Goal: Task Accomplishment & Management: Manage account settings

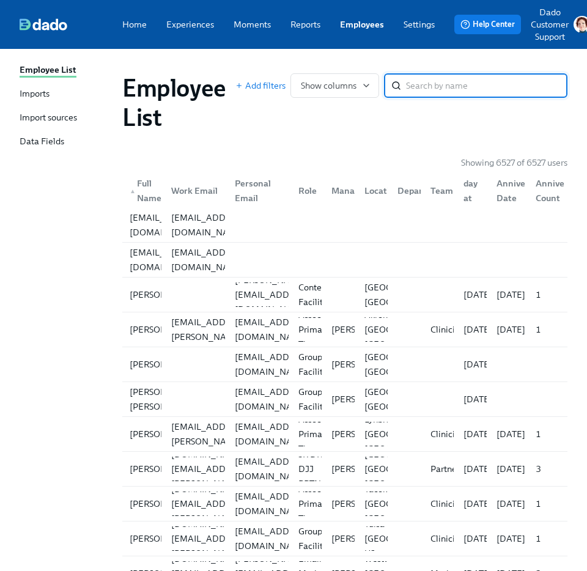
paste input "[PERSON_NAME]"
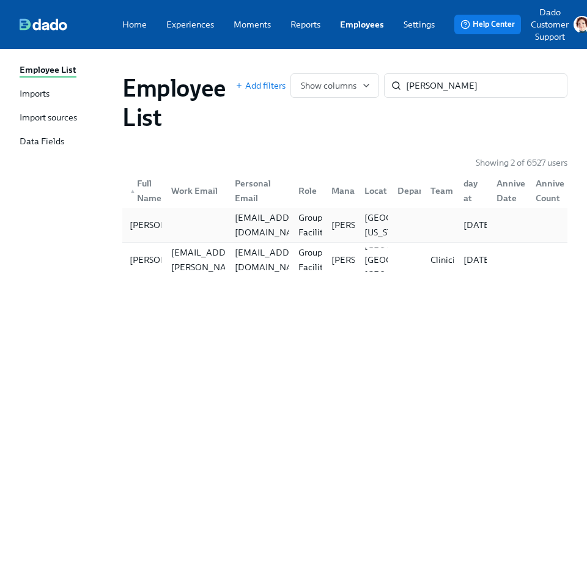
click at [166, 235] on div at bounding box center [193, 225] width 64 height 24
click at [136, 266] on div "[PERSON_NAME]" at bounding box center [165, 260] width 81 height 15
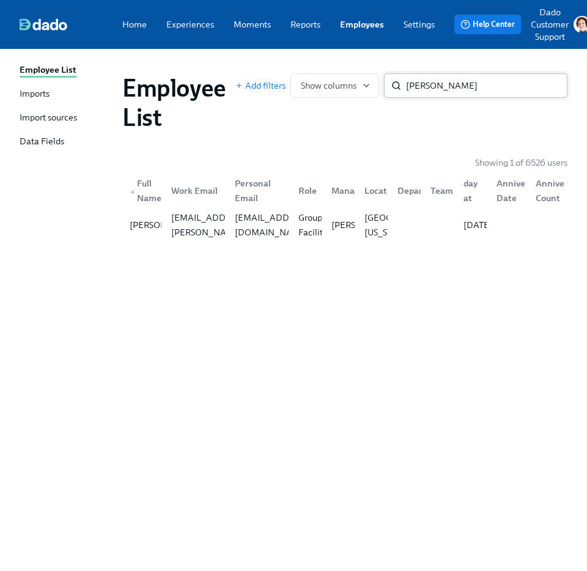
click at [483, 81] on input "[PERSON_NAME]" at bounding box center [486, 85] width 161 height 24
paste input "Tara Muse"
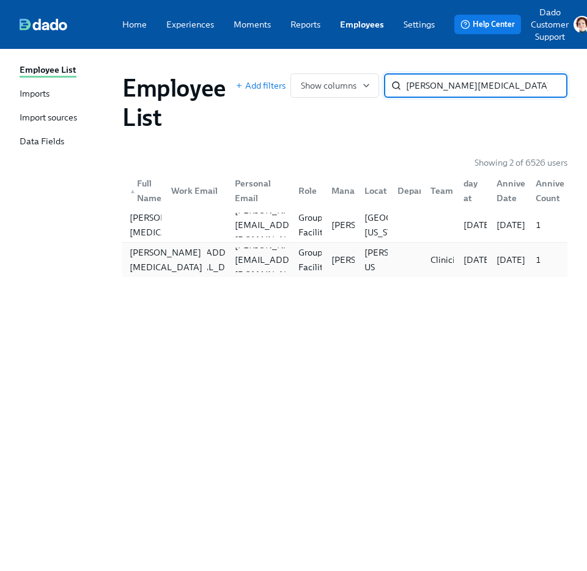
click at [146, 265] on div "Tara Muse" at bounding box center [166, 259] width 83 height 29
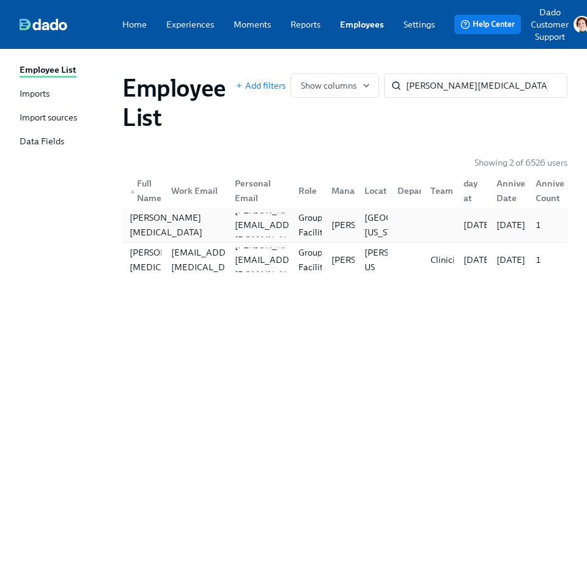
click at [154, 222] on div "Tara Muse" at bounding box center [166, 224] width 83 height 29
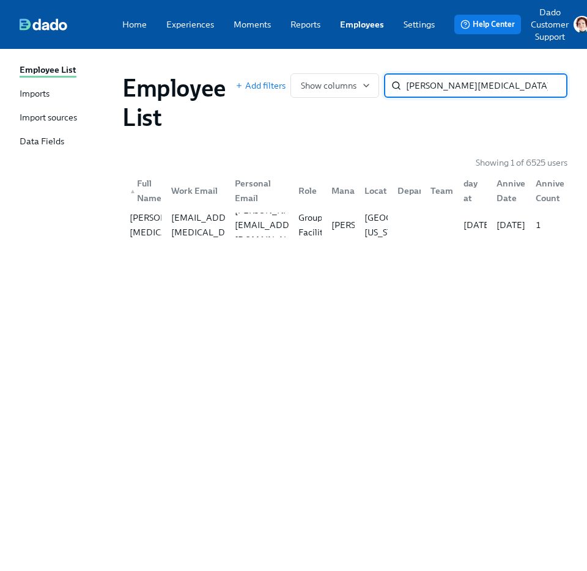
click at [452, 85] on input "Tara Muse" at bounding box center [486, 85] width 161 height 24
paste input "Kristina Florent"
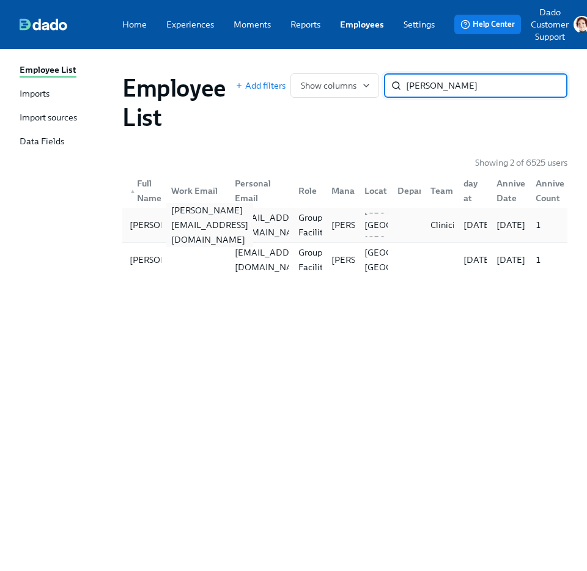
type input "Kristina Florent"
click at [187, 223] on div "kristina.florent@charliehealth.com" at bounding box center [209, 225] width 87 height 44
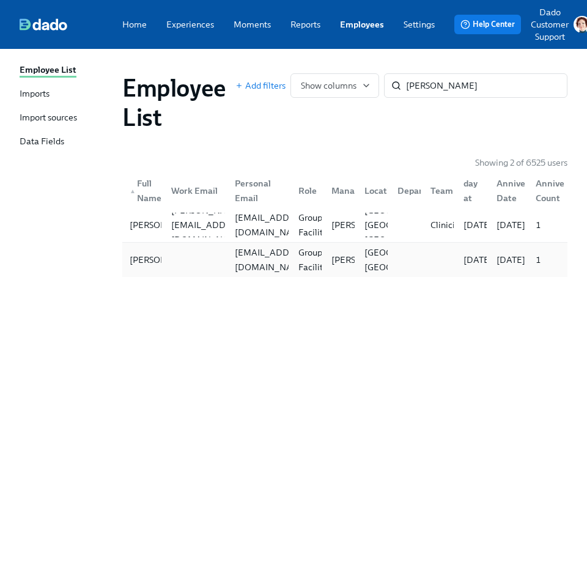
click at [175, 261] on div at bounding box center [193, 260] width 64 height 24
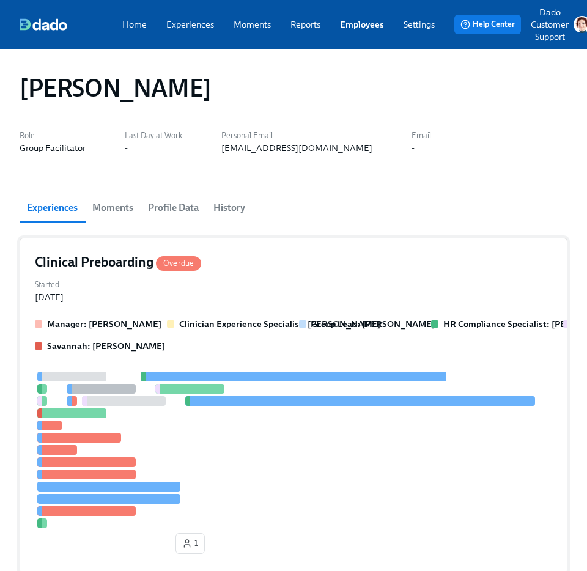
scroll to position [233, 0]
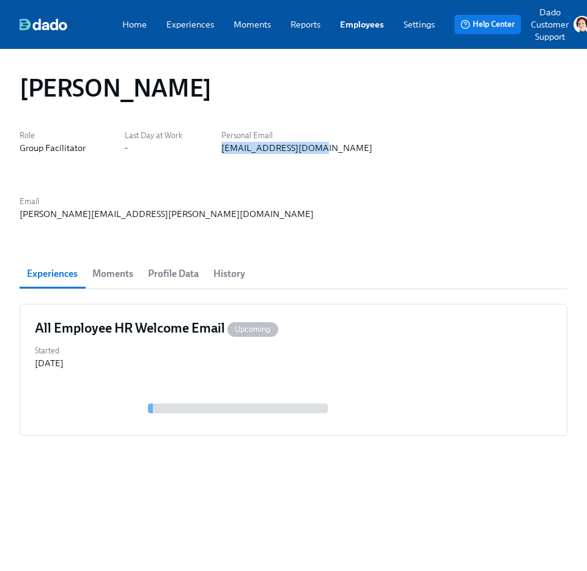
drag, startPoint x: 216, startPoint y: 148, endPoint x: 321, endPoint y: 150, distance: 104.6
click at [320, 152] on div "Role Group Facilitator Last Day at Work - Personal Email [PERSON_NAME][EMAIL_AD…" at bounding box center [294, 173] width 548 height 93
copy div "[EMAIL_ADDRESS][DOMAIN_NAME]"
click at [132, 304] on div "All Employee HR Welcome Email Upcoming Started [DATE]" at bounding box center [294, 370] width 548 height 132
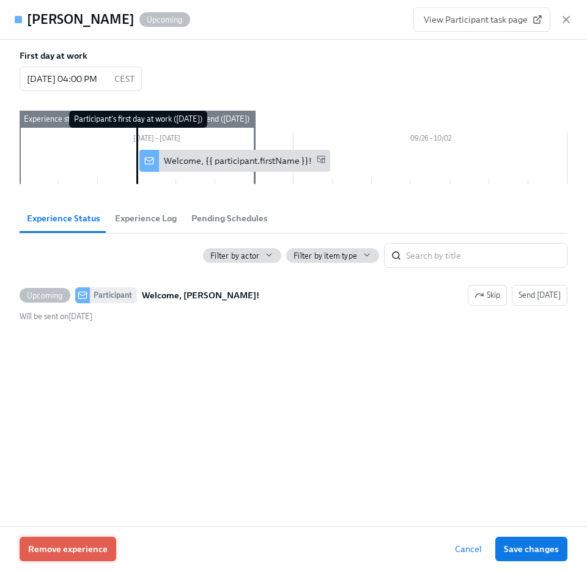
click at [56, 545] on span "Remove experience" at bounding box center [68, 549] width 80 height 12
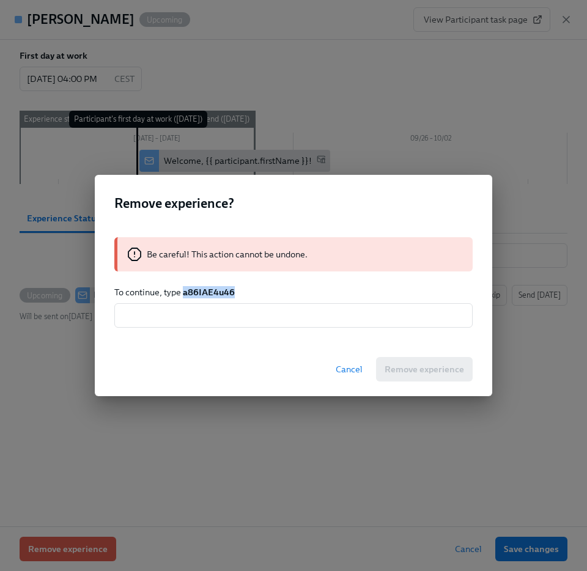
drag, startPoint x: 184, startPoint y: 290, endPoint x: 319, endPoint y: 288, distance: 135.8
click at [319, 287] on p "To continue, type a86IAE4u46" at bounding box center [293, 292] width 358 height 12
copy strong "a86IAE4u46"
click at [294, 324] on input "text" at bounding box center [293, 315] width 358 height 24
paste input "a86IAE4u46"
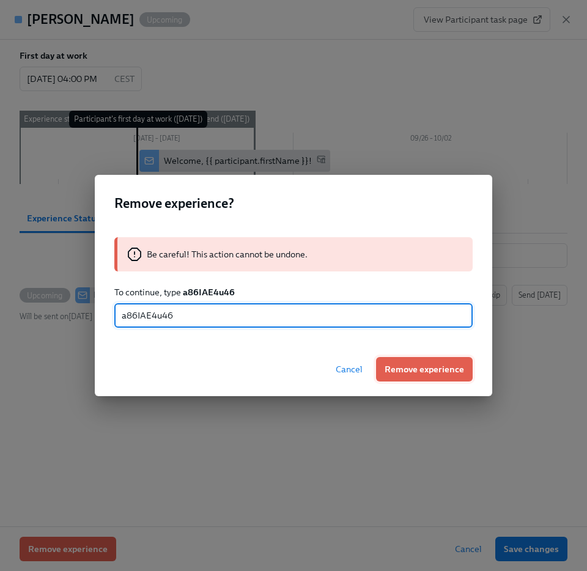
type input "a86IAE4u46"
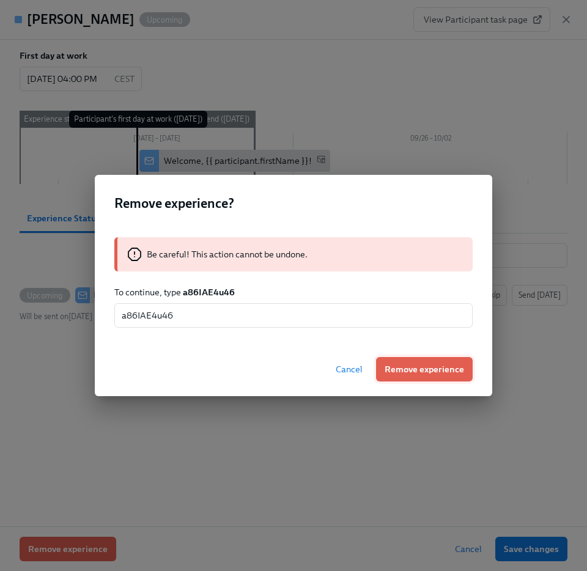
click at [406, 372] on span "Remove experience" at bounding box center [425, 369] width 80 height 12
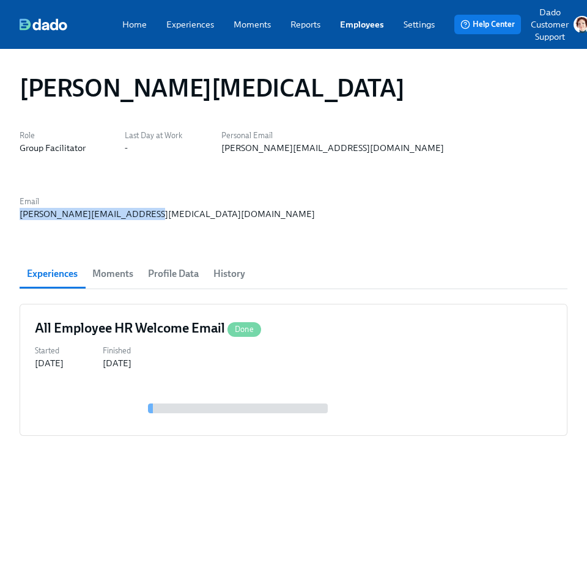
drag, startPoint x: 525, startPoint y: 144, endPoint x: 373, endPoint y: 149, distance: 153.0
click at [371, 149] on div "Role Group Facilitator Last Day at Work - Personal Email tara.buchanan92@gmail.…" at bounding box center [294, 173] width 548 height 93
copy div "tara.muse@charliehealth.com"
click at [129, 384] on div at bounding box center [294, 402] width 518 height 37
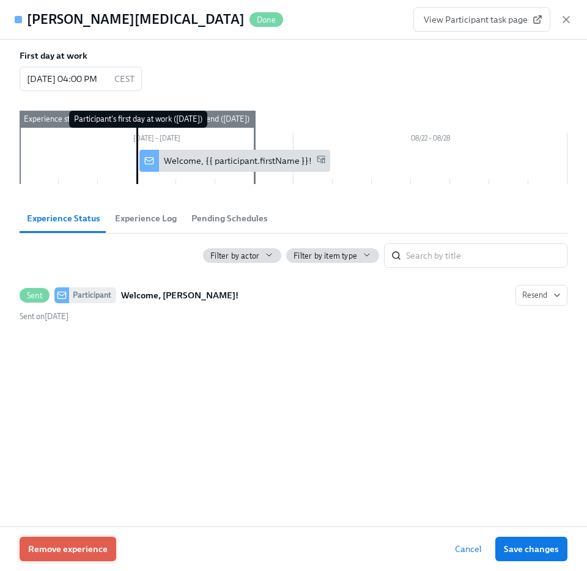
click at [51, 548] on span "Remove experience" at bounding box center [68, 549] width 80 height 12
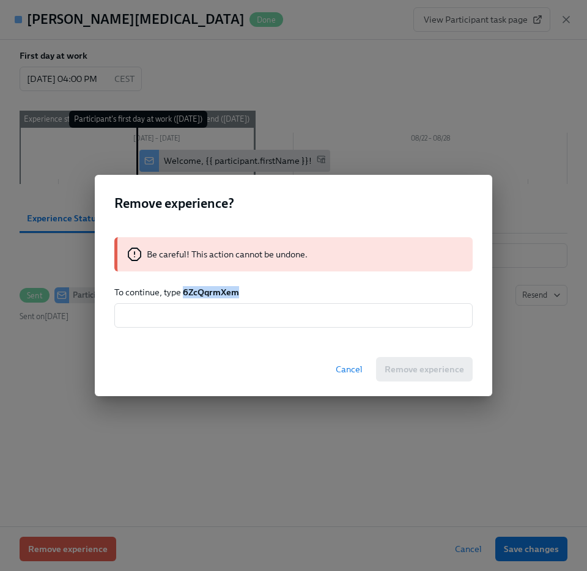
drag, startPoint x: 183, startPoint y: 289, endPoint x: 301, endPoint y: 291, distance: 118.1
click at [298, 291] on p "To continue, type 6ZcQqrmXem" at bounding box center [293, 292] width 358 height 12
copy strong "6ZcQqrmXem"
click at [265, 316] on input "text" at bounding box center [293, 315] width 358 height 24
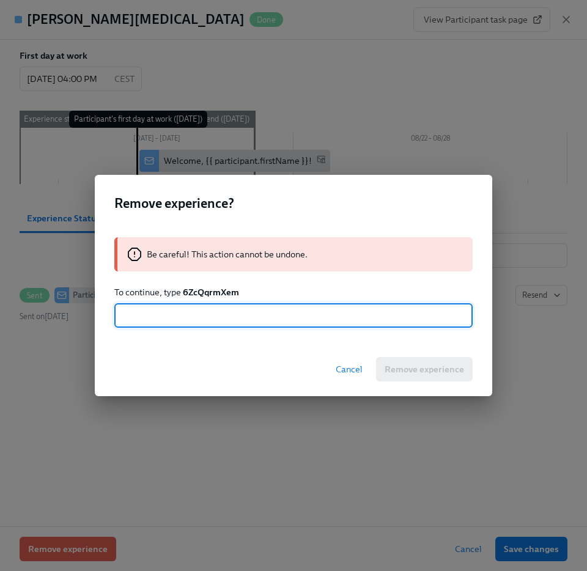
paste input "6ZcQqrmXem"
type input "6ZcQqrmXem"
click at [451, 371] on span "Remove experience" at bounding box center [425, 369] width 80 height 12
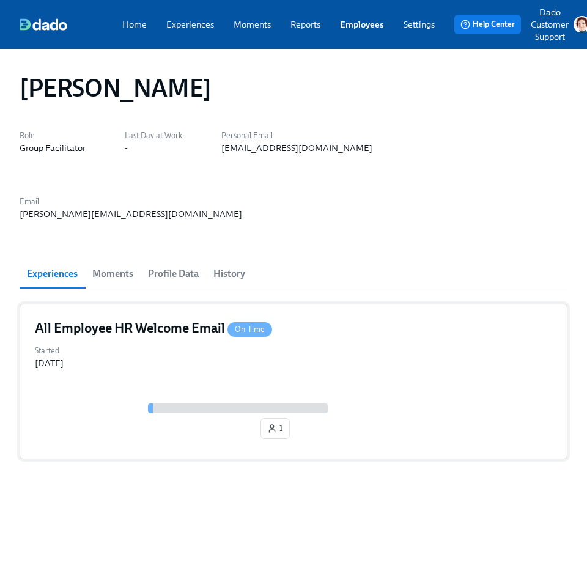
click at [123, 307] on div "All Employee HR Welcome Email On Time Started Sep 12, 2025 1" at bounding box center [294, 381] width 548 height 155
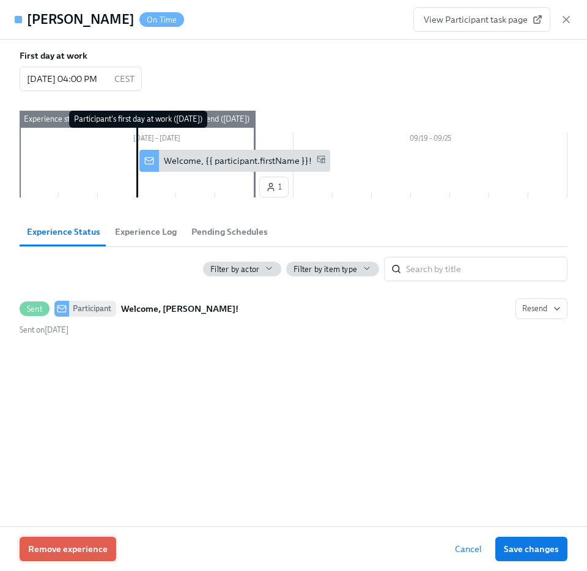
click at [84, 541] on button "Remove experience" at bounding box center [68, 549] width 97 height 24
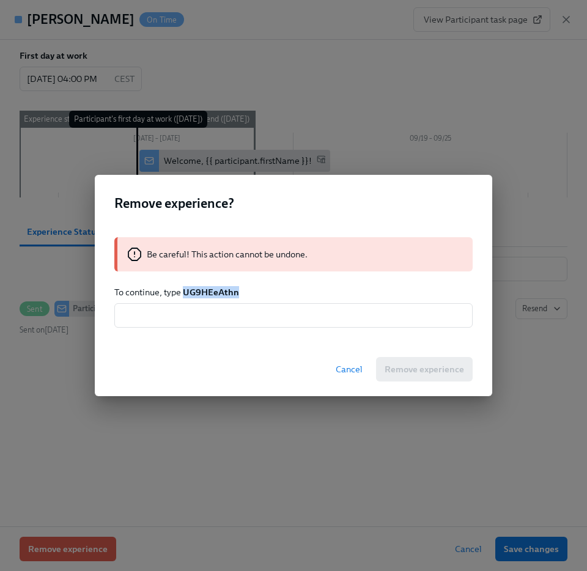
drag, startPoint x: 184, startPoint y: 290, endPoint x: 313, endPoint y: 290, distance: 128.5
click at [308, 290] on p "To continue, type UG9HEeAthn" at bounding box center [293, 292] width 358 height 12
copy strong "UG9HEeAthn"
click at [289, 325] on input "text" at bounding box center [293, 315] width 358 height 24
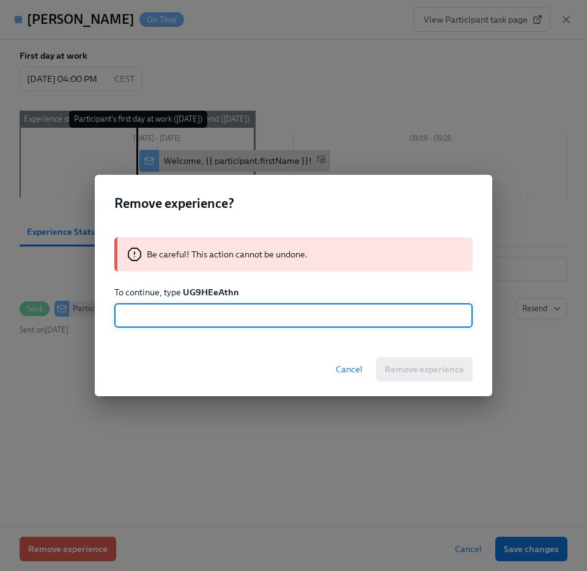
paste input "UG9HEeAthn"
type input "UG9HEeAthn"
click at [417, 382] on div "Cancel Remove experience" at bounding box center [294, 370] width 398 height 54
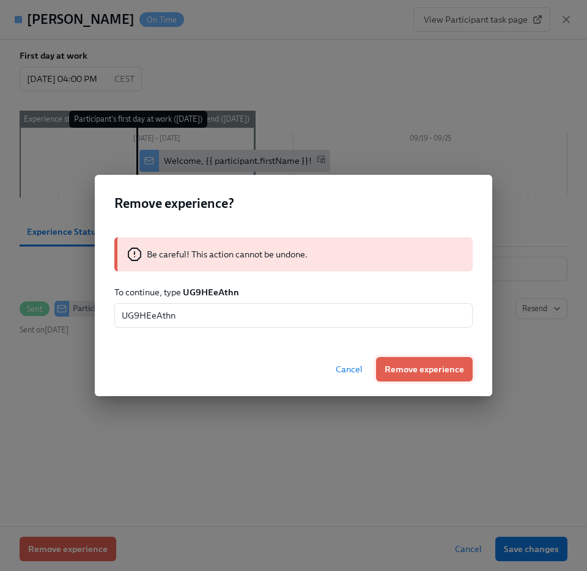
click at [415, 369] on span "Remove experience" at bounding box center [425, 369] width 80 height 12
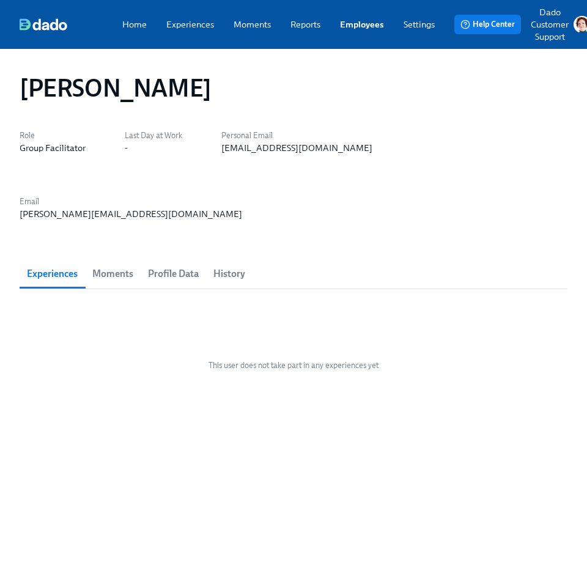
click at [92, 304] on div "This user does not take part in any experiences yet" at bounding box center [294, 365] width 548 height 122
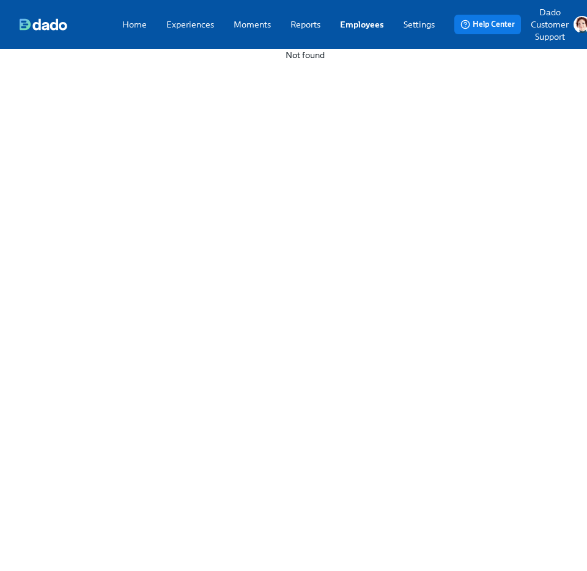
click at [366, 22] on link "Employees" at bounding box center [362, 24] width 44 height 12
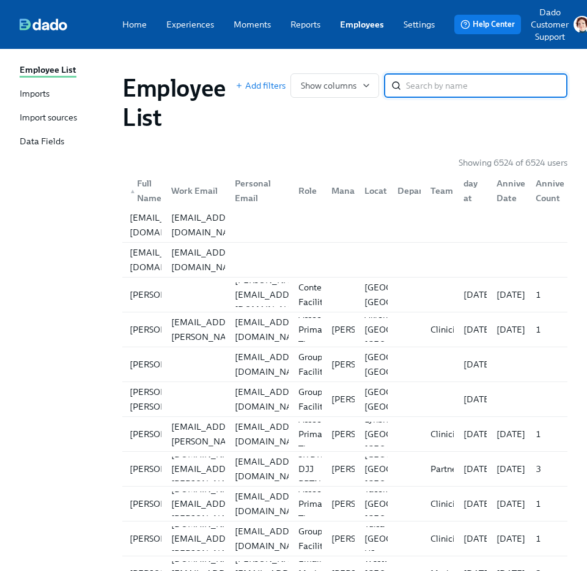
click at [23, 87] on div "Imports" at bounding box center [35, 94] width 30 height 14
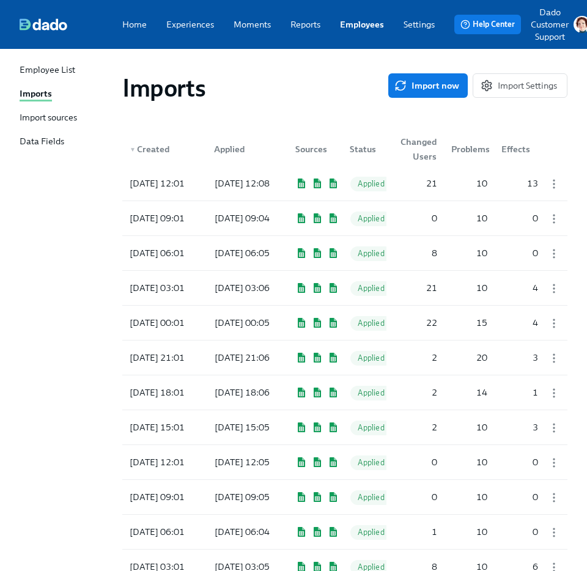
click at [449, 80] on span "Import now" at bounding box center [428, 86] width 62 height 12
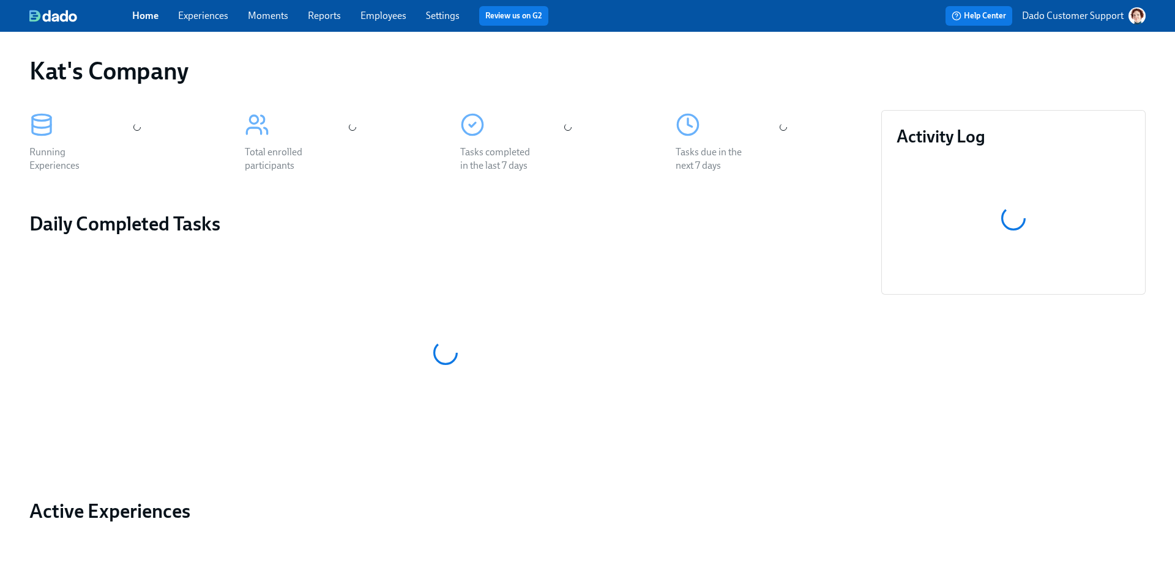
click at [1094, 20] on p "Dado Customer Support" at bounding box center [1073, 15] width 102 height 13
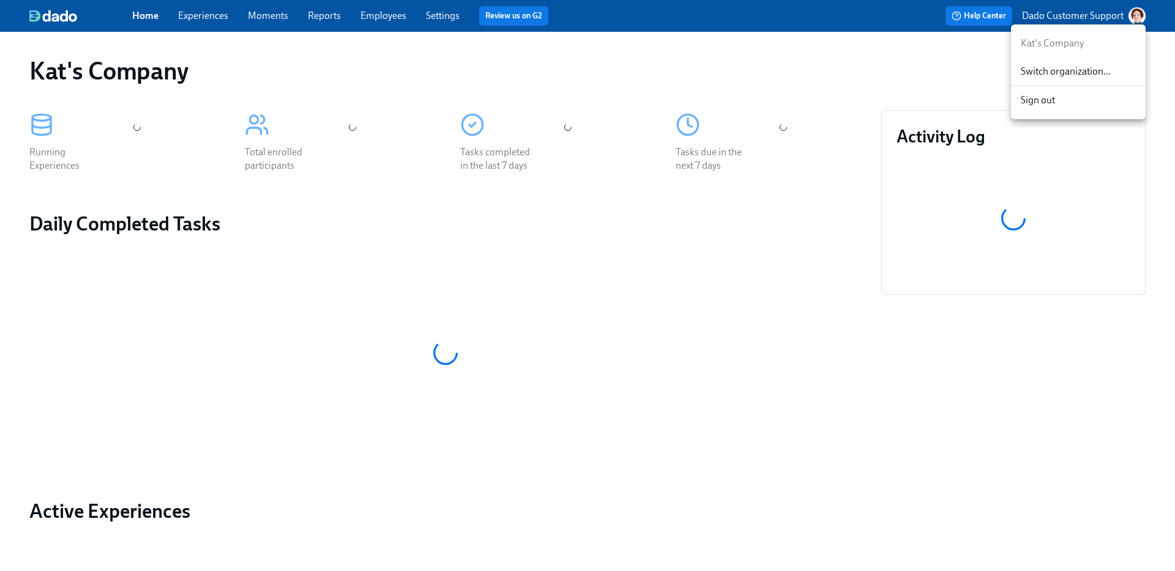
click at [1067, 77] on span "Switch organization..." at bounding box center [1077, 71] width 115 height 13
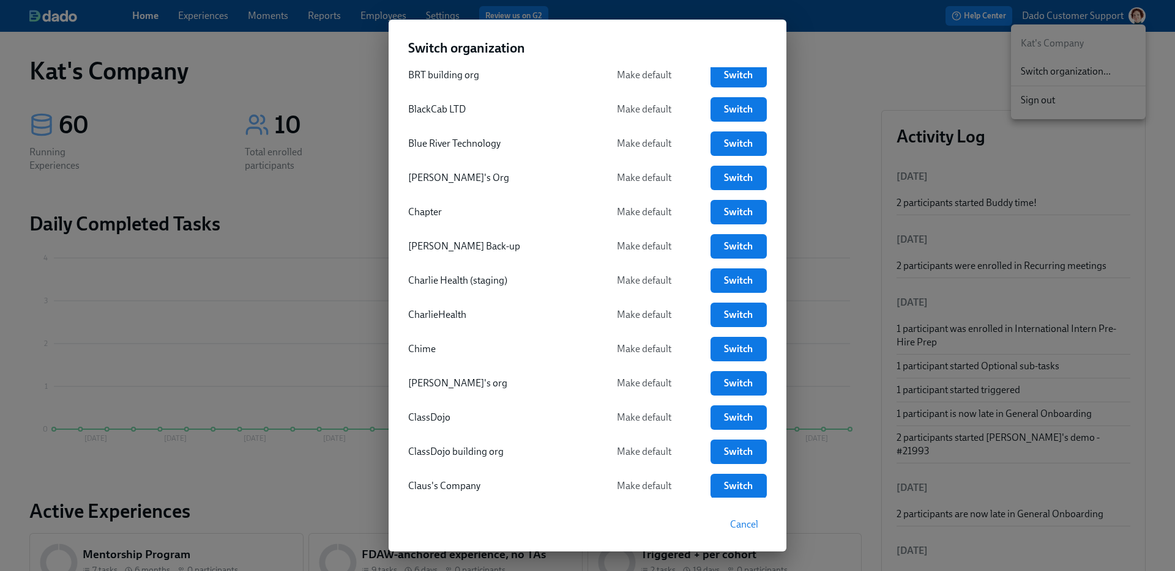
scroll to position [424, 0]
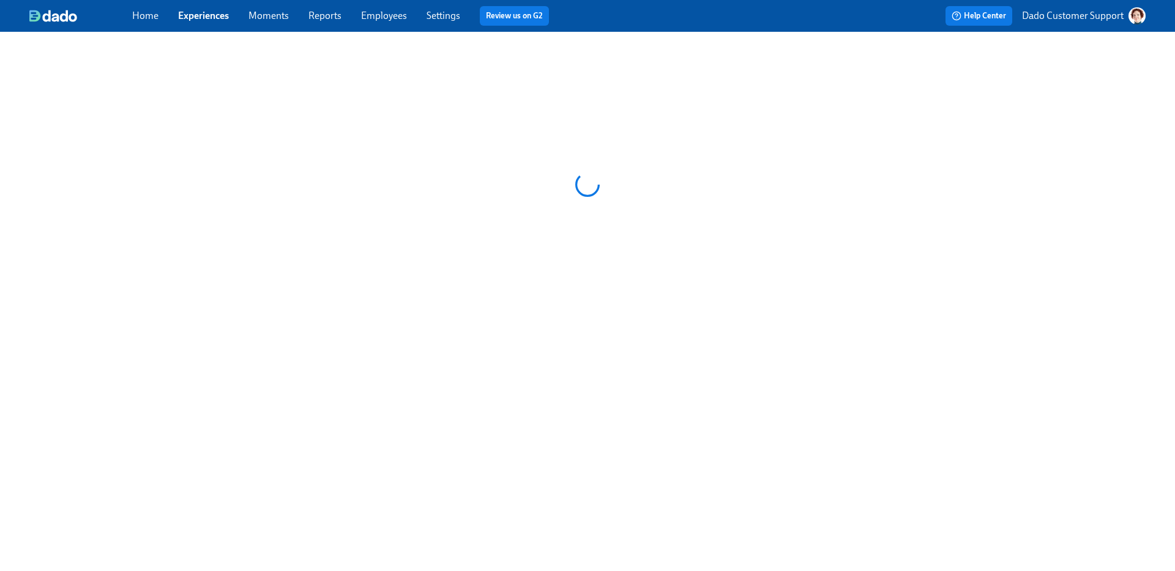
click at [1092, 13] on p "Dado Customer Support" at bounding box center [1073, 15] width 102 height 13
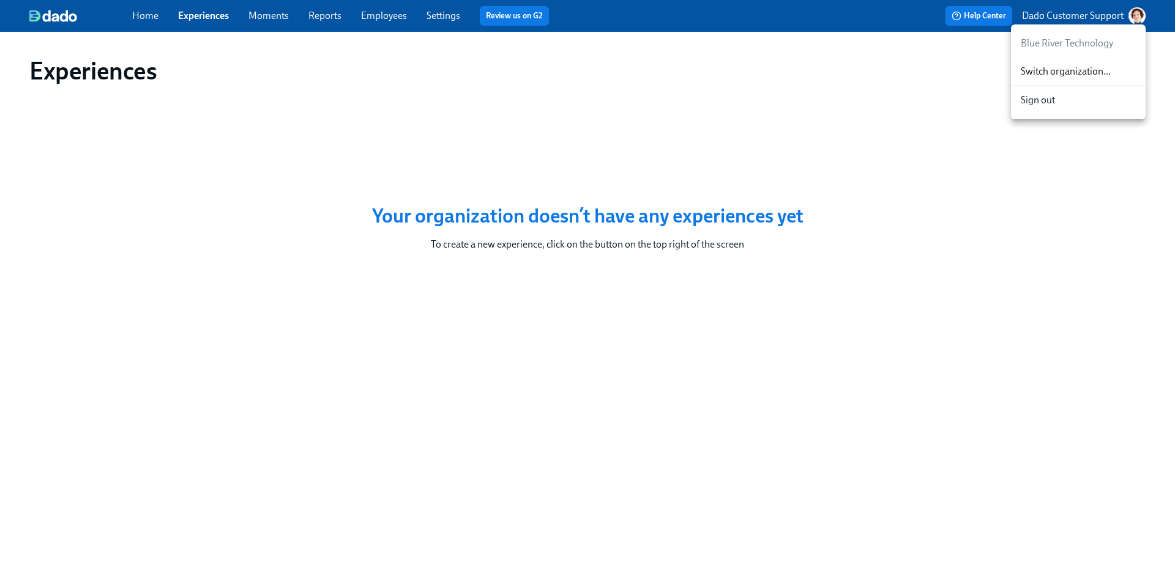
click at [1079, 53] on li "Blue River Technology" at bounding box center [1078, 43] width 135 height 28
click at [1071, 72] on span "Switch organization..." at bounding box center [1077, 71] width 115 height 13
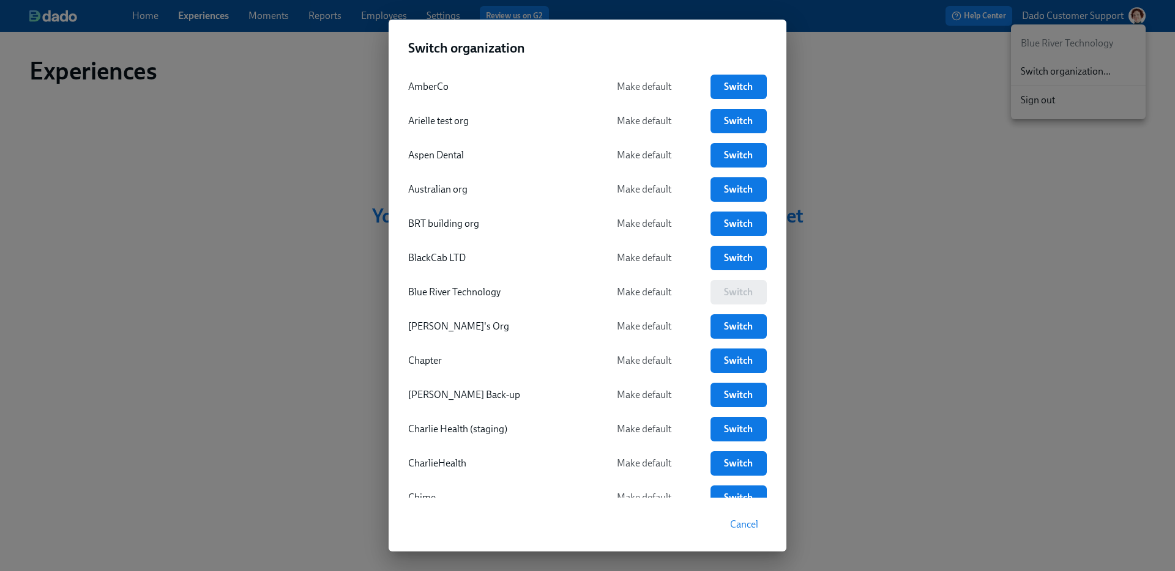
scroll to position [313, 0]
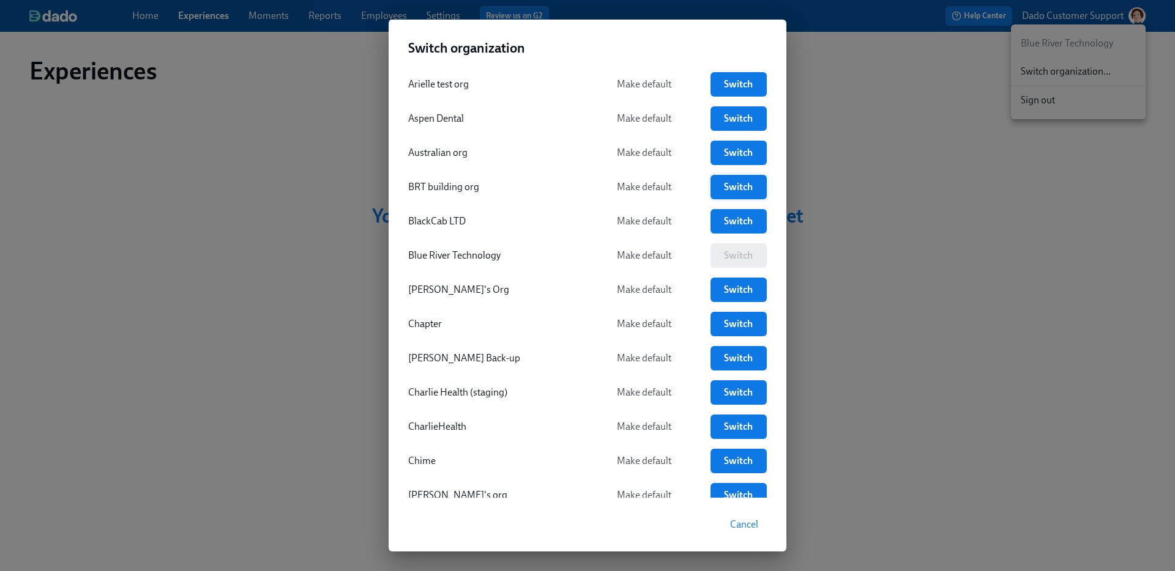
click at [733, 185] on span "Switch" at bounding box center [738, 187] width 39 height 12
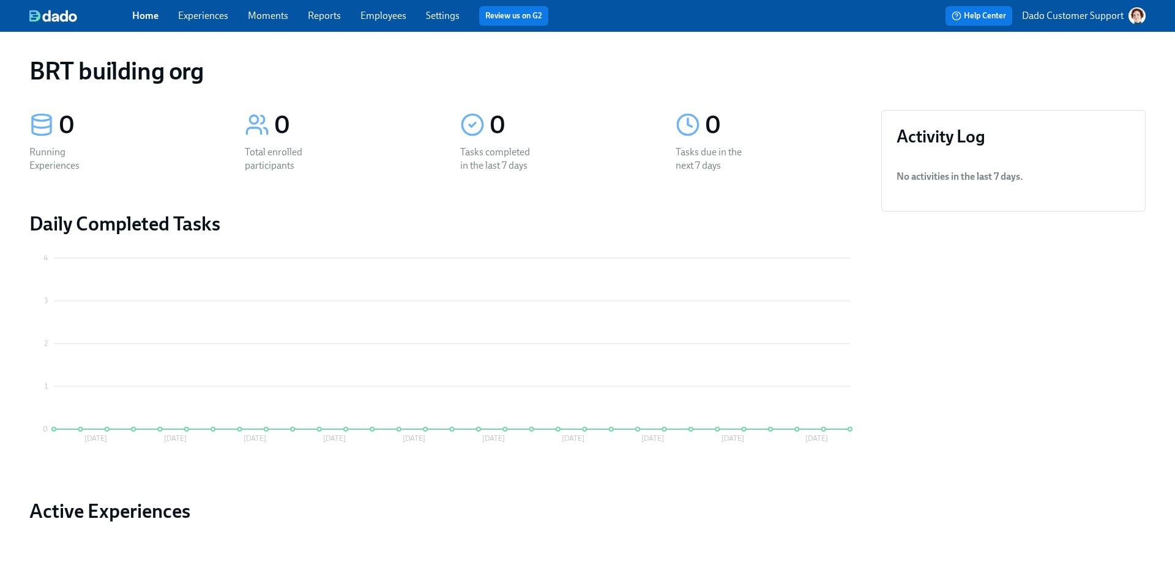
click at [208, 11] on link "Experiences" at bounding box center [203, 16] width 50 height 12
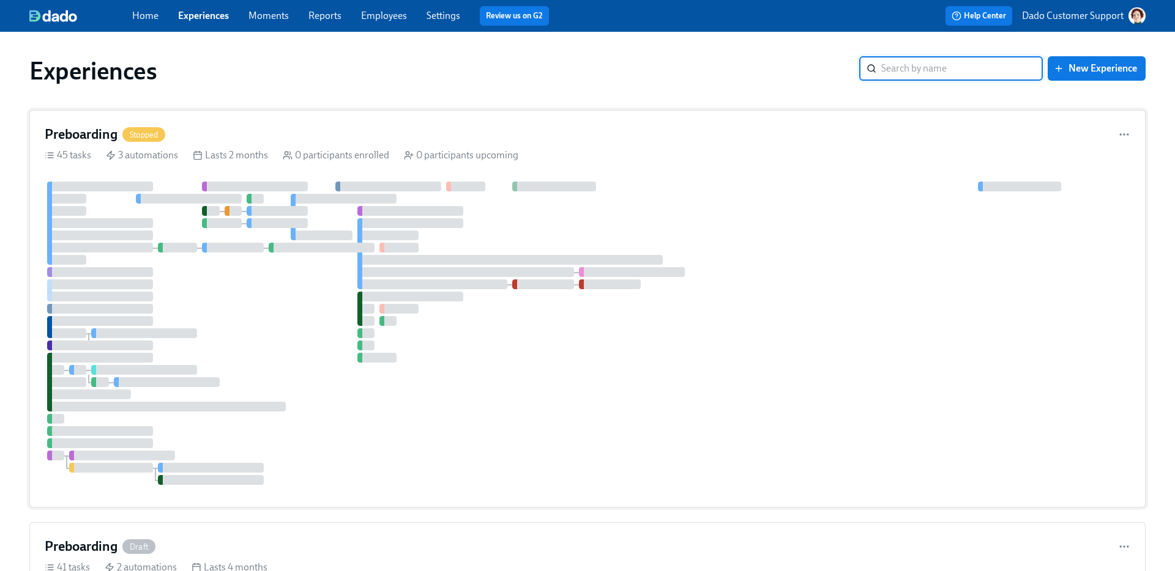
click at [273, 263] on div at bounding box center [587, 333] width 1085 height 303
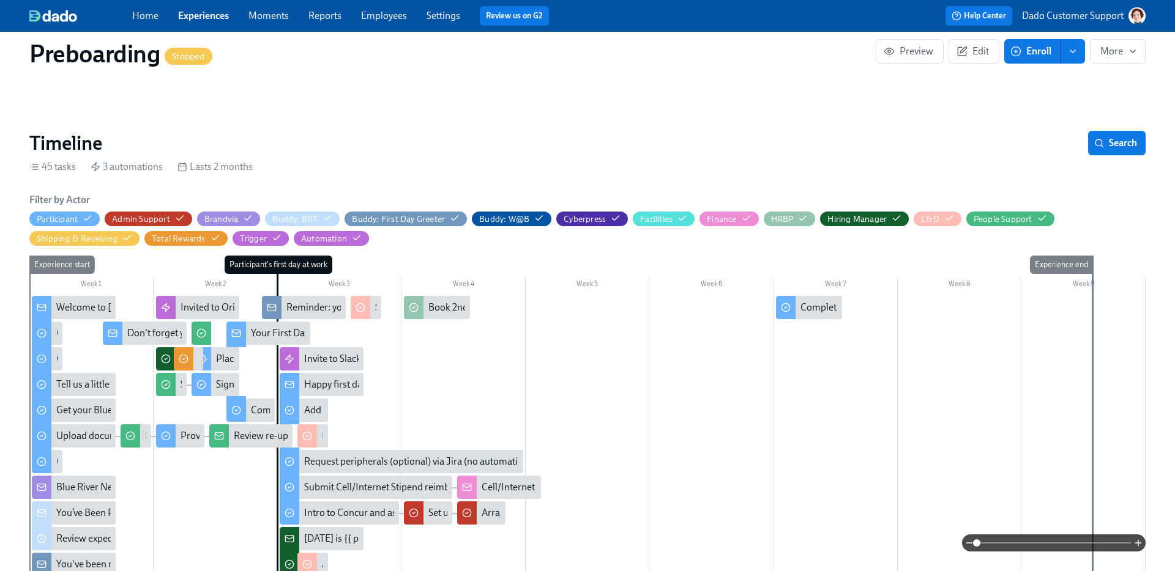
scroll to position [95, 0]
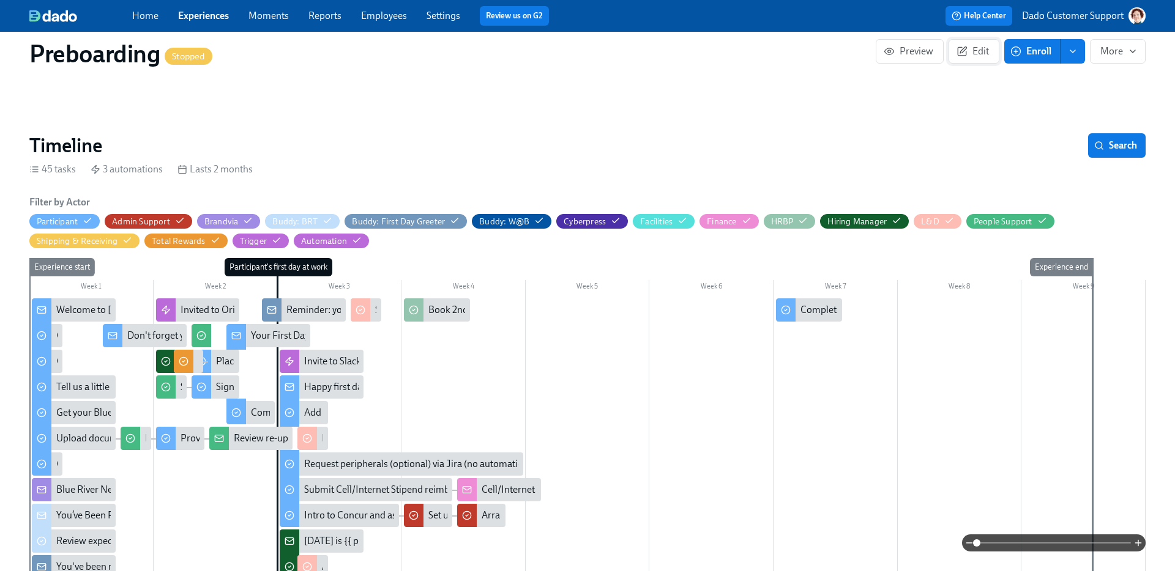
click at [974, 54] on span "Edit" at bounding box center [974, 51] width 30 height 12
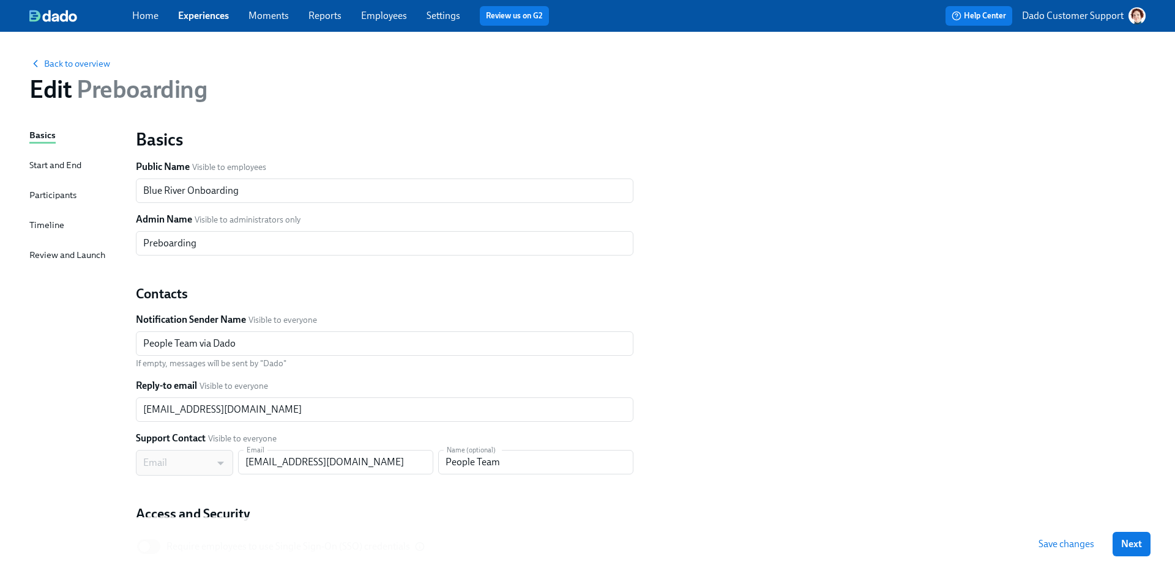
click at [53, 223] on div "Timeline" at bounding box center [46, 224] width 35 height 13
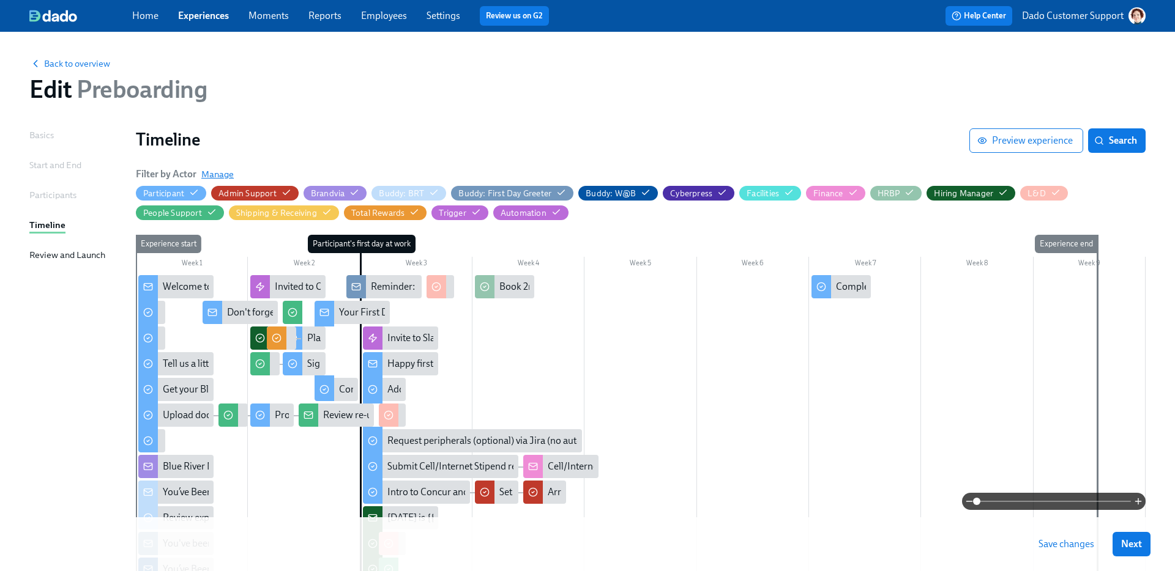
click at [210, 172] on span "Manage" at bounding box center [217, 174] width 32 height 12
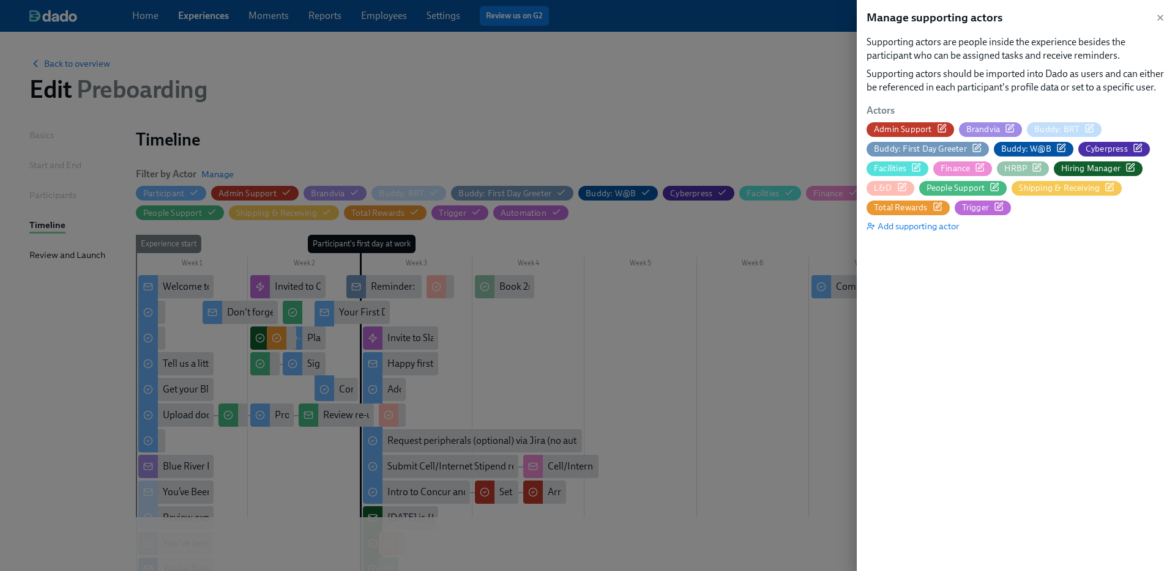
click at [994, 185] on icon "button" at bounding box center [994, 187] width 10 height 10
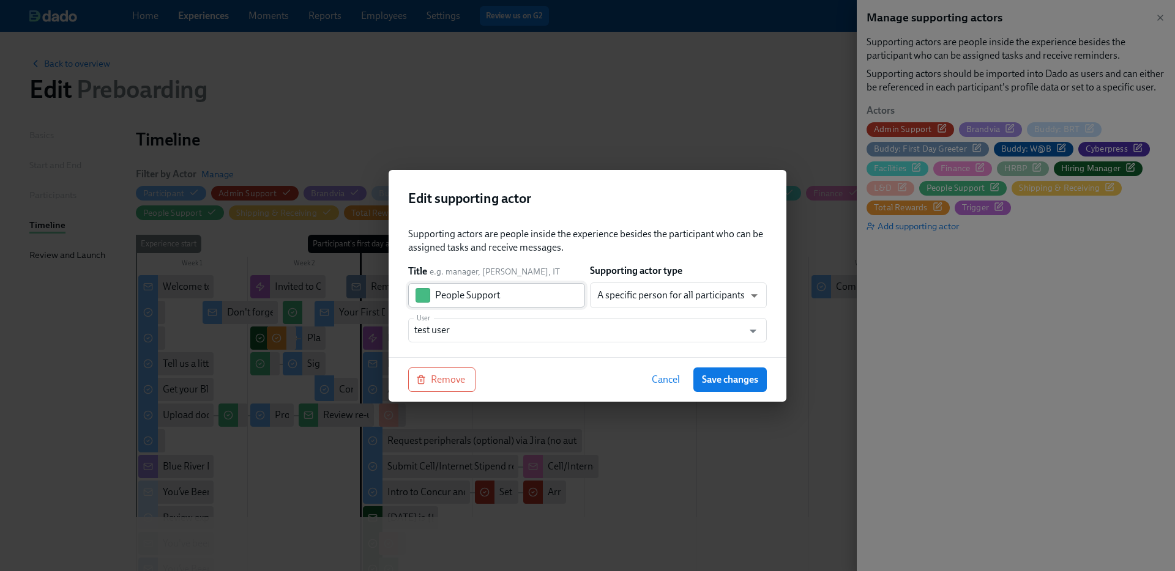
click at [428, 299] on button "button" at bounding box center [422, 295] width 15 height 15
click at [478, 370] on button "button" at bounding box center [476, 364] width 15 height 15
click at [732, 388] on button "Save changes" at bounding box center [729, 380] width 73 height 24
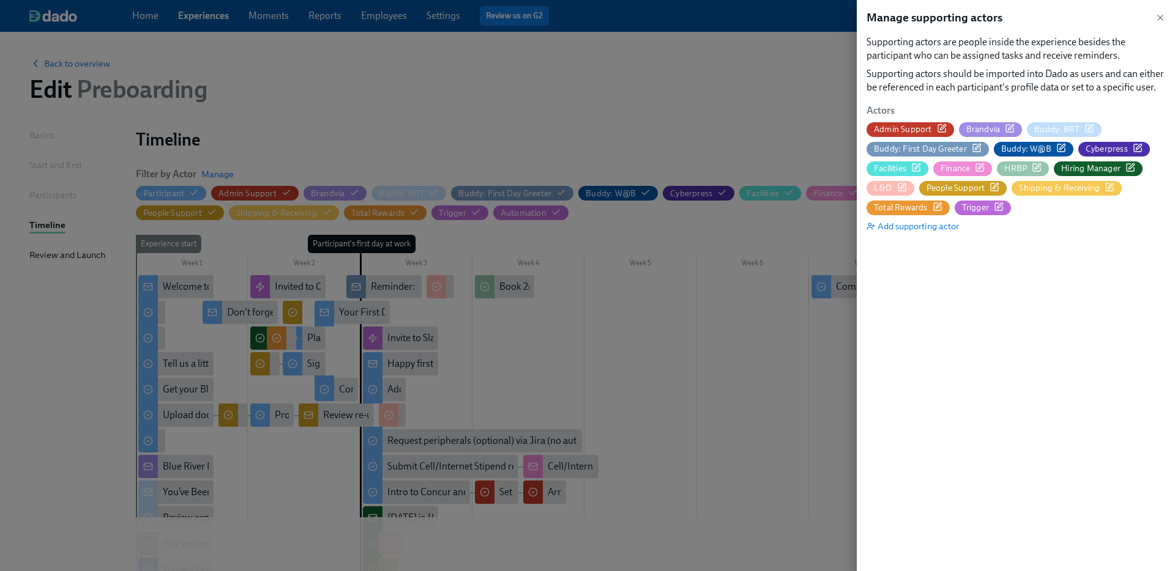
click at [485, 79] on div at bounding box center [587, 285] width 1175 height 571
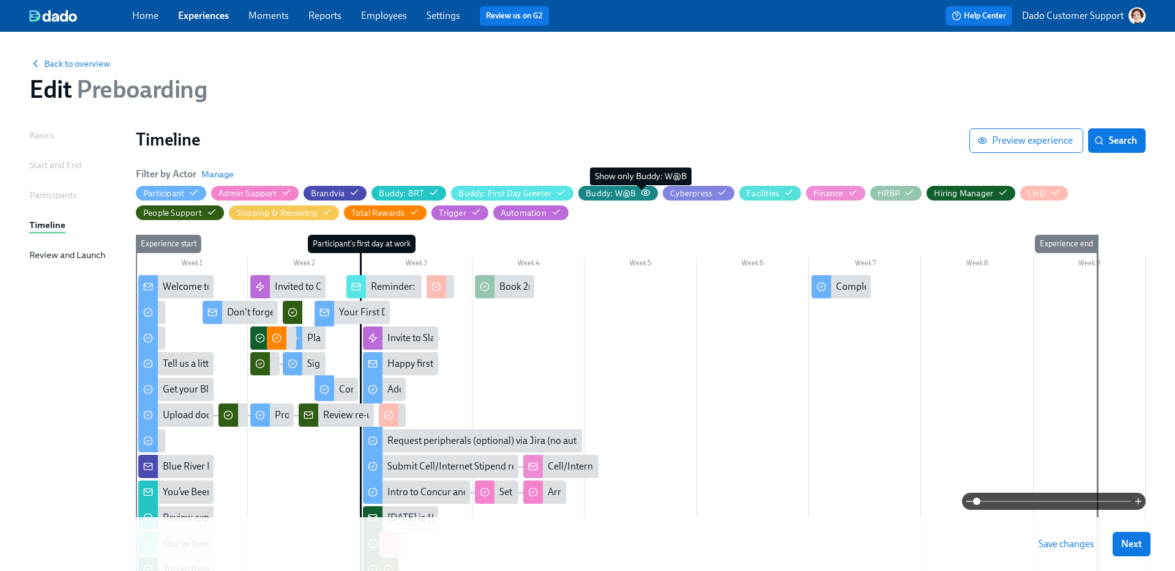
click at [640, 195] on icon "button" at bounding box center [645, 193] width 10 height 10
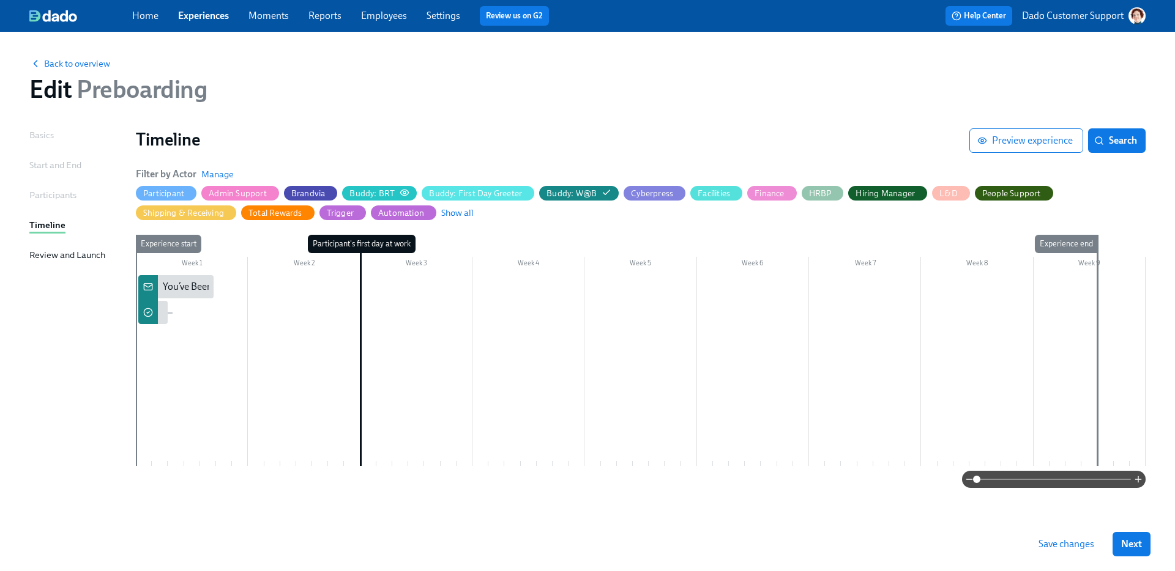
click at [369, 188] on div "Buddy: BRT" at bounding box center [371, 194] width 45 height 12
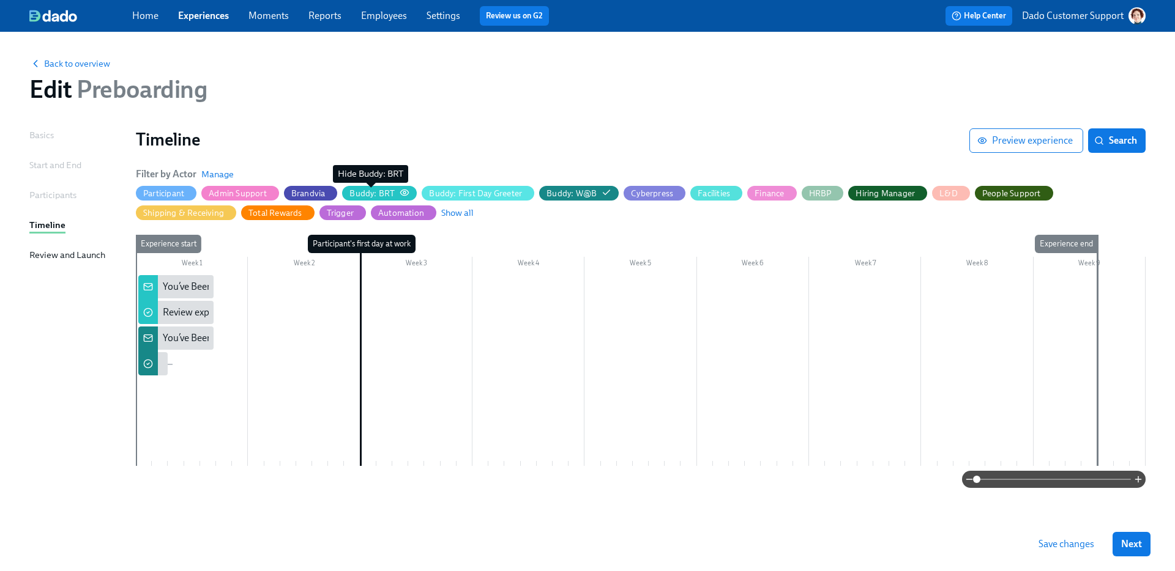
click at [369, 188] on div "Buddy: BRT" at bounding box center [371, 194] width 45 height 12
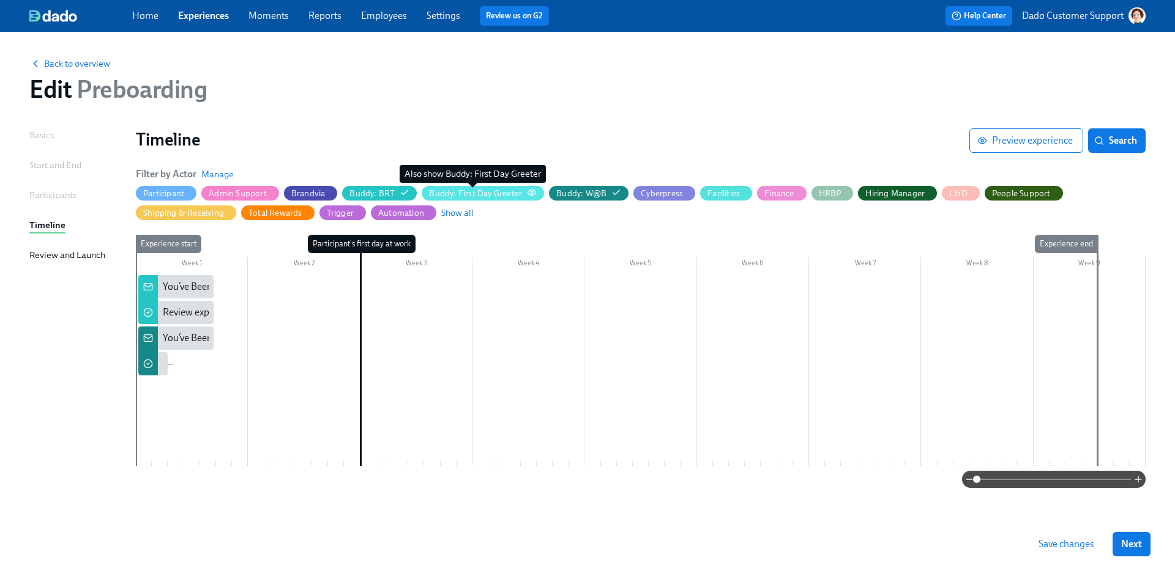
click at [461, 189] on div "Buddy: First Day Greeter" at bounding box center [475, 194] width 93 height 12
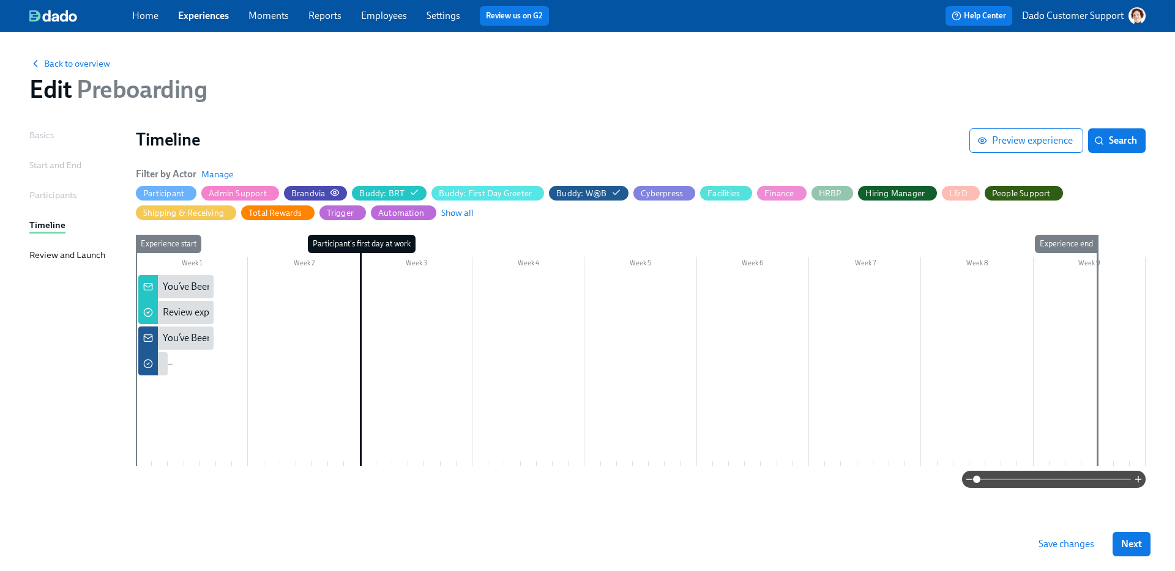
click at [292, 193] on div "Brandvia" at bounding box center [308, 194] width 34 height 12
click at [330, 190] on icon "button" at bounding box center [335, 193] width 10 height 10
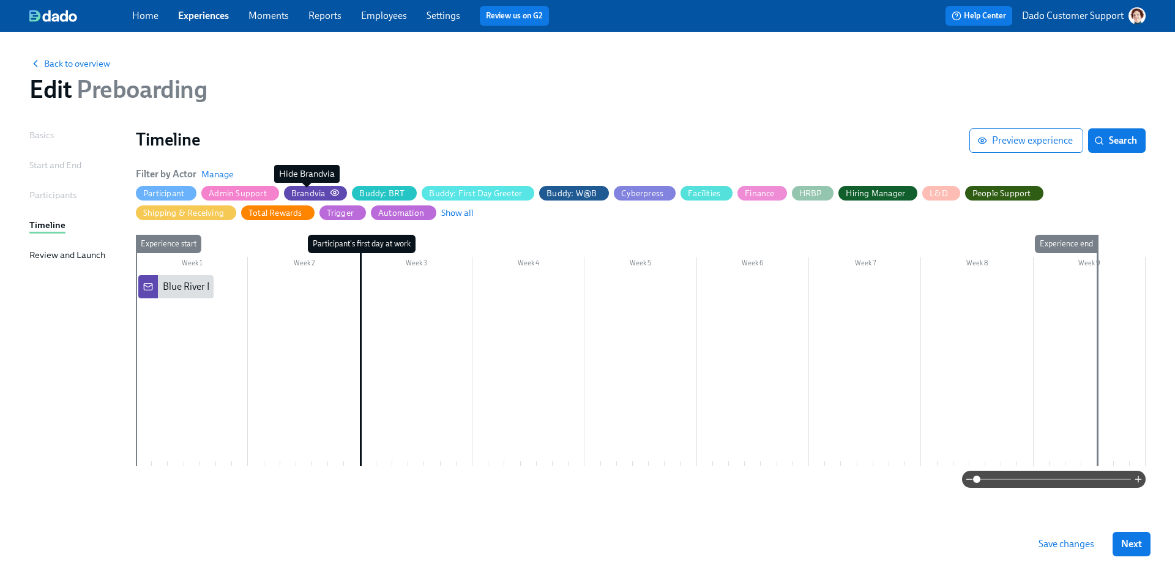
click at [310, 192] on div "Brandvia" at bounding box center [308, 194] width 34 height 12
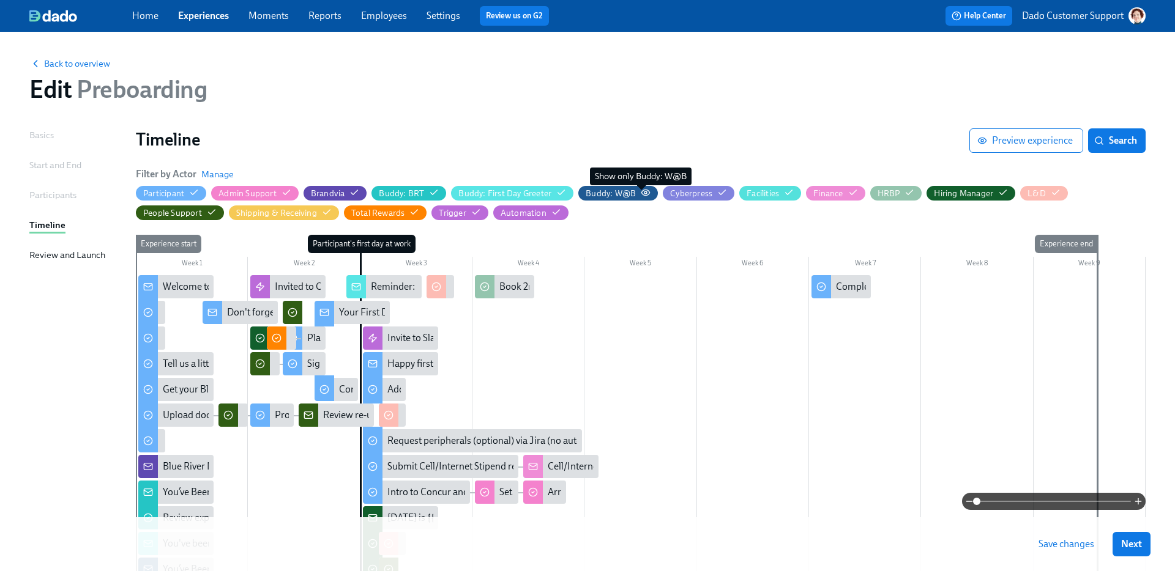
click at [640, 193] on icon "button" at bounding box center [645, 193] width 10 height 10
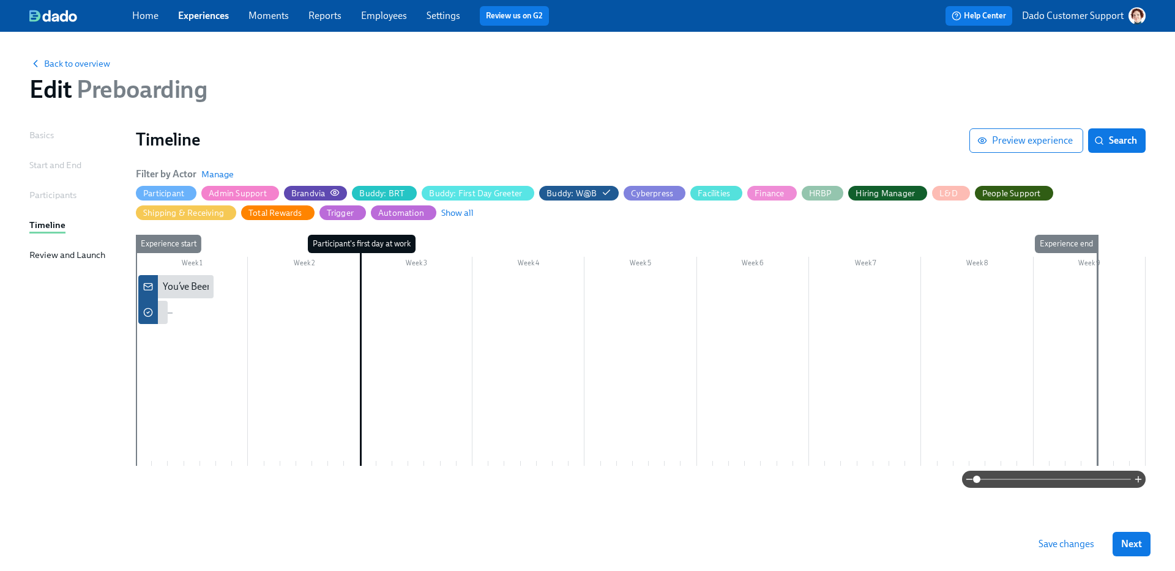
click at [300, 193] on div "Brandvia" at bounding box center [308, 194] width 34 height 12
click at [328, 135] on h1 "Timeline" at bounding box center [552, 139] width 833 height 22
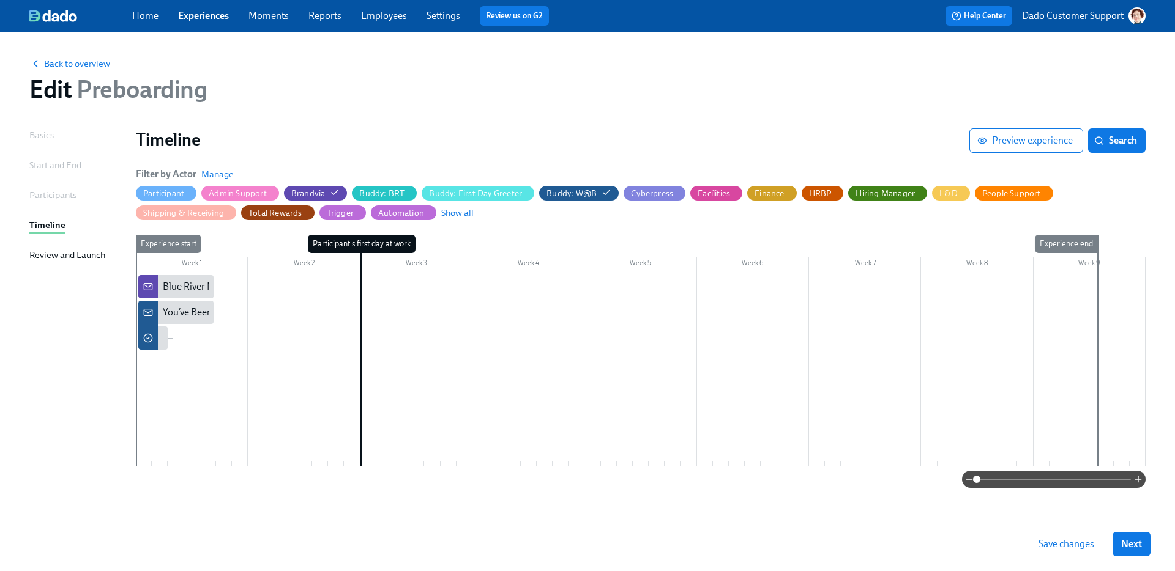
click at [1058, 549] on span "Save changes" at bounding box center [1066, 544] width 56 height 12
click at [453, 213] on span "Show all" at bounding box center [457, 213] width 32 height 12
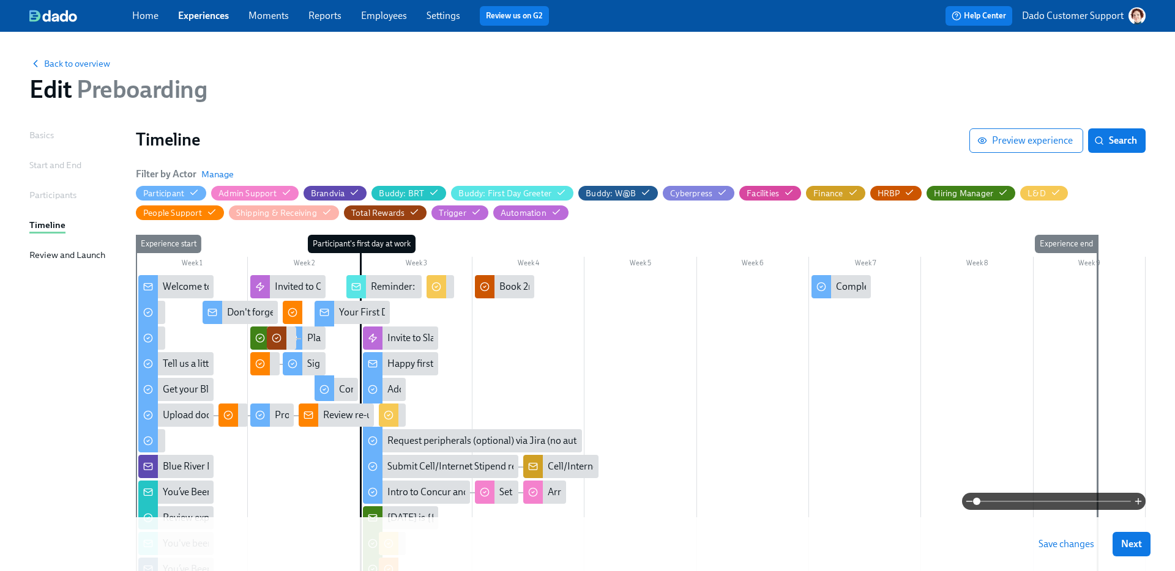
click at [1041, 499] on span at bounding box center [1053, 501] width 154 height 17
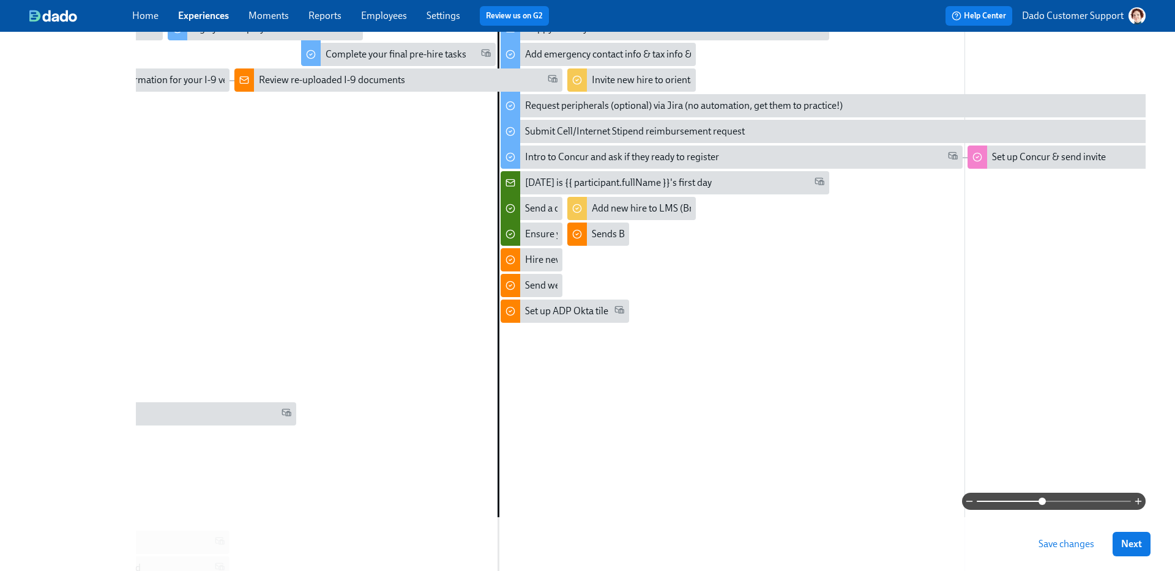
scroll to position [173, 0]
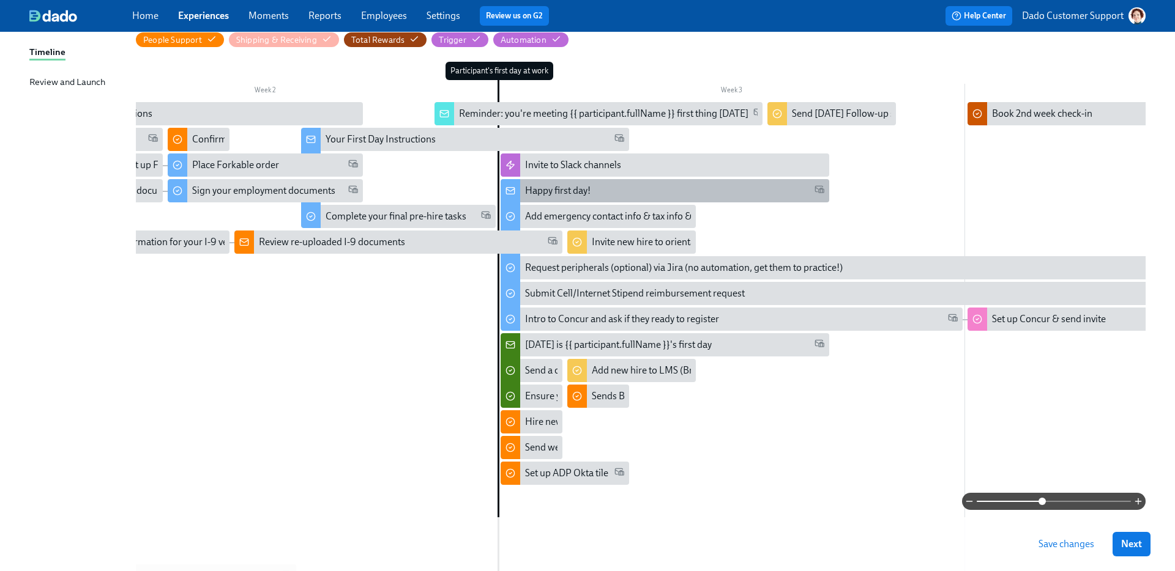
click at [562, 198] on div "Happy first day!" at bounding box center [664, 190] width 328 height 23
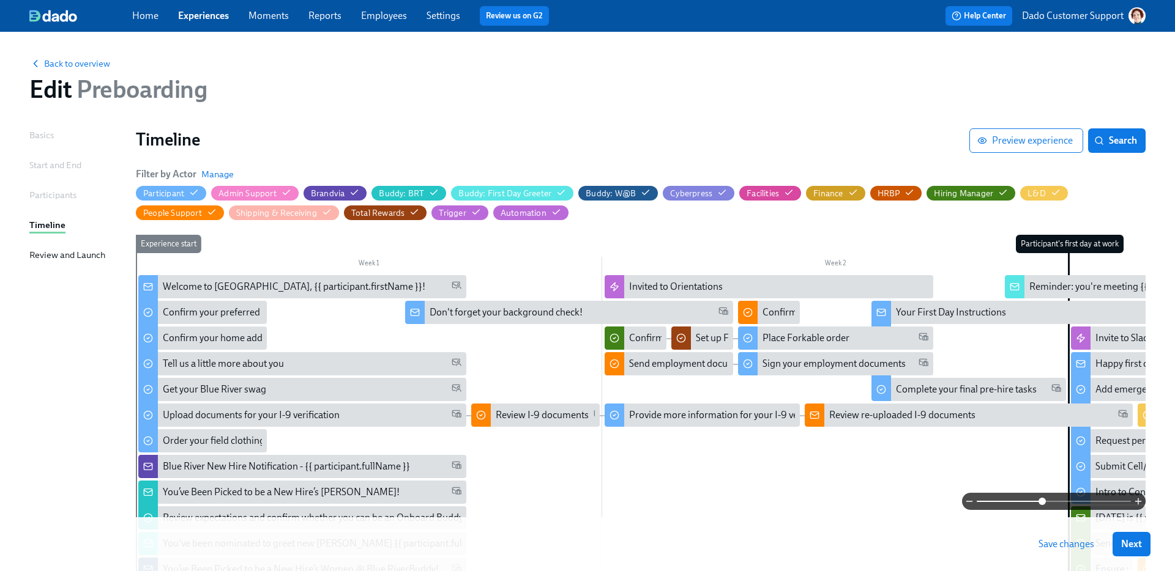
click at [559, 133] on h1 "Timeline" at bounding box center [552, 139] width 833 height 22
click at [88, 58] on span "Back to overview" at bounding box center [69, 64] width 81 height 12
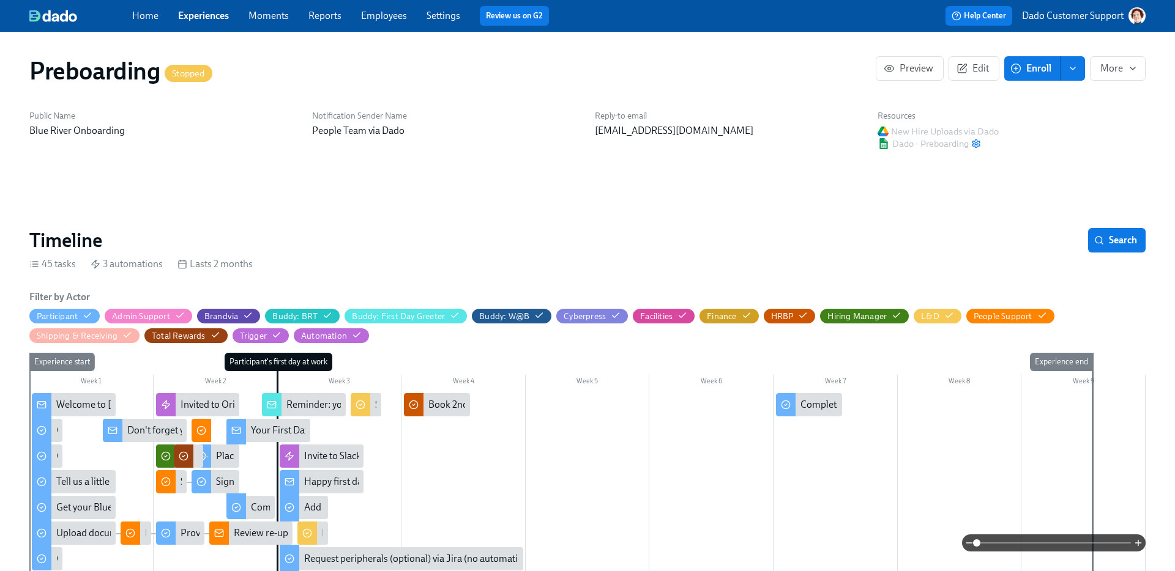
click at [228, 70] on div "Preboarding Stopped" at bounding box center [452, 70] width 846 height 29
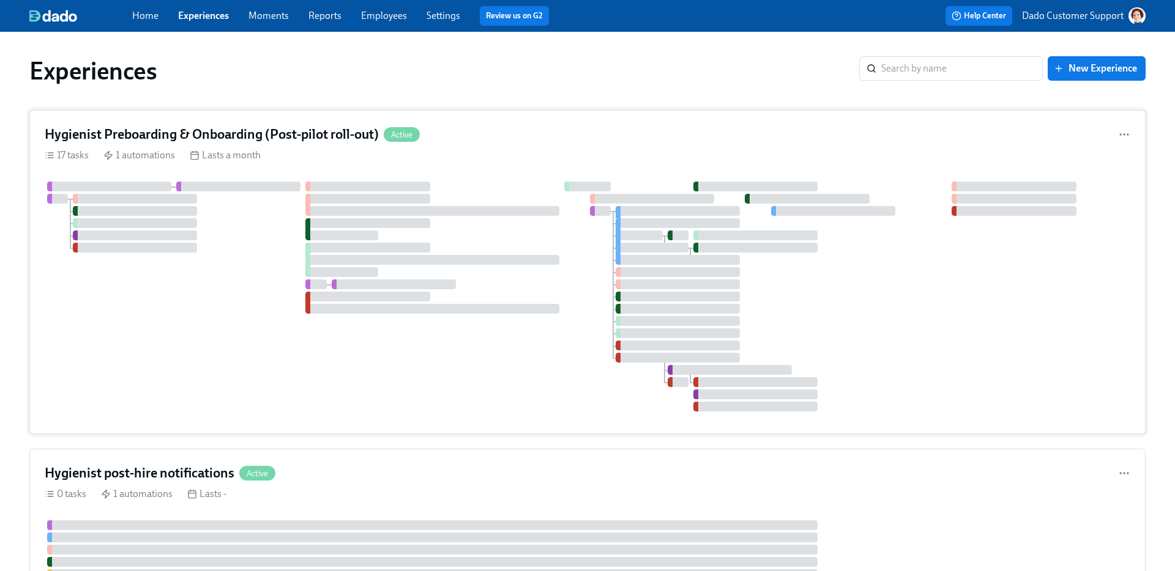
click at [242, 150] on div "Lasts a month" at bounding box center [225, 155] width 71 height 13
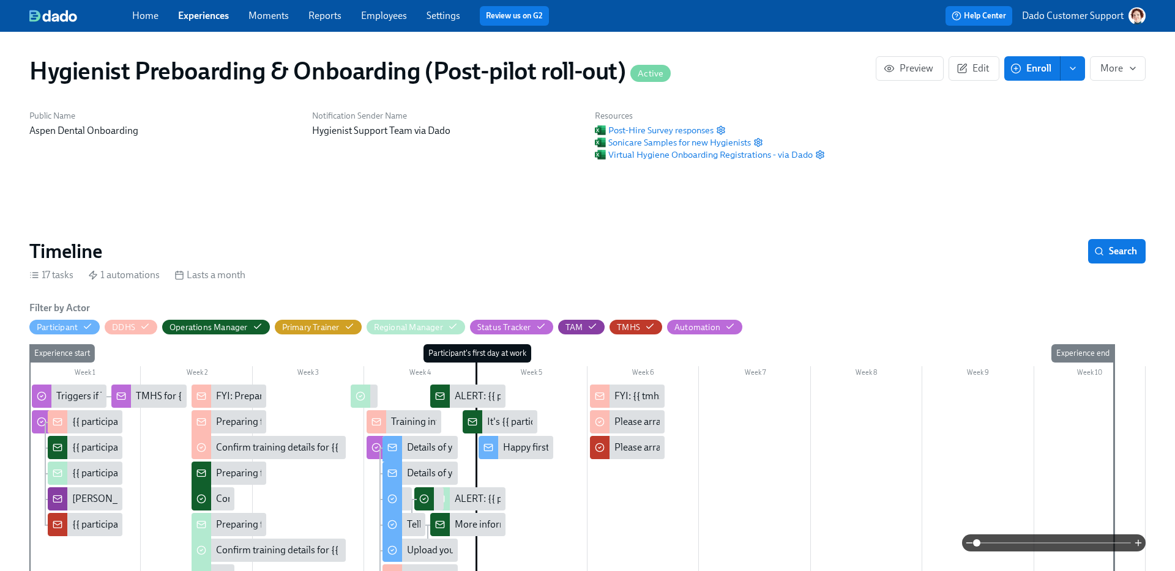
click at [204, 14] on link "Experiences" at bounding box center [203, 16] width 51 height 12
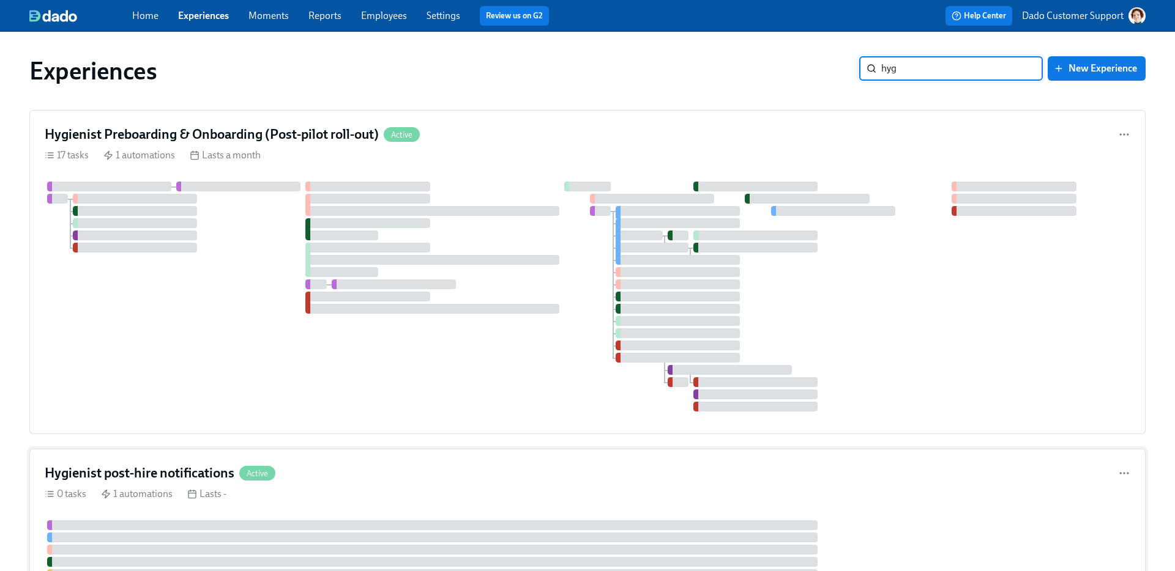
type input "hyg"
click at [292, 472] on div "Hygienist post-hire notifications Active" at bounding box center [587, 473] width 1085 height 18
drag, startPoint x: 312, startPoint y: 243, endPoint x: 604, endPoint y: 18, distance: 369.0
click at [312, 243] on div at bounding box center [367, 248] width 124 height 10
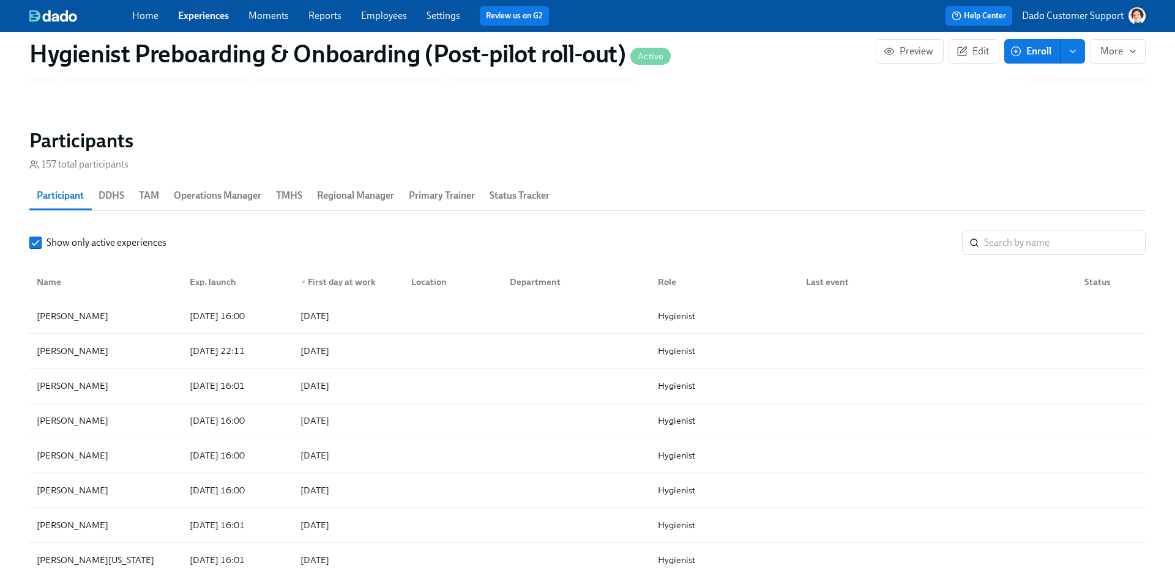
scroll to position [0, 13720]
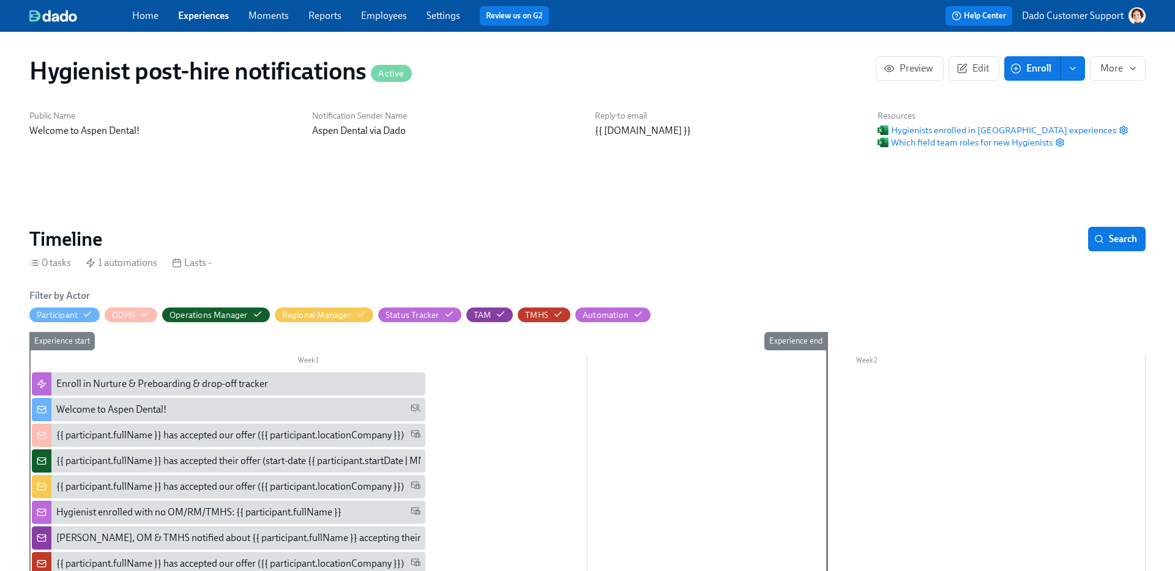
scroll to position [0, 421]
click at [909, 141] on span "Which field team roles for new Hygienists" at bounding box center [964, 142] width 175 height 12
click at [381, 11] on link "Employees" at bounding box center [384, 16] width 46 height 12
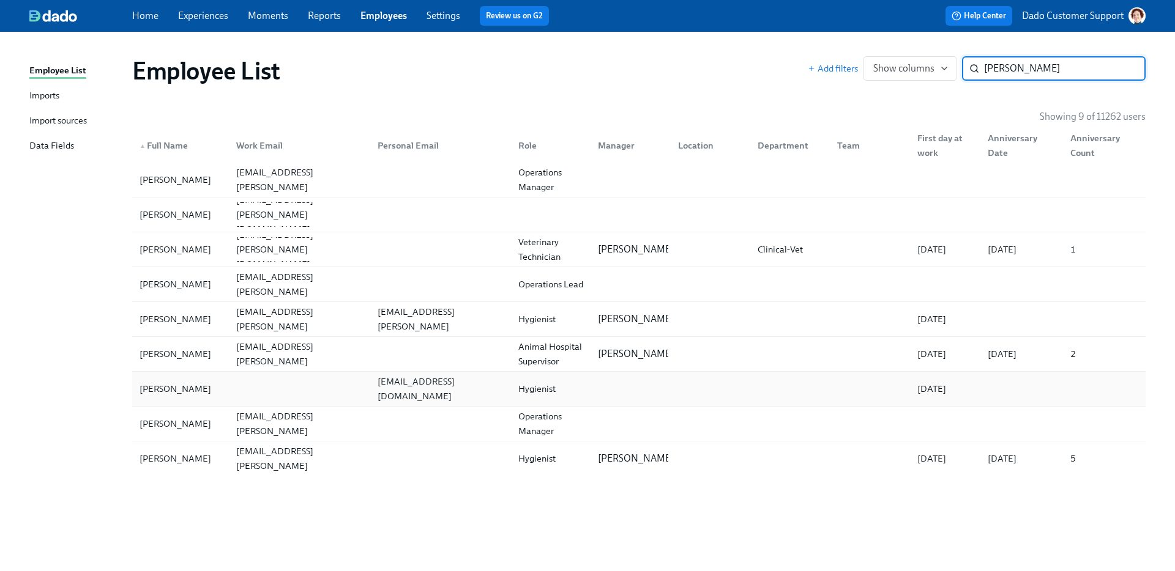
type input "Pena"
click at [164, 388] on div "Katelynn Pena" at bounding box center [175, 389] width 81 height 15
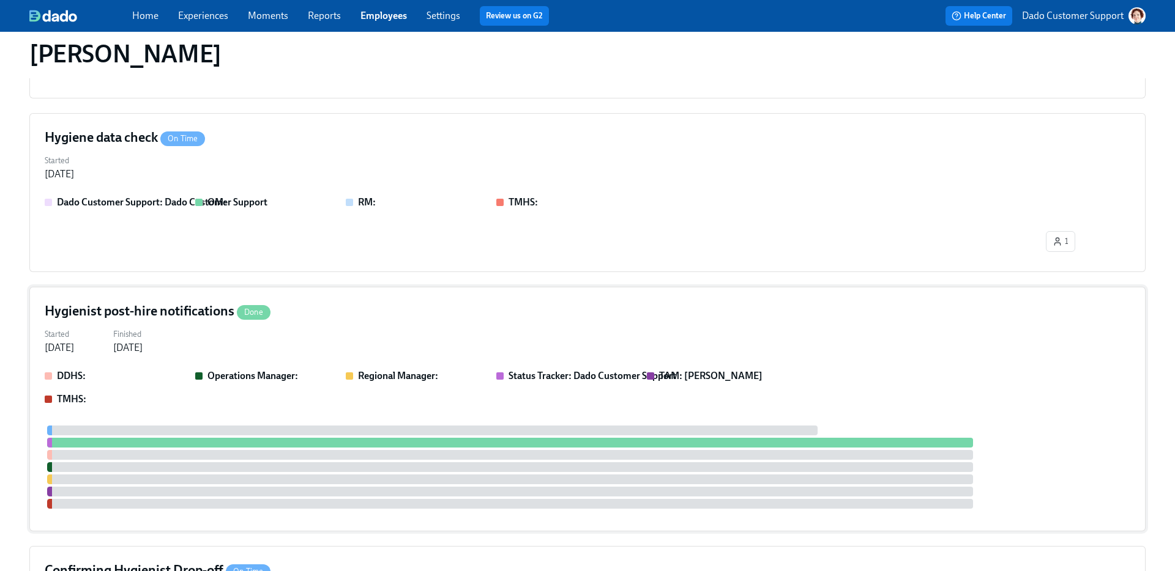
scroll to position [450, 0]
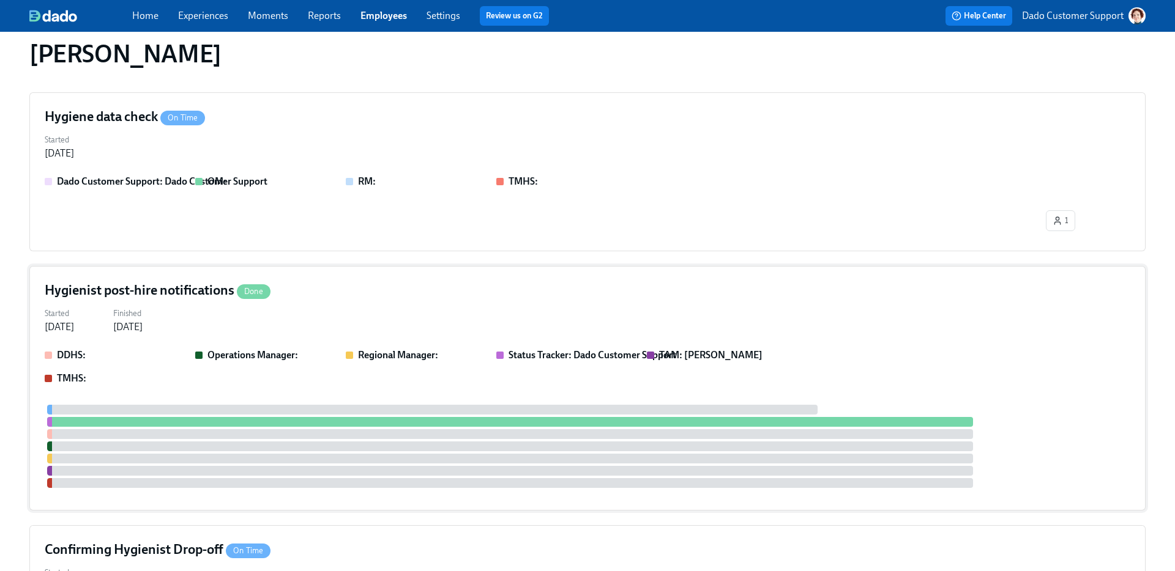
click at [290, 413] on div at bounding box center [432, 410] width 770 height 10
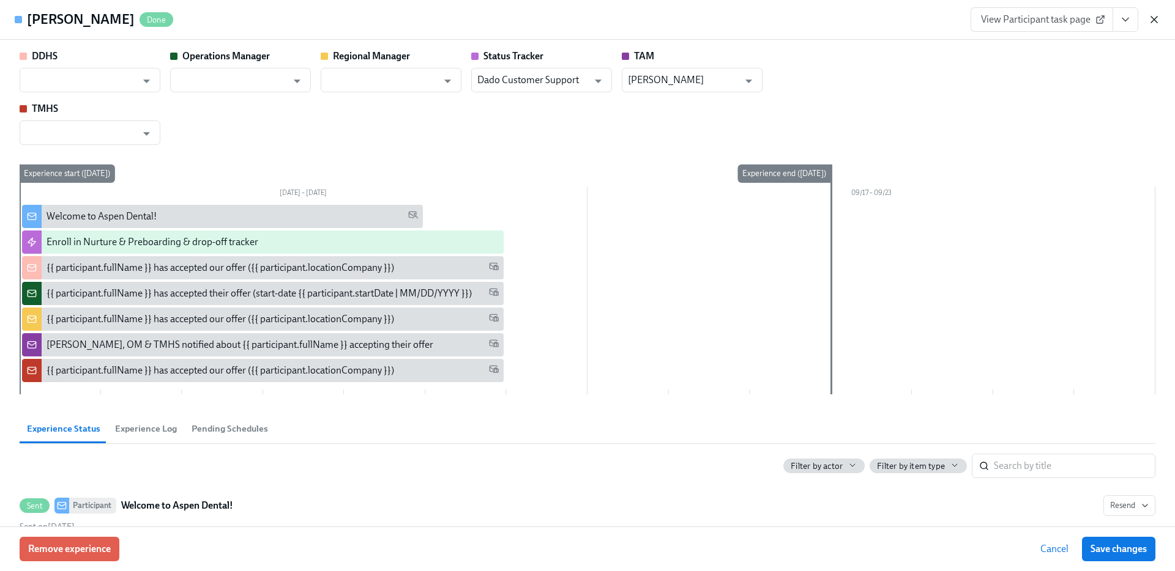
click at [1155, 13] on icon "button" at bounding box center [1154, 19] width 12 height 12
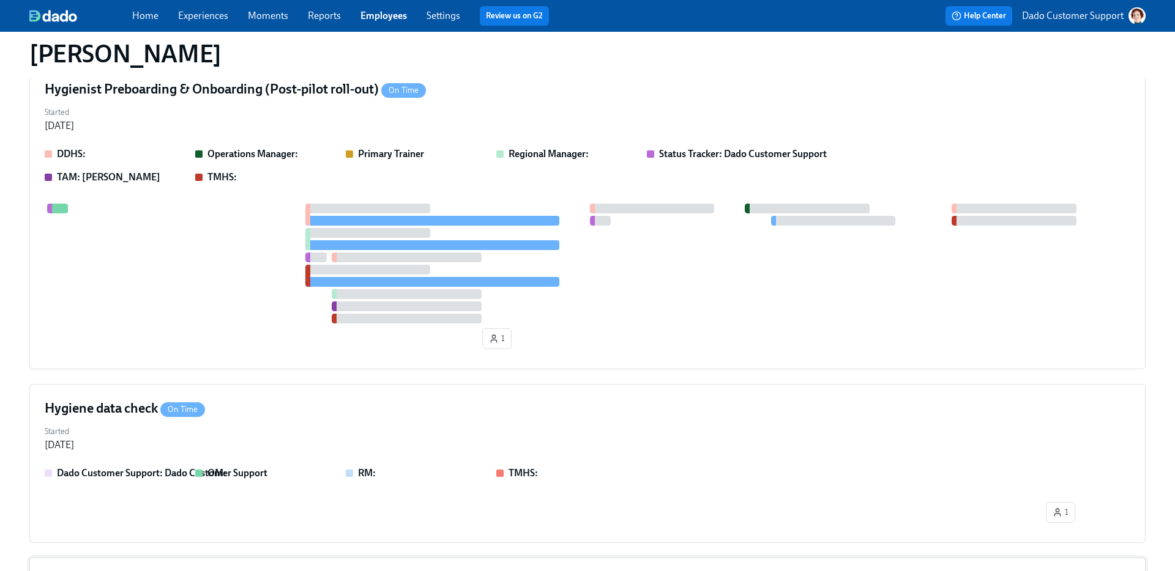
scroll to position [108, 0]
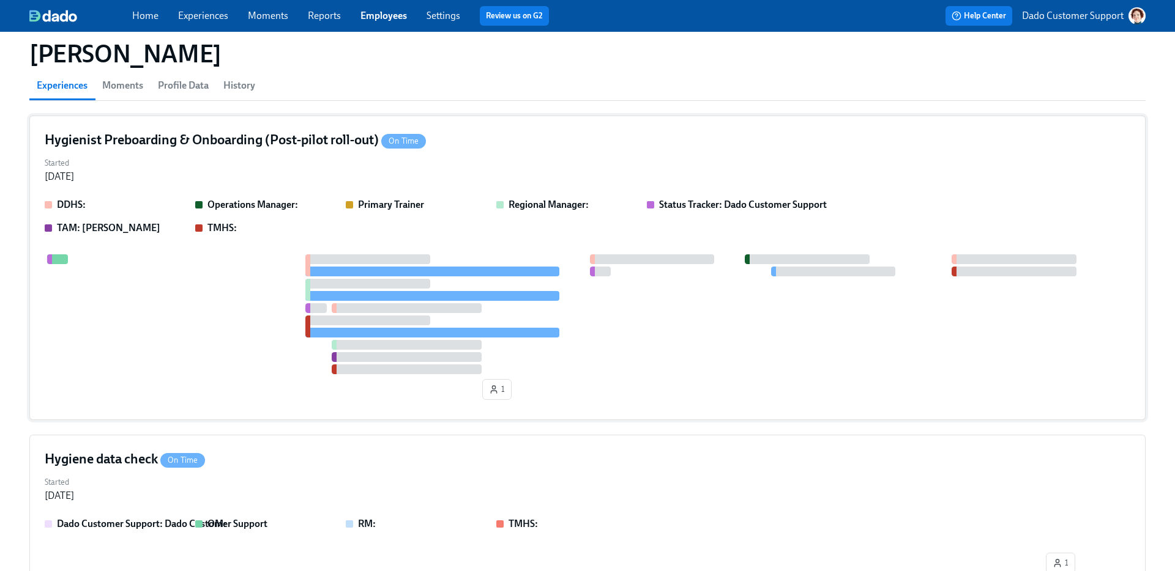
click at [494, 291] on div at bounding box center [431, 296] width 253 height 10
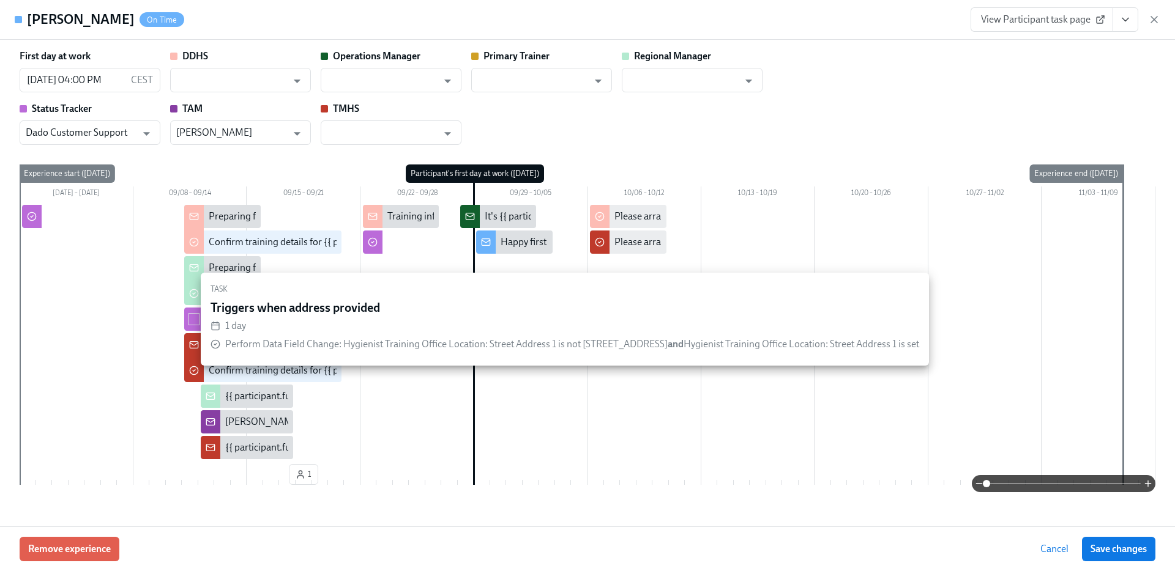
click at [447, 554] on div "Remove experience Cancel Save changes" at bounding box center [587, 549] width 1175 height 45
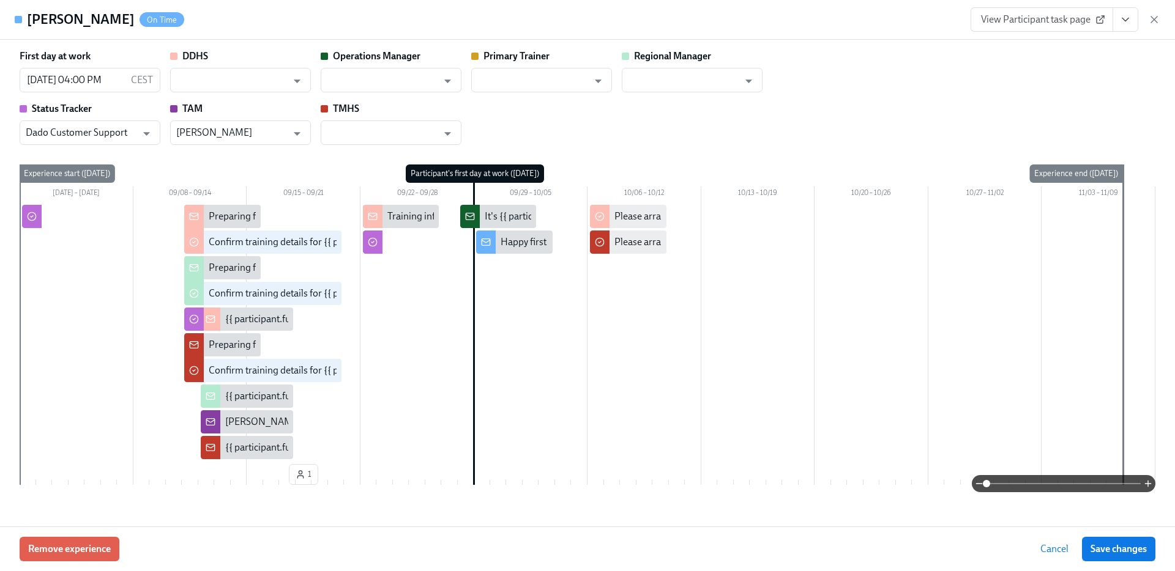
click at [1110, 489] on span at bounding box center [1063, 483] width 154 height 17
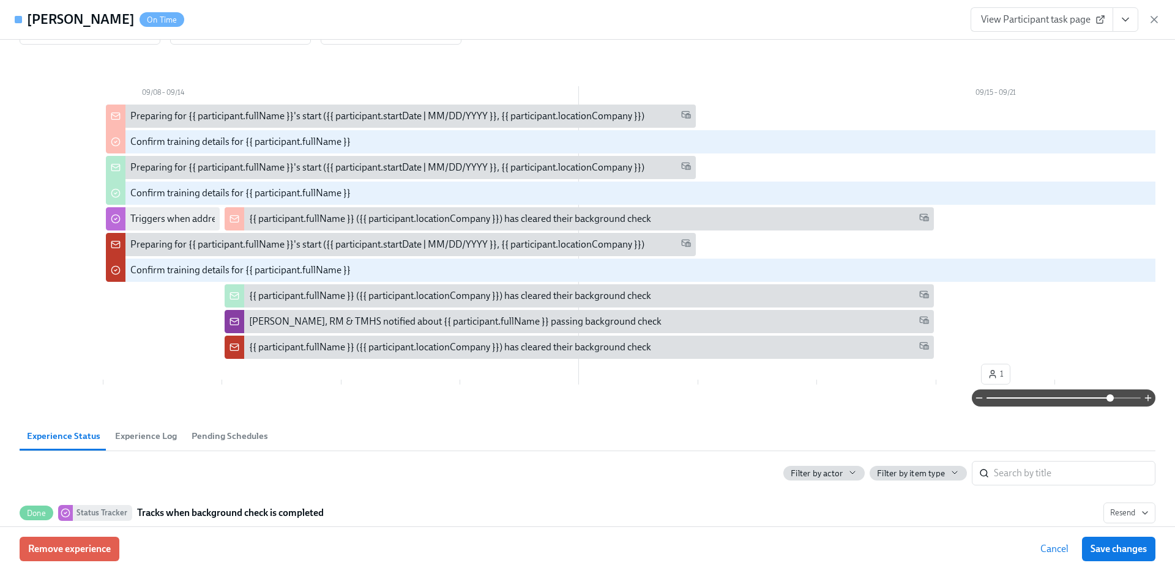
scroll to position [97, 0]
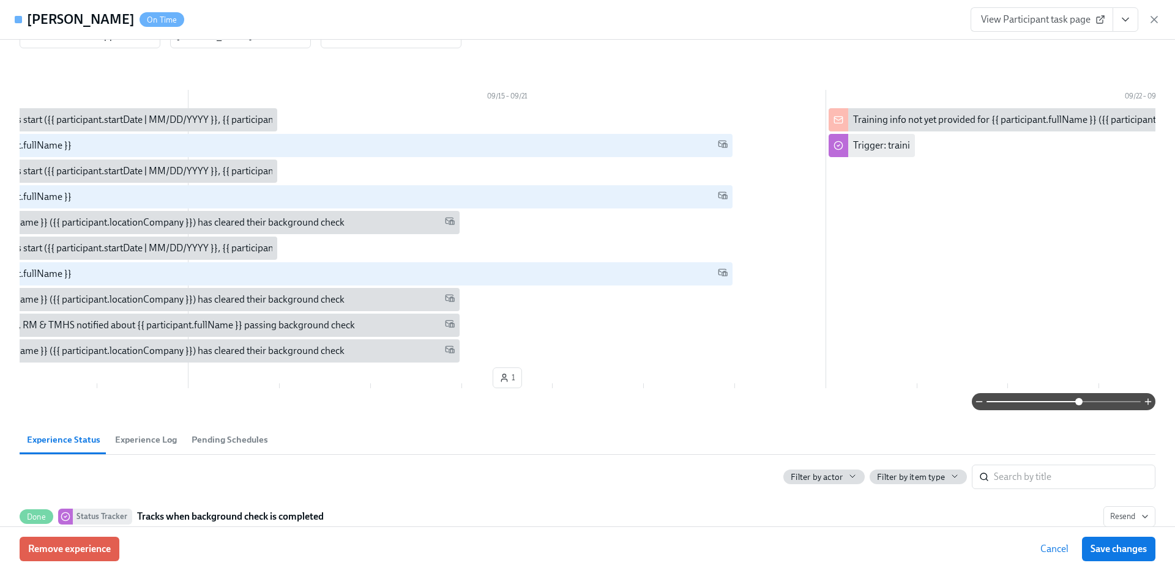
click at [1077, 404] on span at bounding box center [1063, 401] width 154 height 17
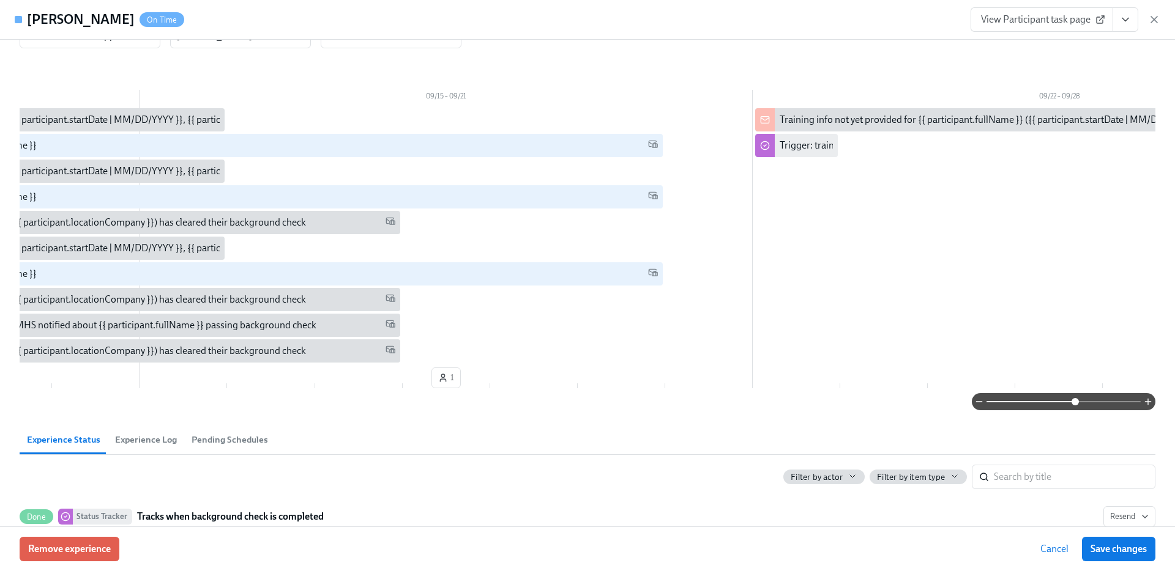
click at [1077, 404] on span at bounding box center [1074, 401] width 7 height 7
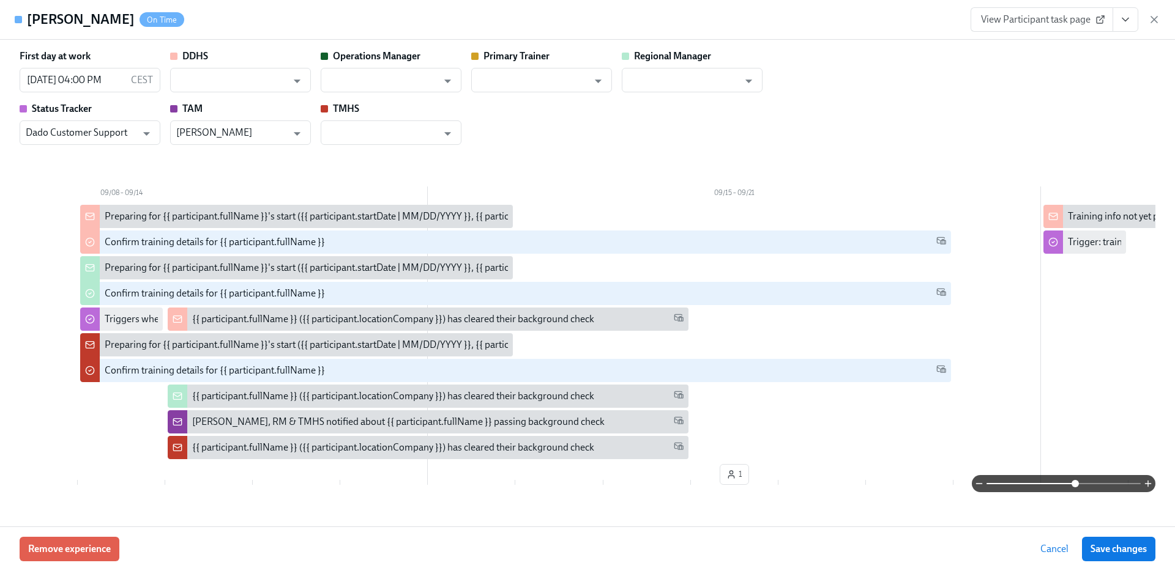
scroll to position [1, 0]
click at [351, 87] on input "text" at bounding box center [382, 79] width 111 height 24
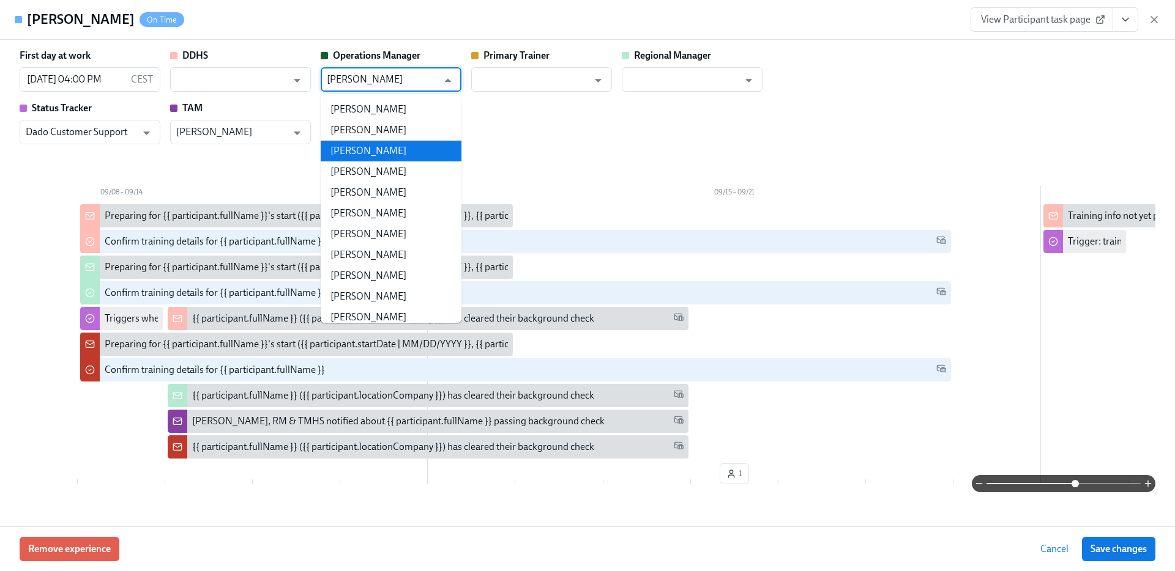
click at [351, 153] on li "Marissa Kuhne" at bounding box center [391, 151] width 141 height 21
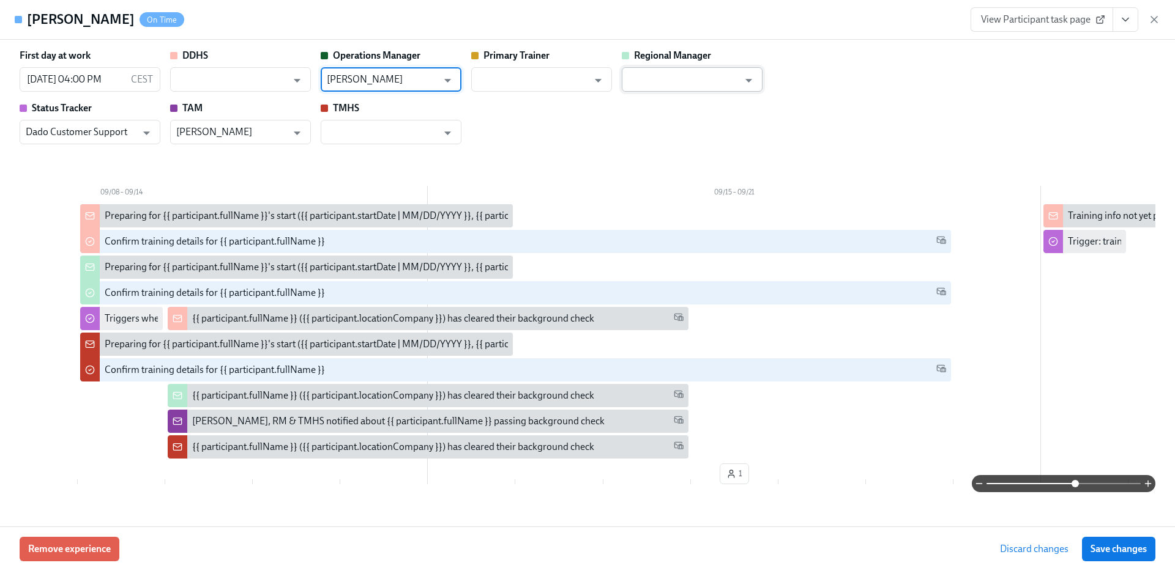
type input "Marissa Kuhne"
click at [668, 77] on input "text" at bounding box center [683, 79] width 111 height 24
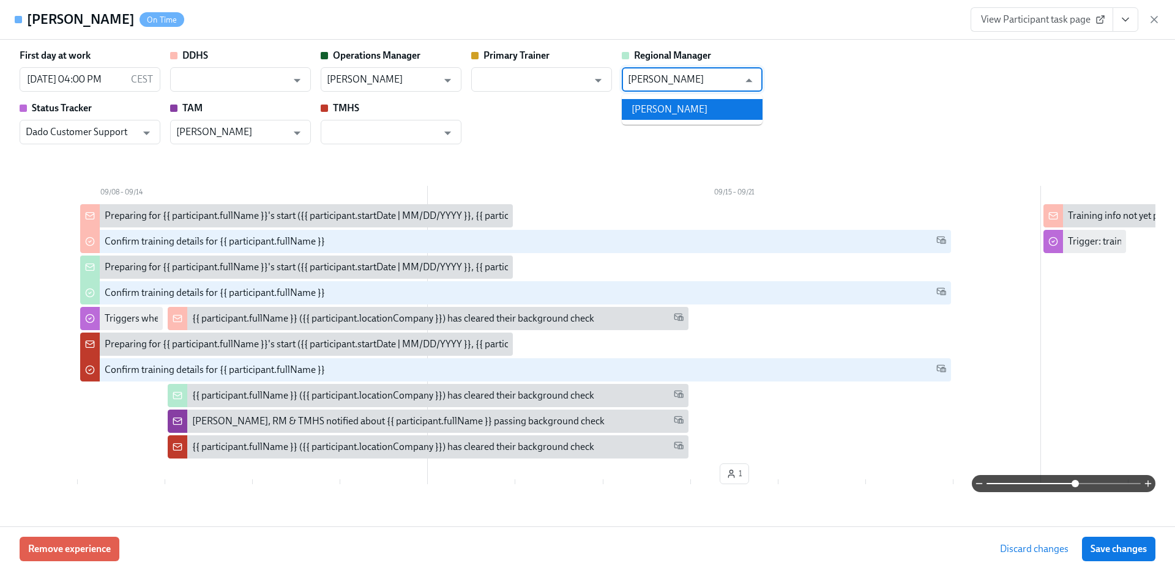
click at [656, 105] on li "Amanda Esser" at bounding box center [692, 109] width 141 height 21
type input "Amanda Esser"
click at [363, 141] on input "text" at bounding box center [382, 132] width 111 height 24
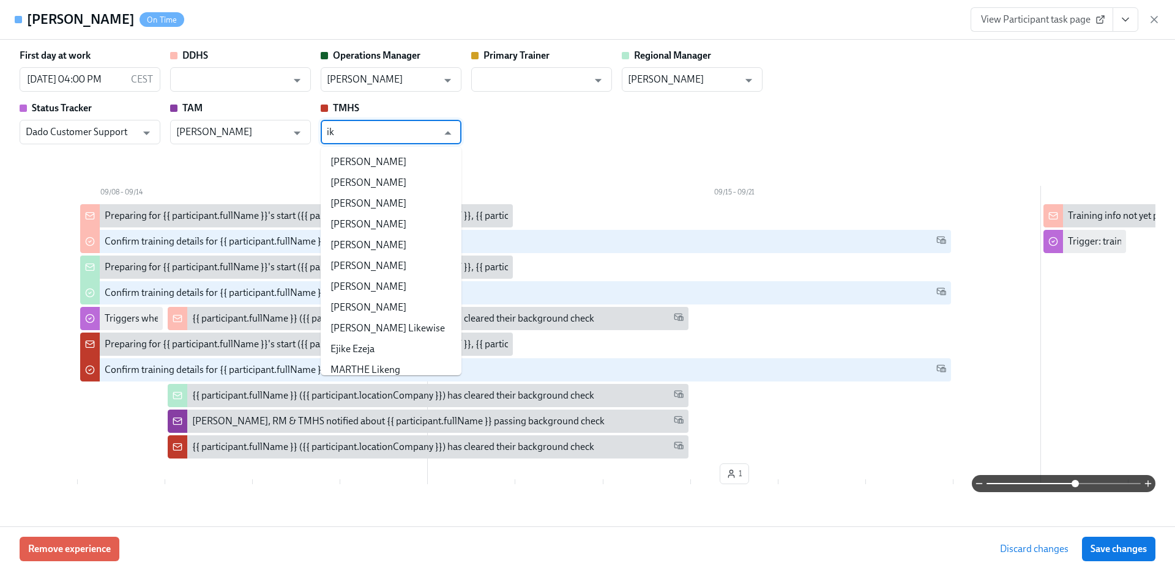
type input "i"
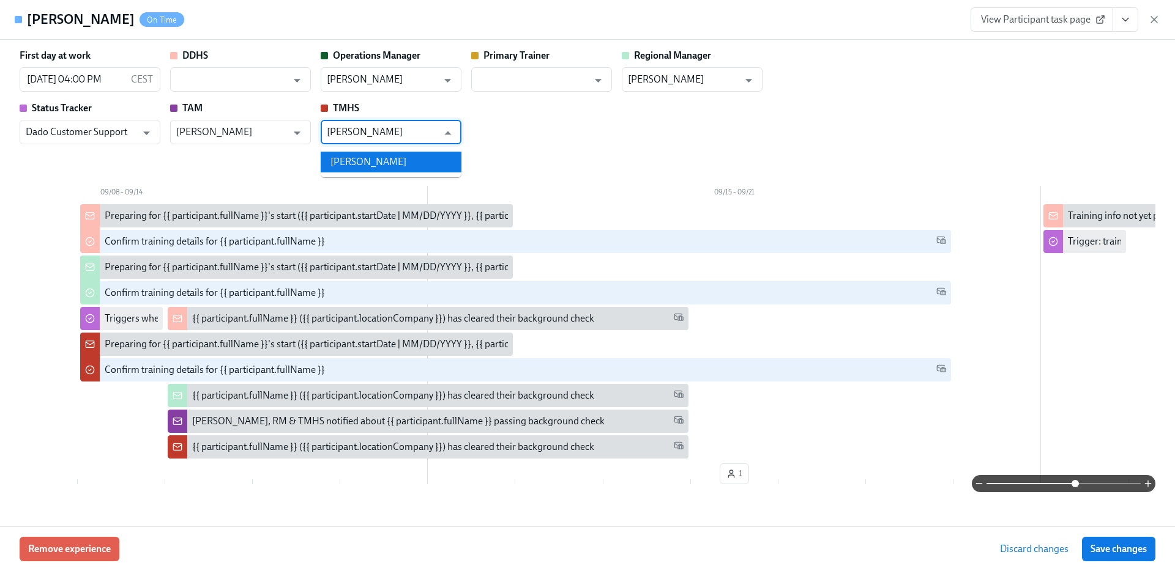
click at [363, 160] on li "Mike Tullos" at bounding box center [391, 162] width 141 height 21
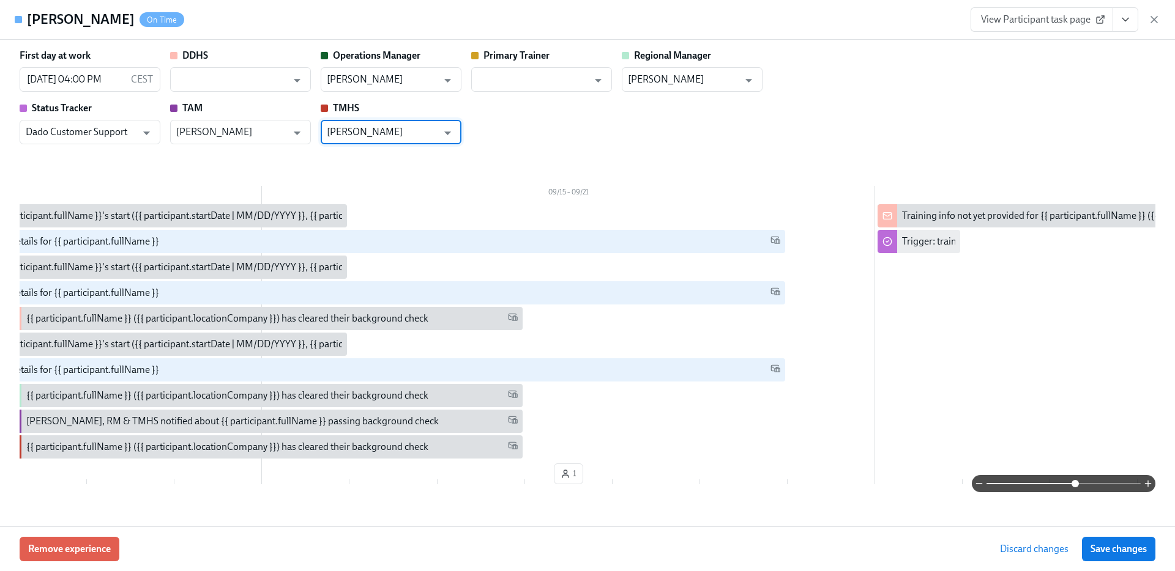
scroll to position [0, 390]
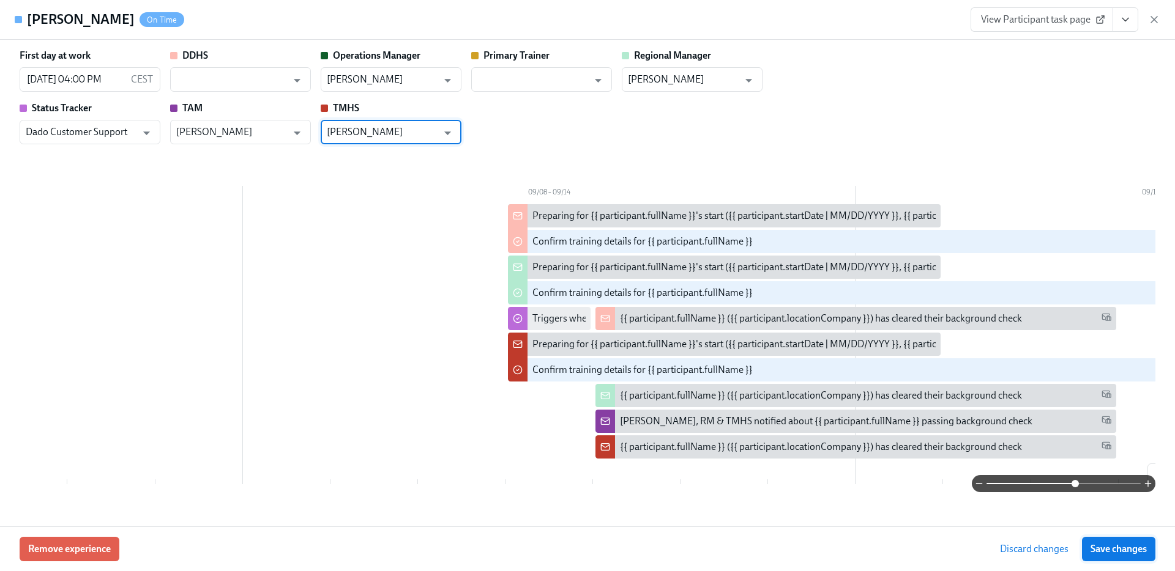
type input "Mike Tullos"
click at [1139, 552] on span "Save changes" at bounding box center [1118, 549] width 56 height 12
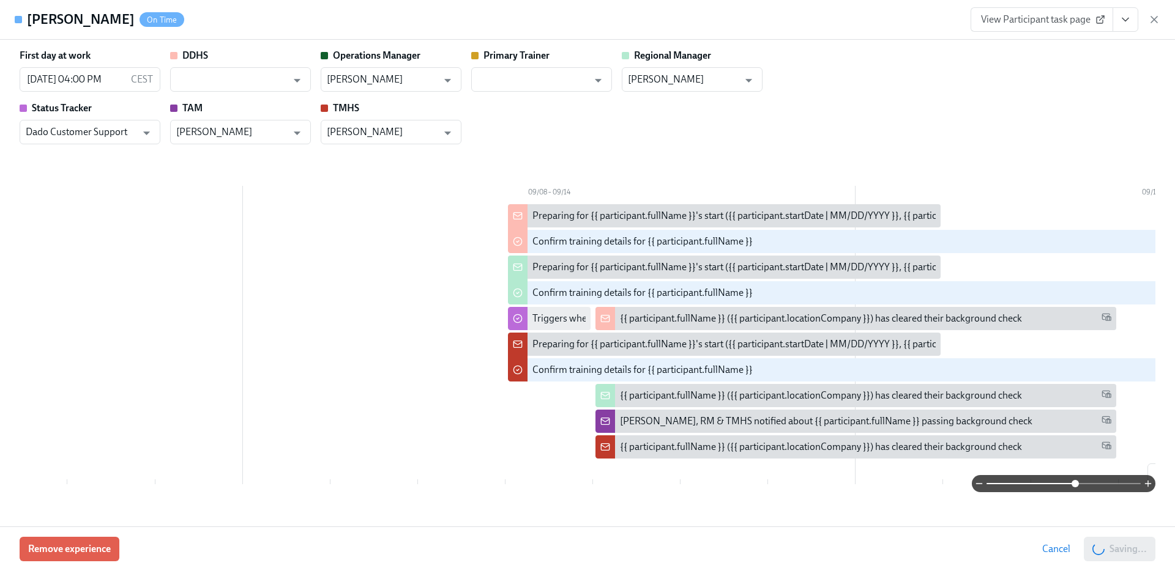
scroll to position [0, 1000]
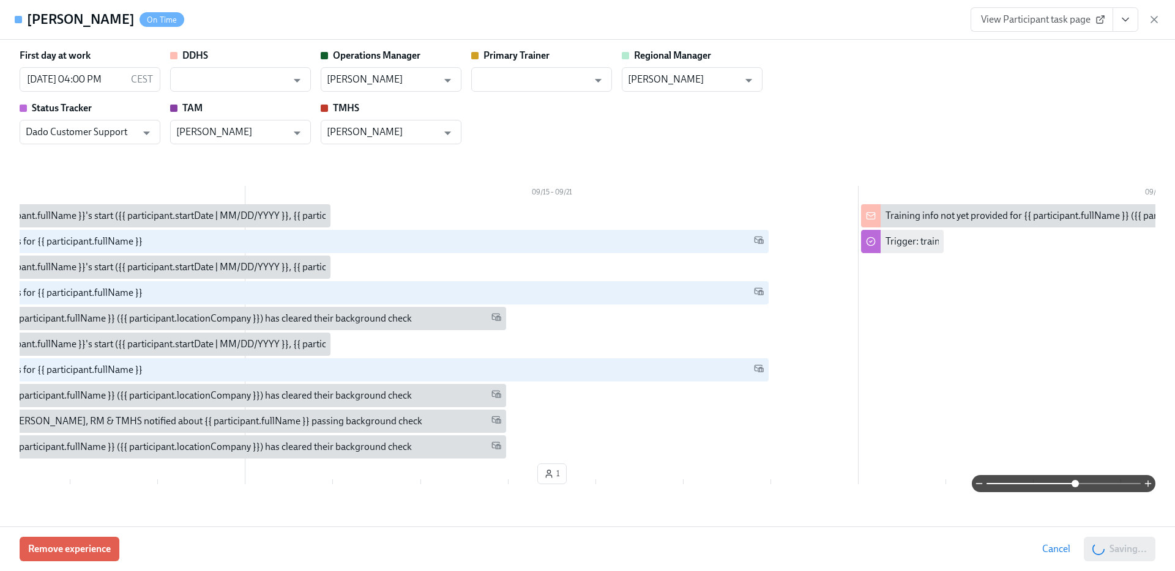
click at [1018, 484] on span at bounding box center [1063, 483] width 154 height 17
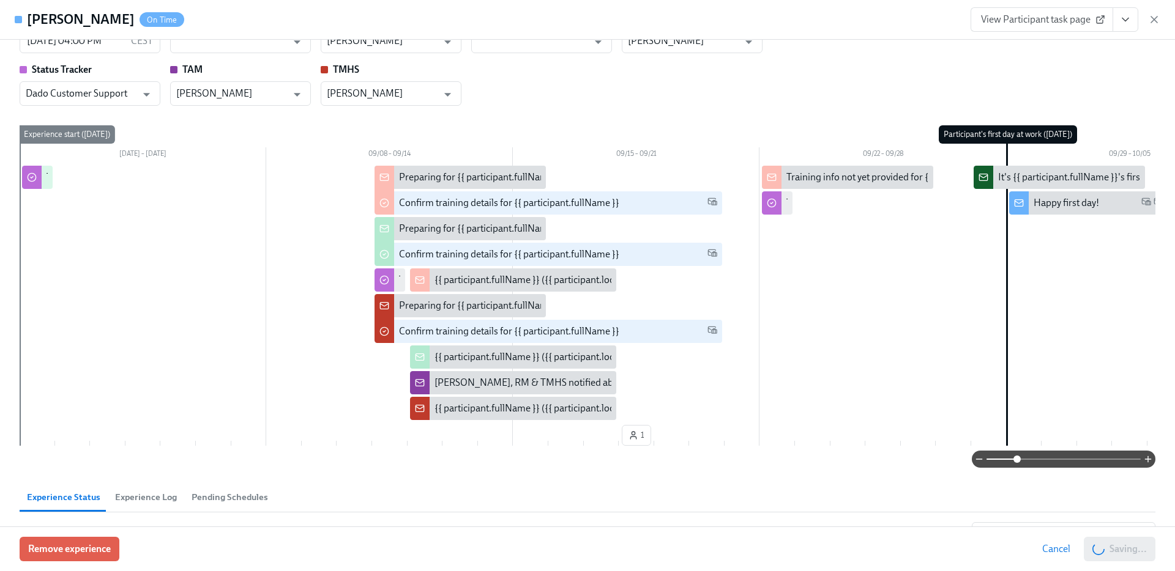
scroll to position [38, 0]
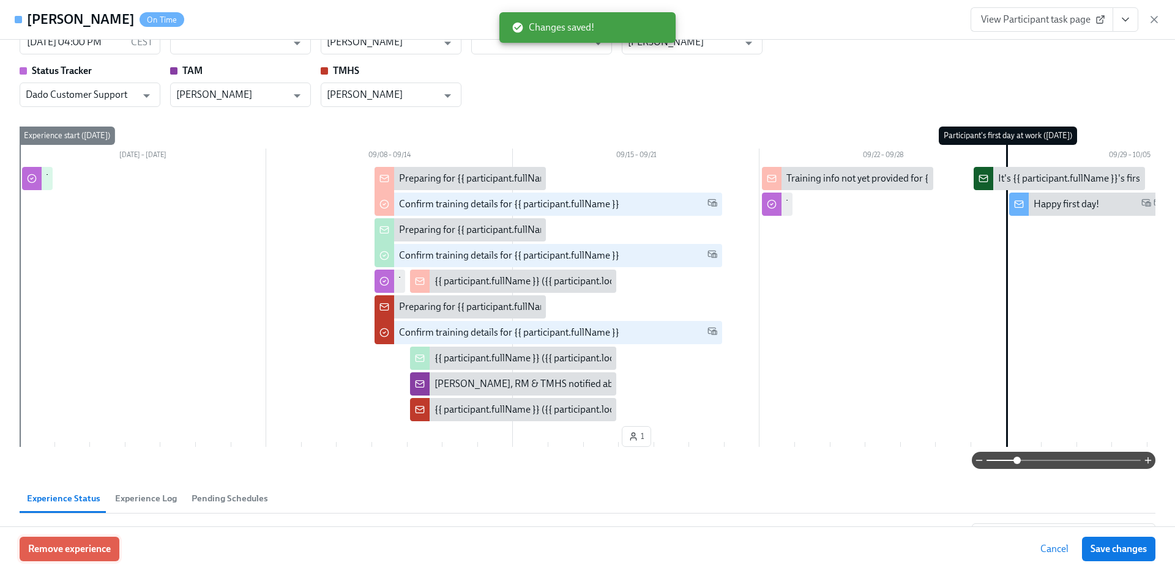
click at [68, 542] on button "Remove experience" at bounding box center [70, 549] width 100 height 24
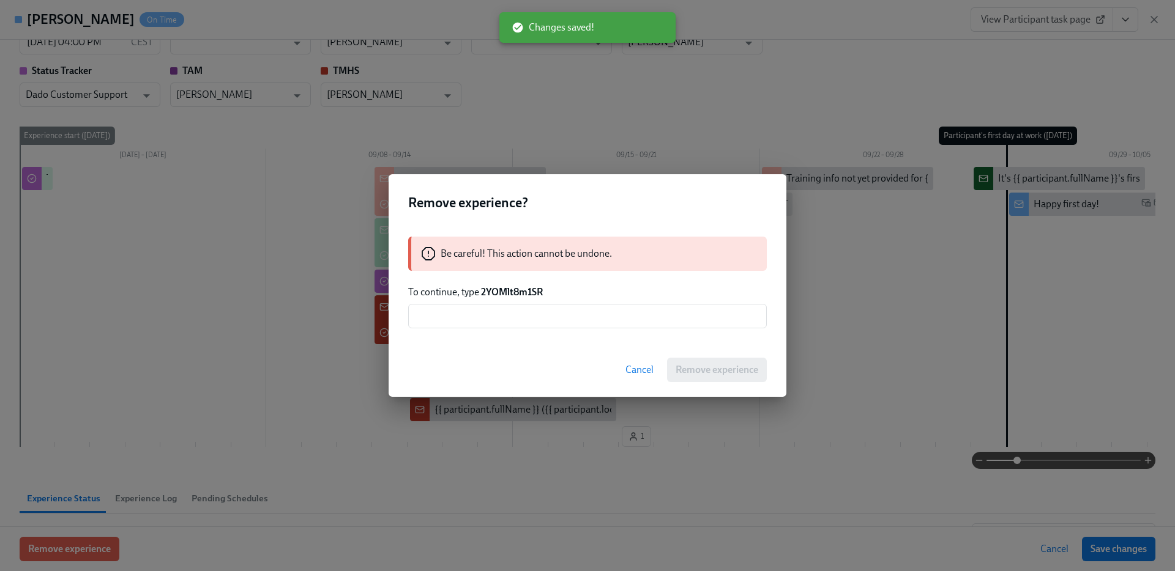
click at [487, 291] on strong "2YOMlt8m1SR" at bounding box center [512, 292] width 62 height 12
copy strong "2YOMlt8m1SR"
click at [477, 327] on input "text" at bounding box center [587, 316] width 358 height 24
paste input "2YOMlt8m1SR"
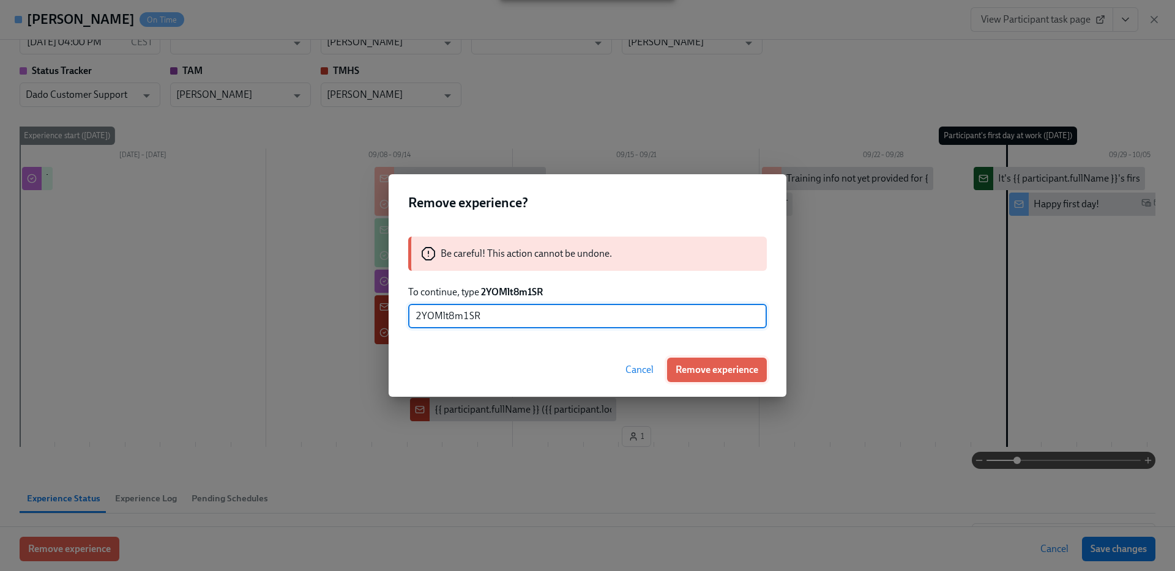
type input "2YOMlt8m1SR"
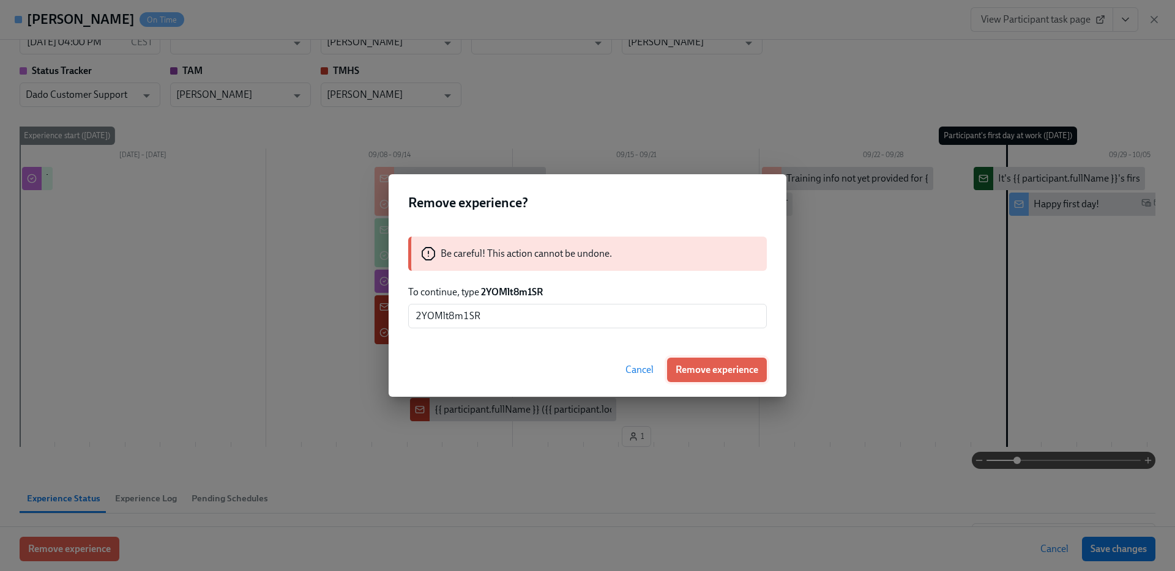
click at [701, 368] on span "Remove experience" at bounding box center [716, 370] width 83 height 12
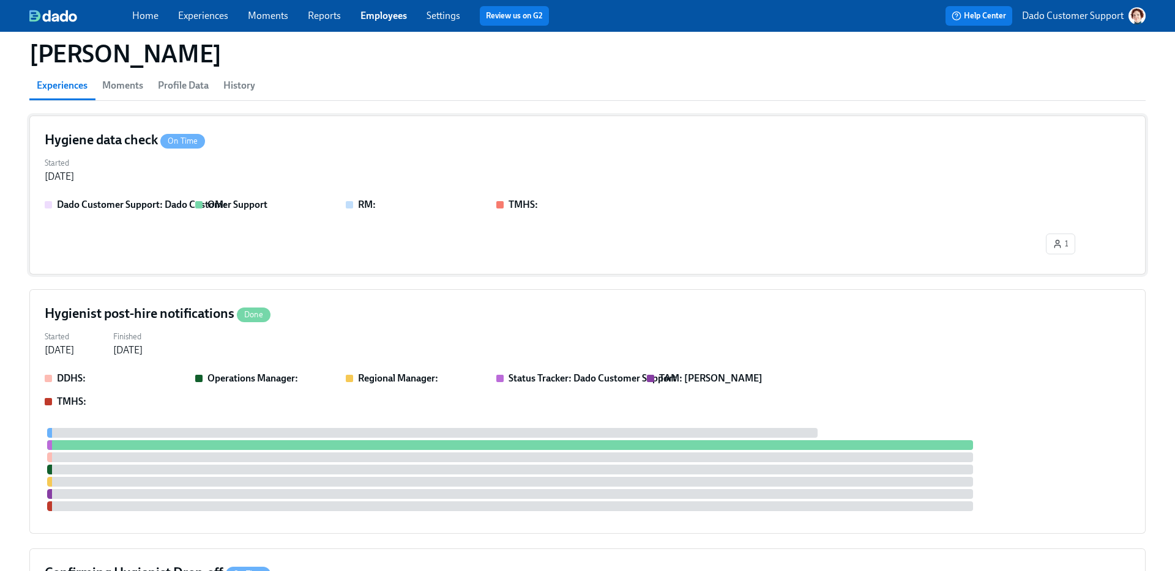
scroll to position [0, 0]
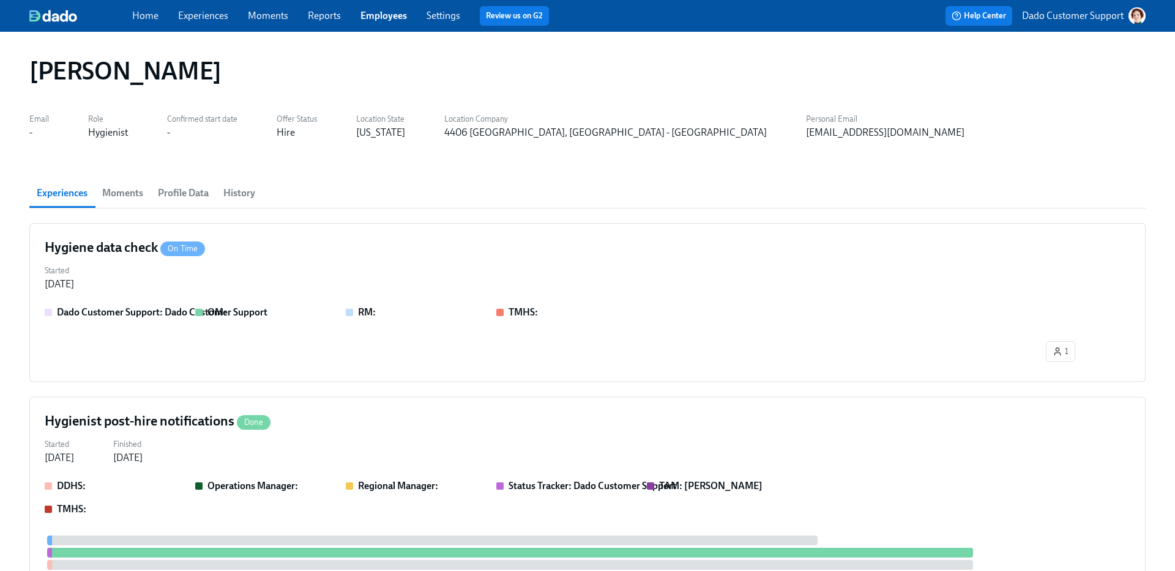
click at [198, 17] on link "Experiences" at bounding box center [203, 16] width 50 height 12
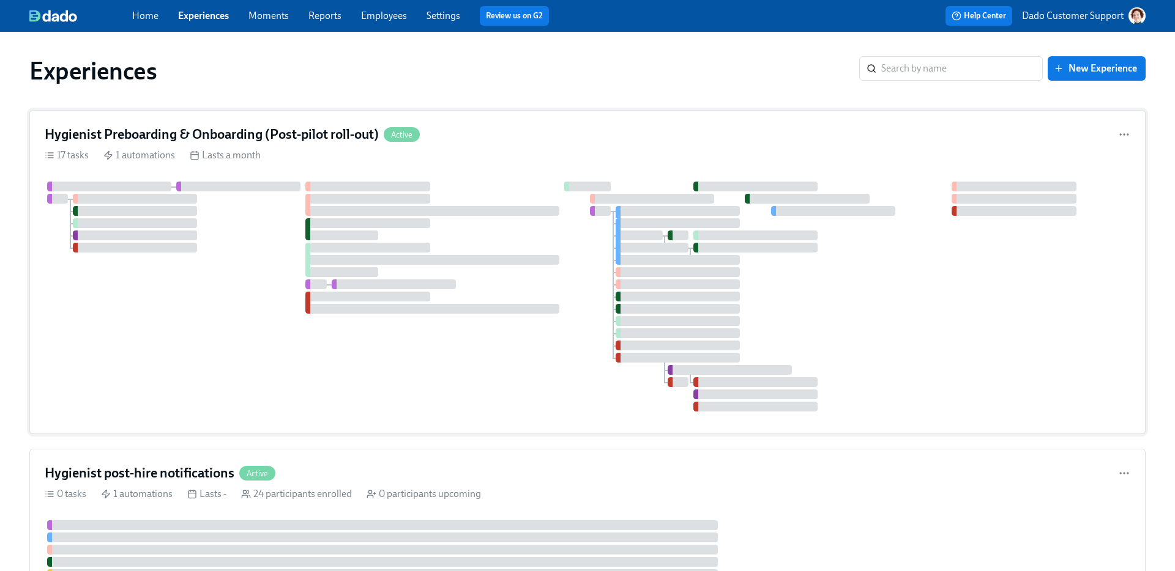
click at [519, 143] on div "Hygienist Preboarding & Onboarding (Post-pilot roll-out) Active" at bounding box center [587, 134] width 1085 height 18
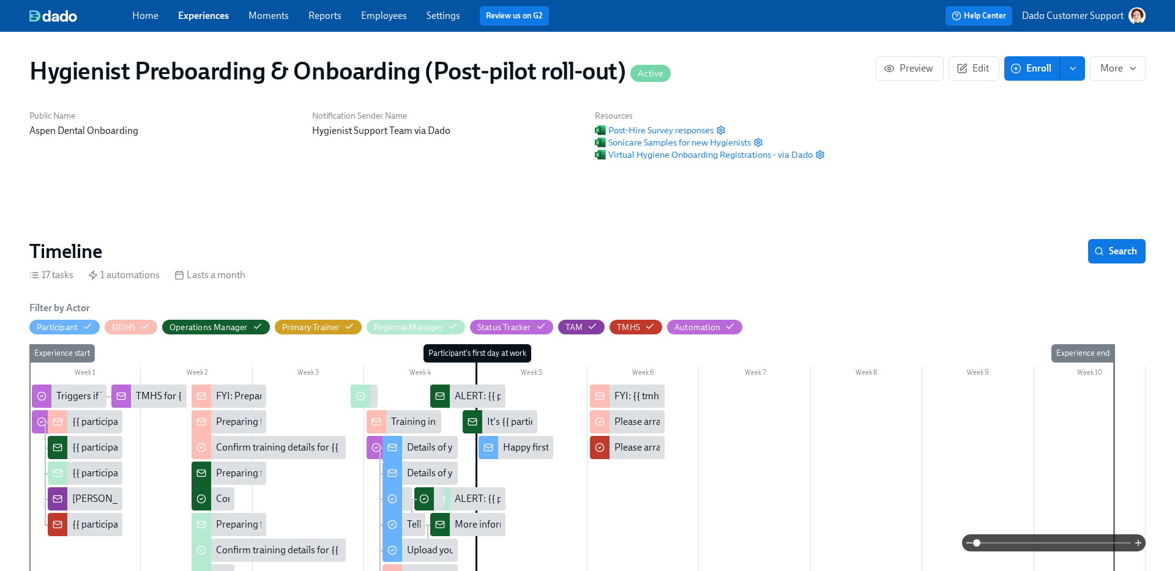
click at [1038, 69] on span "Enroll" at bounding box center [1031, 68] width 39 height 12
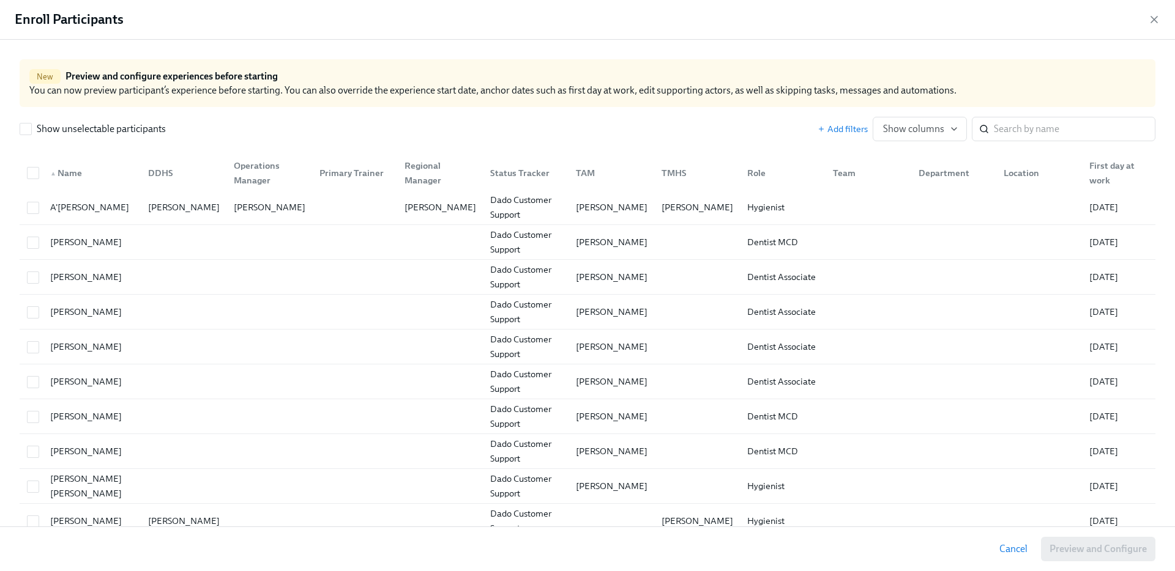
scroll to position [0, 13720]
click at [1022, 117] on input "search" at bounding box center [1073, 129] width 161 height 24
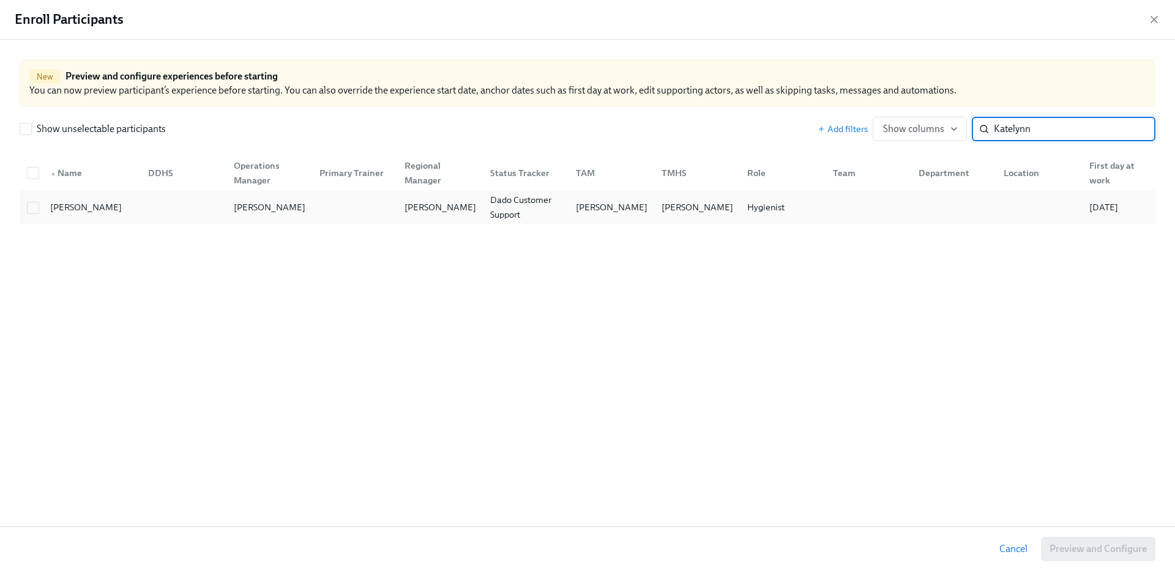
type input "Katelynn"
click at [327, 207] on div at bounding box center [353, 207] width 86 height 24
checkbox input "true"
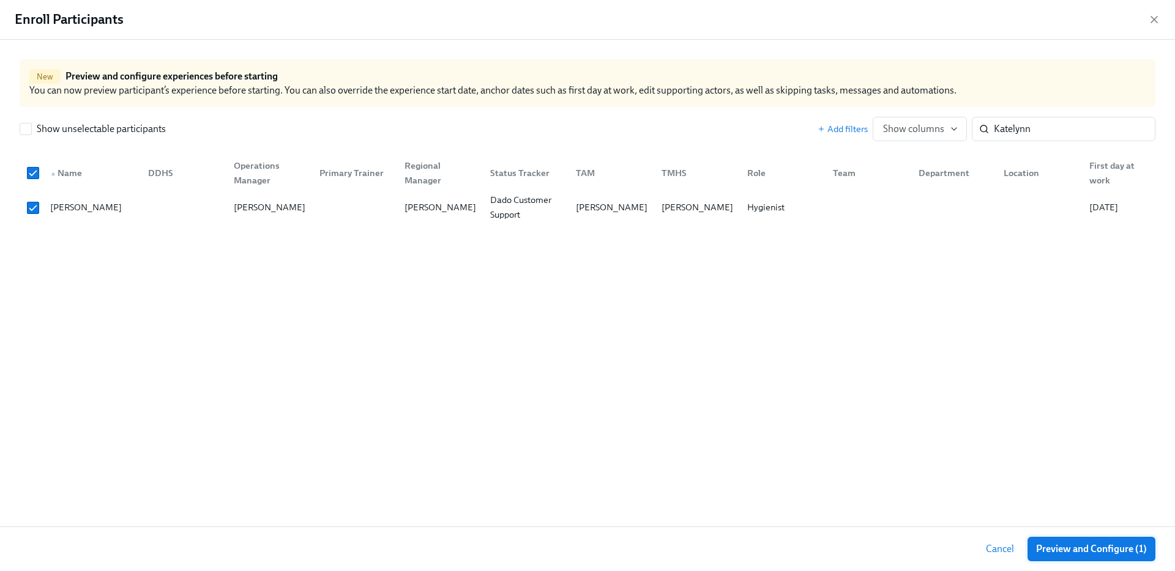
click at [1105, 540] on button "Preview and Configure (1)" at bounding box center [1091, 549] width 128 height 24
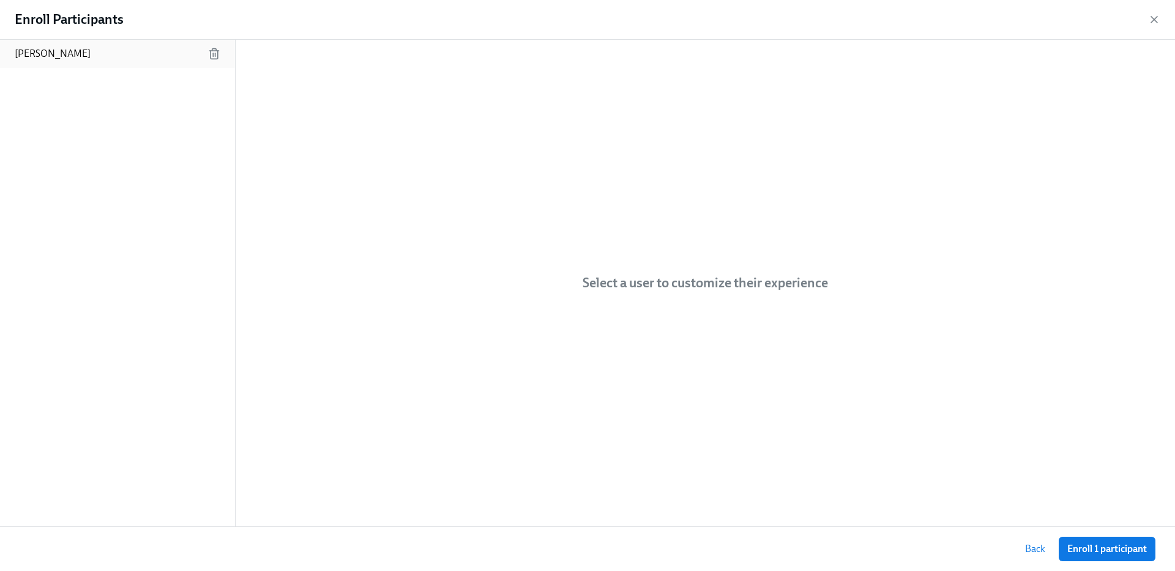
click at [65, 50] on p "Katelynn Pena" at bounding box center [53, 53] width 76 height 13
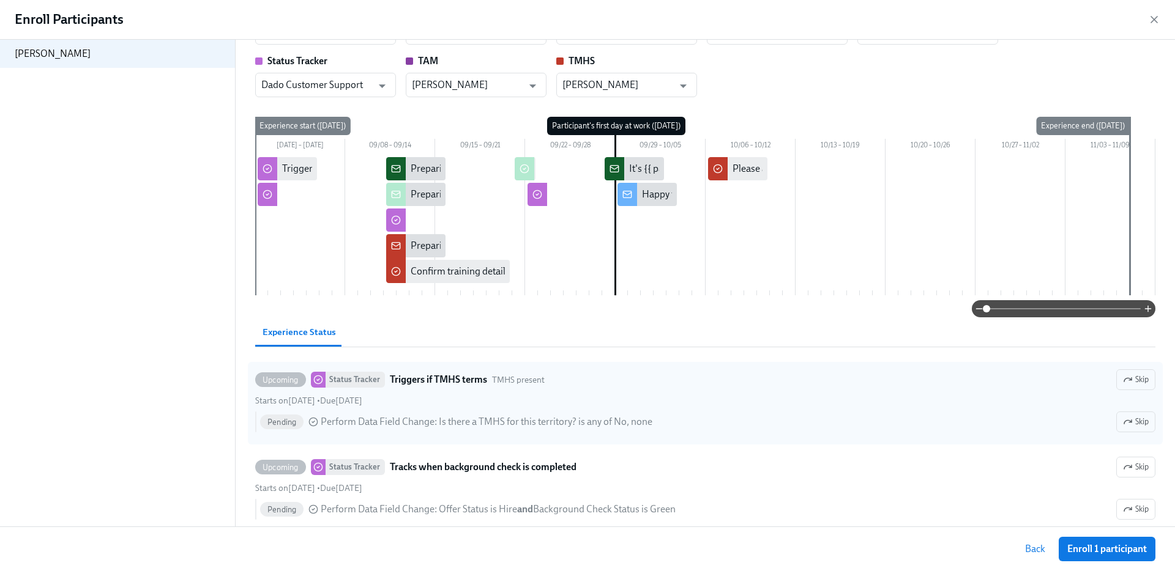
scroll to position [0, 0]
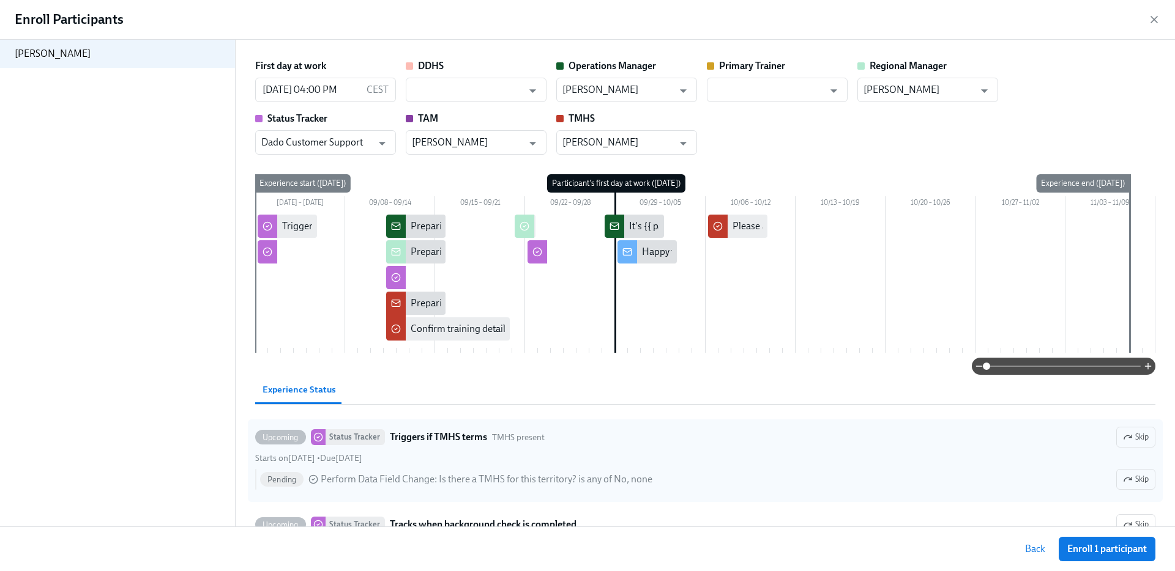
drag, startPoint x: 1117, startPoint y: 555, endPoint x: 587, endPoint y: 445, distance: 540.9
click at [587, 445] on div "Enroll Participants Katelynn Pena First day at work 09/29/2025 04:00 PM CEST ​ …" at bounding box center [587, 285] width 1175 height 571
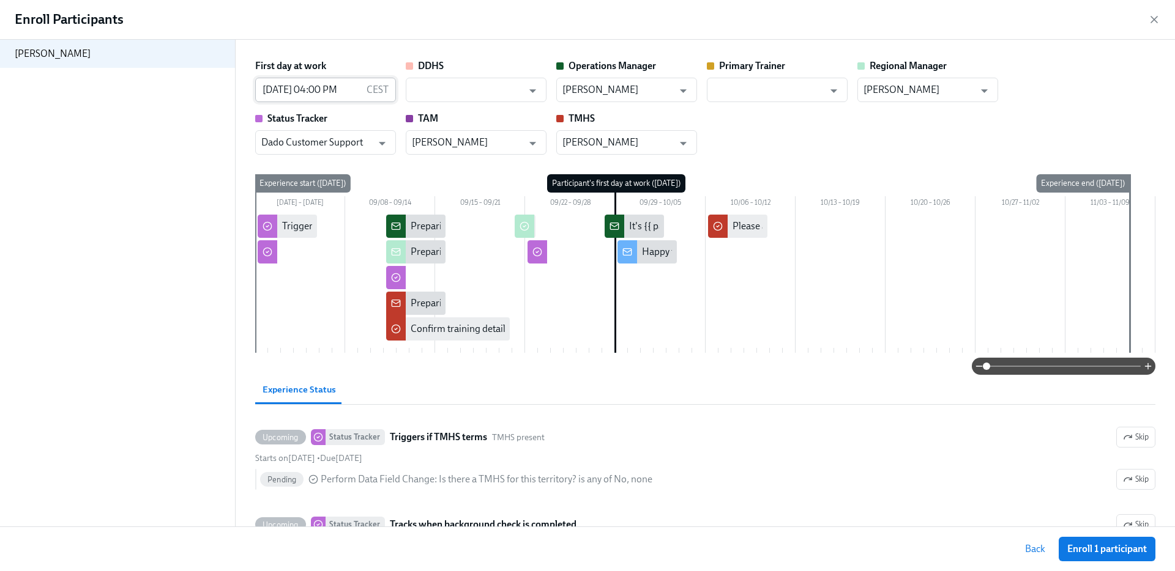
click at [320, 89] on input "09/29/2025 04:00 PM" at bounding box center [308, 90] width 106 height 24
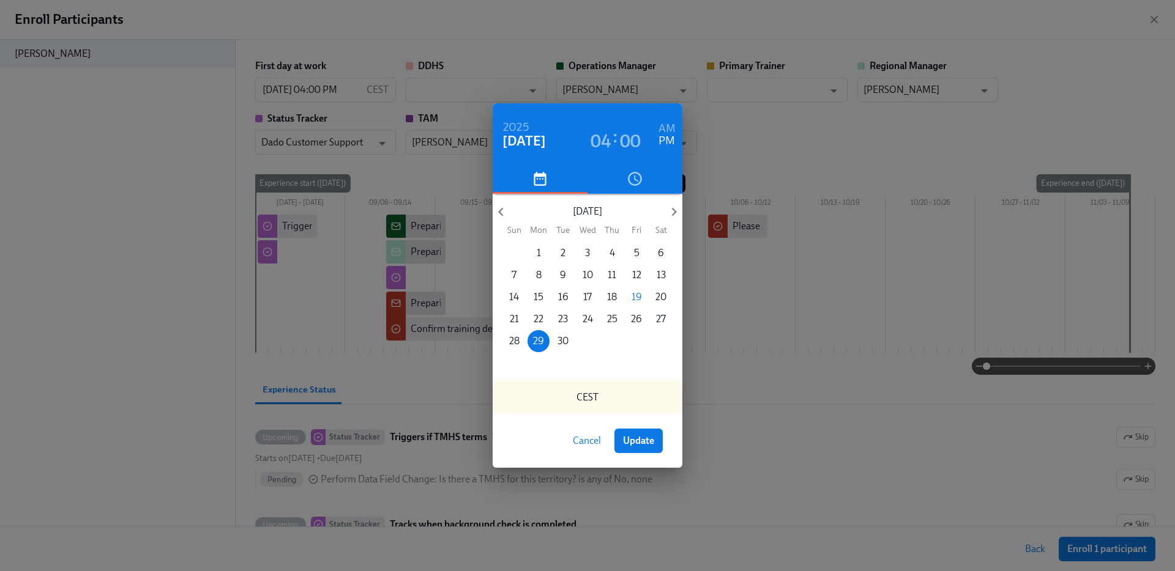
click at [597, 136] on h3 "04" at bounding box center [600, 141] width 21 height 22
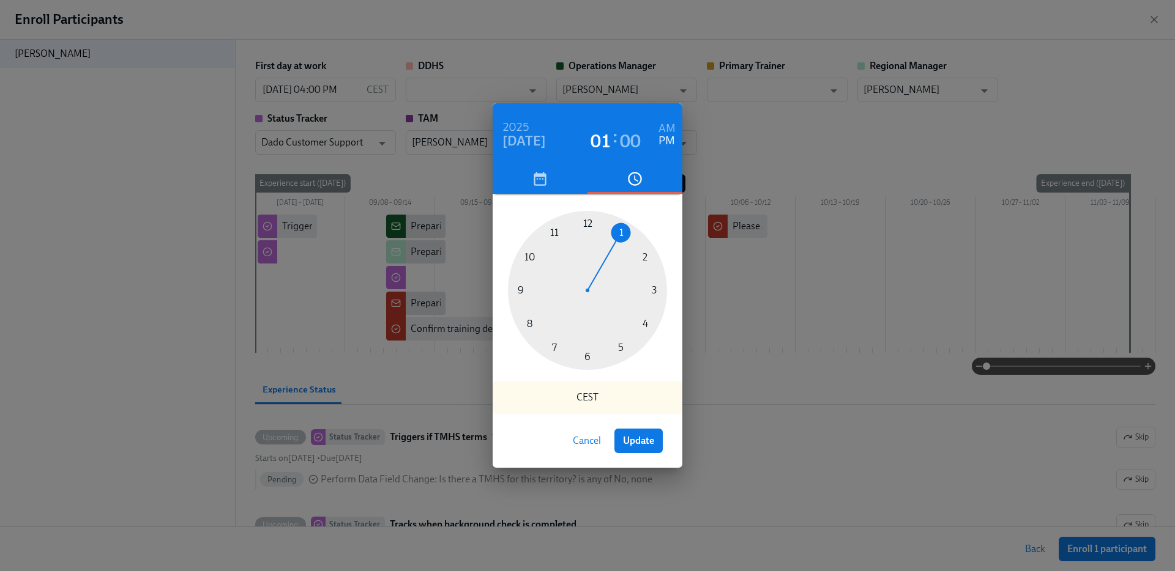
click at [621, 232] on div at bounding box center [587, 290] width 159 height 159
click at [646, 440] on span "Update" at bounding box center [638, 441] width 31 height 12
type input "09/29/2025 01:00 PM"
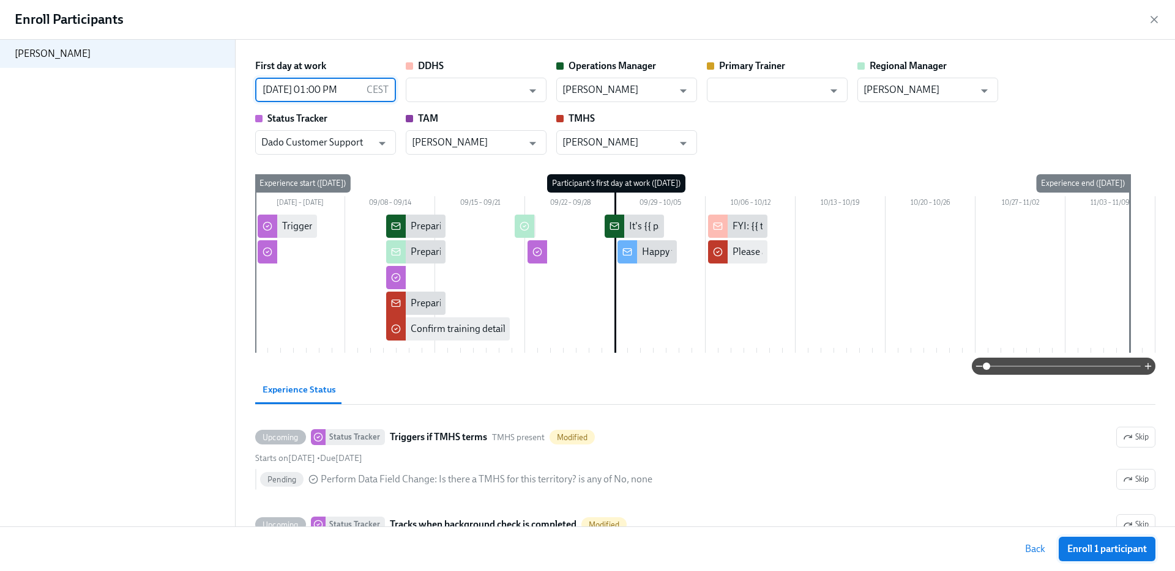
click at [1117, 551] on span "Enroll 1 participant" at bounding box center [1107, 549] width 80 height 12
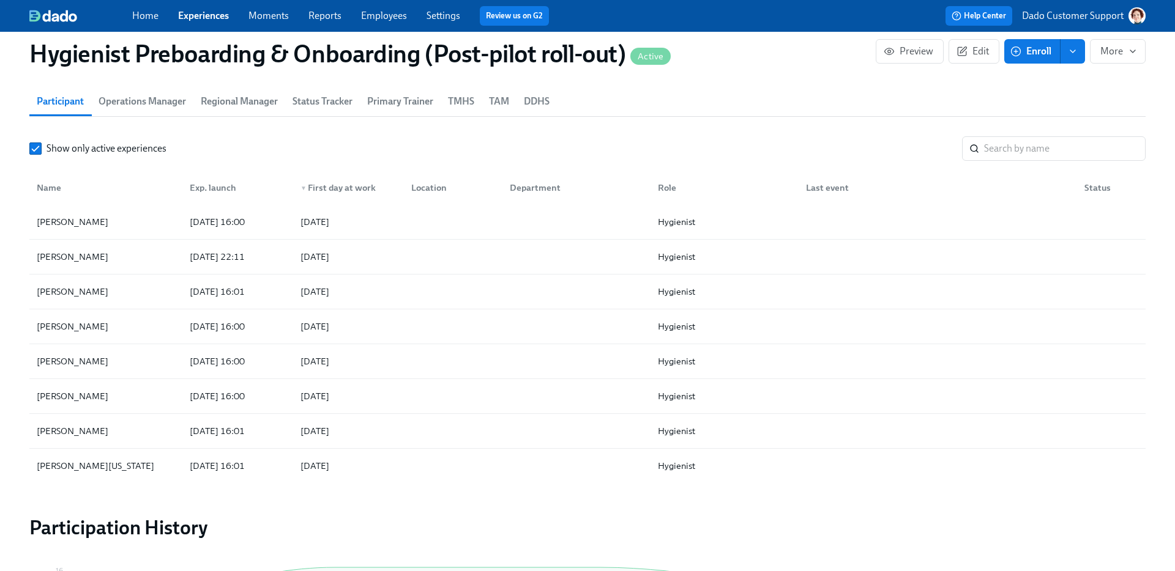
scroll to position [1329, 0]
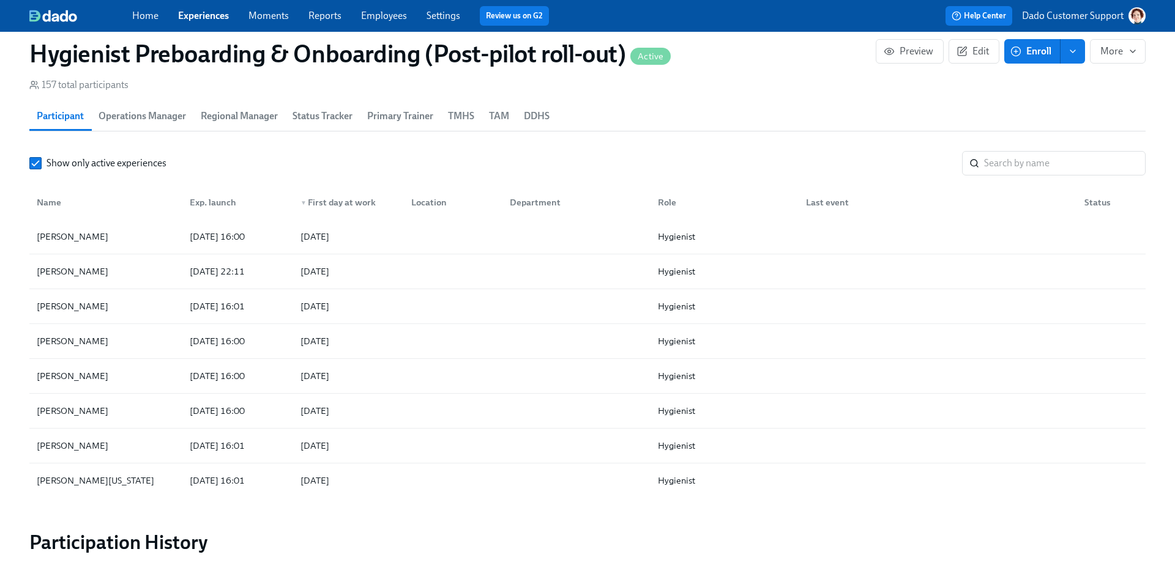
click at [1009, 149] on section "Participants 157 total participants Participant Operations Manager Regional Man…" at bounding box center [587, 270] width 1116 height 442
click at [1004, 157] on input "search" at bounding box center [1064, 163] width 161 height 24
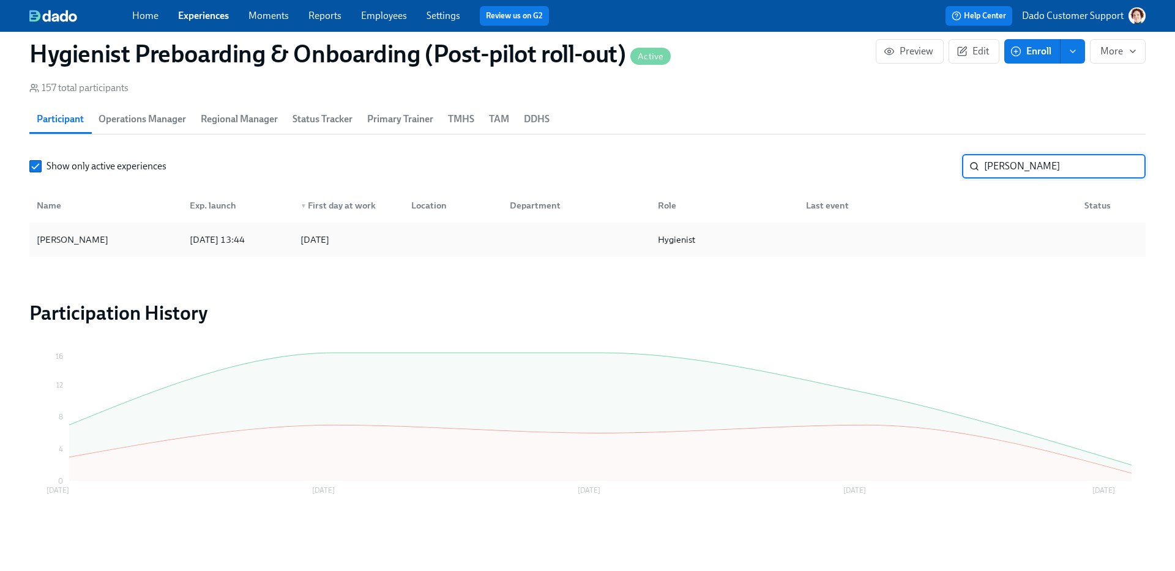
type input "kate"
click at [114, 248] on div "Katelynn Pena" at bounding box center [106, 240] width 148 height 24
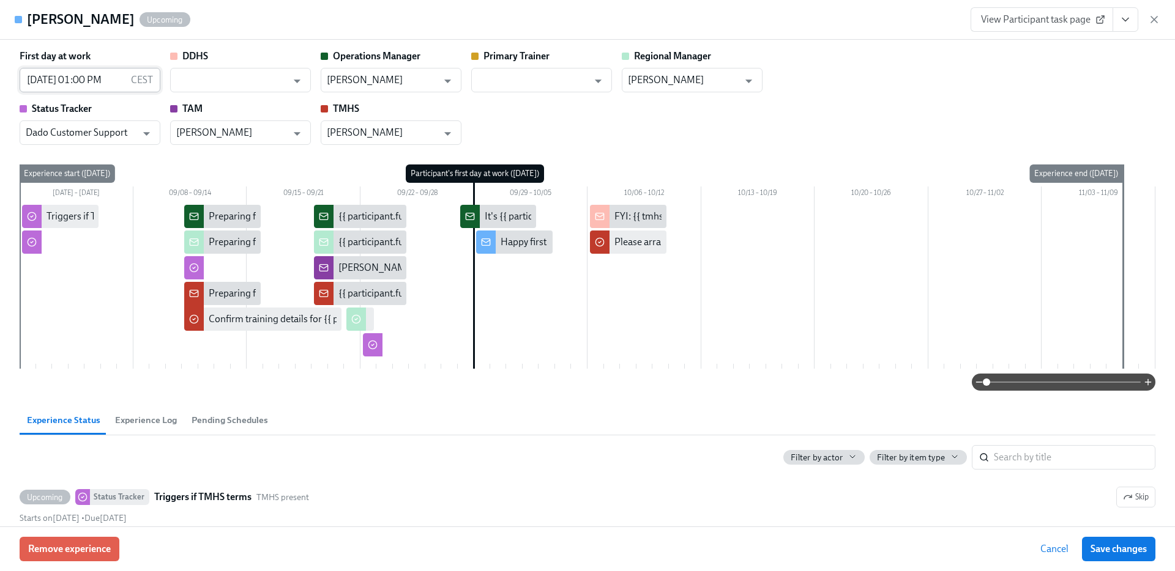
click at [94, 84] on input "09/29/2025 01:00 PM" at bounding box center [73, 80] width 106 height 24
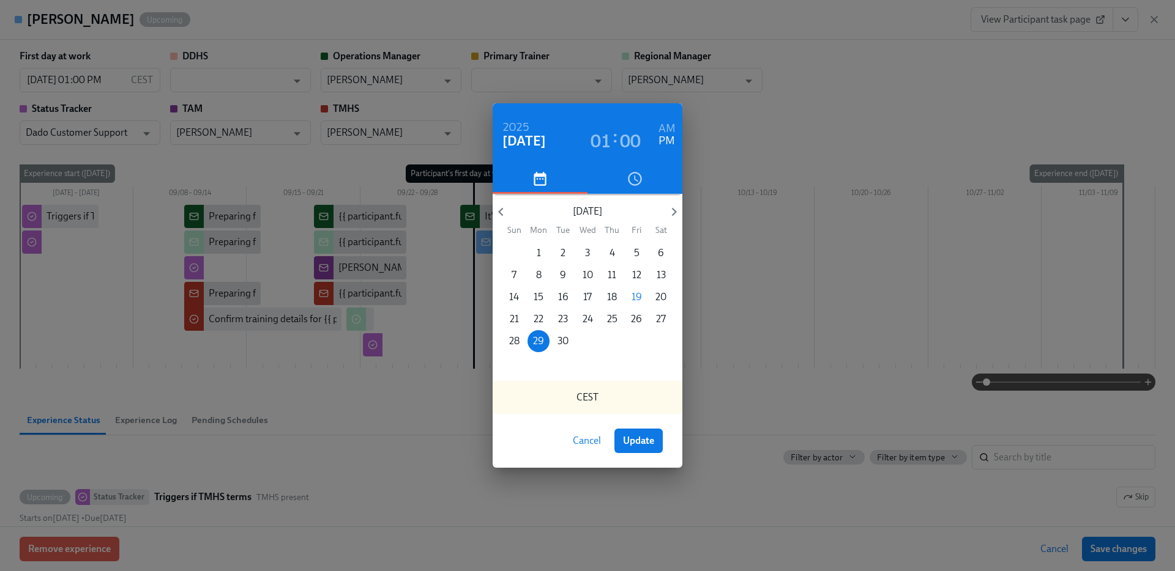
click at [603, 144] on h3 "01" at bounding box center [600, 141] width 21 height 22
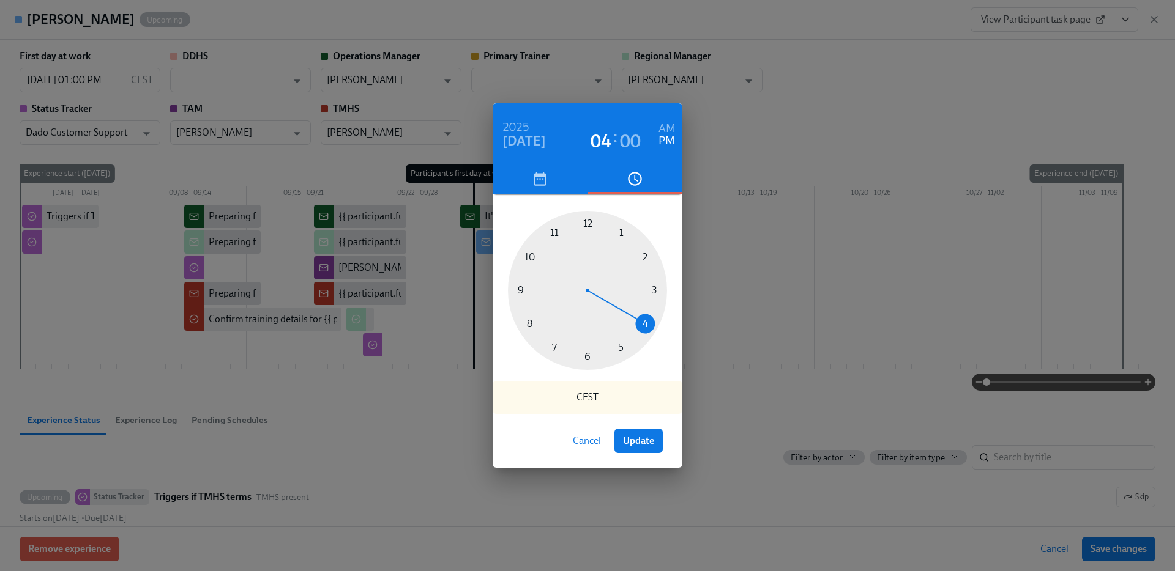
click at [649, 322] on div at bounding box center [587, 290] width 159 height 159
click at [651, 431] on button "Update" at bounding box center [638, 441] width 48 height 24
type input "09/29/2025 04:00 PM"
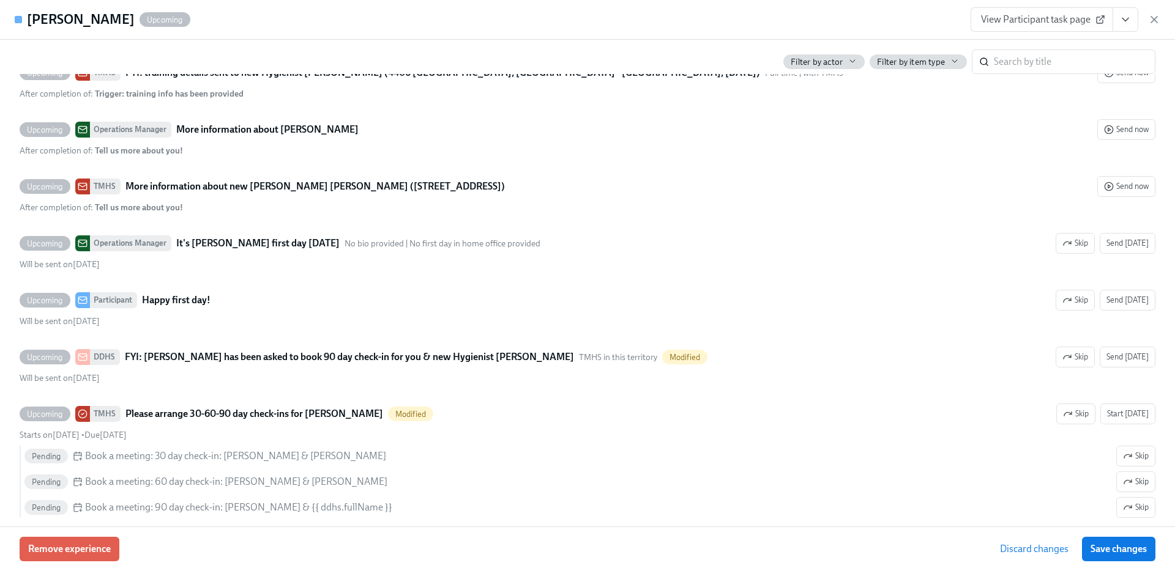
scroll to position [2763, 0]
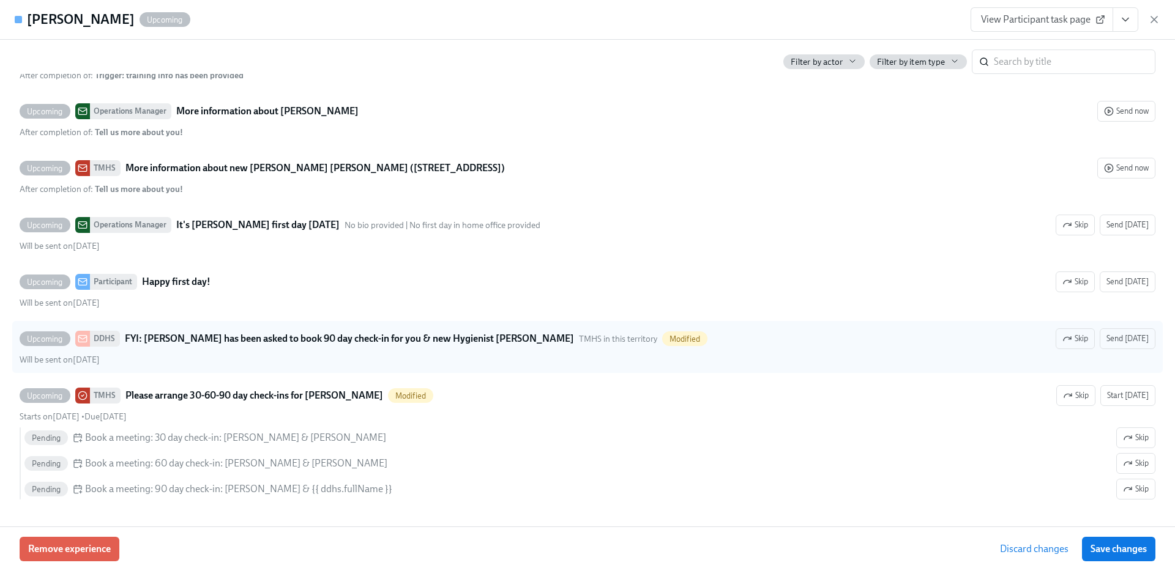
click at [1099, 555] on span "Save changes" at bounding box center [1118, 549] width 56 height 12
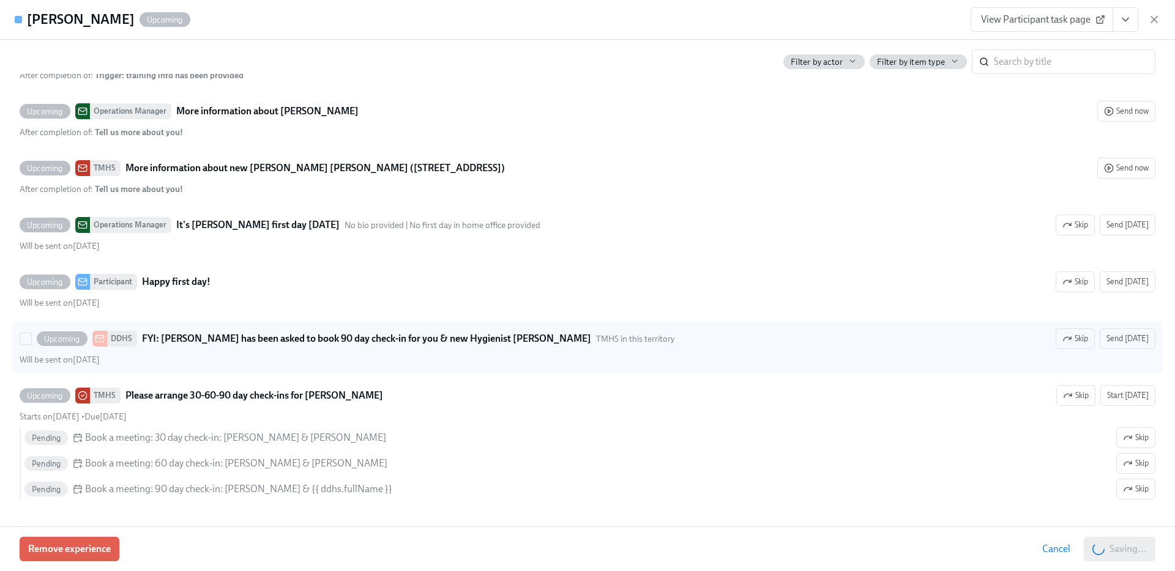
type input "09/29/2025 04:00 PM"
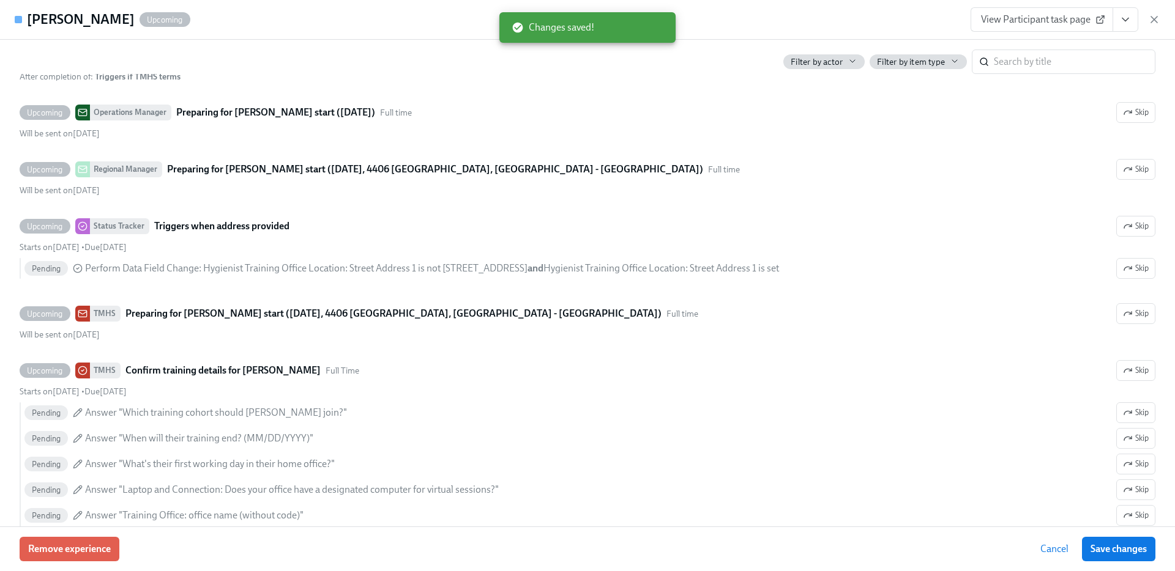
scroll to position [0, 0]
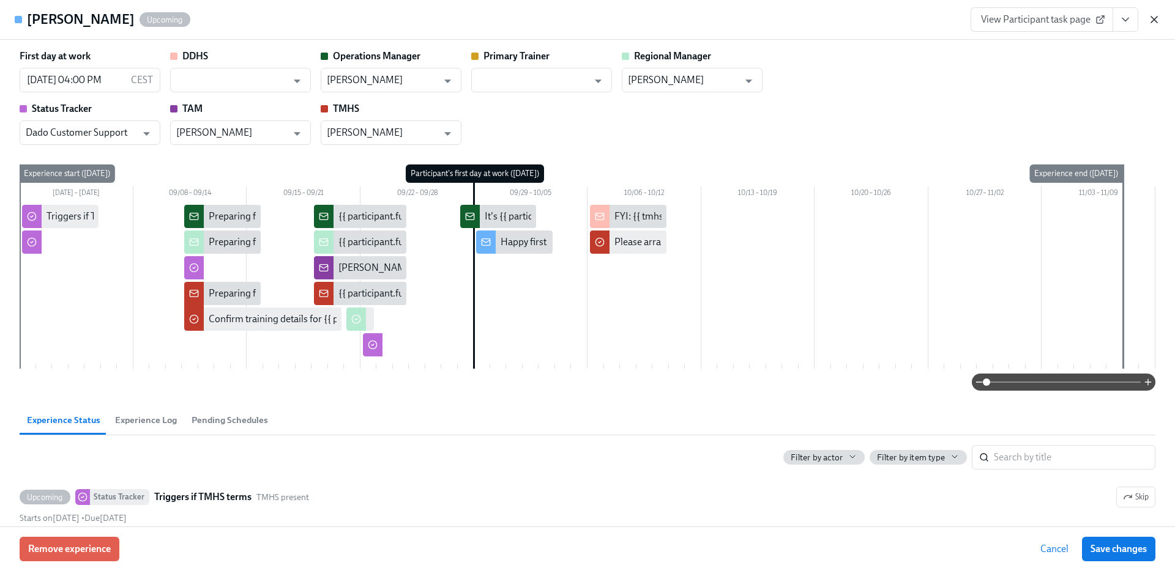
click at [1153, 13] on icon "button" at bounding box center [1154, 19] width 12 height 12
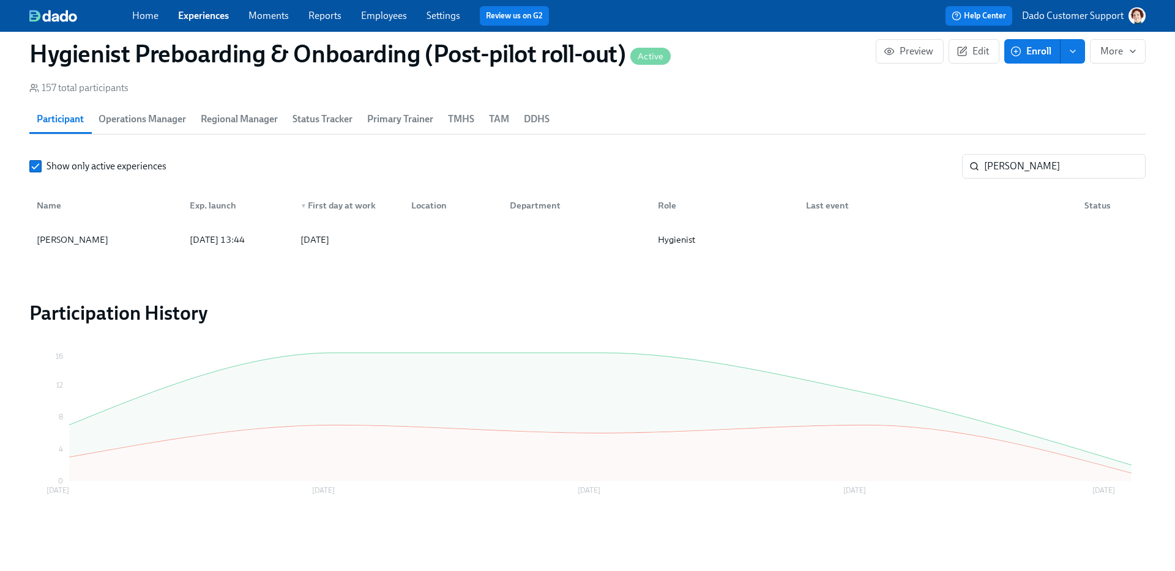
click at [393, 20] on link "Employees" at bounding box center [384, 16] width 46 height 12
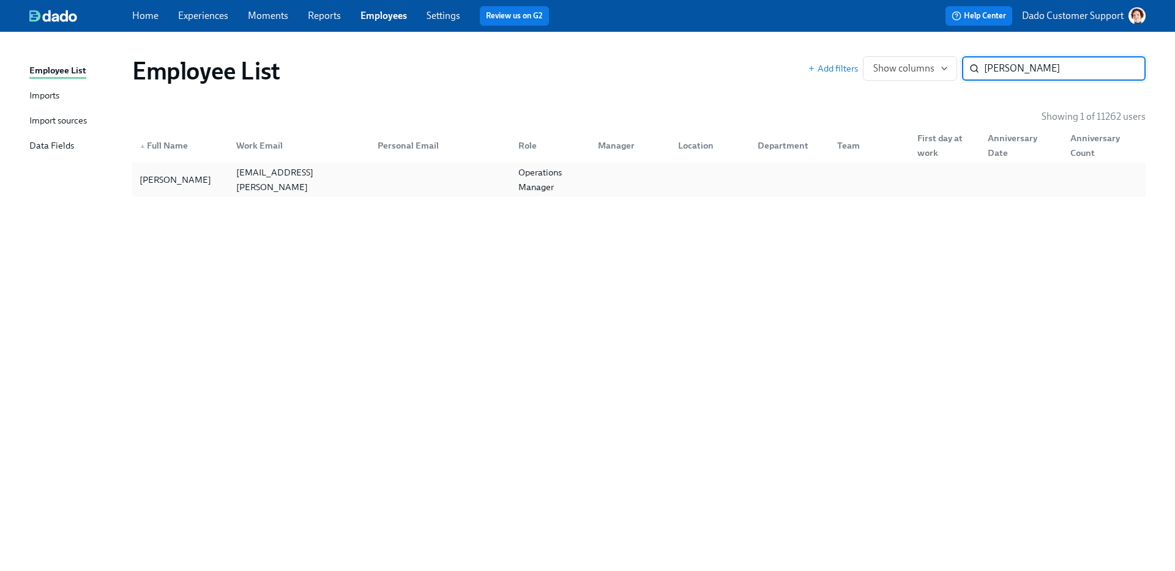
type input "marissa ku"
click at [173, 177] on div "Marissa Kuhne" at bounding box center [175, 180] width 81 height 15
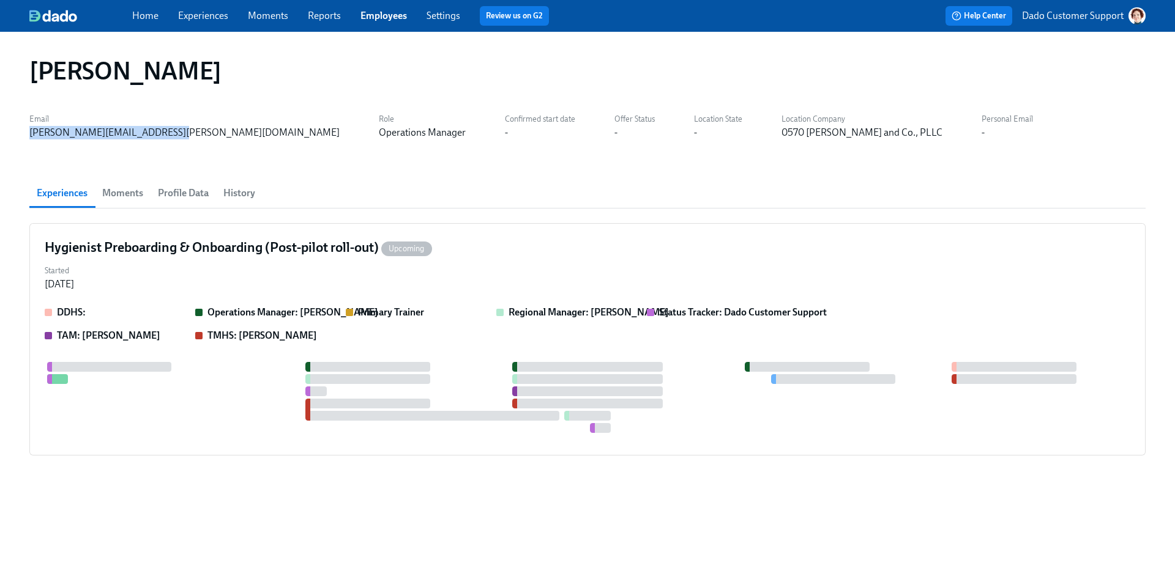
click at [24, 135] on div "Marissa Kuhne Email marissa.kuhne@aspendental.com Role Operations Manager Confi…" at bounding box center [587, 302] width 1175 height 540
copy div "marissa.kuhne@aspendental.com"
click at [379, 16] on link "Employees" at bounding box center [383, 16] width 46 height 12
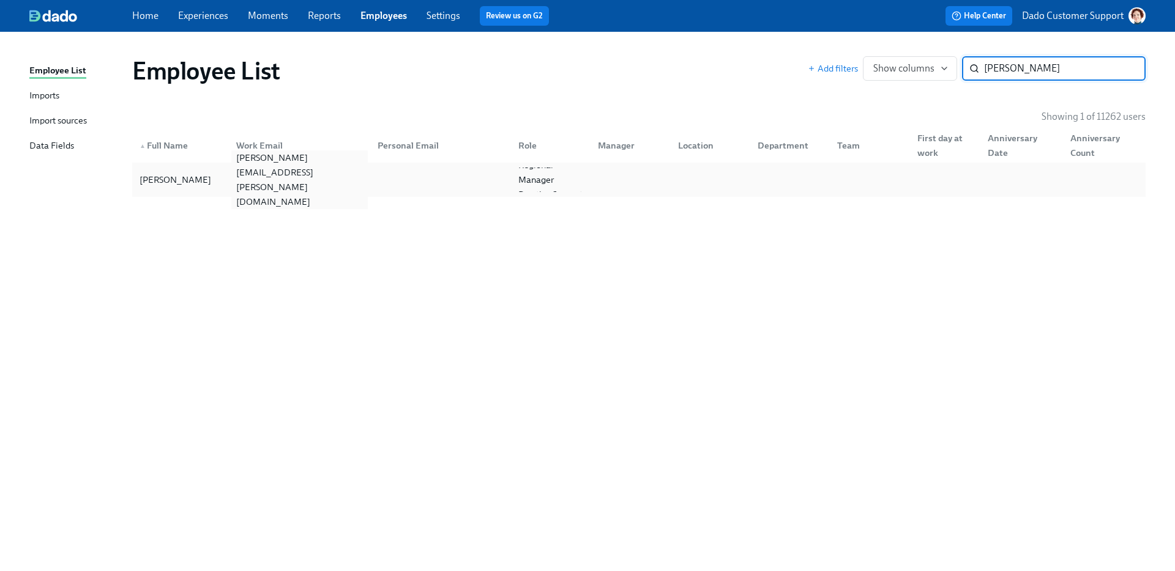
type input "Amanda ess"
click at [332, 183] on div "amanda.esser@aspendental.com" at bounding box center [299, 179] width 136 height 59
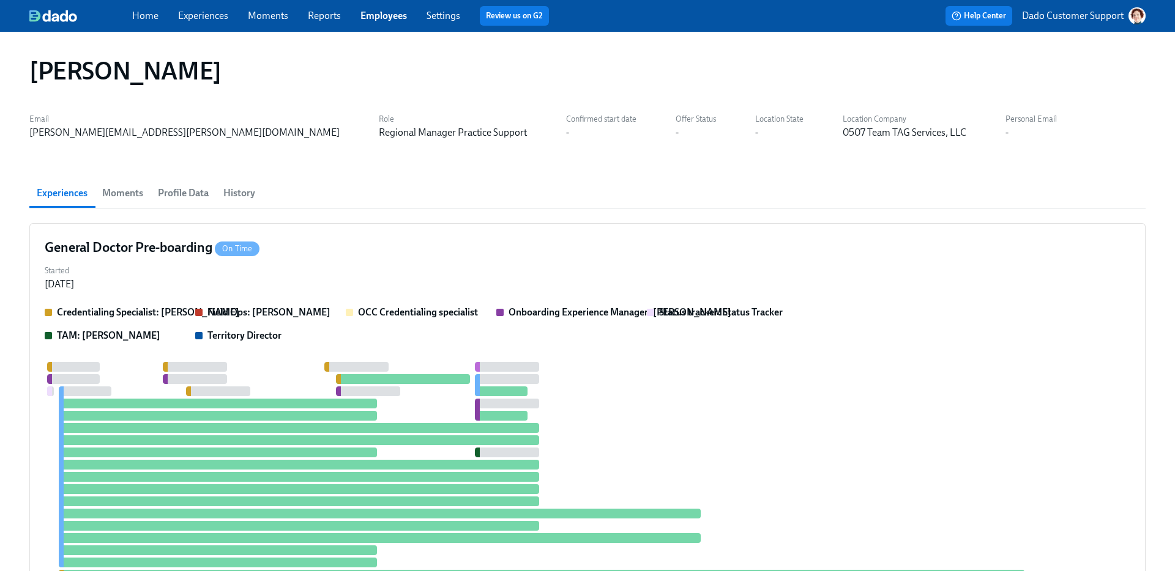
scroll to position [0, 182]
drag, startPoint x: 27, startPoint y: 133, endPoint x: 200, endPoint y: 139, distance: 173.2
click at [183, 135] on div "Email amanda.esser@aspendental.com Role Regional Manager Practice Support Confi…" at bounding box center [587, 124] width 1116 height 29
drag, startPoint x: 171, startPoint y: 135, endPoint x: 32, endPoint y: 127, distance: 138.4
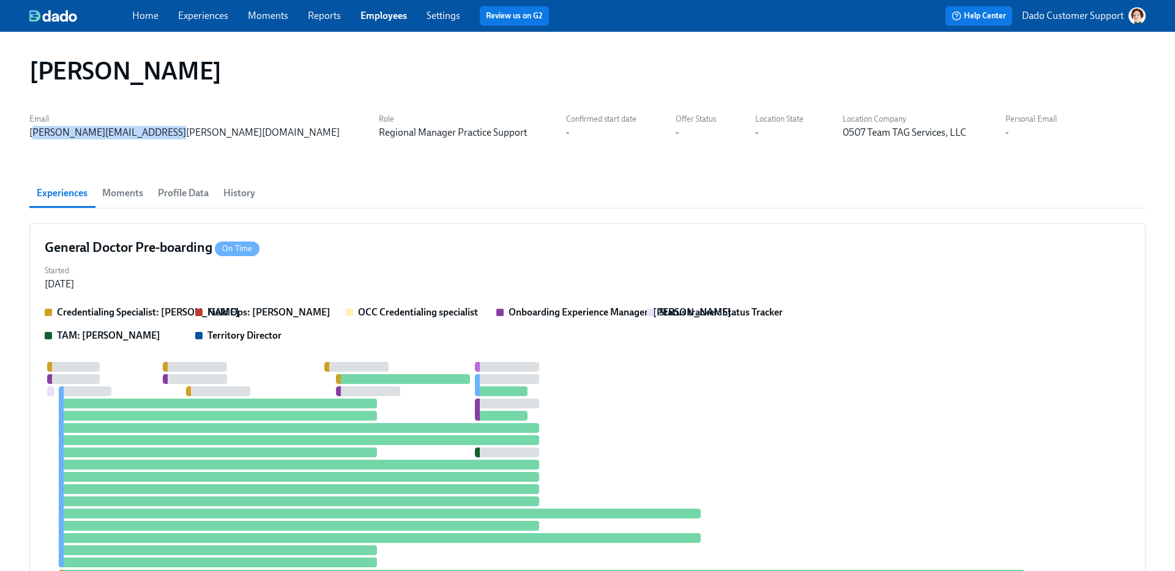
click at [32, 127] on div "Email amanda.esser@aspendental.com Role Regional Manager Practice Support Confi…" at bounding box center [587, 124] width 1116 height 29
copy div "manda.esser@aspendental.com"
copy div "amanda.esser@aspendental.com"
click at [384, 12] on link "Employees" at bounding box center [383, 16] width 46 height 12
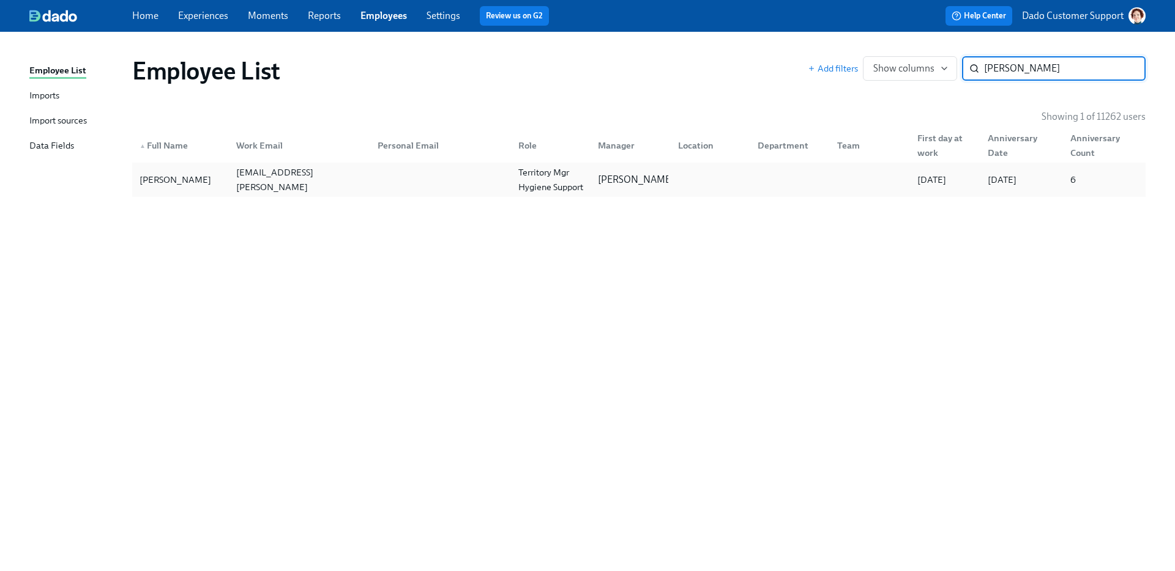
type input "tullos"
click at [519, 176] on div "Territory Mgr Hygiene Support" at bounding box center [550, 179] width 75 height 29
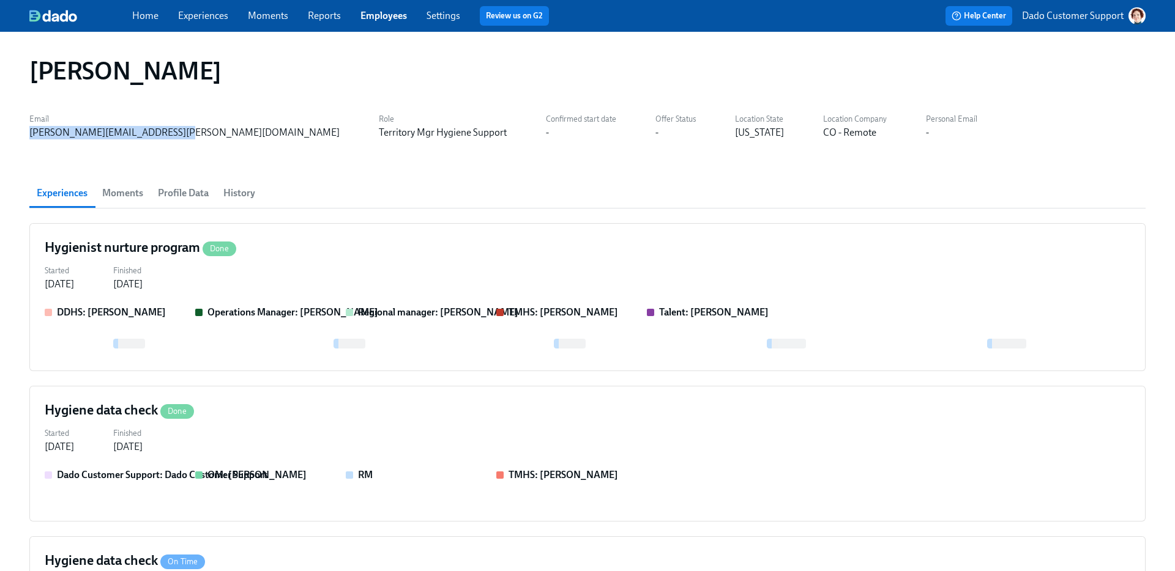
drag, startPoint x: 19, startPoint y: 136, endPoint x: 185, endPoint y: 136, distance: 165.8
copy div "michael.tullos@aspendental.com"
click at [393, 16] on link "Employees" at bounding box center [383, 16] width 46 height 12
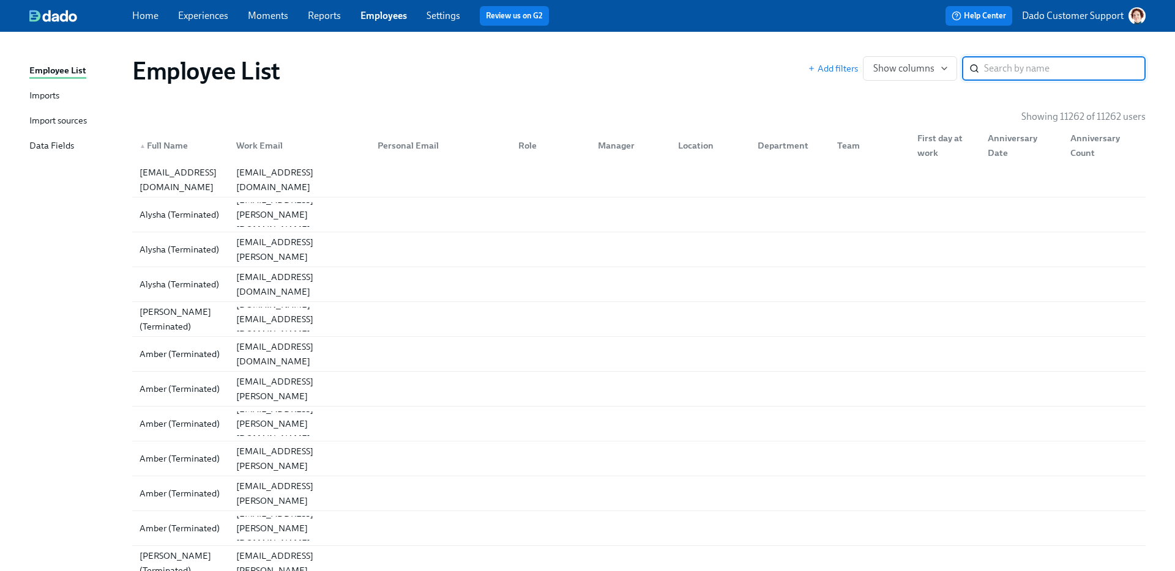
click at [42, 117] on div "Import sources" at bounding box center [58, 121] width 58 height 15
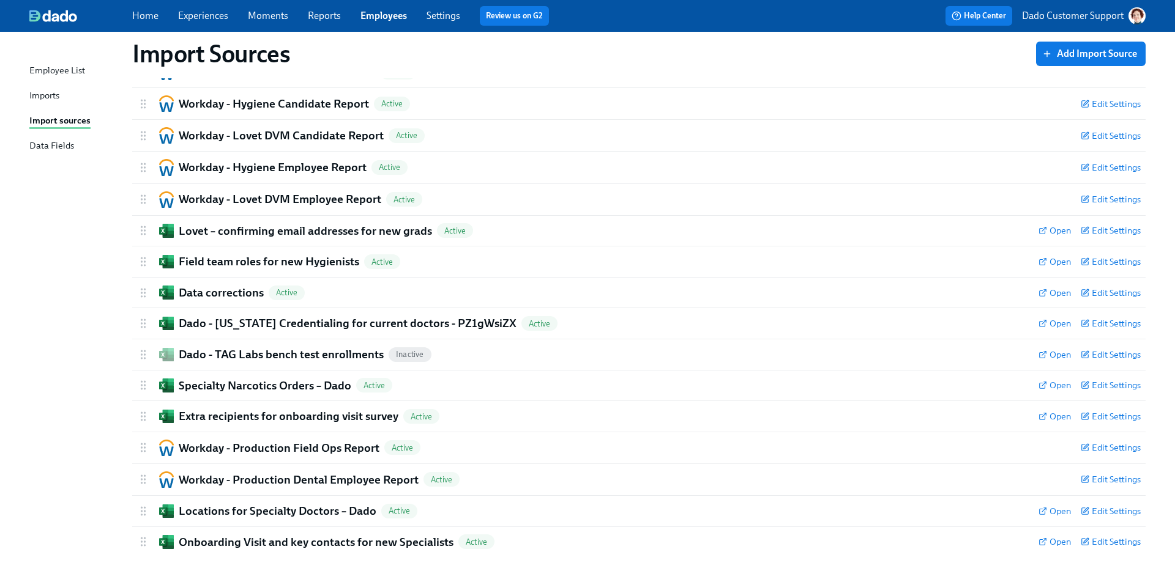
scroll to position [101, 0]
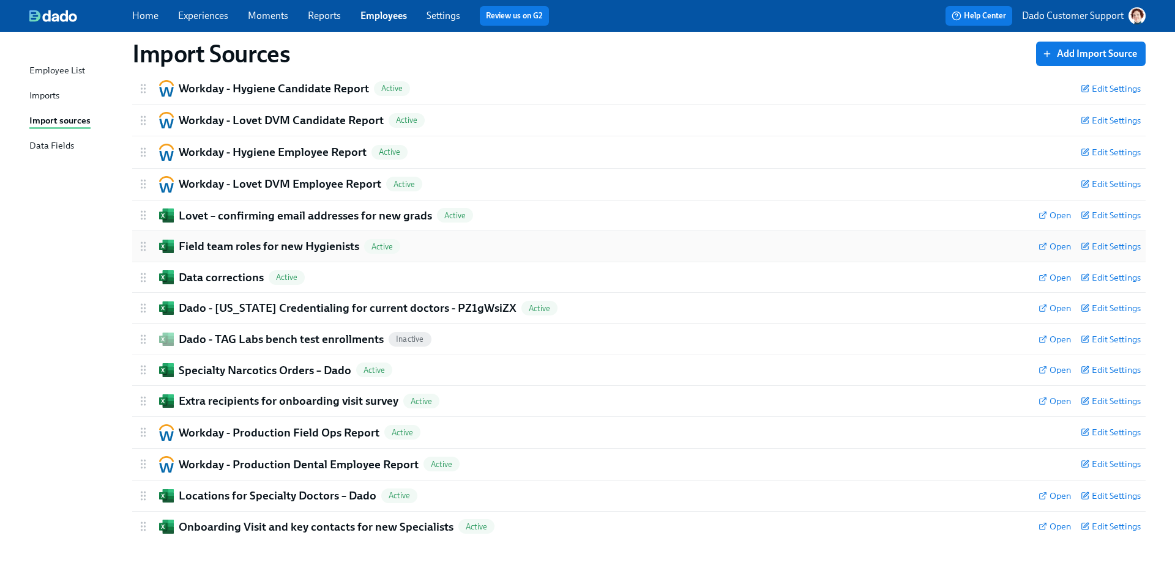
click at [239, 248] on h2 "Field team roles for new Hygienists" at bounding box center [269, 247] width 180 height 16
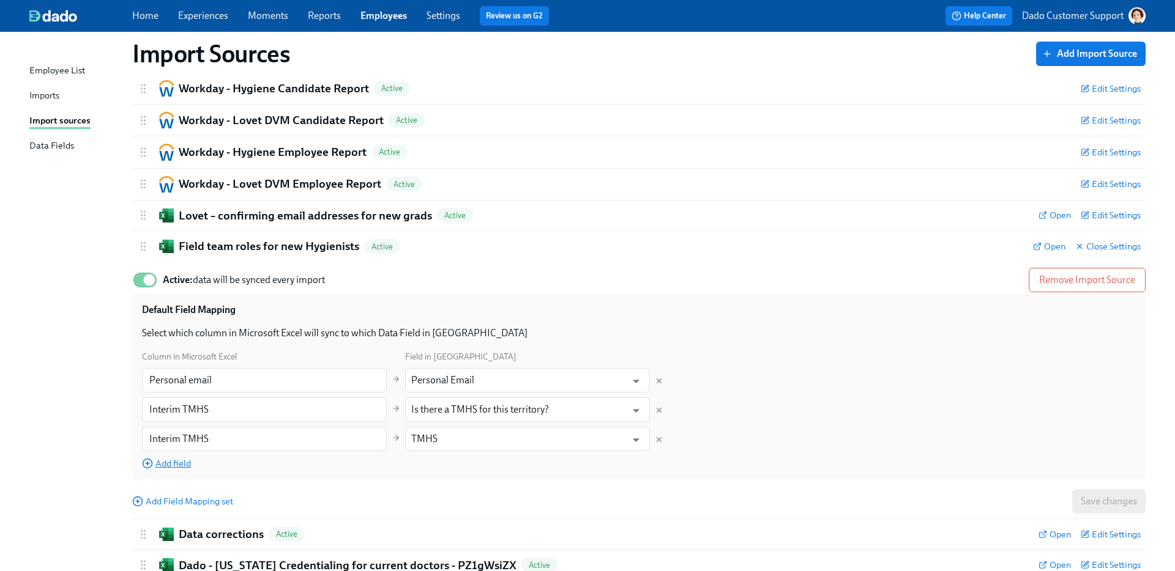
click at [178, 466] on span "Add field" at bounding box center [166, 464] width 49 height 12
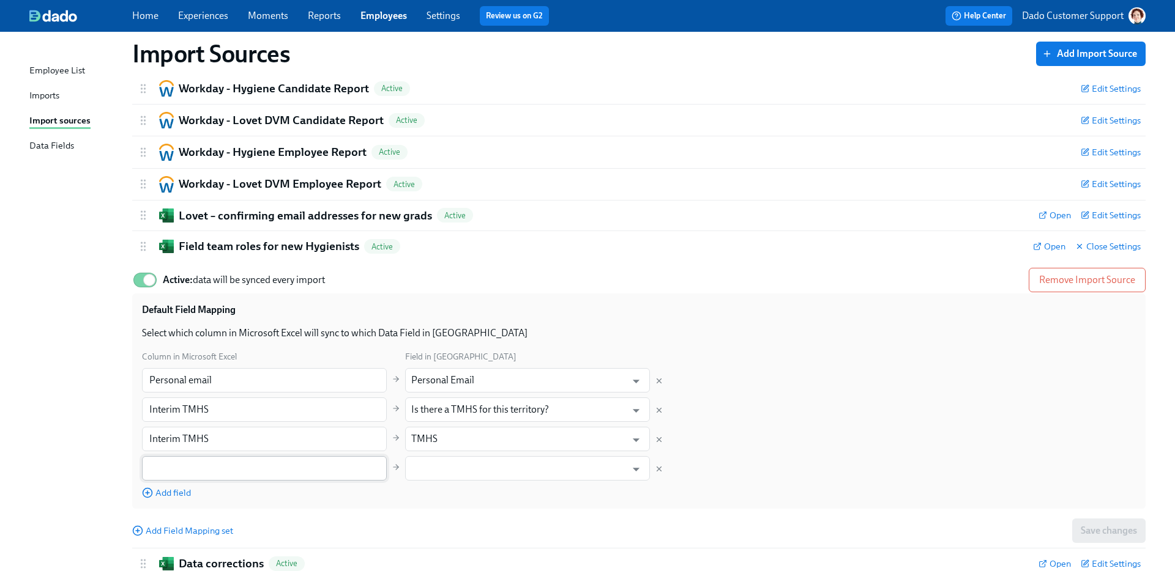
click at [178, 466] on input "text" at bounding box center [264, 468] width 245 height 24
type input "OM"
click at [171, 491] on span "Add field" at bounding box center [166, 493] width 49 height 12
click at [171, 493] on input "text" at bounding box center [264, 498] width 245 height 24
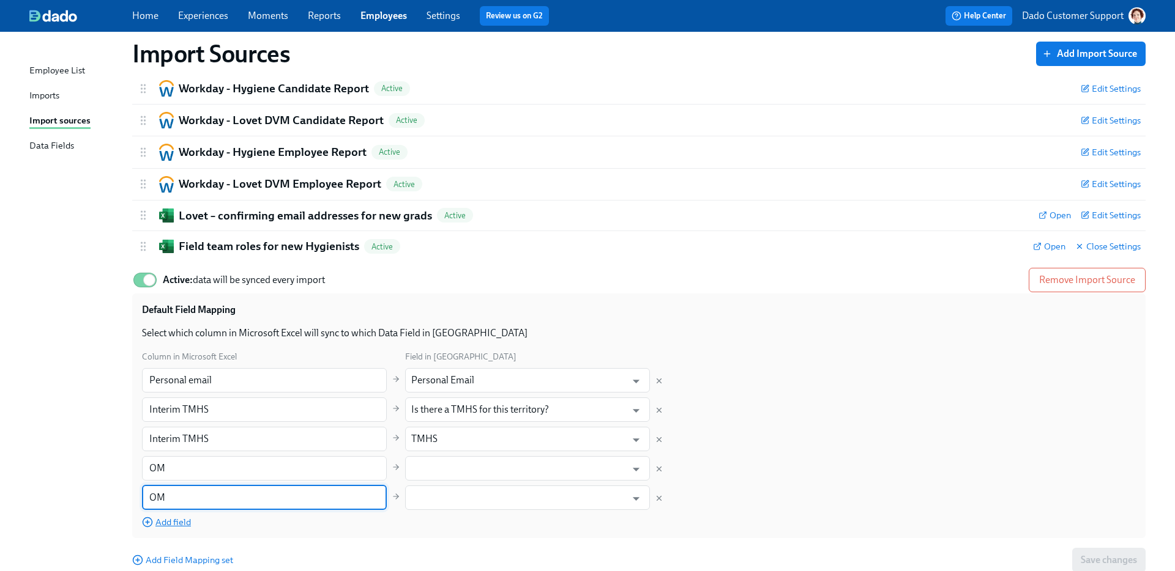
type input "OM"
click at [164, 522] on span "Add field" at bounding box center [166, 522] width 49 height 12
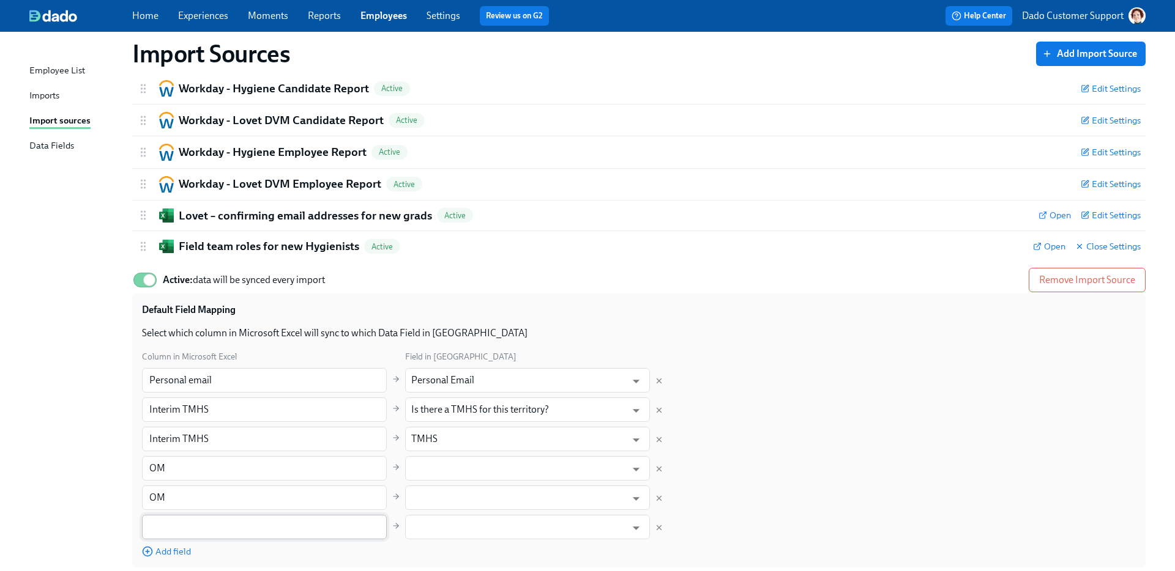
click at [163, 530] on input "text" at bounding box center [264, 527] width 245 height 24
type input "RM"
click at [177, 553] on span "Add field" at bounding box center [166, 552] width 49 height 12
click at [177, 552] on input "text" at bounding box center [264, 556] width 245 height 24
type input "RM"
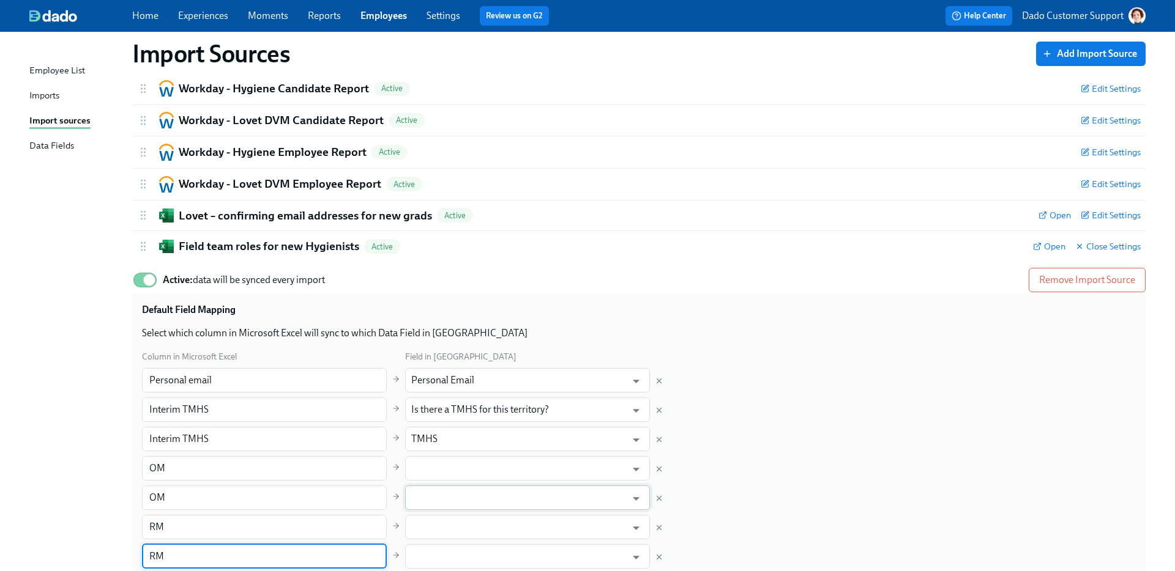
click at [426, 488] on input "text" at bounding box center [518, 498] width 215 height 24
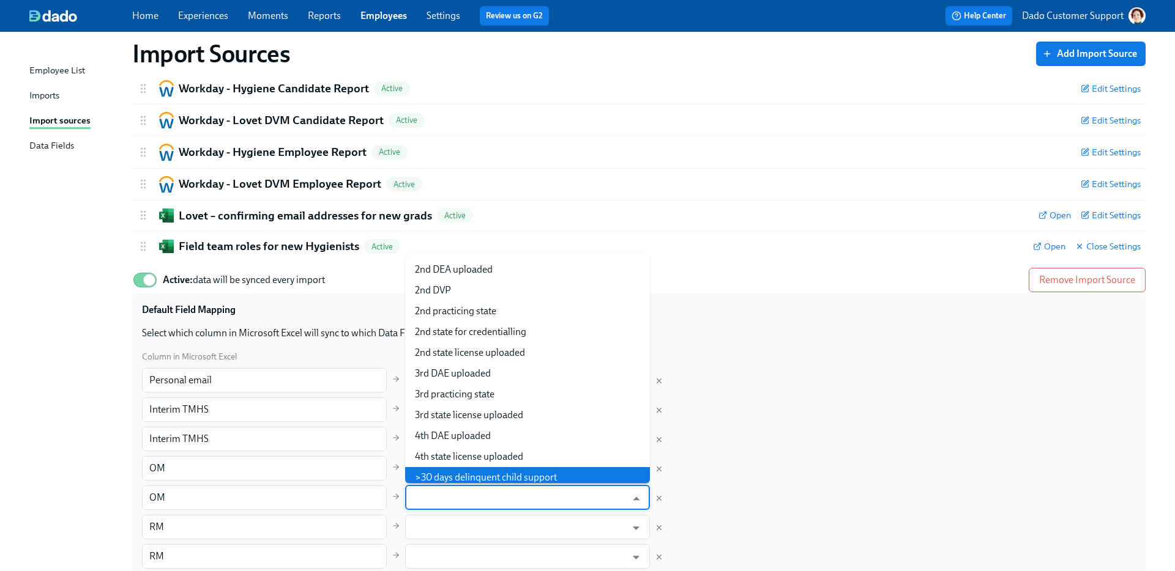
click at [830, 450] on div "Column in Microsoft Excel Field in Dado Personal email ​ Personal Email ​ Inter…" at bounding box center [638, 468] width 993 height 237
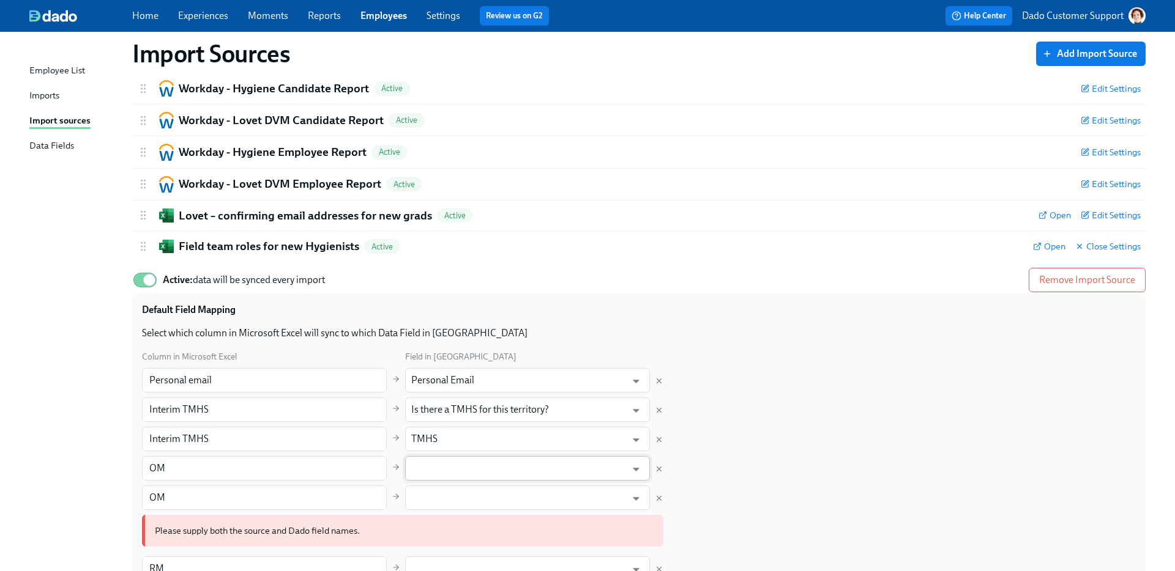
click at [463, 467] on input "text" at bounding box center [518, 468] width 215 height 24
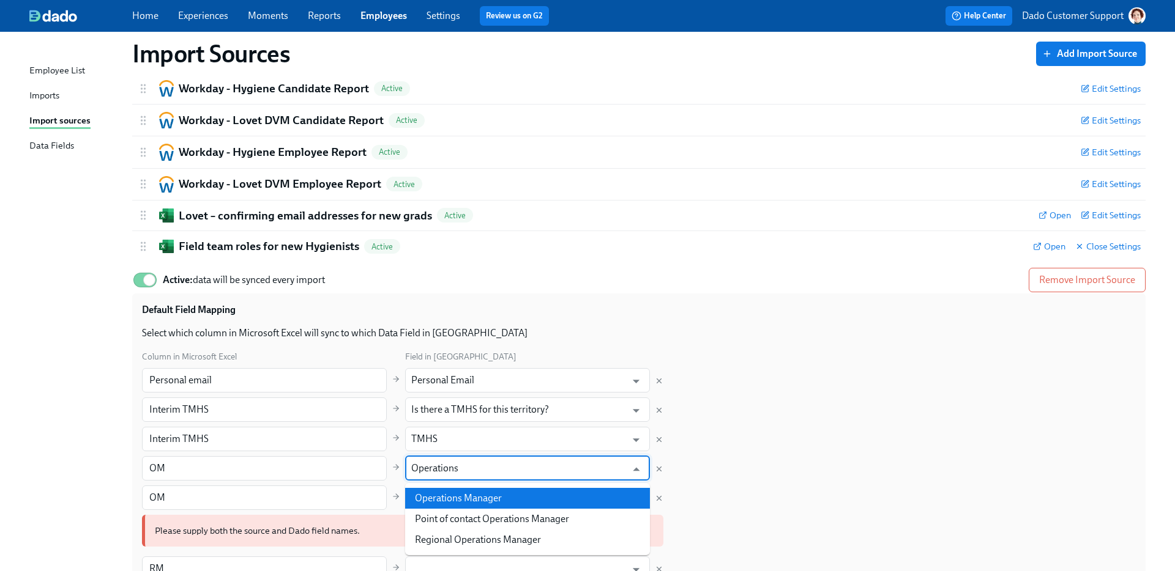
click at [506, 499] on li "Operations Manager" at bounding box center [527, 498] width 245 height 21
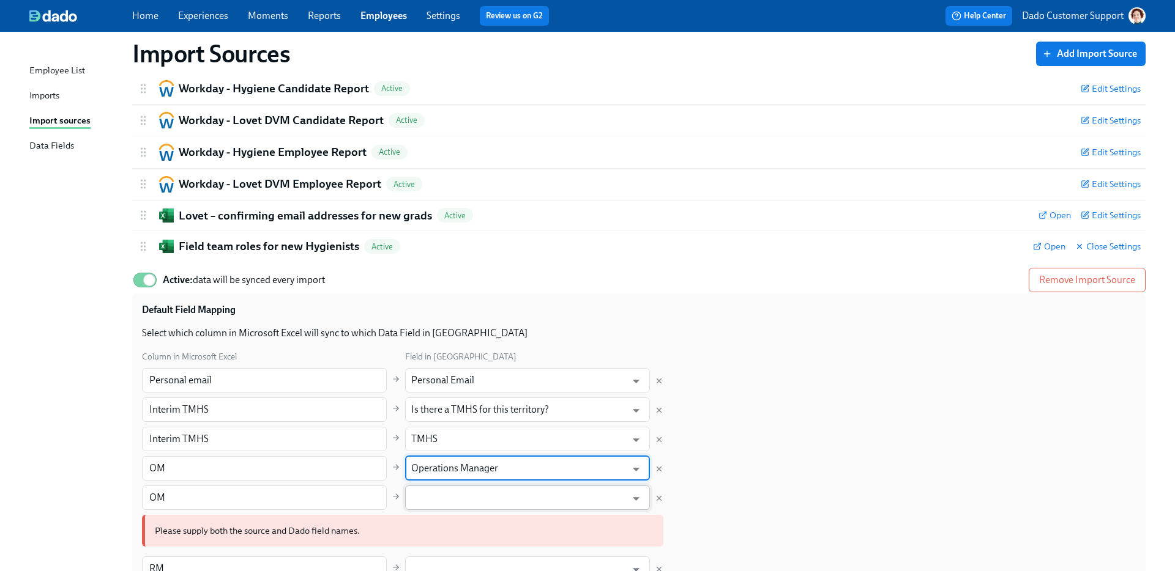
type input "Operations Manager"
click at [489, 493] on input "text" at bounding box center [518, 498] width 215 height 24
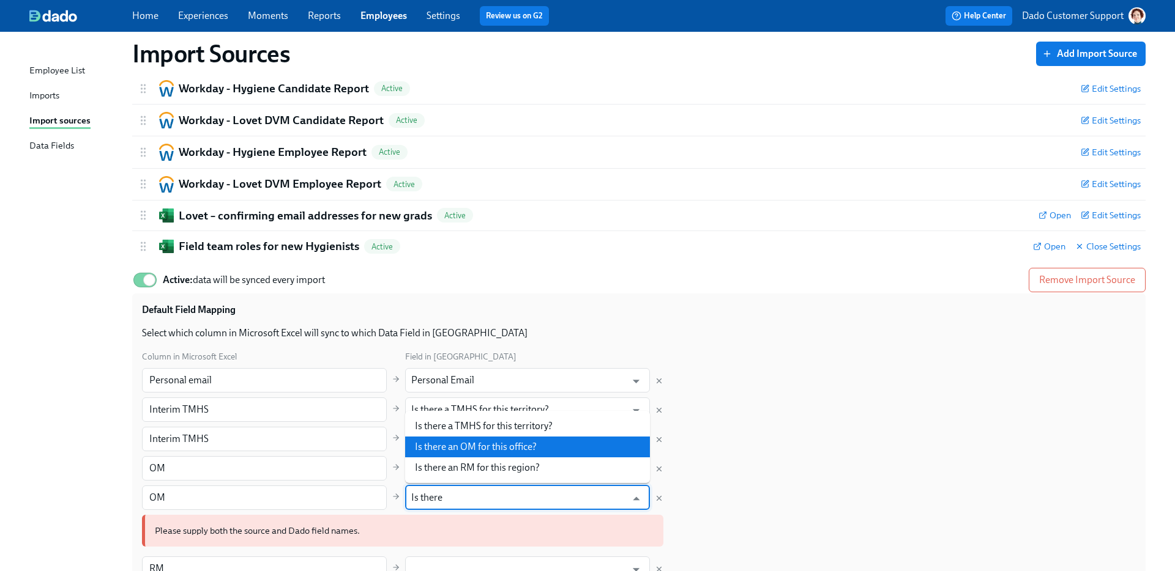
click at [499, 445] on li "Is there an OM for this office?" at bounding box center [527, 447] width 245 height 21
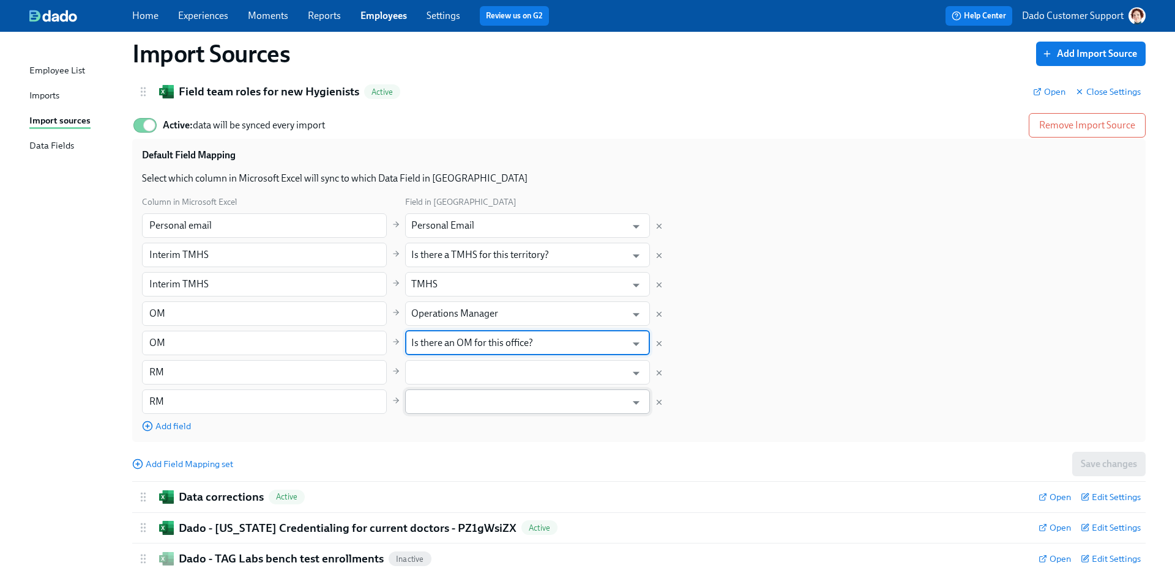
type input "Is there an OM for this office?"
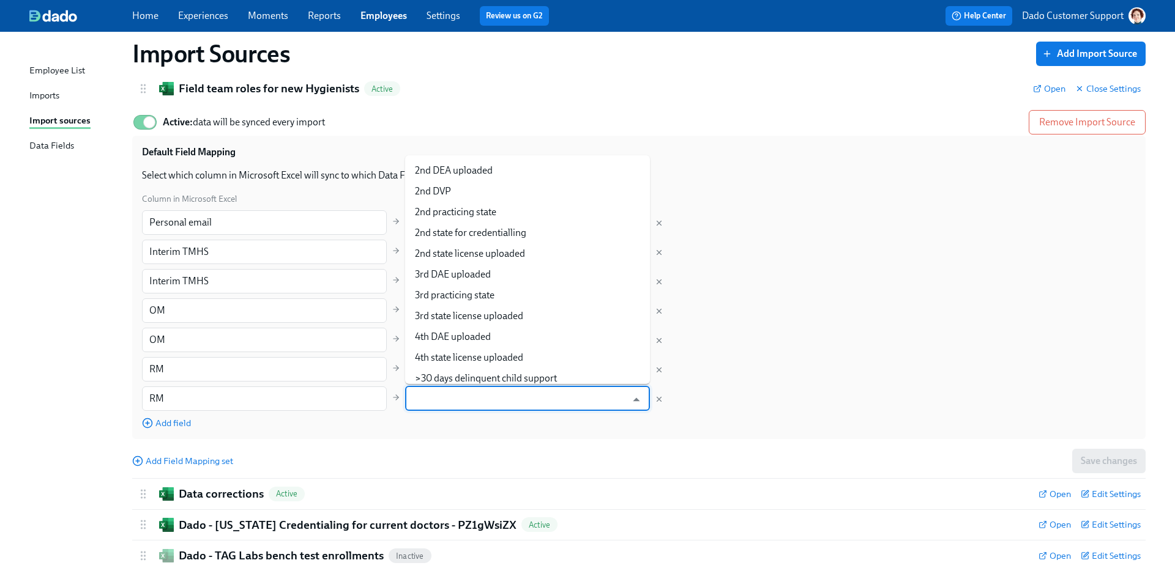
click at [469, 390] on input "text" at bounding box center [518, 399] width 215 height 24
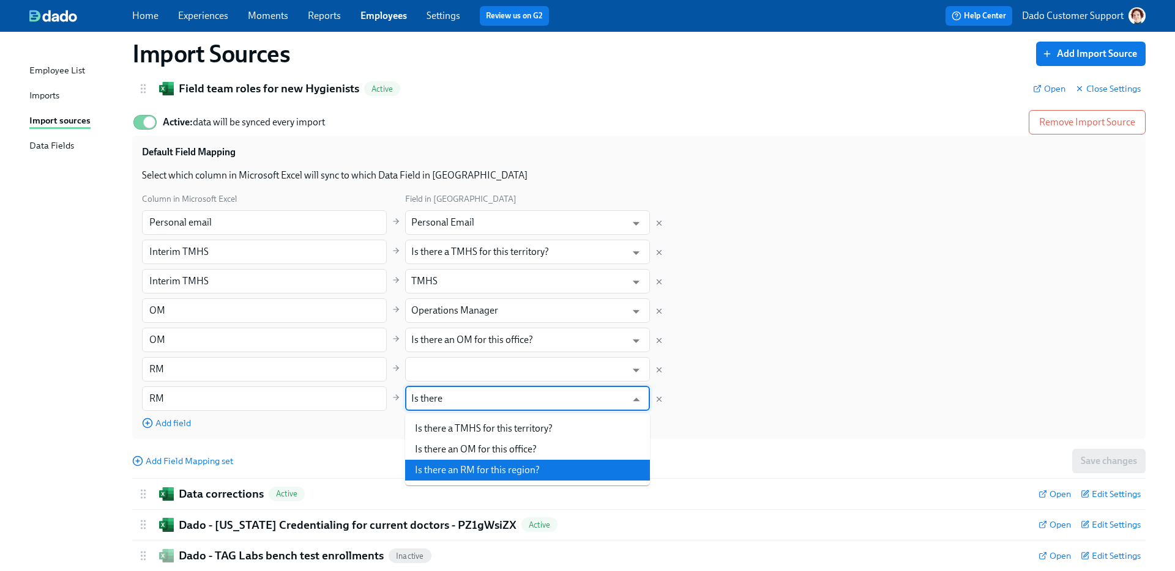
click at [504, 461] on li "Is there an RM for this region?" at bounding box center [527, 470] width 245 height 21
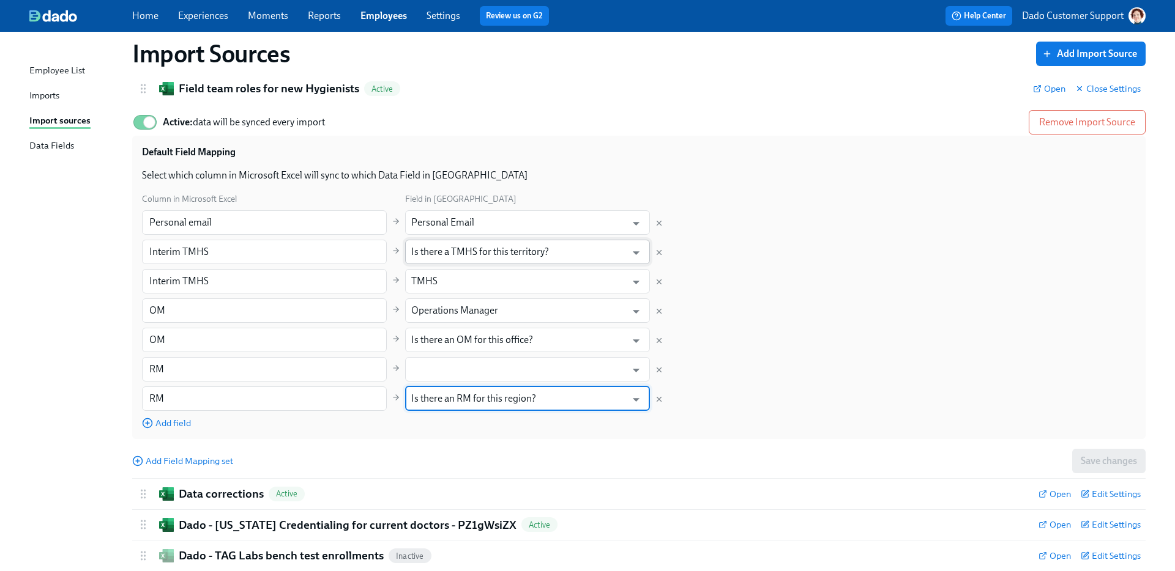
type input "Is there an RM for this region?"
click at [477, 254] on input "Is there a TMHS for this territory?" at bounding box center [518, 252] width 215 height 24
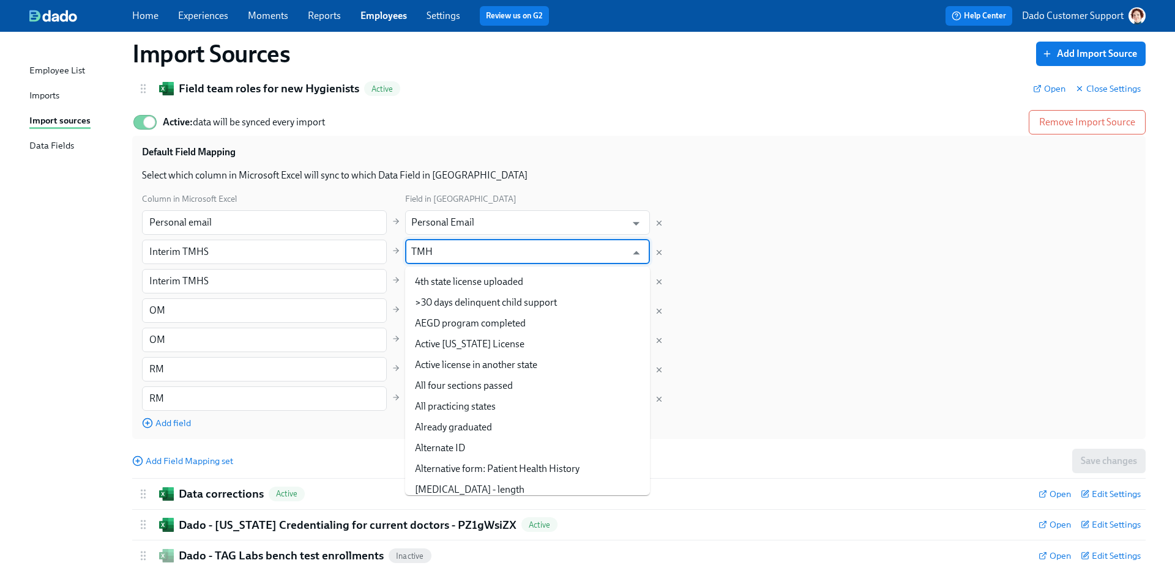
scroll to position [0, 0]
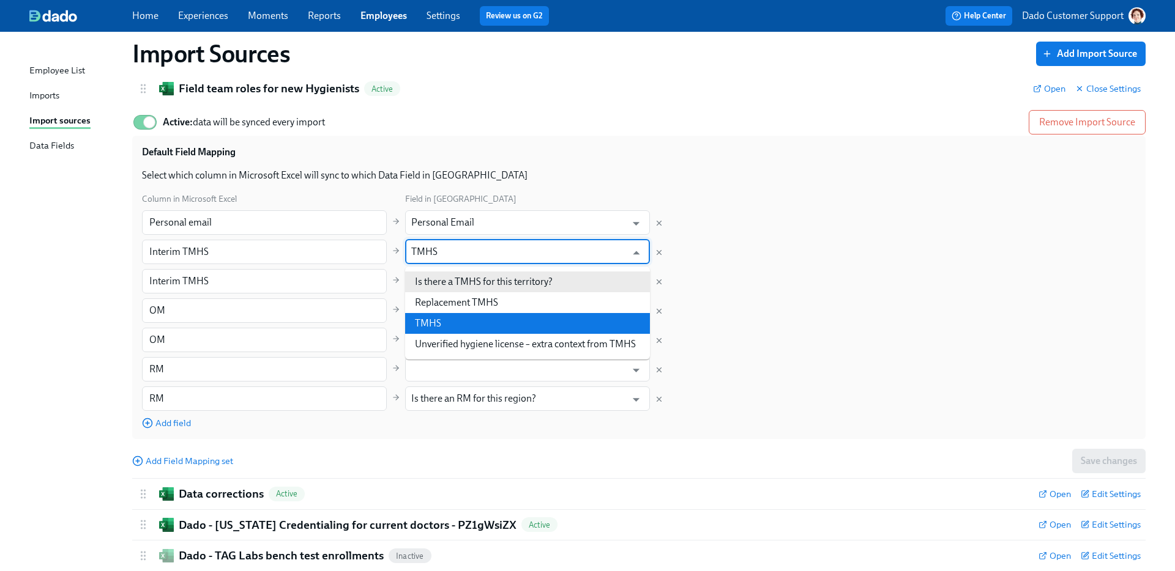
drag, startPoint x: 485, startPoint y: 312, endPoint x: 482, endPoint y: 323, distance: 11.4
click at [482, 323] on ul "Is there a TMHS for this territory? Replacement TMHS TMHS Unverified hygiene li…" at bounding box center [527, 313] width 245 height 93
click at [482, 323] on li "TMHS" at bounding box center [527, 323] width 245 height 21
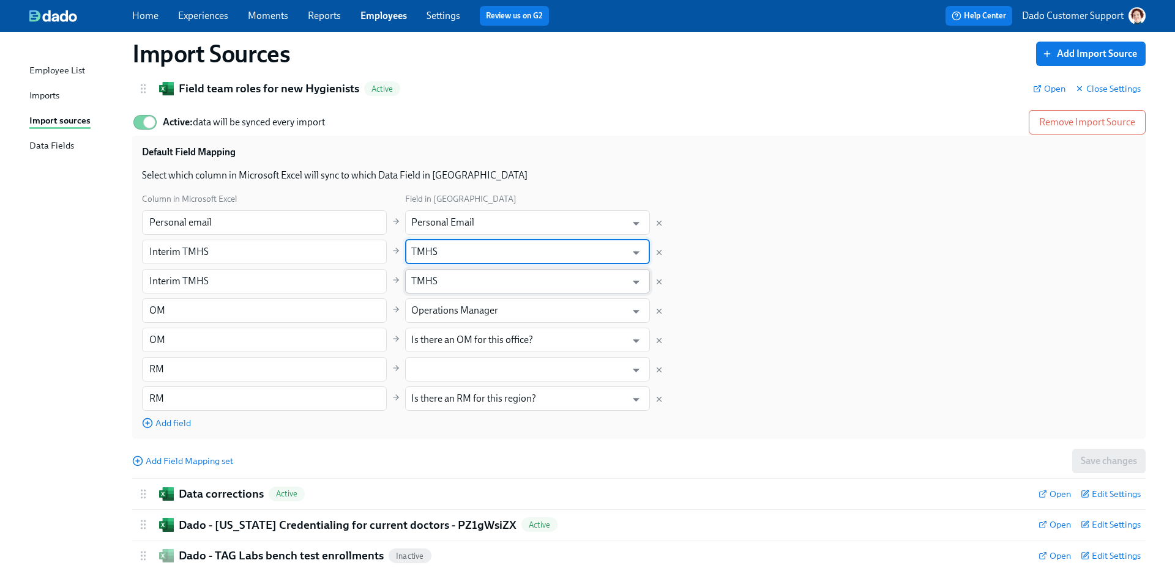
type input "TMHS"
click at [462, 280] on input "TMHS" at bounding box center [518, 281] width 215 height 24
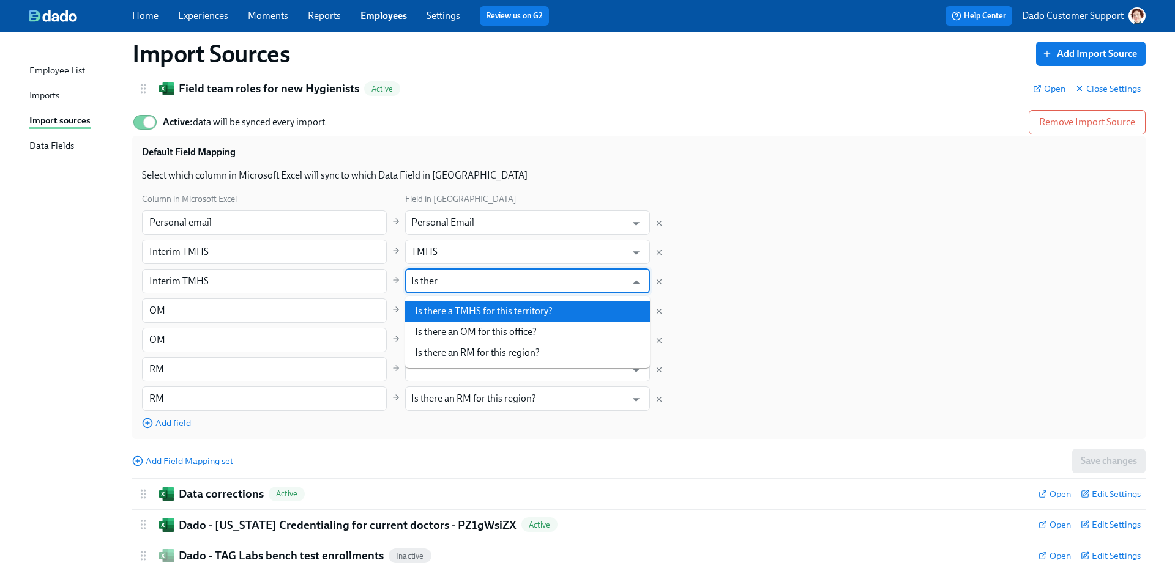
click at [475, 302] on li "Is there a TMHS for this territory?" at bounding box center [527, 311] width 245 height 21
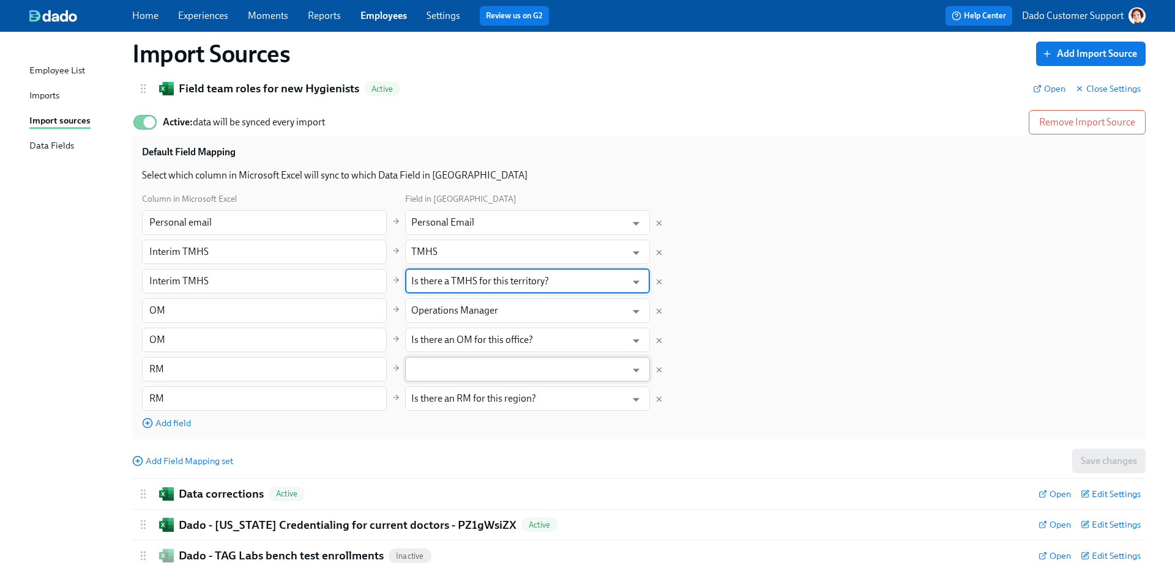
type input "Is there a TMHS for this territory?"
click at [449, 371] on input "text" at bounding box center [518, 369] width 215 height 24
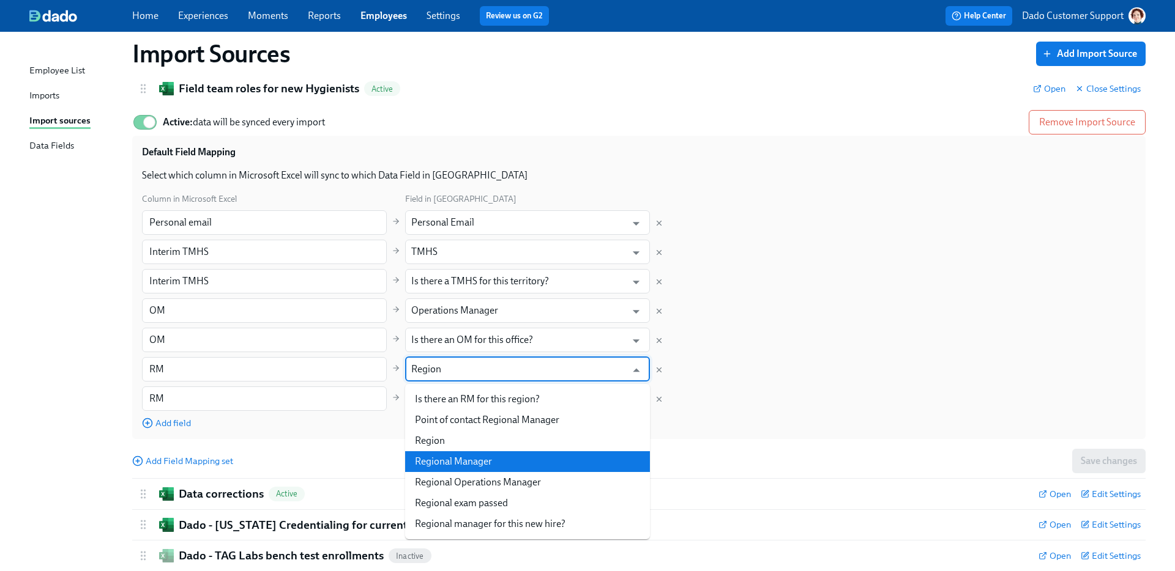
click at [472, 459] on li "Regional Manager" at bounding box center [527, 461] width 245 height 21
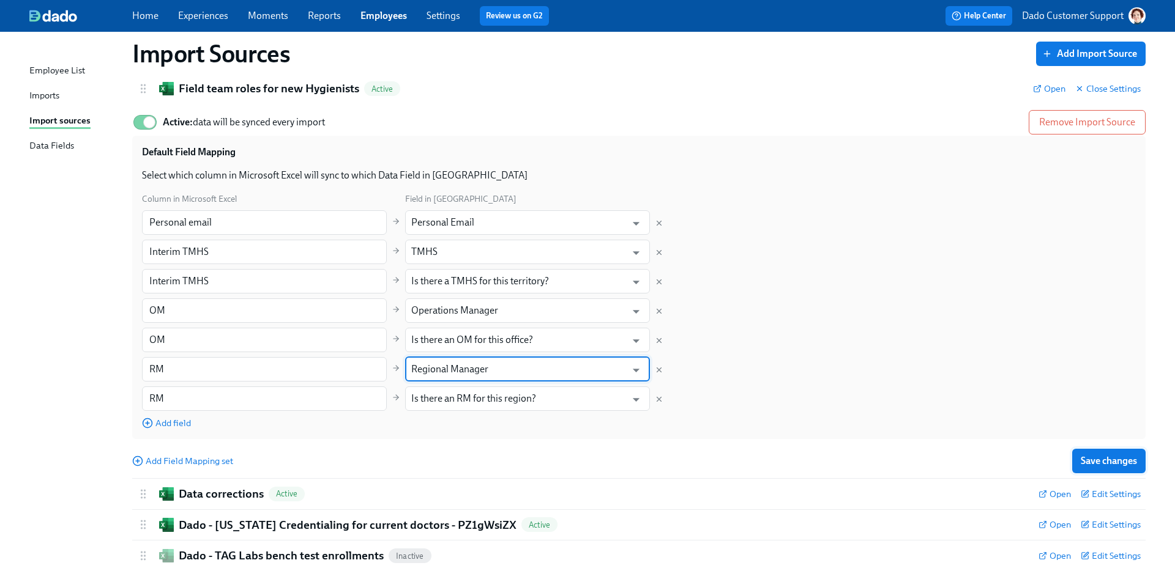
type input "Regional Manager"
click at [1127, 468] on button "Save changes" at bounding box center [1108, 461] width 73 height 24
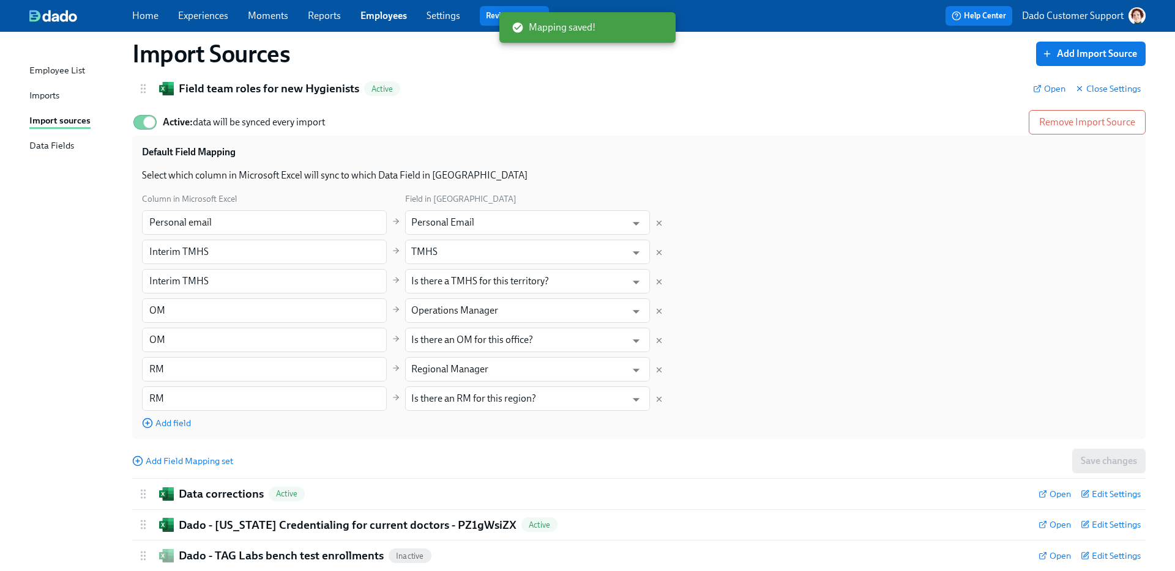
click at [48, 82] on div "Employee List Imports Import sources Data Fields" at bounding box center [80, 114] width 103 height 100
click at [43, 94] on div "Imports" at bounding box center [44, 96] width 30 height 15
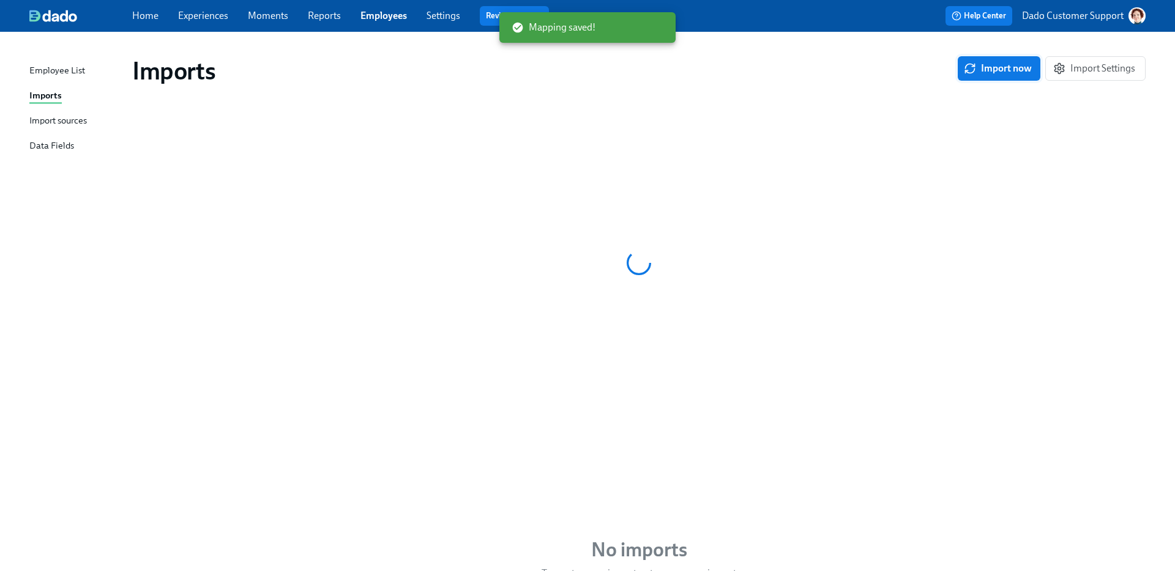
click at [990, 71] on span "Import now" at bounding box center [998, 68] width 65 height 12
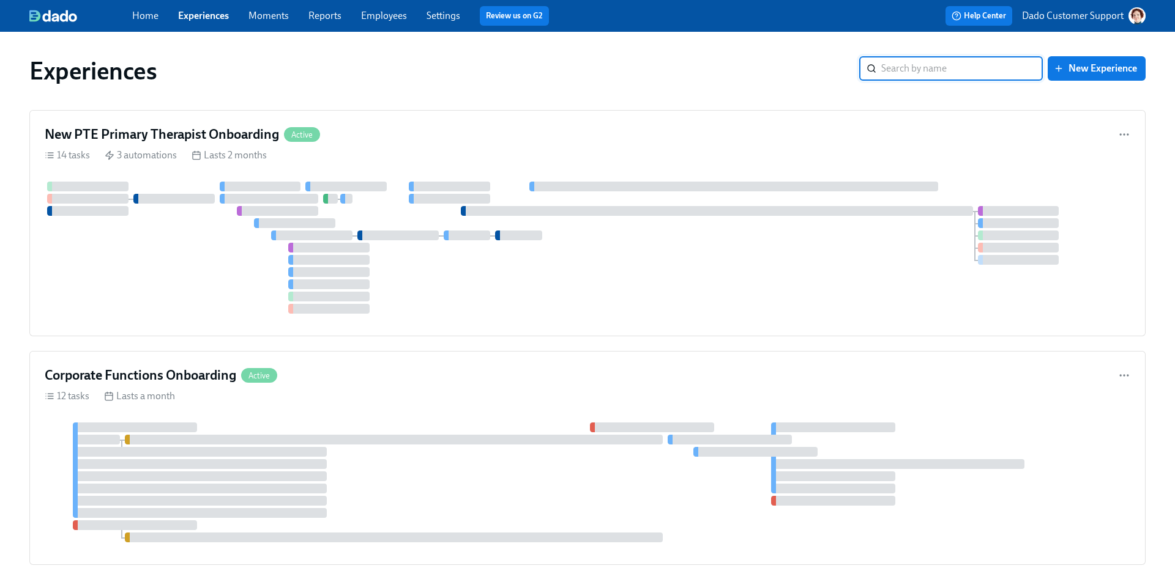
click at [918, 68] on input "search" at bounding box center [961, 68] width 161 height 24
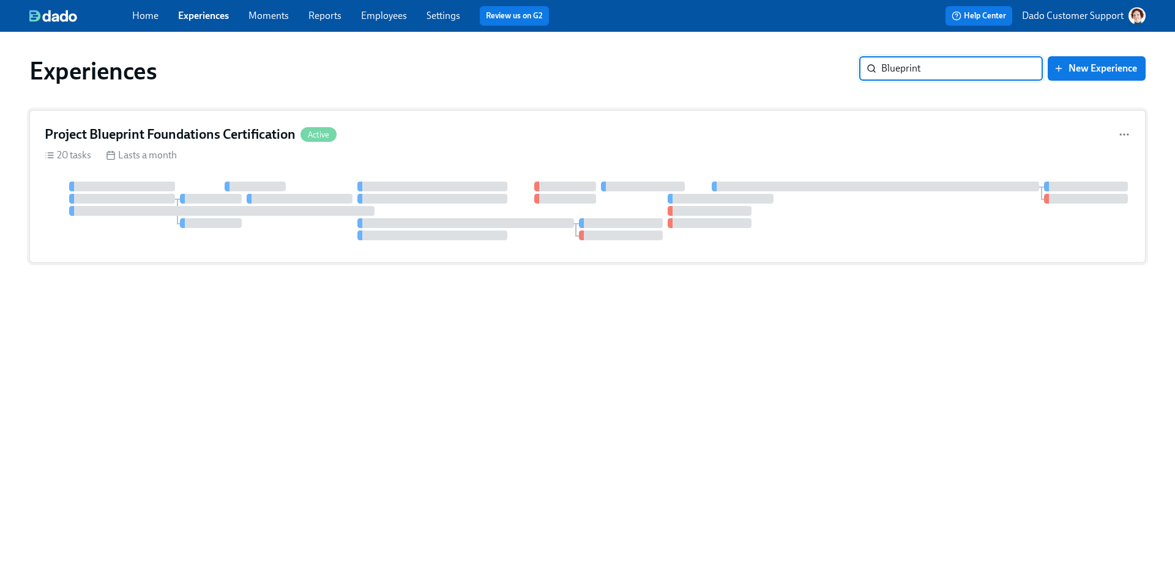
type input "Blueprint"
click at [325, 144] on div "Project Blueprint Foundations Certification Active 20 tasks Lasts a month" at bounding box center [587, 186] width 1116 height 153
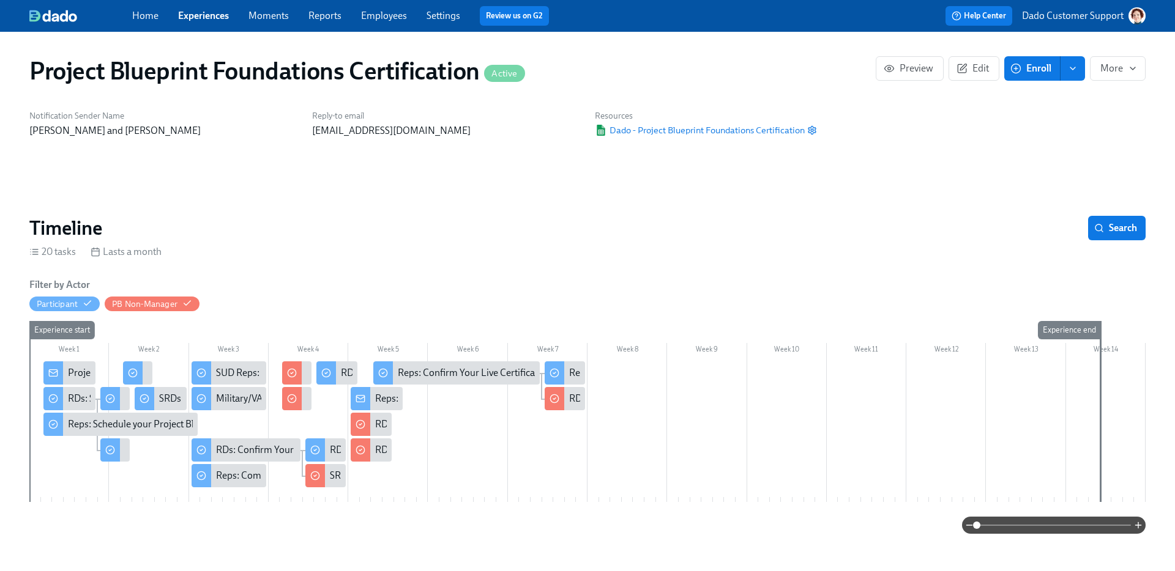
click at [386, 17] on link "Employees" at bounding box center [384, 16] width 46 height 12
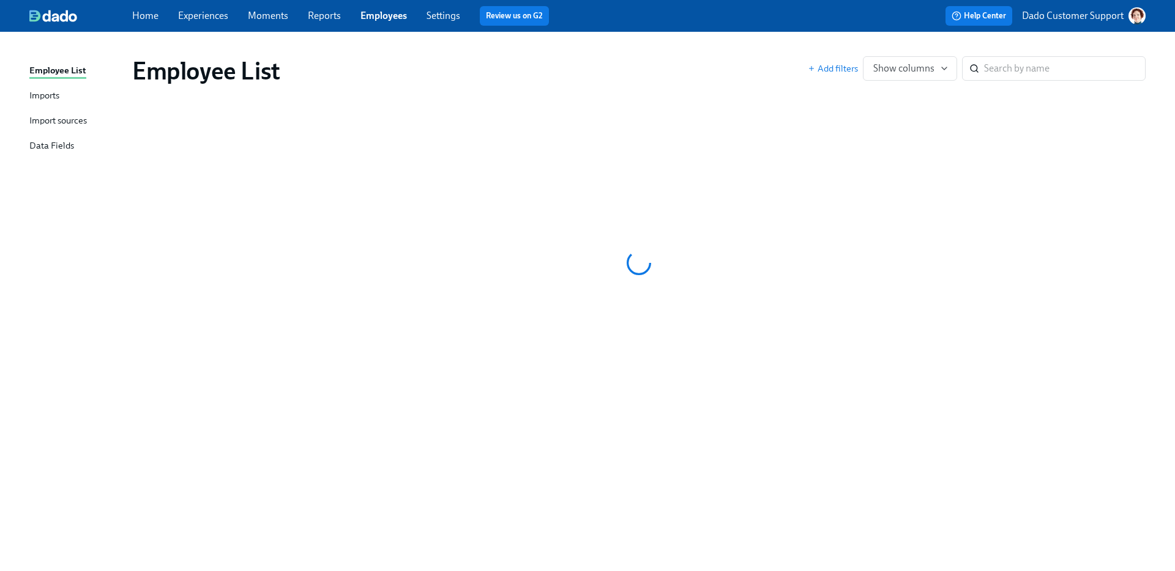
click at [55, 117] on div "Import sources" at bounding box center [58, 121] width 58 height 15
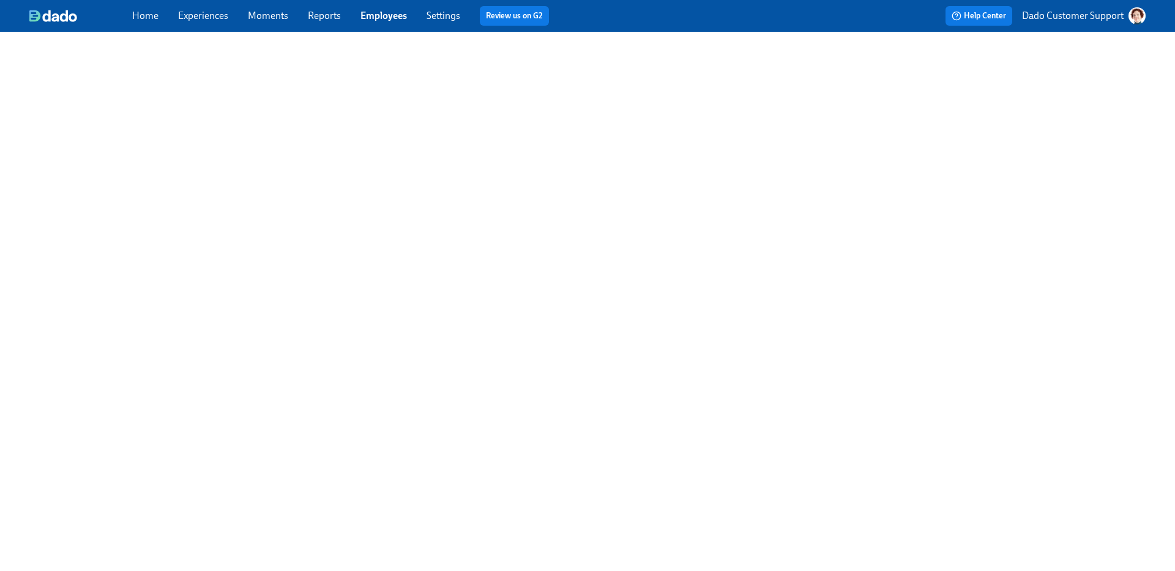
click at [202, 15] on link "Experiences" at bounding box center [203, 16] width 50 height 12
click at [374, 15] on link "Employees" at bounding box center [383, 16] width 46 height 12
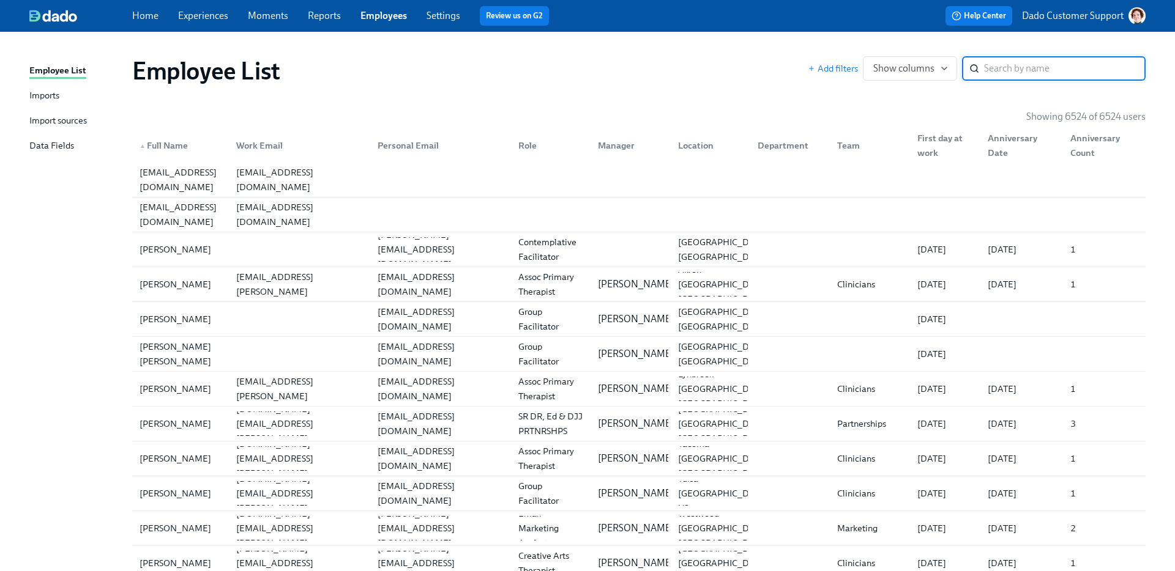
click at [56, 124] on div "Import sources" at bounding box center [58, 121] width 58 height 15
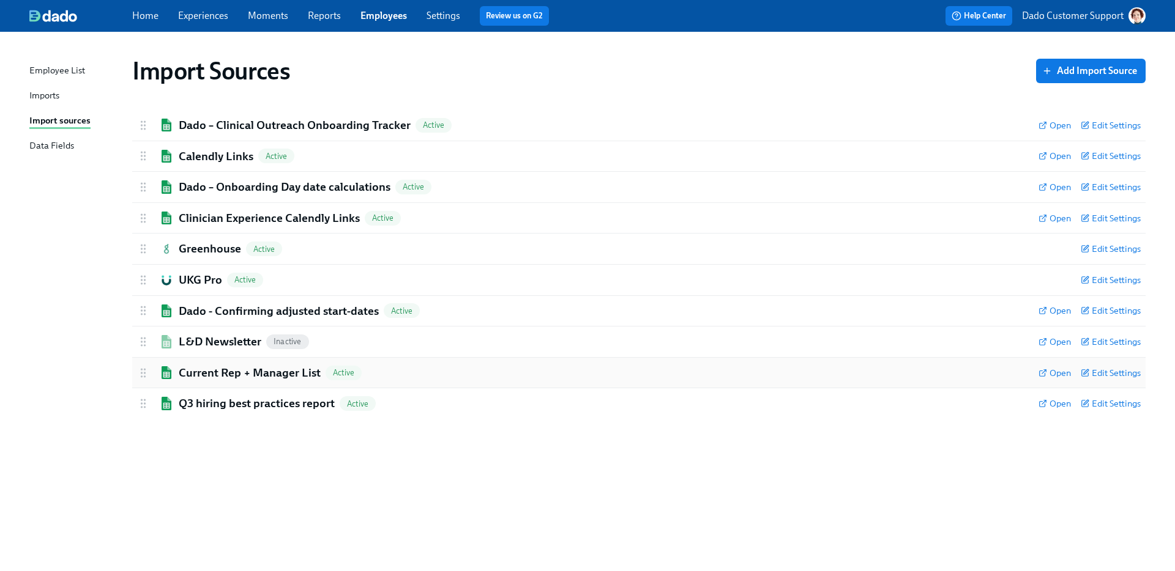
click at [223, 358] on div "Current Rep + Manager List Active Open Edit Settings" at bounding box center [638, 373] width 1013 height 31
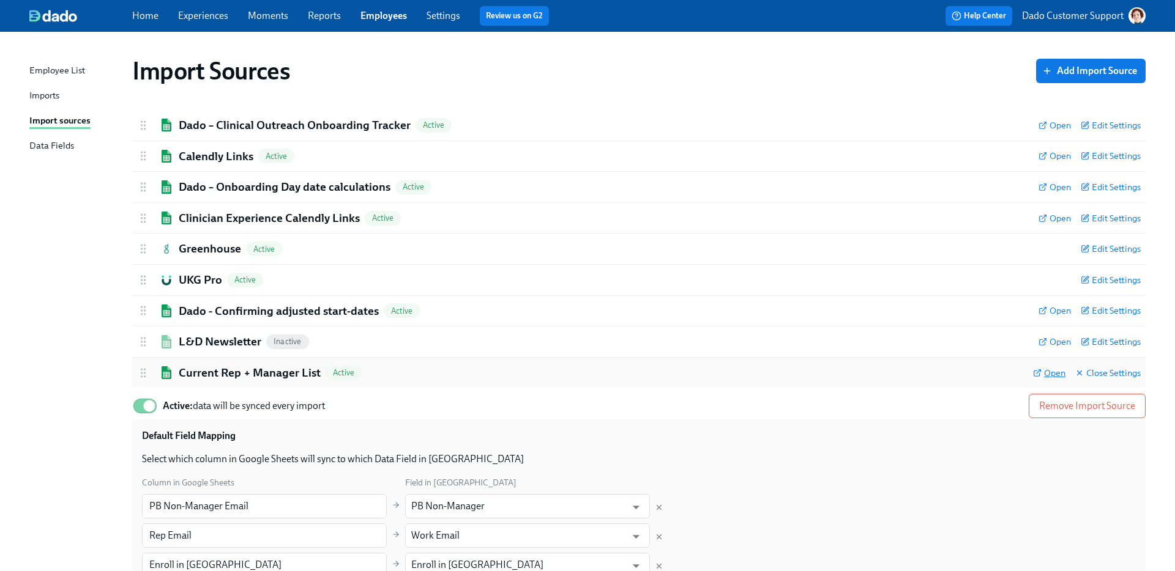
click at [1061, 371] on span "Open" at bounding box center [1049, 373] width 32 height 12
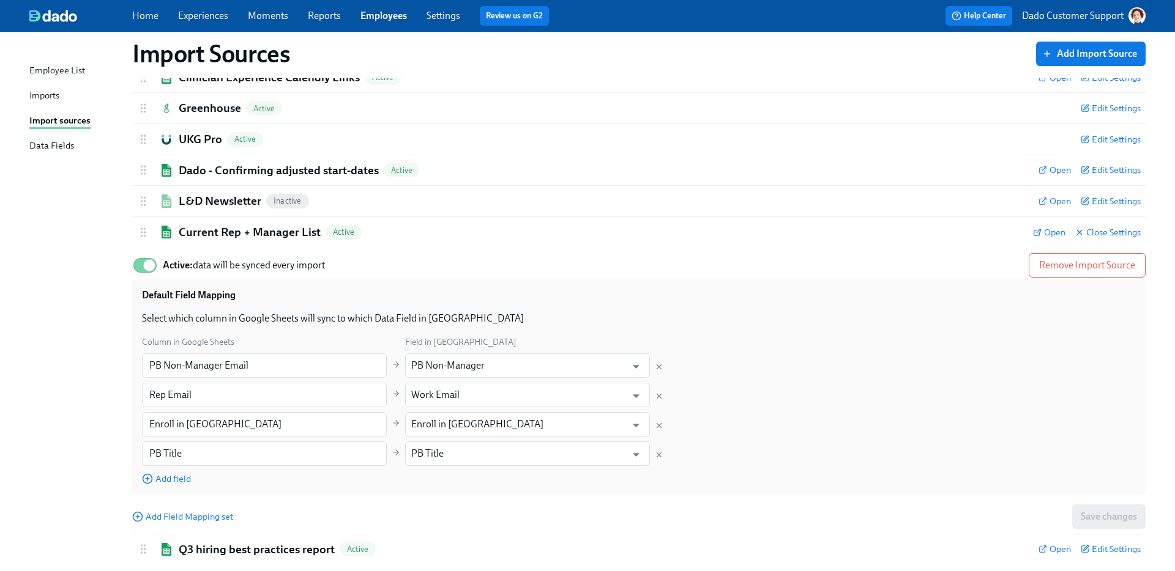
scroll to position [140, 0]
click at [138, 272] on input "Active: data will be synced every import" at bounding box center [149, 266] width 81 height 27
checkbox input "false"
click at [74, 74] on div "Employee List" at bounding box center [57, 71] width 56 height 15
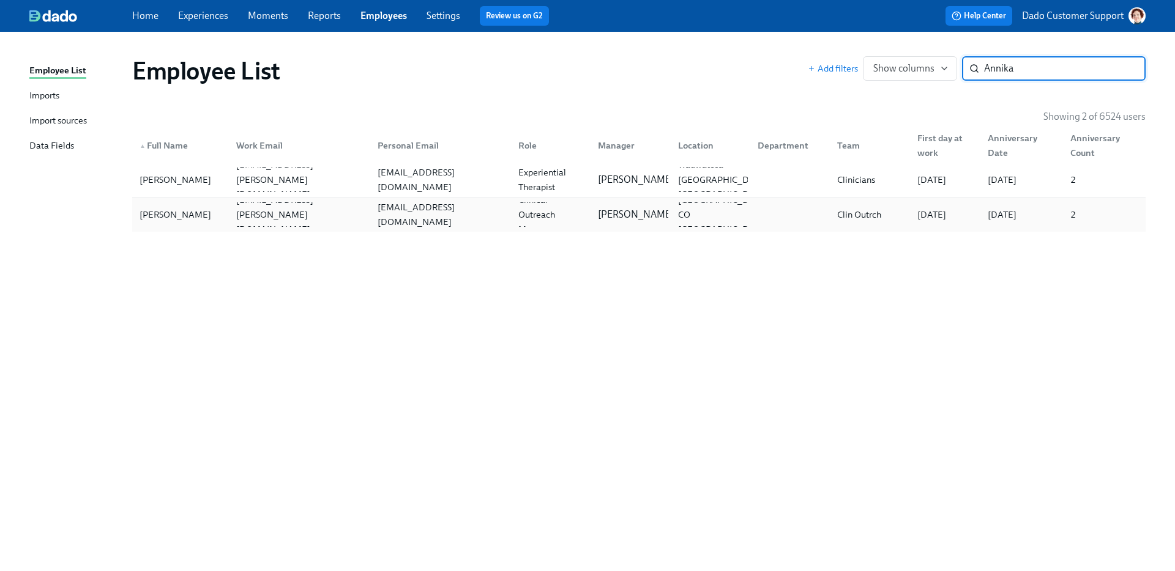
type input "Annika"
click at [200, 212] on div "[PERSON_NAME]" at bounding box center [175, 214] width 81 height 15
click at [998, 59] on input "Annika" at bounding box center [1064, 68] width 161 height 24
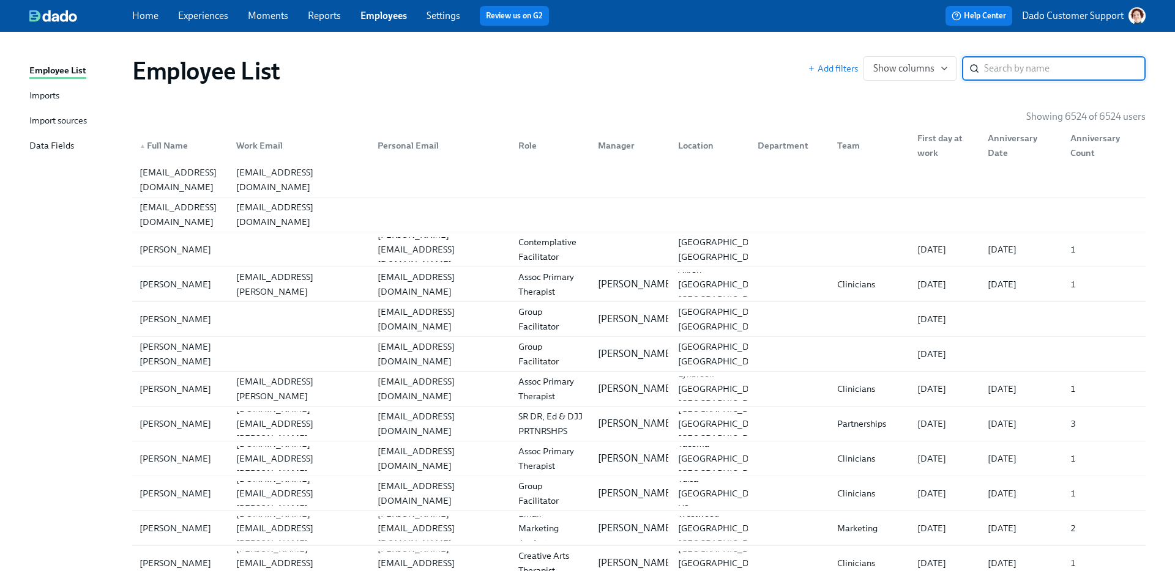
click at [178, 143] on div "▲ Full Name" at bounding box center [164, 145] width 58 height 15
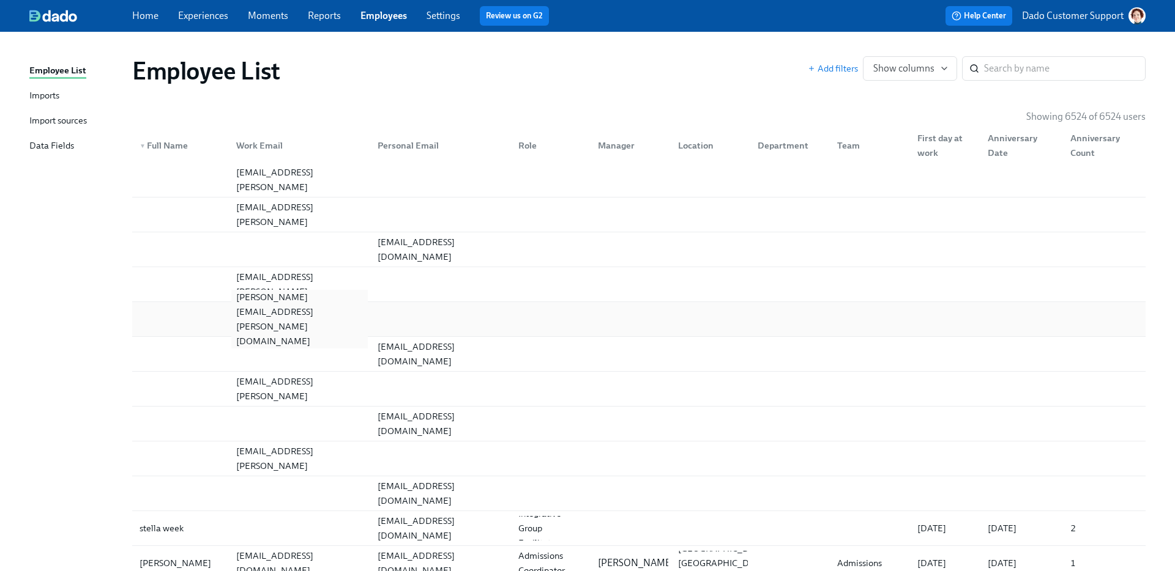
click at [268, 311] on div "[PERSON_NAME][EMAIL_ADDRESS][PERSON_NAME][DOMAIN_NAME]" at bounding box center [299, 319] width 136 height 59
click at [330, 314] on div "[PERSON_NAME][EMAIL_ADDRESS][PERSON_NAME][DOMAIN_NAME]" at bounding box center [299, 319] width 136 height 59
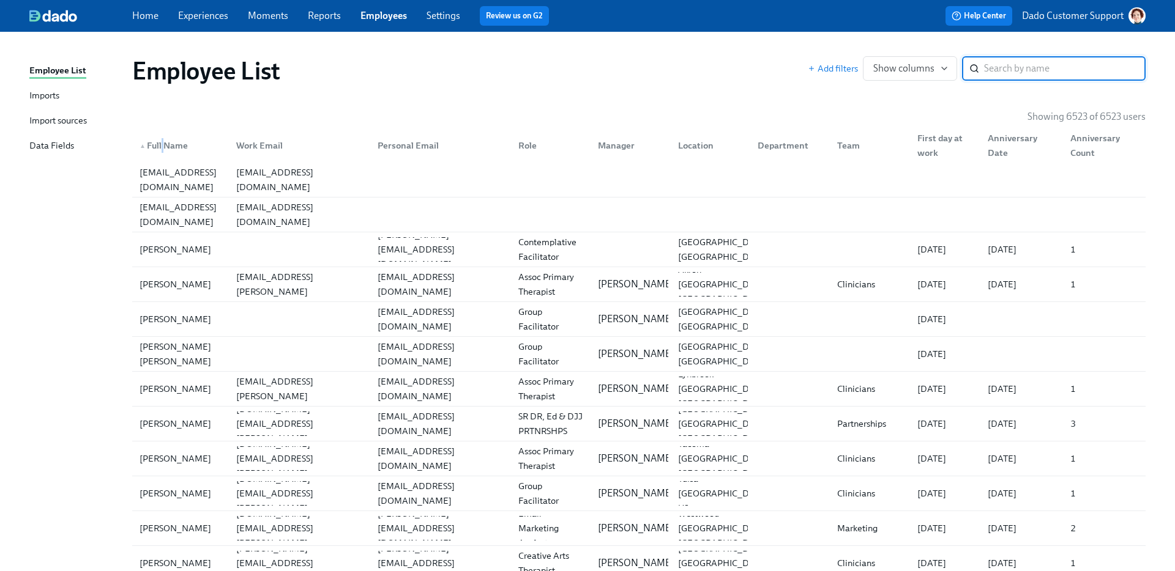
click at [162, 147] on div "▲ Full Name" at bounding box center [164, 145] width 58 height 15
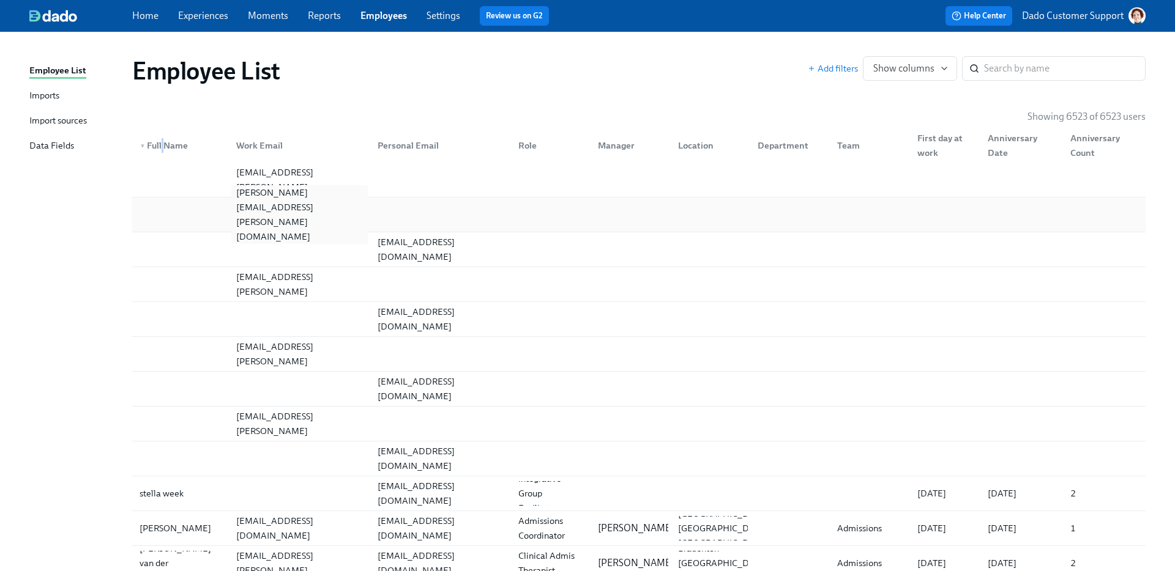
click at [270, 204] on div "[PERSON_NAME][EMAIL_ADDRESS][PERSON_NAME][DOMAIN_NAME]" at bounding box center [296, 214] width 141 height 24
click at [1011, 63] on input "search" at bounding box center [1064, 68] width 161 height 24
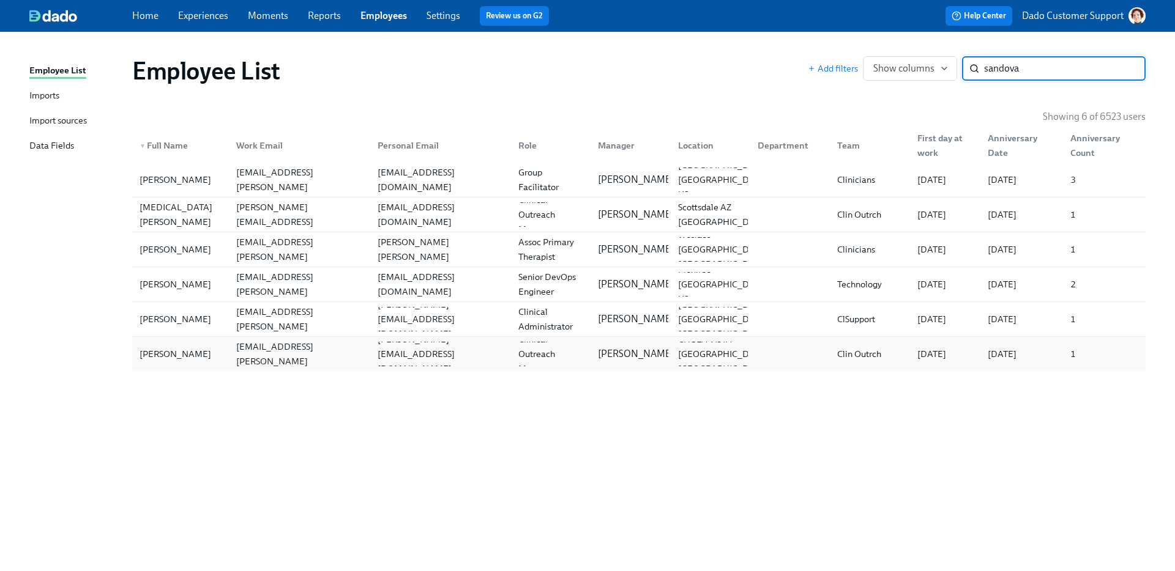
click at [177, 352] on div "[PERSON_NAME]" at bounding box center [175, 354] width 81 height 15
click at [1046, 72] on input "sandova" at bounding box center [1064, 68] width 161 height 24
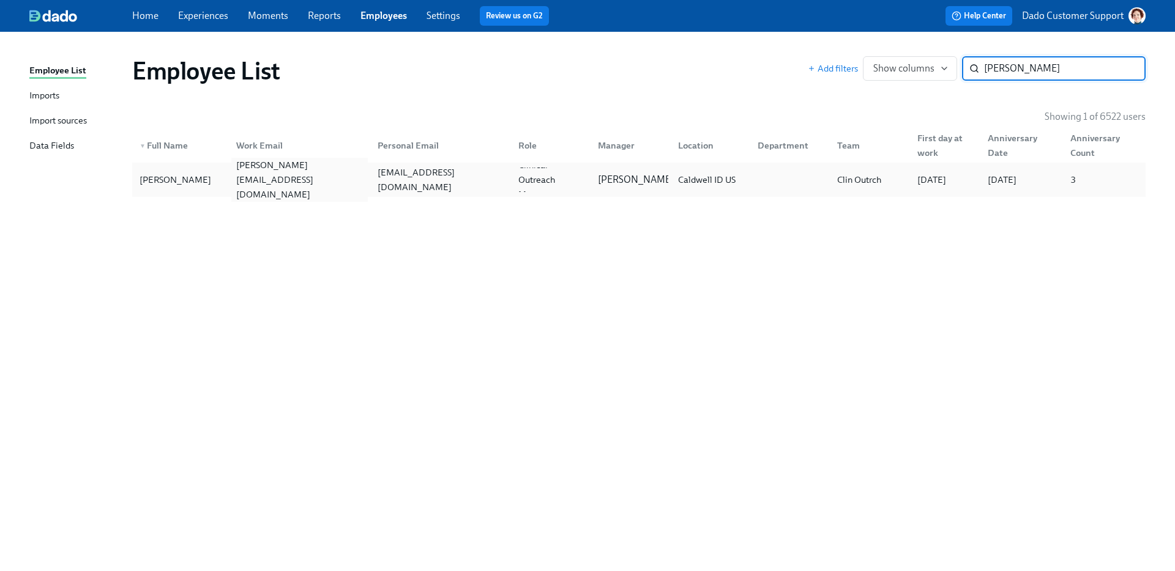
type input "sabrina silver"
click at [352, 177] on div "sabrina.silver@charliehealth.com" at bounding box center [299, 180] width 136 height 44
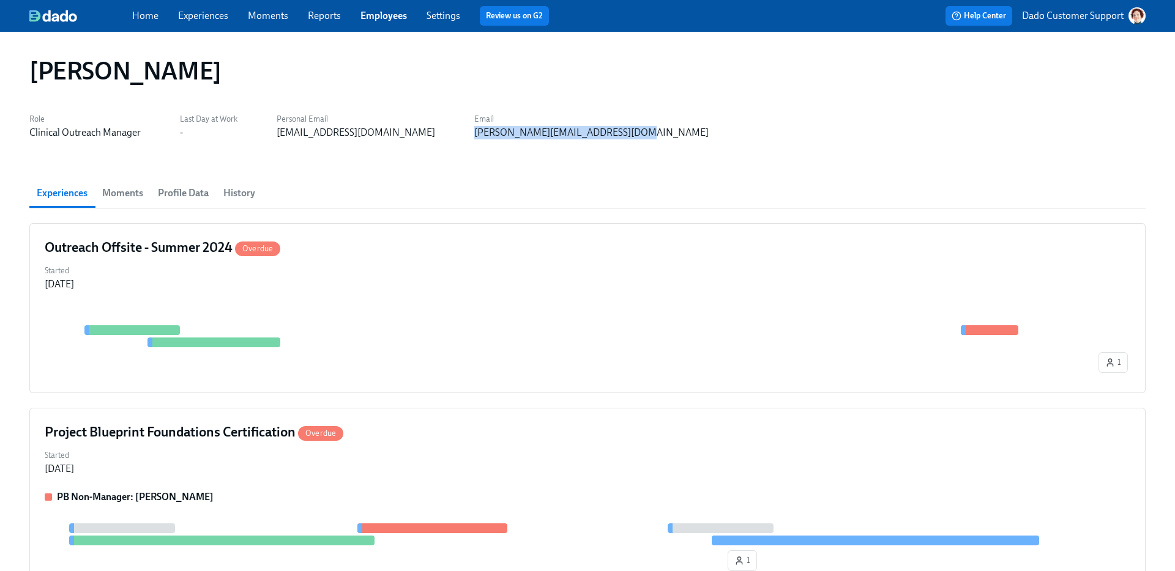
drag, startPoint x: 421, startPoint y: 128, endPoint x: 691, endPoint y: 129, distance: 269.8
click at [691, 129] on div "Role Clinical Outreach Manager Last Day at Work - Personal Email swoolsey1020@g…" at bounding box center [587, 124] width 1116 height 29
copy div "sabrina.silver@charliehealth.com"
click at [385, 18] on link "Employees" at bounding box center [383, 16] width 46 height 12
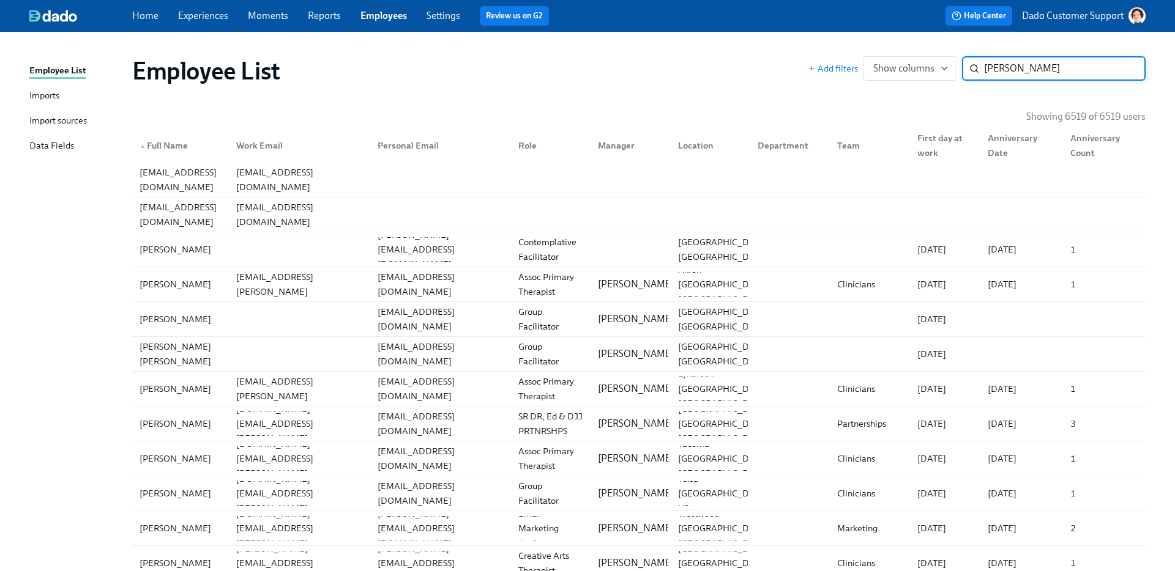
type input "erica"
click at [176, 146] on div "▲ Full Name" at bounding box center [164, 145] width 58 height 15
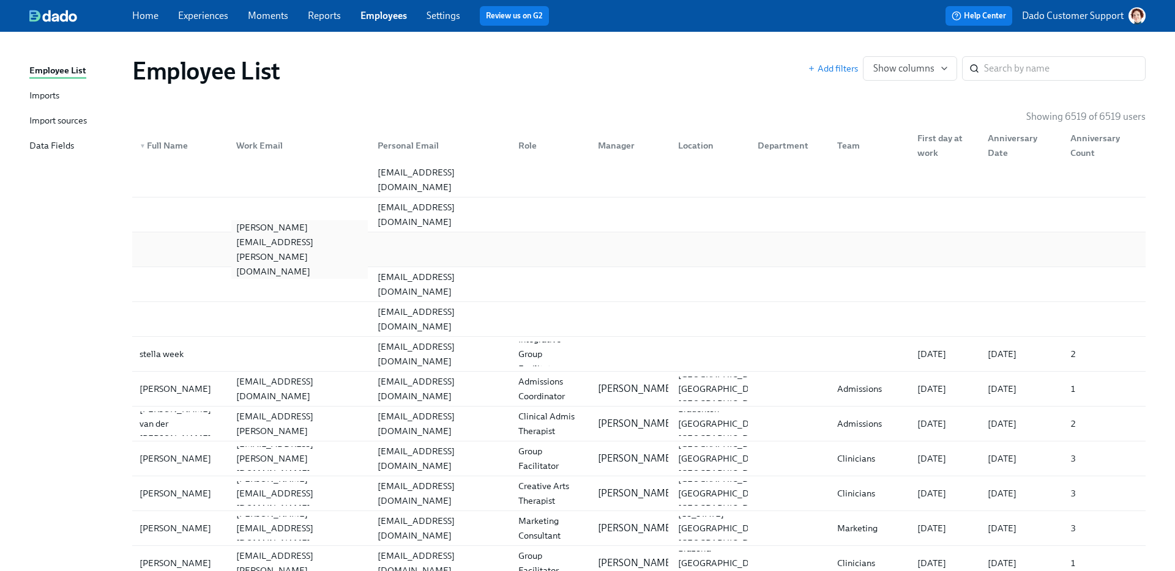
click at [334, 238] on div "erika.walker@charliehealth.com" at bounding box center [296, 249] width 141 height 24
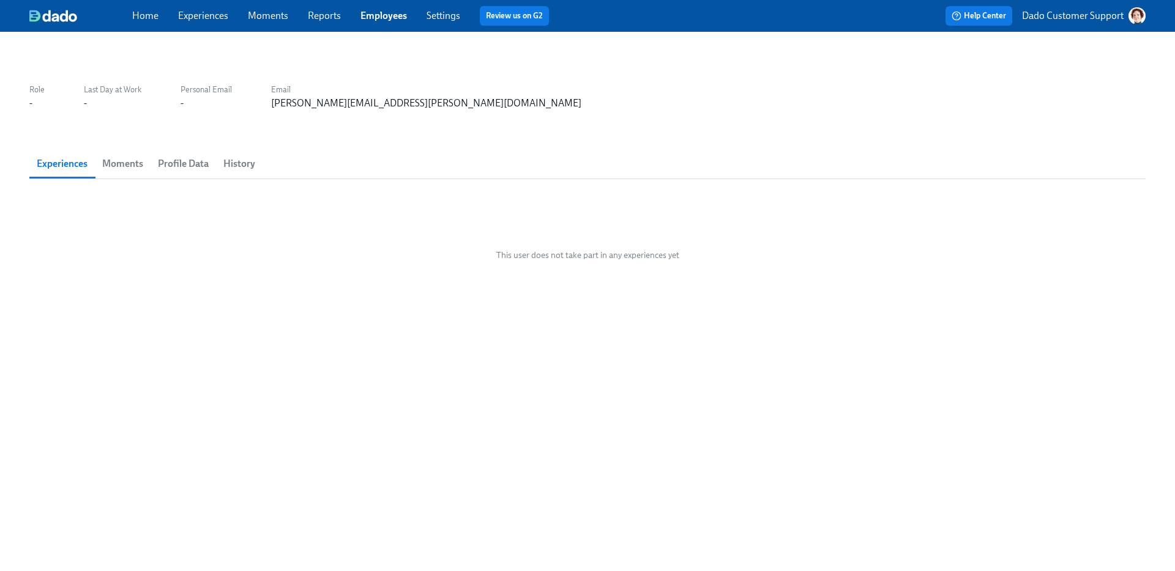
click at [196, 167] on span "Profile Data" at bounding box center [183, 163] width 51 height 17
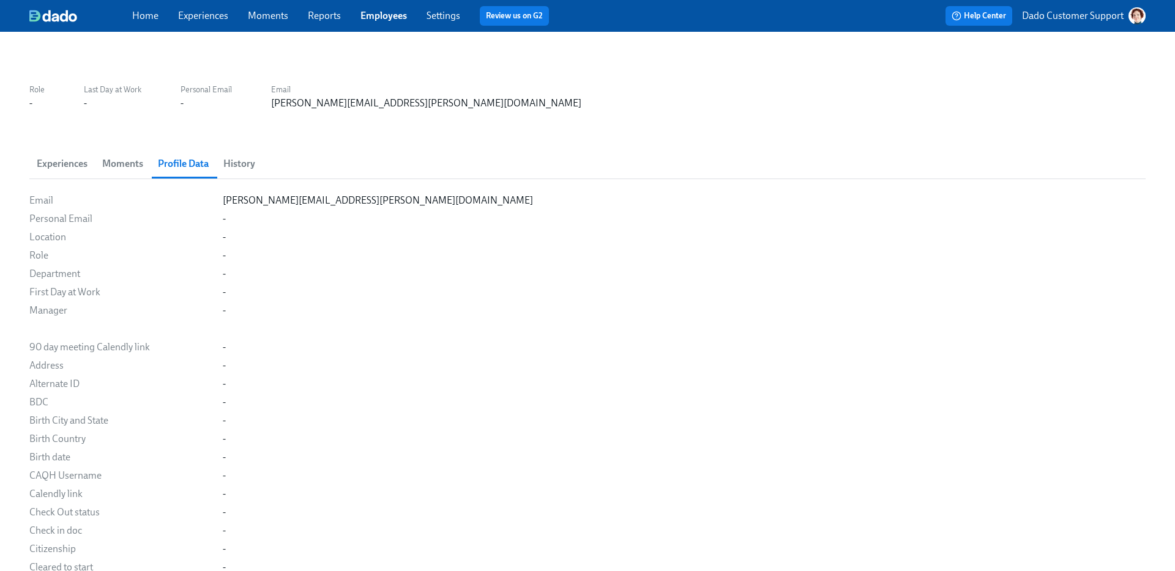
click at [247, 168] on span "History" at bounding box center [239, 163] width 32 height 17
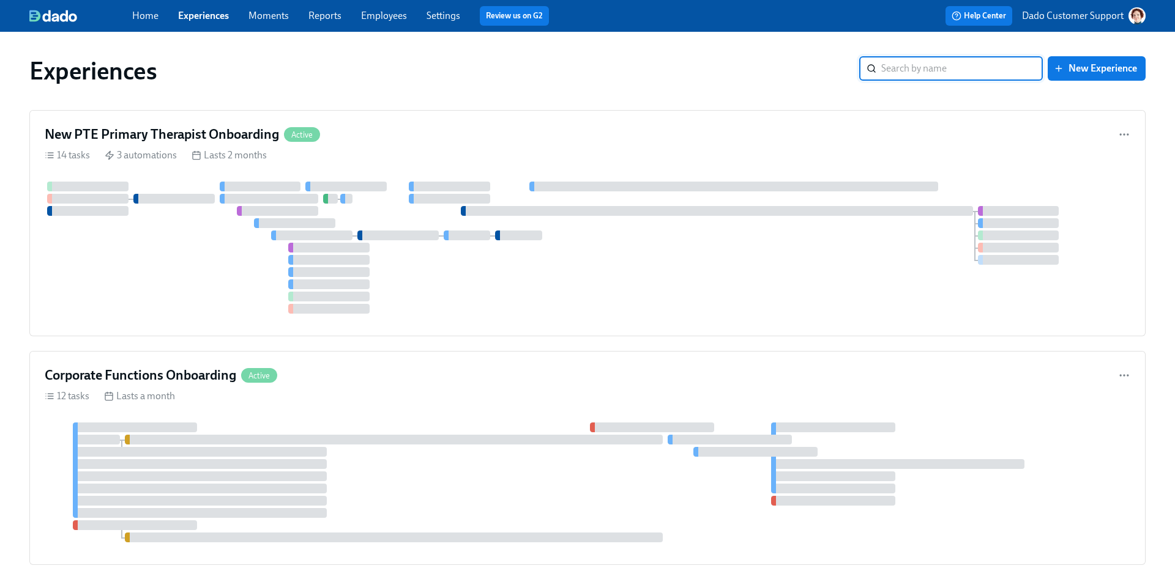
type input "l"
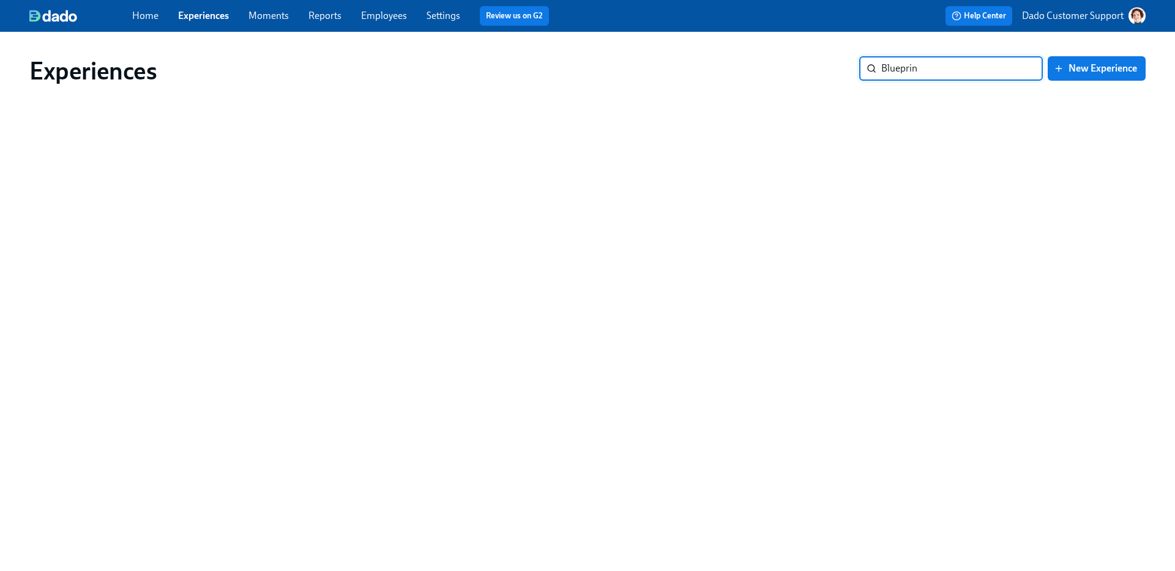
type input "Blueprint"
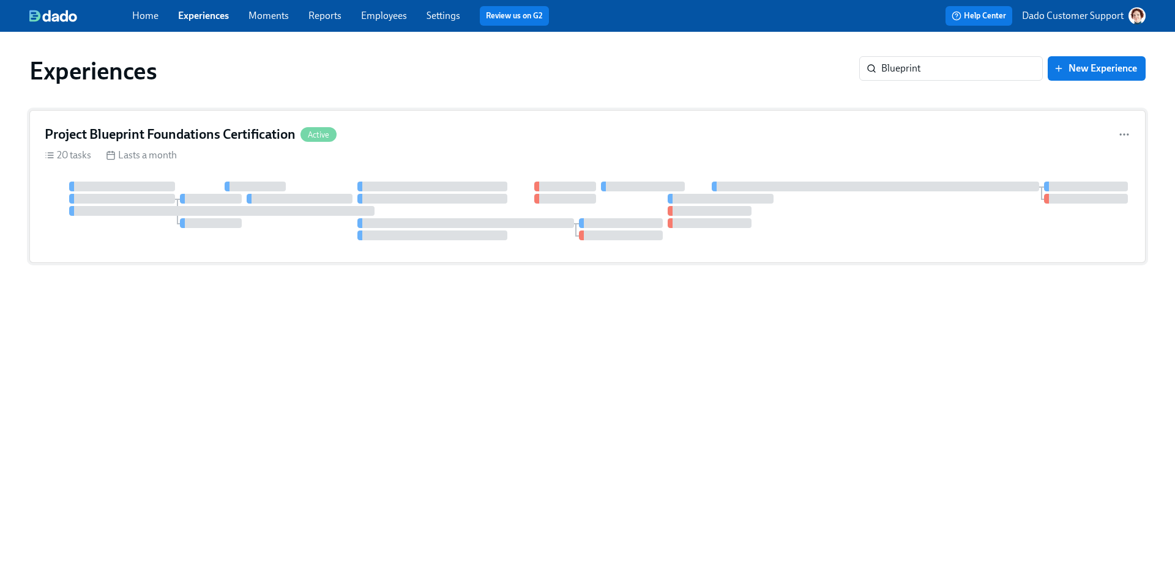
click at [697, 179] on div "Project Blueprint Foundations Certification Active 20 tasks Lasts a month" at bounding box center [587, 186] width 1116 height 153
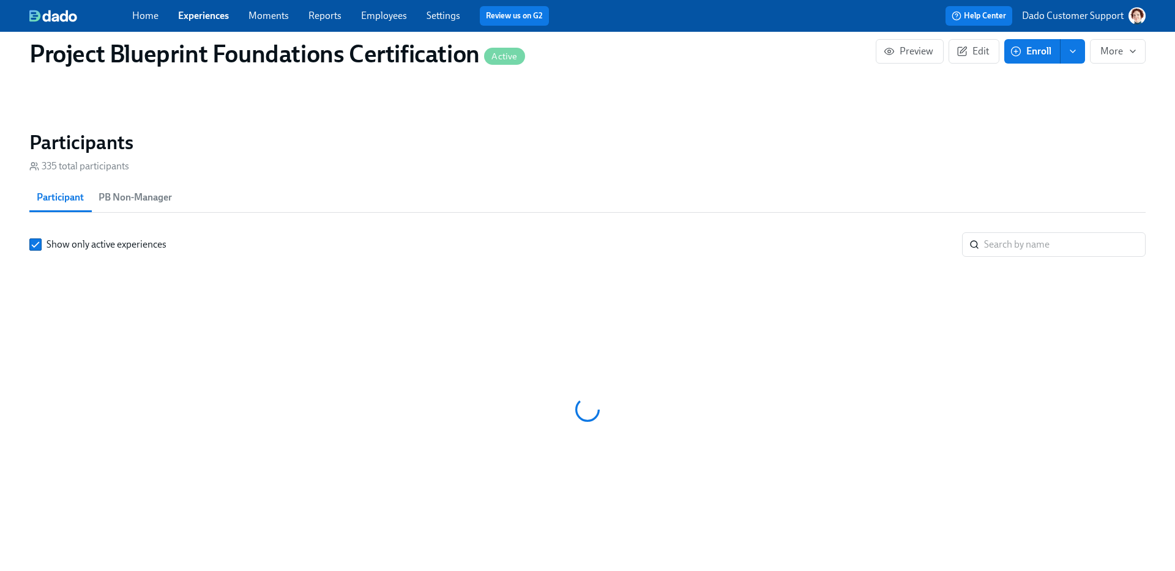
scroll to position [0, 2741]
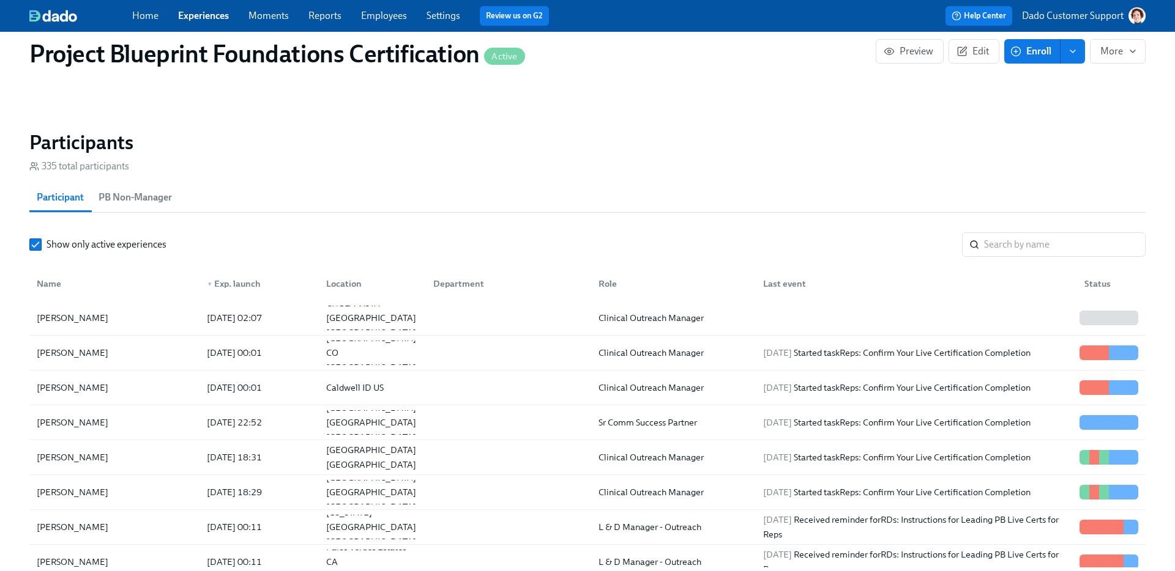
click at [46, 283] on div "Name" at bounding box center [49, 283] width 34 height 15
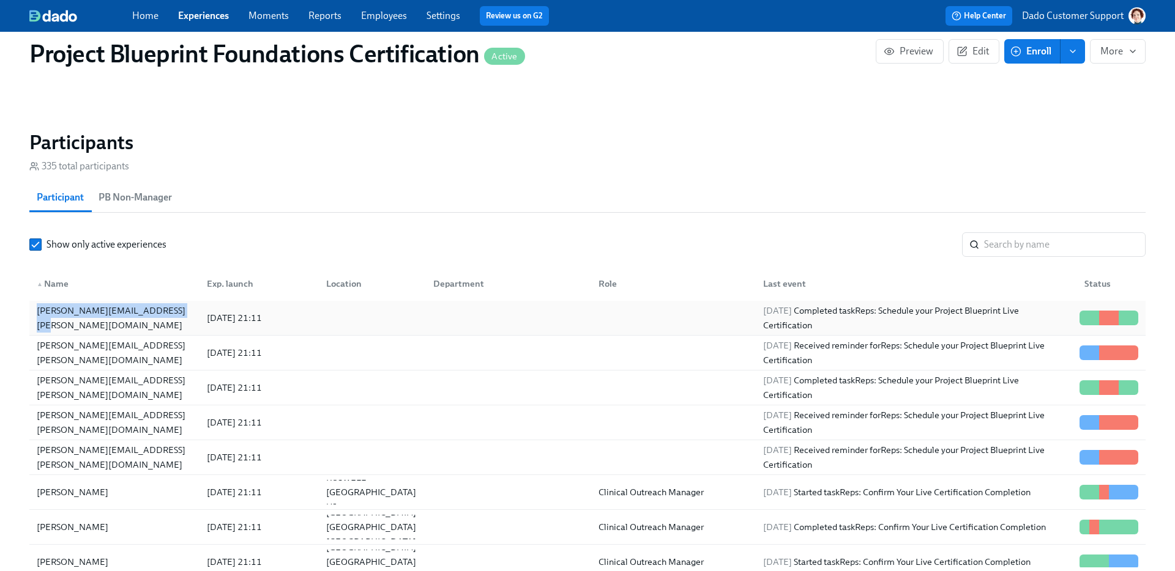
drag, startPoint x: 17, startPoint y: 318, endPoint x: 169, endPoint y: 320, distance: 152.3
click at [170, 320] on div "Project Blueprint Foundations Certification Active Preview Edit Enroll More Not…" at bounding box center [587, 40] width 1175 height 1683
copy div "[PERSON_NAME][EMAIL_ADDRESS][PERSON_NAME][DOMAIN_NAME]"
click at [135, 309] on div "[PERSON_NAME][EMAIL_ADDRESS][PERSON_NAME][DOMAIN_NAME]" at bounding box center [114, 318] width 165 height 24
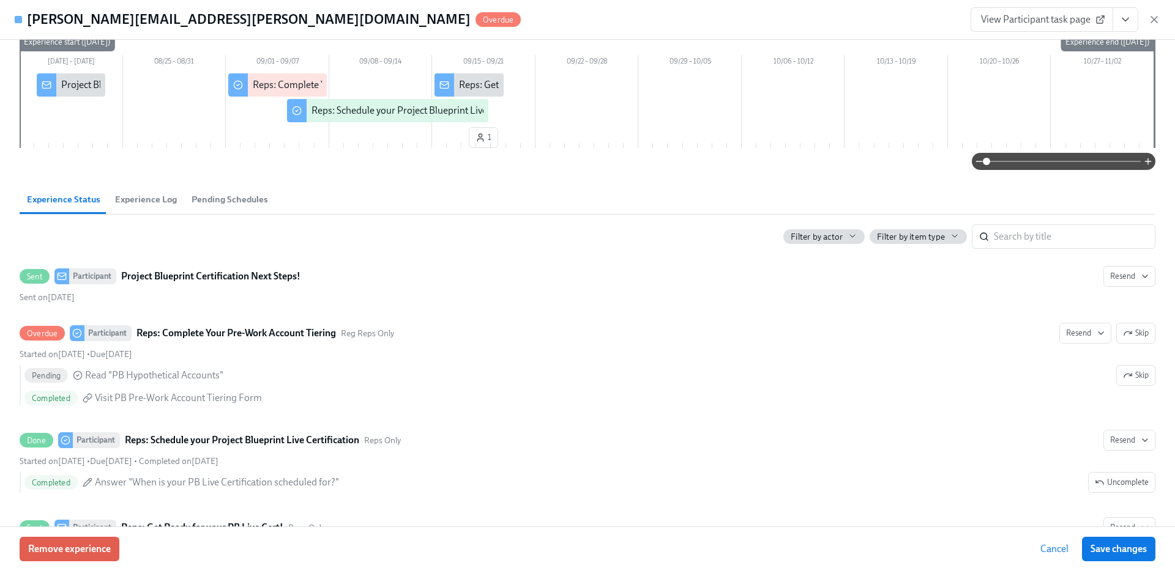
scroll to position [81, 0]
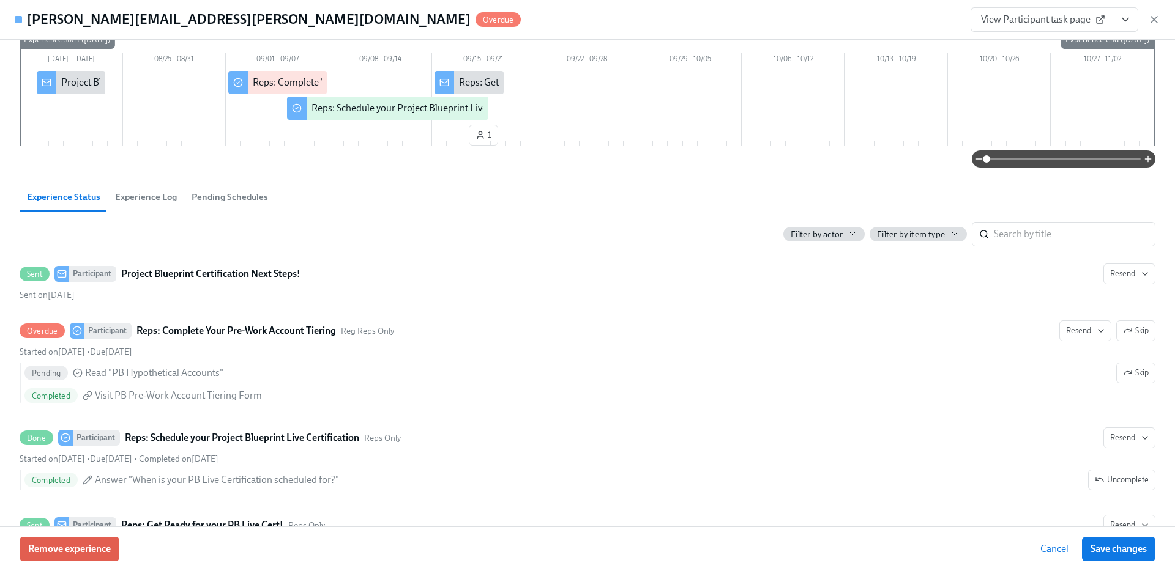
click at [1157, 26] on div "View Participant task page" at bounding box center [1065, 19] width 190 height 24
click at [1151, 18] on icon "button" at bounding box center [1154, 20] width 6 height 6
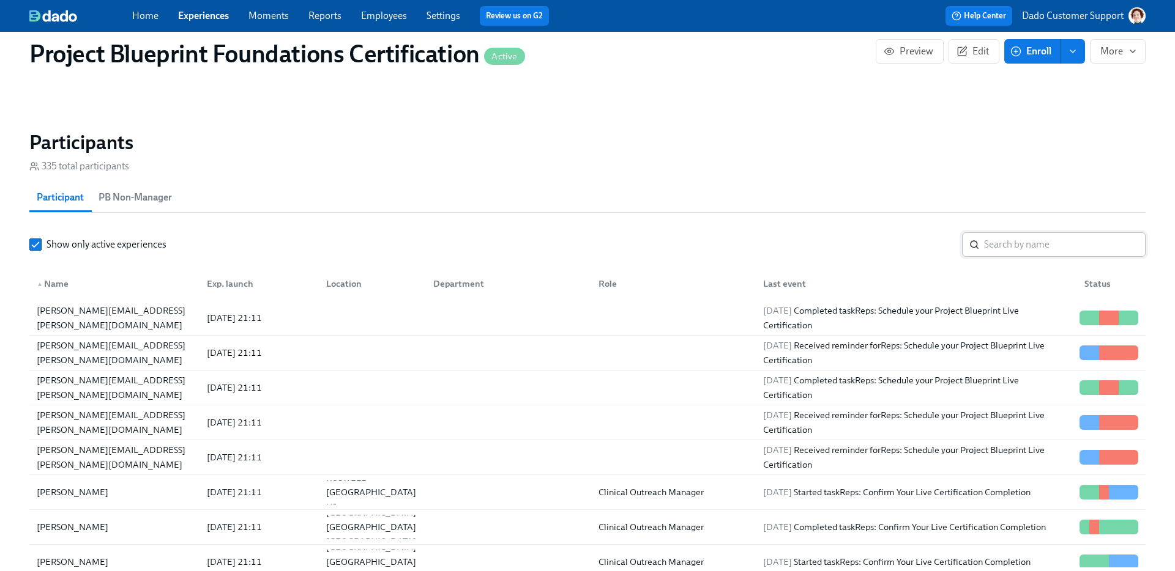
click at [1014, 248] on input "search" at bounding box center [1064, 244] width 161 height 24
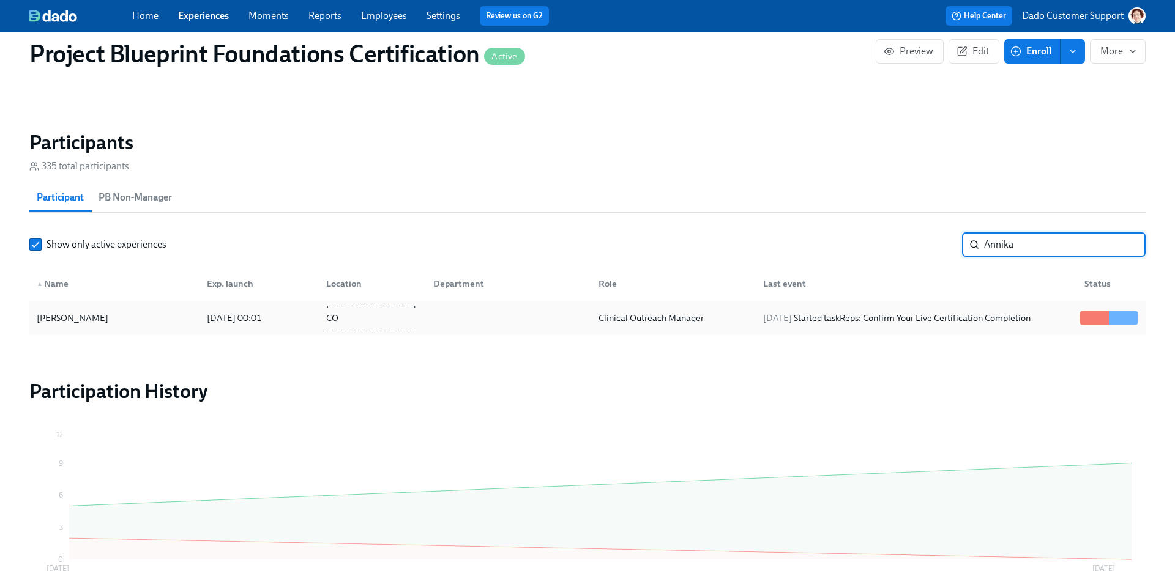
click at [193, 321] on div "[PERSON_NAME]" at bounding box center [114, 318] width 165 height 24
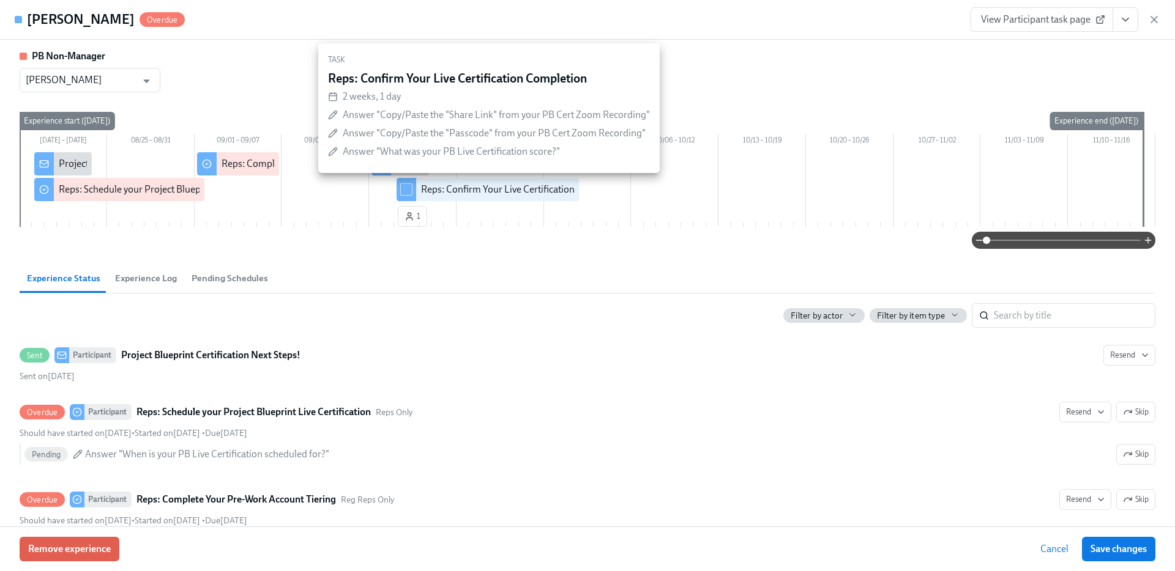
click at [54, 21] on h4 "[PERSON_NAME]" at bounding box center [81, 19] width 108 height 18
click at [1047, 18] on span "View Participant task page" at bounding box center [1042, 19] width 122 height 12
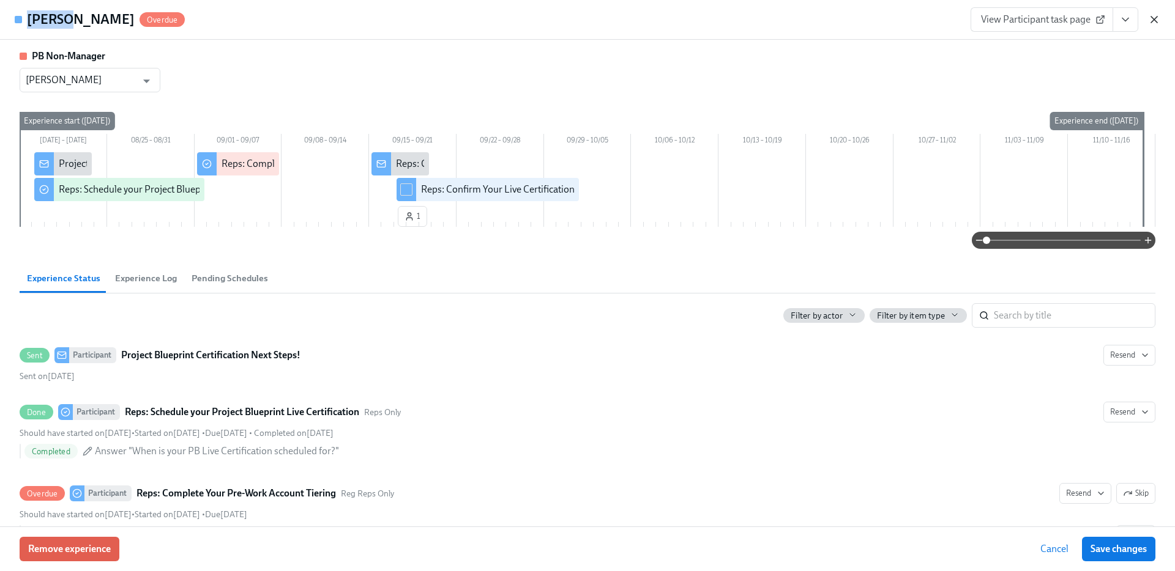
click at [1152, 18] on icon "button" at bounding box center [1154, 20] width 6 height 6
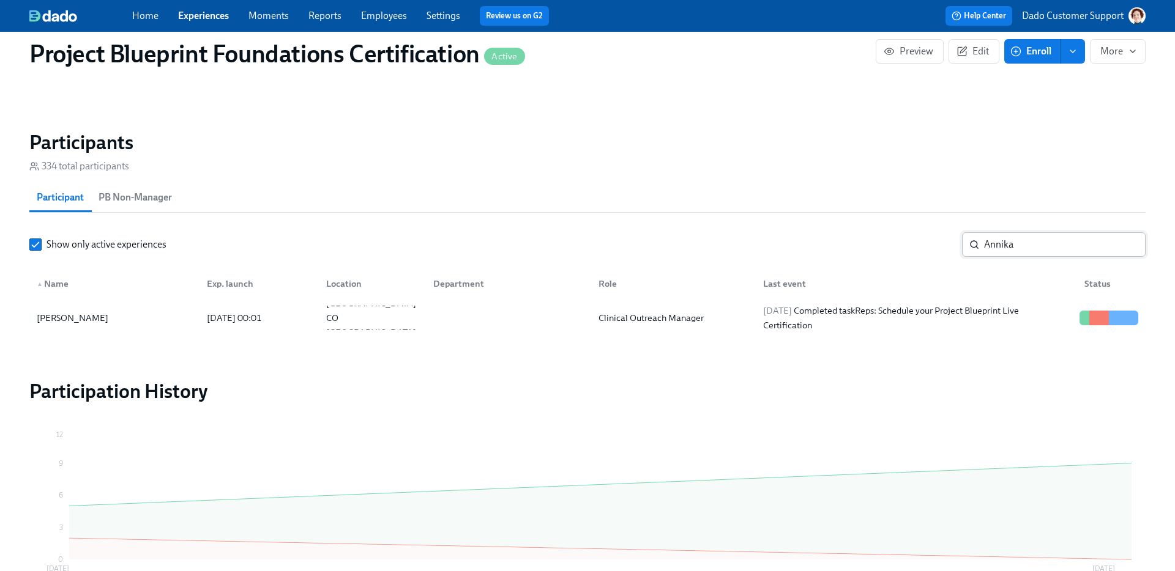
click at [1053, 256] on input "Annika" at bounding box center [1064, 244] width 161 height 24
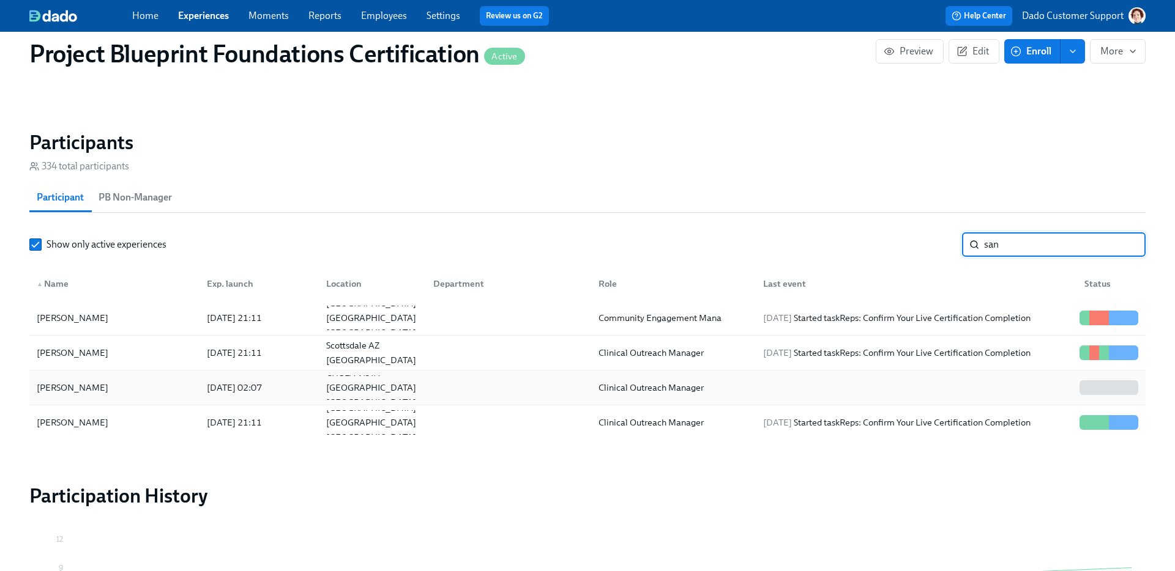
type input "san"
click at [165, 388] on div "[PERSON_NAME]" at bounding box center [114, 388] width 165 height 24
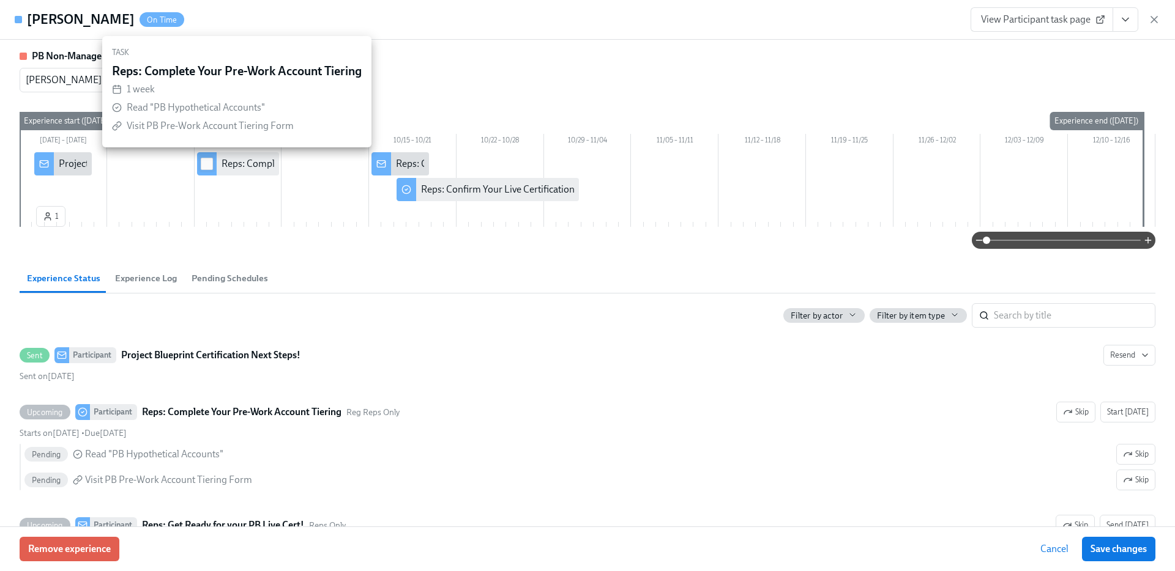
click at [203, 166] on input "checkbox" at bounding box center [206, 163] width 11 height 11
checkbox input "true"
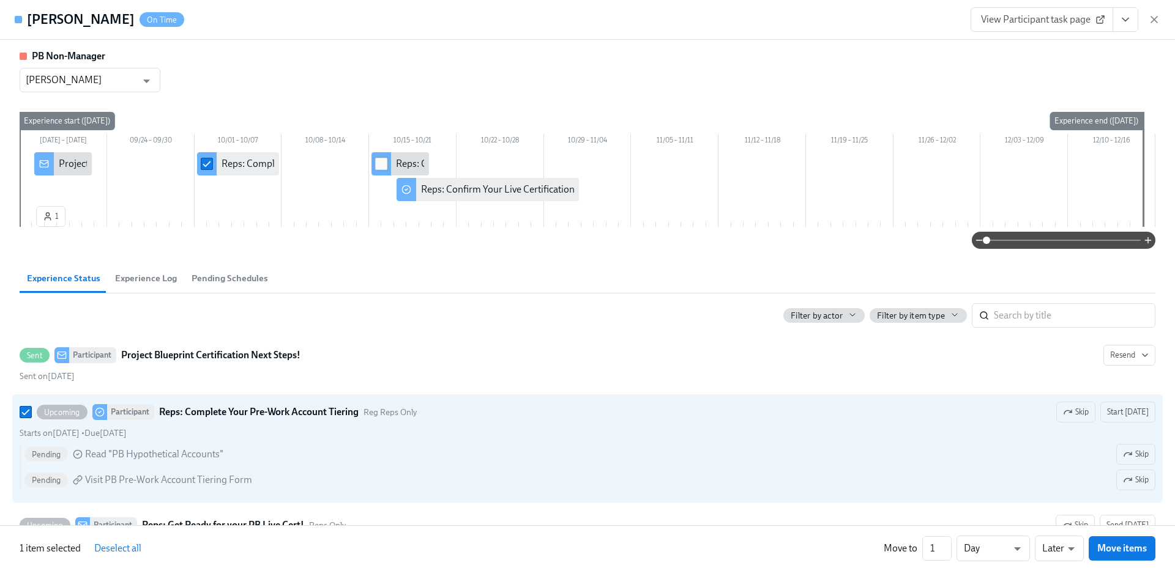
click at [377, 159] on input "checkbox" at bounding box center [381, 163] width 11 height 11
checkbox input "true"
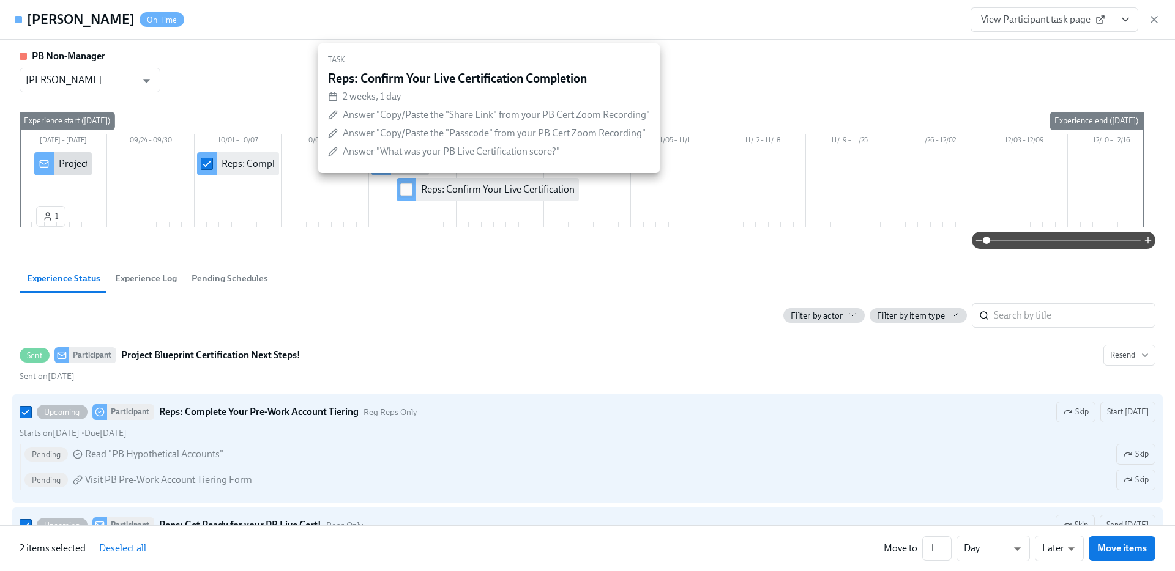
click at [404, 188] on input "checkbox" at bounding box center [406, 189] width 11 height 11
checkbox input "true"
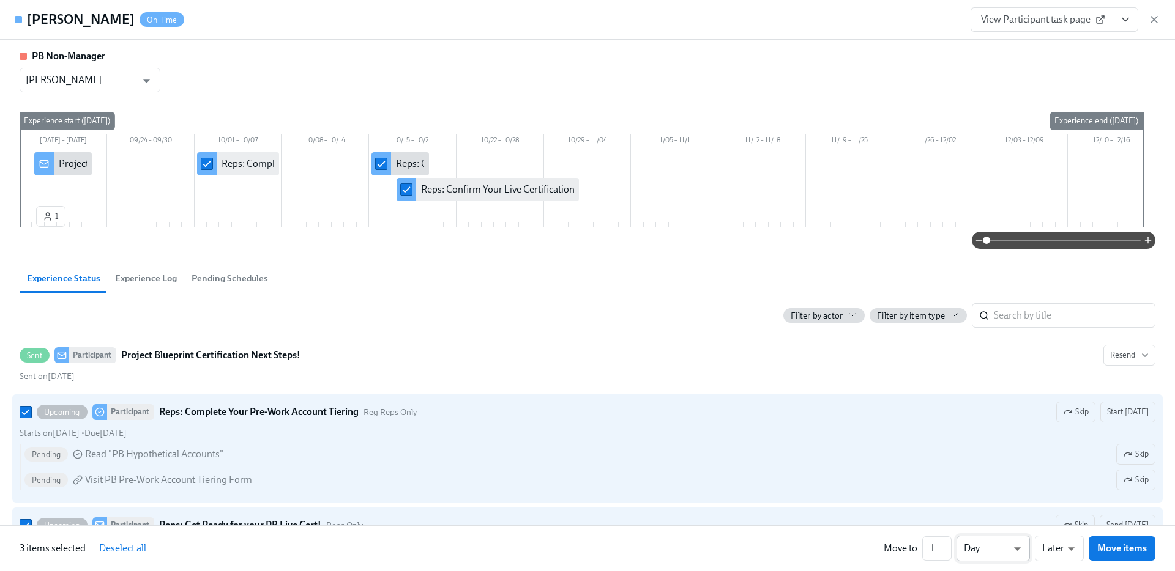
click at [988, 551] on li "Week" at bounding box center [992, 546] width 73 height 21
type input "w"
click at [1051, 524] on li "Earlier" at bounding box center [1058, 525] width 49 height 21
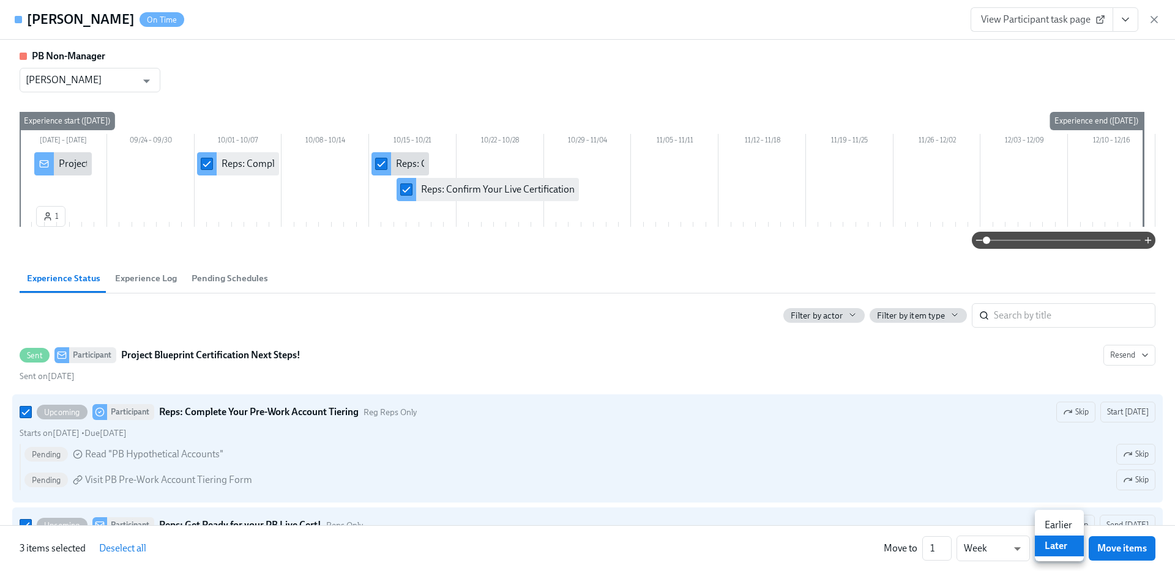
type input "earlier"
click at [1107, 541] on button "Move items" at bounding box center [1121, 548] width 67 height 24
checkbox input "false"
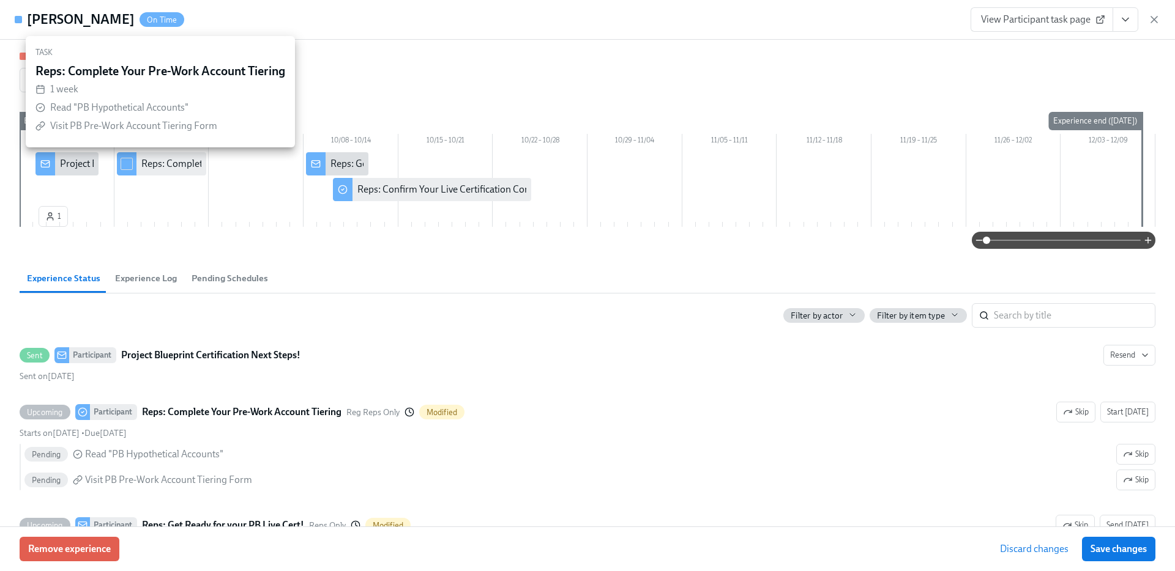
click at [133, 161] on div at bounding box center [127, 163] width 20 height 23
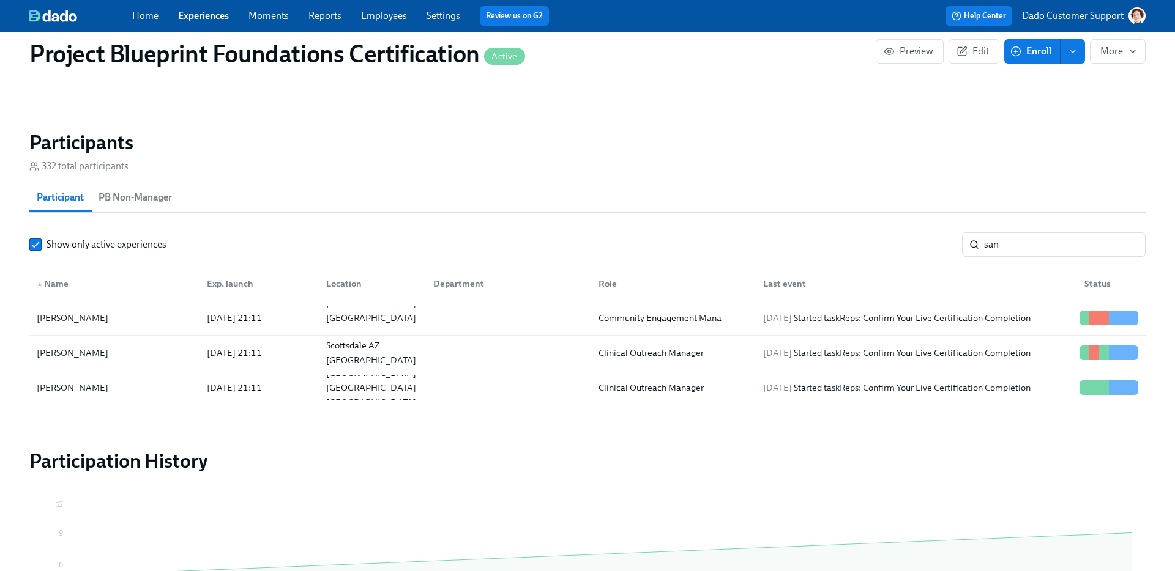
scroll to position [0, 2161]
click at [1047, 48] on span "Enroll" at bounding box center [1031, 51] width 39 height 12
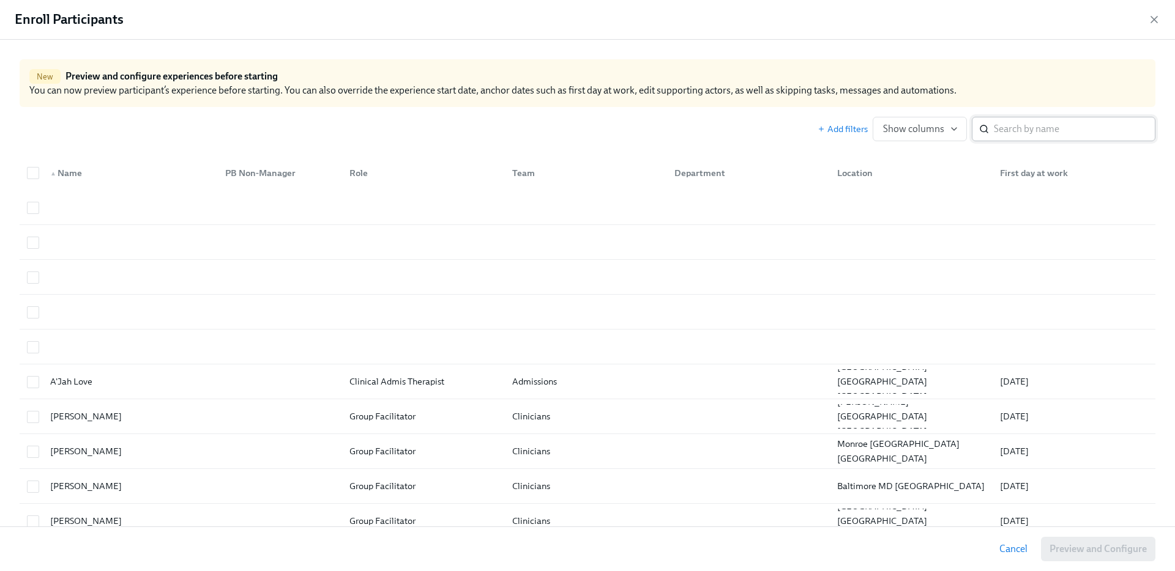
click at [1037, 125] on input "search" at bounding box center [1073, 129] width 161 height 24
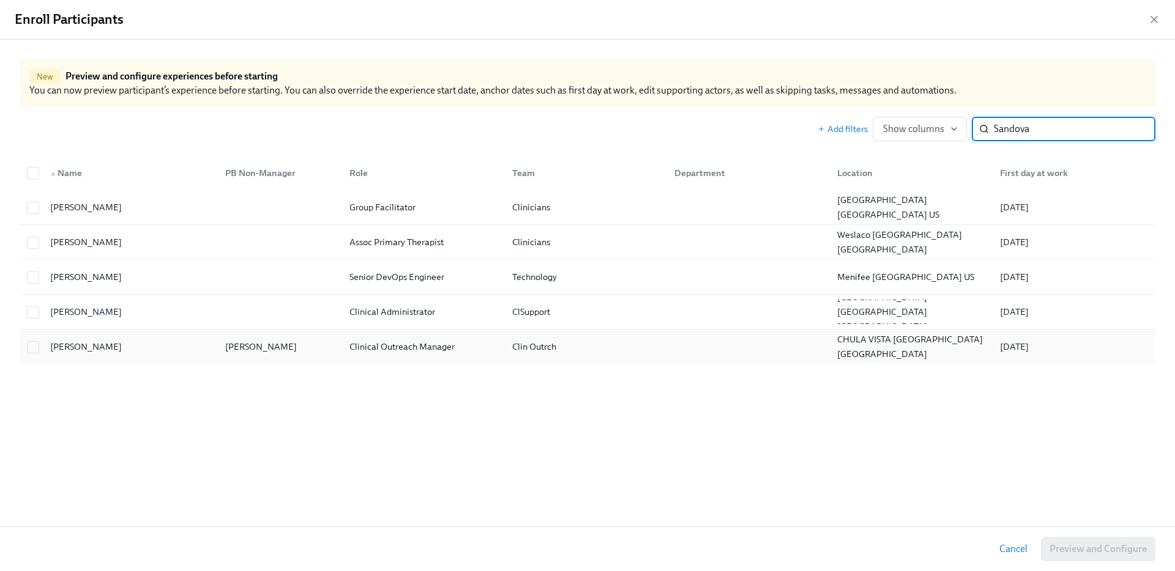
type input "Sandova"
click at [154, 348] on div "Nicholas Sandoval" at bounding box center [127, 347] width 175 height 24
checkbox input "true"
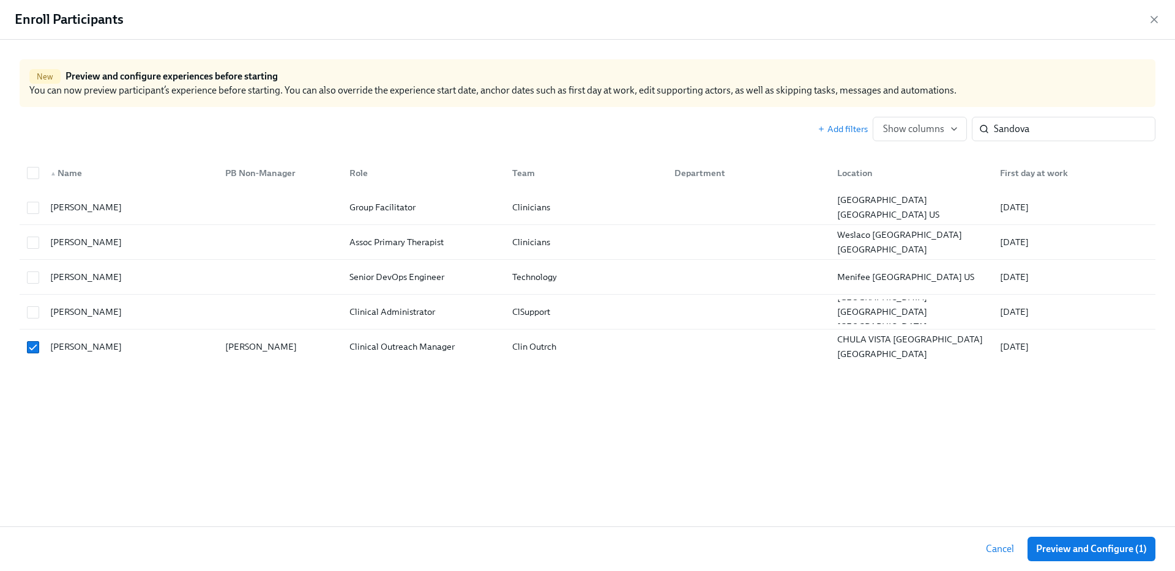
click at [1087, 564] on div "Cancel Preview and Configure (1)" at bounding box center [587, 549] width 1175 height 45
click at [1080, 549] on span "Preview and Configure (1)" at bounding box center [1091, 549] width 111 height 12
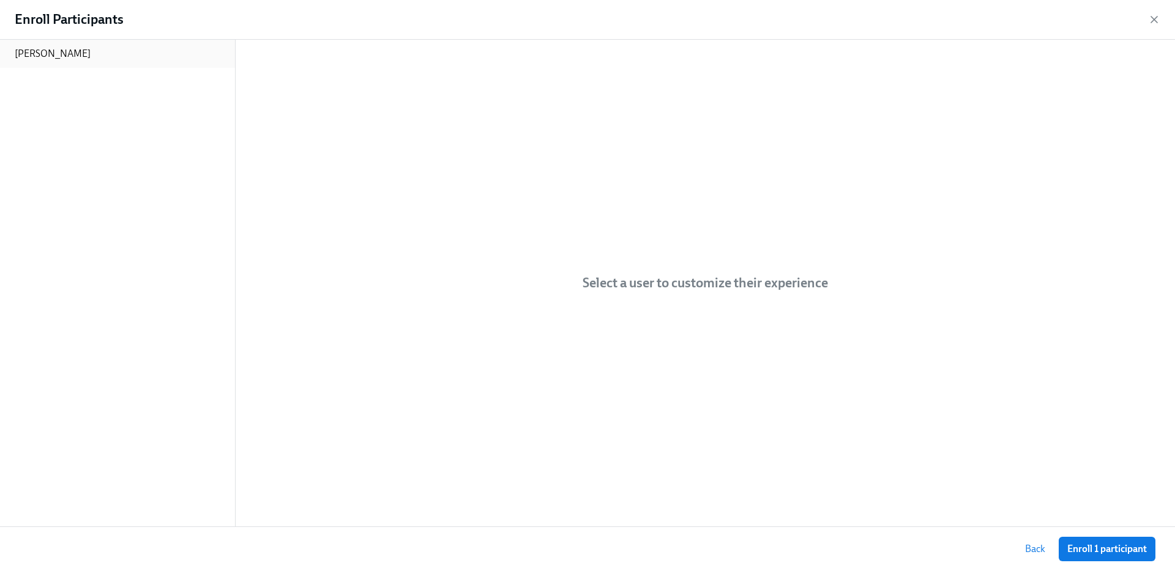
click at [94, 52] on div "Nicholas Sandoval" at bounding box center [117, 54] width 235 height 28
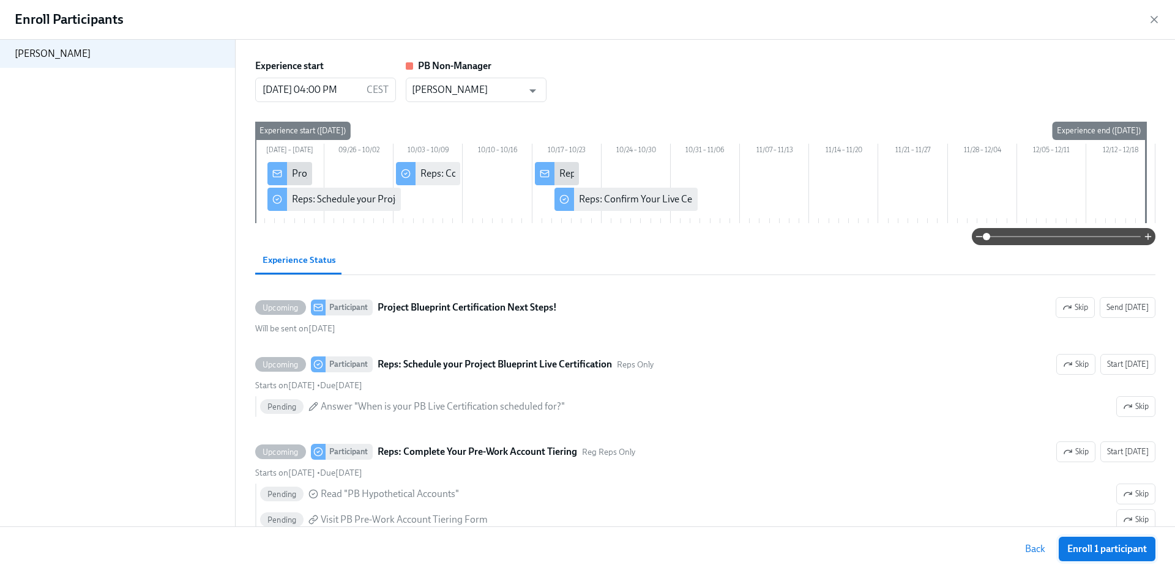
click at [1116, 547] on span "Enroll 1 participant" at bounding box center [1107, 549] width 80 height 12
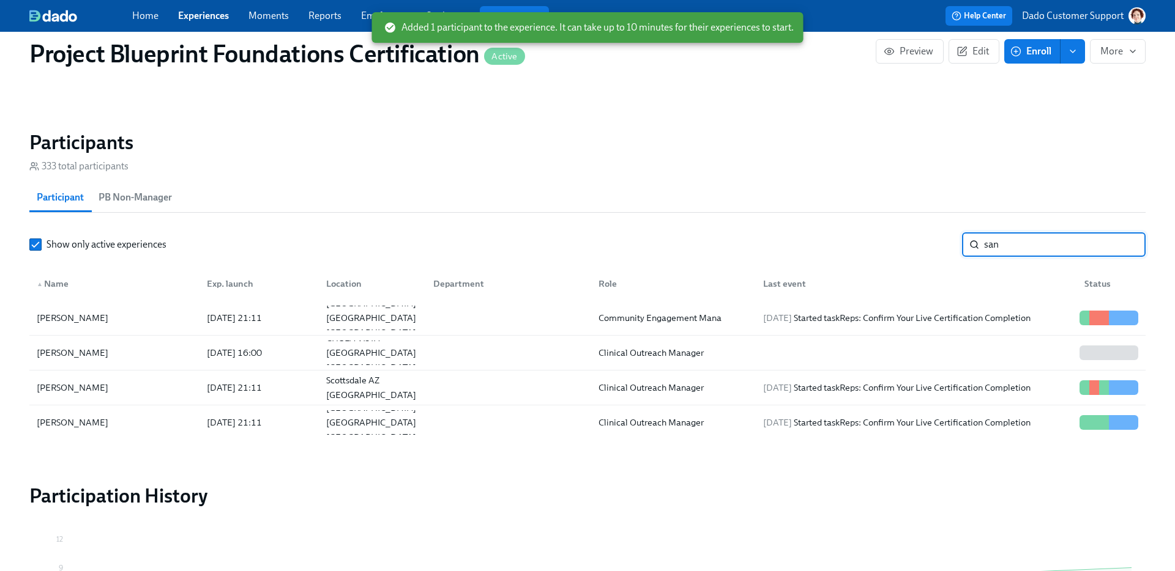
click at [1028, 236] on input "san" at bounding box center [1064, 244] width 161 height 24
click at [1122, 247] on input "san" at bounding box center [1064, 244] width 161 height 24
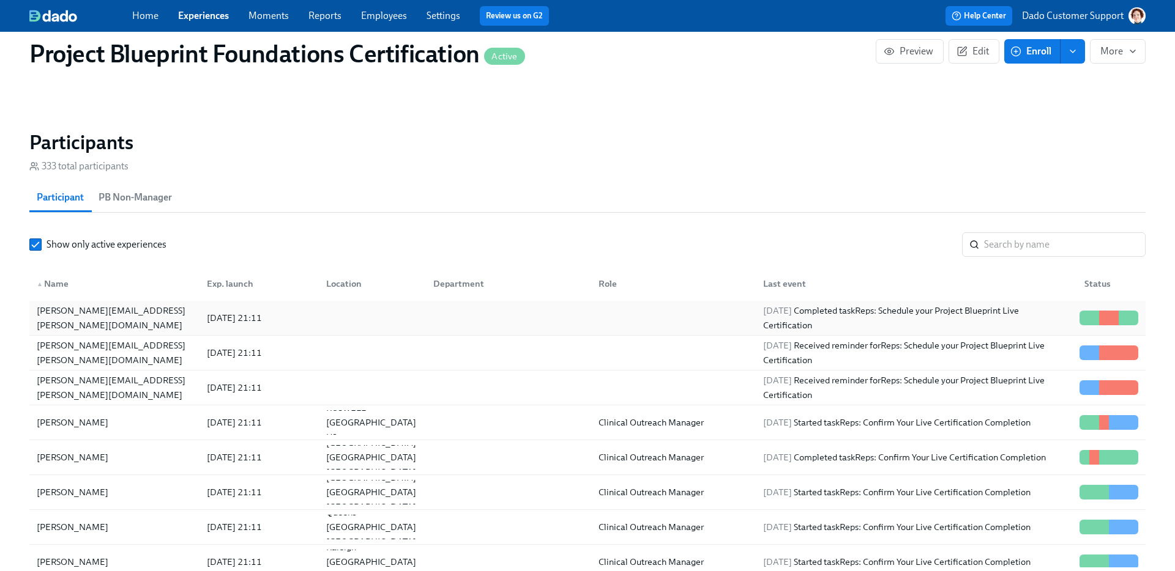
click at [65, 308] on div "[PERSON_NAME][EMAIL_ADDRESS][PERSON_NAME][DOMAIN_NAME]" at bounding box center [114, 318] width 165 height 24
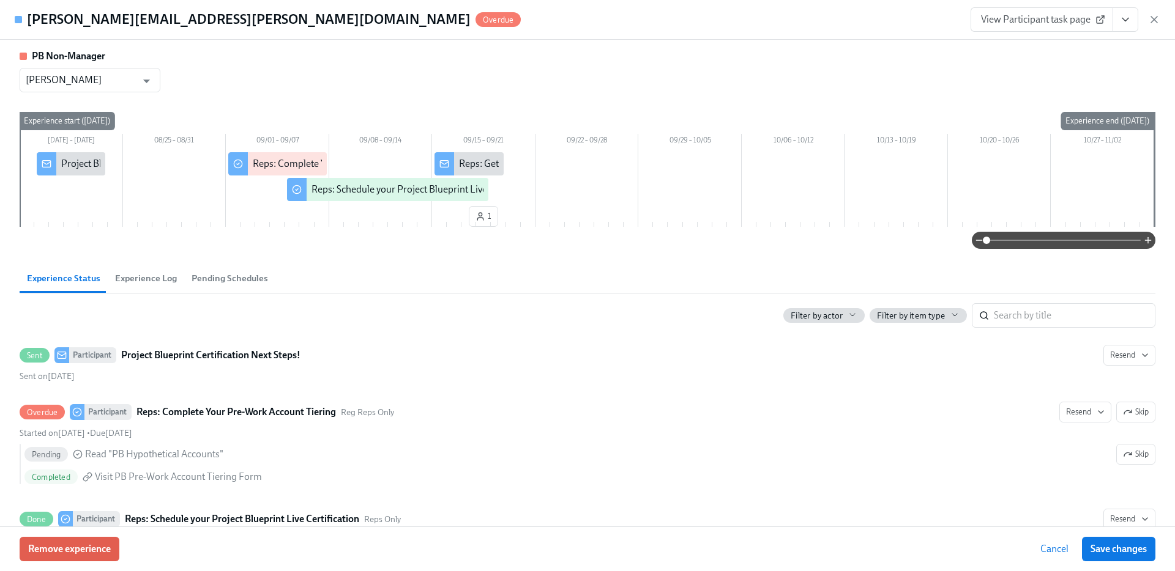
click at [1022, 15] on span "View Participant task page" at bounding box center [1042, 19] width 122 height 12
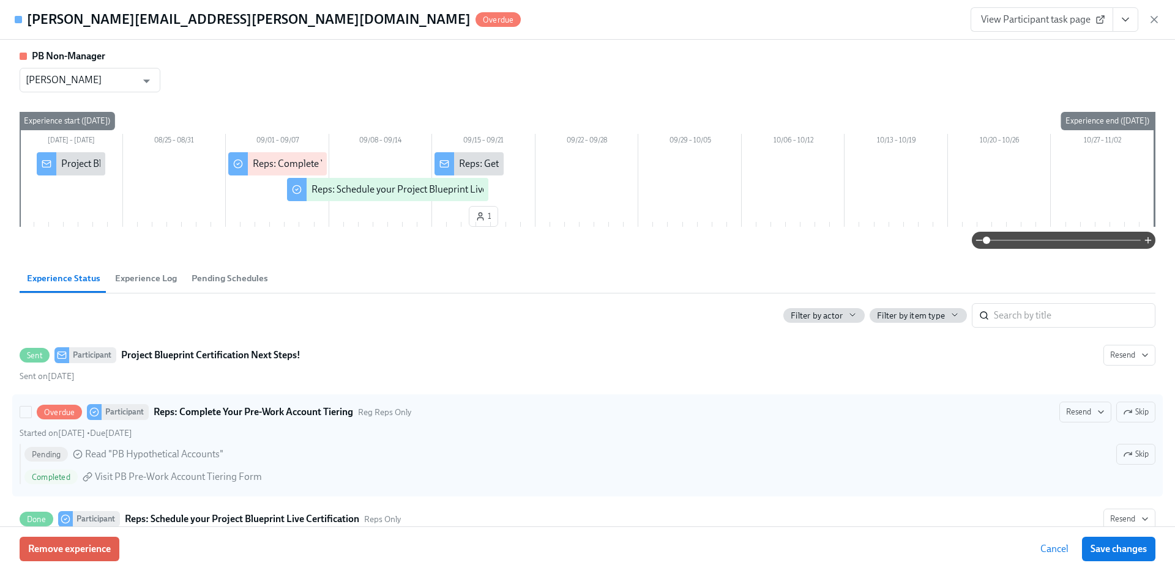
scroll to position [64, 0]
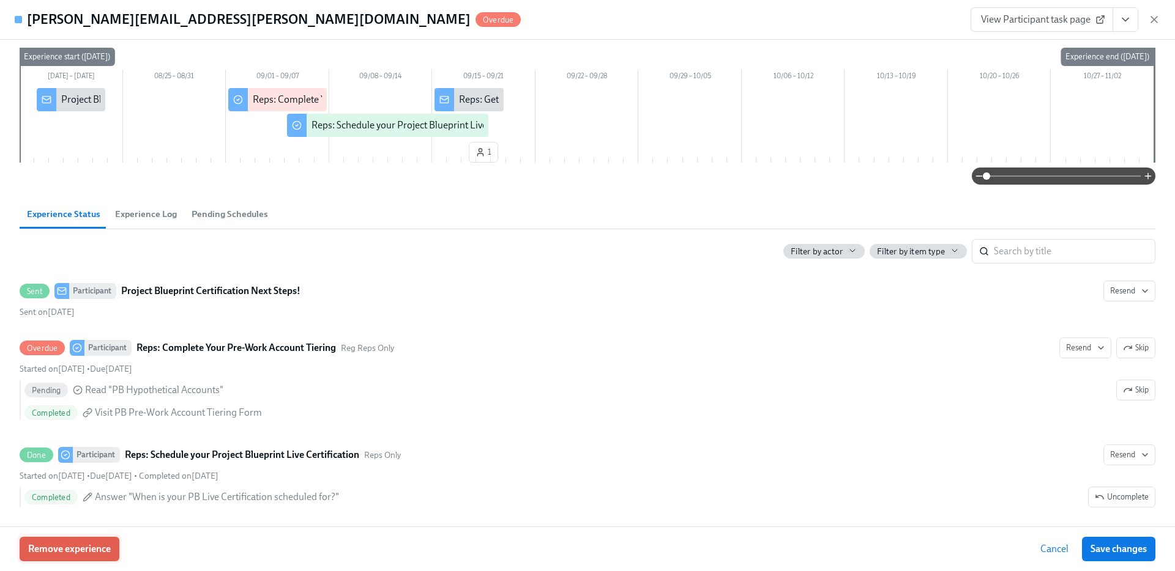
click at [97, 547] on span "Remove experience" at bounding box center [69, 549] width 83 height 12
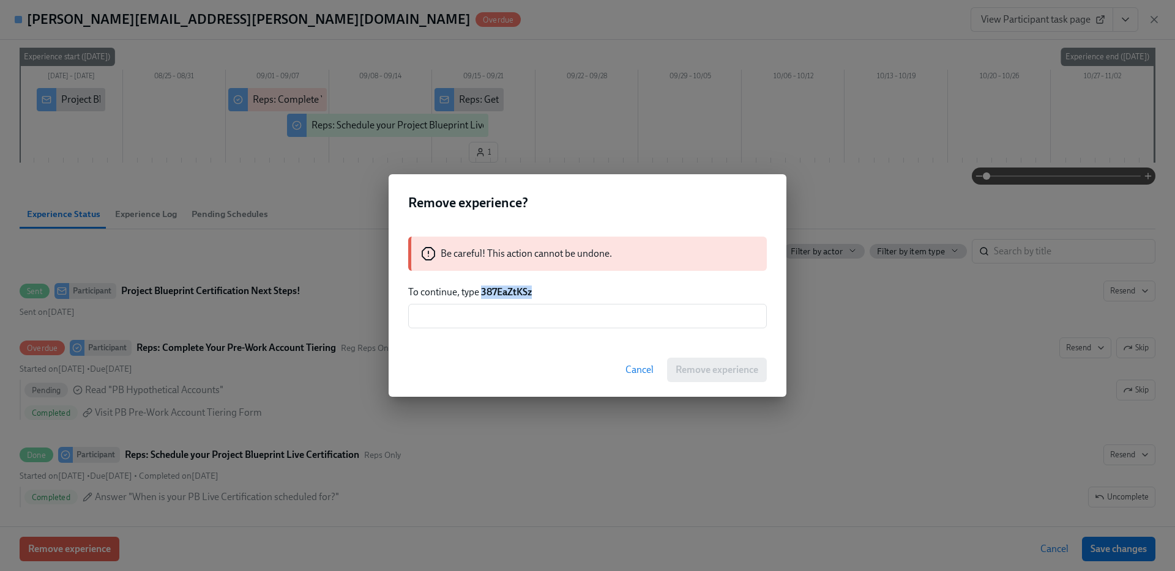
drag, startPoint x: 483, startPoint y: 292, endPoint x: 611, endPoint y: 292, distance: 128.5
click at [604, 292] on p "To continue, type 387EaZtKSz" at bounding box center [587, 292] width 358 height 13
copy strong "387EaZtKSz"
click at [599, 313] on input "text" at bounding box center [587, 316] width 358 height 24
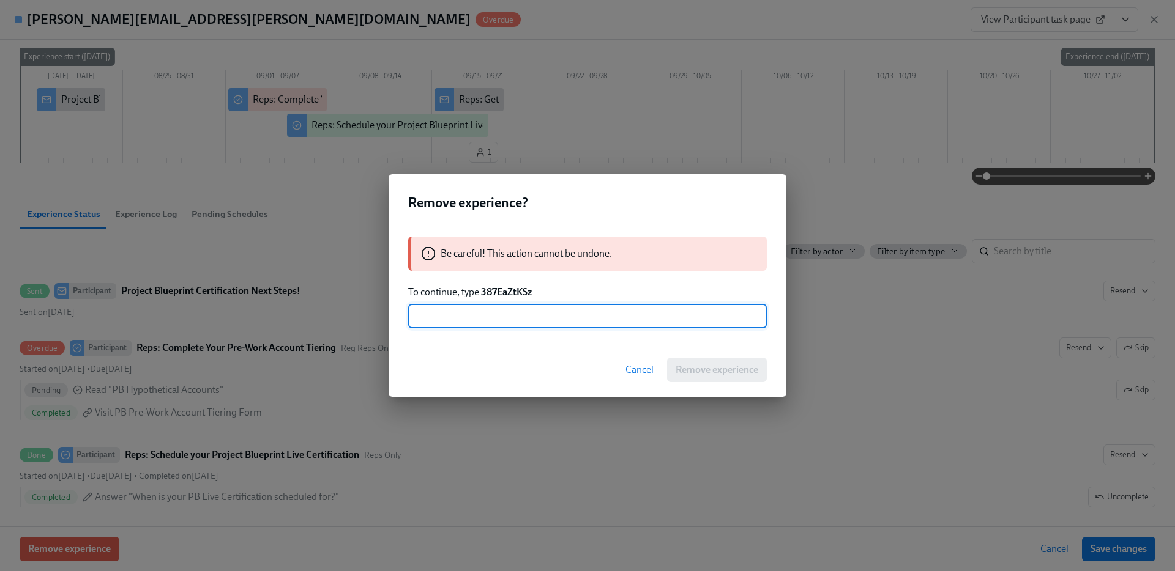
paste input "387EaZtKSz"
type input "387EaZtKSz"
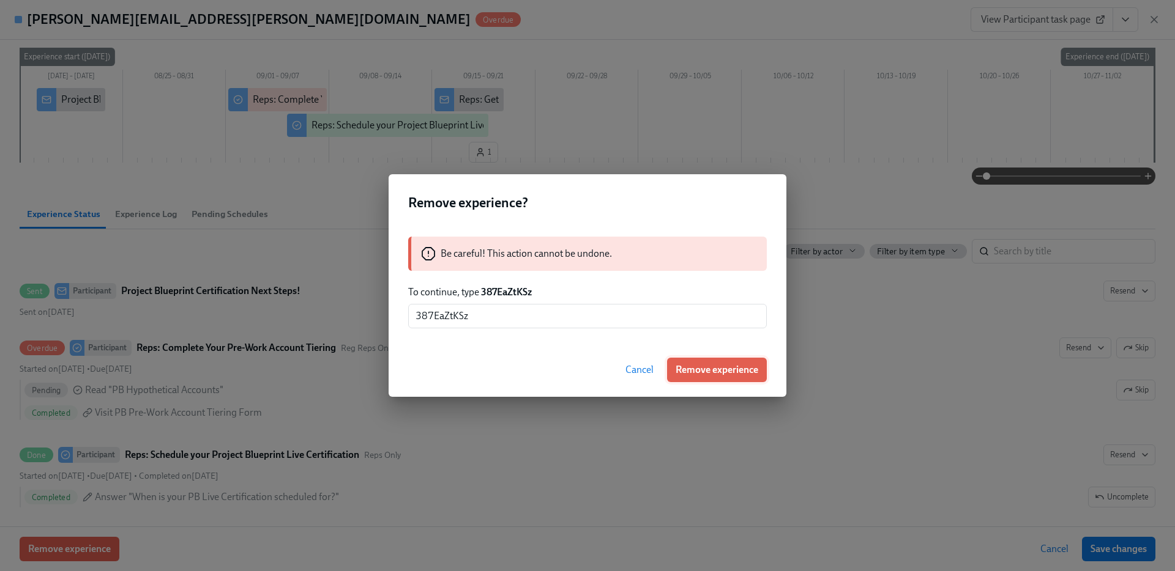
click at [735, 371] on span "Remove experience" at bounding box center [716, 370] width 83 height 12
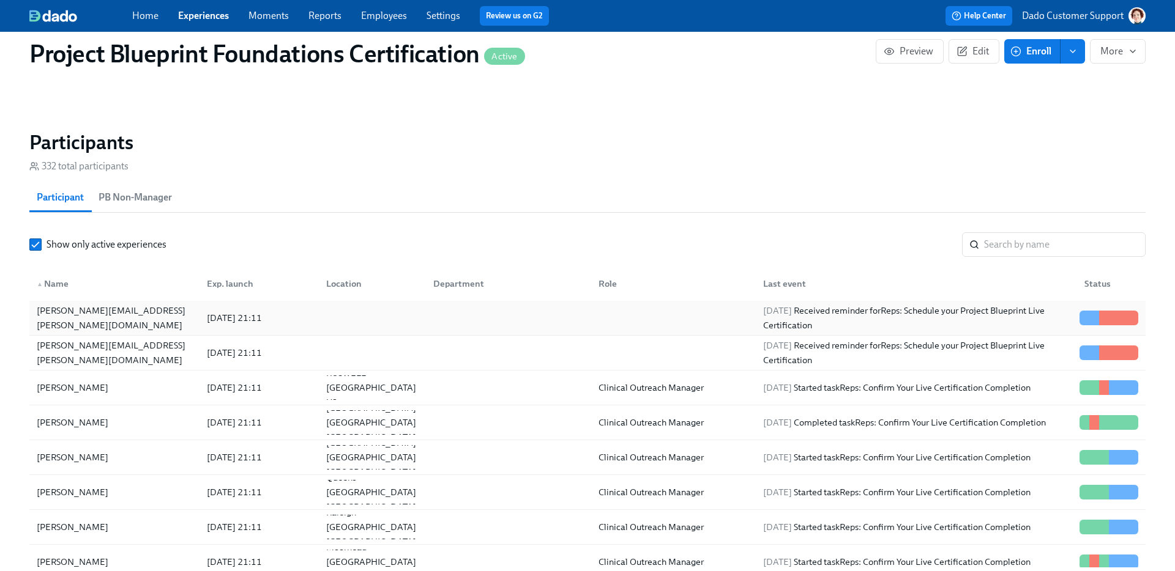
click at [83, 315] on div "[PERSON_NAME][EMAIL_ADDRESS][PERSON_NAME][DOMAIN_NAME]" at bounding box center [114, 317] width 165 height 29
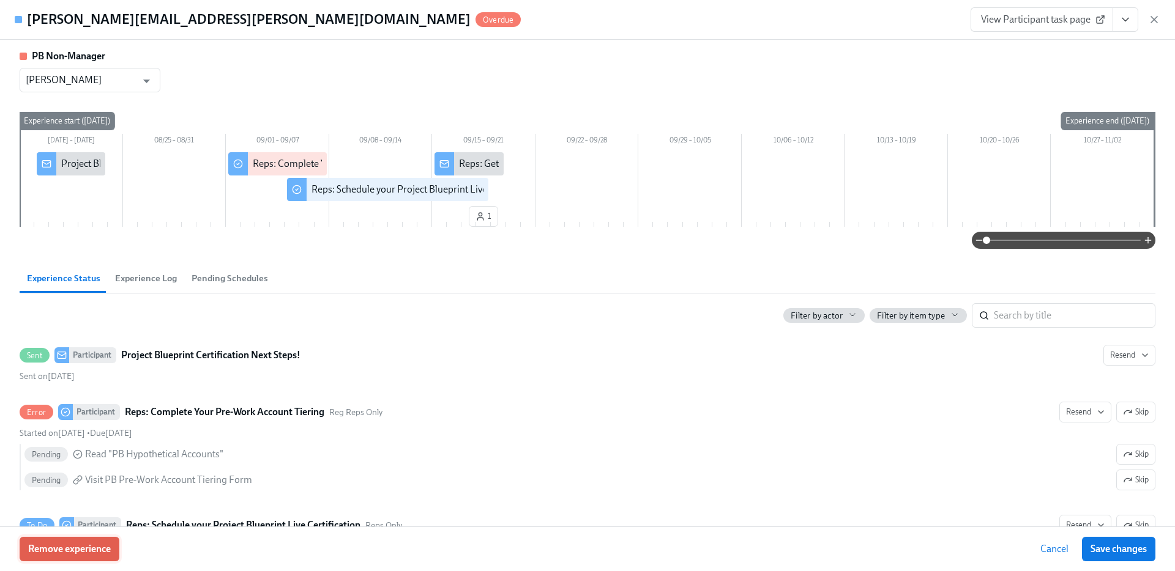
click at [70, 542] on button "Remove experience" at bounding box center [70, 549] width 100 height 24
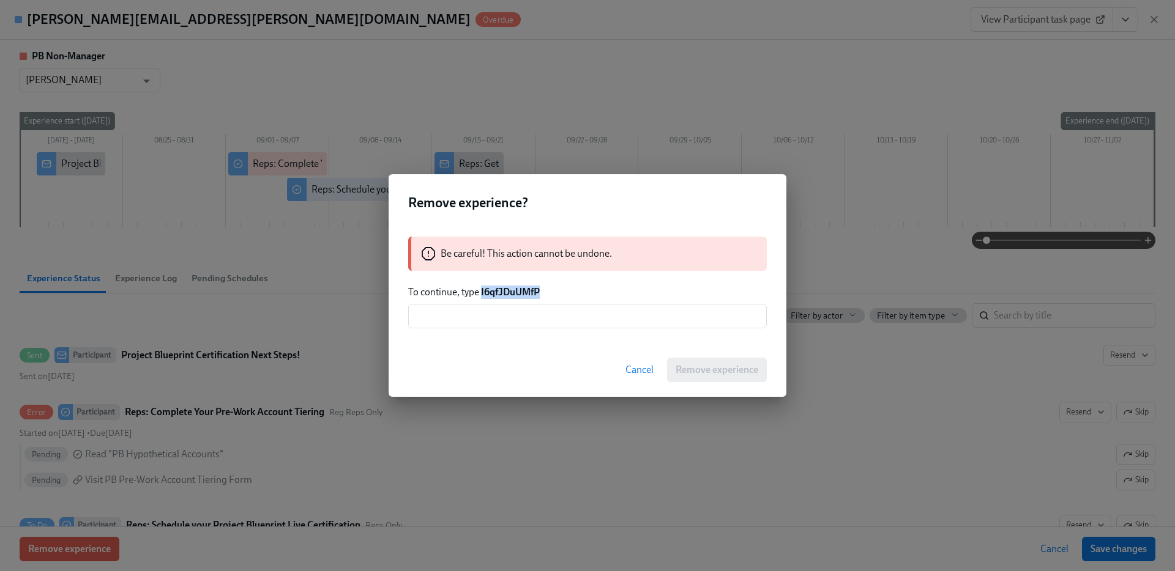
drag, startPoint x: 481, startPoint y: 294, endPoint x: 618, endPoint y: 294, distance: 137.0
click at [604, 294] on p "To continue, type I6qfJDuUMfP" at bounding box center [587, 292] width 358 height 13
copy strong "I6qfJDuUMfP"
click at [608, 306] on input "text" at bounding box center [587, 316] width 358 height 24
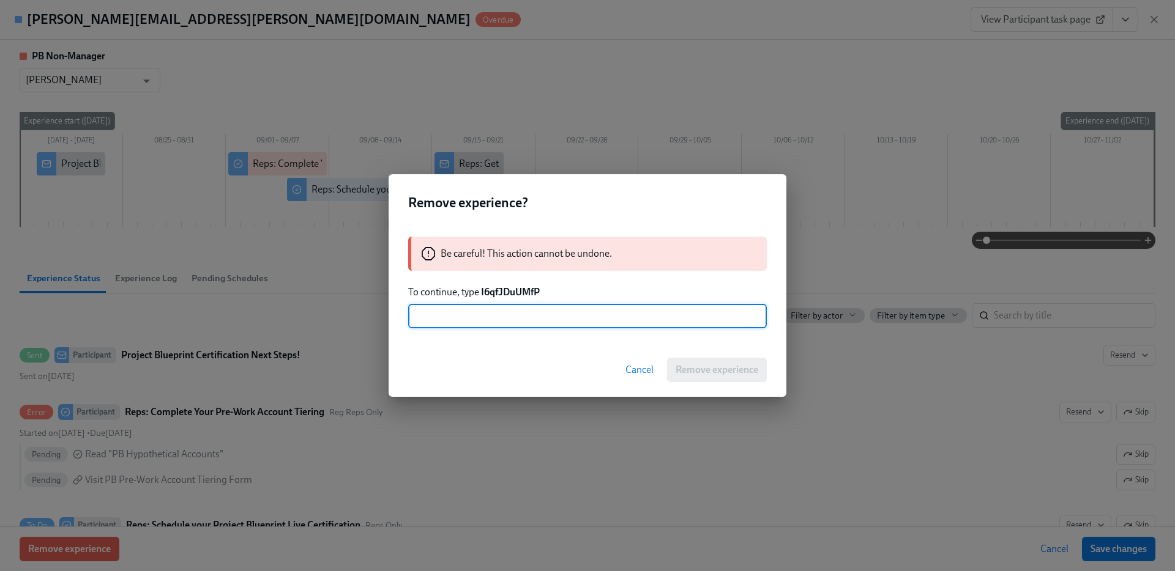
paste input "I6qfJDuUMfP"
type input "I6qfJDuUMfP"
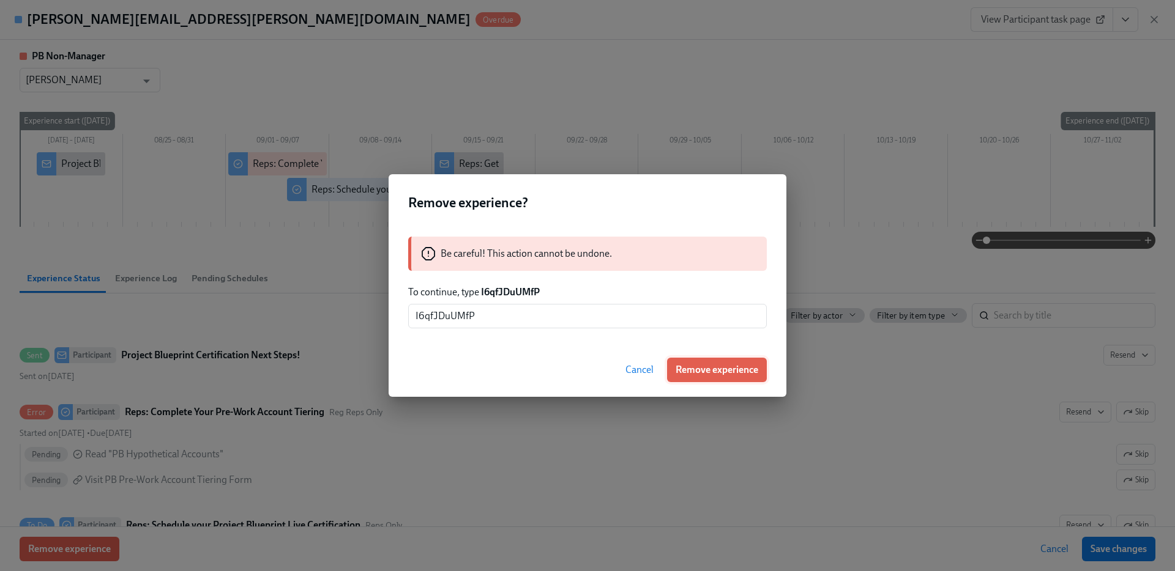
click at [731, 376] on button "Remove experience" at bounding box center [717, 370] width 100 height 24
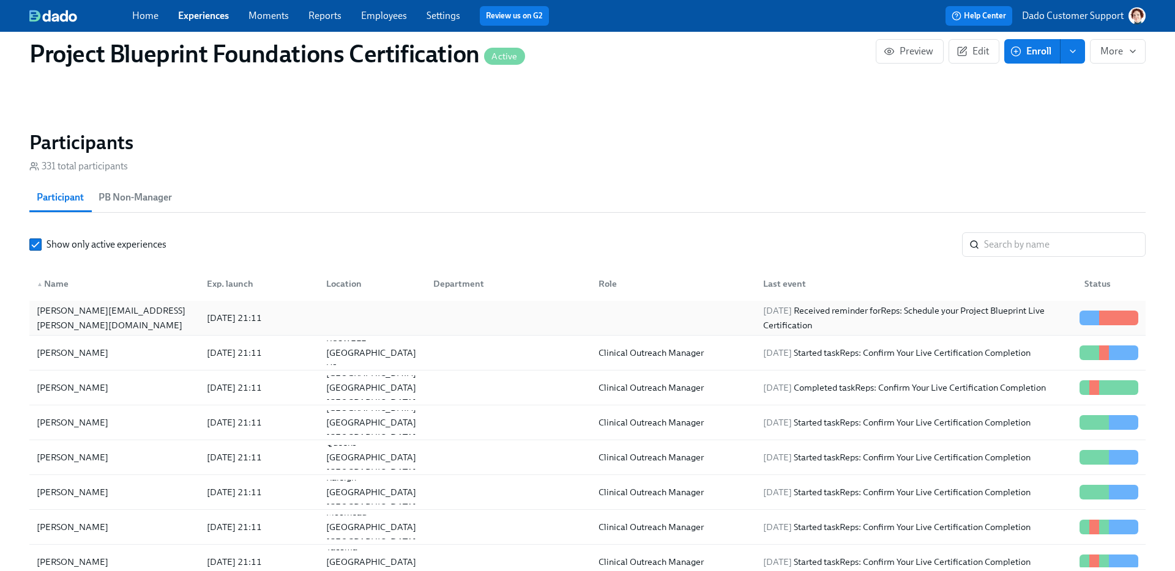
click at [117, 325] on div "[PERSON_NAME][EMAIL_ADDRESS][PERSON_NAME][DOMAIN_NAME]" at bounding box center [114, 318] width 165 height 24
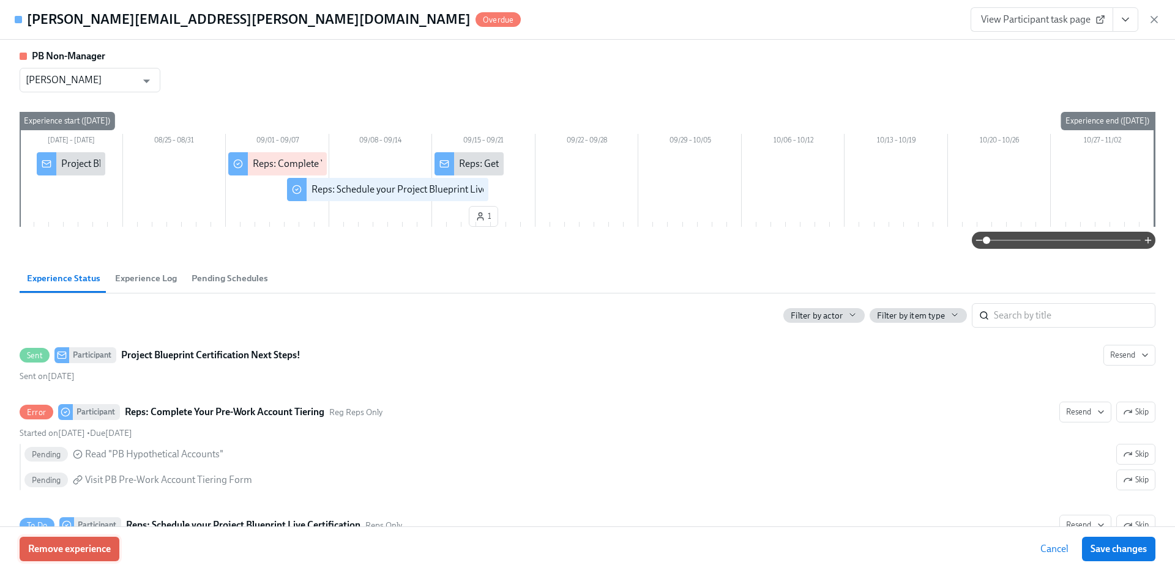
click at [43, 550] on span "Remove experience" at bounding box center [69, 549] width 83 height 12
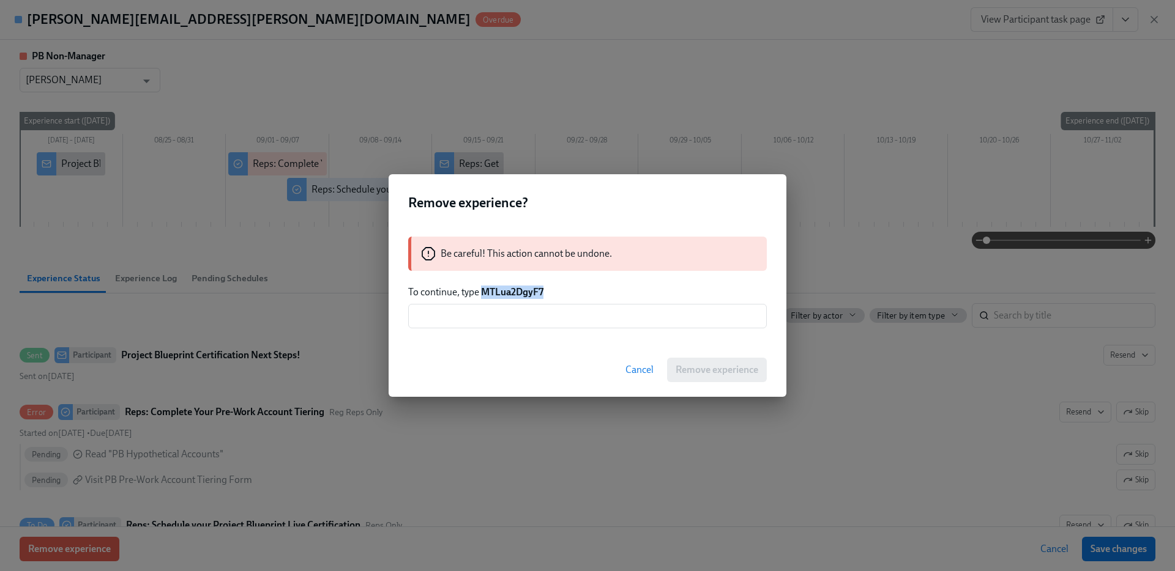
drag, startPoint x: 481, startPoint y: 291, endPoint x: 644, endPoint y: 295, distance: 162.8
click at [639, 293] on p "To continue, type MTLua2DgyF7" at bounding box center [587, 292] width 358 height 13
copy strong "MTLua2DgyF7"
click at [626, 324] on input "text" at bounding box center [587, 316] width 358 height 24
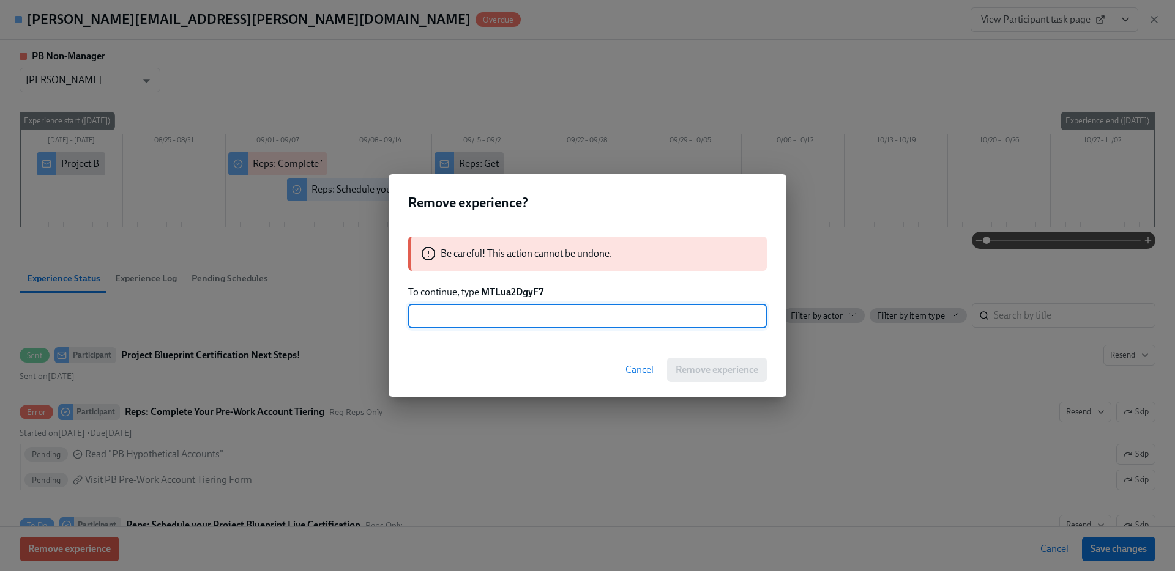
paste input "MTLua2DgyF7"
type input "MTLua2DgyF7"
click at [734, 368] on span "Remove experience" at bounding box center [716, 370] width 83 height 12
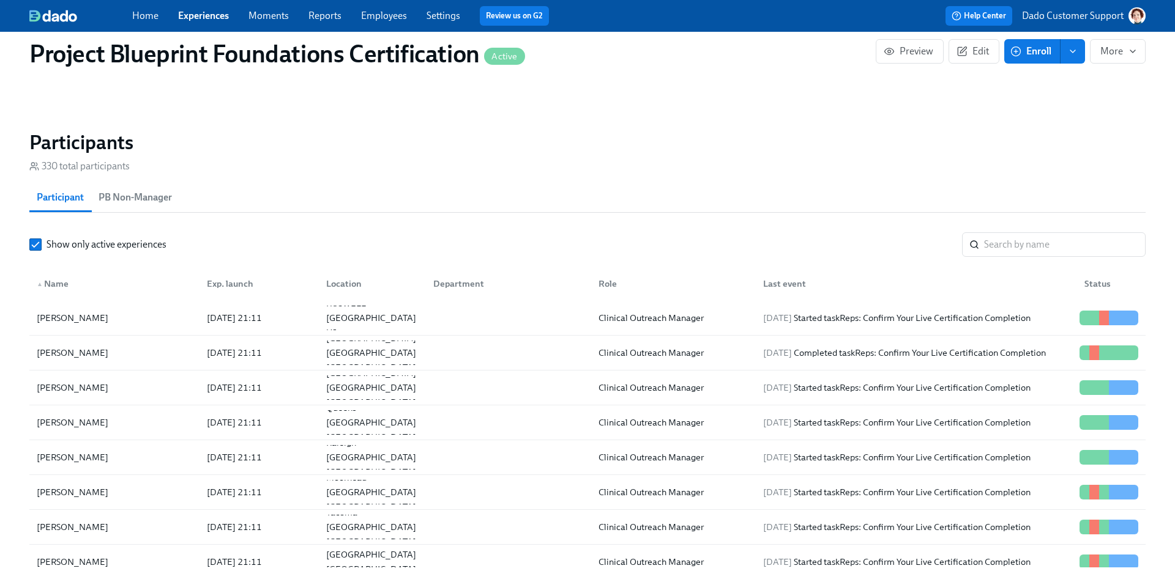
click at [395, 18] on link "Employees" at bounding box center [384, 16] width 46 height 12
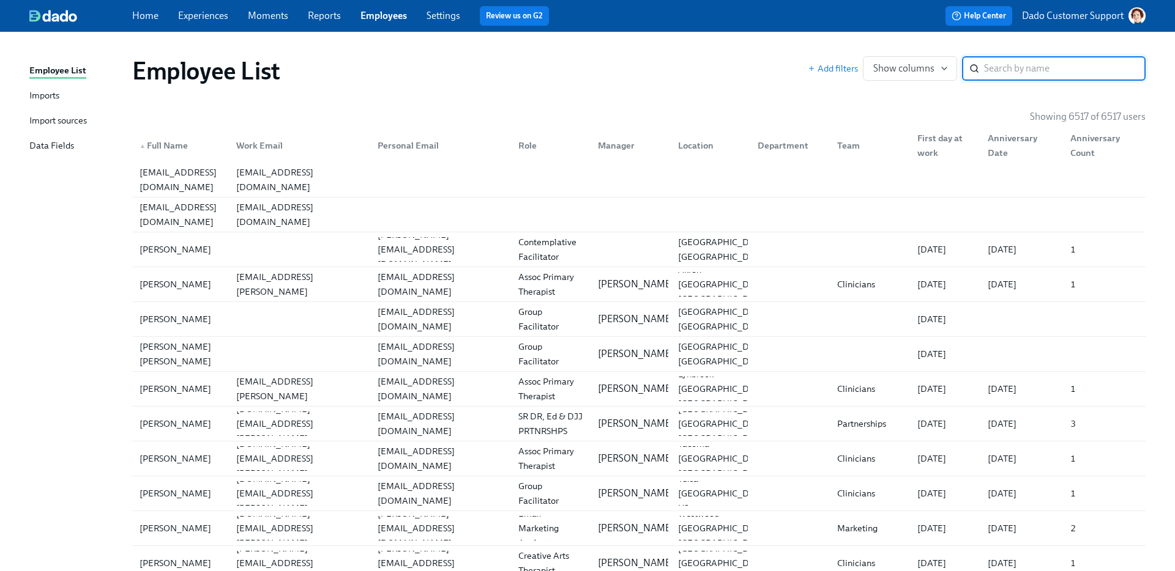
click at [141, 143] on span "▲" at bounding box center [142, 146] width 6 height 6
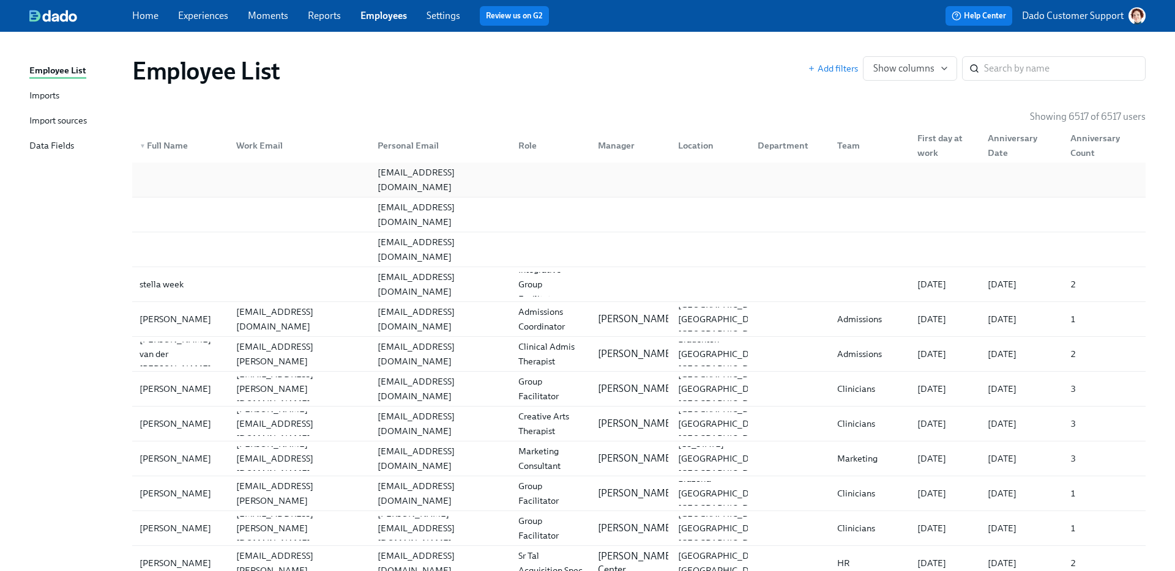
click at [401, 181] on div "clarerob7@gmail.com" at bounding box center [441, 179] width 136 height 29
click at [395, 214] on div "meshajamkay@gmail.com" at bounding box center [441, 214] width 136 height 29
click at [395, 252] on div "kenyattab06@gmail.com" at bounding box center [441, 249] width 136 height 29
click at [412, 286] on div "stellaweek60@gmail.com" at bounding box center [441, 284] width 136 height 29
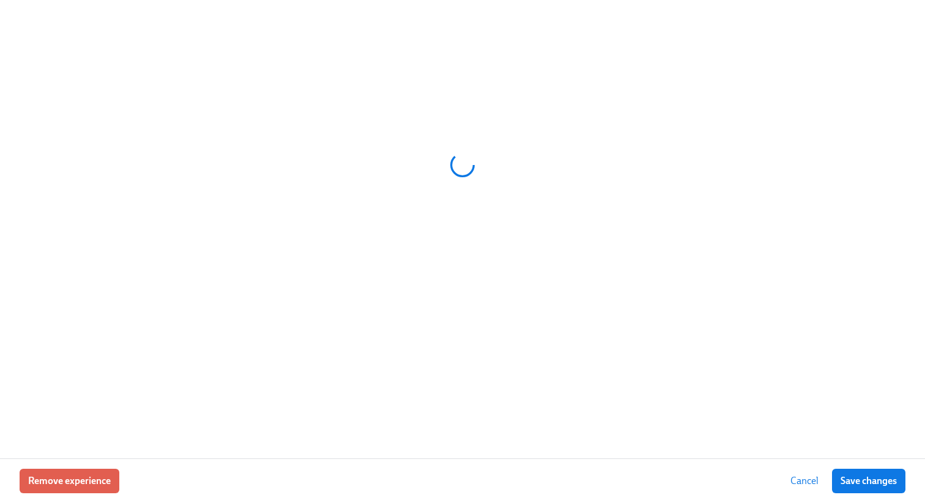
scroll to position [0, 2971]
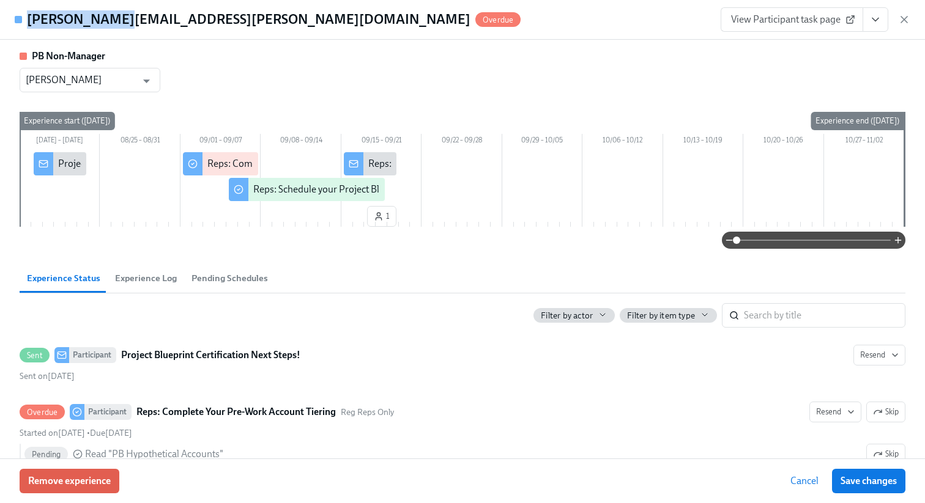
drag, startPoint x: 27, startPoint y: 21, endPoint x: 109, endPoint y: 20, distance: 82.6
click at [109, 20] on h4 "[PERSON_NAME][EMAIL_ADDRESS][PERSON_NAME][DOMAIN_NAME]" at bounding box center [248, 19] width 443 height 18
copy h4 "annika.[PERSON_NAME]"
click at [423, 127] on div "[DATE] – [DATE] 08/25 – 08/31 09/01 – 09/07 09/08 – 09/14 09/15 – 09/21 09/22 –…" at bounding box center [463, 172] width 886 height 120
click at [776, 24] on span "View Participant task page" at bounding box center [792, 19] width 122 height 12
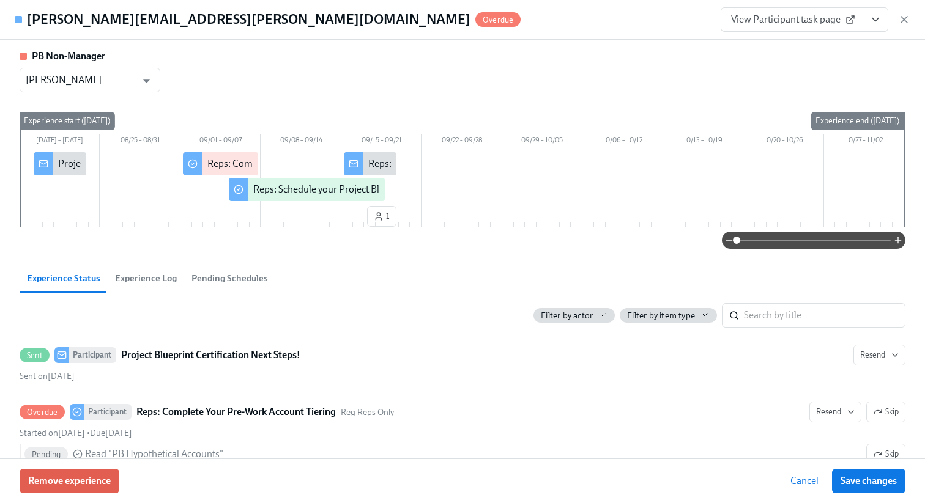
click at [525, 68] on div "PB Non-Manager [PERSON_NAME] ​" at bounding box center [463, 71] width 886 height 43
click at [67, 481] on span "Remove experience" at bounding box center [69, 481] width 83 height 12
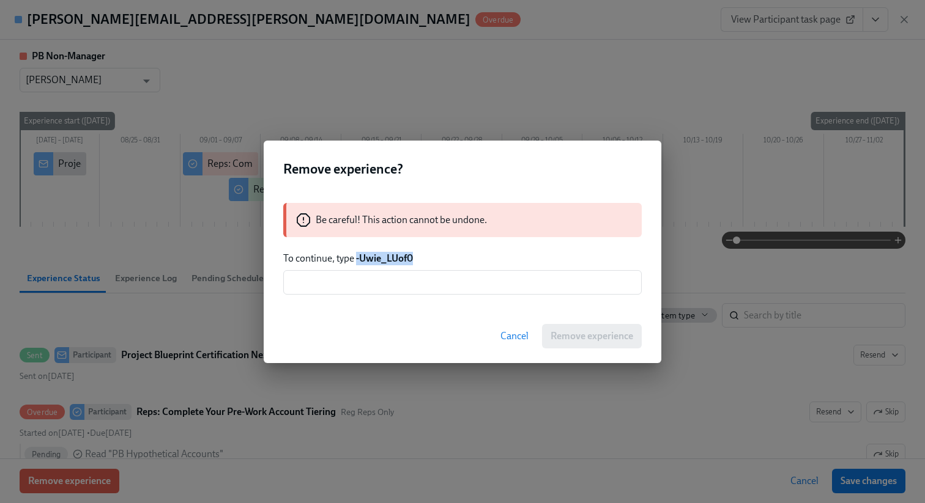
drag, startPoint x: 357, startPoint y: 258, endPoint x: 474, endPoint y: 259, distance: 116.8
click at [473, 258] on p "To continue, type -Uwie_LUof0" at bounding box center [462, 258] width 358 height 13
copy strong "-Uwie_LUof0"
click at [456, 278] on input "text" at bounding box center [462, 282] width 358 height 24
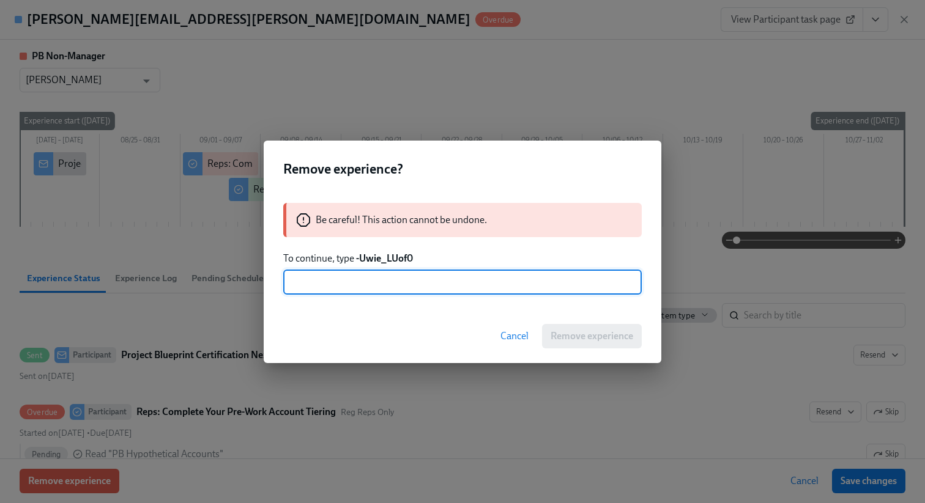
paste input "-Uwie_LUof0"
type input "-Uwie_LUof0"
click at [594, 335] on span "Remove experience" at bounding box center [592, 336] width 83 height 12
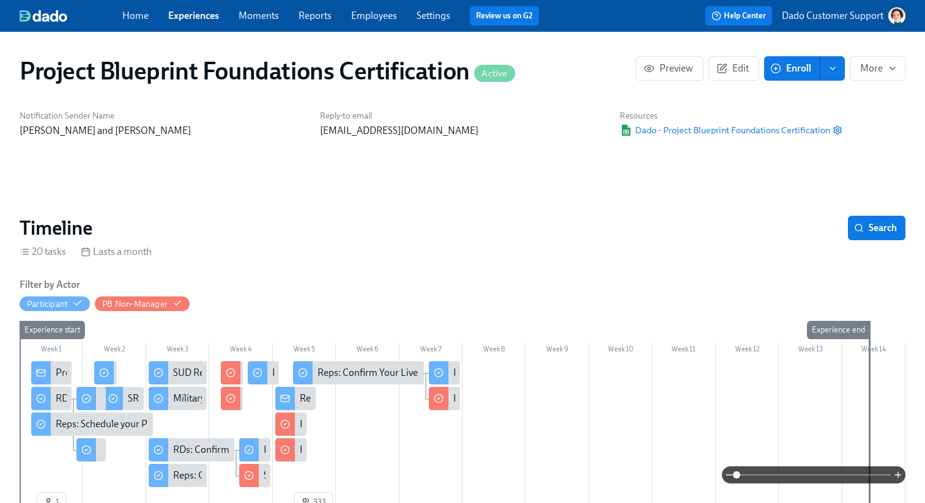
click at [359, 14] on link "Employees" at bounding box center [374, 16] width 46 height 12
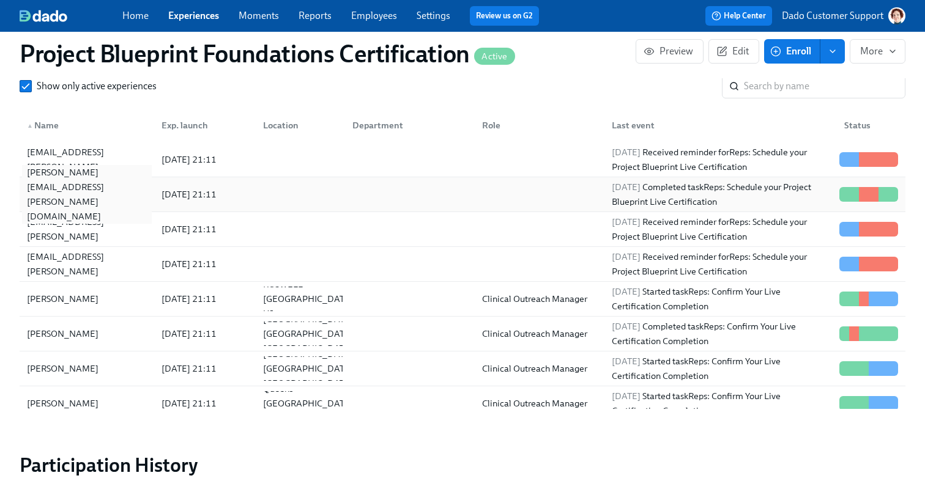
scroll to position [982, 0]
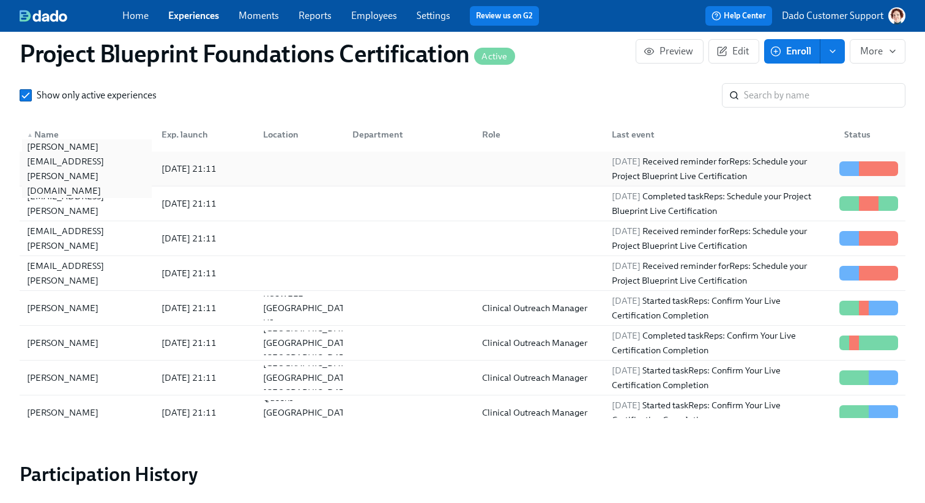
click at [58, 167] on div "[PERSON_NAME][EMAIL_ADDRESS][PERSON_NAME][DOMAIN_NAME]" at bounding box center [87, 168] width 130 height 59
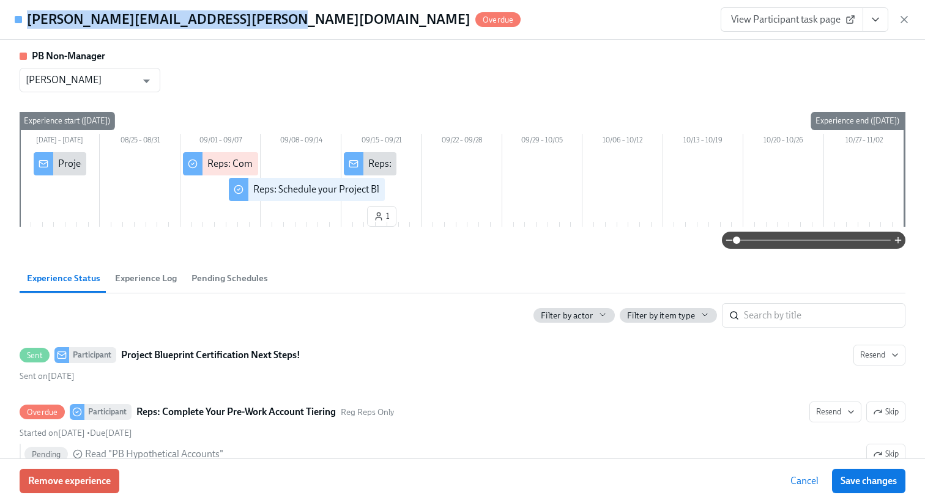
drag, startPoint x: 28, startPoint y: 22, endPoint x: 250, endPoint y: 22, distance: 222.1
click at [250, 22] on h4 "[PERSON_NAME][EMAIL_ADDRESS][PERSON_NAME][DOMAIN_NAME]" at bounding box center [248, 19] width 443 height 18
copy h4 "[PERSON_NAME][EMAIL_ADDRESS][PERSON_NAME][DOMAIN_NAME]"
click at [836, 237] on span at bounding box center [814, 240] width 154 height 17
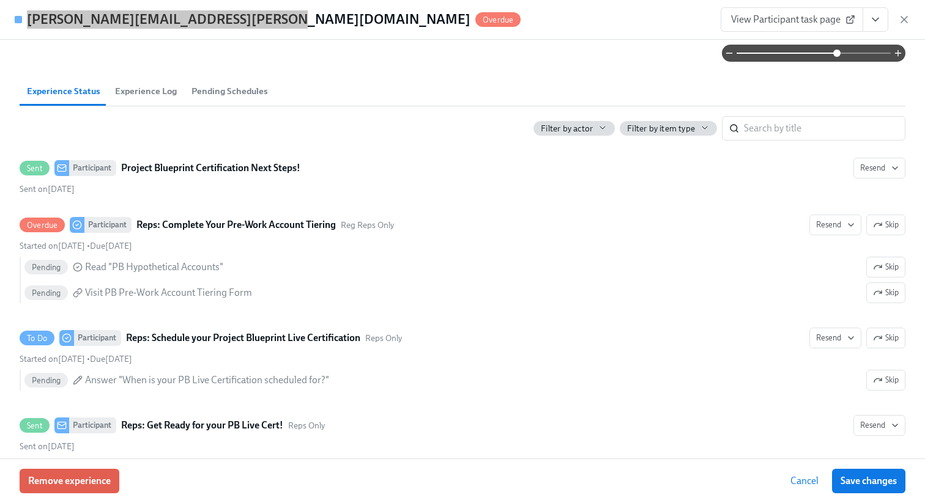
scroll to position [208, 0]
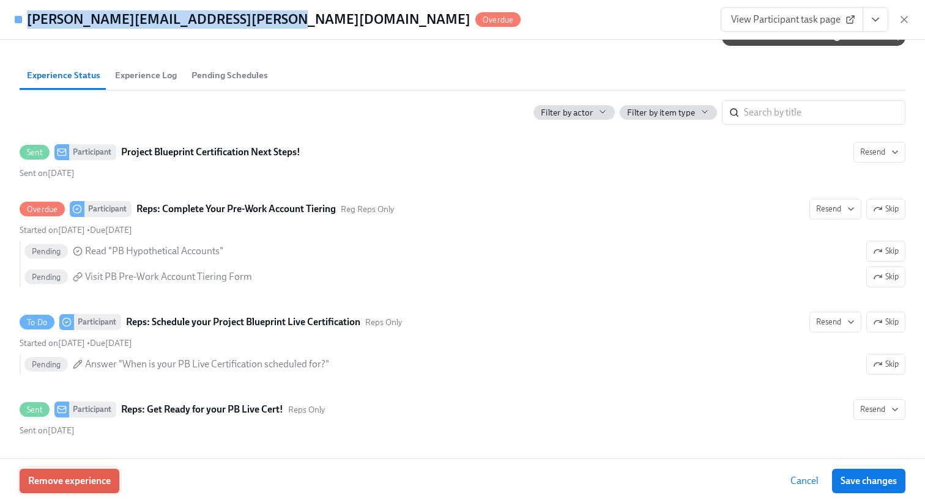
click at [76, 479] on span "Remove experience" at bounding box center [69, 481] width 83 height 12
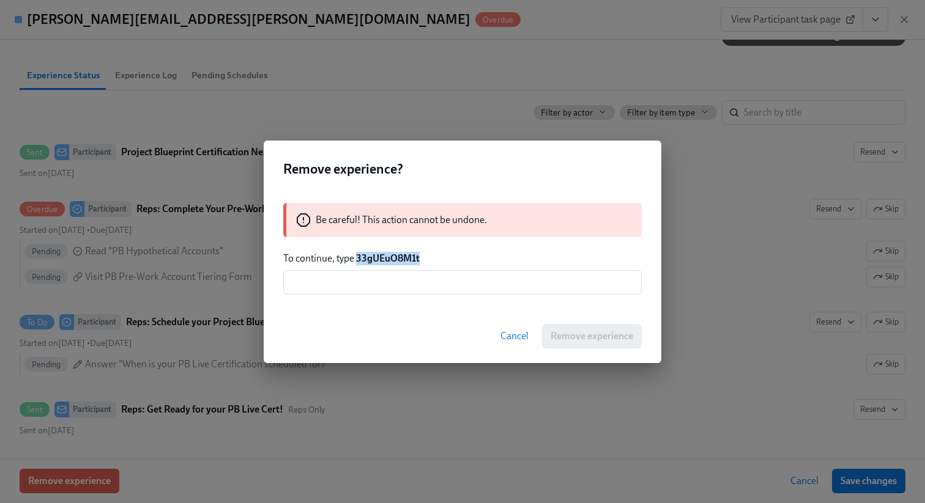
drag, startPoint x: 357, startPoint y: 254, endPoint x: 489, endPoint y: 256, distance: 132.1
click at [488, 255] on p "To continue, type 33gUEuO8M1t" at bounding box center [462, 258] width 358 height 13
copy strong "33gUEuO8M1t"
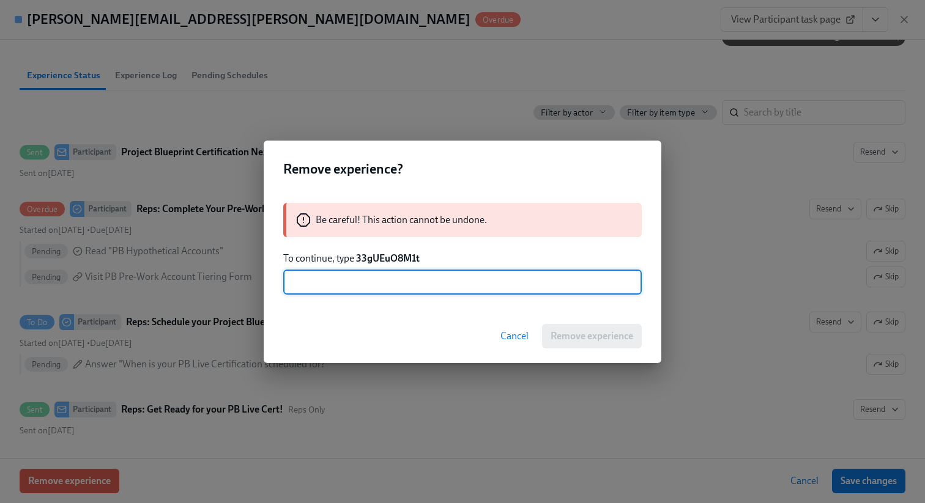
click at [446, 284] on input "text" at bounding box center [462, 282] width 358 height 24
paste input "33gUEuO8M1t"
type input "33gUEuO8M1t"
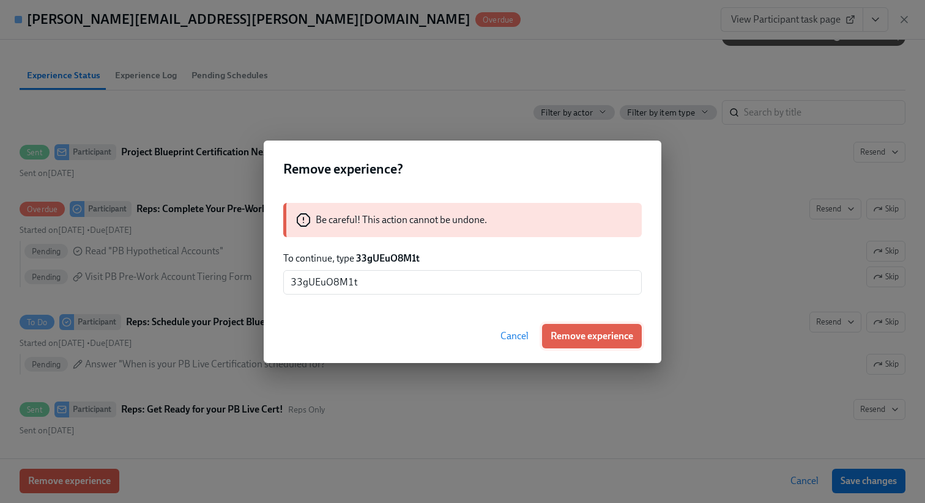
click at [574, 333] on span "Remove experience" at bounding box center [592, 336] width 83 height 12
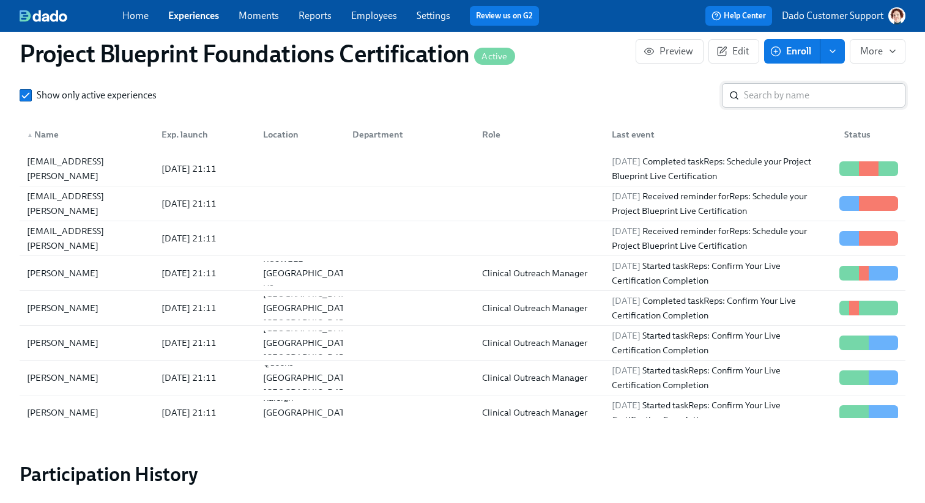
scroll to position [0, 3164]
click at [773, 92] on input "search" at bounding box center [824, 95] width 161 height 24
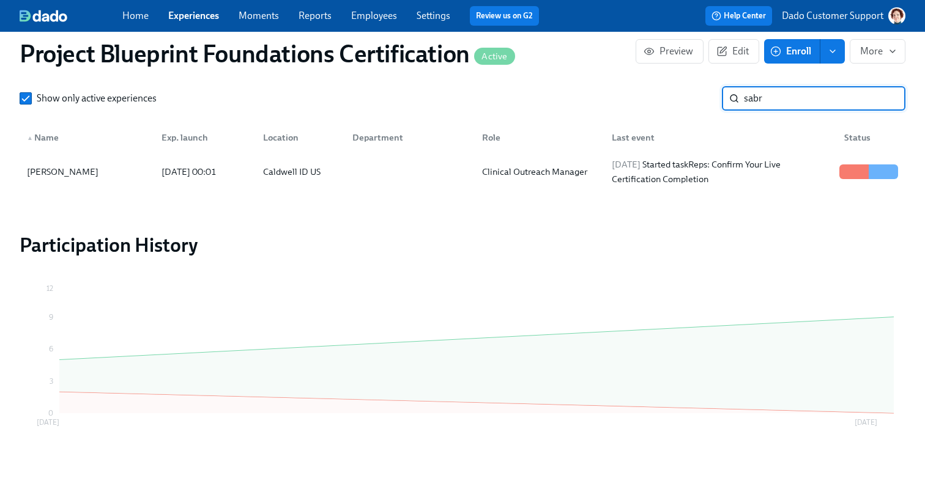
scroll to position [979, 0]
click at [92, 173] on div "[PERSON_NAME]" at bounding box center [87, 172] width 130 height 24
click at [91, 177] on div "[PERSON_NAME]" at bounding box center [87, 172] width 130 height 24
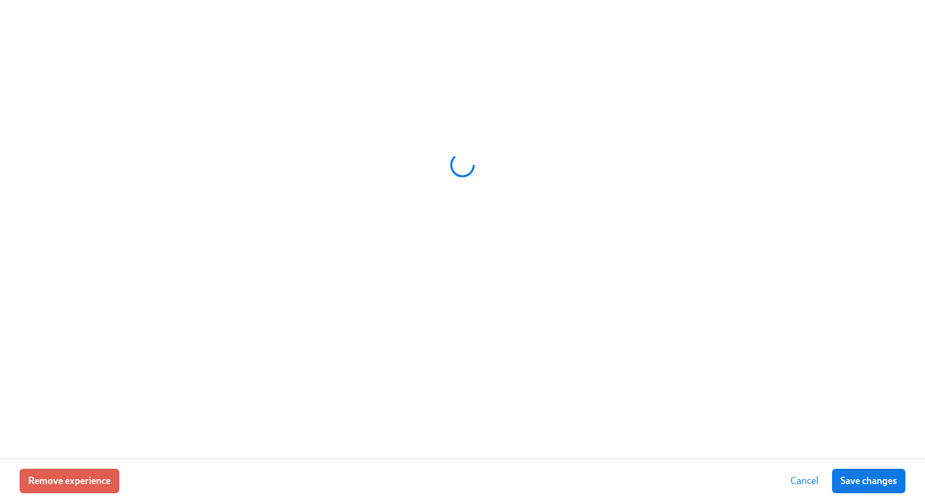
click at [0, 0] on div at bounding box center [462, 229] width 925 height 459
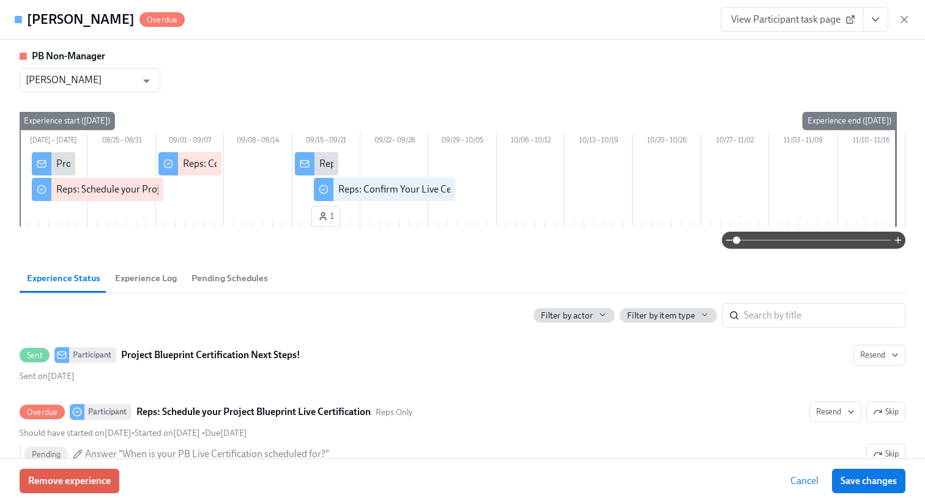
click at [825, 22] on span "View Participant task page" at bounding box center [792, 19] width 122 height 12
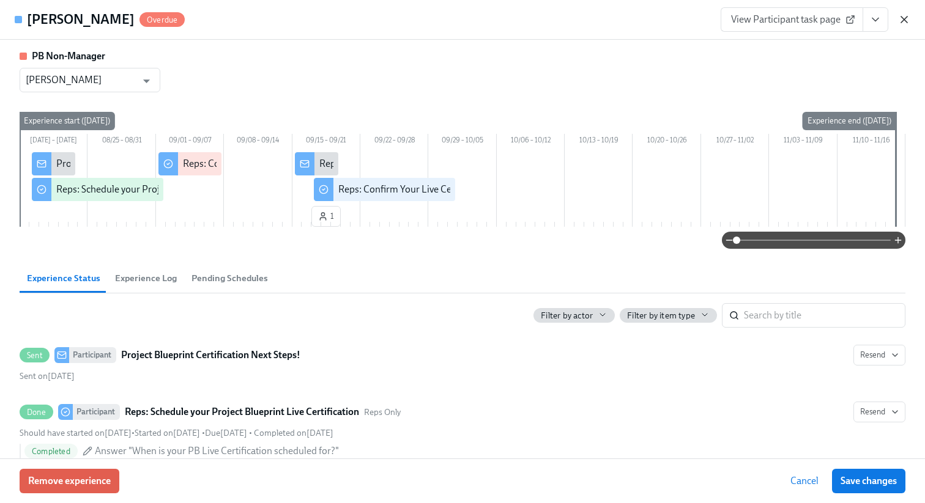
click at [904, 19] on icon "button" at bounding box center [904, 20] width 6 height 6
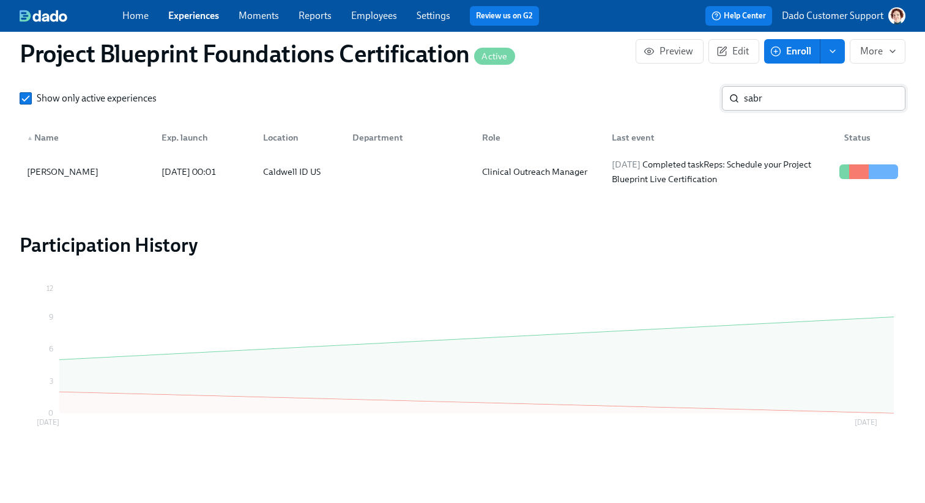
click at [828, 102] on input "sabr" at bounding box center [824, 98] width 161 height 24
click at [65, 177] on div "[PERSON_NAME]" at bounding box center [62, 172] width 81 height 15
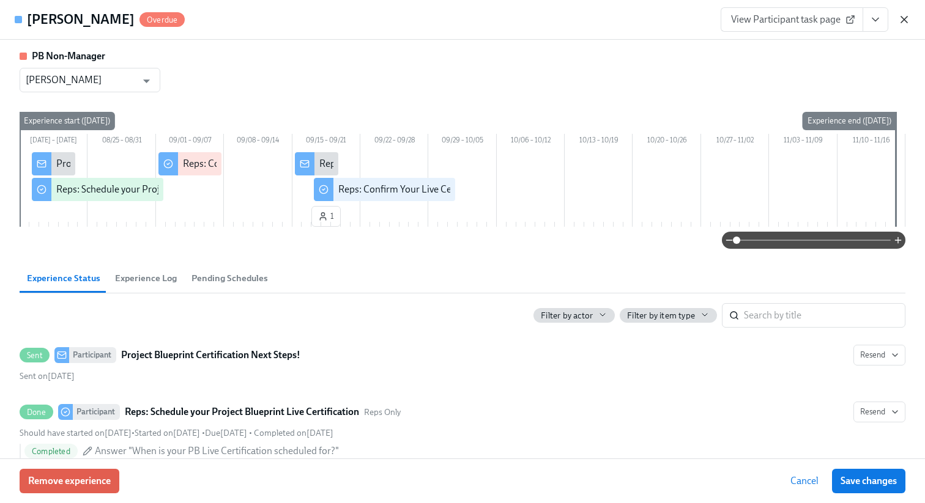
click at [905, 19] on icon "button" at bounding box center [904, 20] width 6 height 6
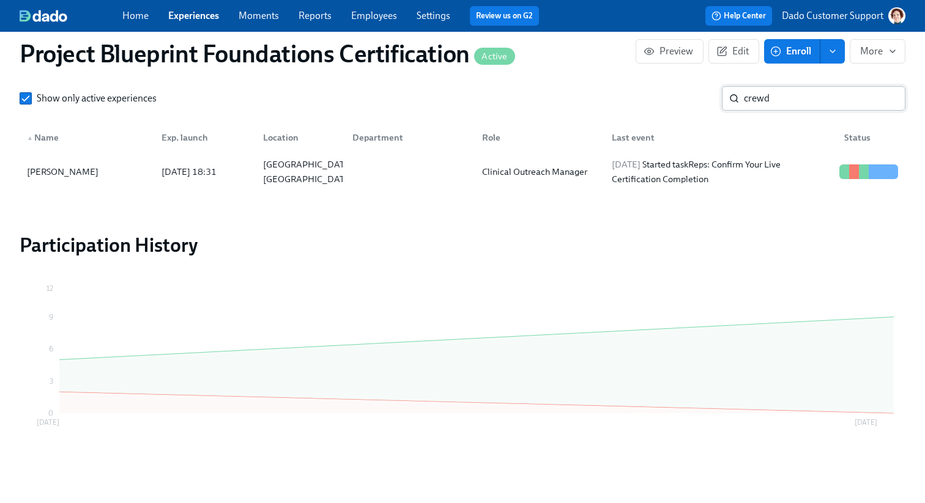
click at [753, 106] on input "crewd" at bounding box center [824, 98] width 161 height 24
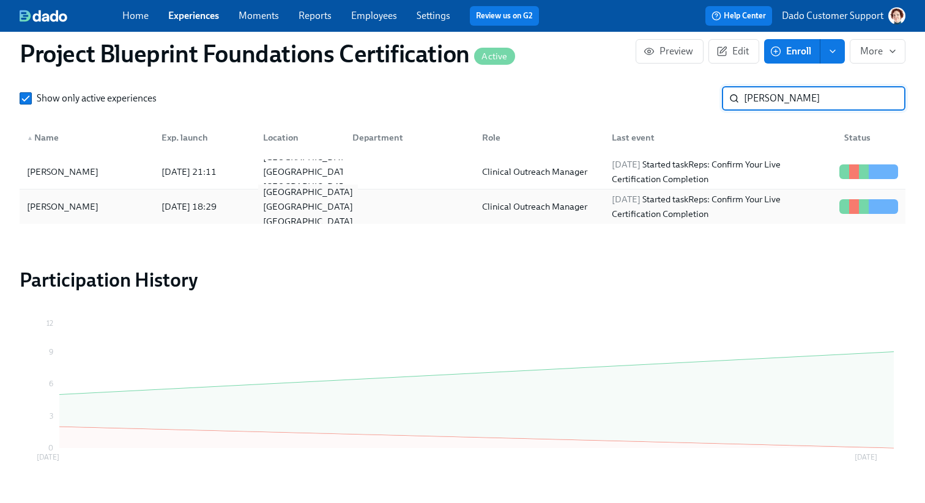
type input "[PERSON_NAME]"
click at [274, 202] on div "[GEOGRAPHIC_DATA] [GEOGRAPHIC_DATA] [GEOGRAPHIC_DATA]" at bounding box center [308, 207] width 100 height 44
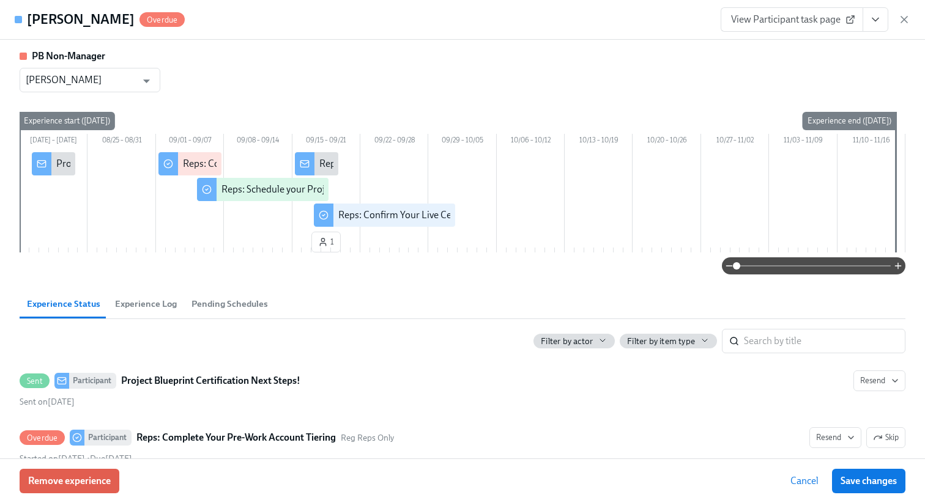
scroll to position [0, 3164]
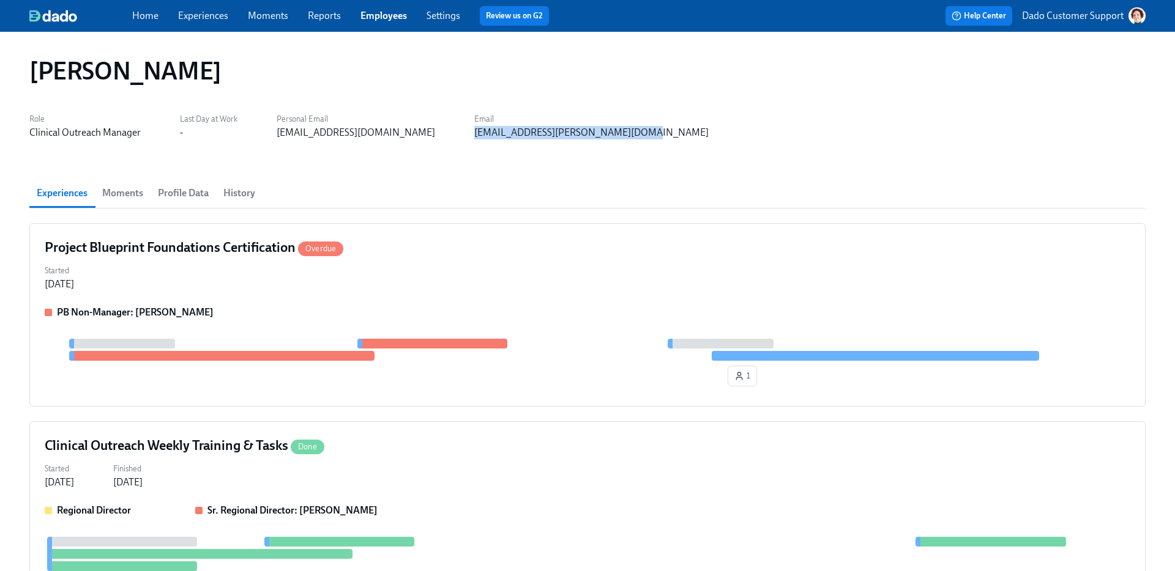
drag, startPoint x: 422, startPoint y: 132, endPoint x: 724, endPoint y: 129, distance: 301.6
click at [725, 129] on div "Role Clinical Outreach Manager Last Day at Work - Personal Email annikaandrus@g…" at bounding box center [587, 124] width 1116 height 29
copy div "annika.reynolds@charliehealth.com"
click at [185, 190] on span "Profile Data" at bounding box center [183, 193] width 51 height 17
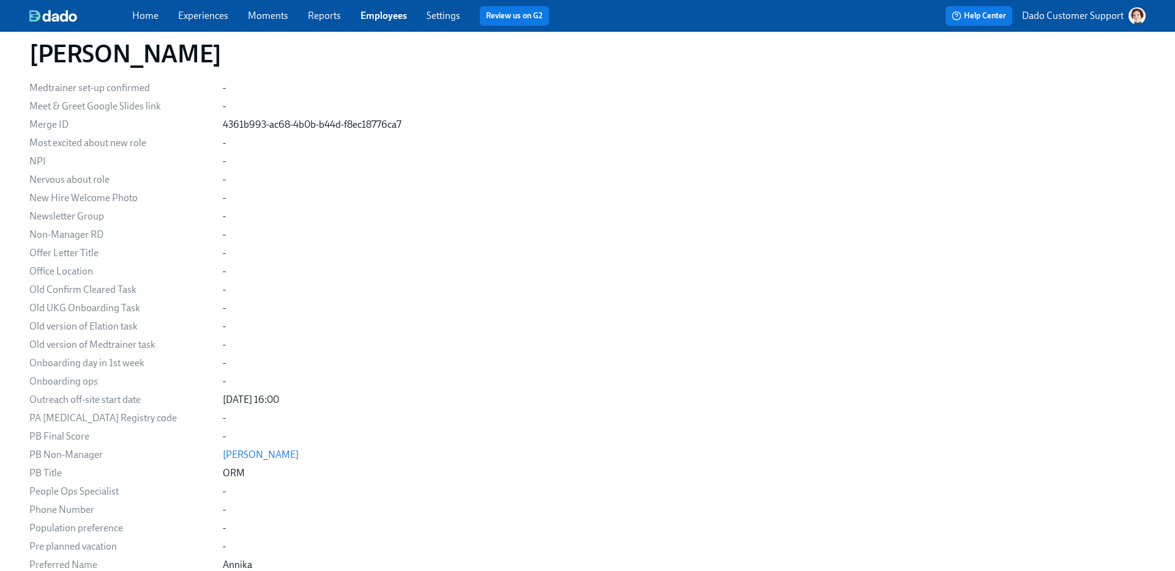
scroll to position [1134, 0]
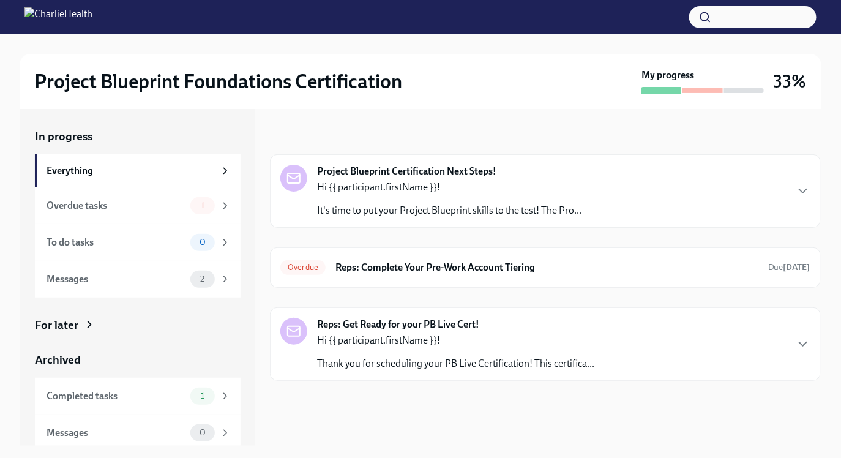
scroll to position [5, 0]
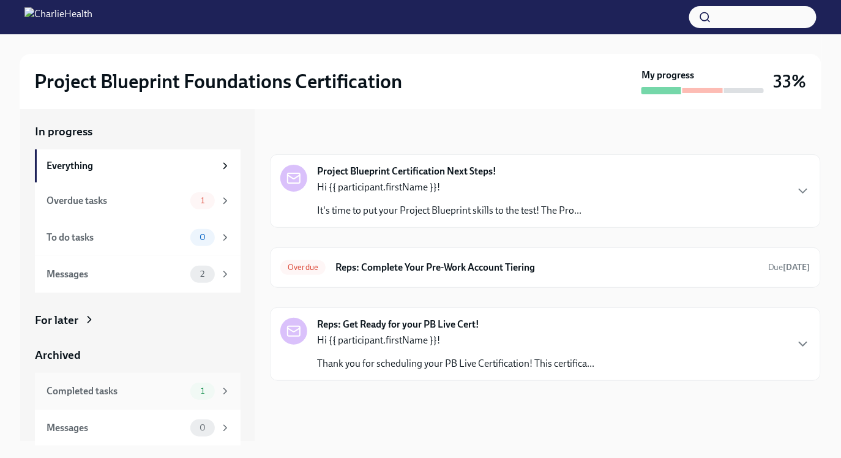
click at [116, 393] on div "Completed tasks" at bounding box center [115, 390] width 139 height 13
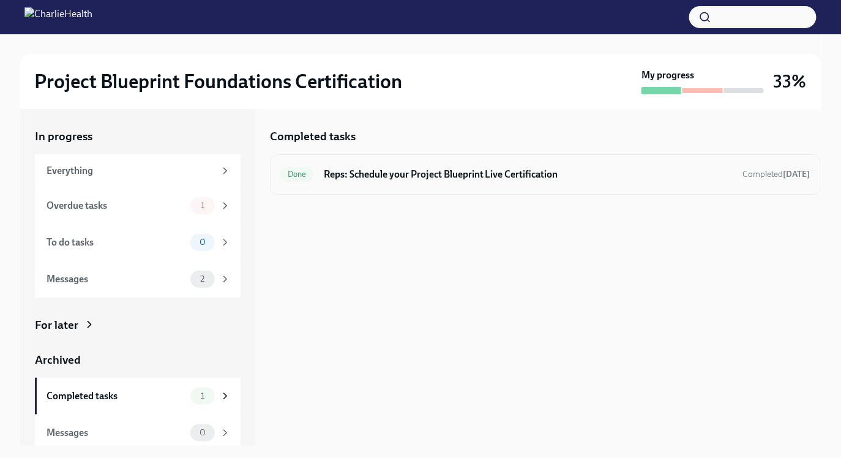
click at [367, 174] on h6 "Reps: Schedule your Project Blueprint Live Certification" at bounding box center [528, 174] width 409 height 13
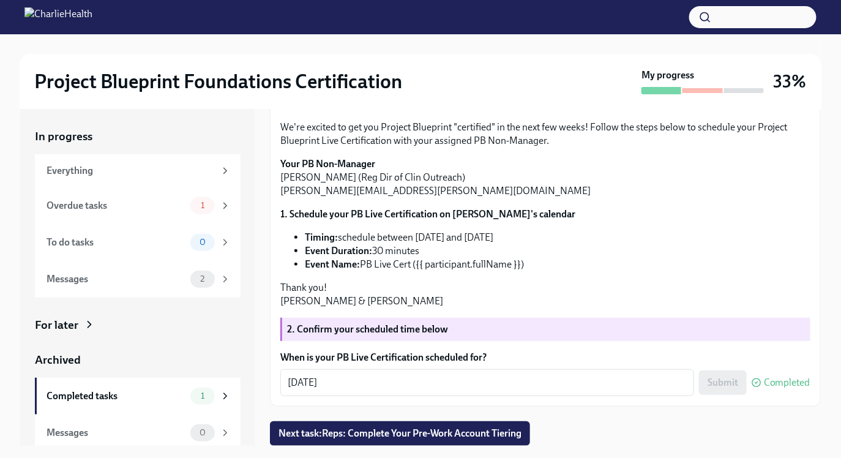
scroll to position [232, 0]
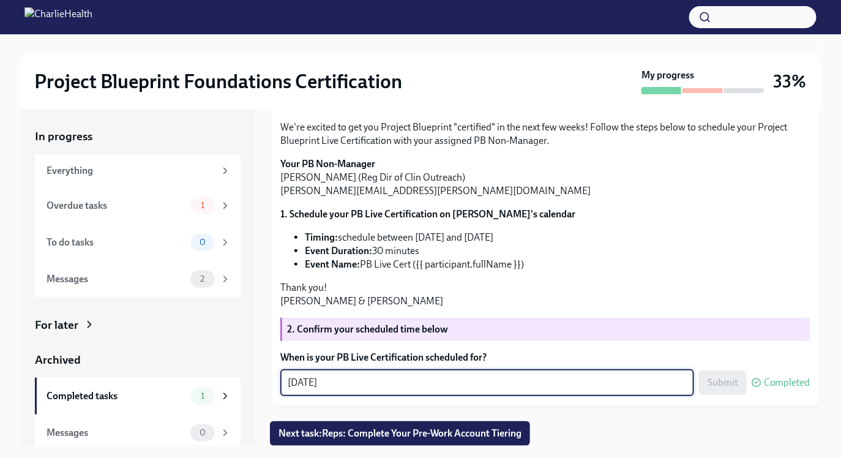
drag, startPoint x: 380, startPoint y: 384, endPoint x: 244, endPoint y: 373, distance: 136.8
click at [244, 373] on div "In progress Everything Overdue tasks 1 To do tasks 0 Messages 2 For later Archi…" at bounding box center [420, 277] width 800 height 336
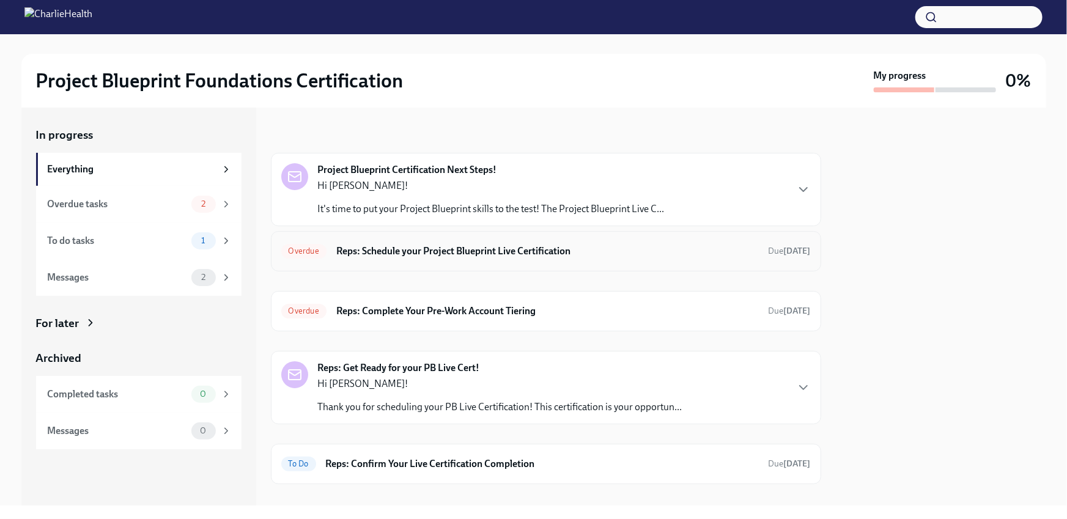
click at [398, 247] on h6 "Reps: Schedule your Project Blueprint Live Certification" at bounding box center [547, 251] width 423 height 13
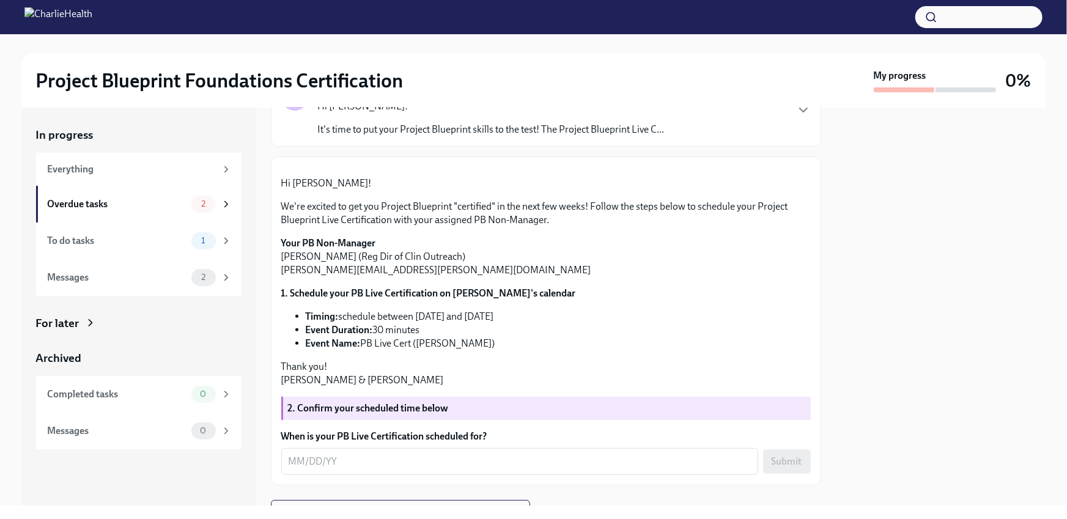
scroll to position [293, 0]
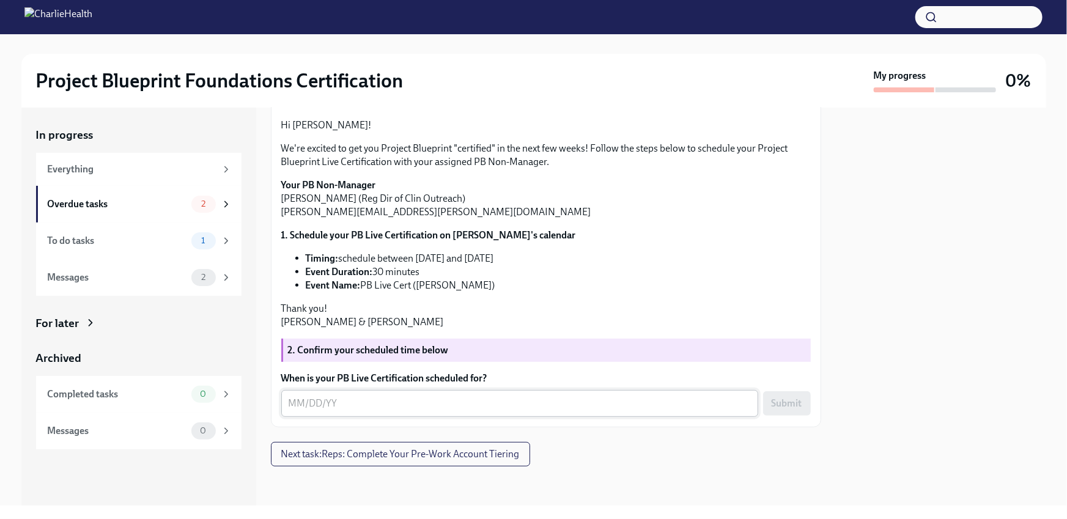
click at [343, 409] on textarea "When is your PB Live Certification scheduled for?" at bounding box center [520, 403] width 462 height 15
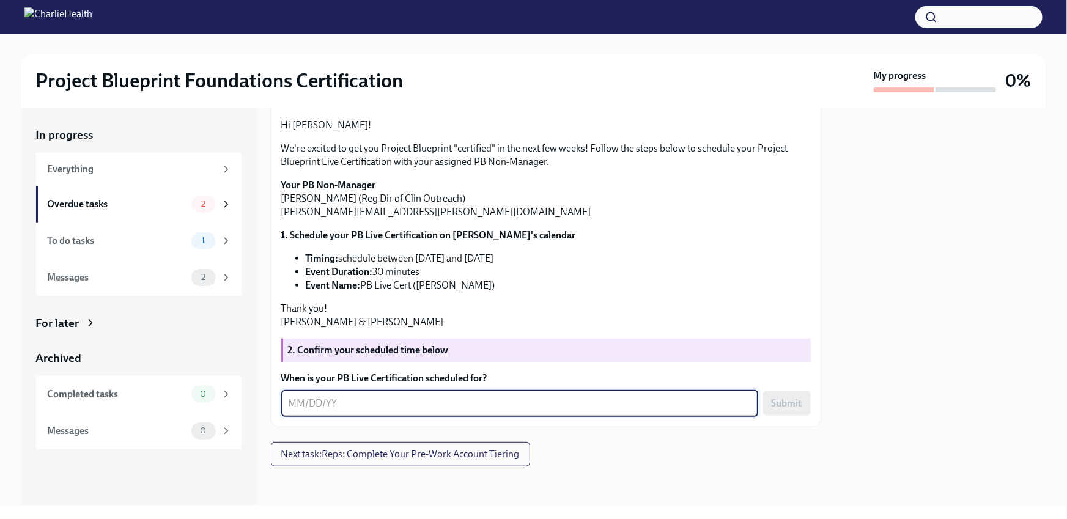
paste textarea "09/18/2025"
type textarea "09/18/2025"
click at [786, 402] on span "Submit" at bounding box center [787, 404] width 31 height 12
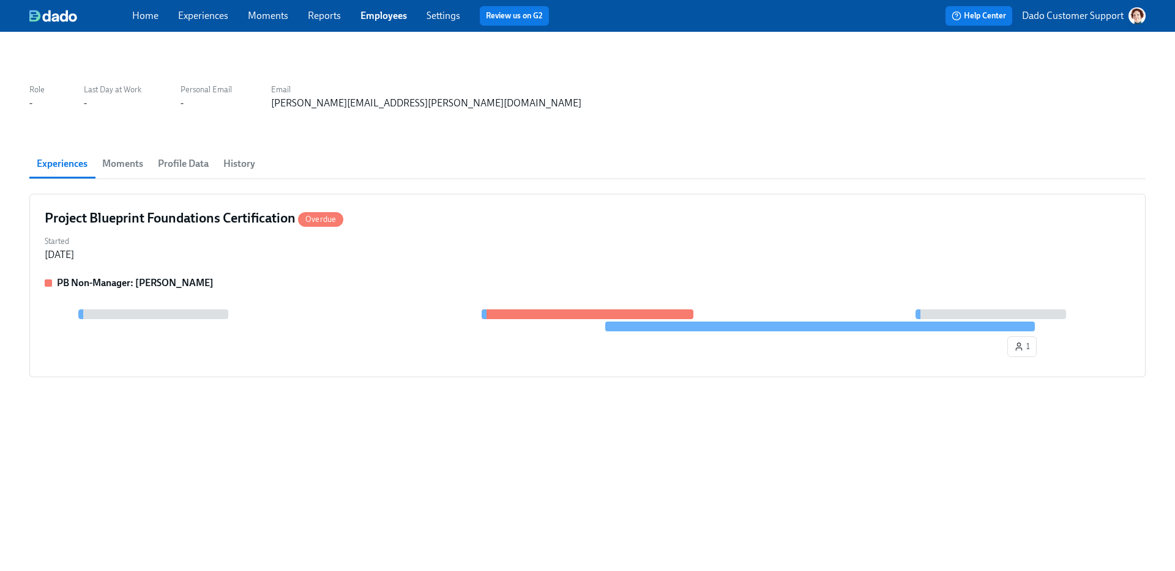
click at [179, 161] on span "Profile Data" at bounding box center [183, 163] width 51 height 17
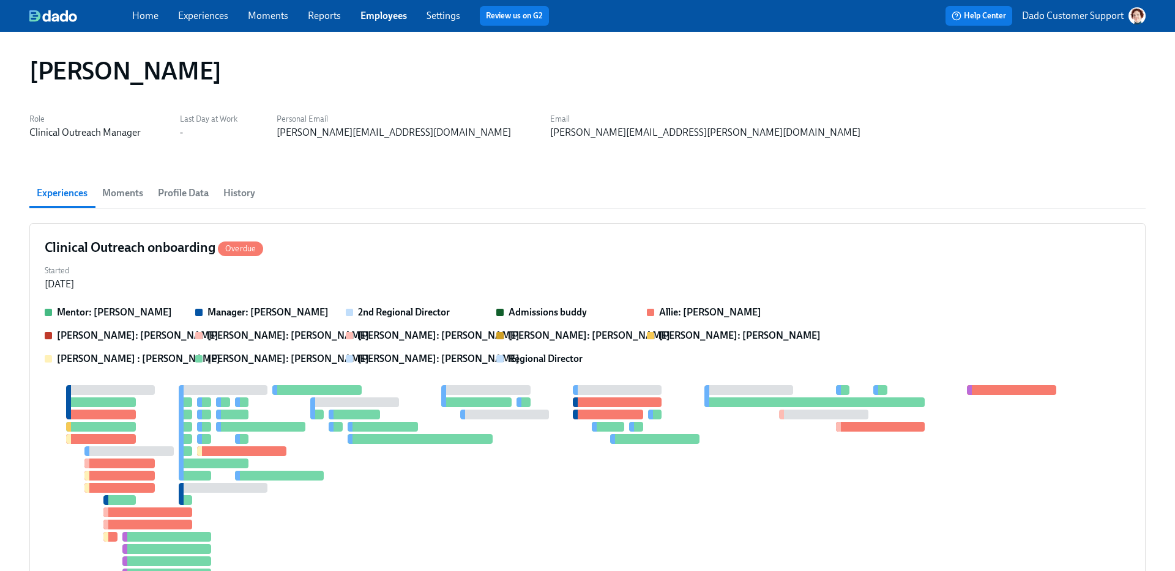
click at [164, 190] on span "Profile Data" at bounding box center [183, 193] width 51 height 17
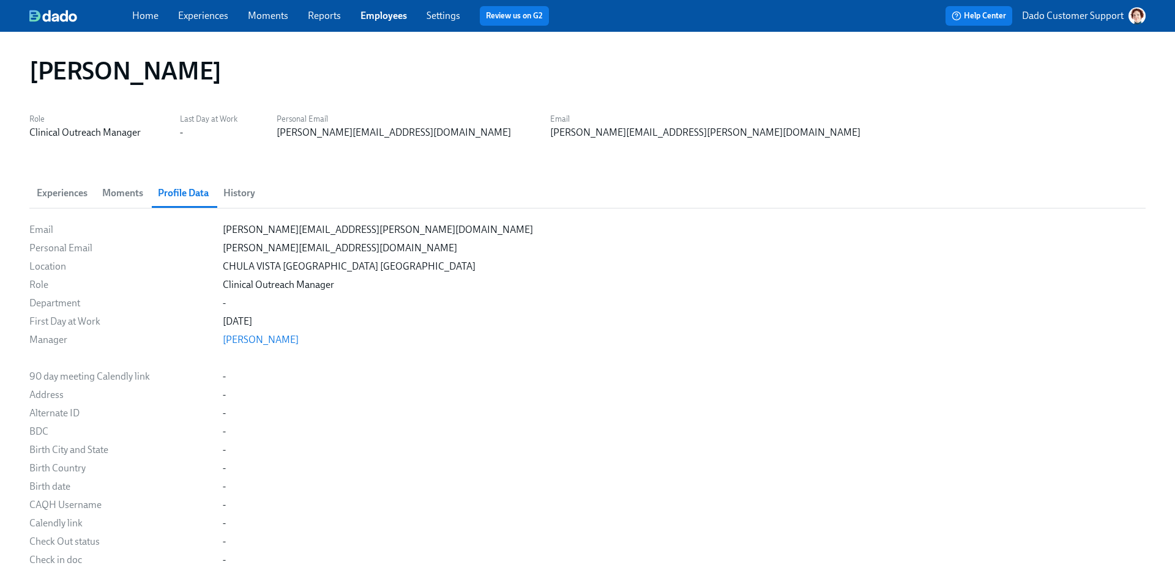
click at [63, 195] on span "Experiences" at bounding box center [62, 193] width 51 height 17
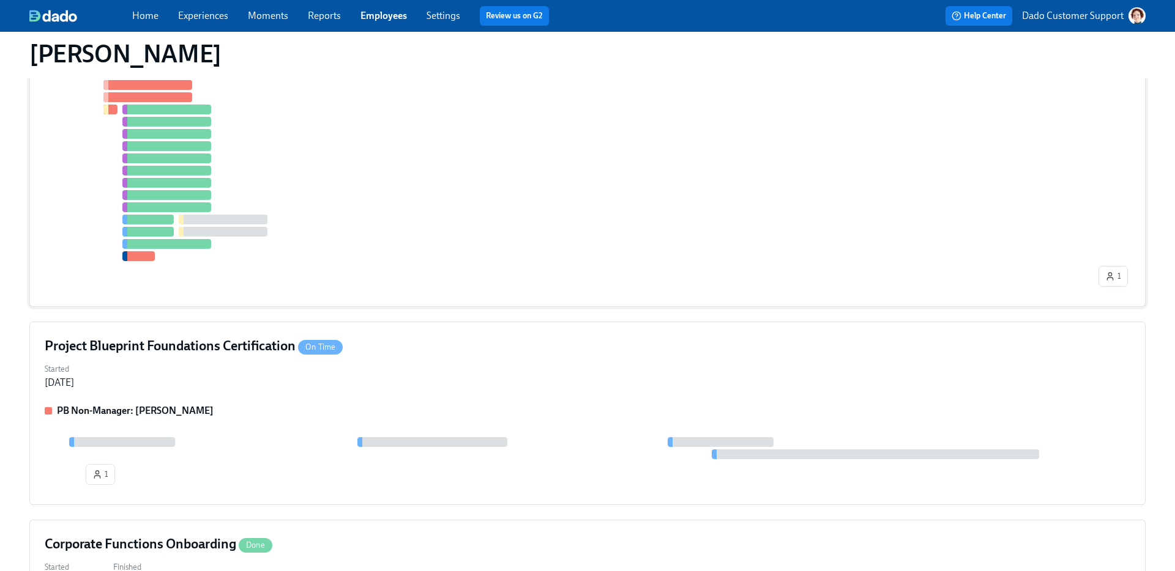
scroll to position [623, 0]
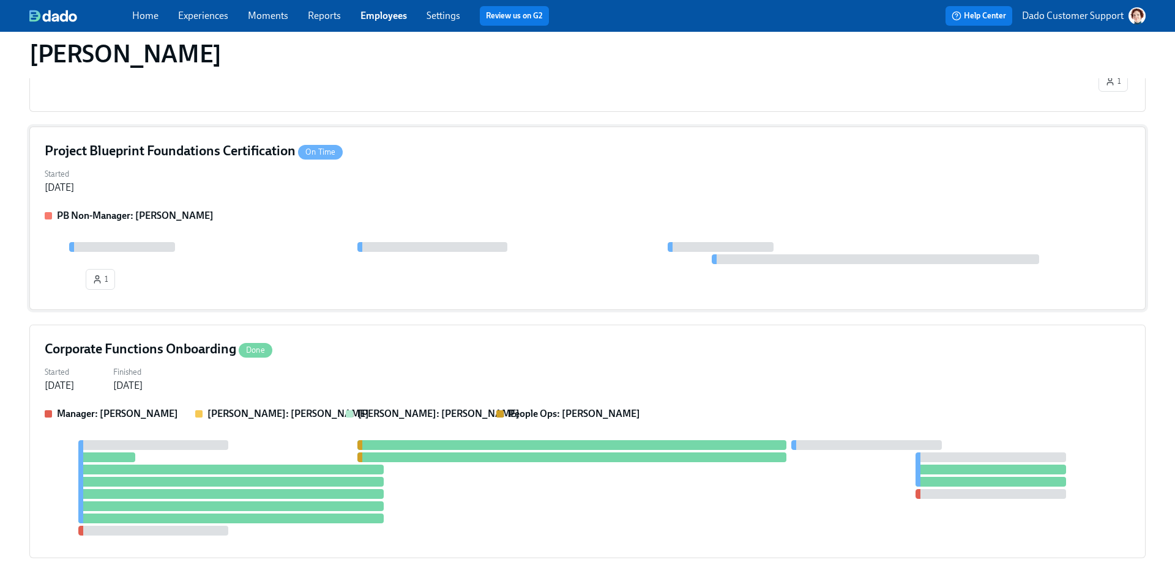
click at [217, 186] on div "Started [DATE]" at bounding box center [587, 179] width 1085 height 29
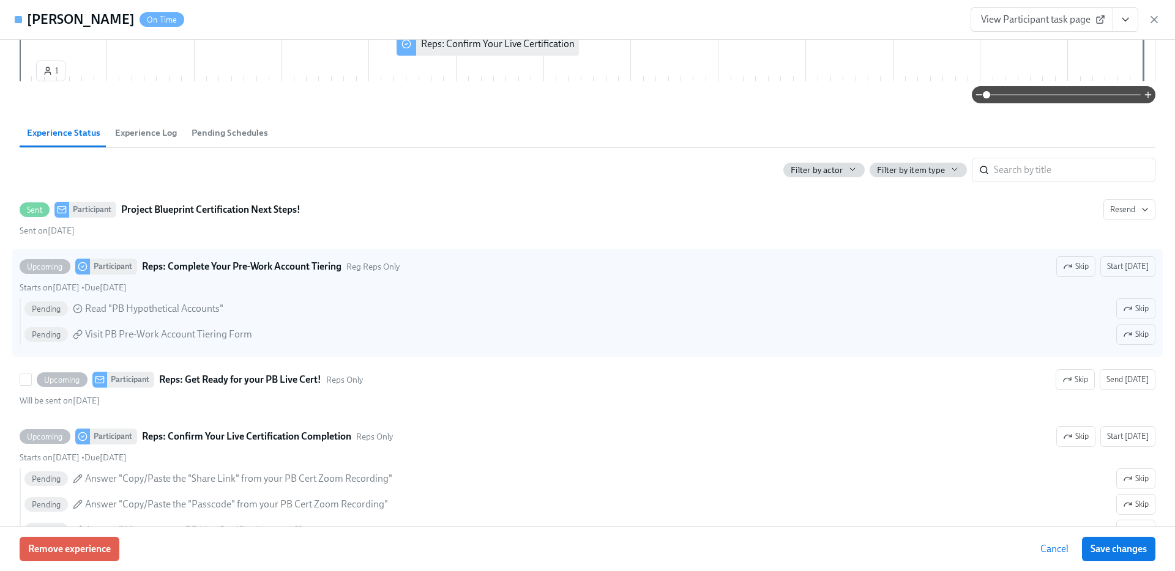
scroll to position [187, 0]
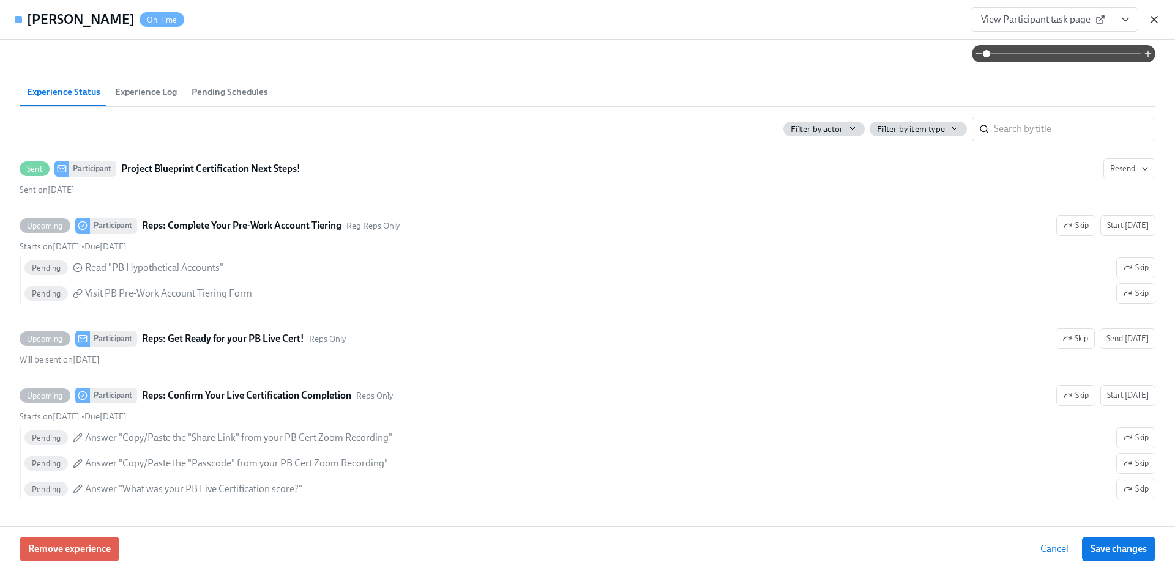
click at [1155, 20] on icon "button" at bounding box center [1154, 19] width 12 height 12
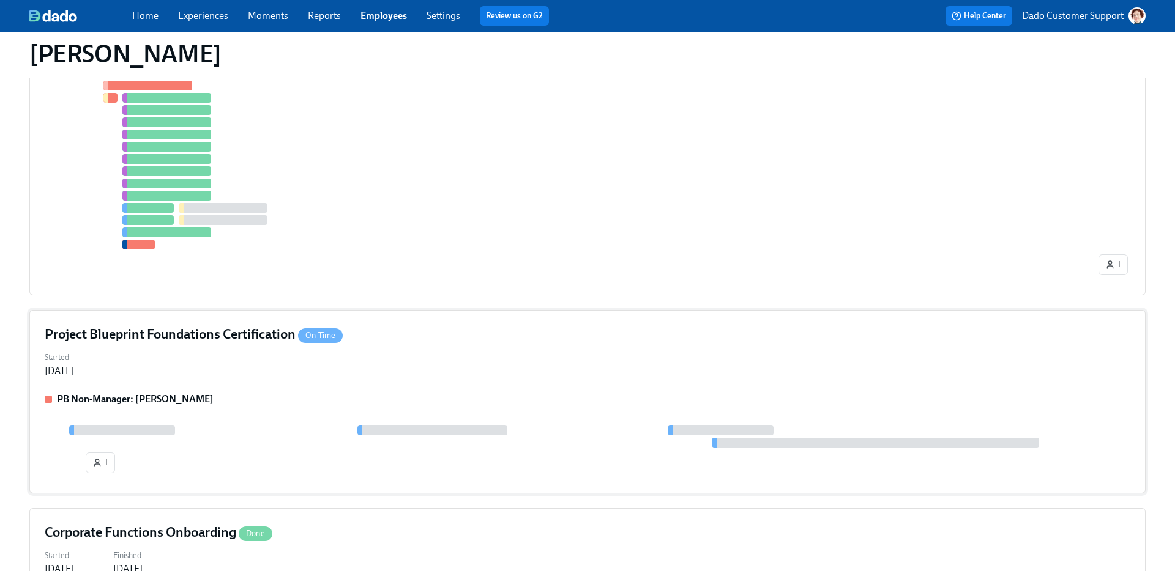
scroll to position [0, 0]
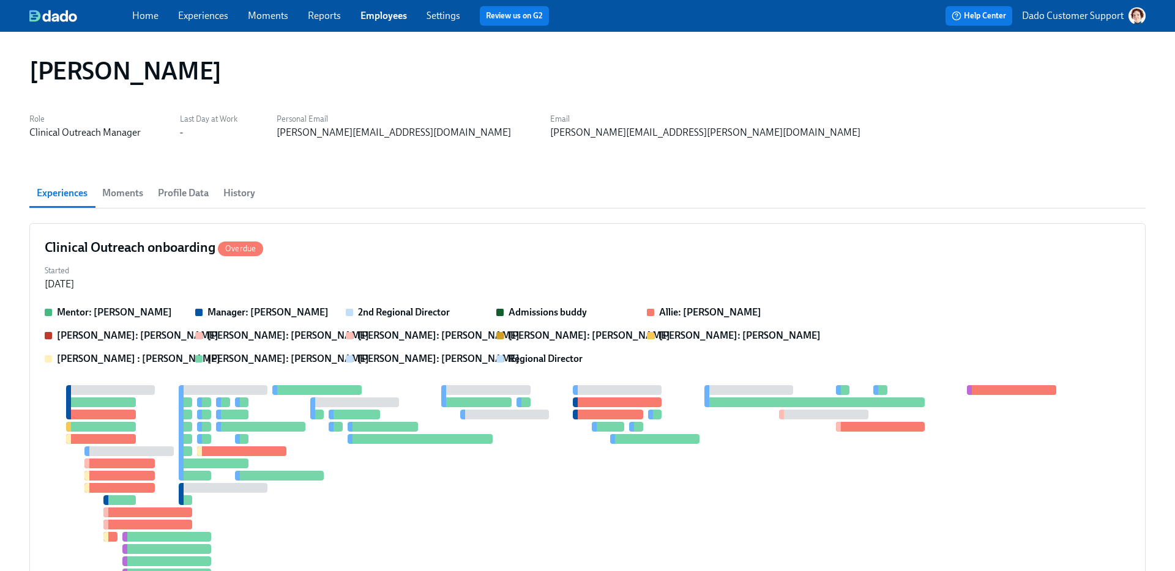
click at [191, 14] on link "Experiences" at bounding box center [203, 16] width 50 height 12
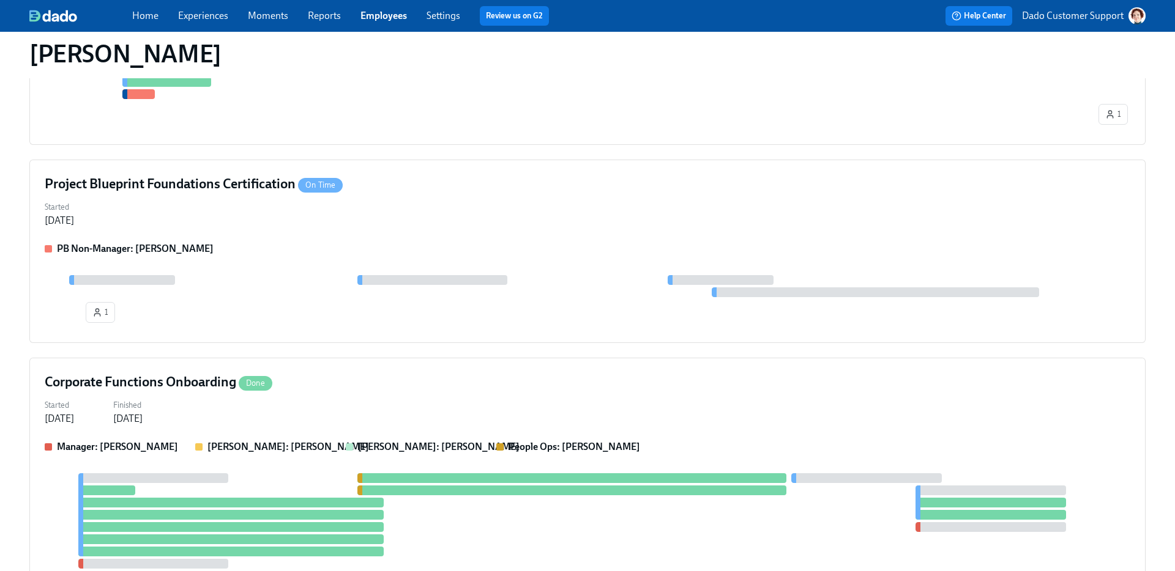
scroll to position [589, 0]
click at [239, 207] on div "Started [DATE]" at bounding box center [587, 213] width 1085 height 29
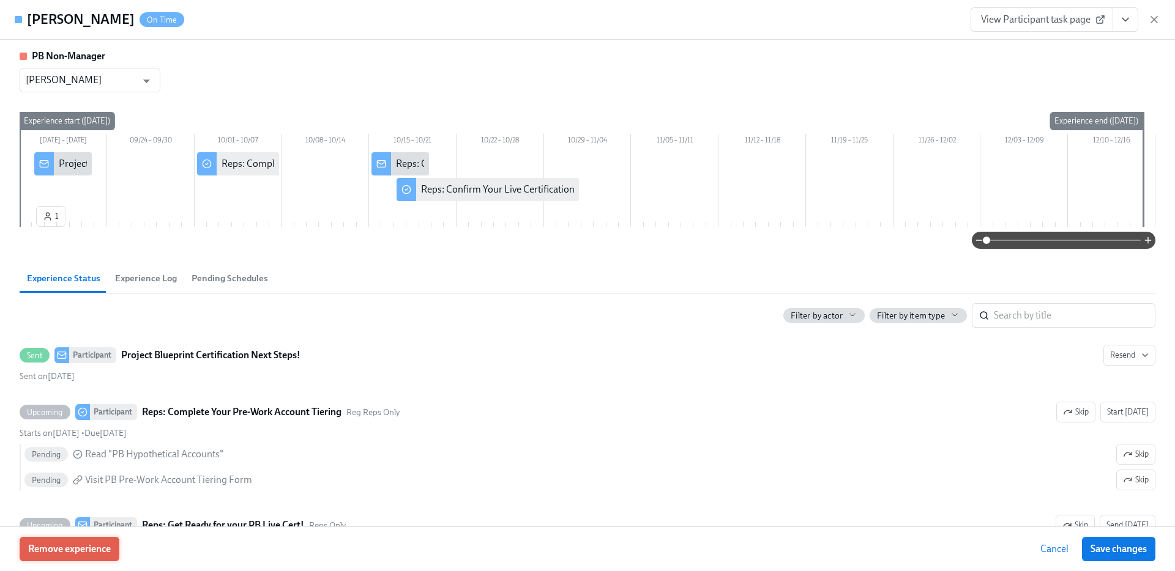
click at [74, 552] on span "Remove experience" at bounding box center [69, 549] width 83 height 12
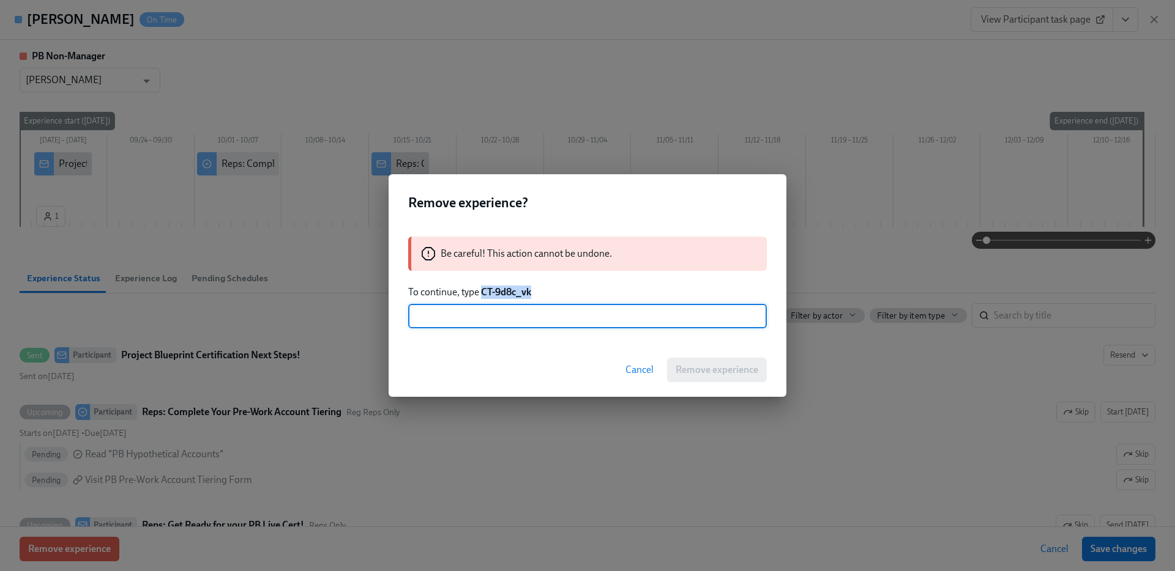
drag, startPoint x: 482, startPoint y: 291, endPoint x: 573, endPoint y: 291, distance: 90.5
click at [573, 291] on p "To continue, type CT-9d8c_vk" at bounding box center [587, 292] width 358 height 13
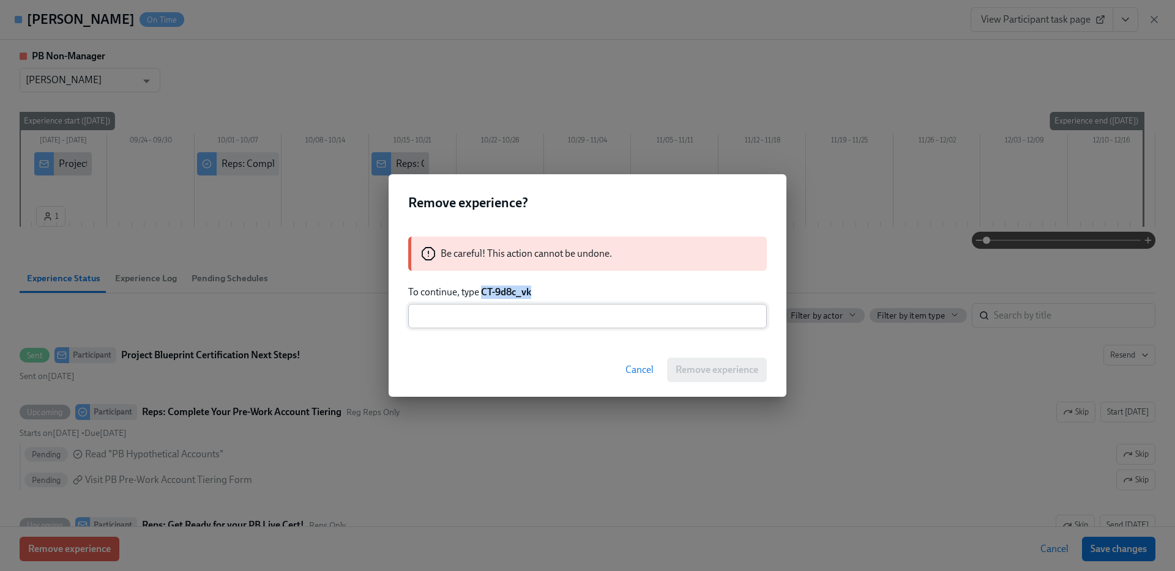
copy strong "CT-9d8c_vk"
click at [544, 320] on input "text" at bounding box center [587, 316] width 358 height 24
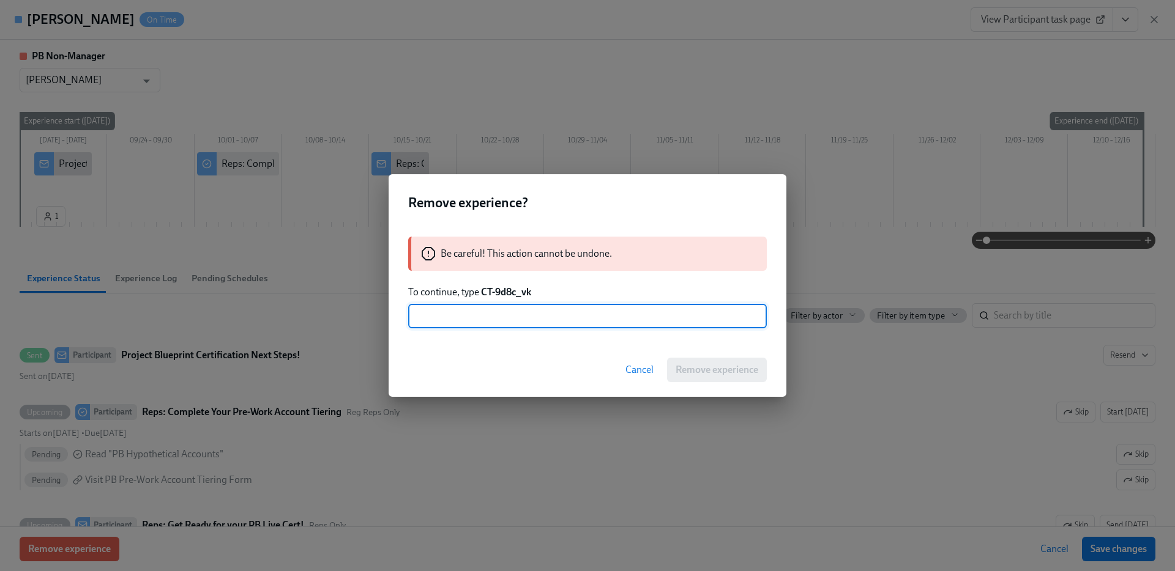
paste input "CT-9d8c_vk"
type input "CT-9d8c_vk"
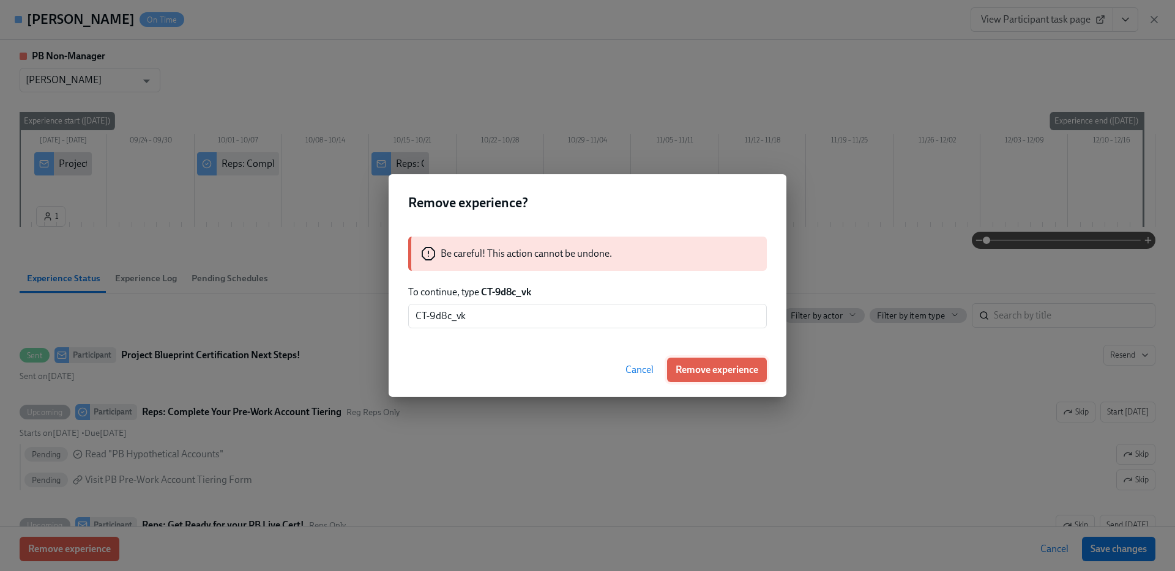
click at [730, 368] on span "Remove experience" at bounding box center [716, 370] width 83 height 12
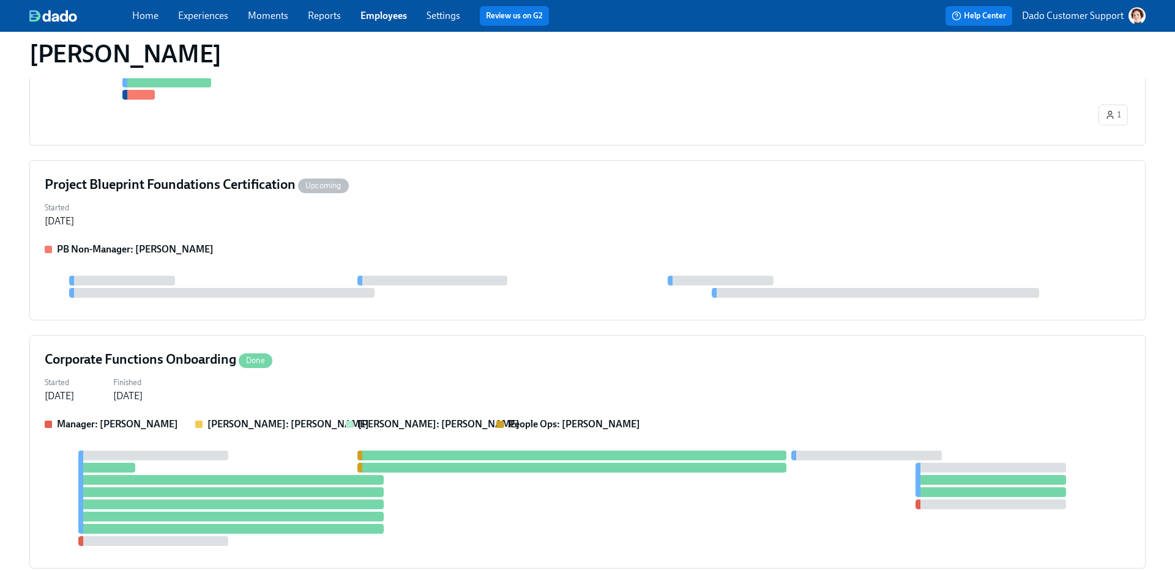
click at [390, 17] on link "Employees" at bounding box center [383, 16] width 46 height 12
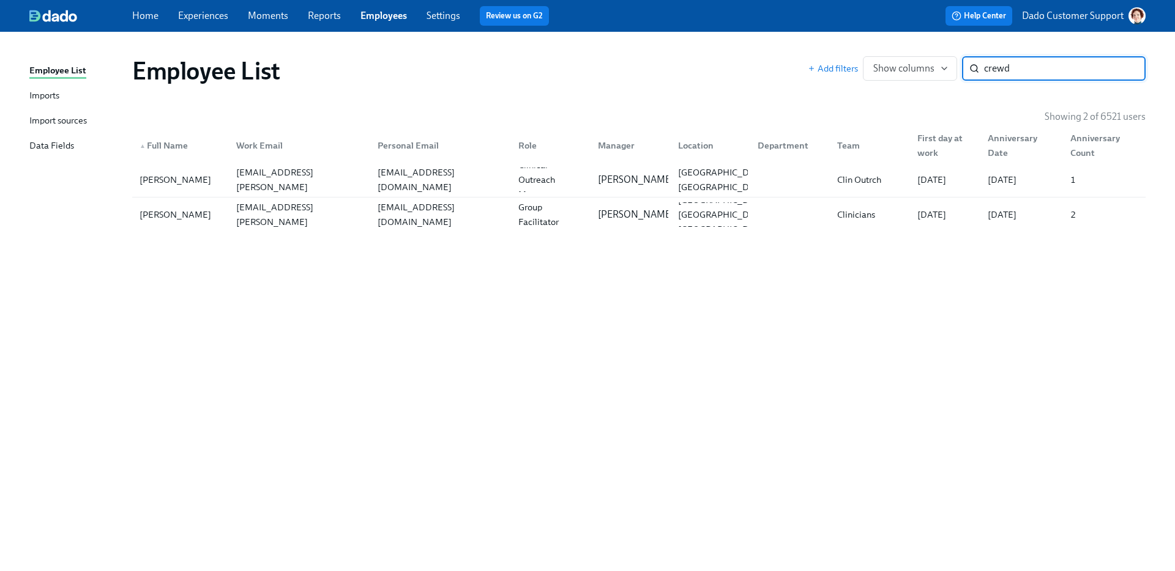
type input "crewds"
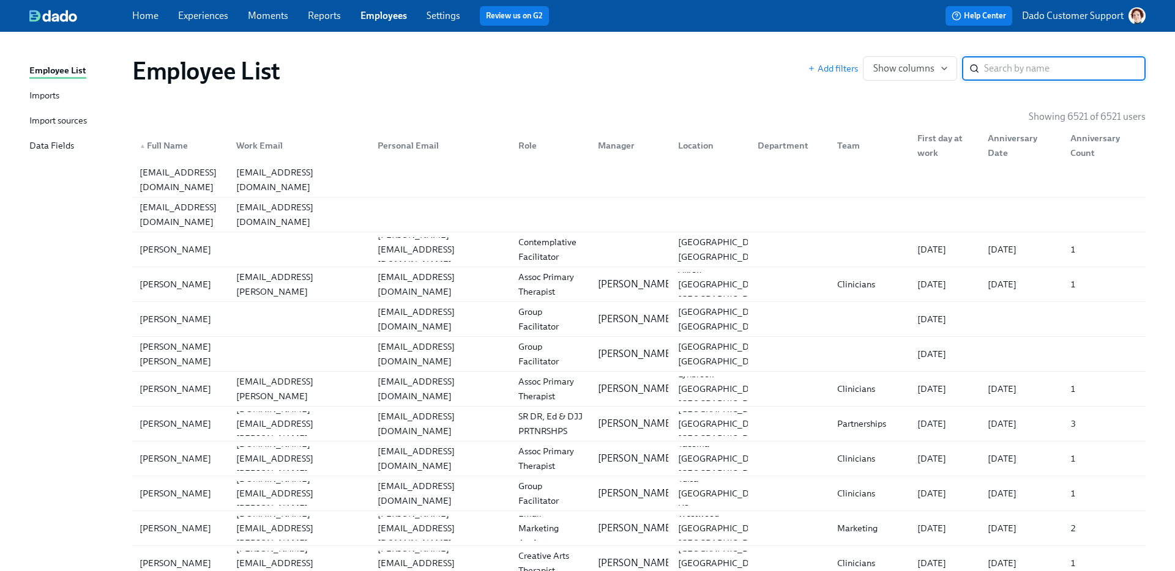
click at [168, 136] on div "▲ Full Name" at bounding box center [181, 145] width 92 height 24
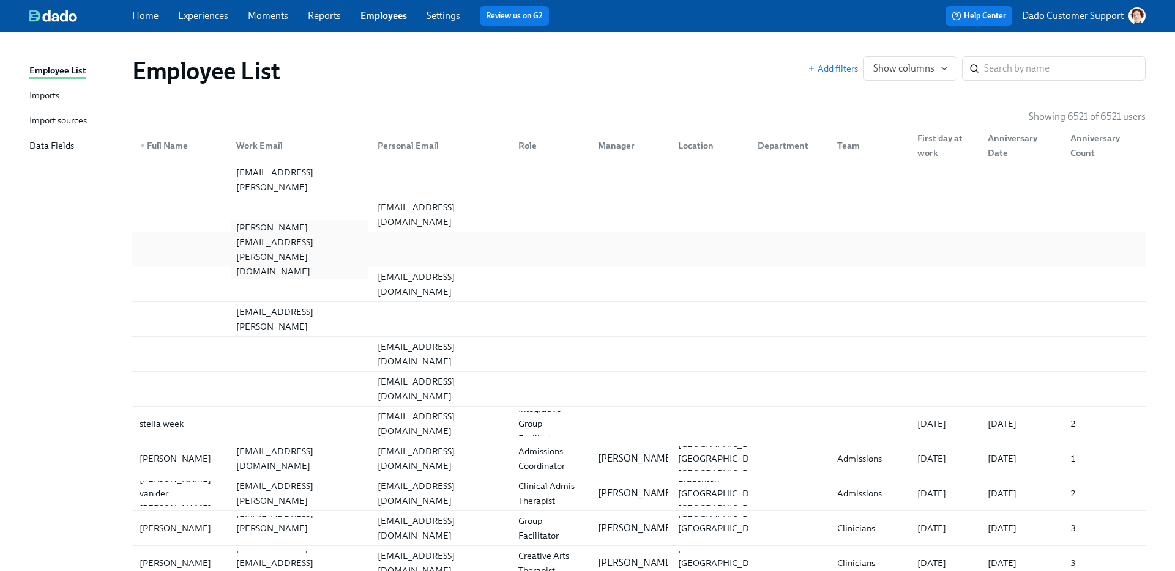
click at [275, 249] on div "[PERSON_NAME][EMAIL_ADDRESS][PERSON_NAME][DOMAIN_NAME]" at bounding box center [299, 249] width 136 height 59
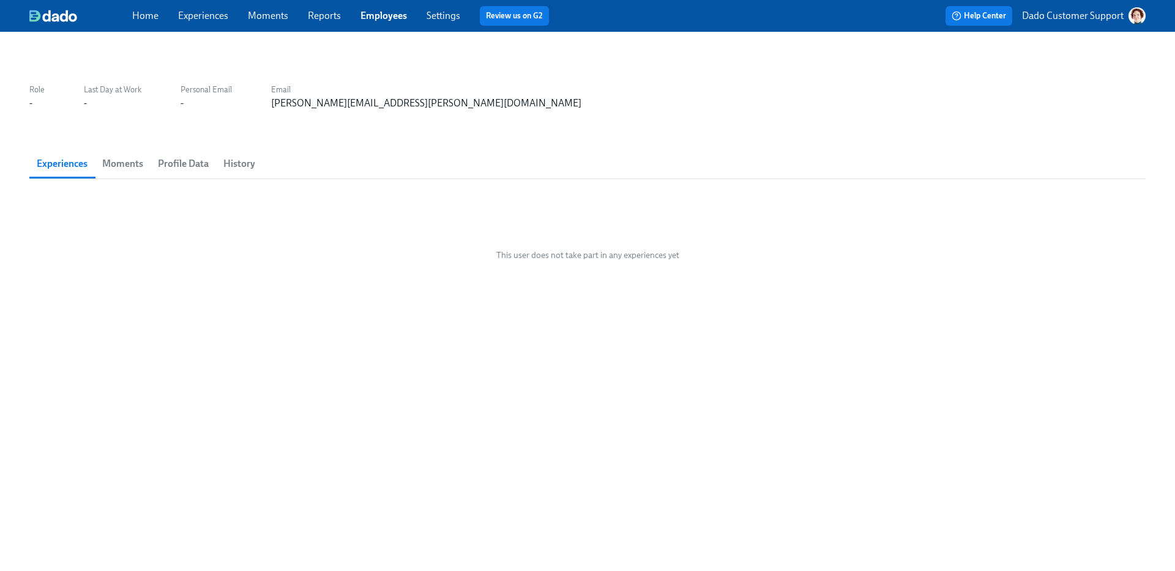
click at [188, 161] on span "Profile Data" at bounding box center [183, 163] width 51 height 17
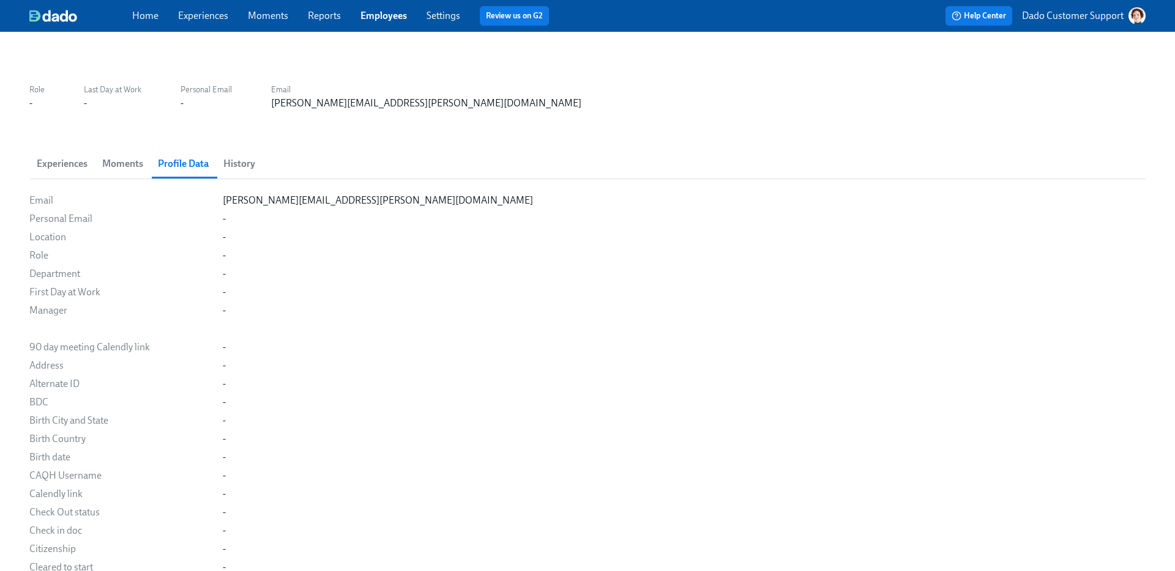
click at [251, 163] on span "History" at bounding box center [239, 163] width 32 height 17
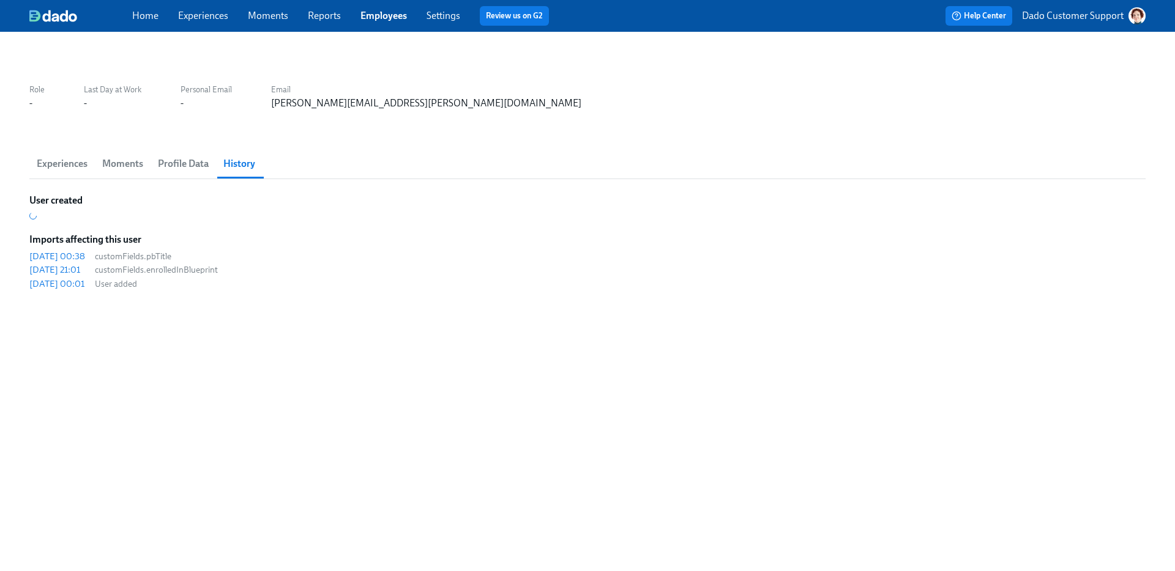
click at [179, 165] on span "Profile Data" at bounding box center [183, 163] width 51 height 17
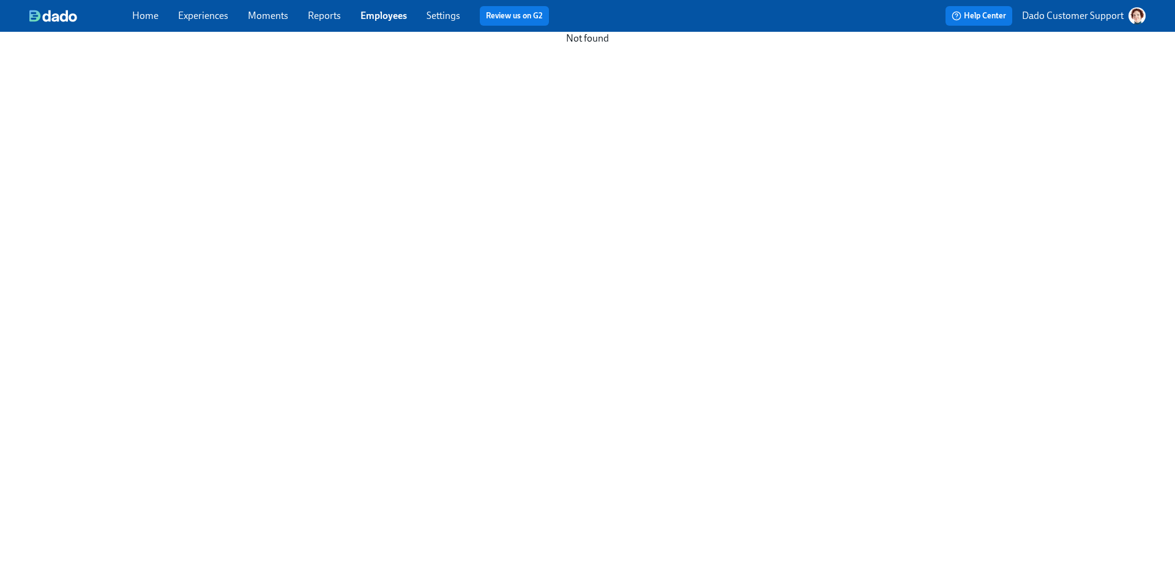
click at [385, 13] on link "Employees" at bounding box center [383, 16] width 46 height 12
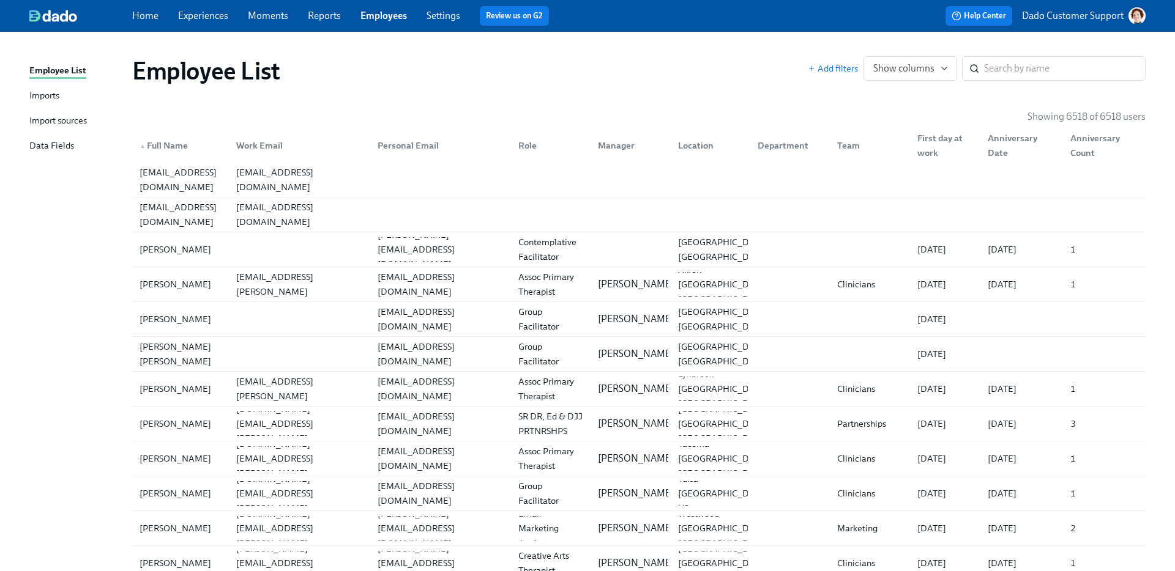
click at [153, 144] on div "▲ Full Name" at bounding box center [164, 145] width 58 height 15
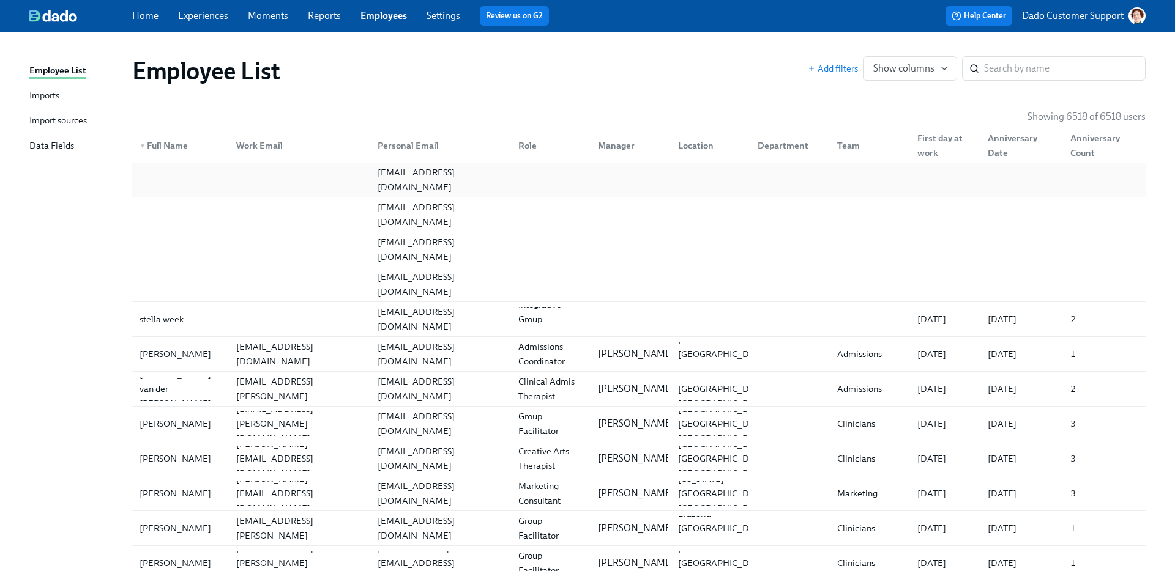
click at [396, 174] on div "[EMAIL_ADDRESS][DOMAIN_NAME]" at bounding box center [441, 179] width 136 height 29
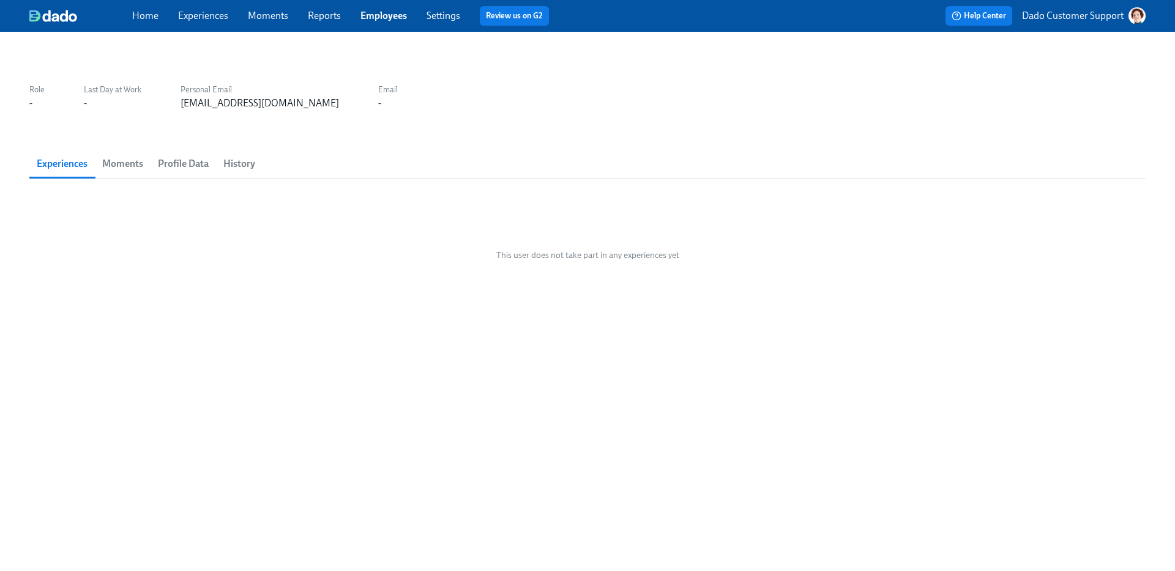
click at [218, 158] on button "History" at bounding box center [239, 163] width 46 height 29
click at [246, 165] on span "History" at bounding box center [239, 163] width 32 height 17
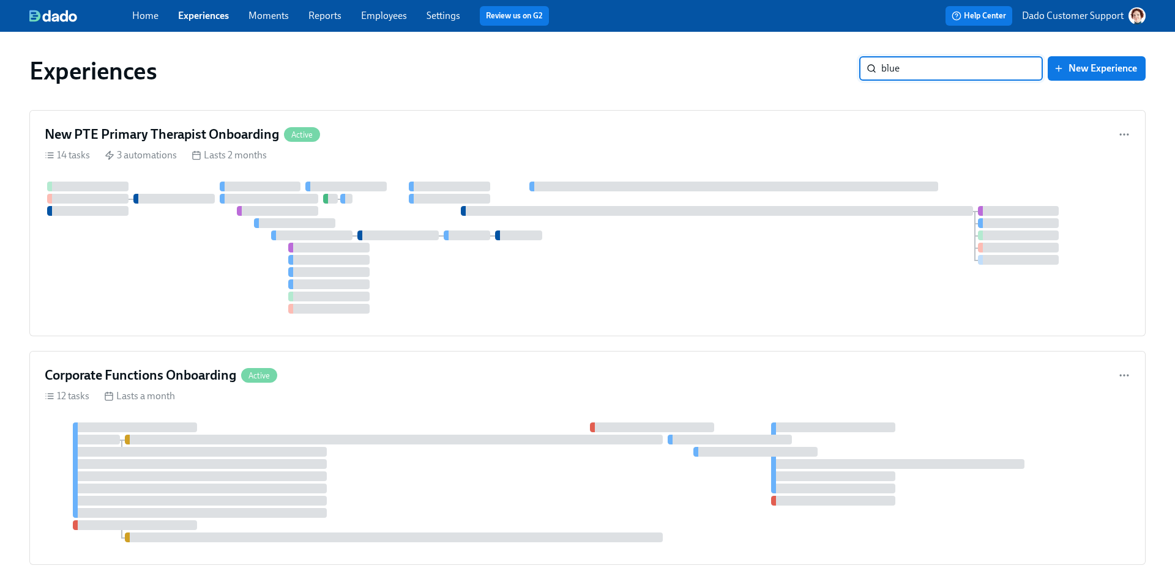
type input "bluep"
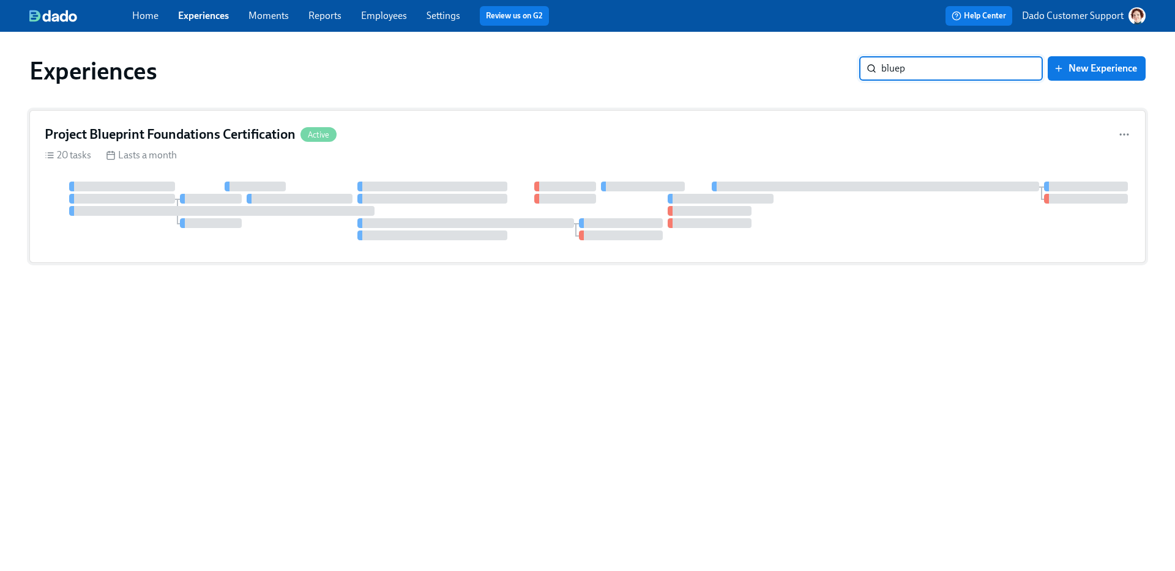
click at [241, 209] on div at bounding box center [221, 211] width 305 height 10
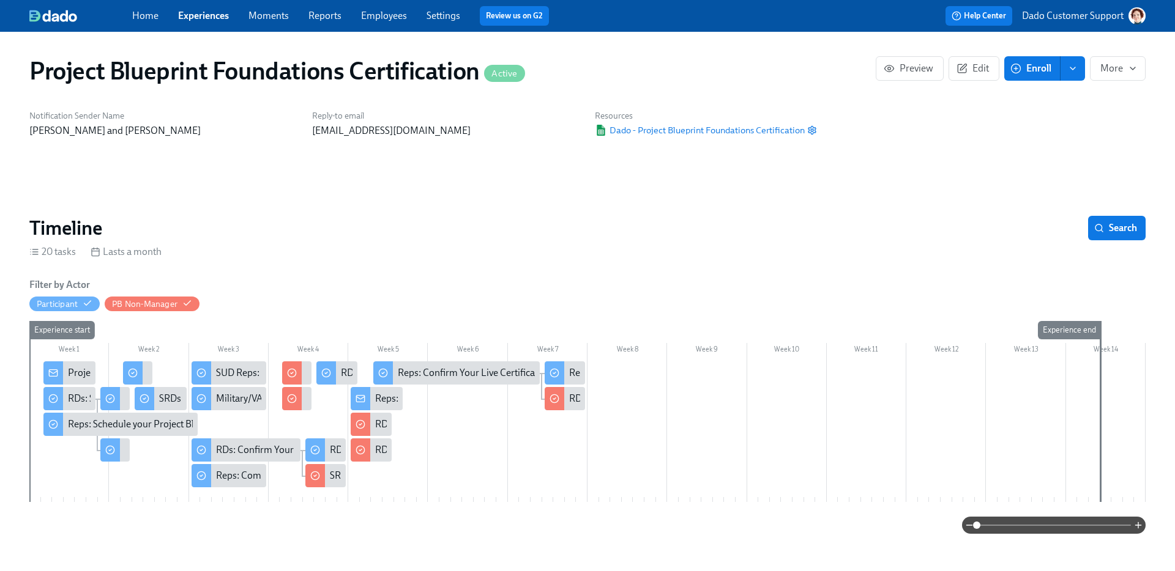
click at [1089, 530] on span at bounding box center [1053, 525] width 154 height 17
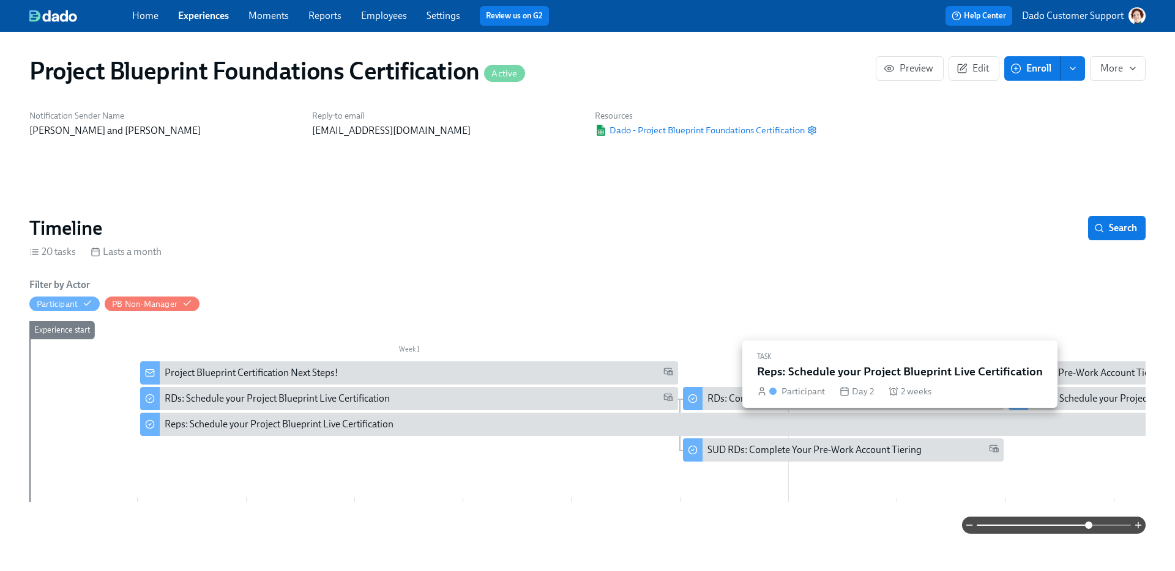
click at [379, 424] on div "Reps: Schedule your Project Blueprint Live Certification" at bounding box center [279, 424] width 229 height 13
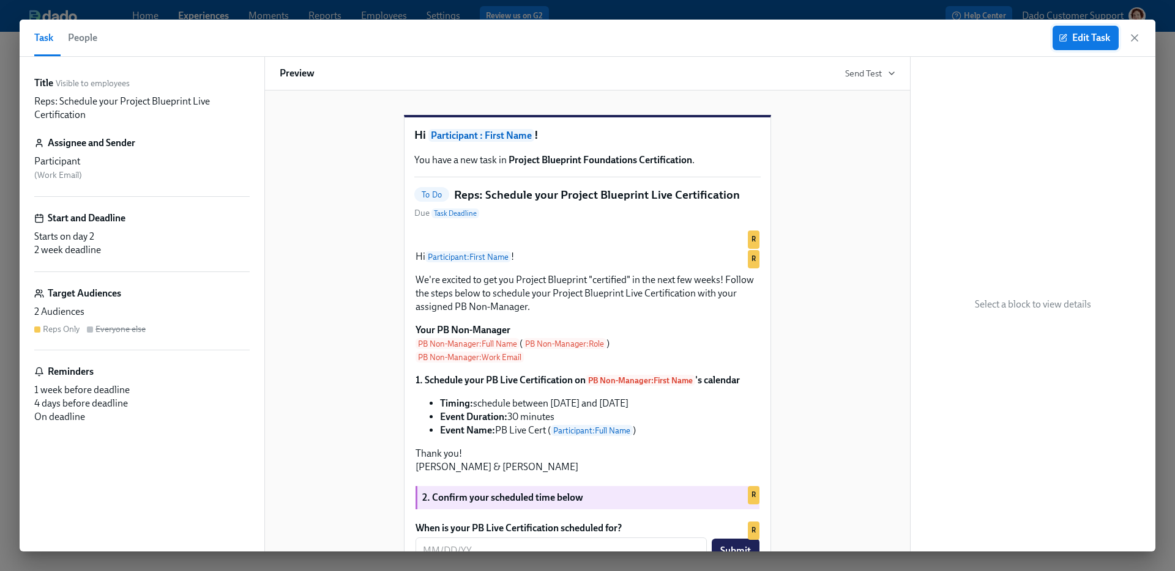
click at [1095, 41] on span "Edit Task" at bounding box center [1085, 38] width 49 height 12
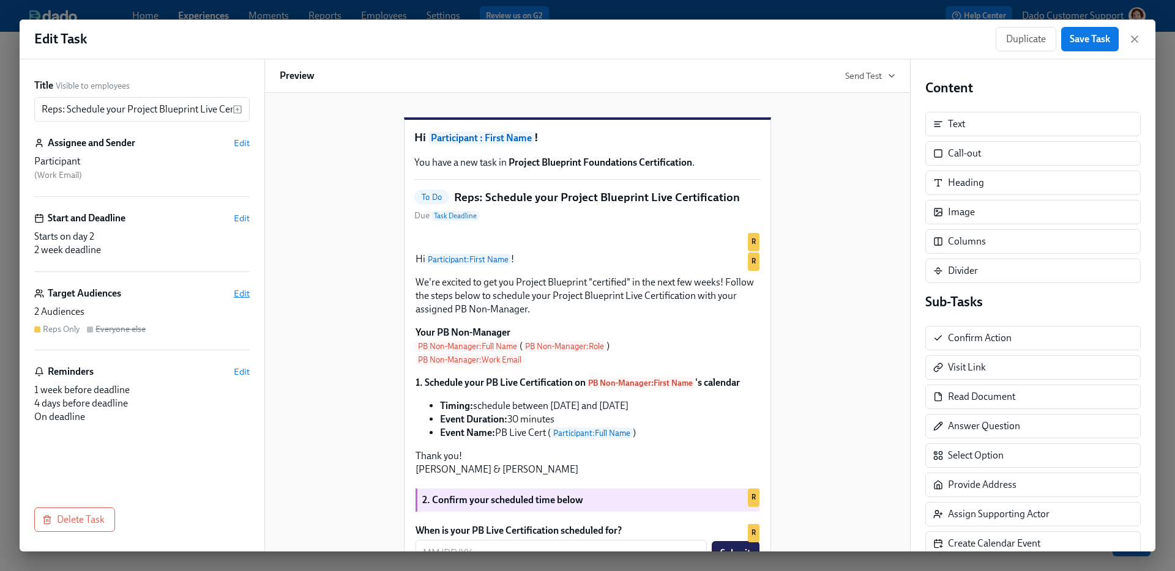
click at [242, 293] on span "Edit" at bounding box center [242, 294] width 16 height 12
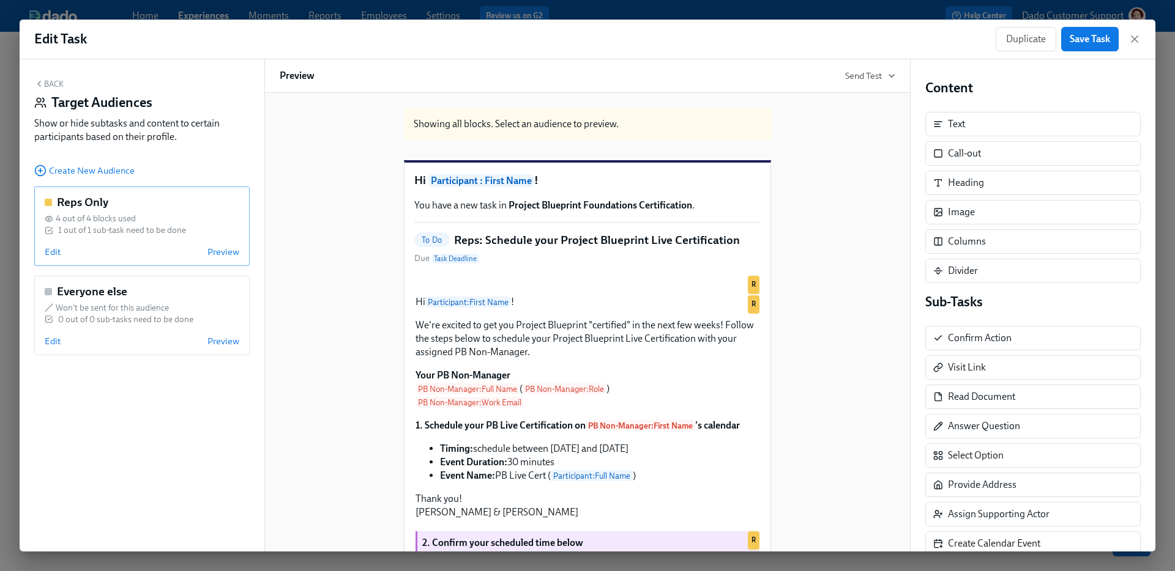
click at [43, 253] on div "Reps Only 4 out of 4 blocks used 1 out of 1 sub-task need to be done Edit Previ…" at bounding box center [141, 227] width 215 height 80
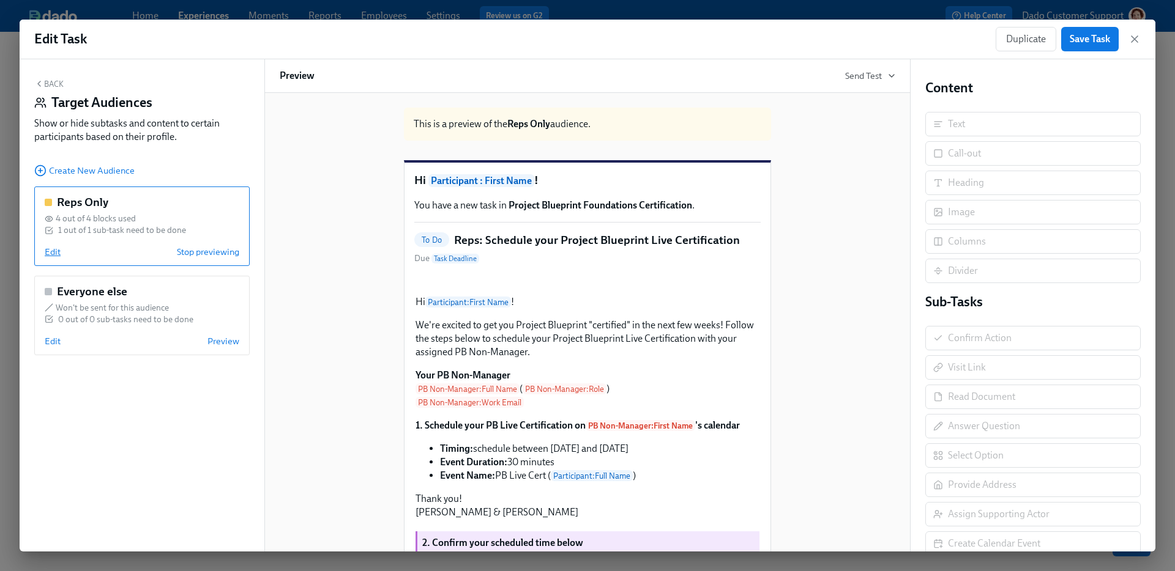
click at [52, 251] on span "Edit" at bounding box center [53, 252] width 16 height 12
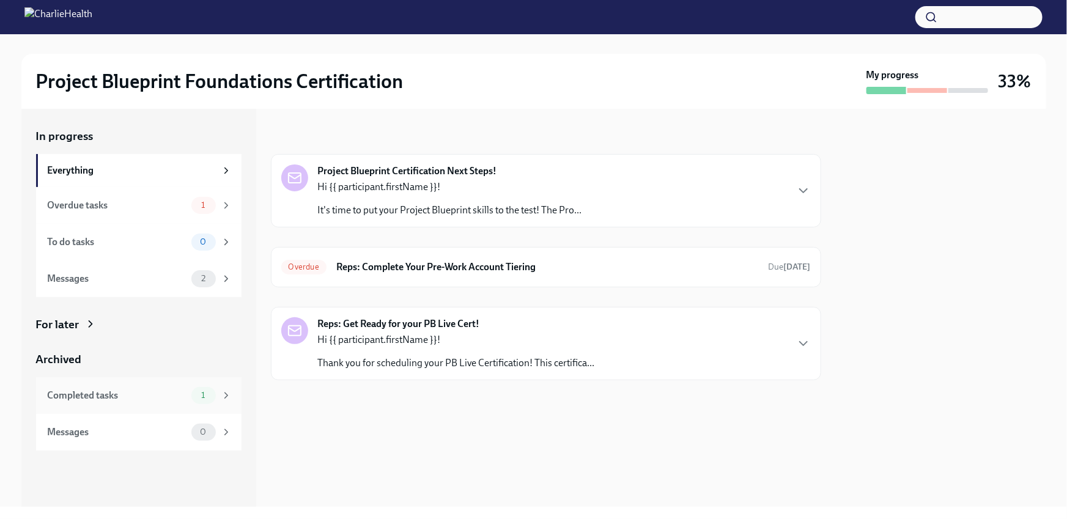
click at [95, 395] on div "Completed tasks" at bounding box center [117, 395] width 139 height 13
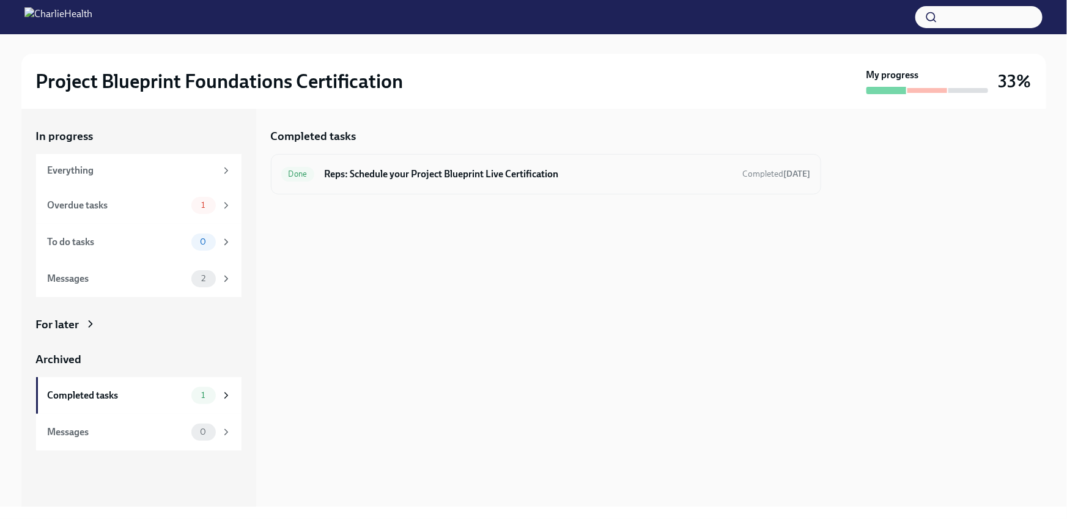
click at [424, 171] on h6 "Reps: Schedule your Project Blueprint Live Certification" at bounding box center [528, 174] width 409 height 13
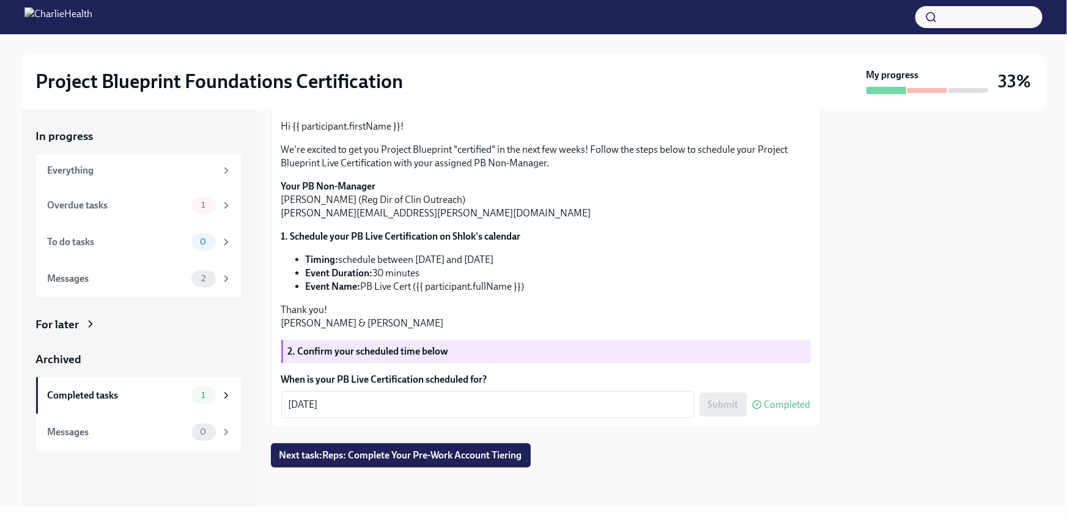
scroll to position [210, 0]
drag, startPoint x: 287, startPoint y: 404, endPoint x: 384, endPoint y: 404, distance: 96.7
click at [384, 404] on div "[DATE] x ​" at bounding box center [488, 405] width 414 height 27
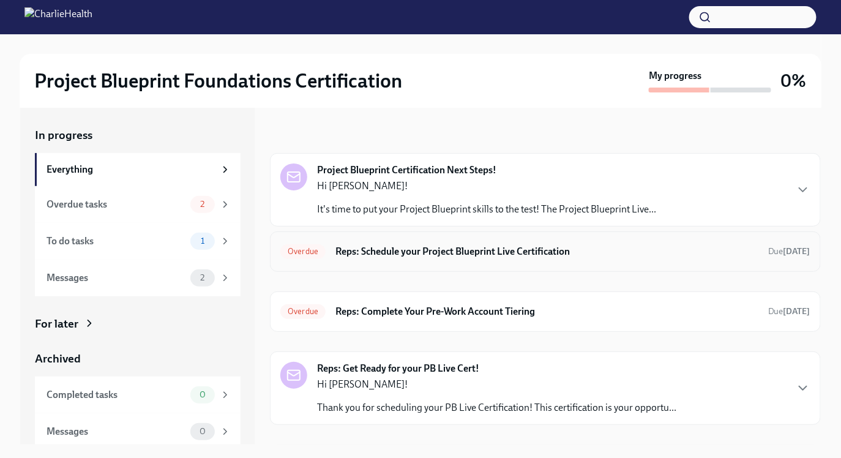
click at [386, 252] on h6 "Reps: Schedule your Project Blueprint Live Certification" at bounding box center [546, 251] width 423 height 13
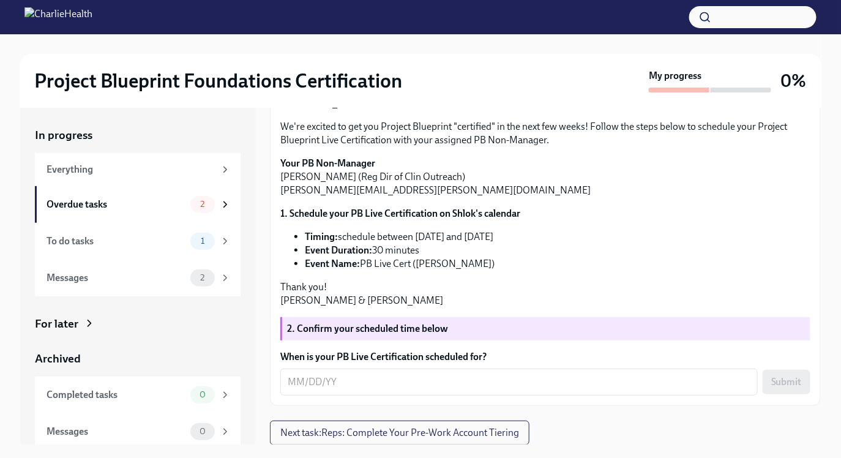
scroll to position [315, 0]
click at [321, 385] on textarea "When is your PB Live Certification scheduled for?" at bounding box center [519, 381] width 462 height 15
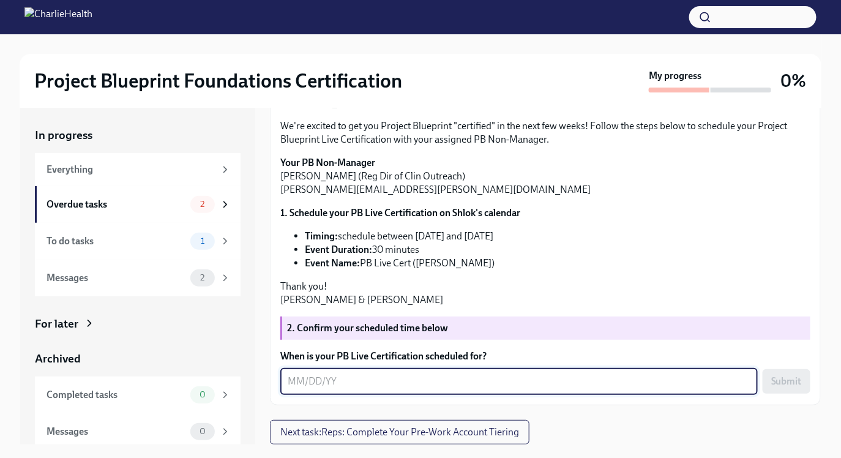
paste textarea "[DATE]"
type textarea "[DATE]"
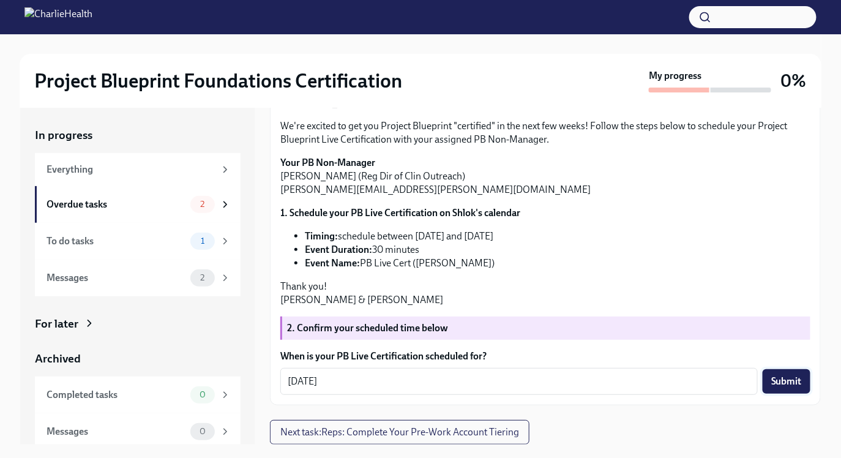
click at [802, 375] on button "Submit" at bounding box center [786, 381] width 48 height 24
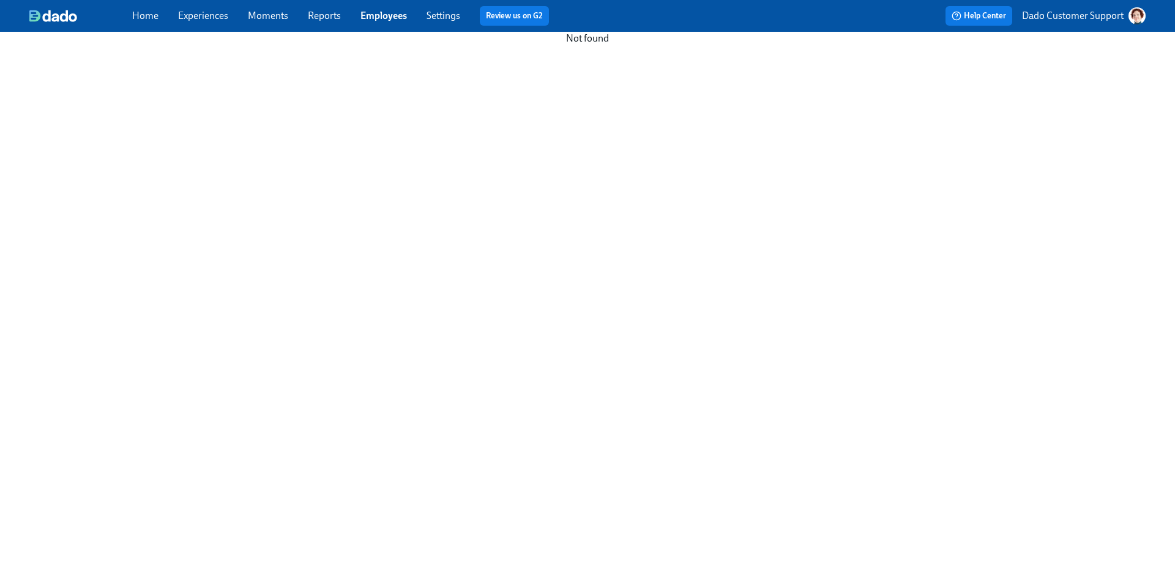
click at [215, 14] on link "Experiences" at bounding box center [203, 16] width 50 height 12
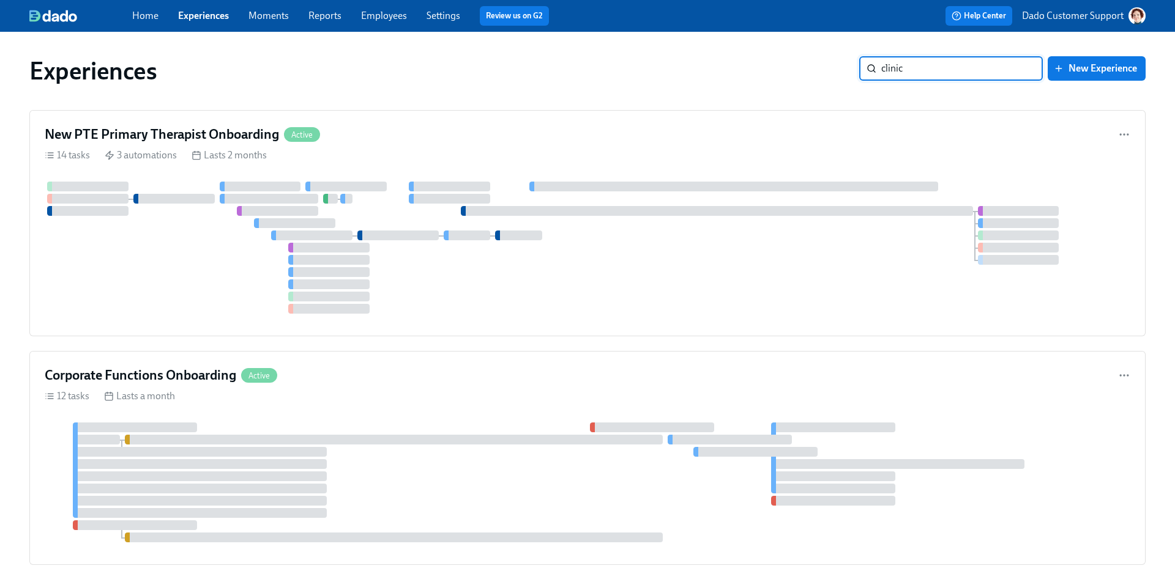
type input "clinica"
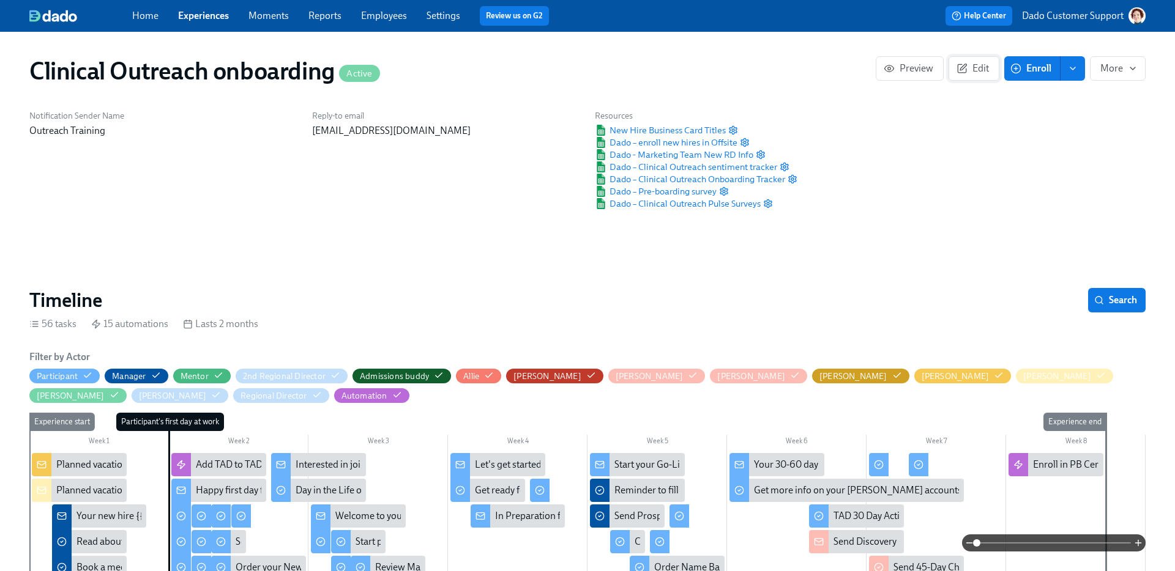
click at [967, 68] on icon "button" at bounding box center [961, 68] width 11 height 11
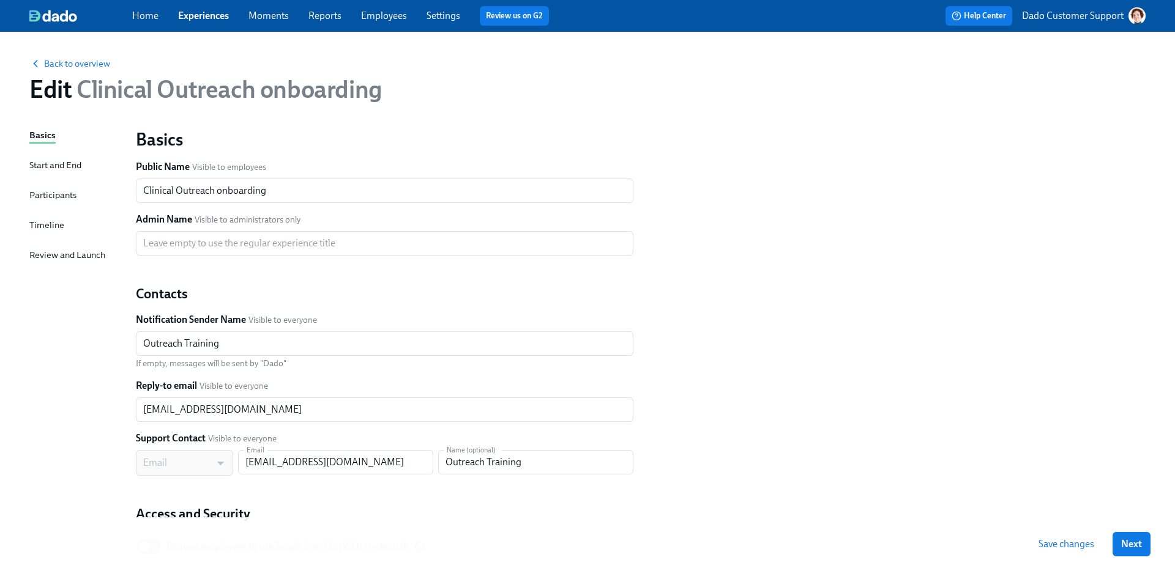
click at [55, 223] on div "Timeline" at bounding box center [46, 224] width 35 height 13
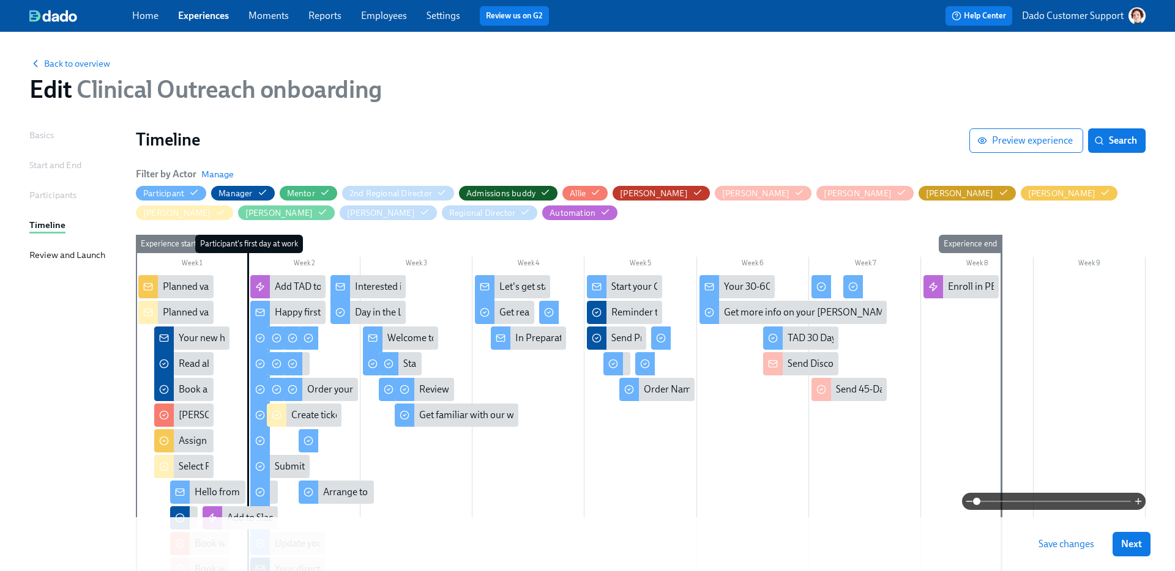
click at [1071, 502] on span at bounding box center [1053, 501] width 154 height 17
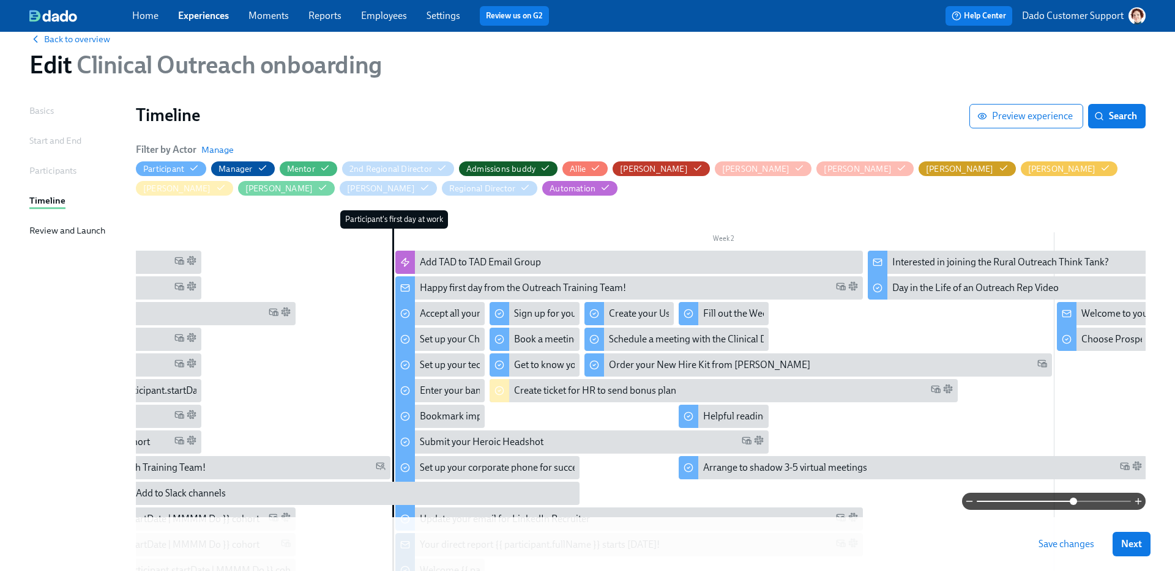
scroll to position [20, 0]
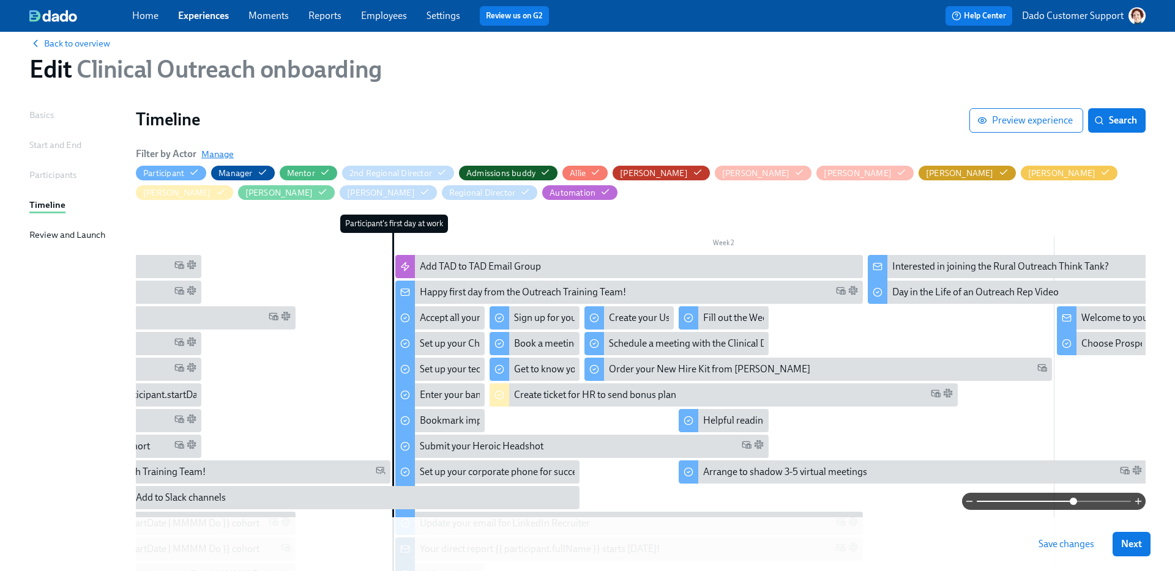
click at [212, 156] on span "Manage" at bounding box center [217, 154] width 32 height 12
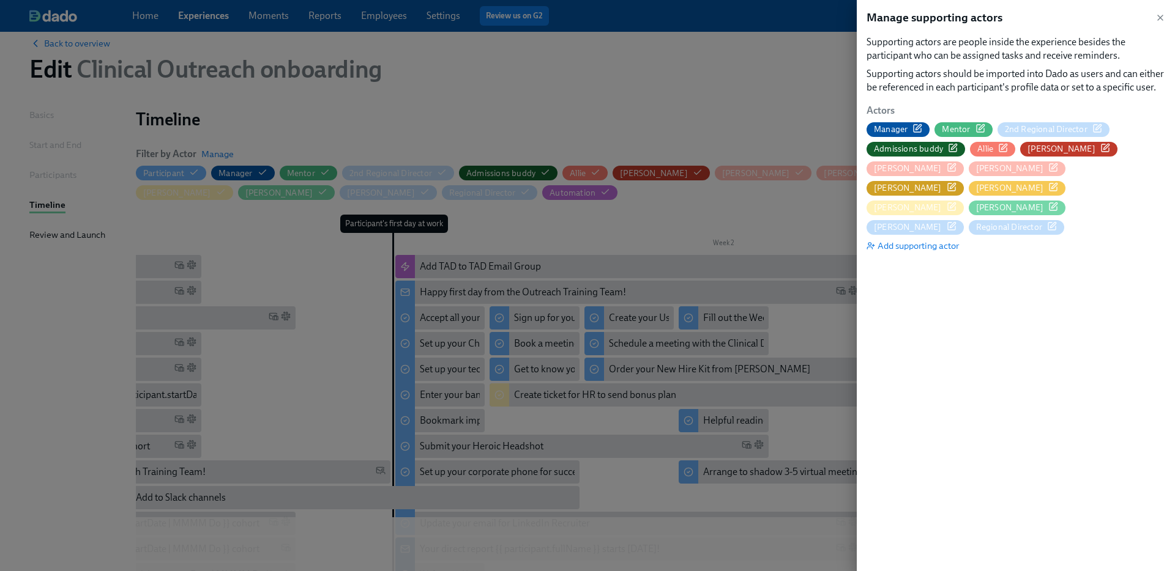
click at [956, 163] on icon "button" at bounding box center [951, 168] width 10 height 10
click at [526, 115] on div at bounding box center [587, 285] width 1175 height 571
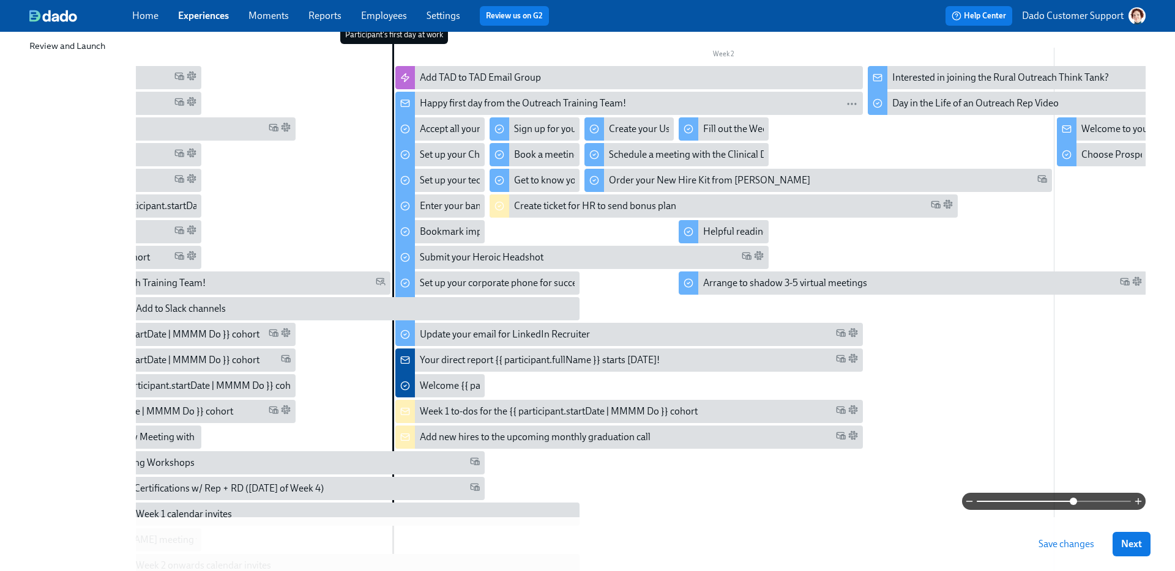
scroll to position [288, 0]
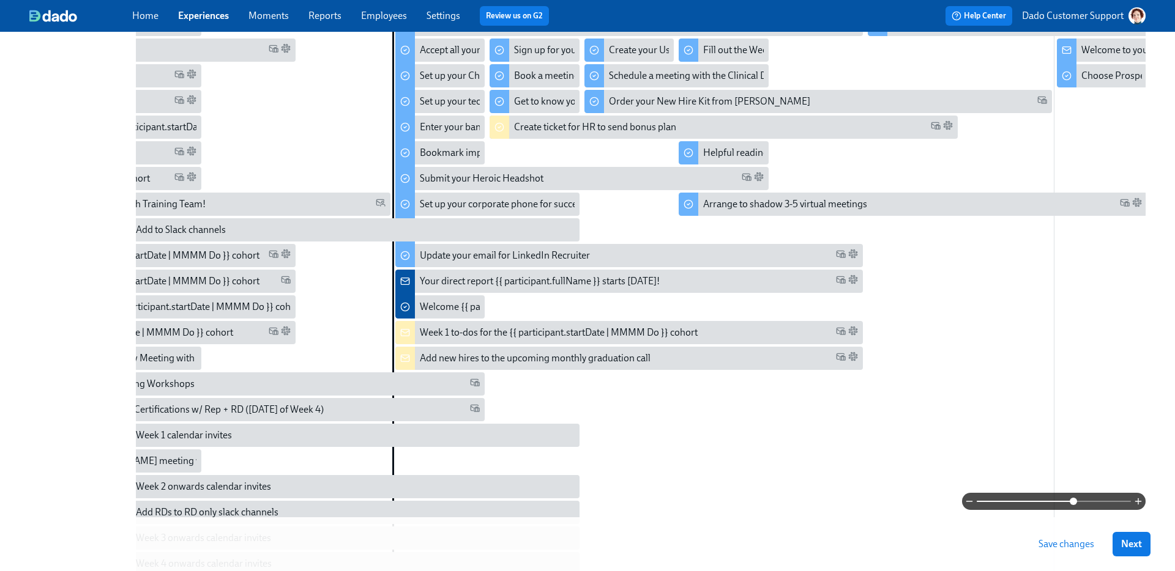
click at [410, 462] on div "Participant's first day at work" at bounding box center [439, 396] width 95 height 898
click at [412, 462] on div "Participant's first day at work" at bounding box center [439, 396] width 95 height 898
click at [454, 458] on div "Participant's first day at work" at bounding box center [439, 396] width 95 height 898
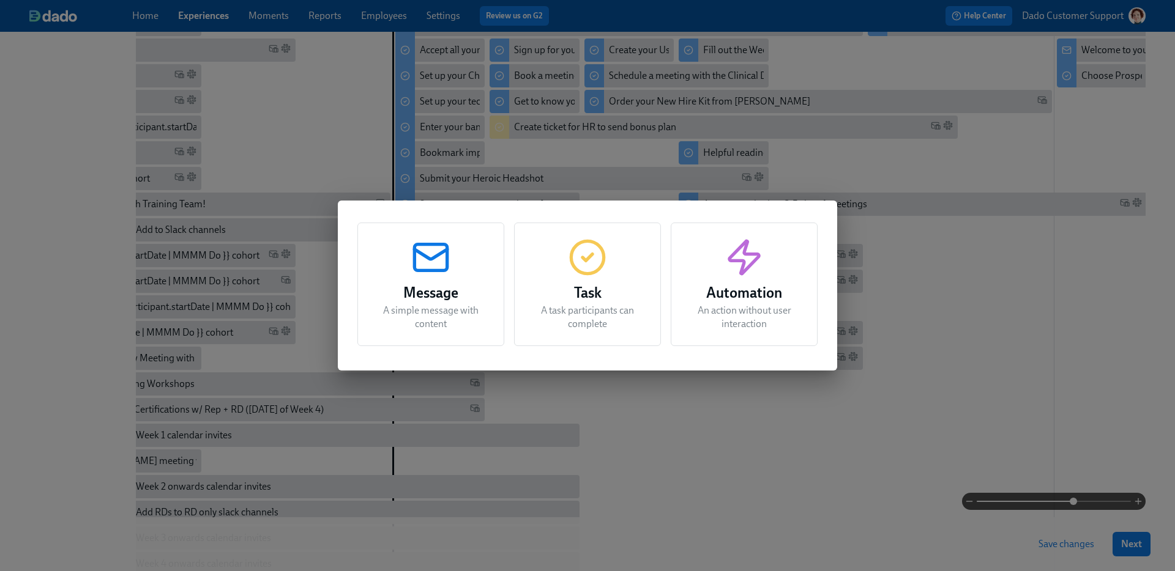
click at [596, 307] on p "A task participants can complete" at bounding box center [587, 317] width 116 height 27
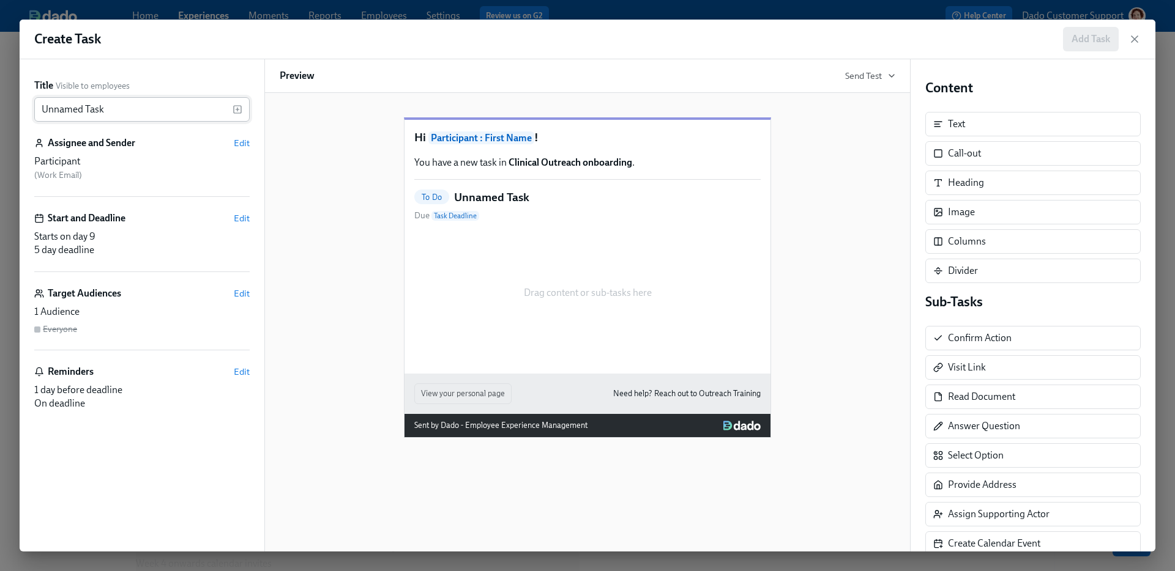
click at [129, 121] on input "Unnamed Task" at bounding box center [133, 109] width 198 height 24
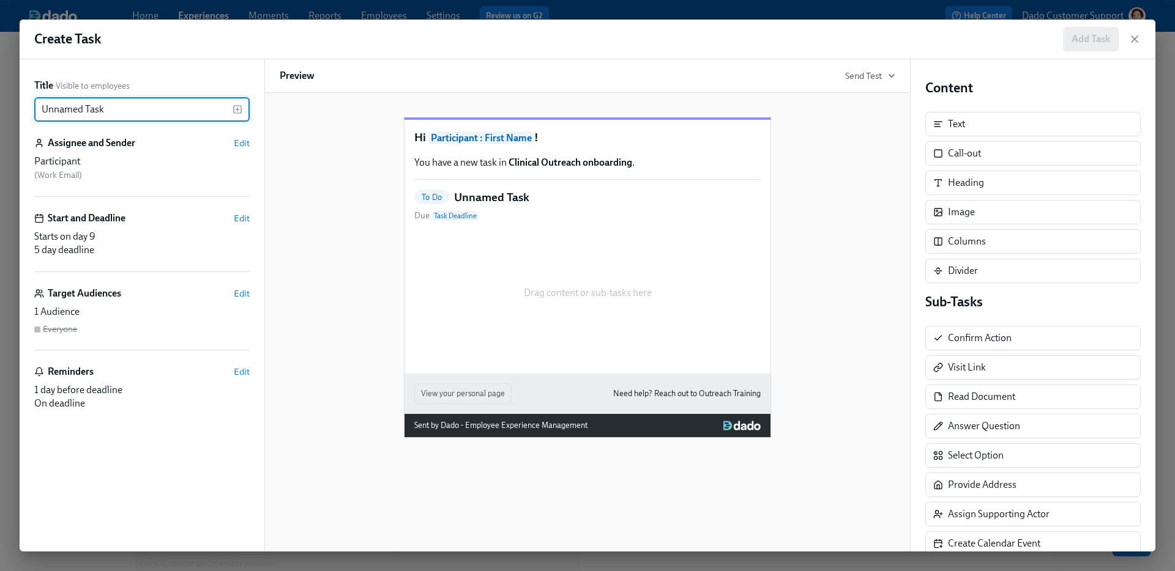
click at [390, 12] on div "Create Task Add Task Title Visible to employees Unnamed Task ​ Assignee and Sen…" at bounding box center [587, 285] width 1175 height 571
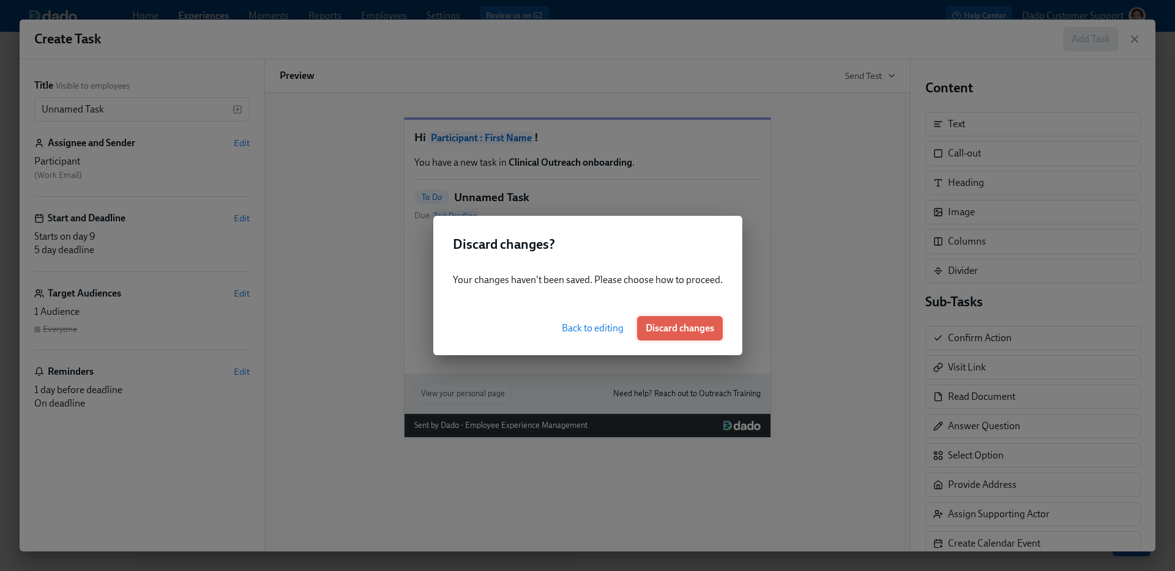
click at [680, 316] on button "Discard changes" at bounding box center [680, 328] width 86 height 24
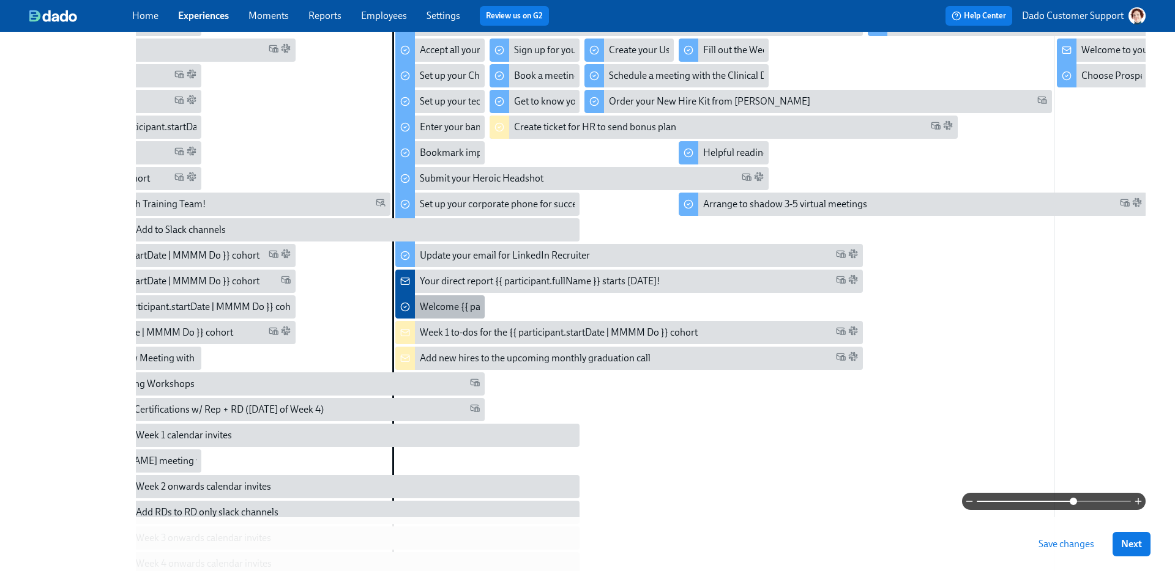
click at [426, 306] on div "Welcome {{ participant.firstName }} on [PERSON_NAME] & invite to Region/Super R…" at bounding box center [640, 306] width 440 height 13
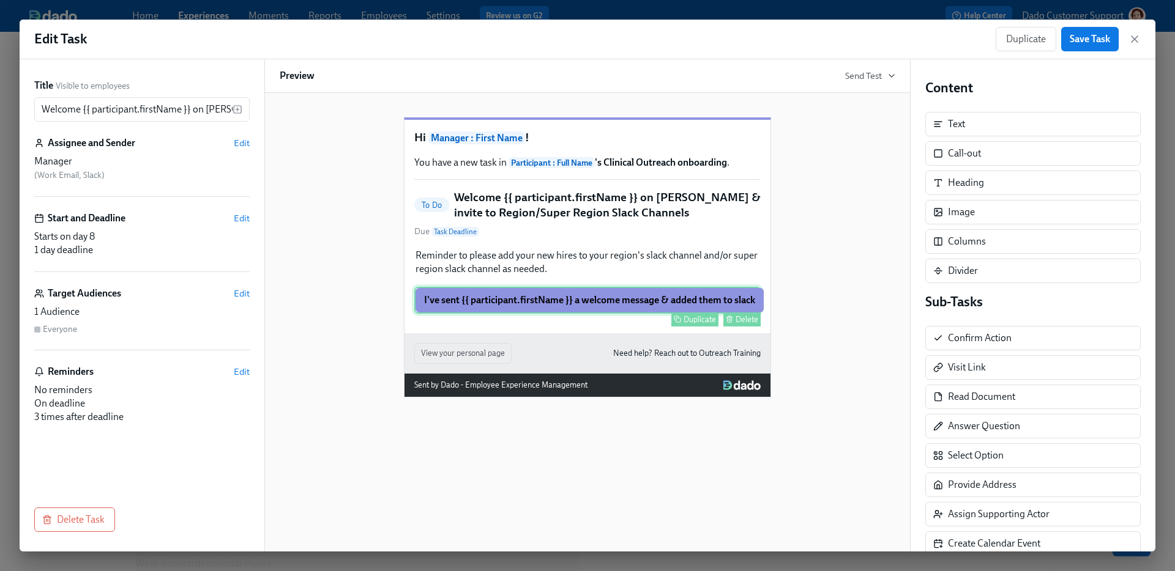
click at [527, 311] on div "I've sent {{ participant.firstName }} a welcome message & added them to slack D…" at bounding box center [587, 300] width 346 height 27
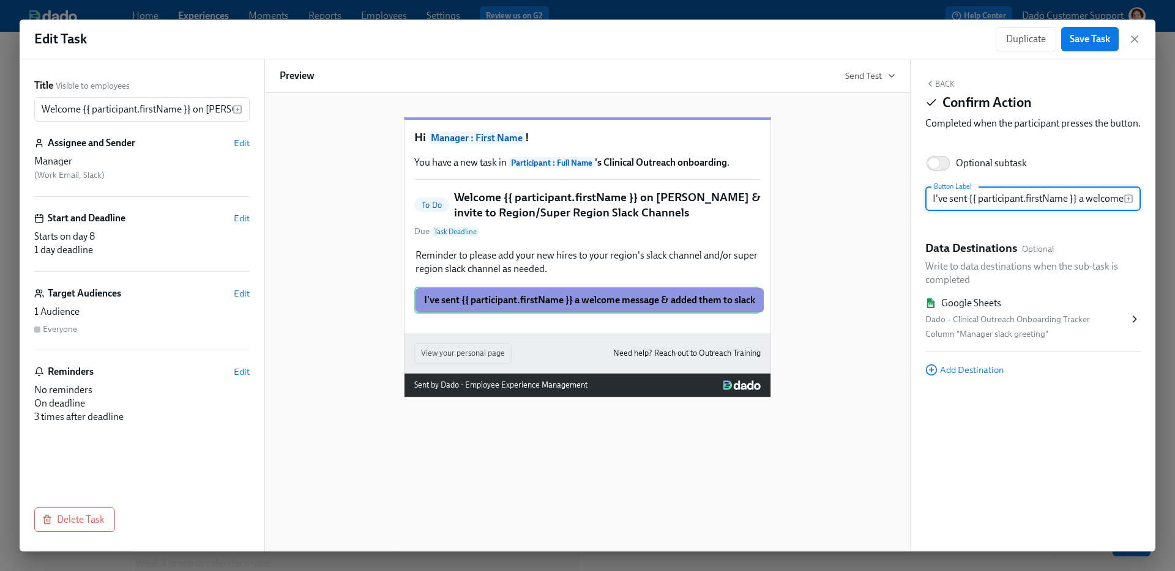
scroll to position [0, 134]
click at [971, 392] on div "Back Confirm Action Completed when the participant presses the button. Optional…" at bounding box center [1032, 305] width 245 height 492
click at [970, 392] on div "Back Confirm Action Completed when the participant presses the button. Optional…" at bounding box center [1032, 305] width 245 height 492
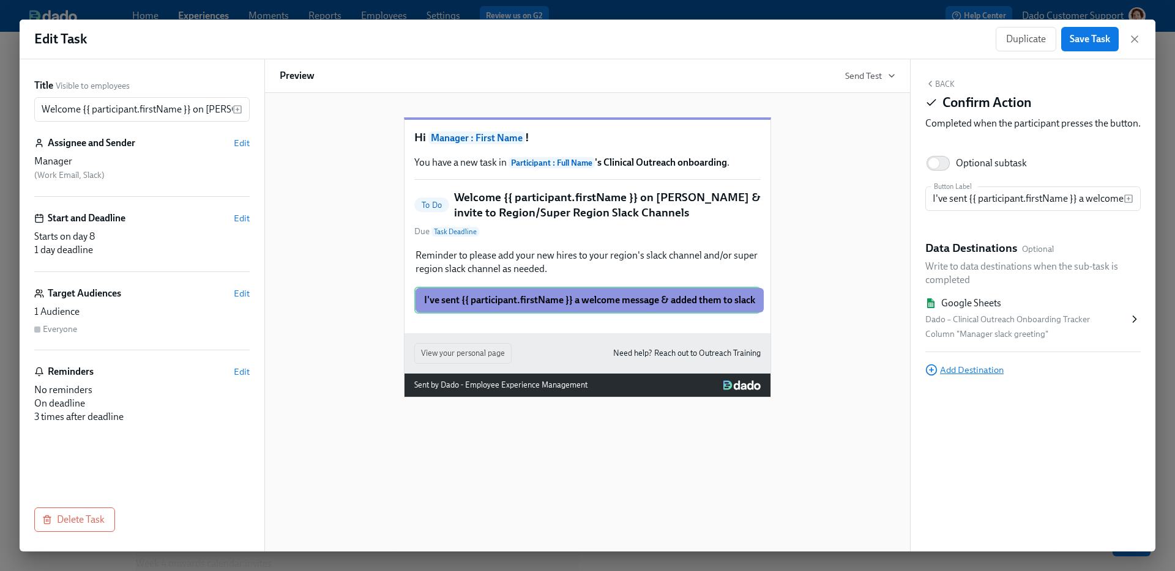
click at [967, 376] on span "Add Destination" at bounding box center [964, 370] width 78 height 12
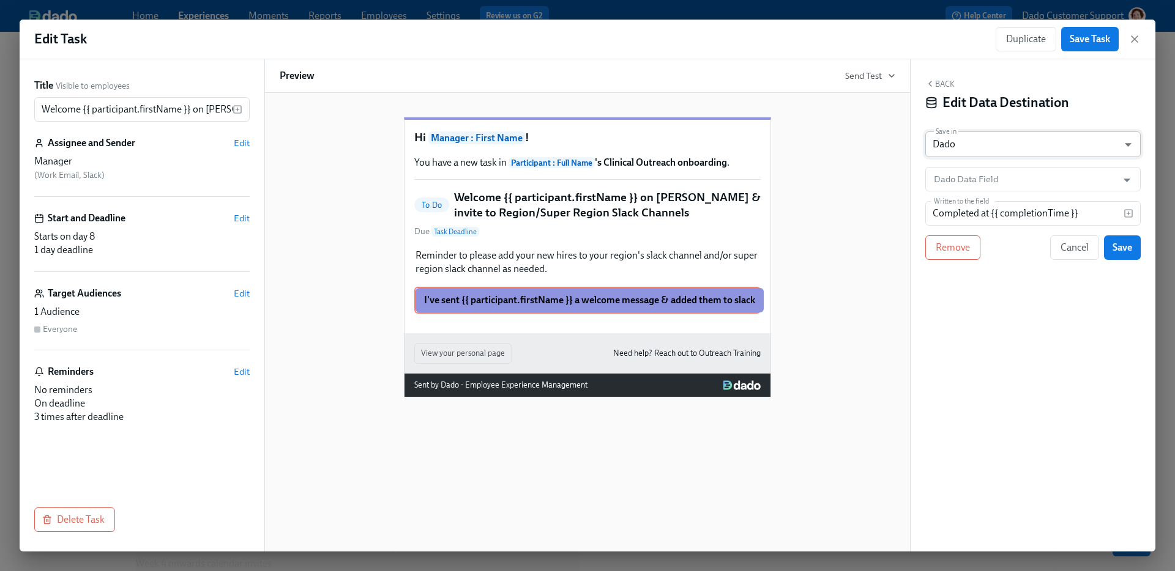
click at [965, 148] on body "Home Experiences Moments Reports Employees Settings Review us on G2 Help Center…" at bounding box center [587, 331] width 1175 height 1238
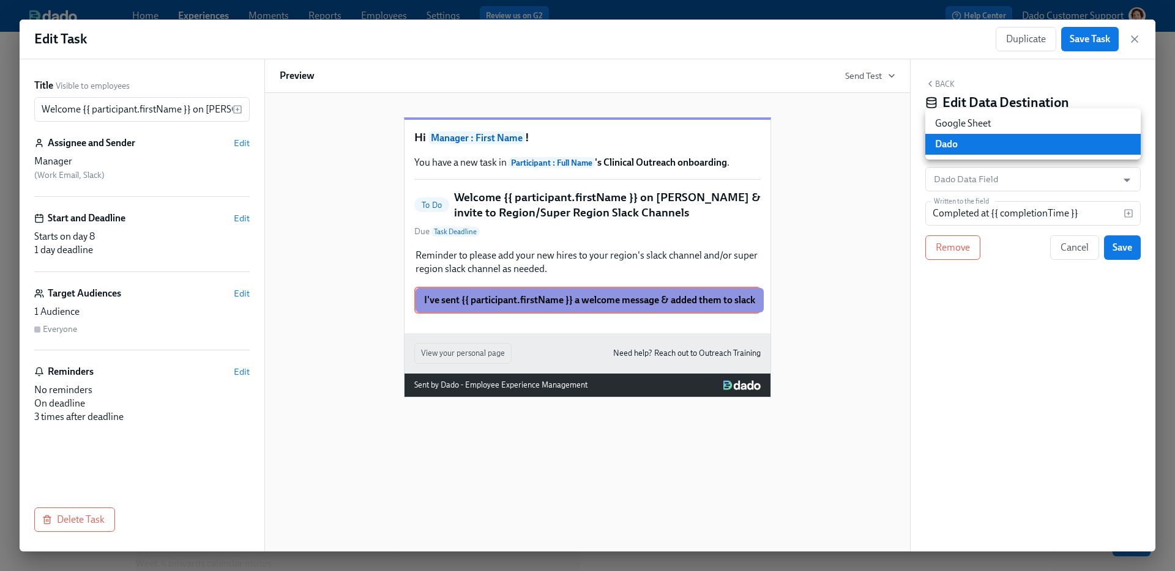
click at [963, 122] on li "Google Sheet" at bounding box center [1032, 123] width 215 height 21
type input "GOOGLE_SHEET"
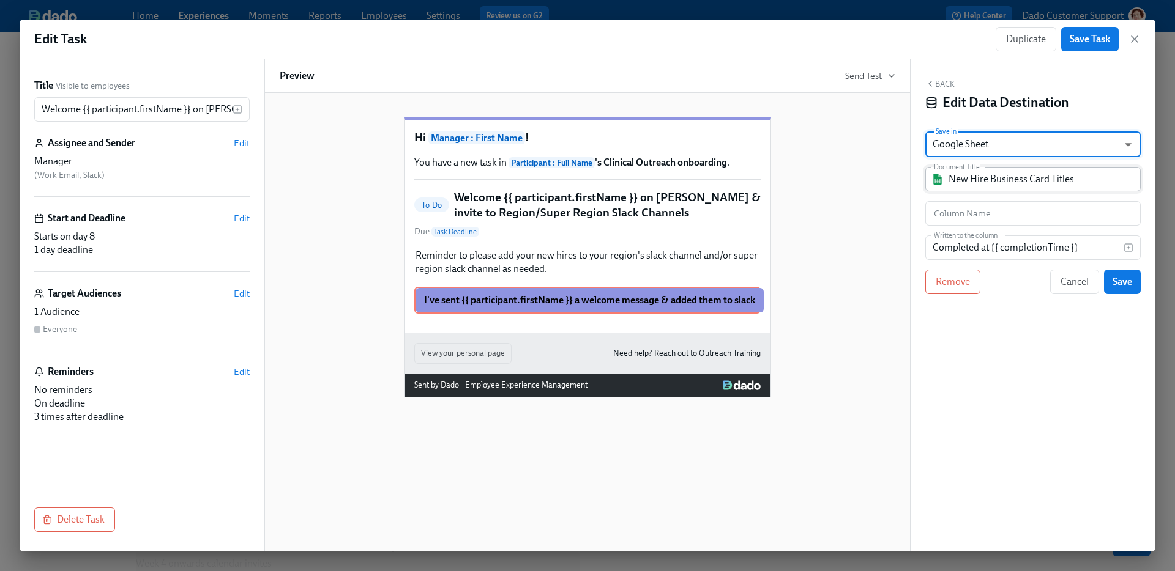
click at [957, 174] on input "New Hire Business Card Titles" at bounding box center [1041, 179] width 186 height 24
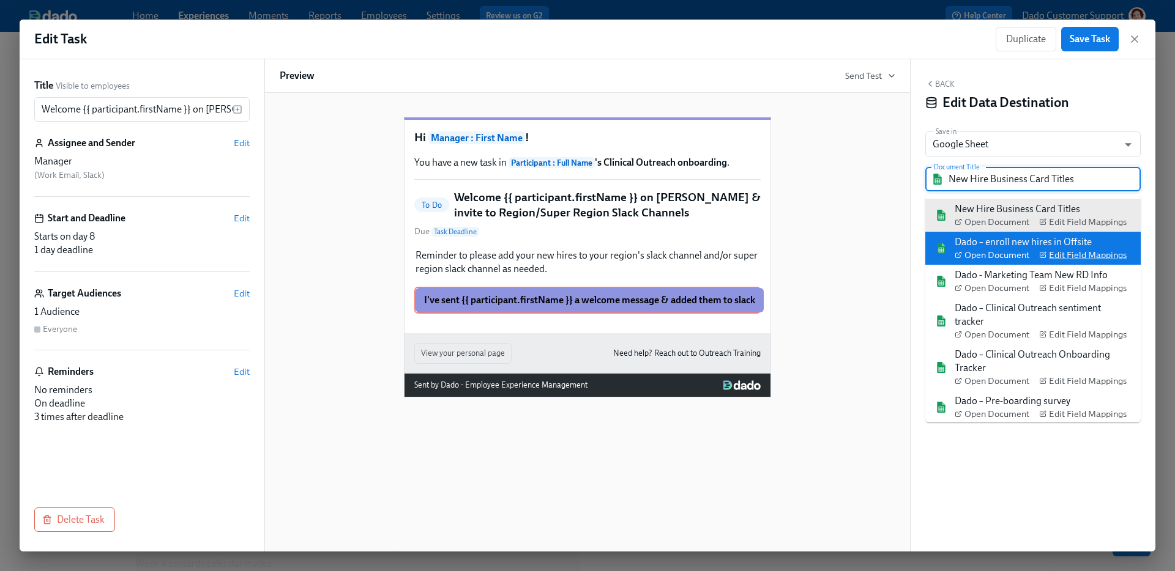
click at [1071, 258] on span "Edit Field Mappings" at bounding box center [1082, 255] width 87 height 12
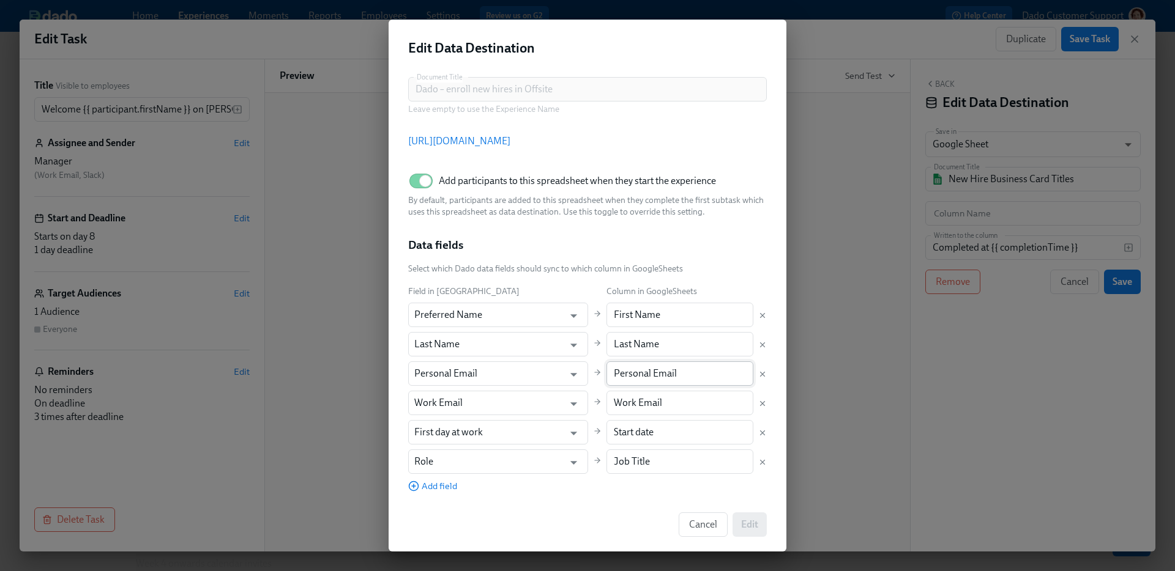
scroll to position [97, 0]
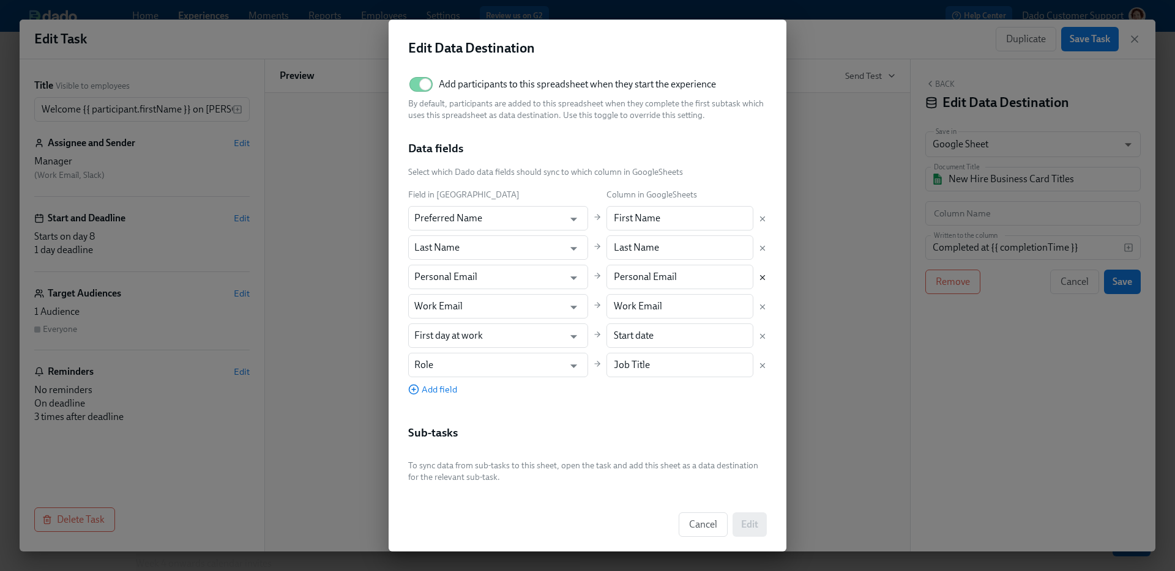
click at [762, 276] on icon "Delete mapping" at bounding box center [762, 277] width 4 height 4
type input "Work Email"
type input "First day at work"
type input "Start date"
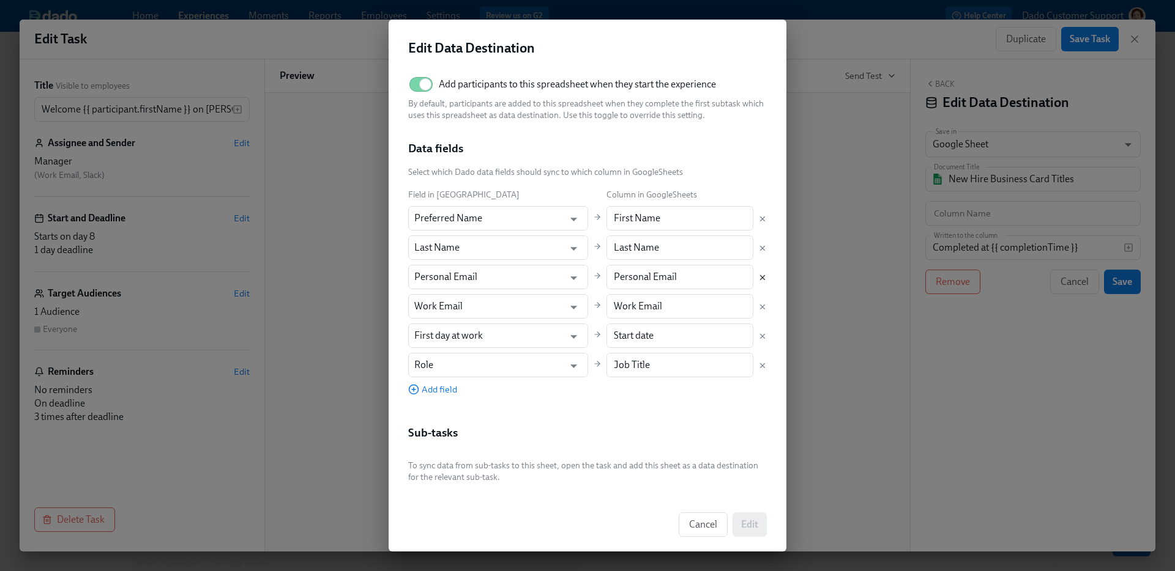
type input "Role"
type input "Job Title"
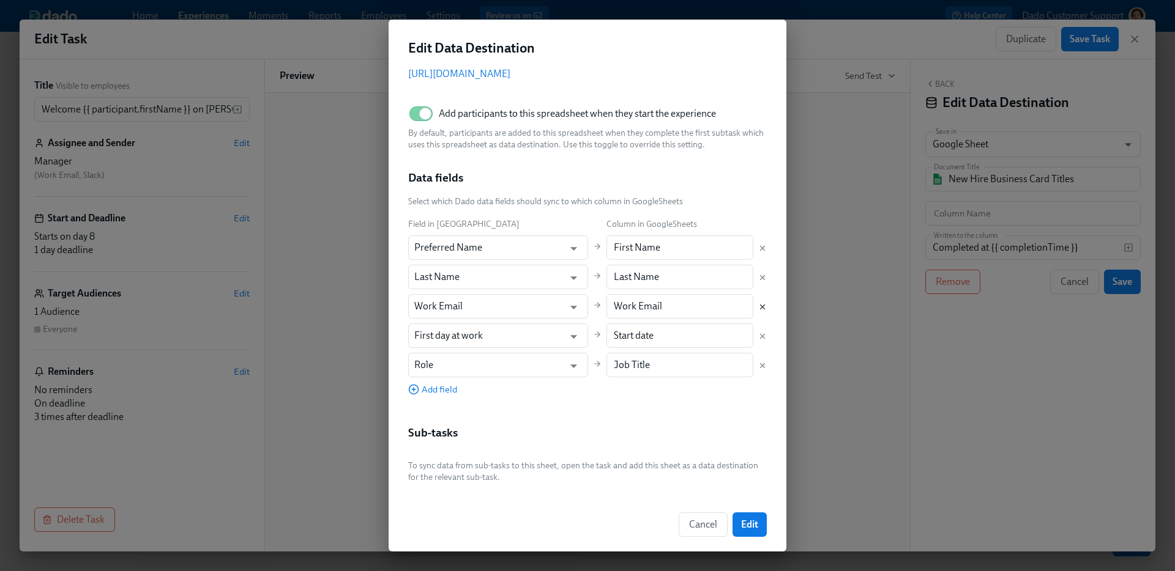
click at [762, 310] on icon "Delete mapping" at bounding box center [762, 307] width 9 height 9
type input "First day at work"
type input "Start date"
type input "Role"
type input "Job Title"
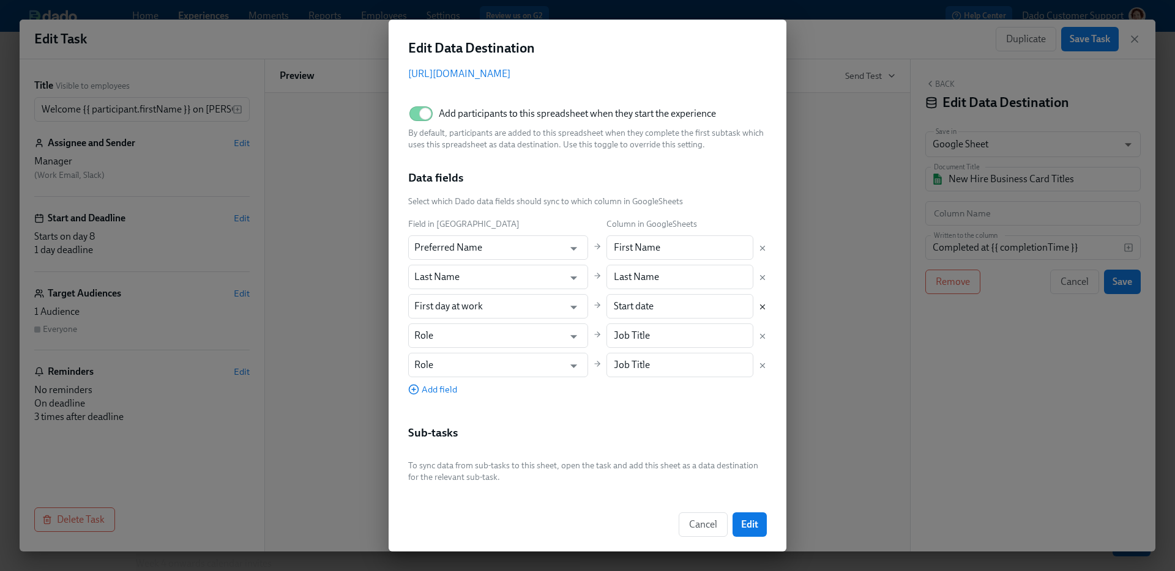
scroll to position [38, 0]
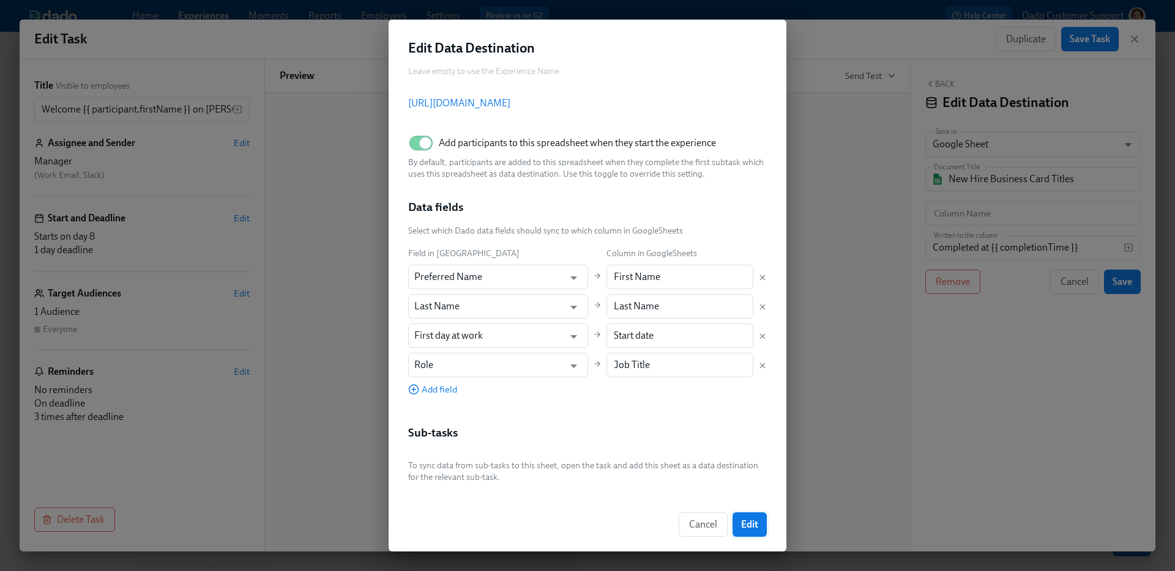
click at [753, 527] on span "Edit" at bounding box center [749, 525] width 17 height 12
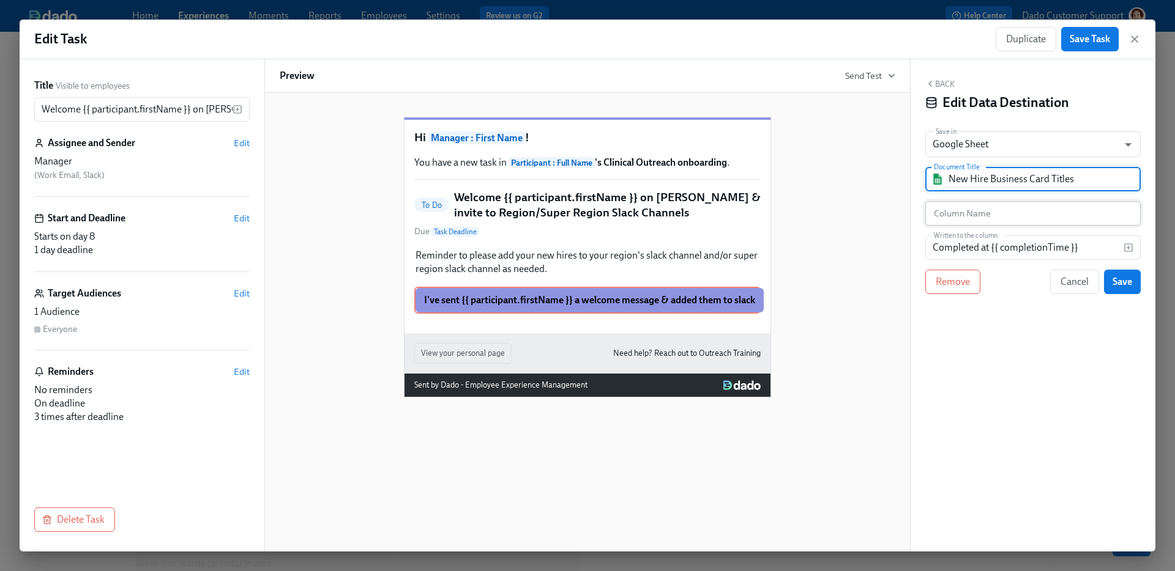
click at [953, 209] on input "text" at bounding box center [1032, 213] width 215 height 24
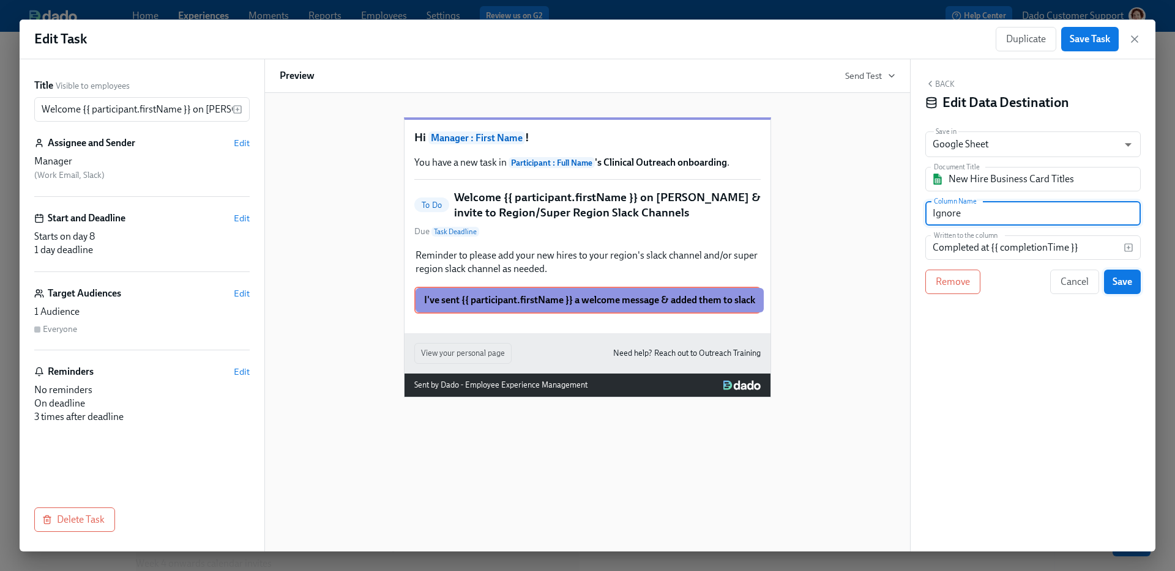
type input "Ignore"
click at [1125, 279] on span "Save" at bounding box center [1122, 282] width 20 height 12
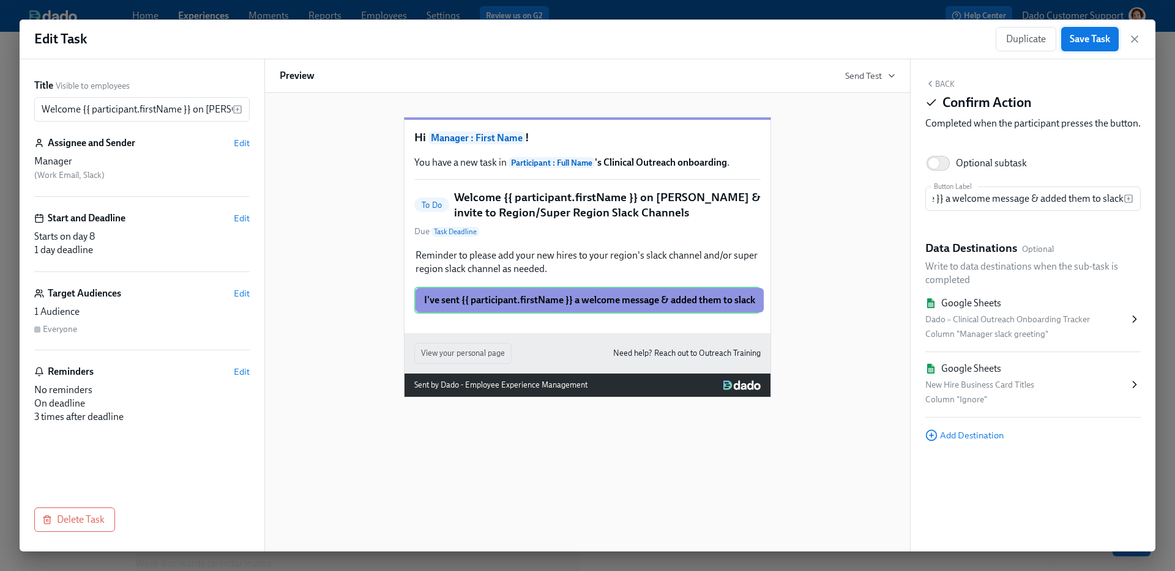
scroll to position [0, 0]
click at [1093, 37] on span "Save Task" at bounding box center [1089, 39] width 40 height 12
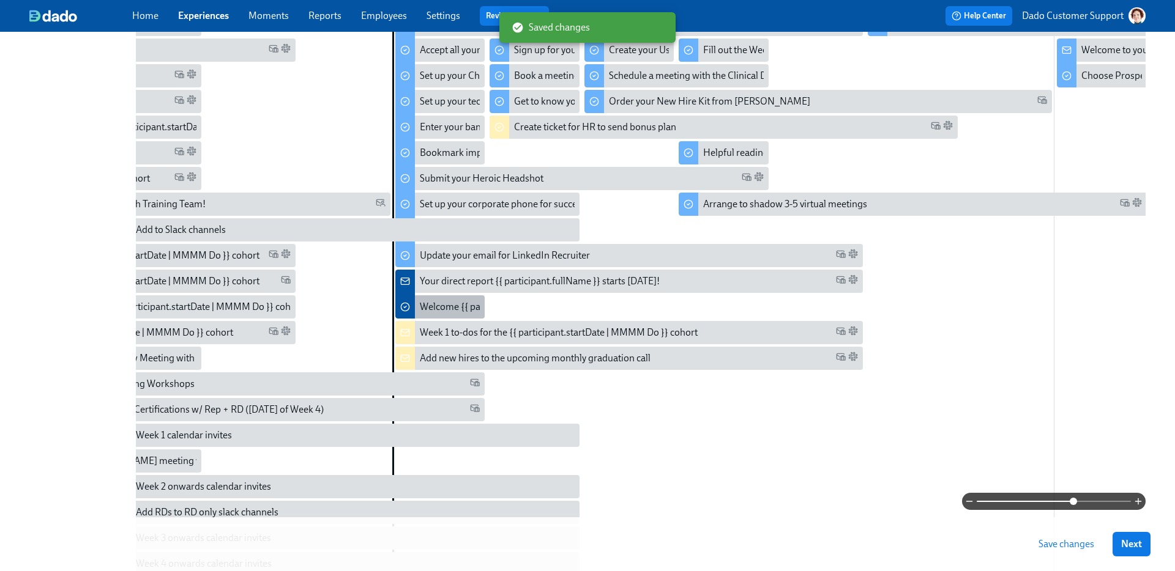
click at [455, 303] on div "Welcome {{ participant.firstName }} on [PERSON_NAME] & invite to Region/Super R…" at bounding box center [640, 306] width 440 height 13
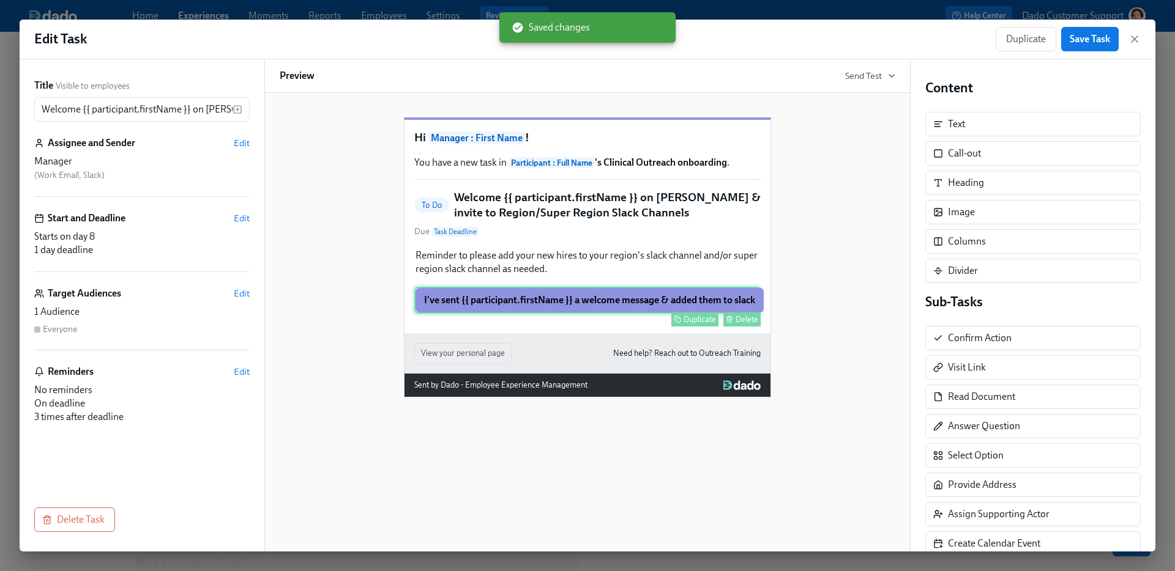
click at [661, 314] on div "I've sent {{ participant.firstName }} a welcome message & added them to slack D…" at bounding box center [587, 300] width 346 height 27
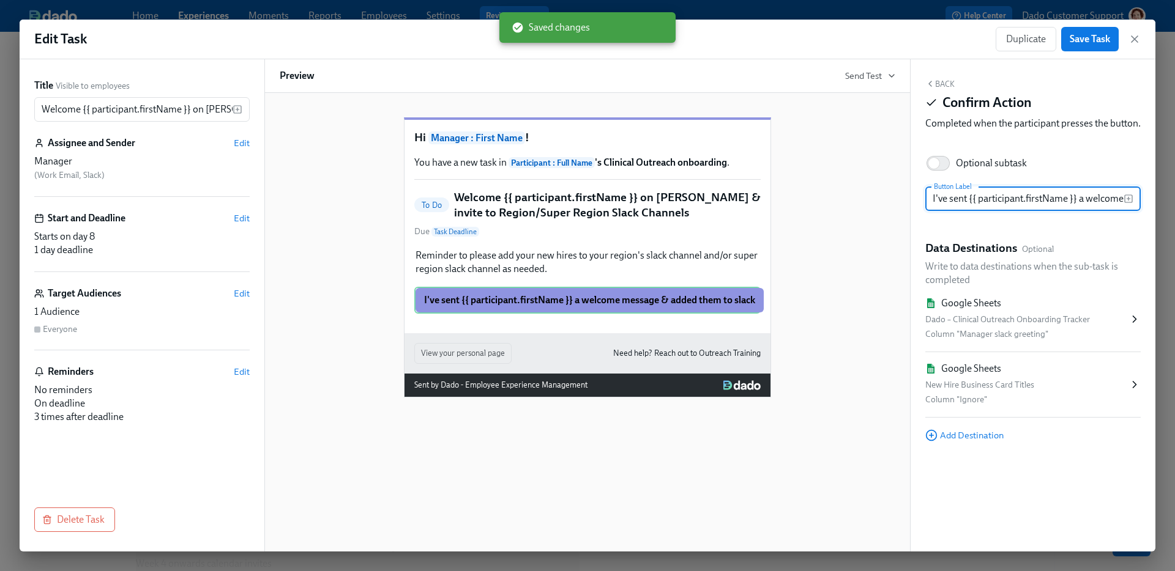
scroll to position [0, 134]
click at [995, 393] on div "New Hire Business Card Titles" at bounding box center [1026, 385] width 203 height 15
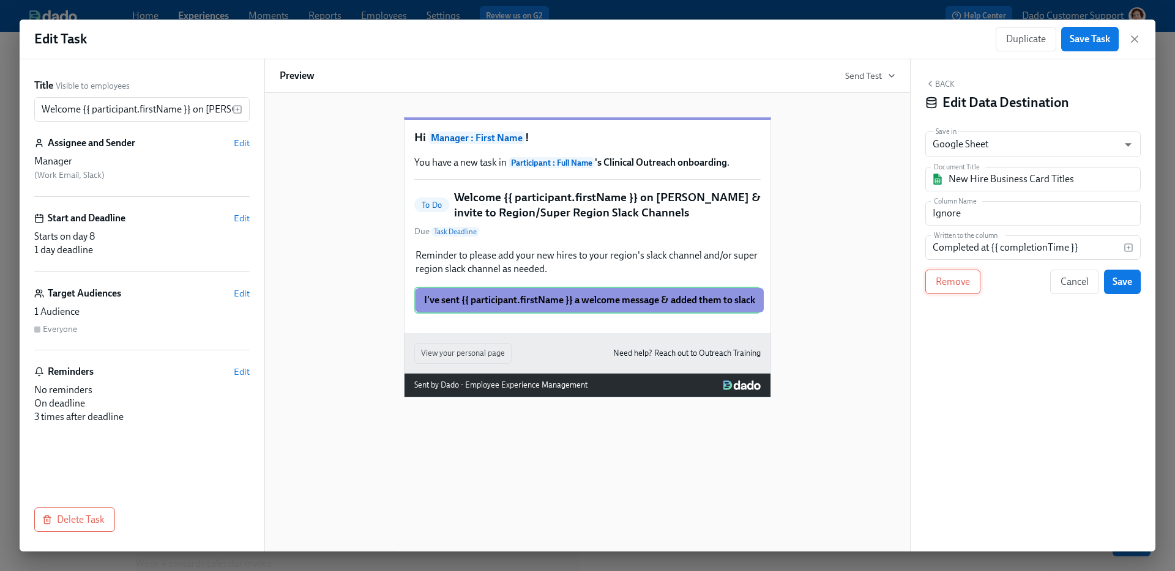
click at [948, 286] on span "Remove" at bounding box center [952, 282] width 34 height 12
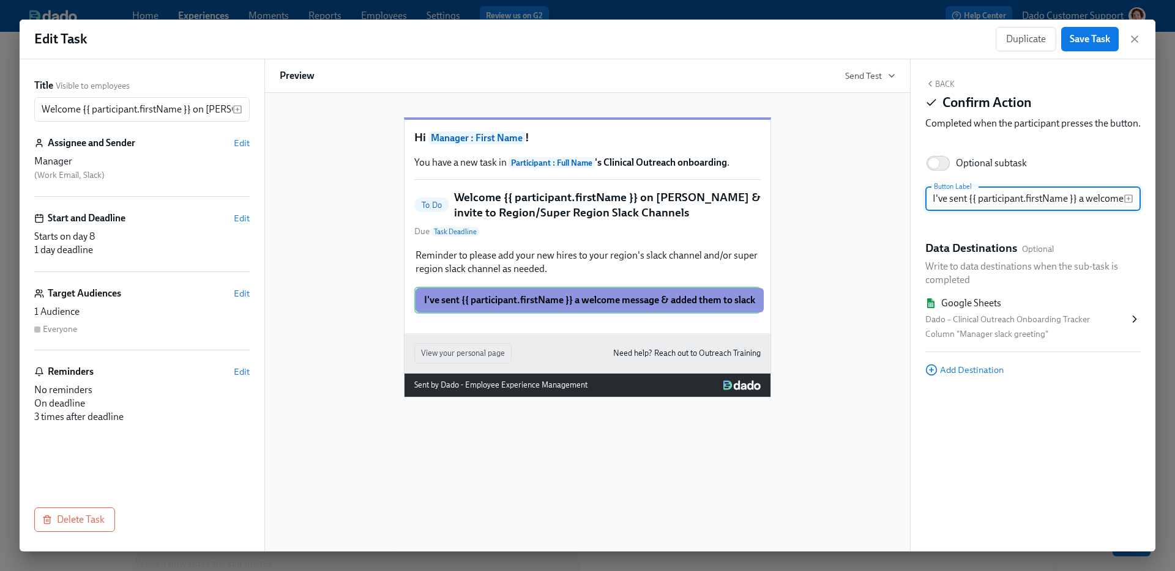
scroll to position [0, 134]
click at [1094, 42] on span "Save Task" at bounding box center [1089, 39] width 40 height 12
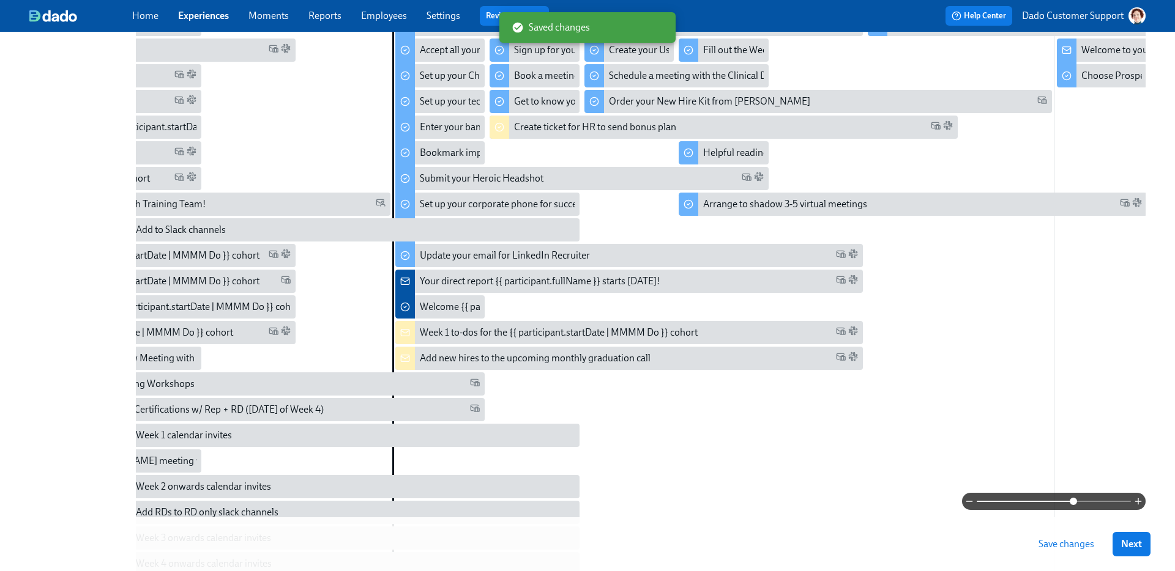
click at [1064, 544] on span "Save changes" at bounding box center [1066, 544] width 56 height 12
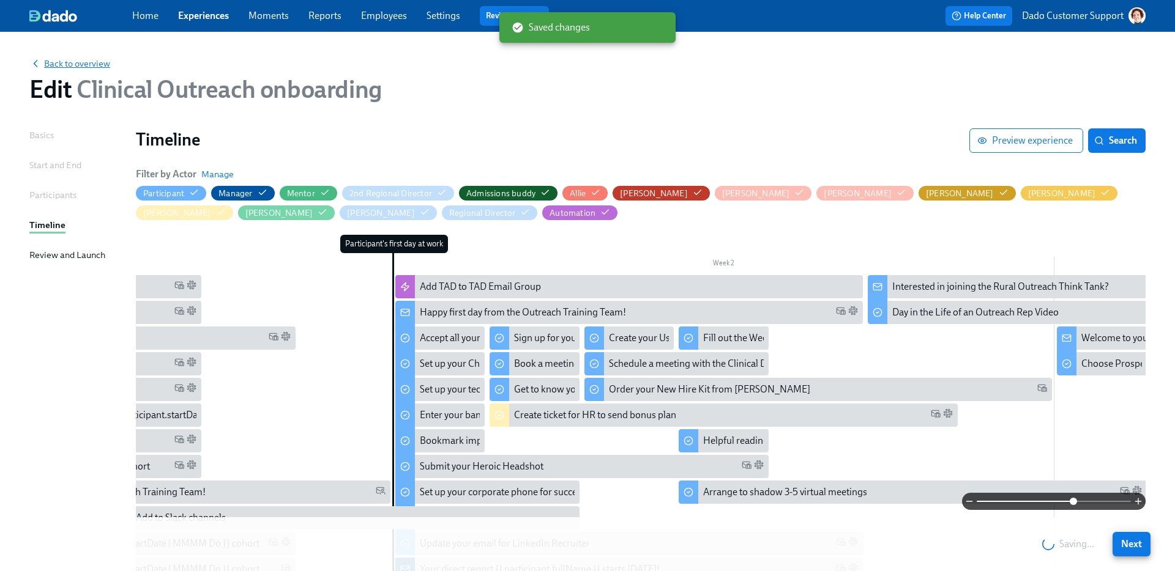
click at [67, 64] on span "Back to overview" at bounding box center [69, 64] width 81 height 12
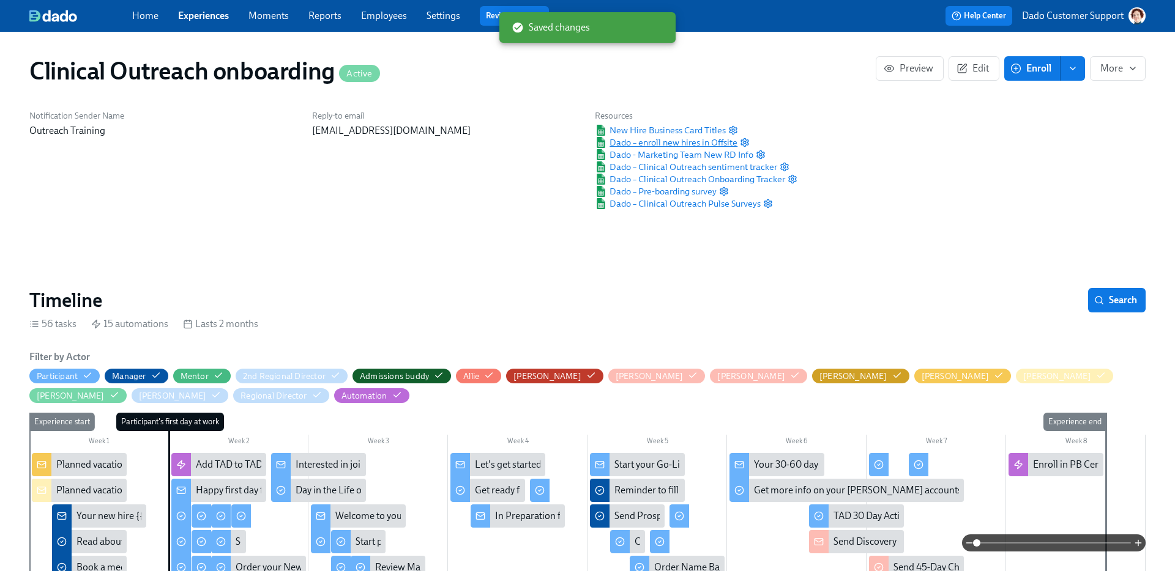
scroll to position [0, 7921]
click at [680, 144] on span "Dado – enroll new hires in Offsite" at bounding box center [666, 142] width 143 height 12
click at [742, 143] on icon "button" at bounding box center [745, 143] width 10 height 10
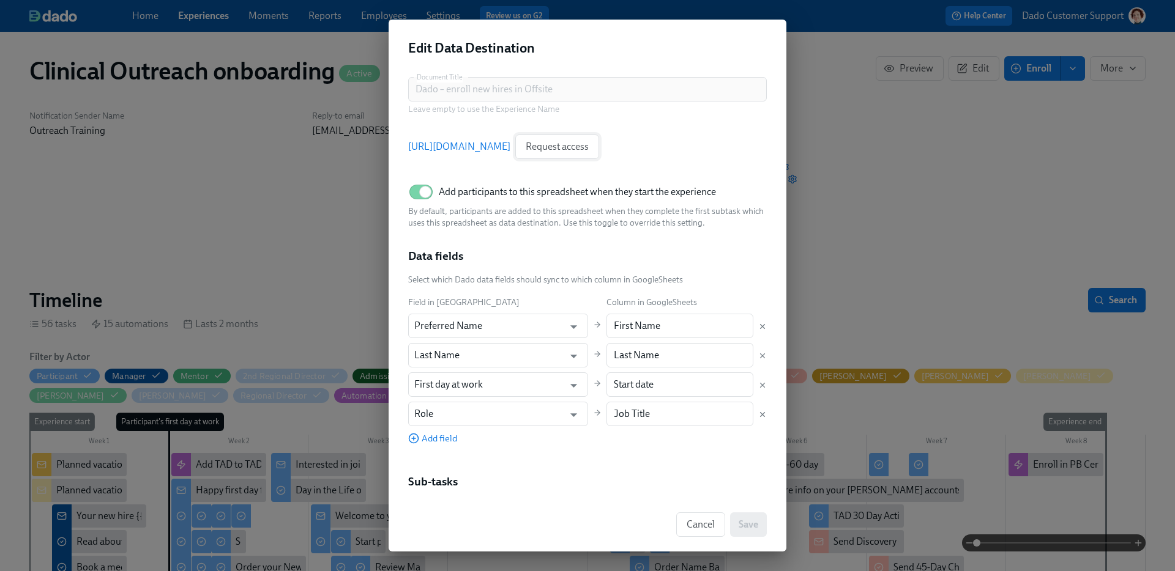
click at [599, 139] on button "Request access" at bounding box center [557, 147] width 84 height 24
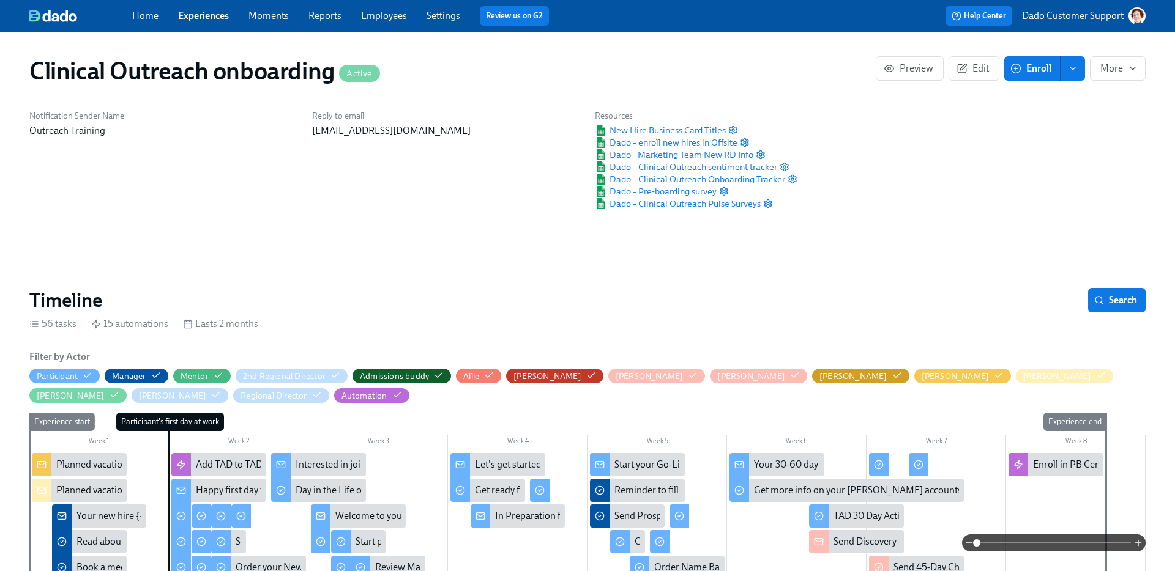
click at [371, 15] on link "Employees" at bounding box center [384, 16] width 46 height 12
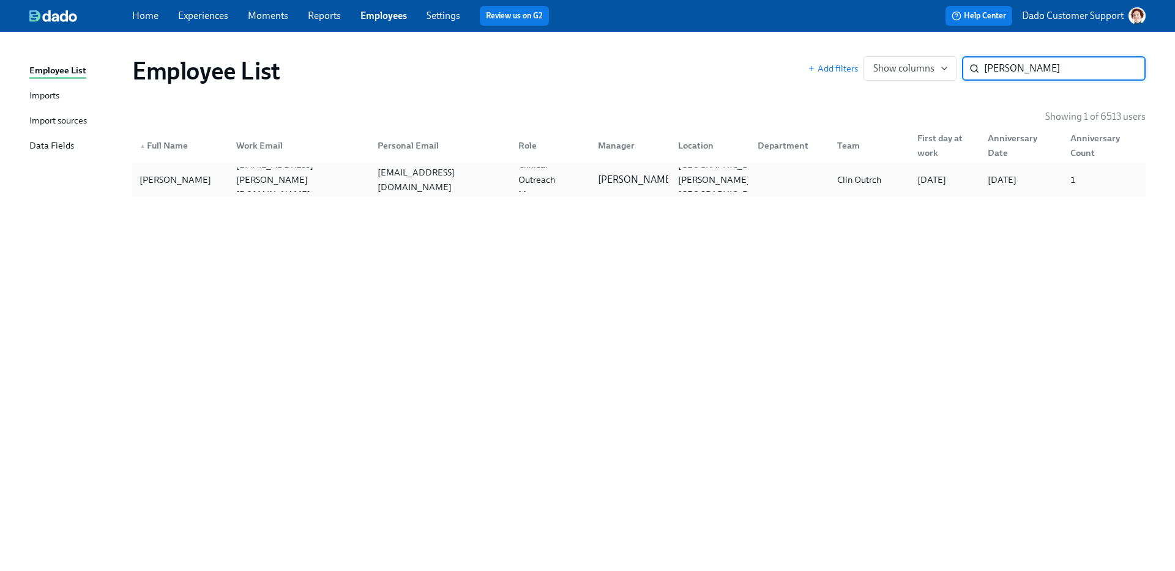
type input "Jernegan"
click at [202, 183] on div "[PERSON_NAME]" at bounding box center [175, 180] width 81 height 15
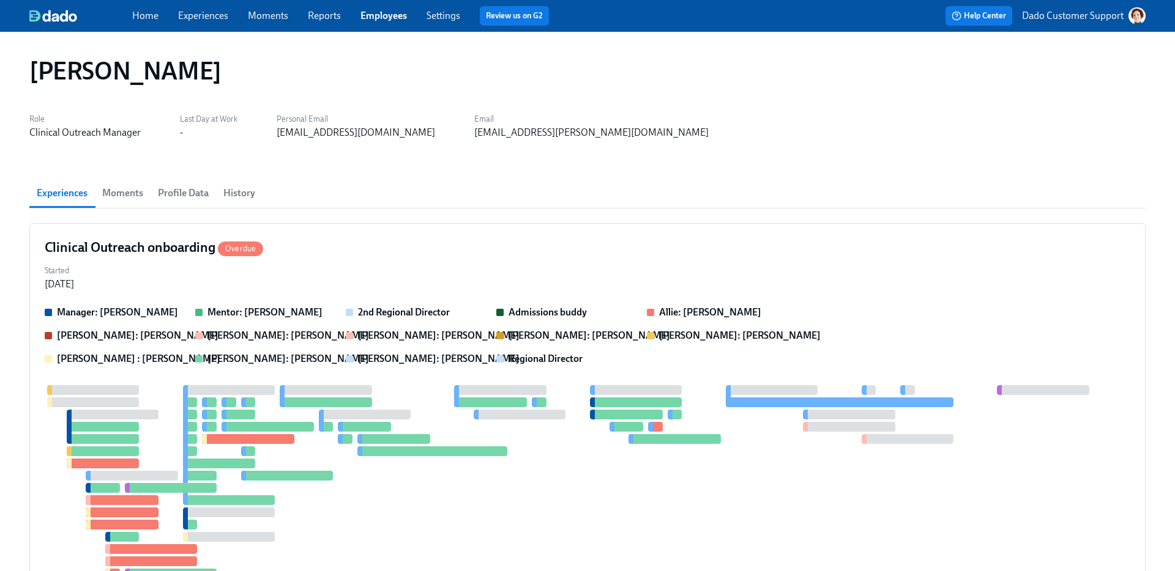
click at [372, 12] on link "Employees" at bounding box center [383, 16] width 46 height 12
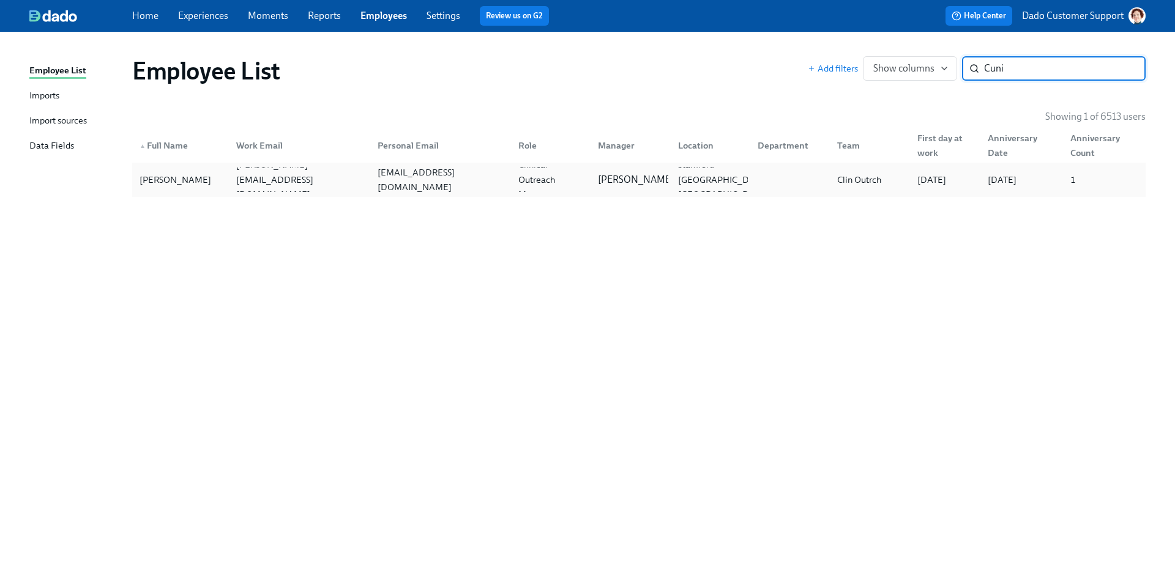
type input "Cuni"
click at [233, 195] on div "Clarissa Cuni clarissa.cuni@charliehealth.com clarissacuni33@gmail.com Clinical…" at bounding box center [638, 180] width 1013 height 34
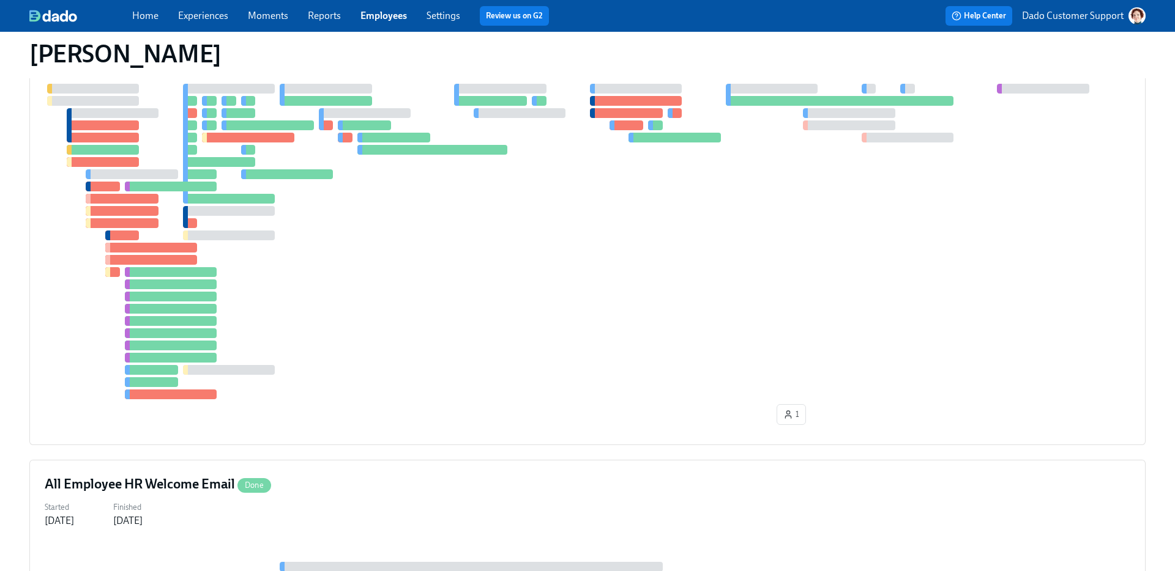
scroll to position [669, 0]
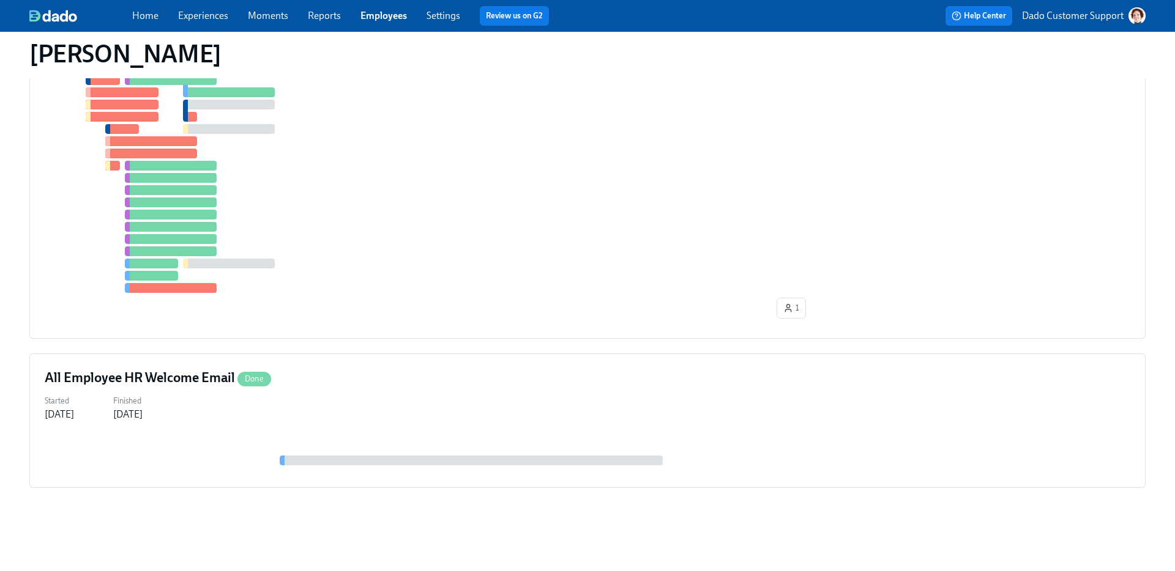
click at [188, 13] on link "Experiences" at bounding box center [203, 16] width 50 height 12
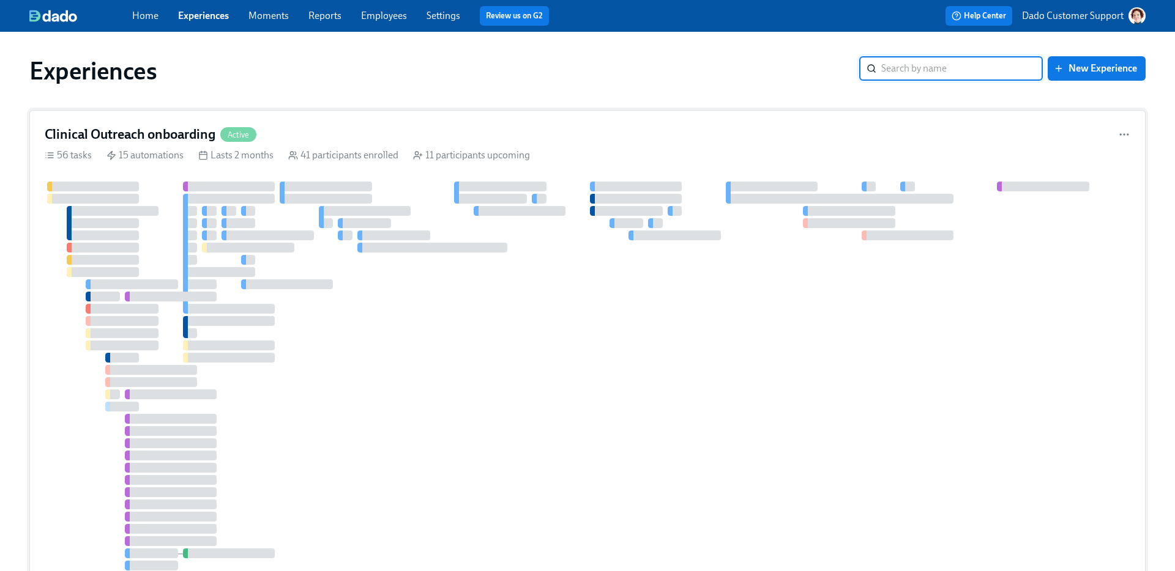
click at [318, 288] on div at bounding box center [287, 285] width 92 height 10
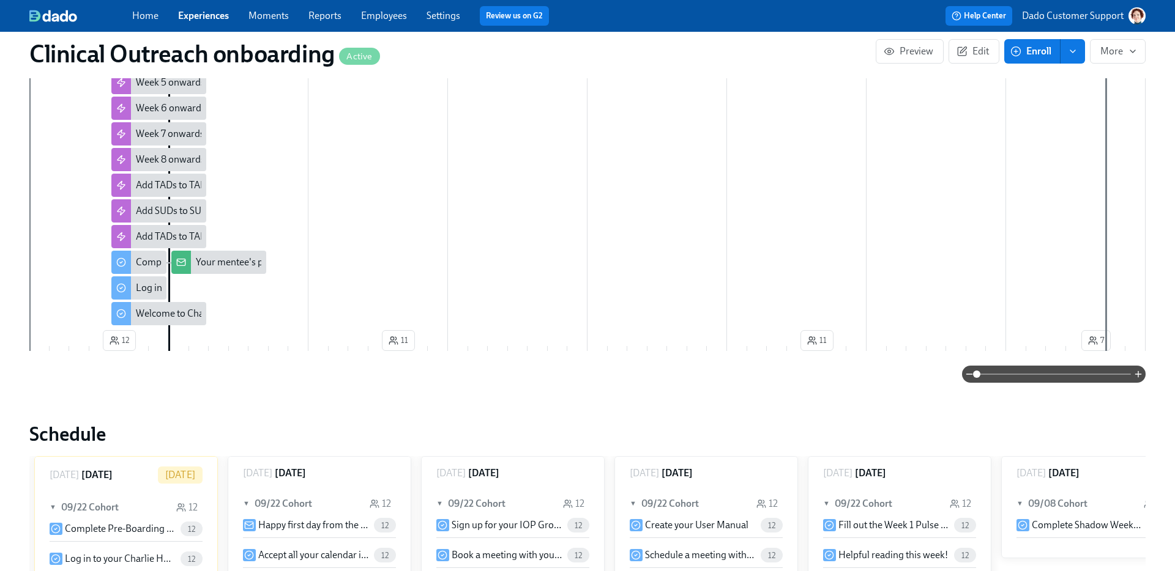
scroll to position [971, 0]
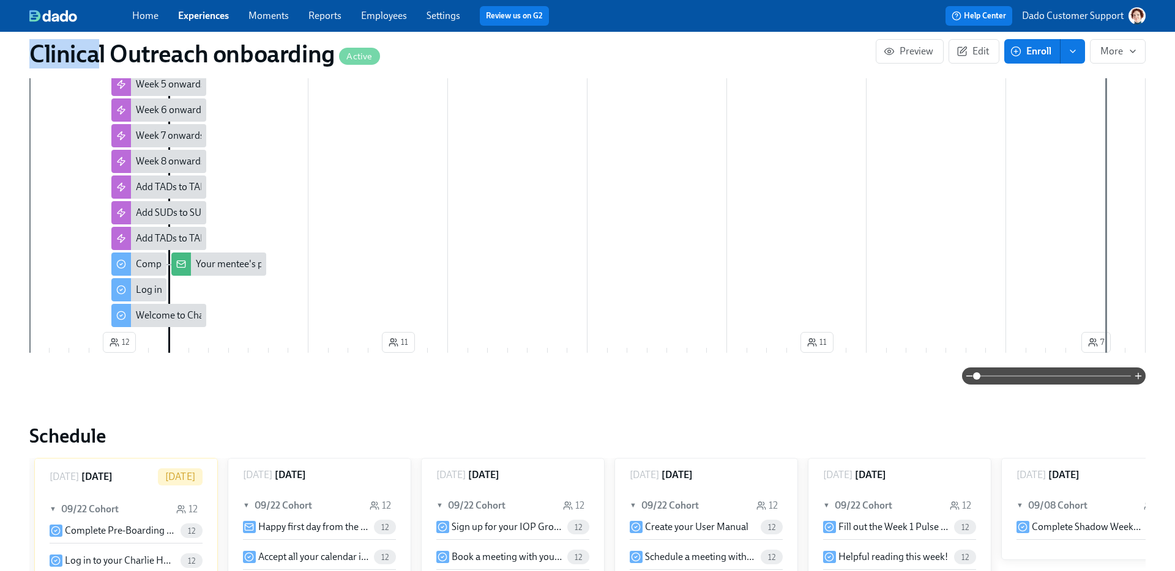
drag, startPoint x: 35, startPoint y: 54, endPoint x: 134, endPoint y: 53, distance: 99.1
click at [134, 53] on h1 "Clinical Outreach onboarding Active" at bounding box center [204, 53] width 351 height 29
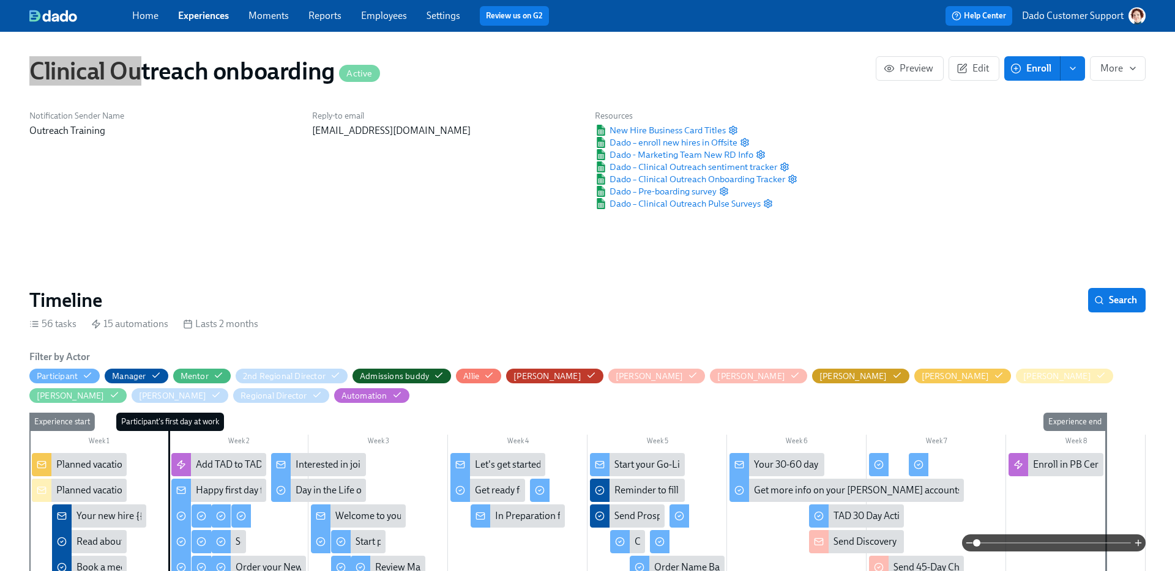
scroll to position [0, 13759]
click at [371, 14] on link "Employees" at bounding box center [384, 16] width 46 height 12
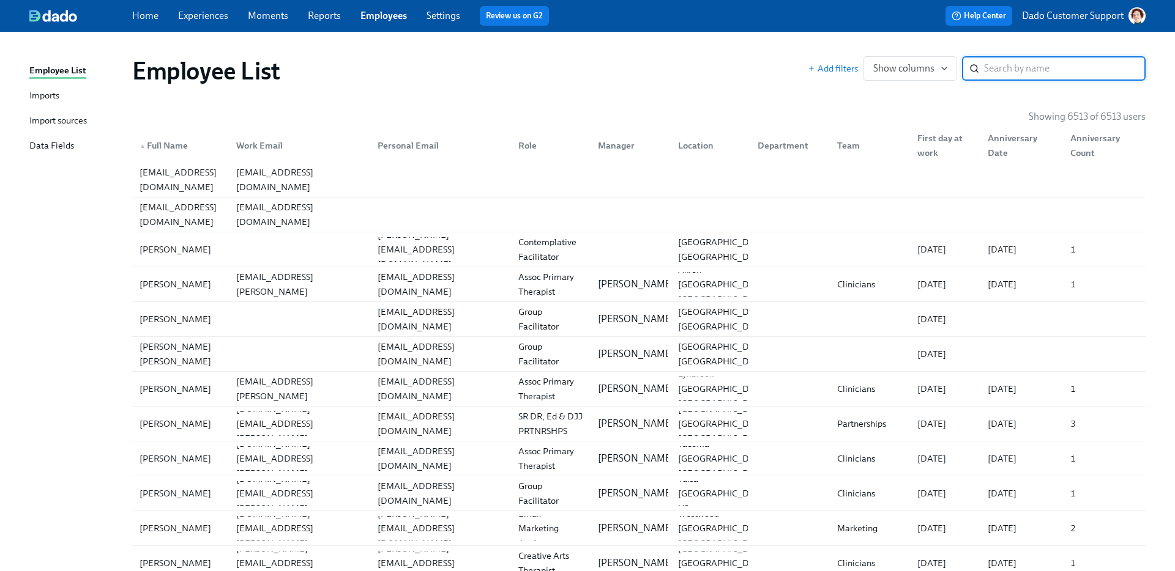
click at [46, 121] on div "Import sources" at bounding box center [58, 121] width 58 height 15
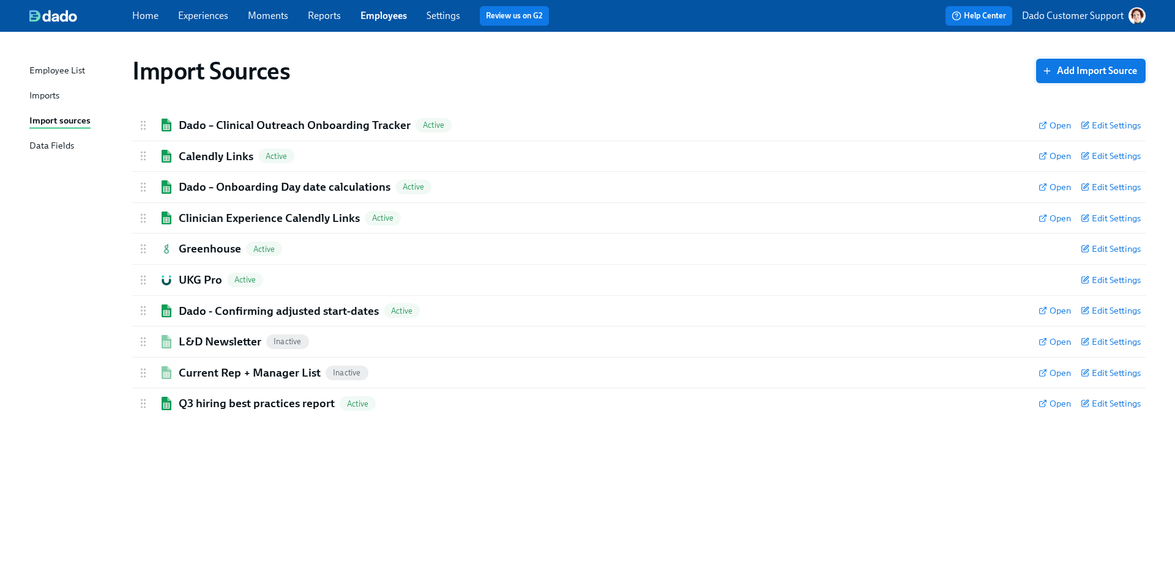
click at [1077, 64] on button "Add Import Source" at bounding box center [1090, 71] width 109 height 24
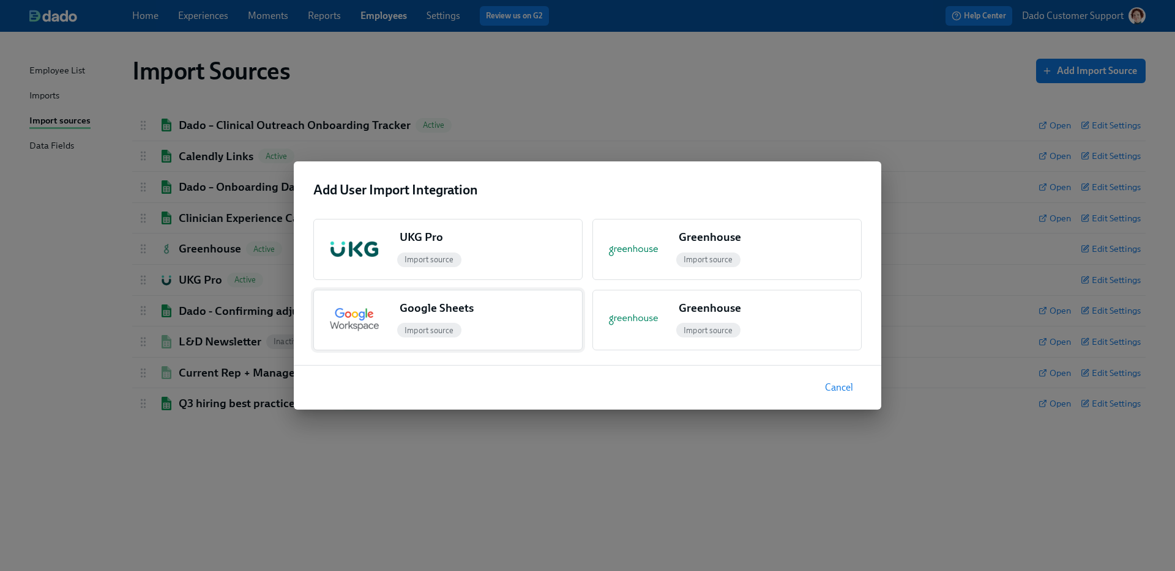
click at [486, 313] on div "Google Sheets" at bounding box center [488, 310] width 187 height 21
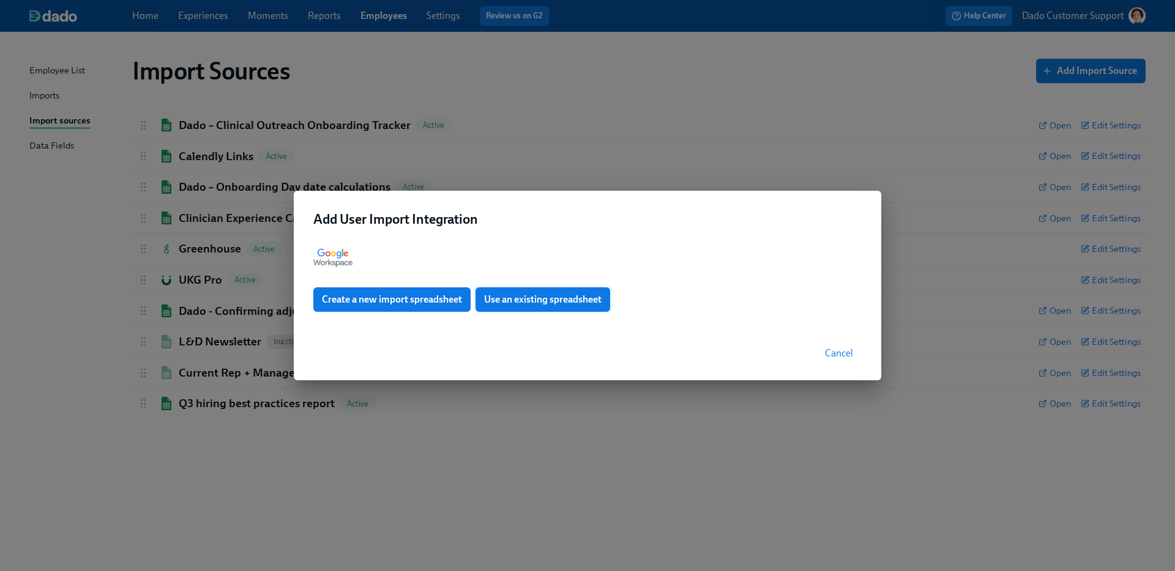
click at [516, 295] on span "Use an existing spreadsheet" at bounding box center [542, 300] width 117 height 12
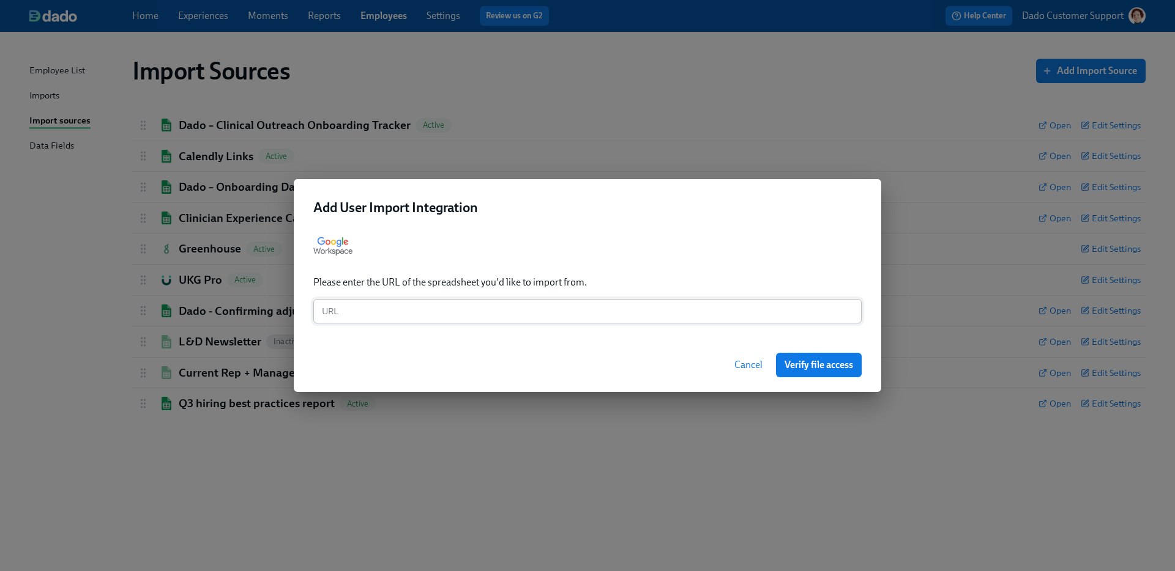
click at [366, 308] on input "text" at bounding box center [587, 311] width 548 height 24
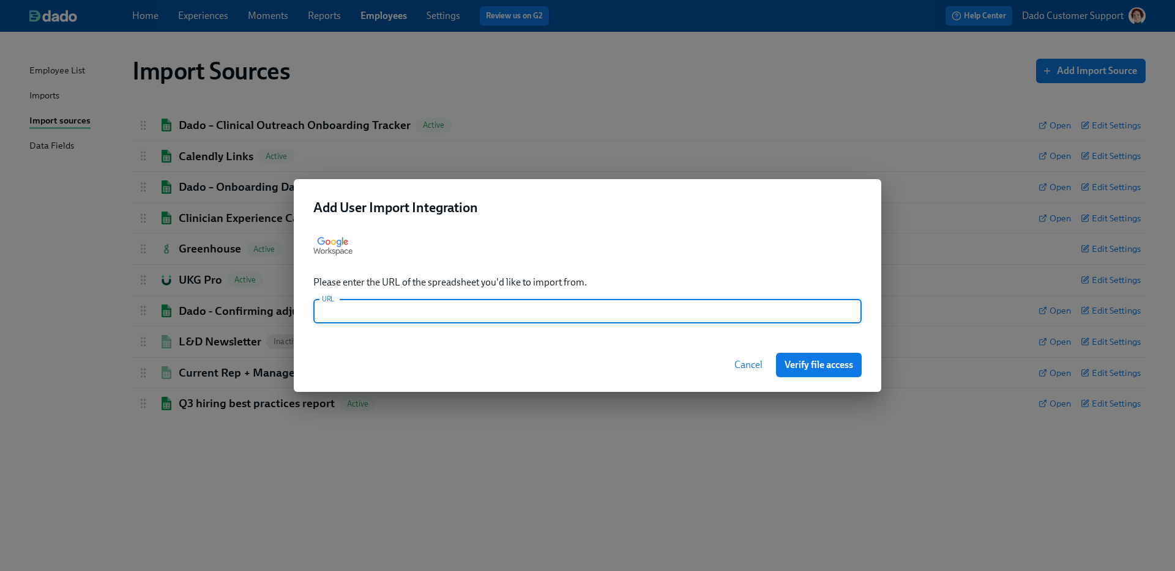
paste input "https://docs.google.com/spreadsheets/d/1fmdhXdaLEjUllJT4cqkDdiPvl-20Ngy7s1aZFCC…"
type input "https://docs.google.com/spreadsheets/d/1fmdhXdaLEjUllJT4cqkDdiPvl-20Ngy7s1aZFCC…"
click at [737, 358] on button "Cancel" at bounding box center [748, 365] width 45 height 24
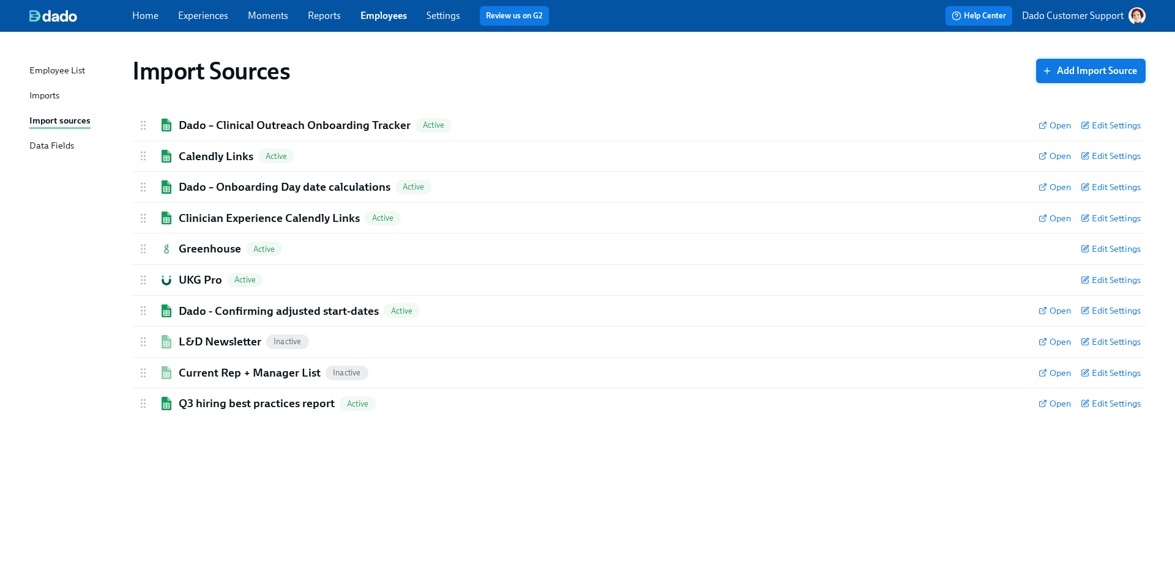
click at [1058, 78] on button "Add Import Source" at bounding box center [1090, 71] width 109 height 24
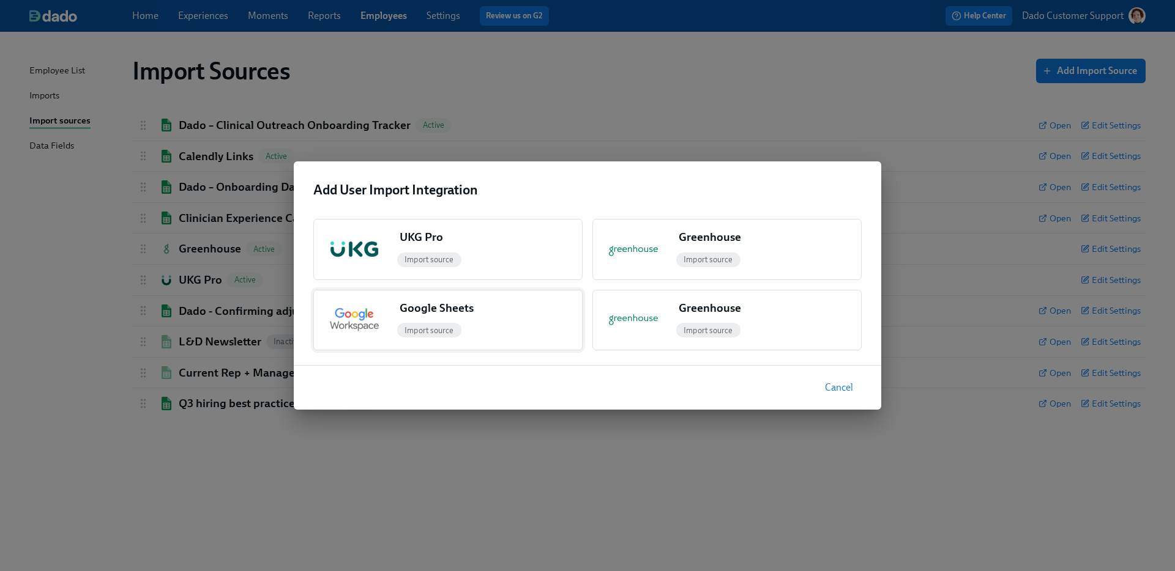
click at [489, 321] on div "Import source" at bounding box center [488, 331] width 187 height 20
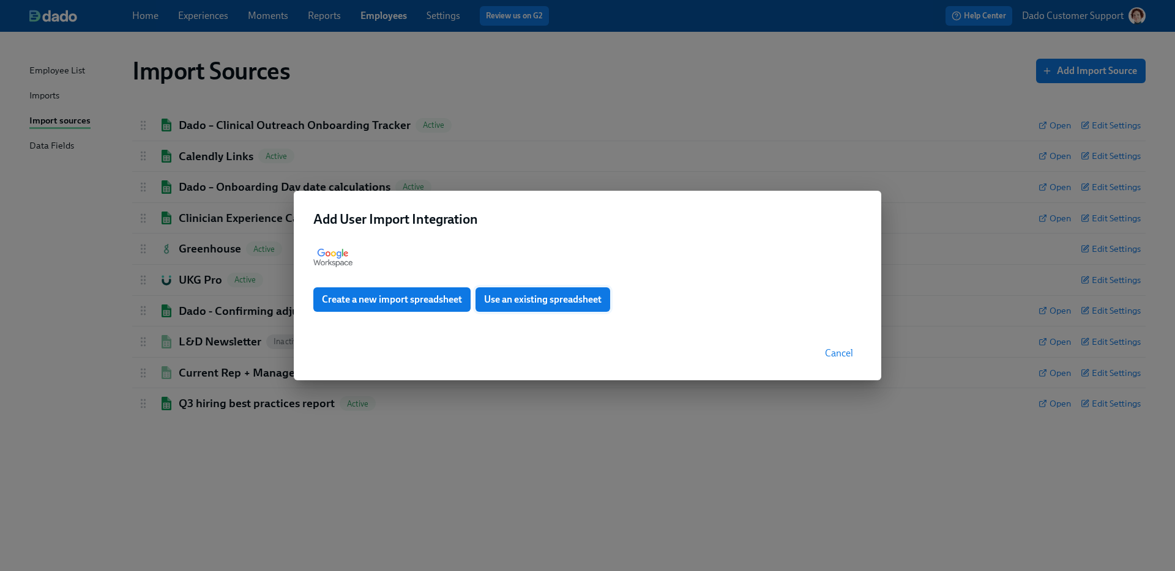
click at [536, 305] on span "Use an existing spreadsheet" at bounding box center [542, 300] width 117 height 12
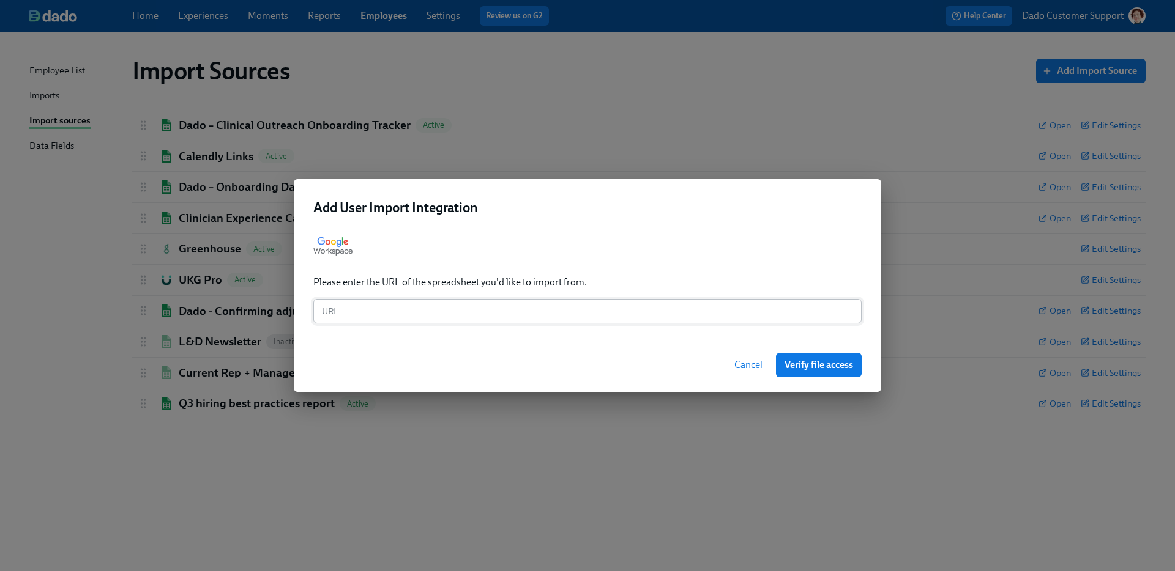
click at [488, 308] on input "text" at bounding box center [587, 311] width 548 height 24
paste input "https://docs.google.com/spreadsheets/d/1fmdhXdaLEjUllJT4cqkDdiPvl-20Ngy7s1aZFCC…"
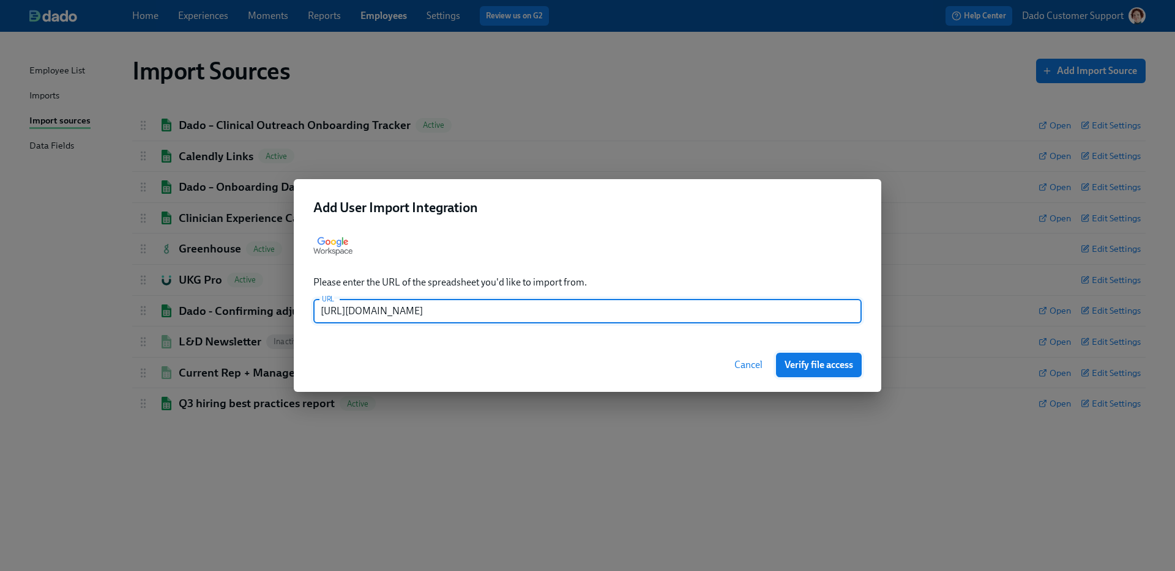
type input "https://docs.google.com/spreadsheets/d/1fmdhXdaLEjUllJT4cqkDdiPvl-20Ngy7s1aZFCC…"
click at [805, 369] on span "Verify file access" at bounding box center [818, 365] width 69 height 12
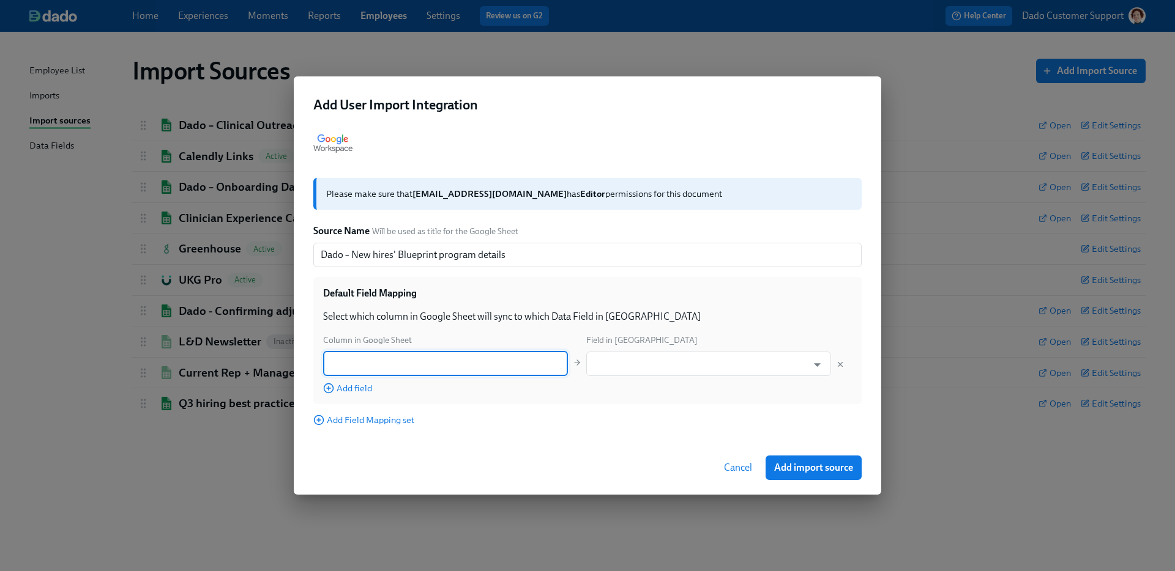
click at [385, 372] on input "text" at bounding box center [445, 364] width 245 height 24
paste input "Personal Email PB Non-Manager (email address) PB Title"
type input "Personal Email"
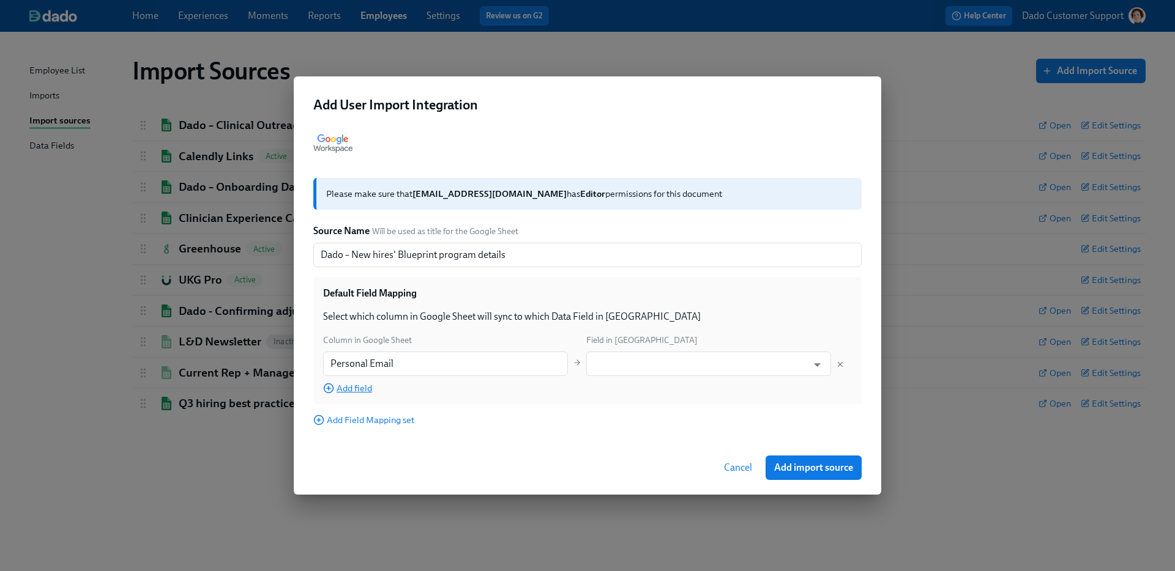
click at [351, 390] on span "Add field" at bounding box center [347, 388] width 49 height 12
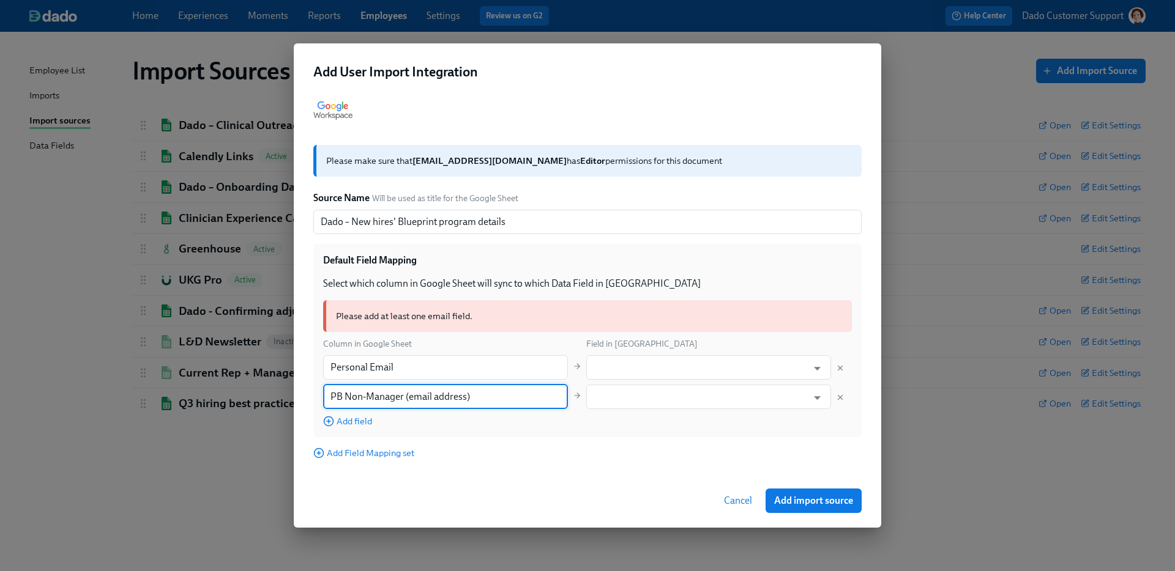
type input "PB Non-Manager (email address)"
click at [364, 414] on div "Add field" at bounding box center [445, 420] width 245 height 13
click at [357, 421] on span "Add field" at bounding box center [347, 421] width 49 height 12
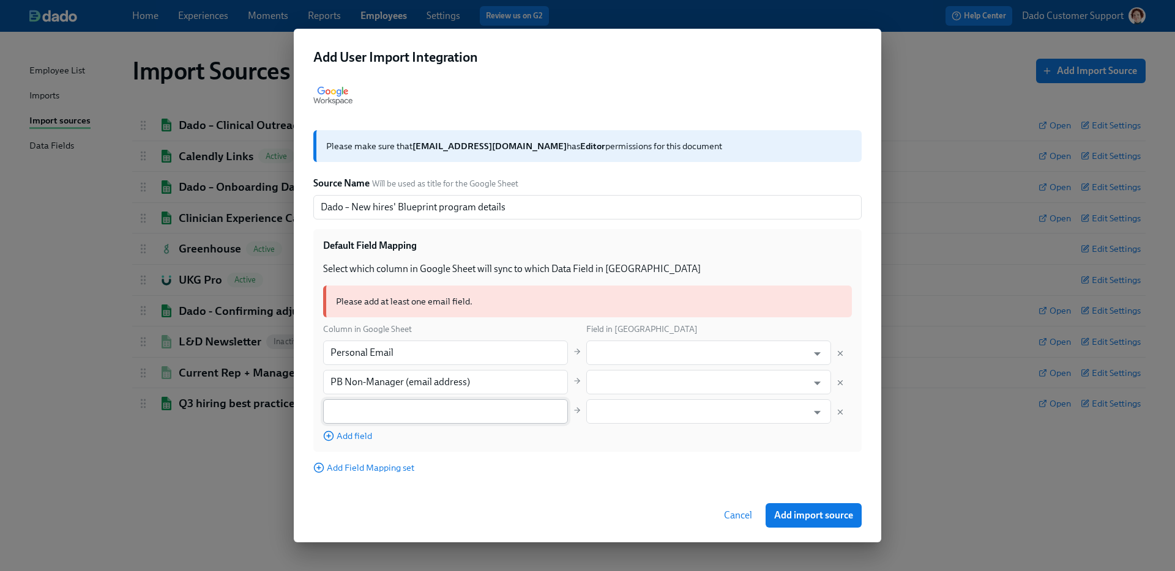
click at [350, 421] on input "text" at bounding box center [445, 411] width 245 height 24
paste input "PB Title"
type input "PB Title"
click at [636, 351] on input "text" at bounding box center [699, 353] width 215 height 24
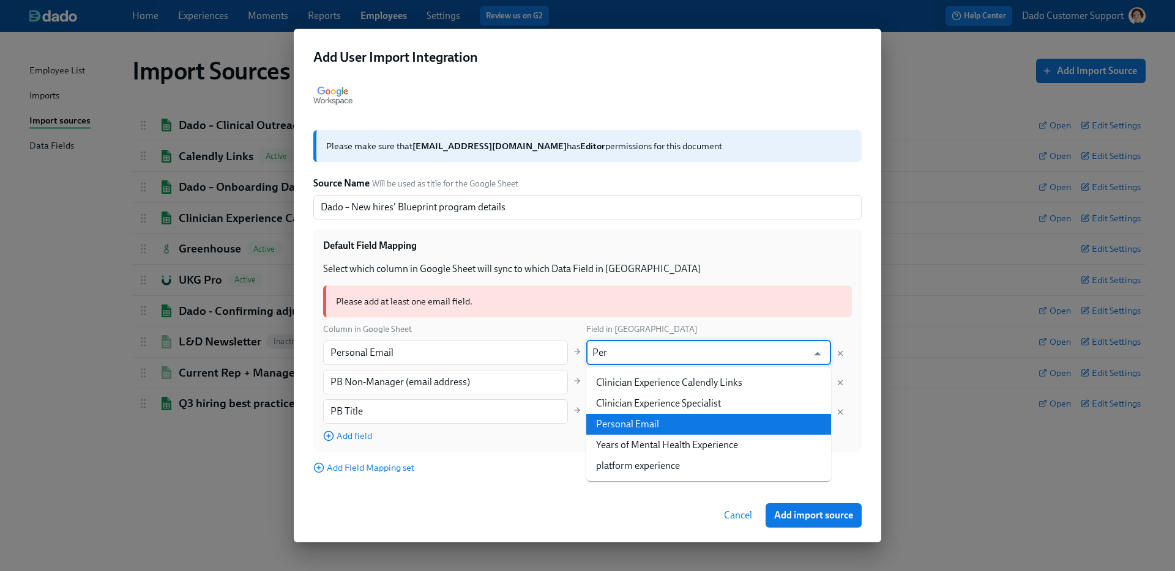
click at [646, 424] on li "Personal Email" at bounding box center [708, 424] width 245 height 21
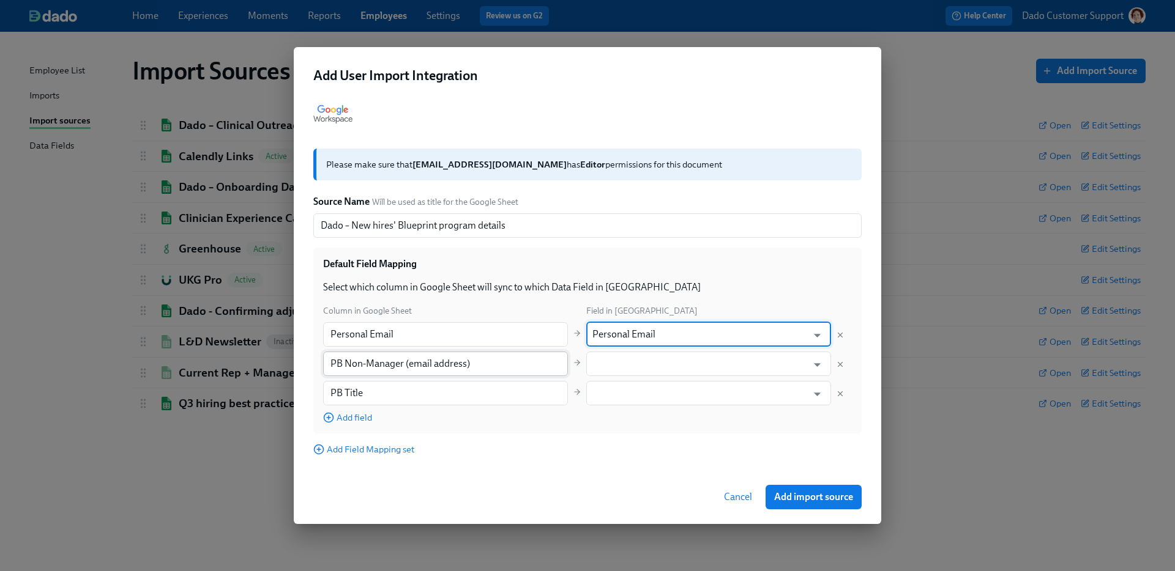
type input "Personal Email"
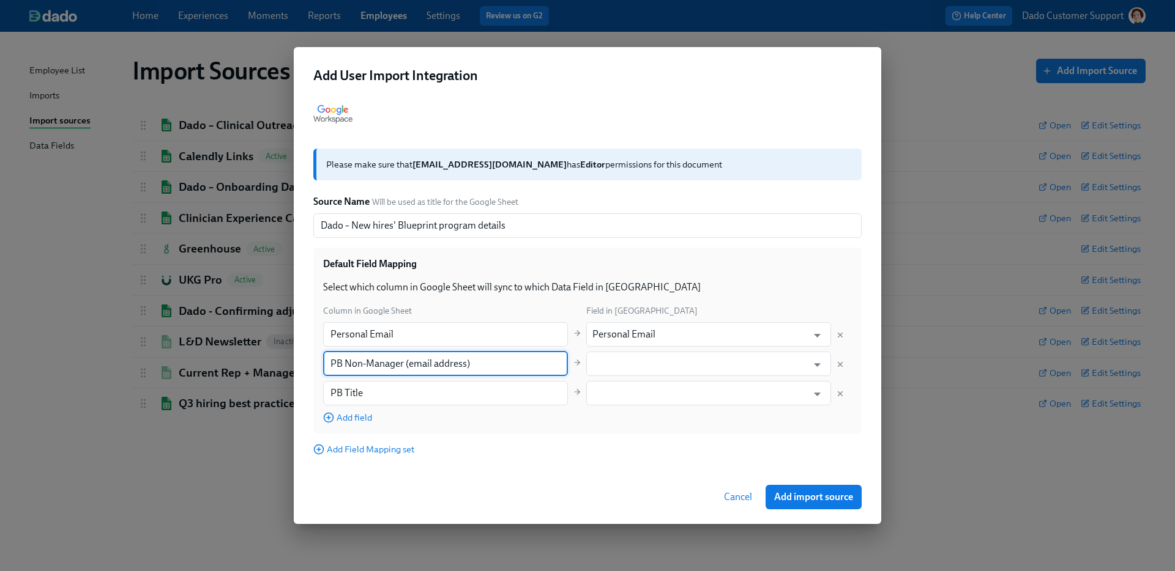
click at [538, 370] on input "PB Non-Manager (email address)" at bounding box center [445, 364] width 245 height 24
click at [639, 360] on input "text" at bounding box center [699, 364] width 215 height 24
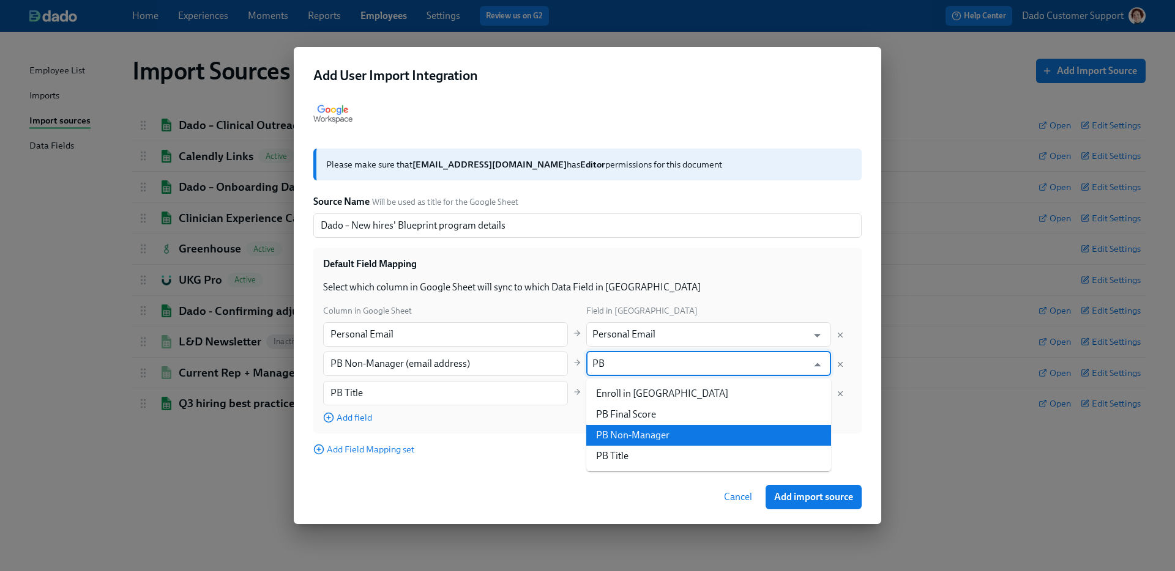
click at [644, 431] on li "PB Non-Manager" at bounding box center [708, 435] width 245 height 21
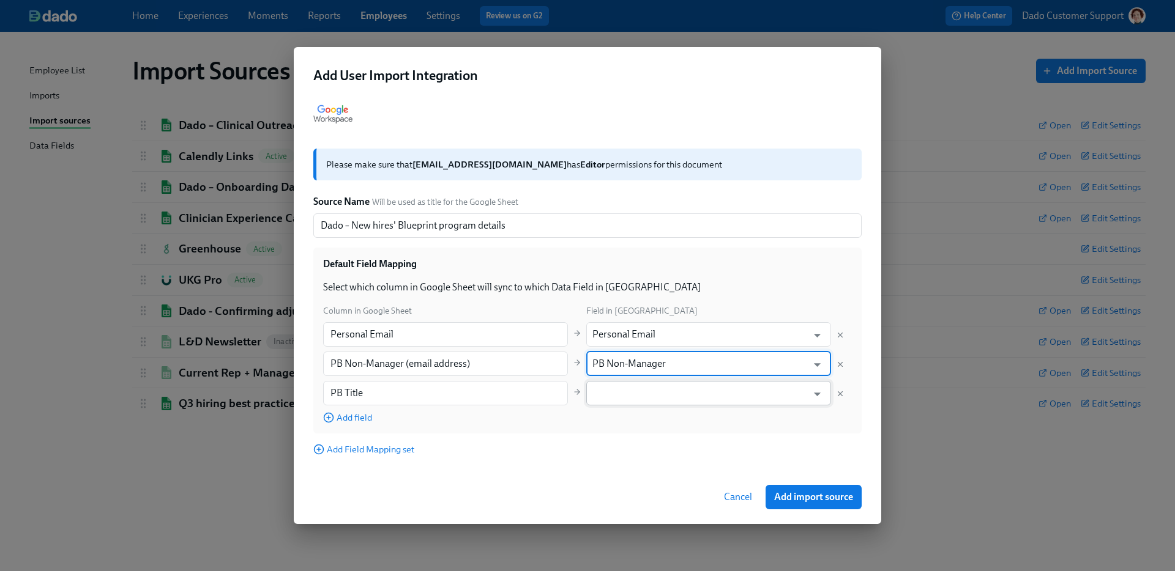
type input "PB Non-Manager"
click at [629, 392] on input "text" at bounding box center [699, 393] width 215 height 24
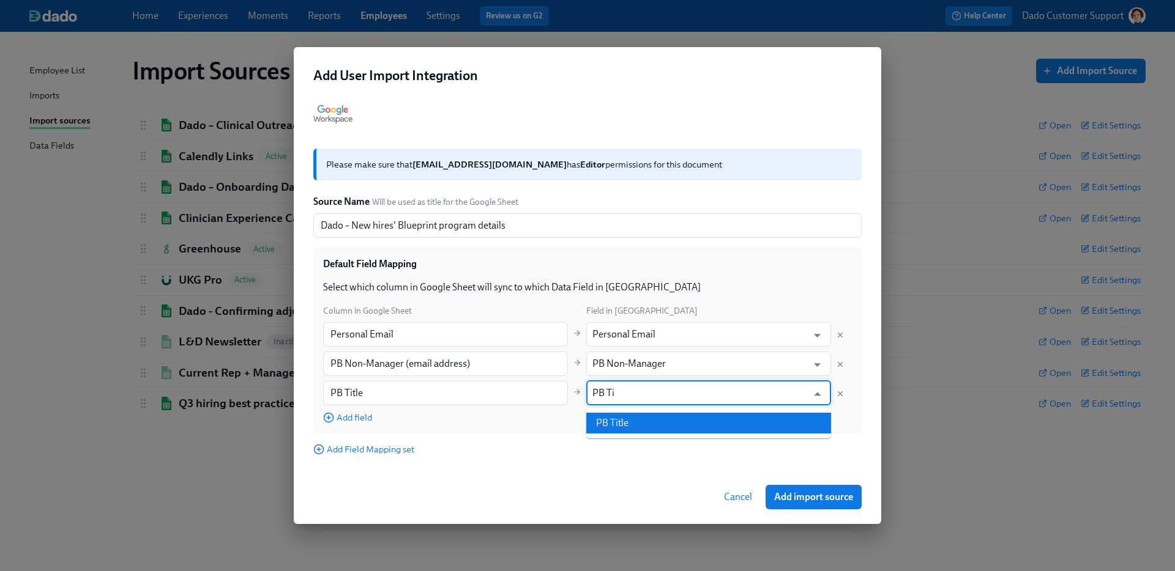
click at [708, 421] on li "PB Title" at bounding box center [708, 423] width 245 height 21
type input "PB Title"
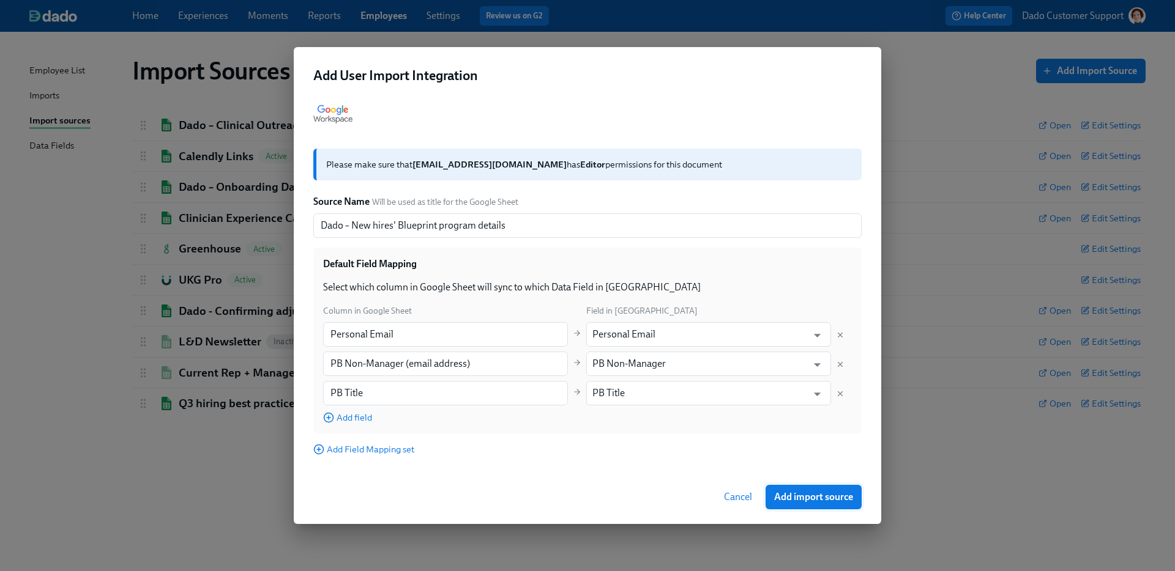
click at [810, 490] on button "Add import source" at bounding box center [813, 497] width 96 height 24
click at [253, 490] on div "Add User Import Integration Please make sure that onboardingscheduler@charliehe…" at bounding box center [587, 285] width 1175 height 571
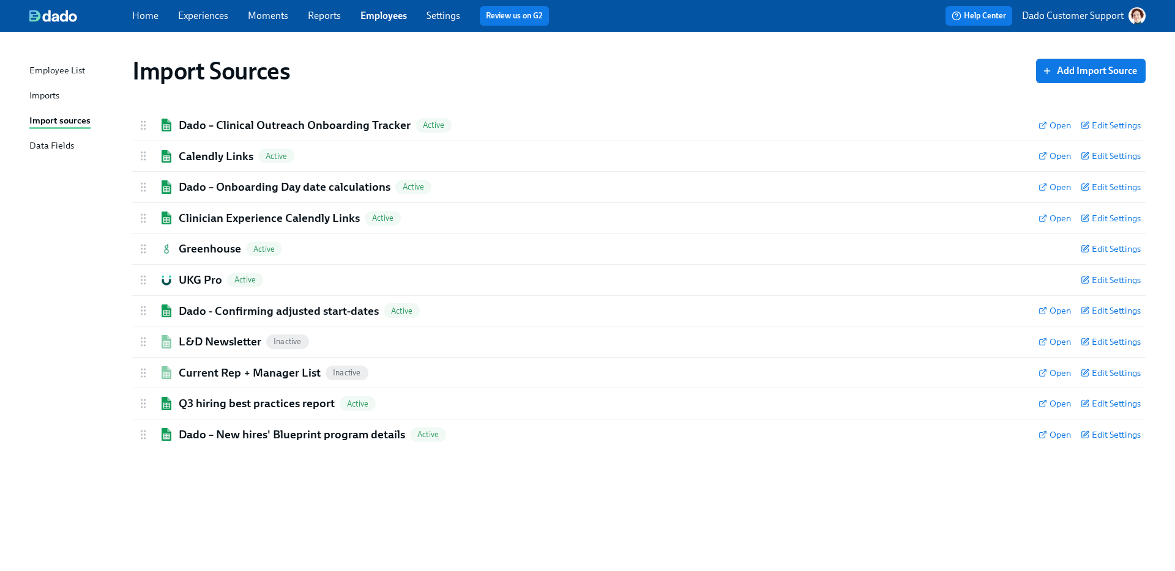
click at [199, 12] on link "Experiences" at bounding box center [203, 16] width 50 height 12
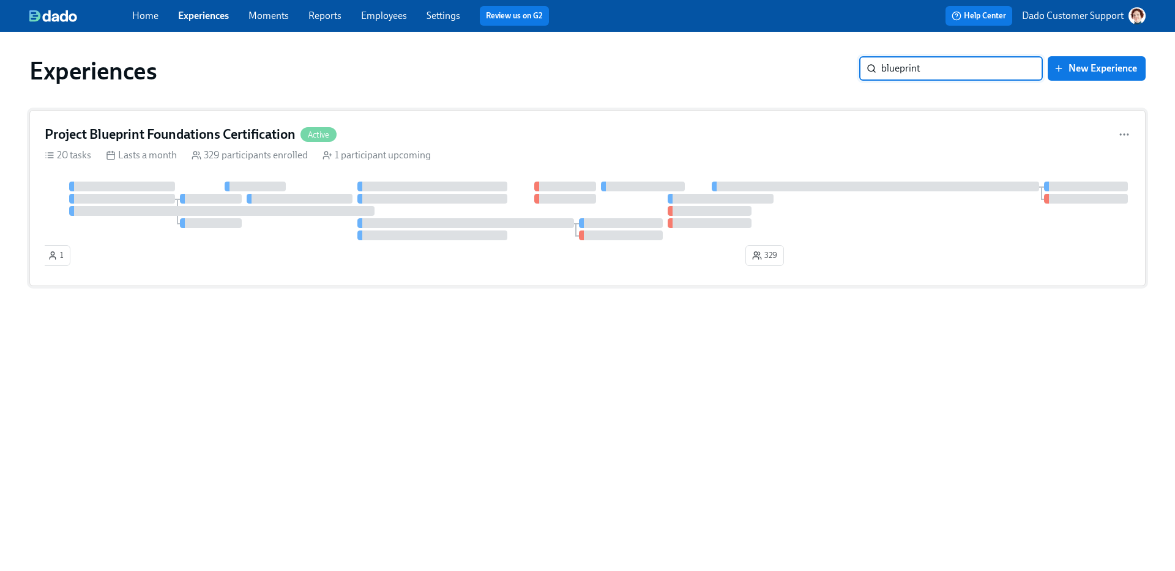
type input "blueprint"
click at [406, 173] on div "Project Blueprint Foundations Certification Active 20 tasks Lasts a month 329 p…" at bounding box center [587, 198] width 1116 height 176
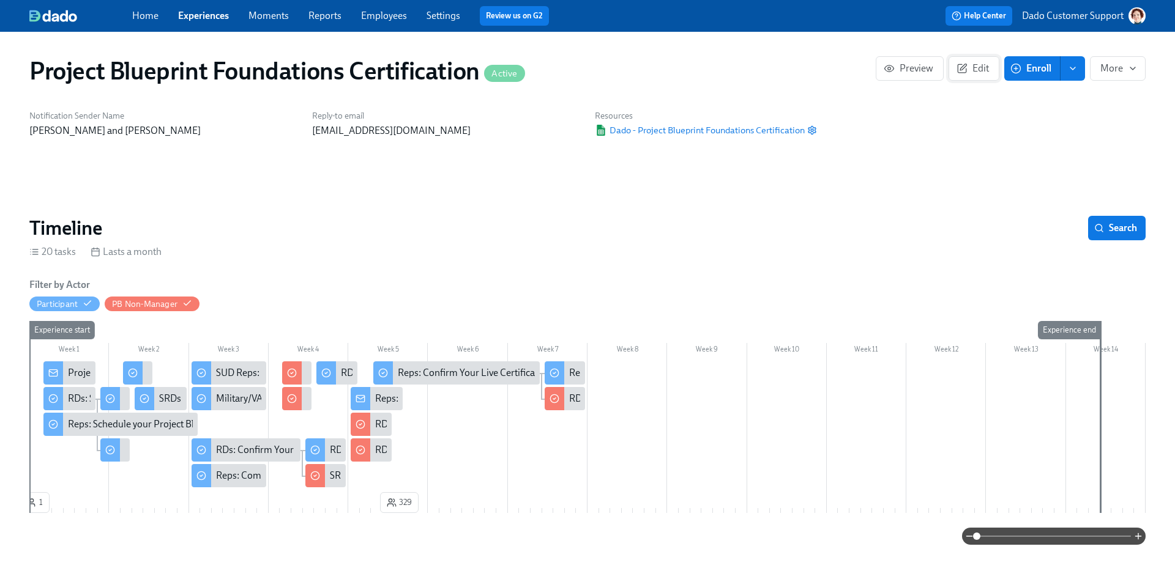
scroll to position [0, 2815]
click at [995, 75] on button "Edit" at bounding box center [973, 68] width 51 height 24
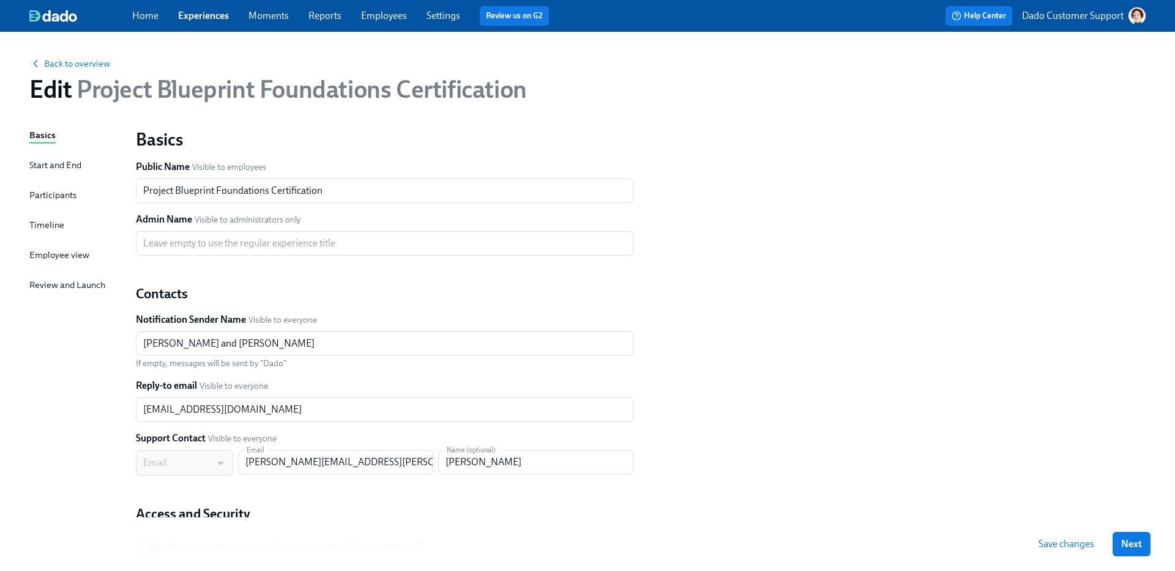
click at [37, 220] on div "Timeline" at bounding box center [46, 224] width 35 height 13
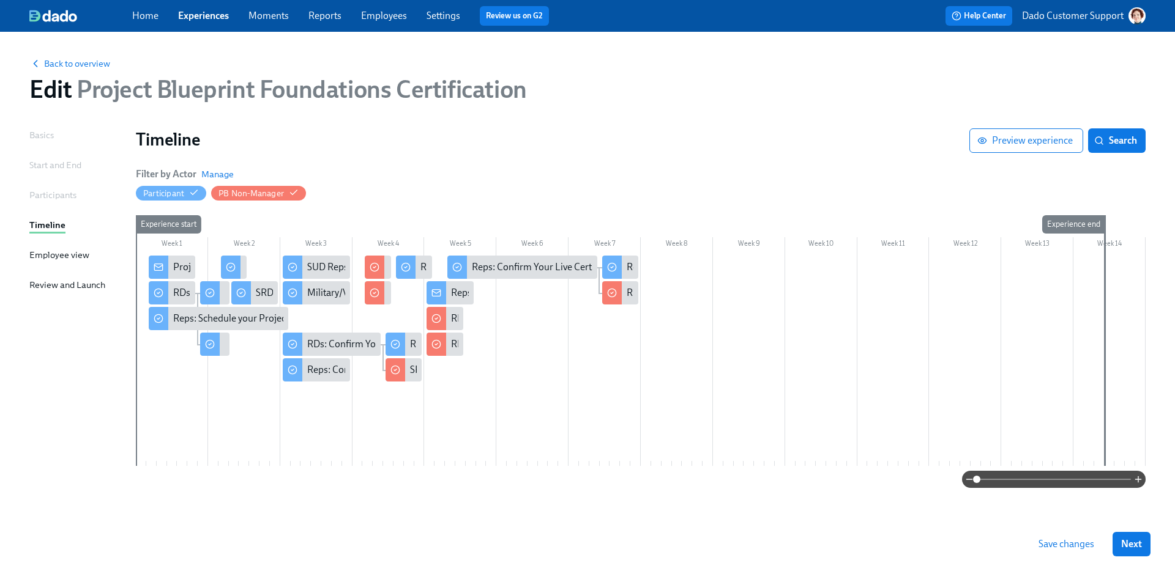
click at [38, 195] on div "Participants" at bounding box center [52, 194] width 47 height 13
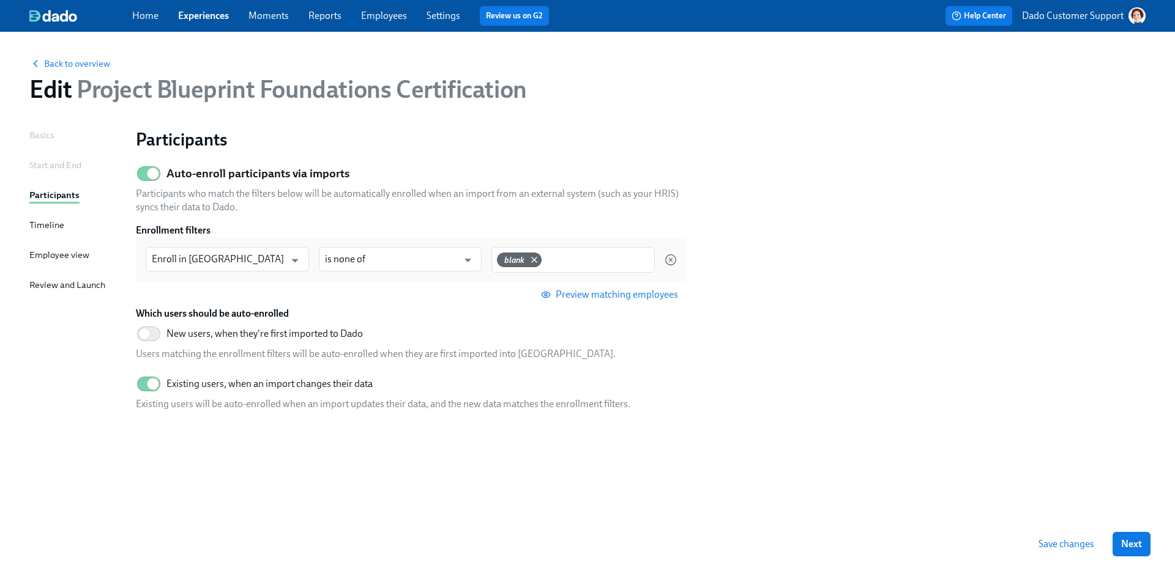
click at [166, 157] on div "Participants Auto-enroll participants via imports Participants who match the fi…" at bounding box center [640, 308] width 1009 height 360
click at [164, 169] on input "Auto-enroll participants via imports" at bounding box center [153, 173] width 81 height 27
checkbox input "false"
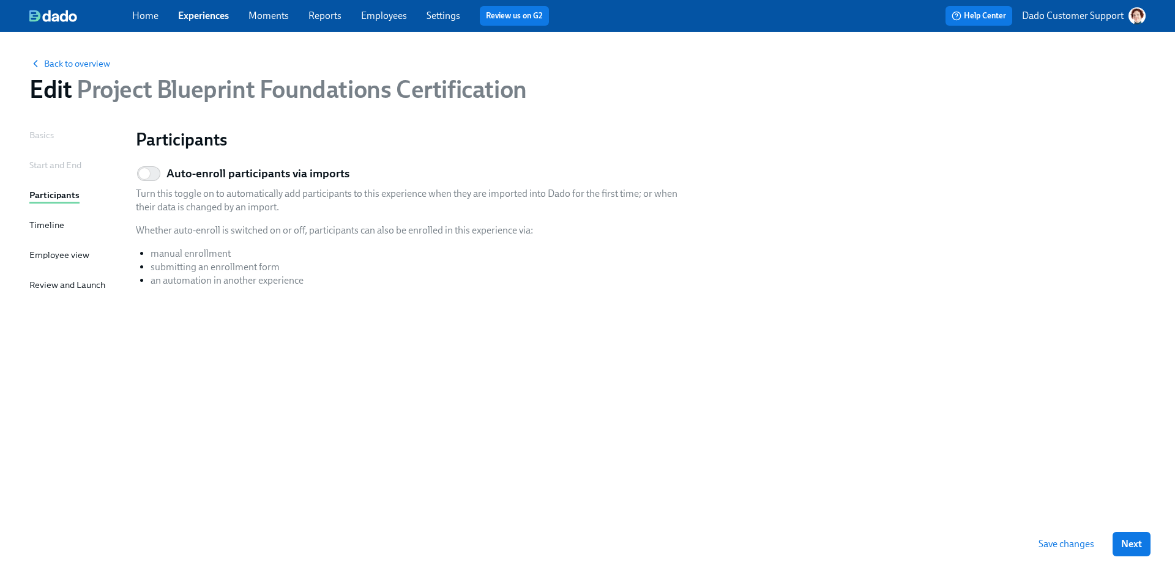
click at [1066, 546] on span "Save changes" at bounding box center [1066, 544] width 56 height 12
click at [70, 65] on span "Back to overview" at bounding box center [69, 64] width 81 height 12
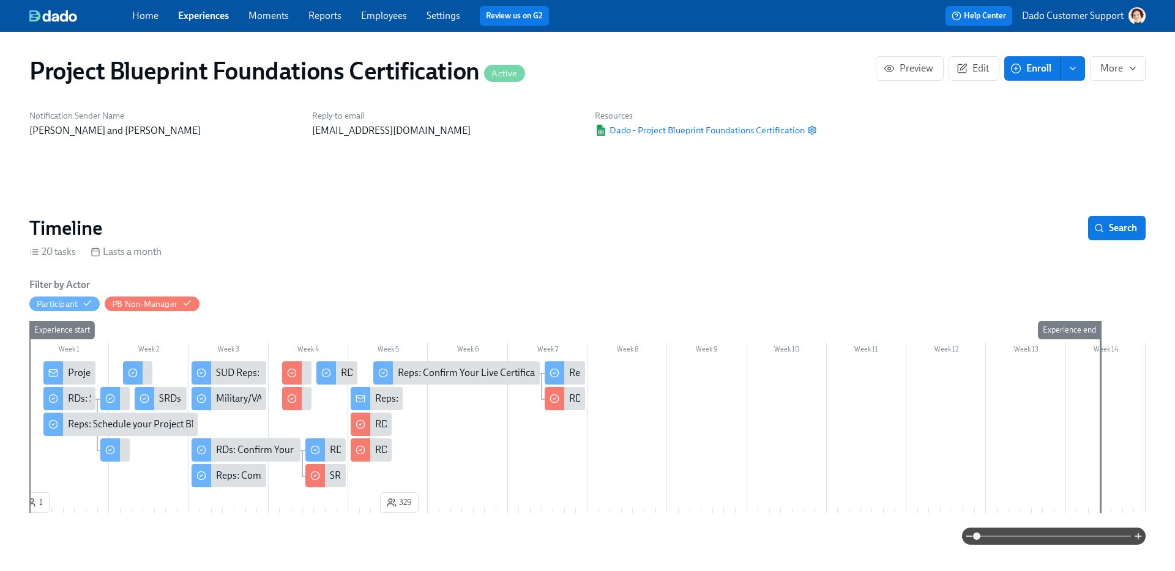
scroll to position [0, 2892]
click at [187, 18] on link "Experiences" at bounding box center [203, 16] width 51 height 12
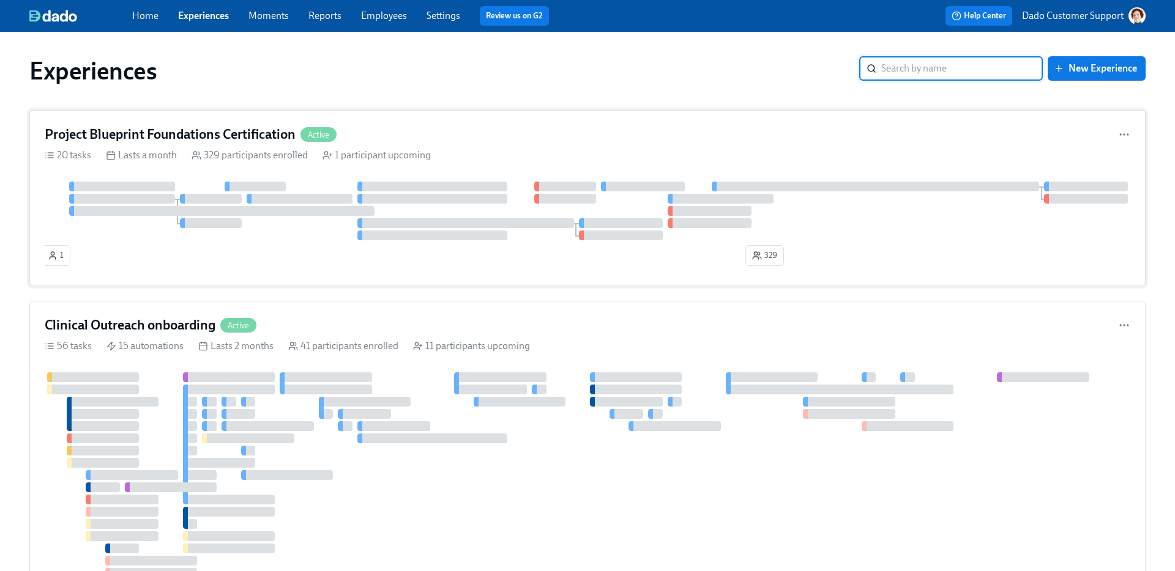
click at [111, 265] on div "1 329" at bounding box center [587, 226] width 1085 height 89
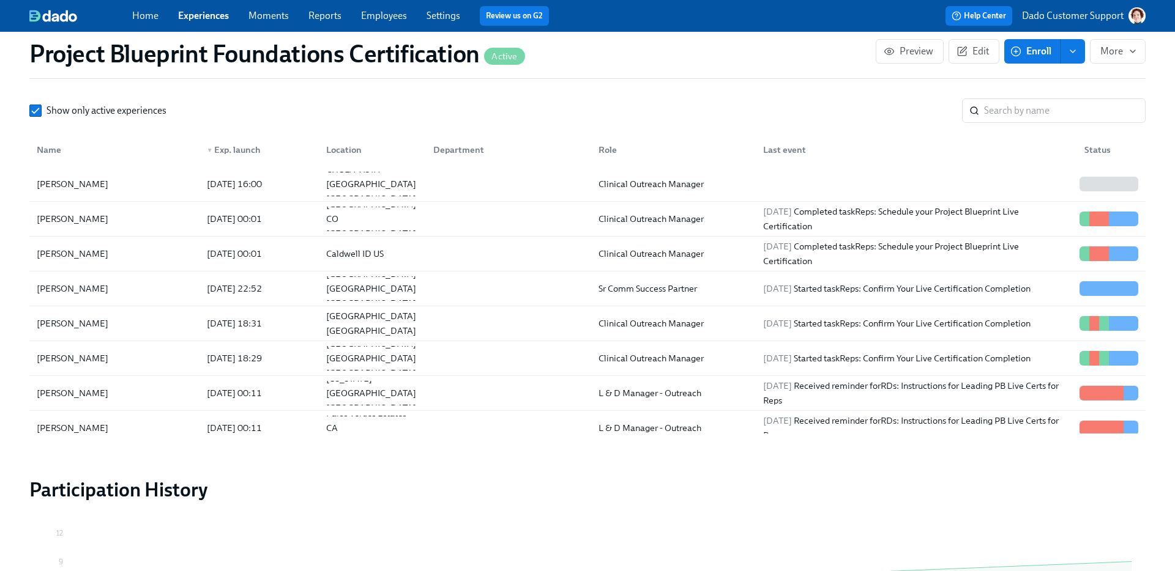
scroll to position [1043, 0]
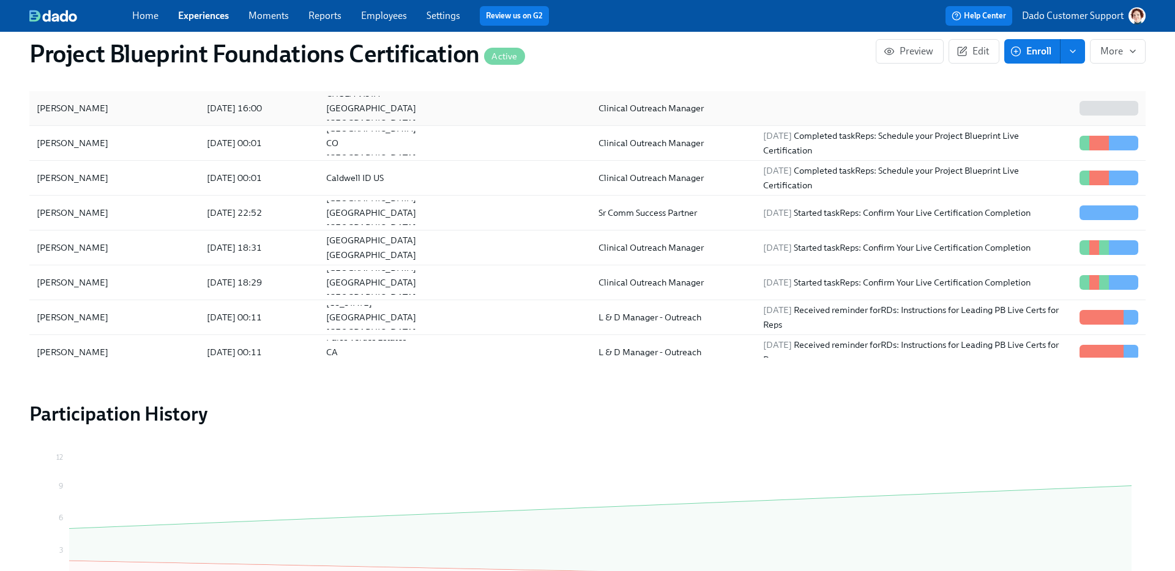
click at [100, 111] on div "Nicholas Sandoval" at bounding box center [72, 108] width 81 height 15
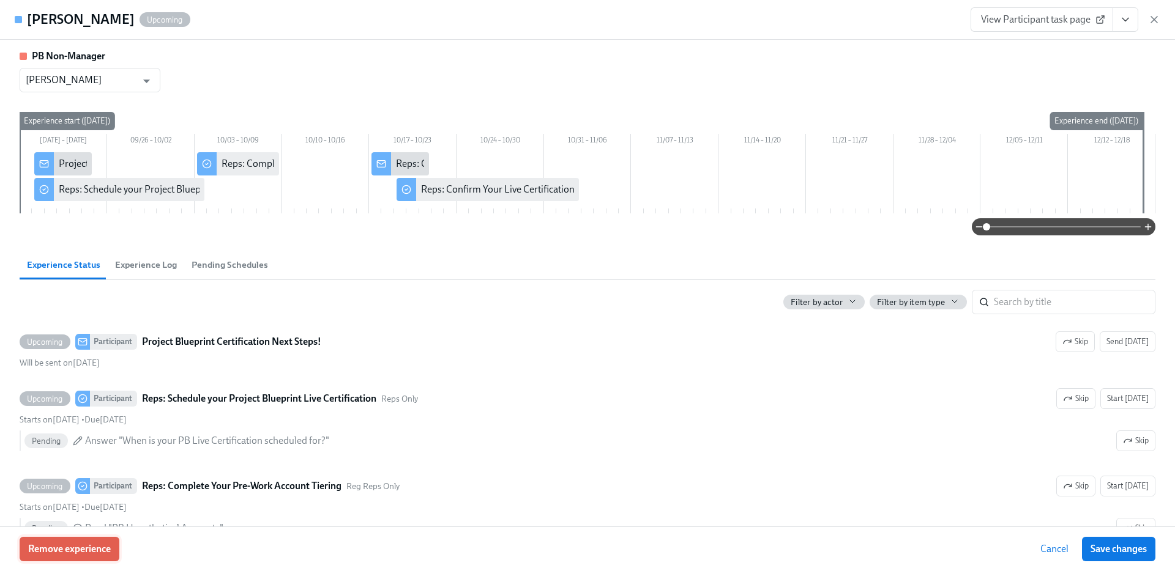
click at [78, 546] on span "Remove experience" at bounding box center [69, 549] width 83 height 12
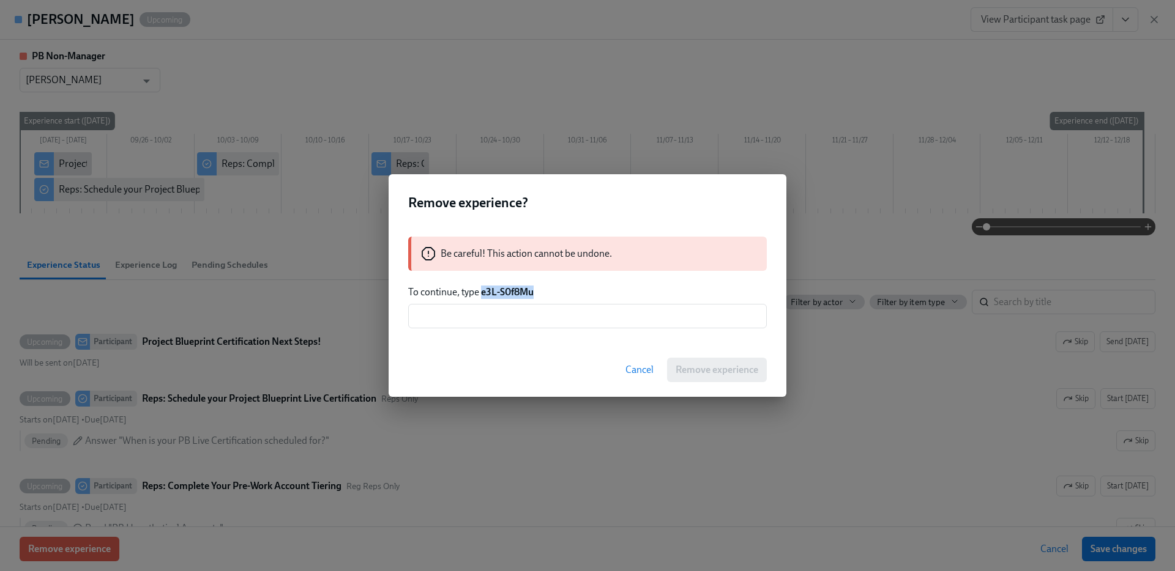
drag, startPoint x: 495, startPoint y: 290, endPoint x: 572, endPoint y: 291, distance: 76.5
click at [572, 291] on p "To continue, type e3L-S0f8Mu" at bounding box center [587, 292] width 358 height 13
copy strong "e3L-S0f8Mu"
click at [636, 307] on input "text" at bounding box center [587, 316] width 358 height 24
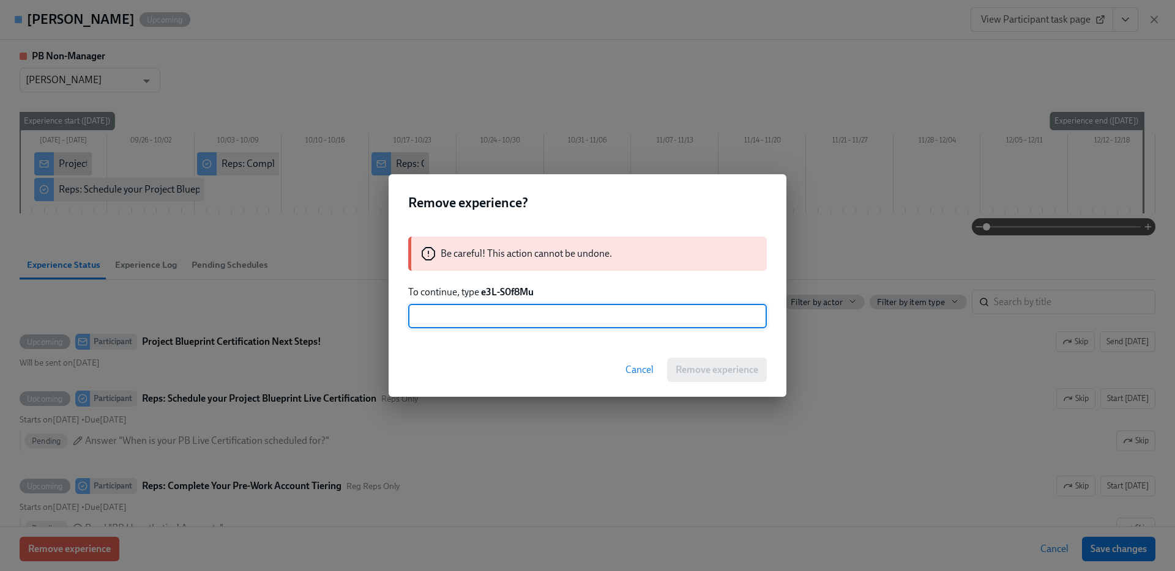
paste input "e3L-S0f8Mu"
type input "e3L-S0f8Mu"
click at [707, 368] on span "Remove experience" at bounding box center [716, 370] width 83 height 12
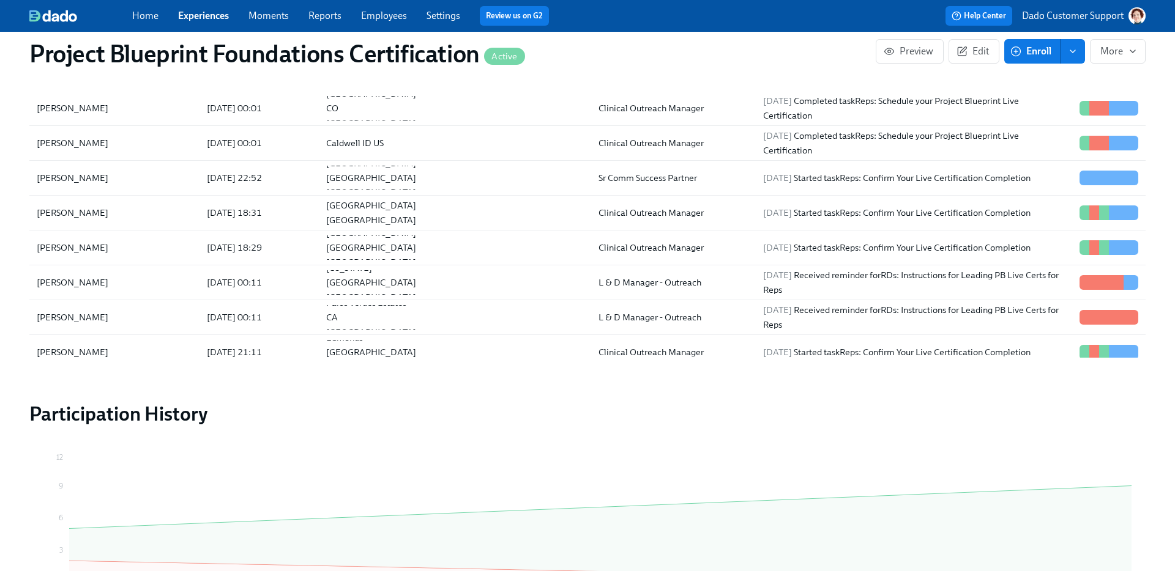
scroll to position [0, 2161]
click at [1034, 42] on button "Enroll" at bounding box center [1032, 51] width 56 height 24
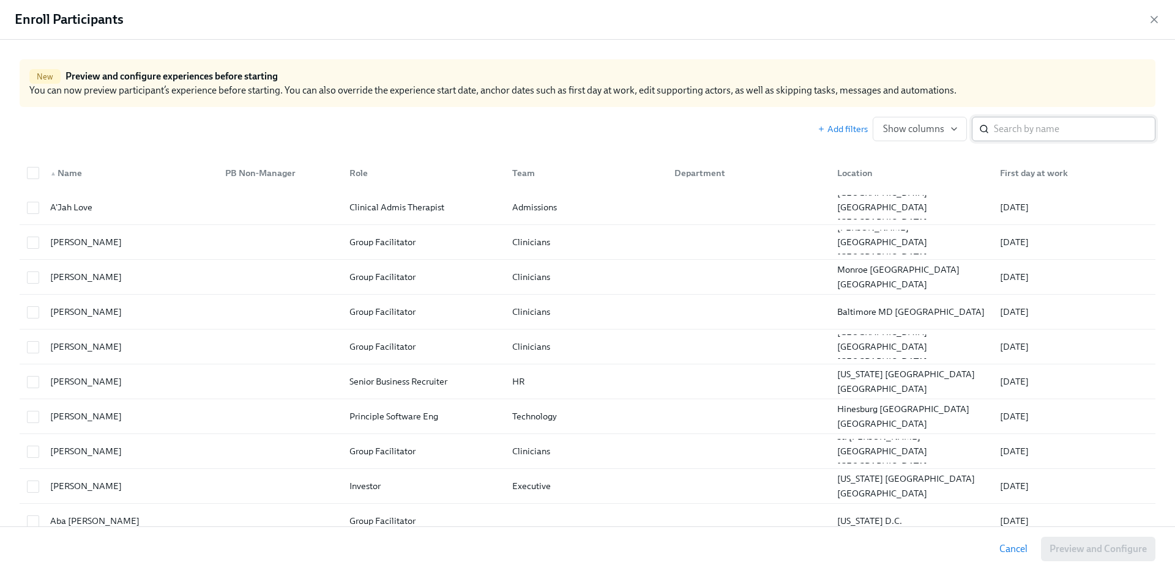
click at [1025, 122] on input "search" at bounding box center [1073, 129] width 161 height 24
type input "Ni"
click at [1148, 18] on icon "button" at bounding box center [1154, 19] width 12 height 12
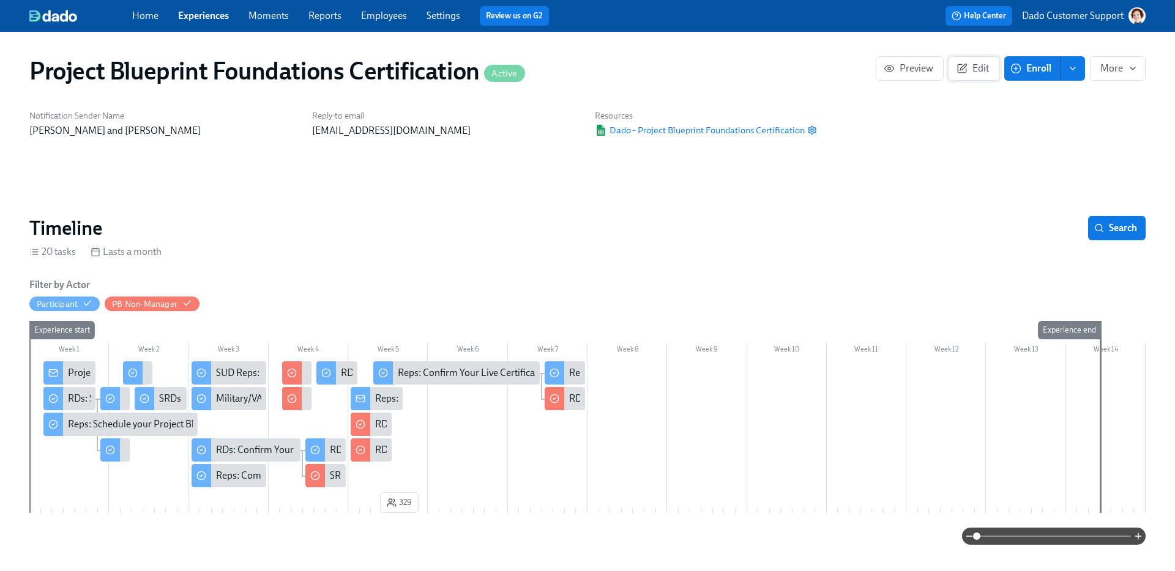
click at [981, 73] on span "Edit" at bounding box center [974, 68] width 30 height 12
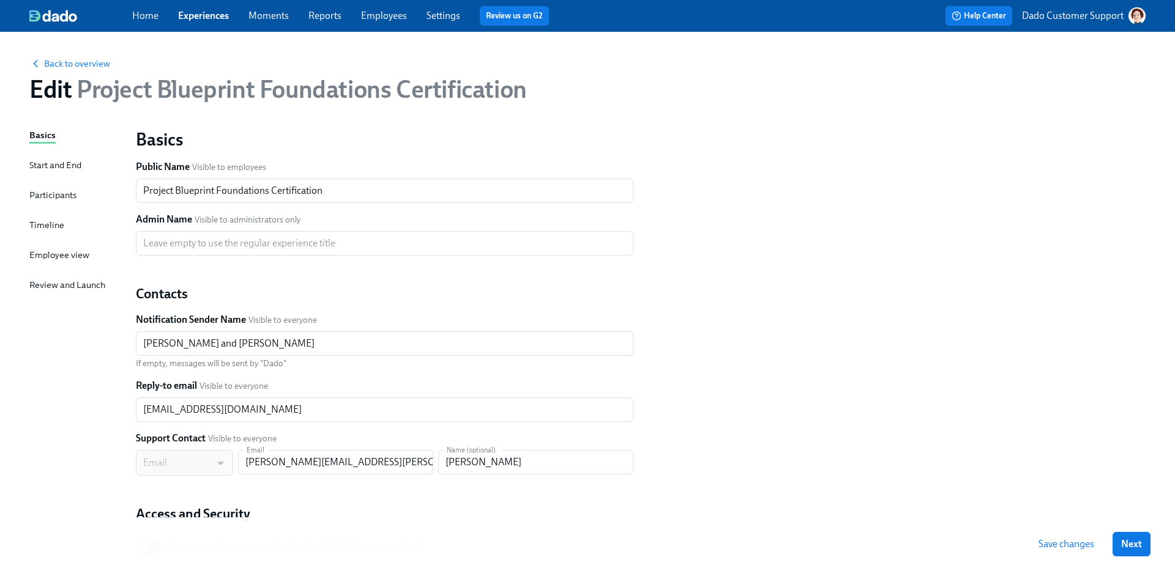
click at [43, 168] on div "Start and End" at bounding box center [55, 164] width 52 height 13
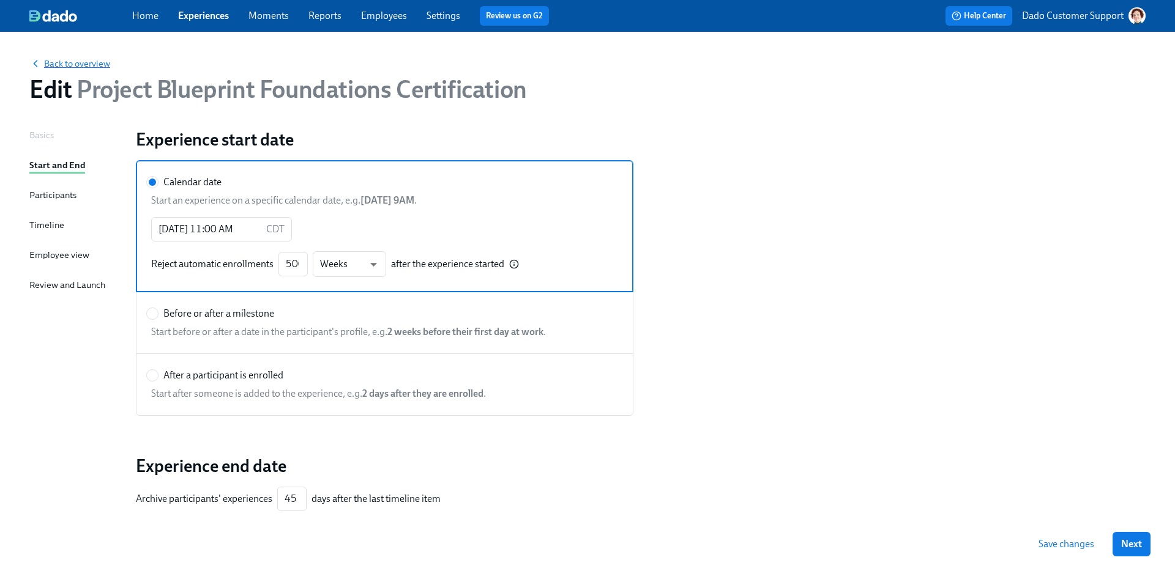
click at [58, 67] on span "Back to overview" at bounding box center [69, 64] width 81 height 12
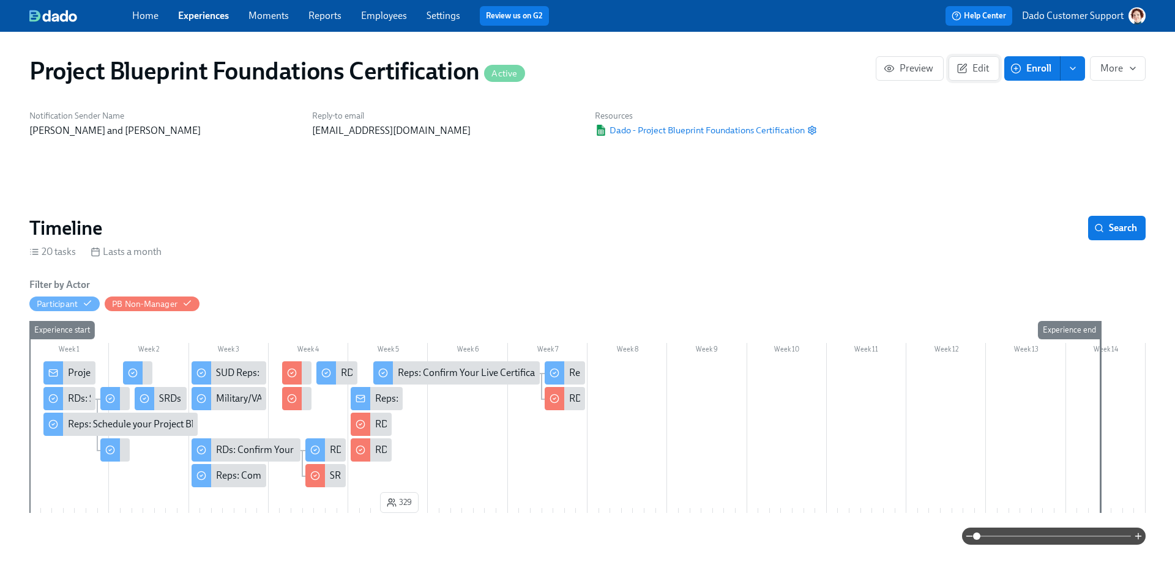
scroll to position [0, 2161]
click at [961, 69] on icon "button" at bounding box center [961, 68] width 11 height 11
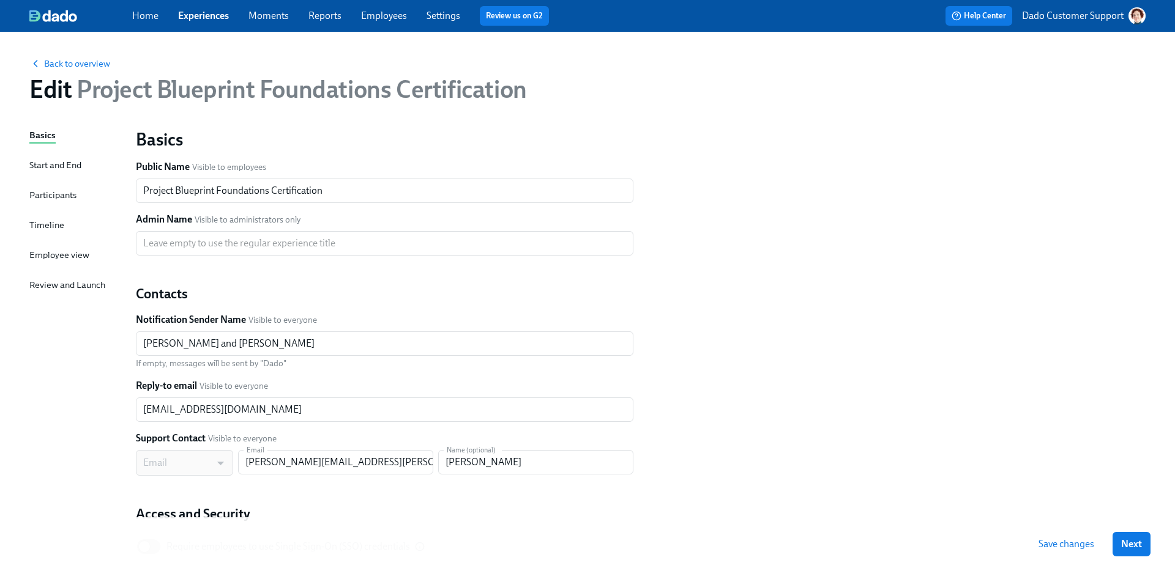
click at [44, 164] on div "Start and End" at bounding box center [55, 164] width 52 height 13
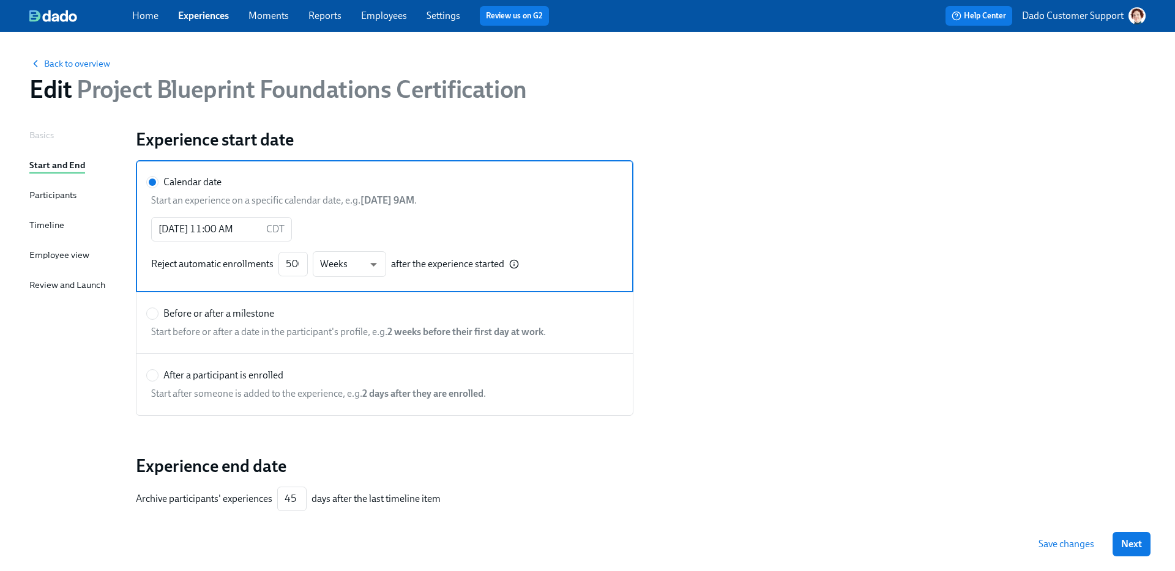
click at [181, 378] on span "After a participant is enrolled" at bounding box center [223, 375] width 120 height 13
click at [158, 378] on input "After a participant is enrolled" at bounding box center [152, 375] width 11 height 11
radio input "true"
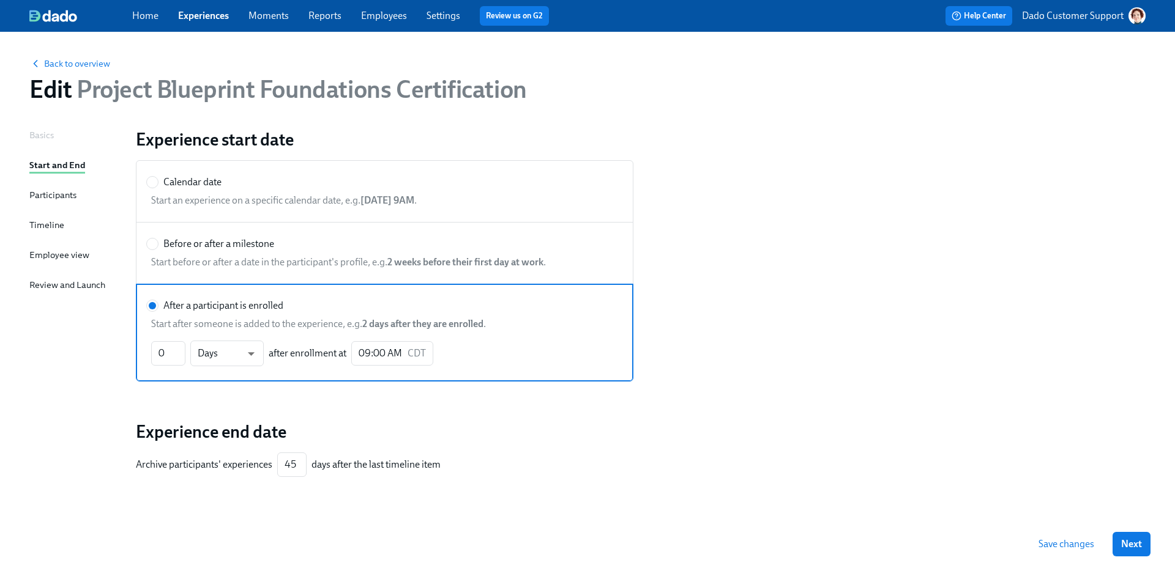
click at [1073, 546] on span "Save changes" at bounding box center [1066, 544] width 56 height 12
click at [81, 75] on span "Project Blueprint Foundations Certification" at bounding box center [299, 89] width 455 height 29
click at [72, 59] on span "Back to overview" at bounding box center [69, 64] width 81 height 12
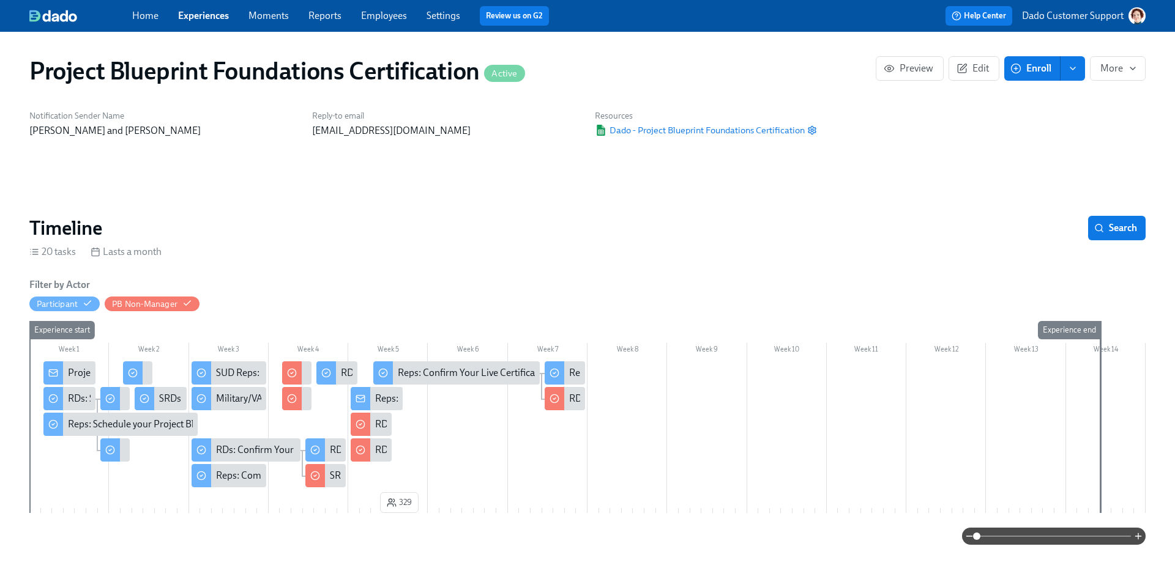
click at [1022, 58] on button "Enroll" at bounding box center [1032, 68] width 56 height 24
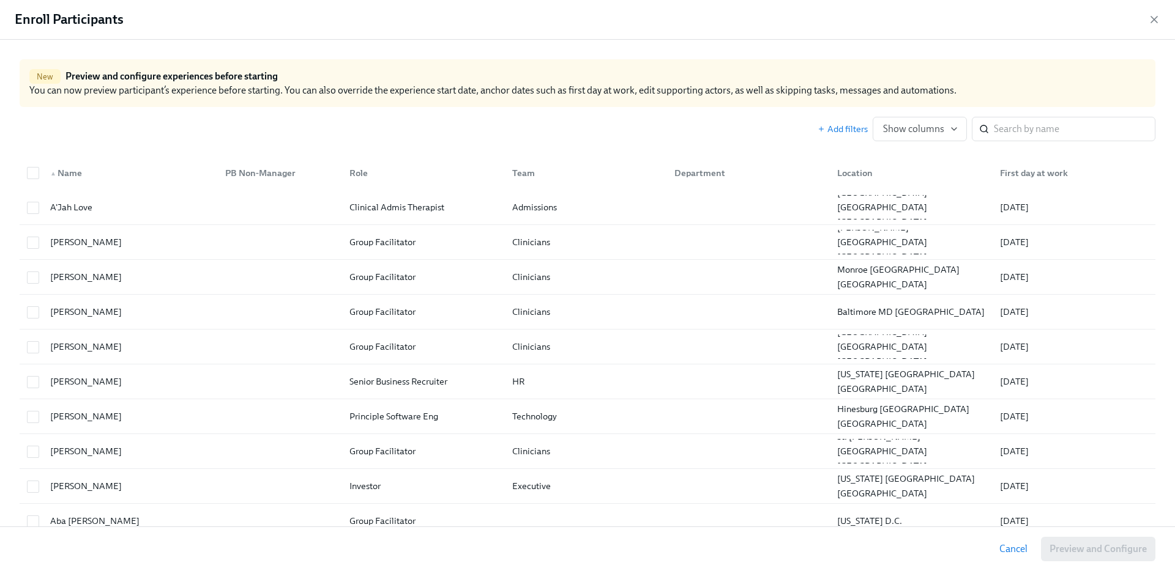
scroll to position [0, 2161]
click at [1042, 125] on input "search" at bounding box center [1073, 129] width 161 height 24
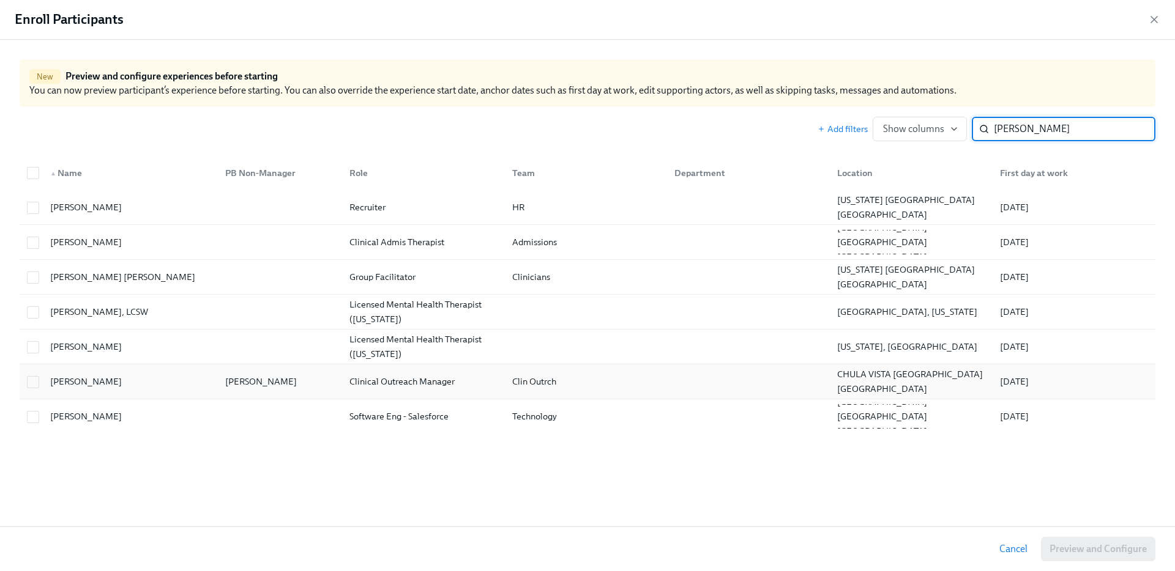
type input "Nicholas"
click at [158, 375] on div "Nicholas Sandoval" at bounding box center [127, 381] width 175 height 24
checkbox input "true"
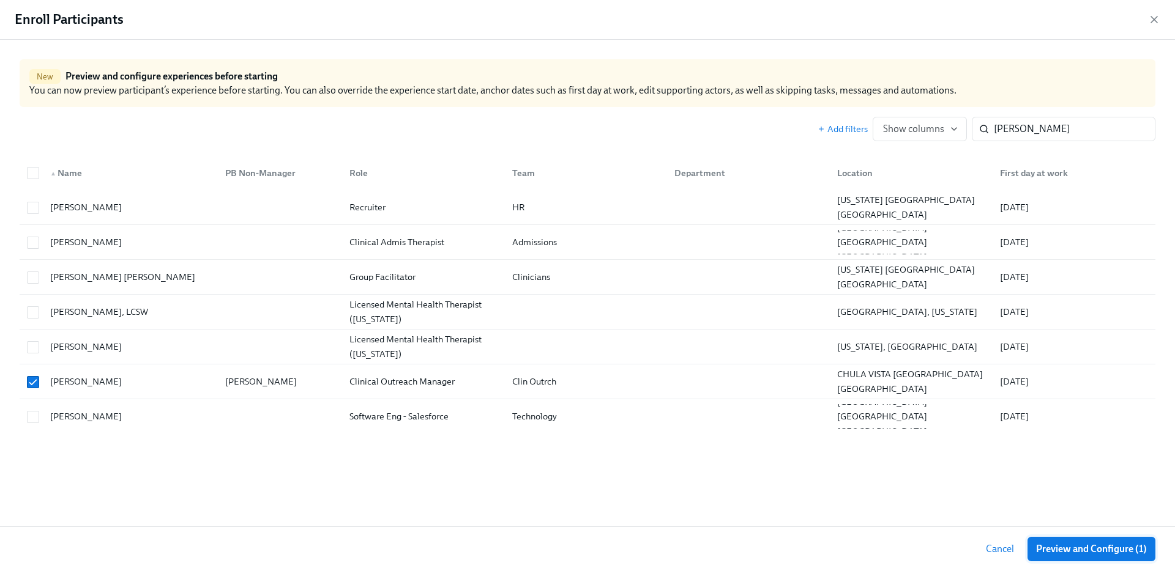
click at [1077, 547] on span "Preview and Configure (1)" at bounding box center [1091, 549] width 111 height 12
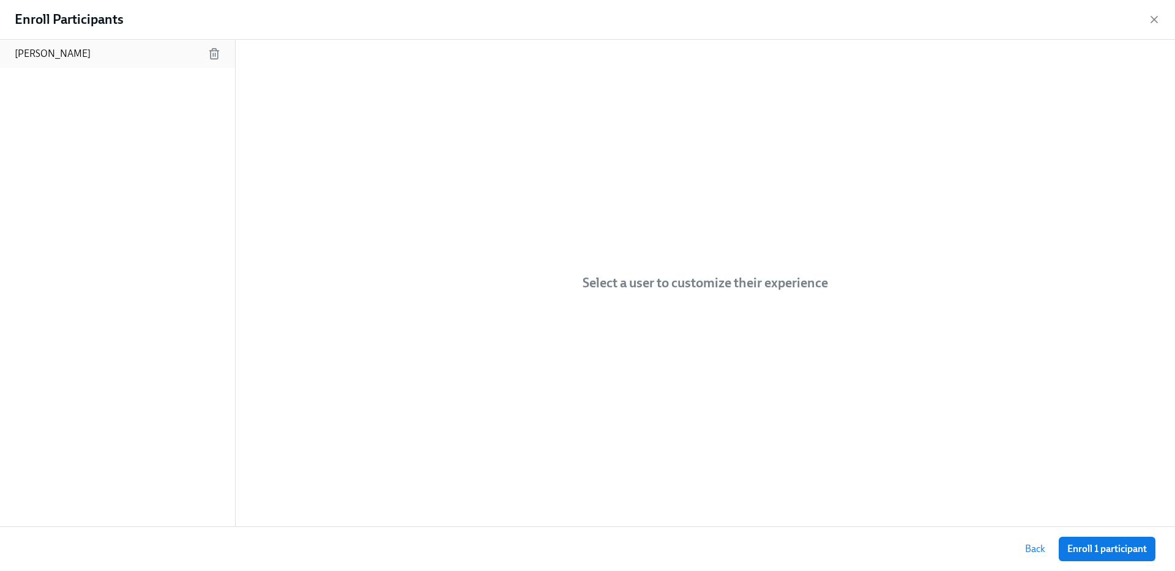
click at [119, 51] on div "Nicholas Sandoval" at bounding box center [117, 54] width 235 height 28
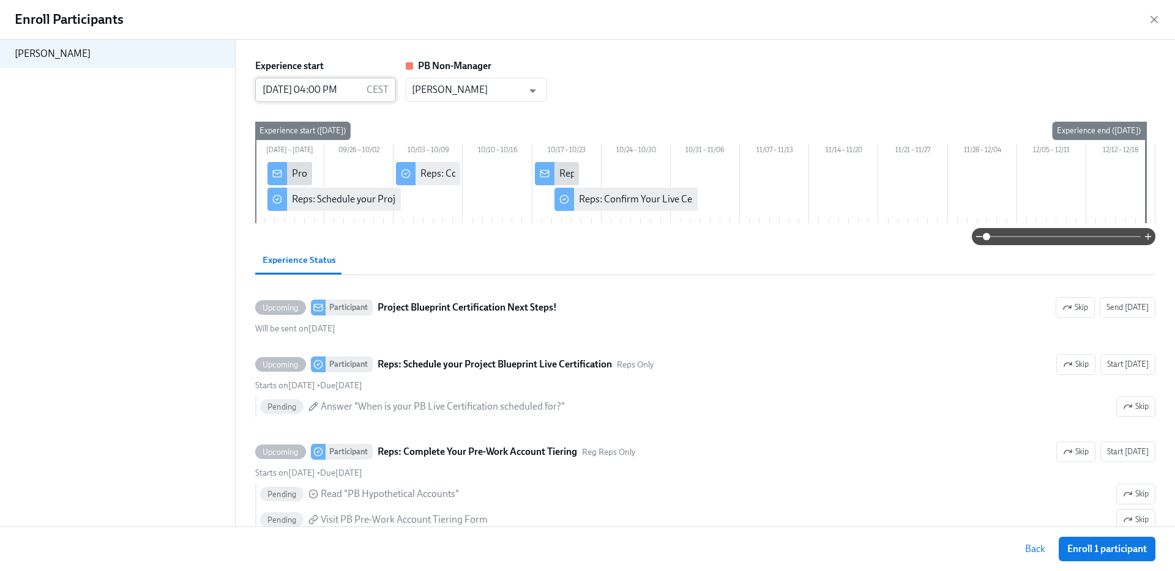
click at [267, 82] on input "09/19/2025 04:00 PM" at bounding box center [308, 90] width 106 height 24
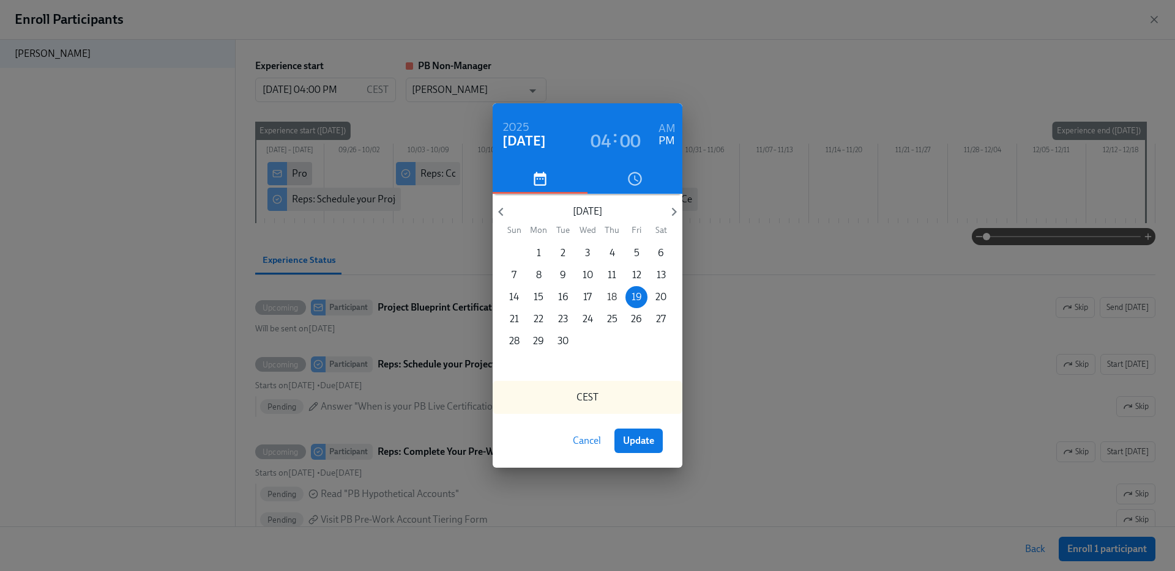
click at [615, 297] on p "18" at bounding box center [612, 297] width 10 height 13
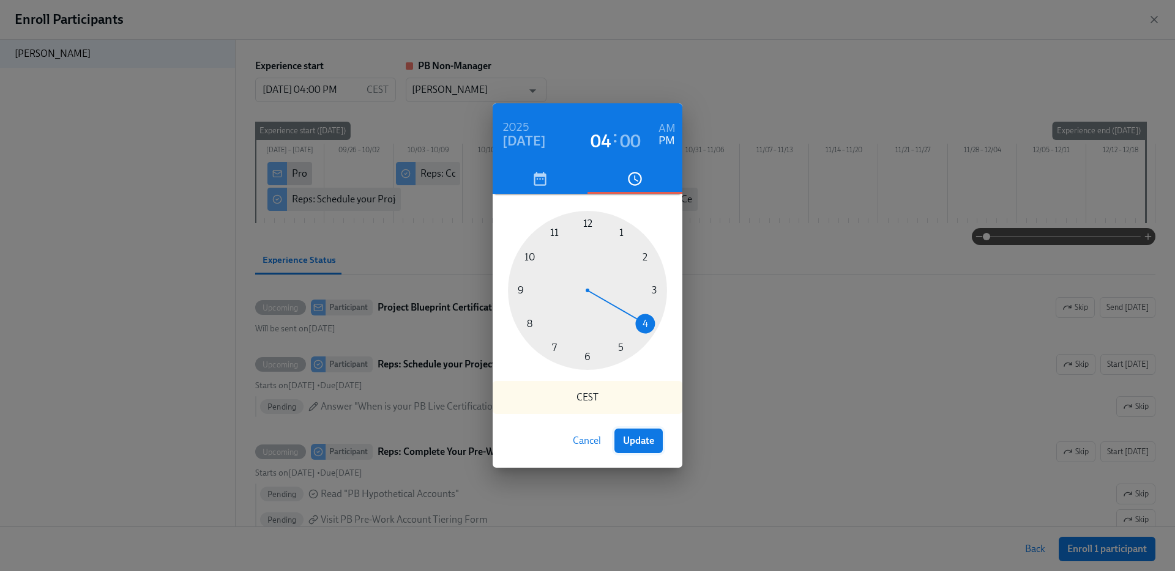
click at [645, 438] on span "Update" at bounding box center [638, 441] width 31 height 12
type input "09/18/2025 04:00 PM"
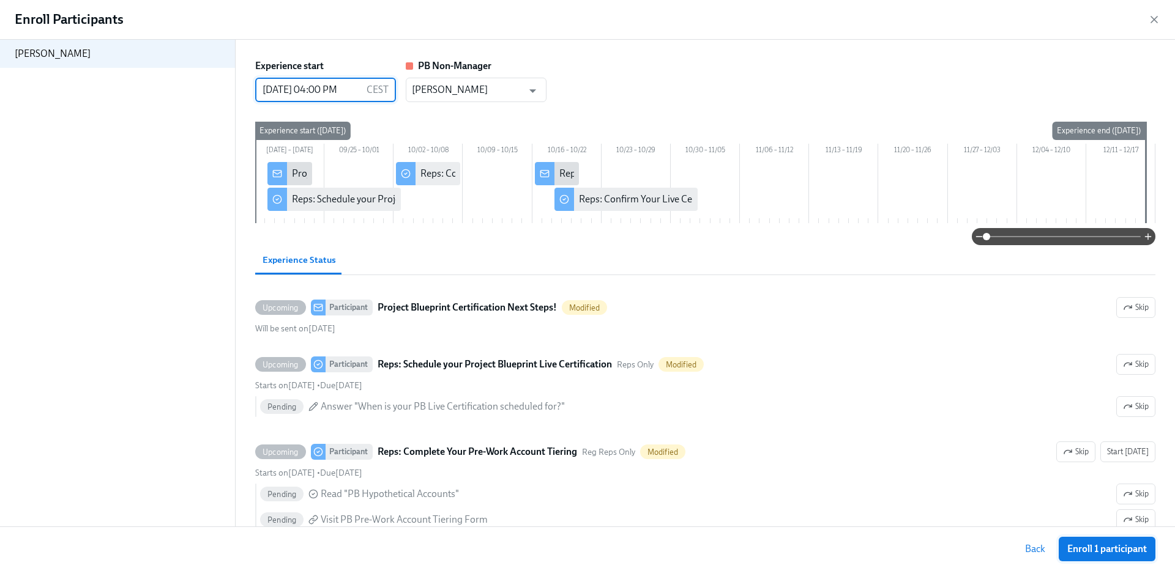
click at [1091, 543] on button "Enroll 1 participant" at bounding box center [1106, 549] width 97 height 24
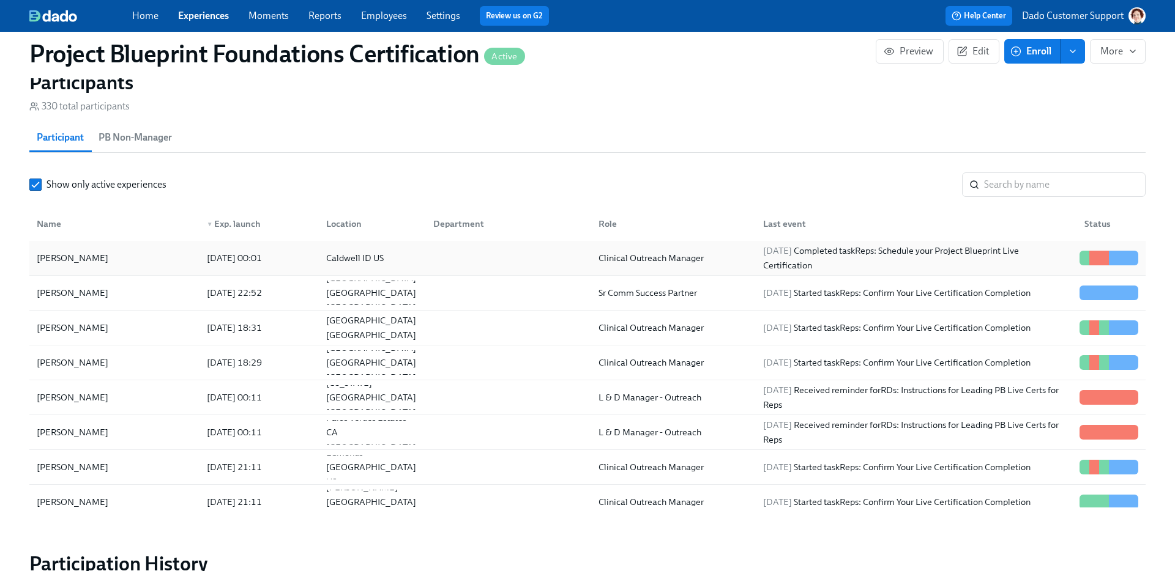
scroll to position [137, 0]
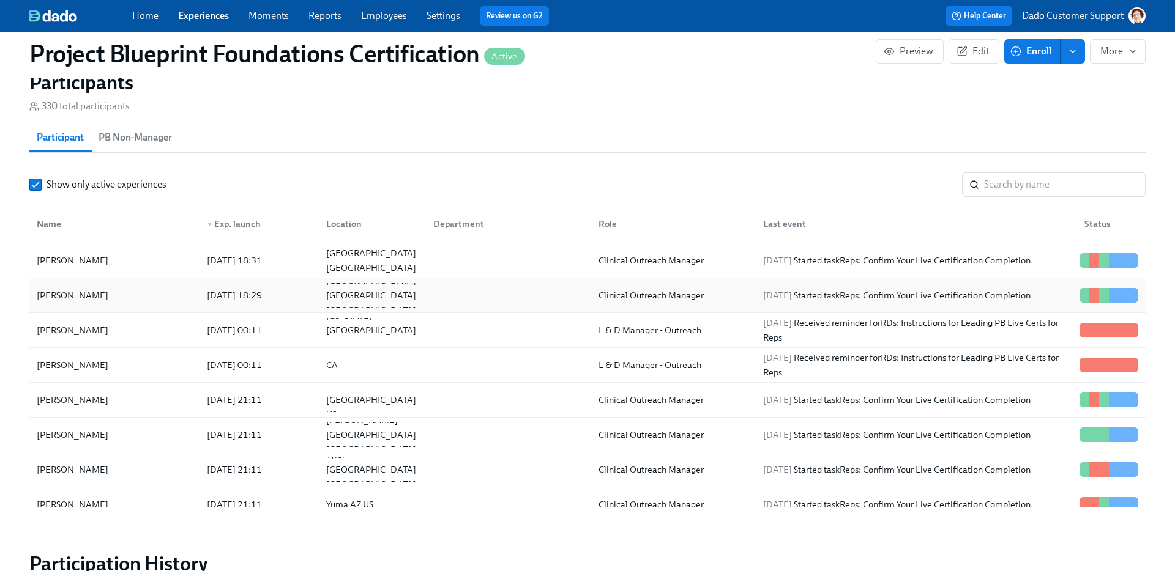
click at [244, 294] on div "2025/08/25 18:29" at bounding box center [234, 295] width 65 height 15
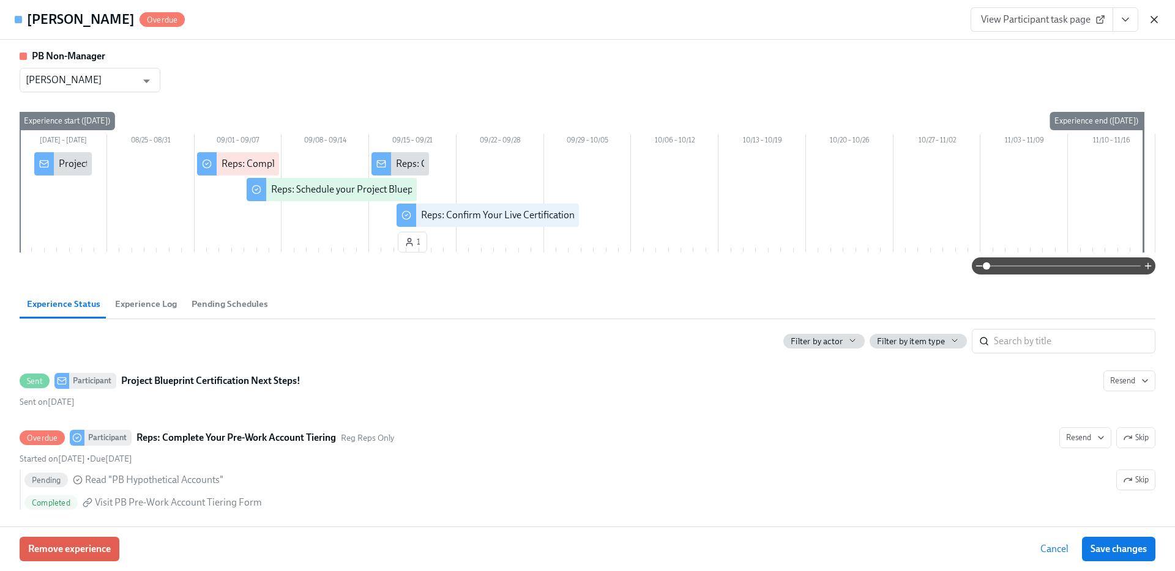
click at [1155, 22] on icon "button" at bounding box center [1154, 19] width 12 height 12
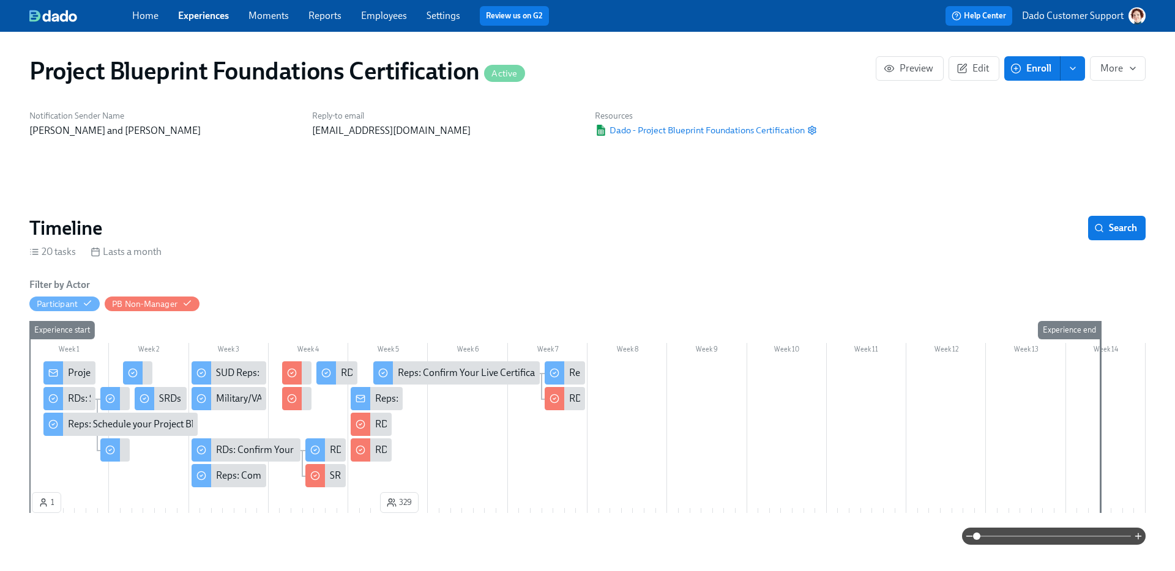
click at [200, 14] on link "Experiences" at bounding box center [203, 16] width 51 height 12
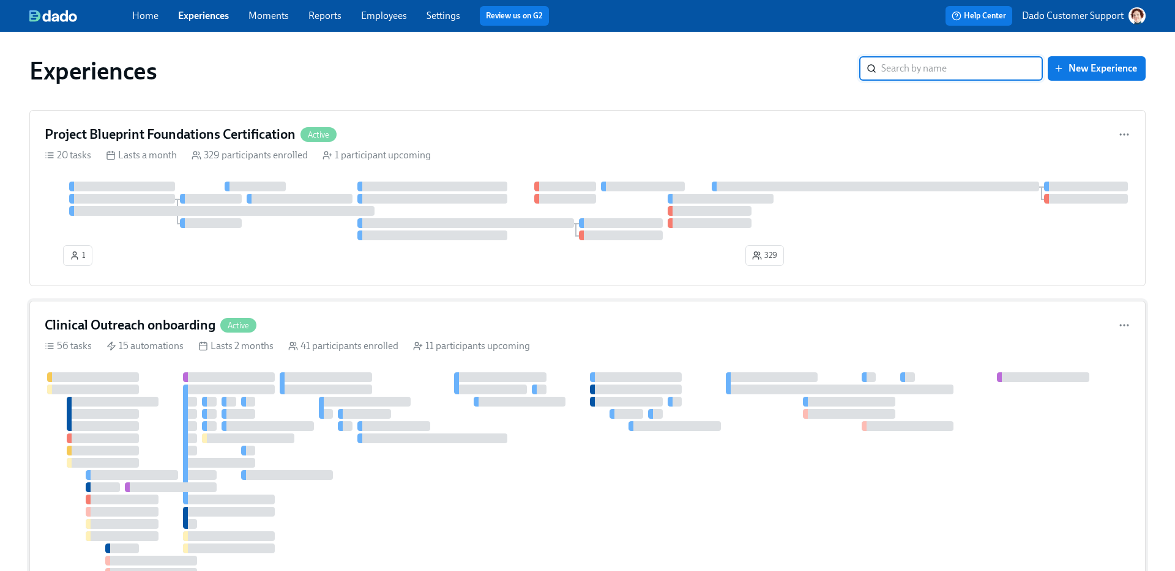
click at [261, 377] on div at bounding box center [229, 378] width 92 height 10
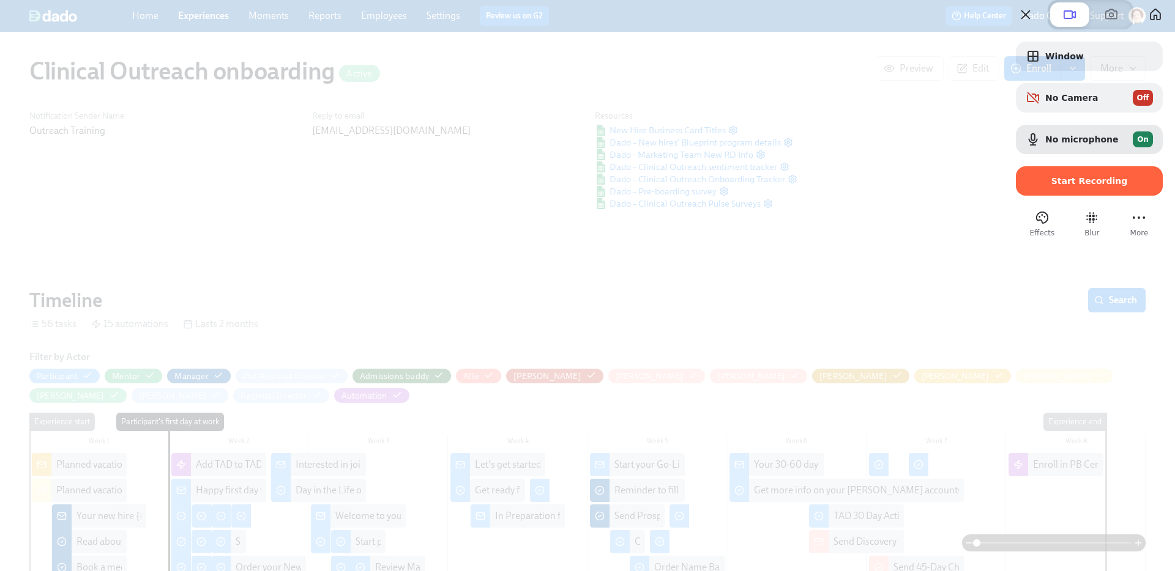
click at [1055, 59] on div "Window No Camera Off No microphone On Start Recording Effects Blur More" at bounding box center [1088, 133] width 171 height 209
click at [1047, 61] on span "Window" at bounding box center [1099, 56] width 108 height 10
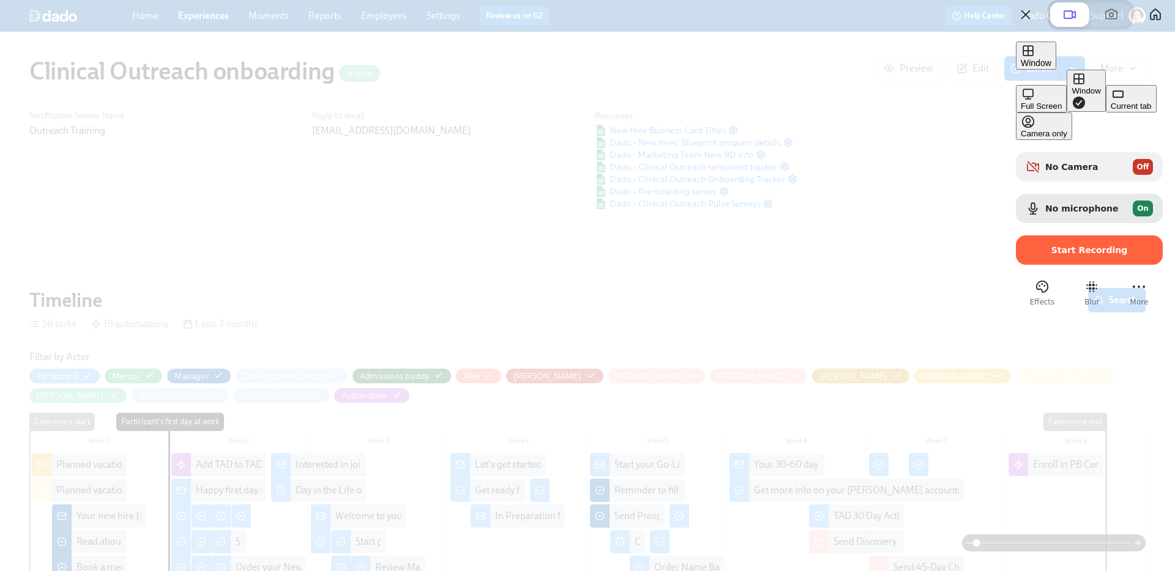
click at [1110, 111] on div "Current tab" at bounding box center [1130, 106] width 41 height 9
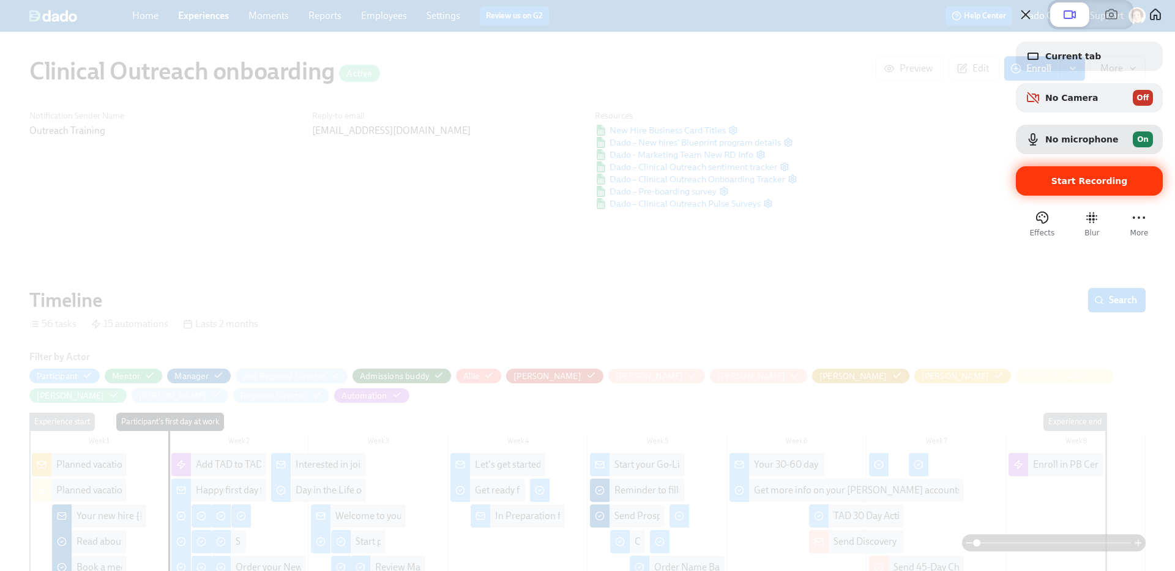
click at [1056, 196] on div "Start Recording" at bounding box center [1088, 180] width 147 height 29
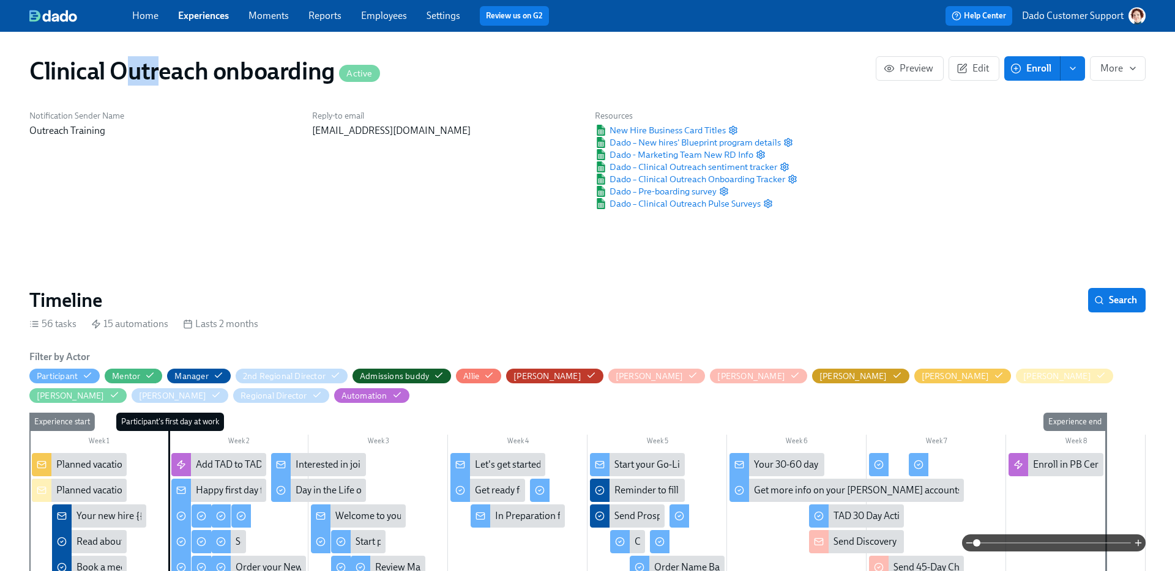
drag, startPoint x: 132, startPoint y: 78, endPoint x: 217, endPoint y: 78, distance: 84.4
click at [160, 78] on h1 "Clinical Outreach onboarding Active" at bounding box center [204, 70] width 351 height 29
click at [217, 78] on h1 "Clinical Outreach onboarding Active" at bounding box center [204, 70] width 351 height 29
click at [758, 141] on span "Dado – New hires' Blueprint program details" at bounding box center [688, 142] width 186 height 12
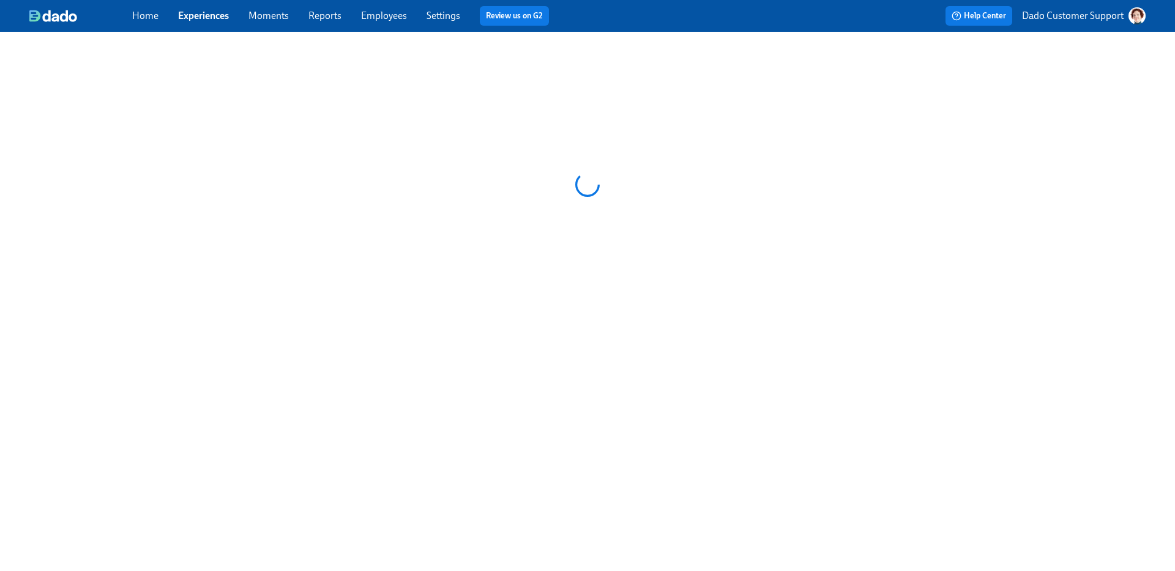
click at [392, 7] on div "Home Experiences Moments Reports Employees Settings Review us on G2" at bounding box center [385, 16] width 507 height 20
click at [386, 14] on link "Employees" at bounding box center [384, 16] width 46 height 12
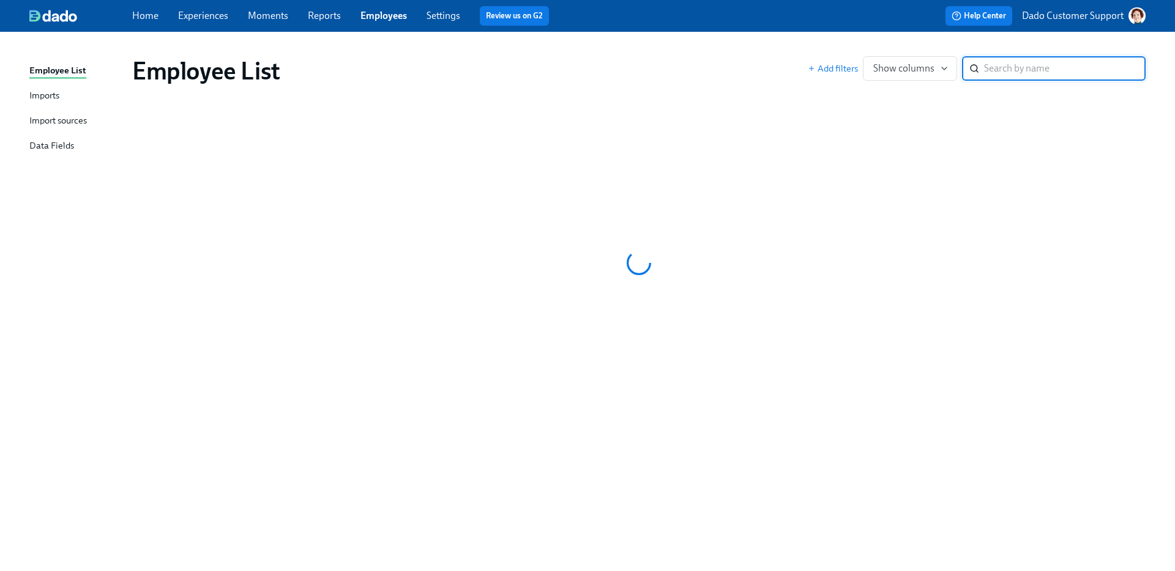
click at [58, 117] on div "Import sources" at bounding box center [58, 121] width 58 height 15
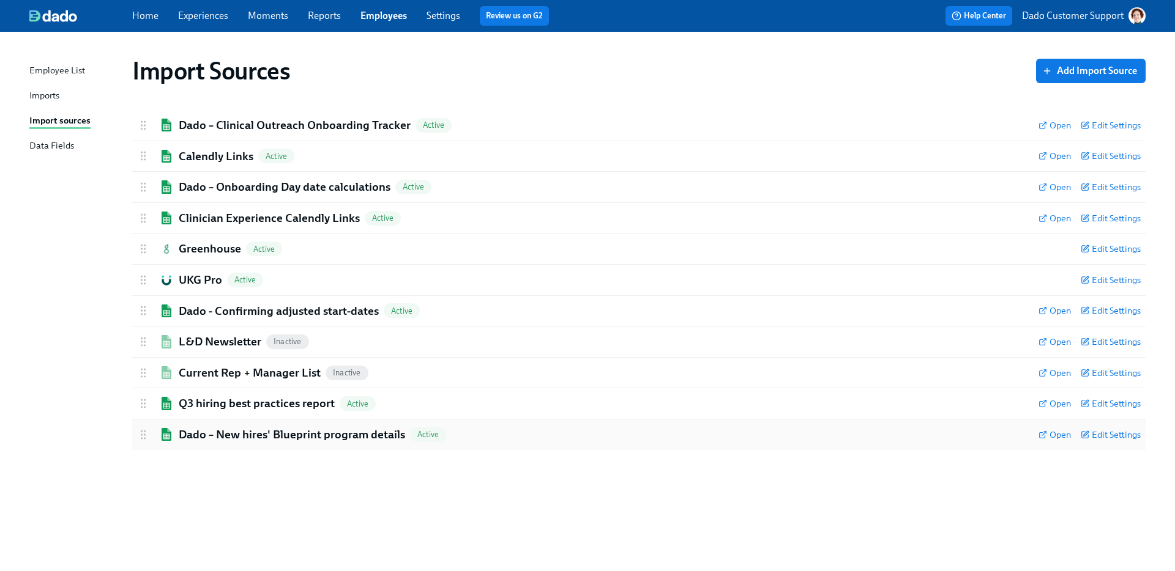
click at [269, 435] on h2 "Dado – New hires' Blueprint program details" at bounding box center [292, 435] width 226 height 16
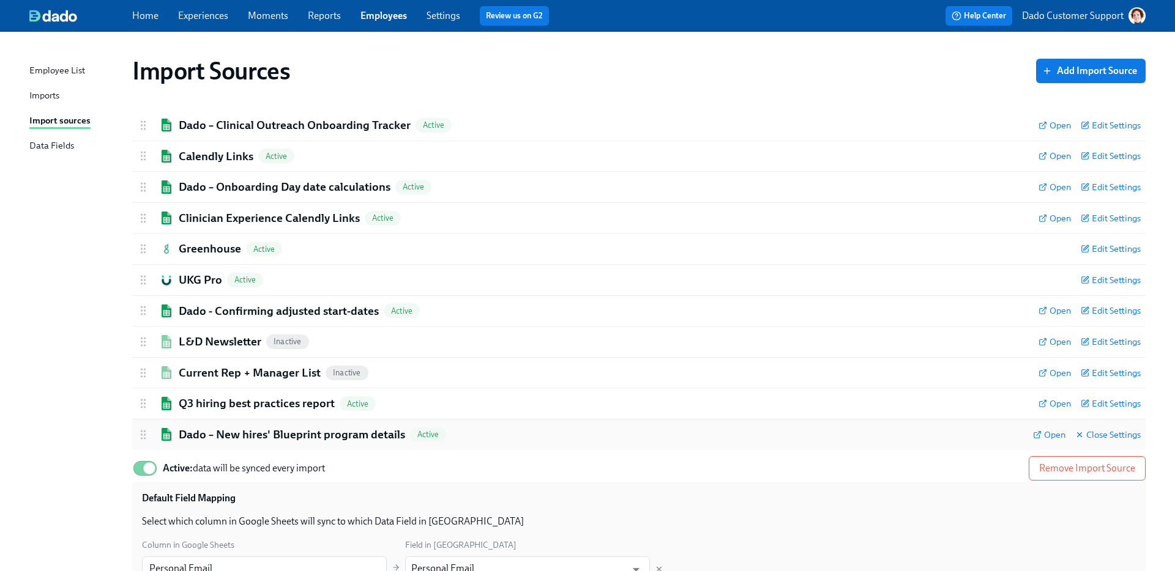
scroll to position [165, 0]
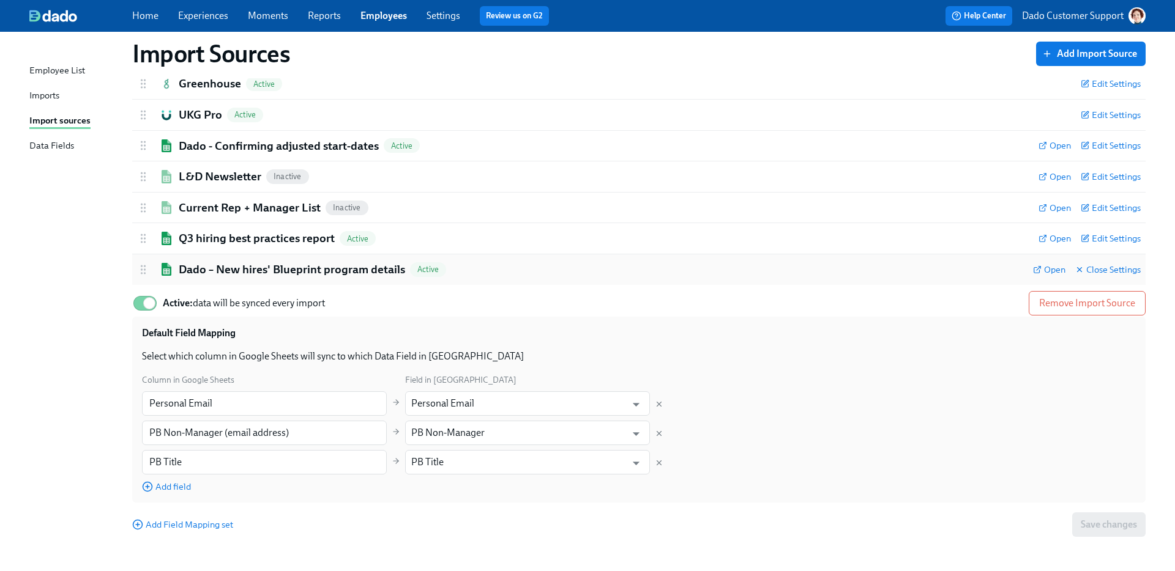
click at [247, 278] on div "Dado – New hires' Blueprint program details Active Open Close Settings" at bounding box center [638, 269] width 1013 height 31
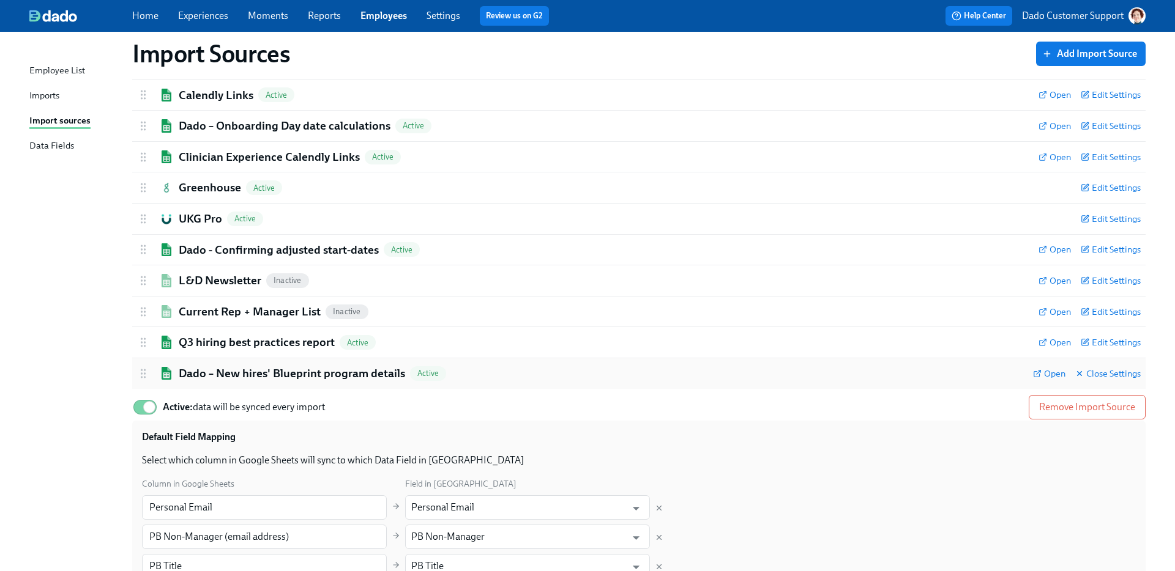
scroll to position [0, 0]
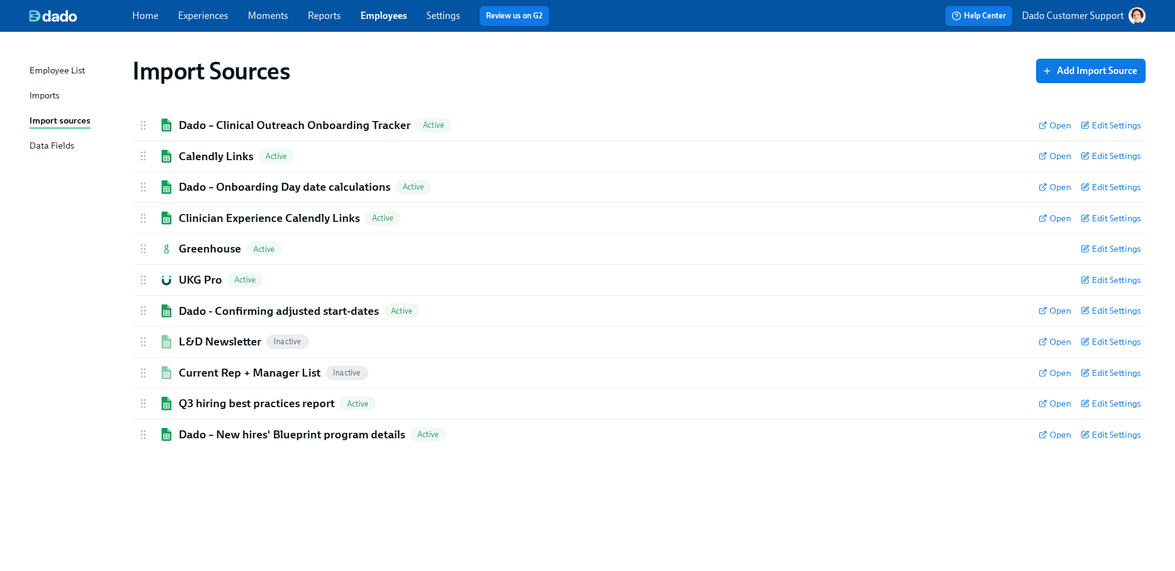
click at [195, 19] on link "Experiences" at bounding box center [203, 16] width 50 height 12
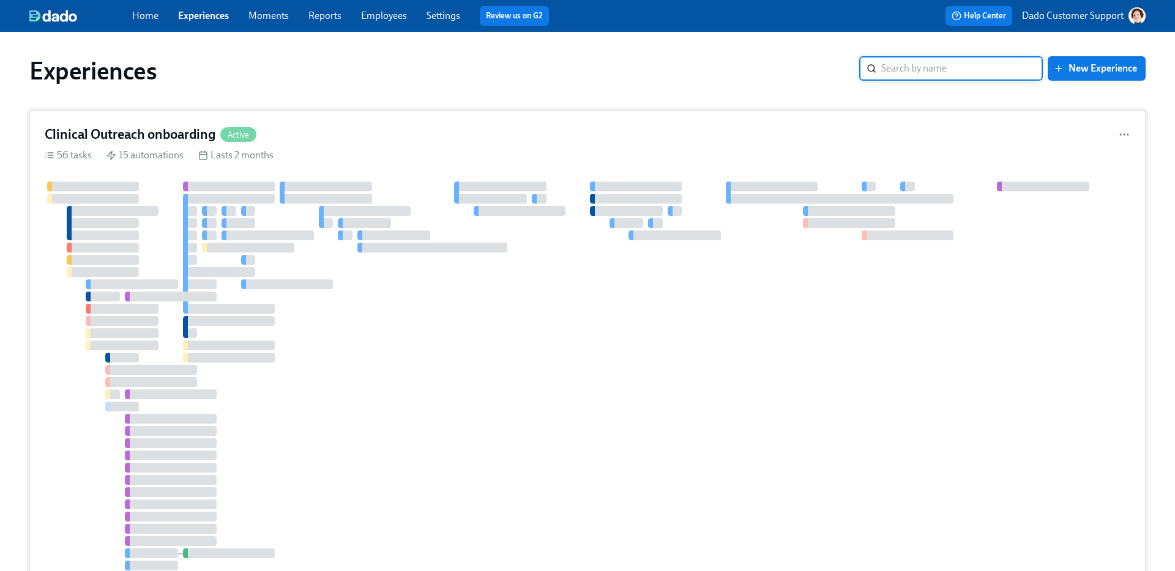
click at [282, 147] on div "Clinical Outreach onboarding Active 56 tasks 15 automations Lasts 2 months" at bounding box center [587, 357] width 1116 height 495
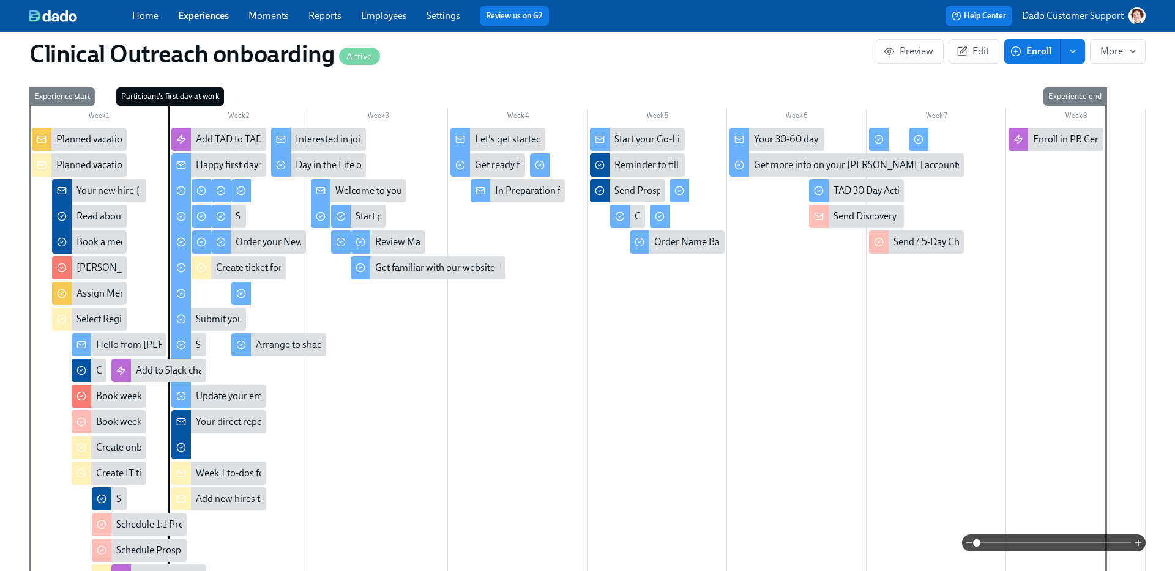
scroll to position [322, 0]
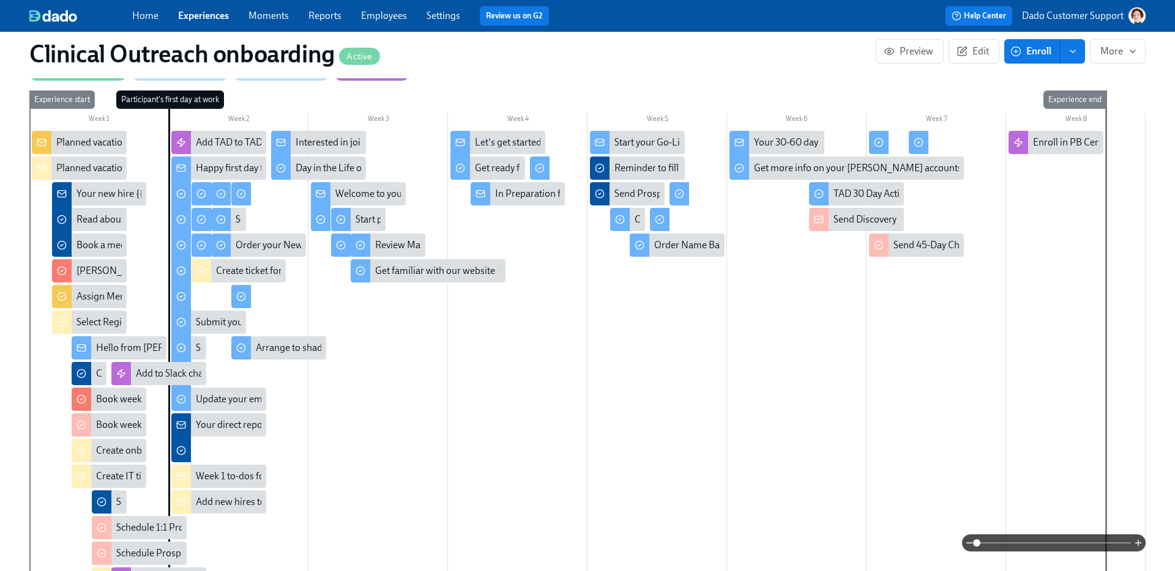
click at [1086, 547] on span at bounding box center [1053, 543] width 154 height 17
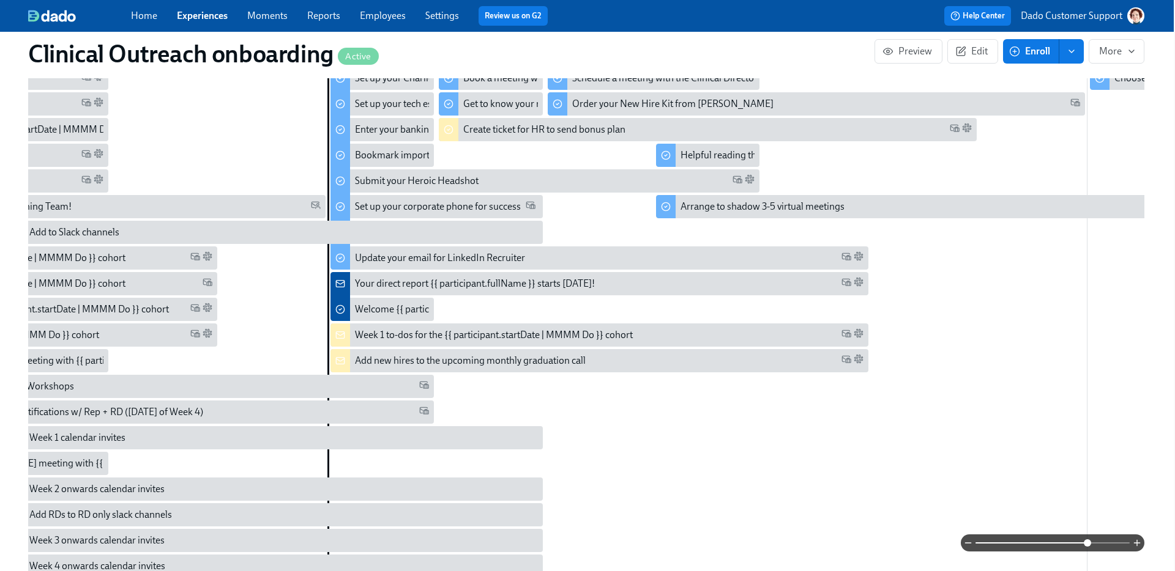
scroll to position [0, 478]
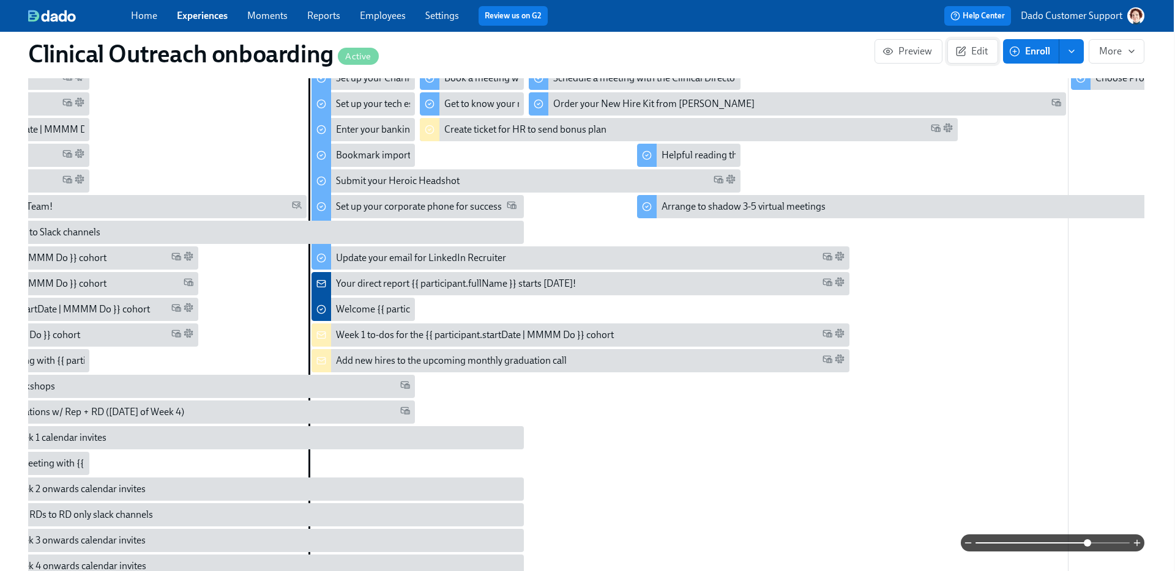
click at [981, 44] on button "Edit" at bounding box center [972, 51] width 51 height 24
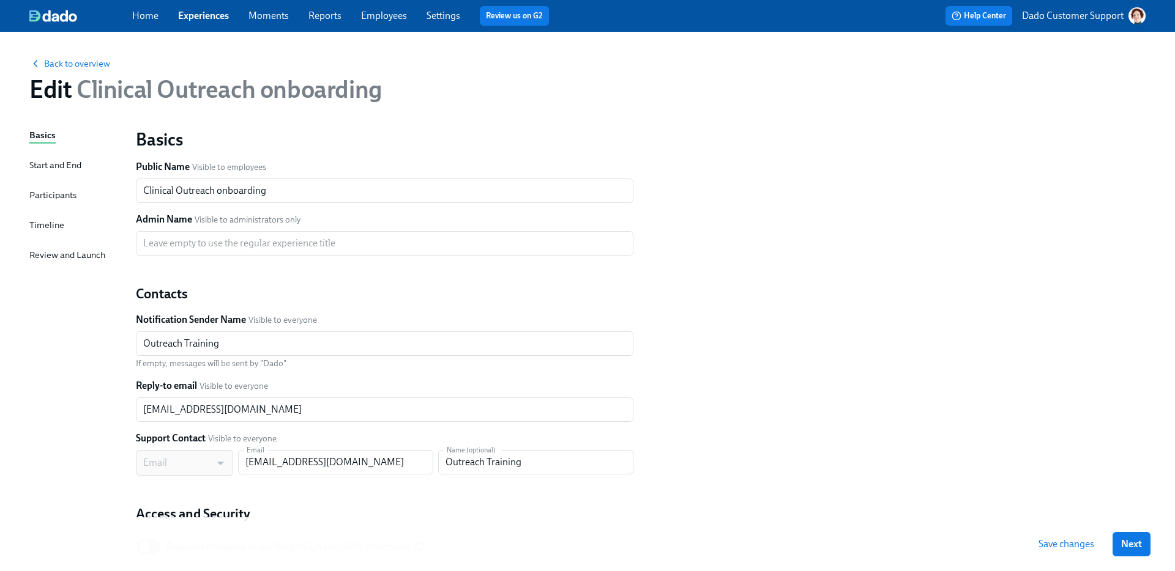
click at [41, 223] on div "Timeline" at bounding box center [46, 224] width 35 height 13
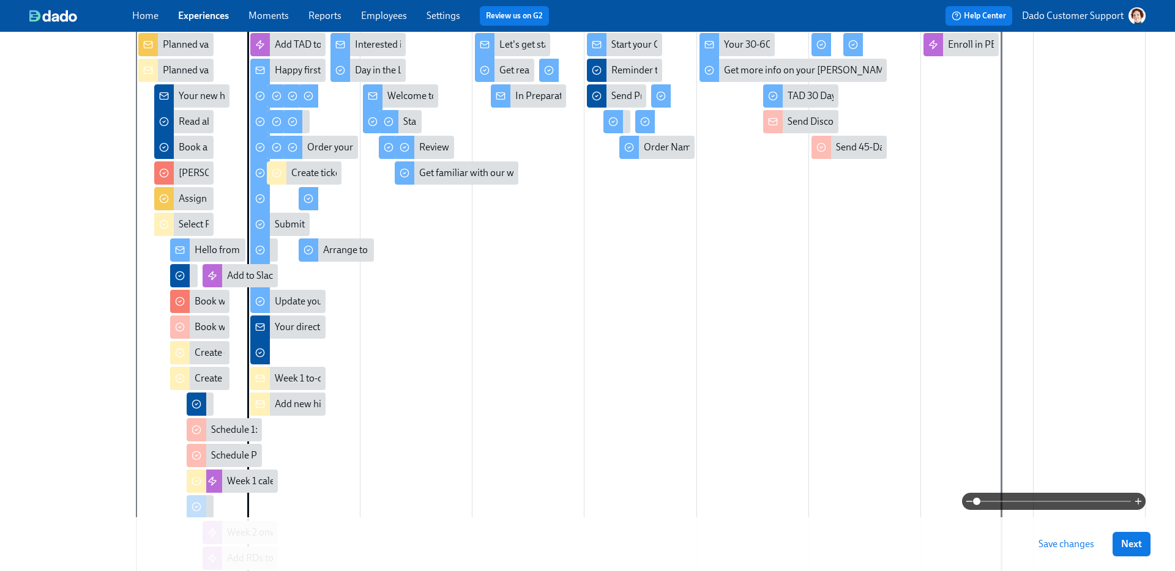
scroll to position [250, 0]
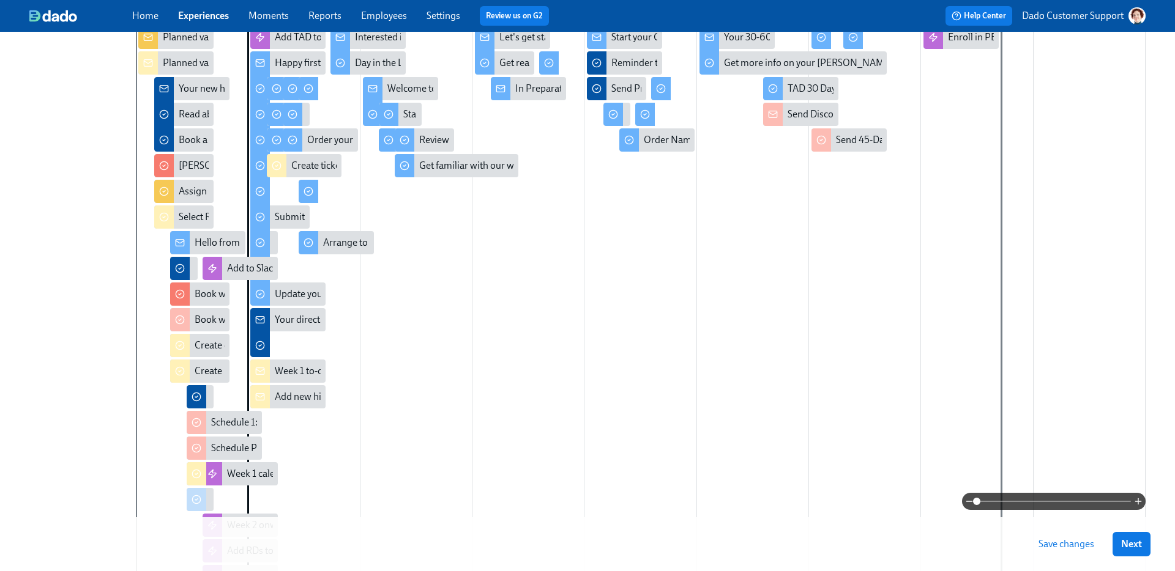
click at [288, 440] on div at bounding box center [640, 455] width 1009 height 858
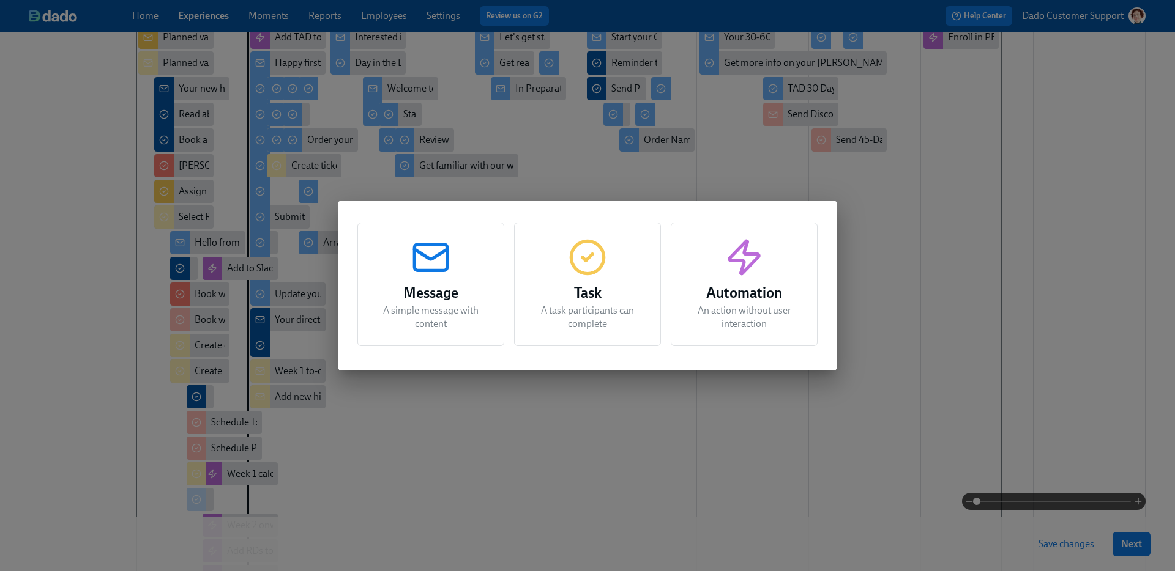
click at [447, 275] on icon "button" at bounding box center [430, 257] width 39 height 39
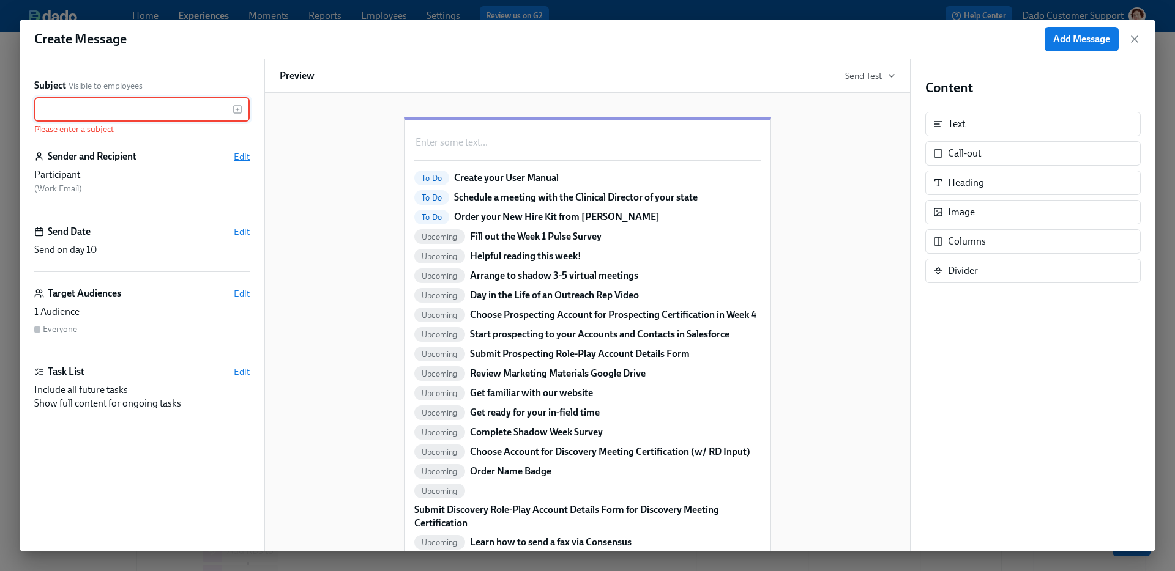
click at [245, 153] on span "Edit" at bounding box center [242, 156] width 16 height 12
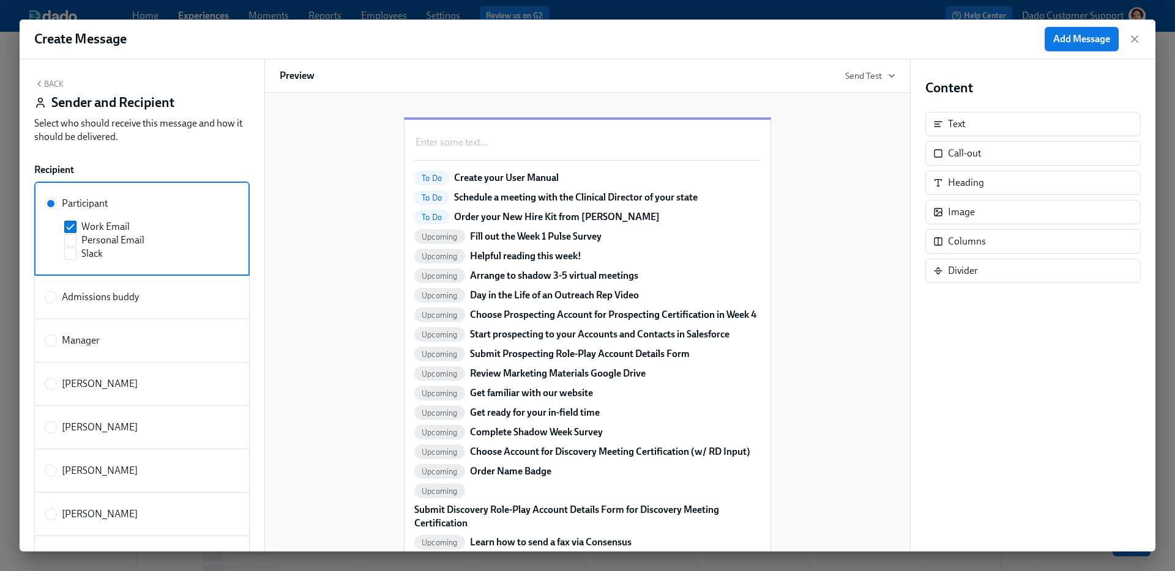
scroll to position [10, 0]
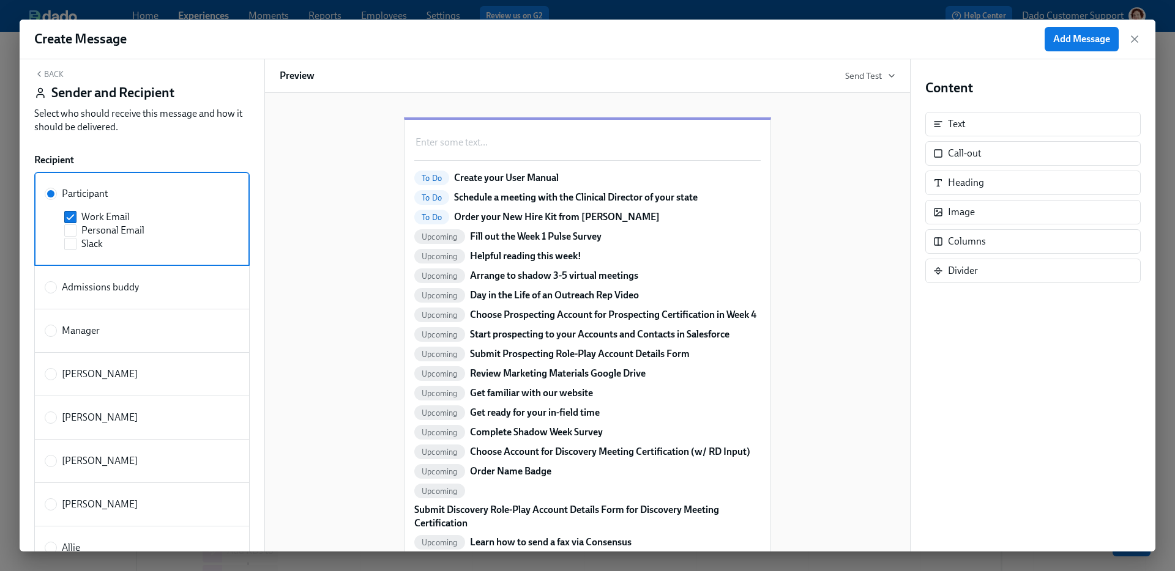
click at [81, 403] on label "[PERSON_NAME]" at bounding box center [141, 418] width 215 height 44
click at [56, 412] on input "[PERSON_NAME]" at bounding box center [50, 417] width 11 height 11
radio input "true"
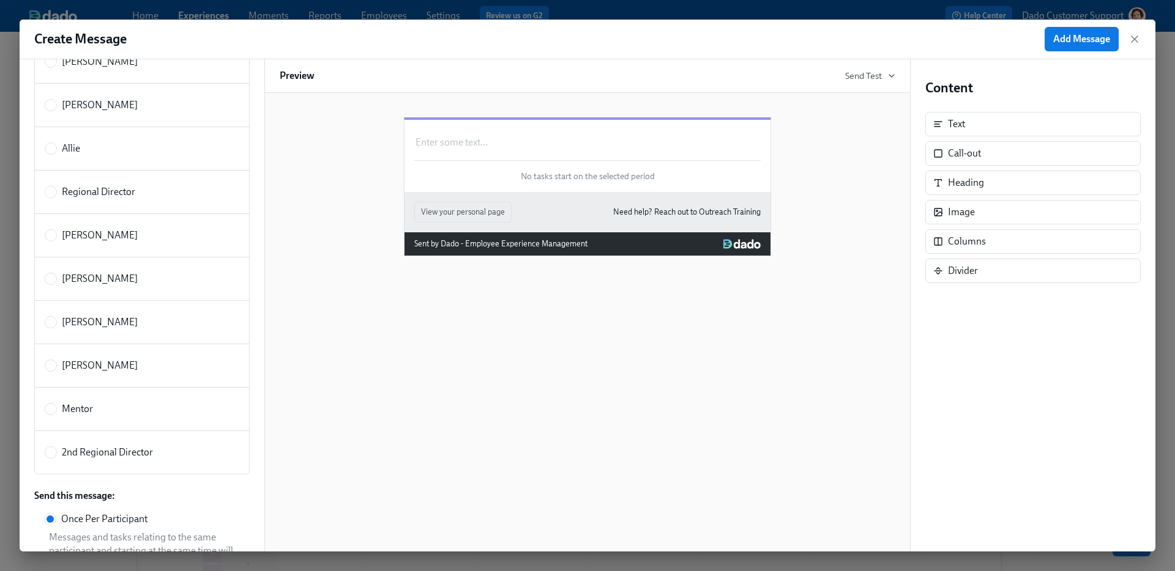
scroll to position [579, 0]
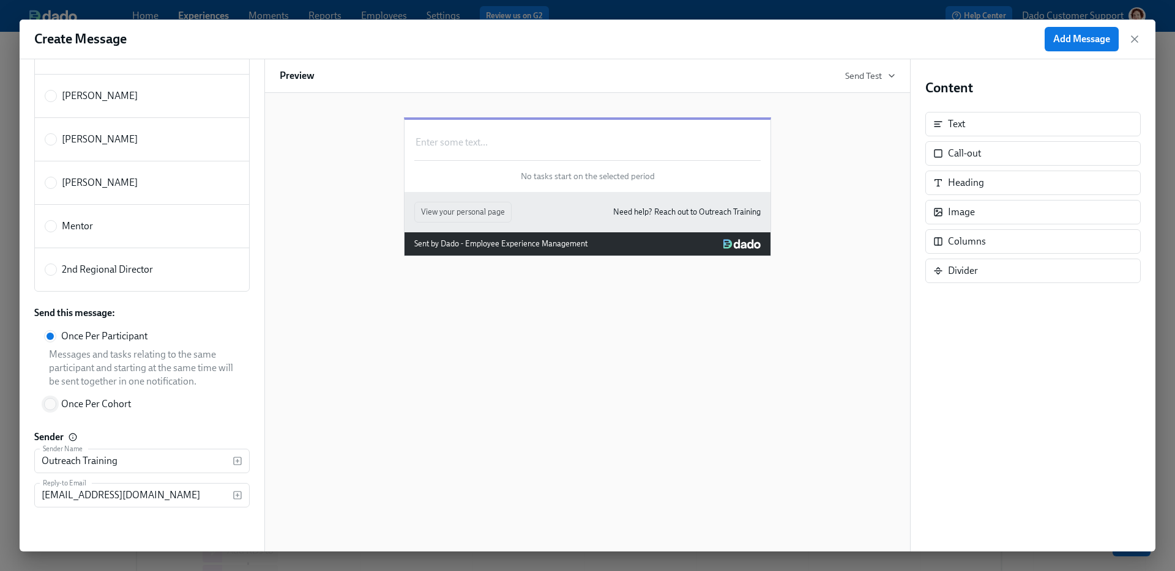
click at [52, 404] on input "Once Per Cohort" at bounding box center [50, 404] width 11 height 11
radio input "true"
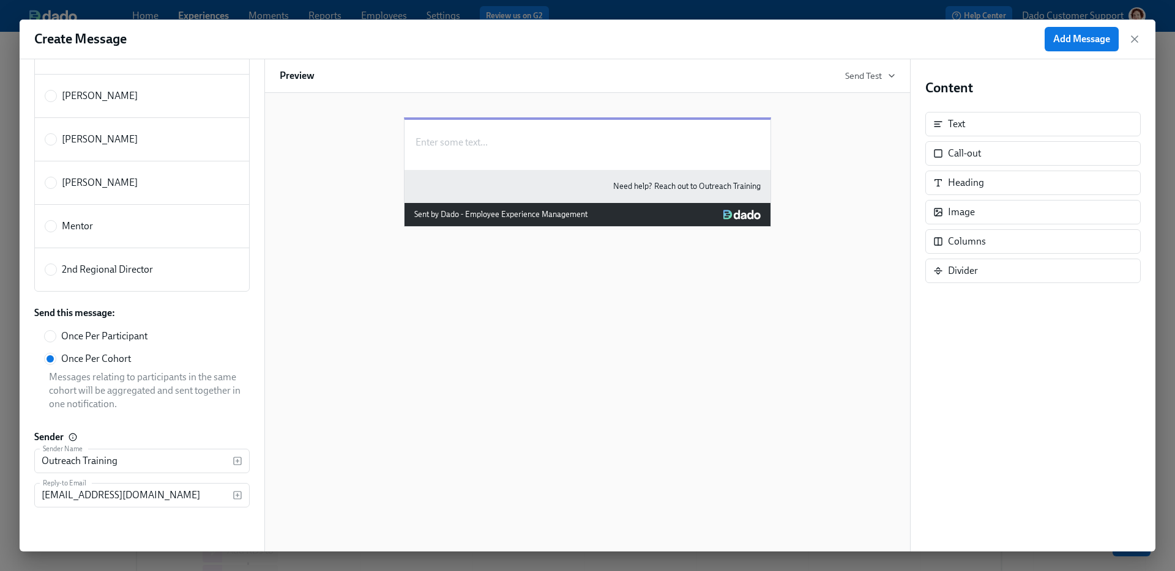
scroll to position [0, 0]
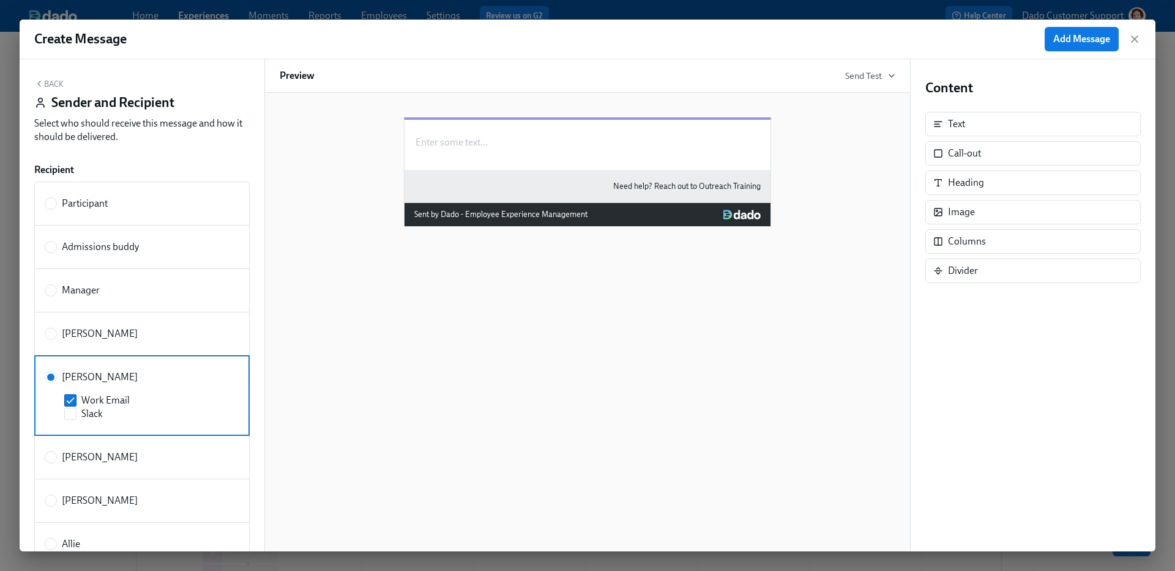
click at [52, 79] on button "Back" at bounding box center [48, 84] width 29 height 10
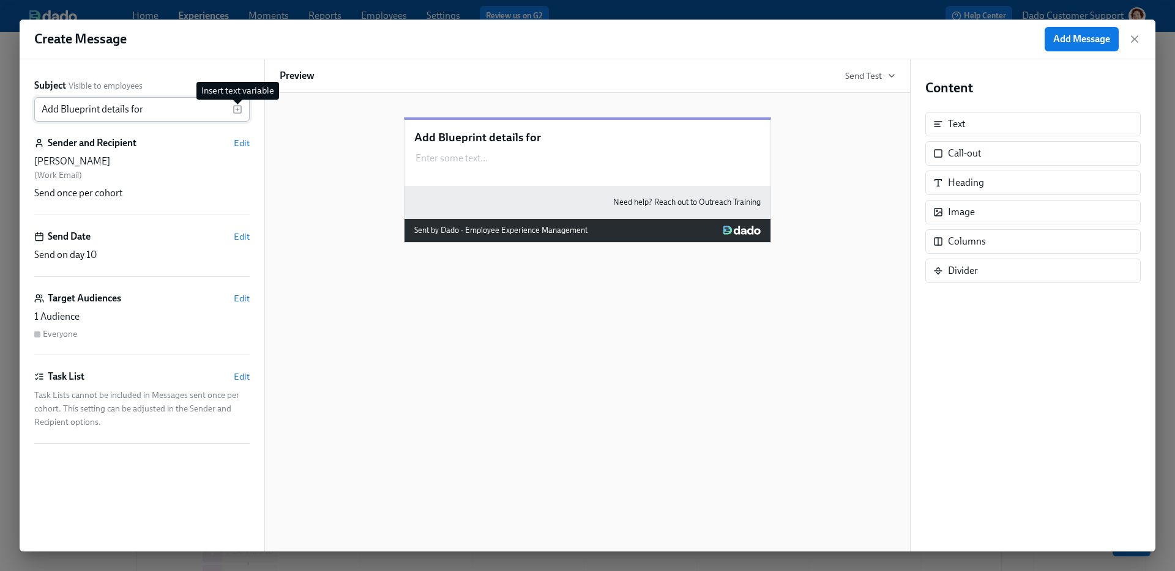
click at [236, 112] on icon "button" at bounding box center [237, 110] width 10 height 10
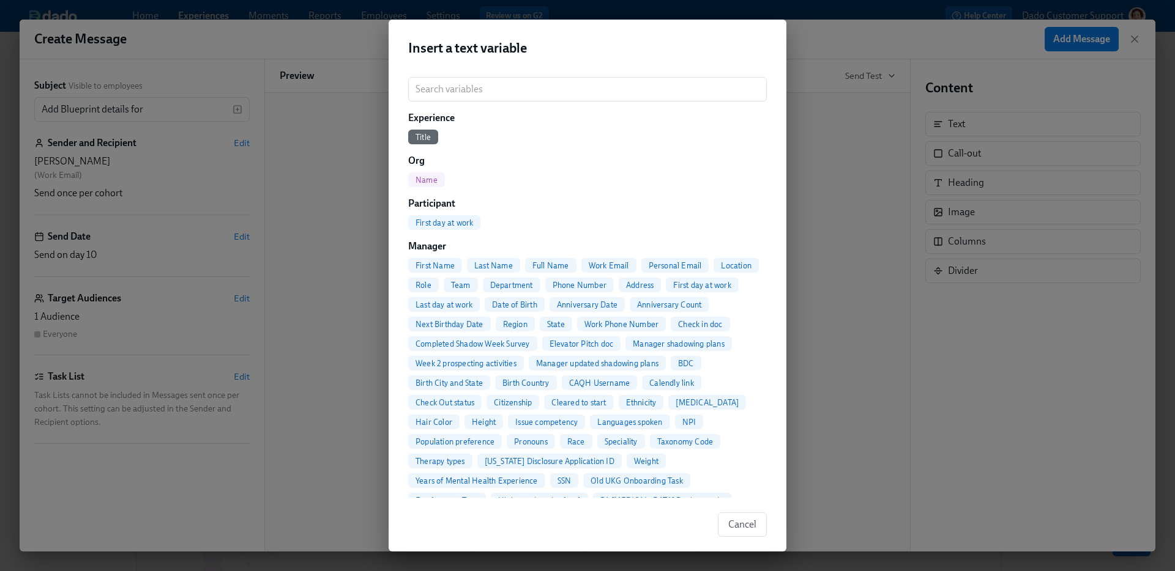
click at [437, 226] on span "First day at work" at bounding box center [444, 222] width 72 height 9
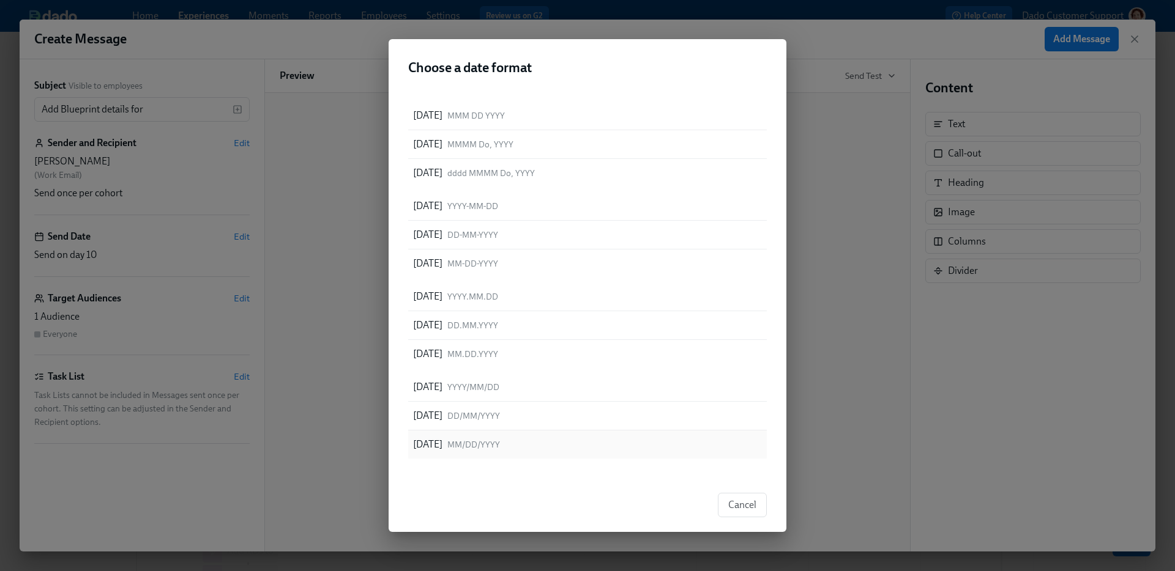
click at [432, 438] on p "[DATE]" at bounding box center [427, 444] width 29 height 13
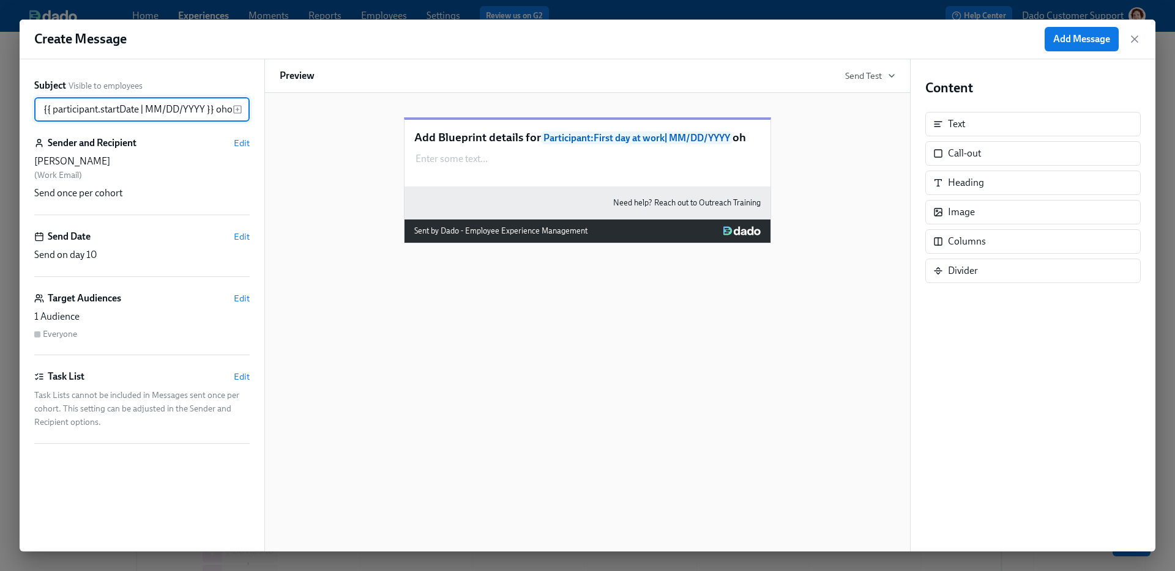
scroll to position [0, 108]
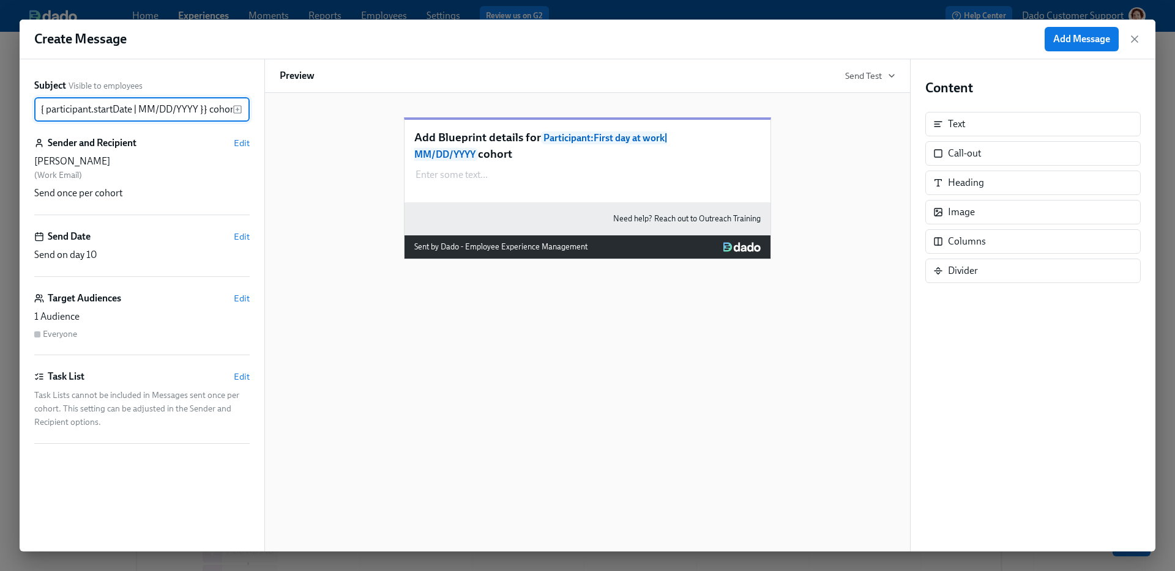
type input "Add Blueprint details for {{ participant.startDate | MM/DD/YYYY }} cohort"
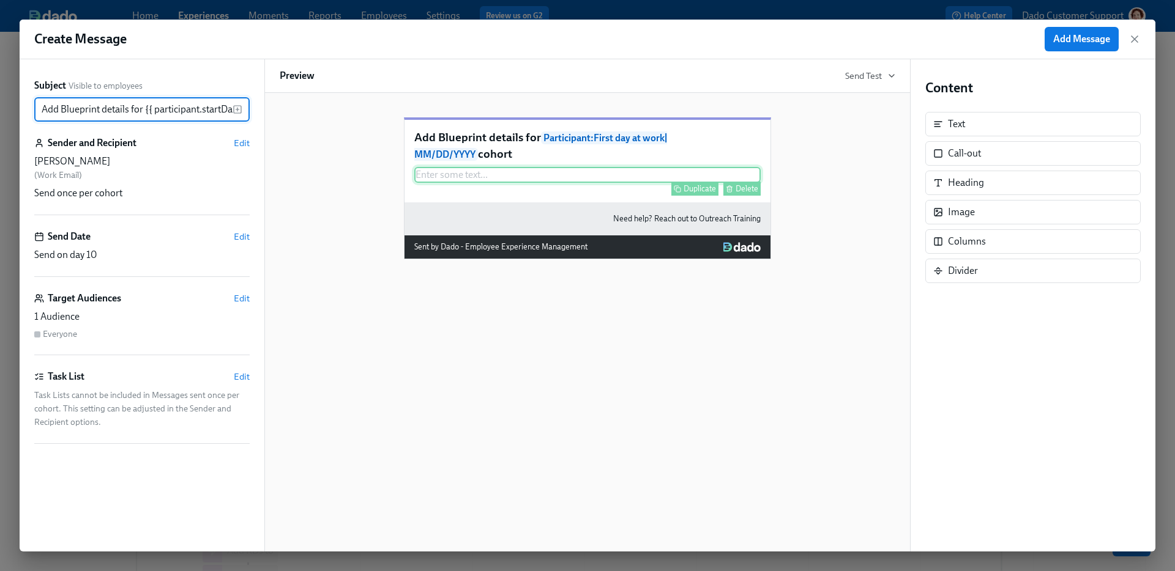
click at [507, 183] on div "Enter some text ... Duplicate Delete" at bounding box center [587, 175] width 346 height 16
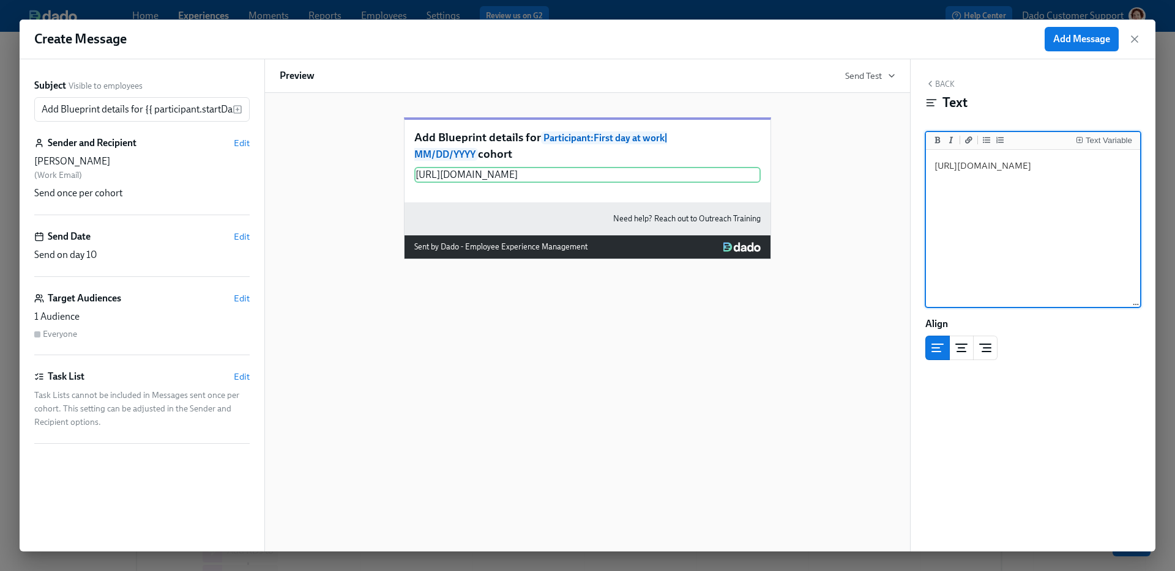
type textarea "[URL][DOMAIN_NAME]"
click at [617, 365] on div "Add Blueprint details for Participant : First day at work | MM/DD/YYYY cohort […" at bounding box center [587, 322] width 646 height 459
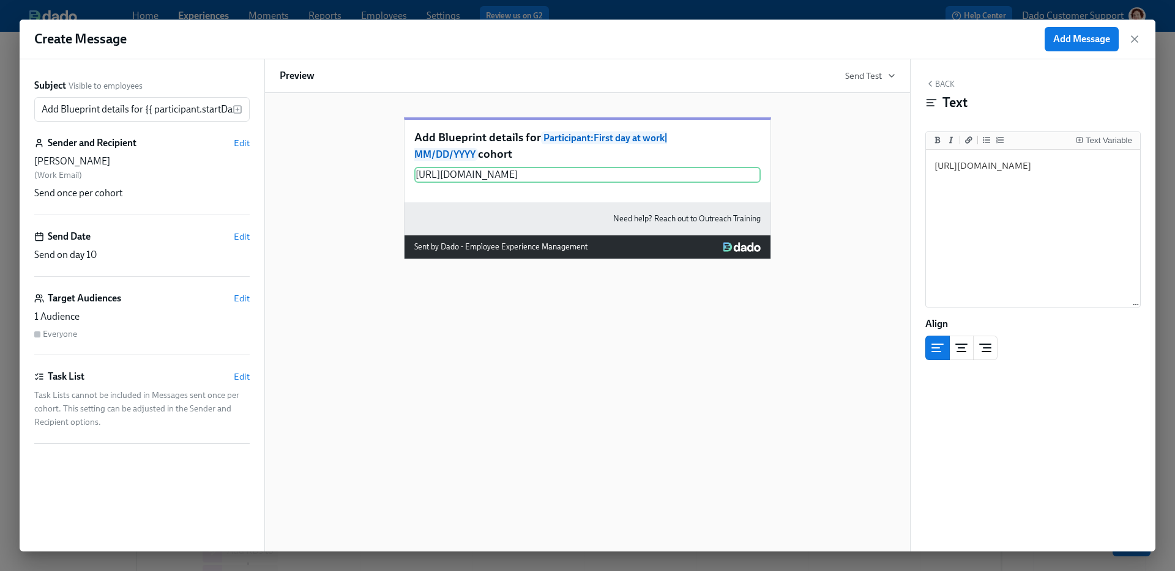
drag, startPoint x: 571, startPoint y: 150, endPoint x: 733, endPoint y: 150, distance: 161.5
click at [667, 150] on span "Participant : First day at work | MM/DD/YYYY" at bounding box center [540, 146] width 253 height 29
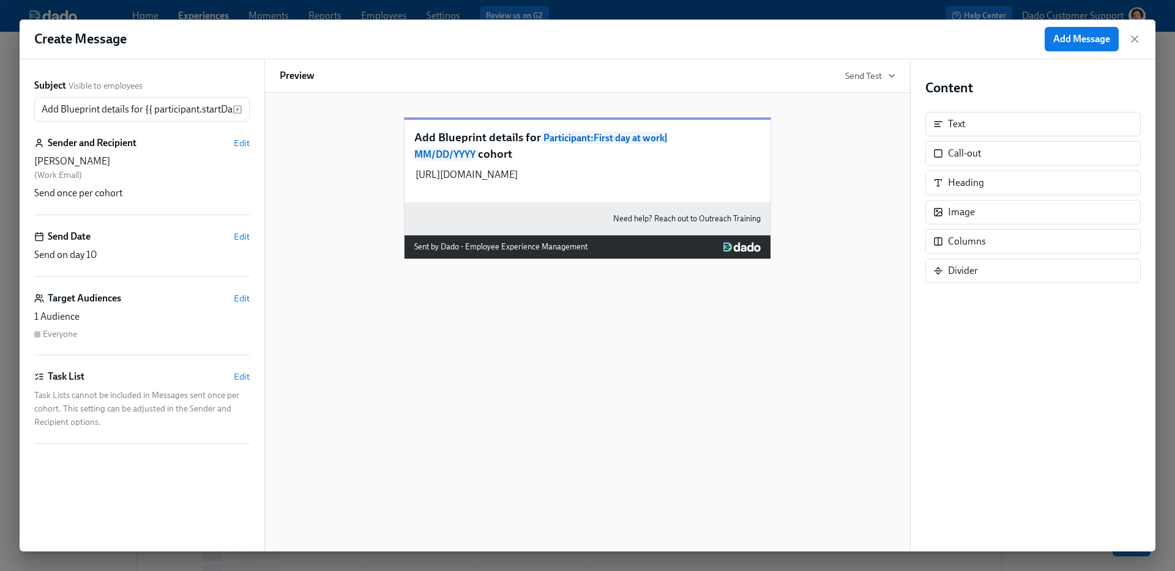
click at [575, 150] on span "Participant : First day at work | MM/DD/YYYY" at bounding box center [540, 146] width 253 height 29
click at [239, 144] on span "Edit" at bounding box center [242, 143] width 16 height 12
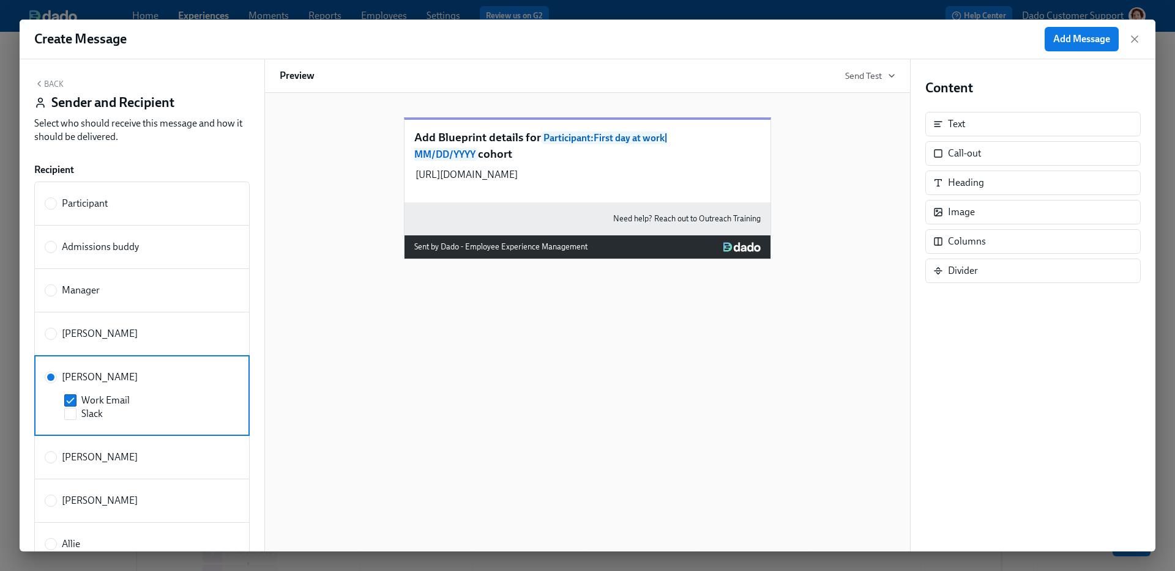
click at [54, 78] on div "Back Sender and Recipient Select who should receive this message and how it sho…" at bounding box center [142, 305] width 245 height 492
click at [54, 86] on button "Back" at bounding box center [48, 84] width 29 height 10
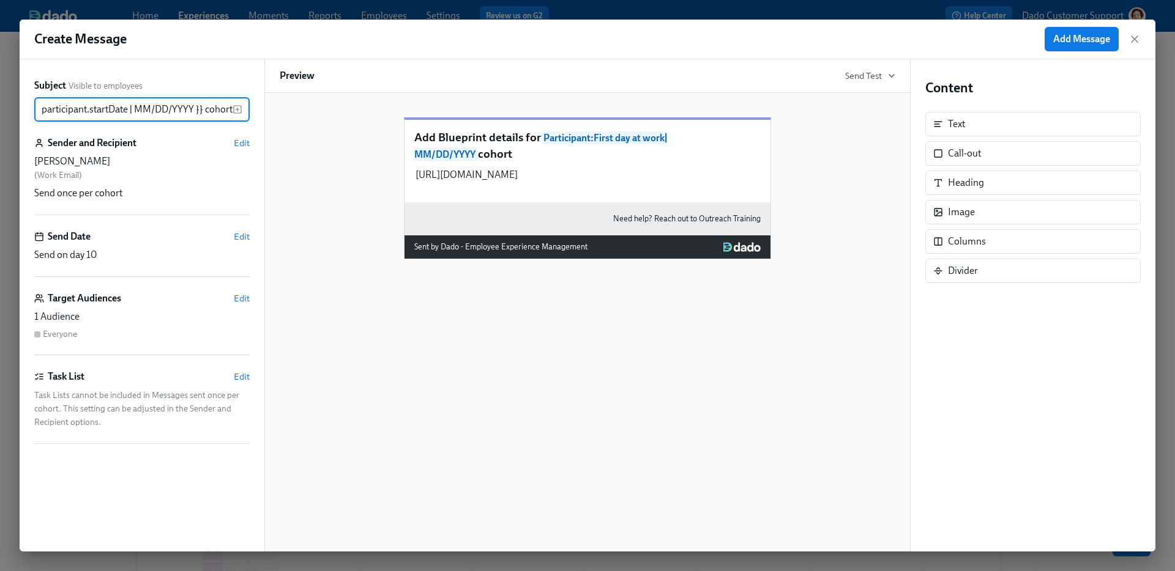
scroll to position [254, 0]
click at [752, 14] on div "Create Message Add Message Subject Visible to employees Add Blueprint details f…" at bounding box center [587, 285] width 1175 height 571
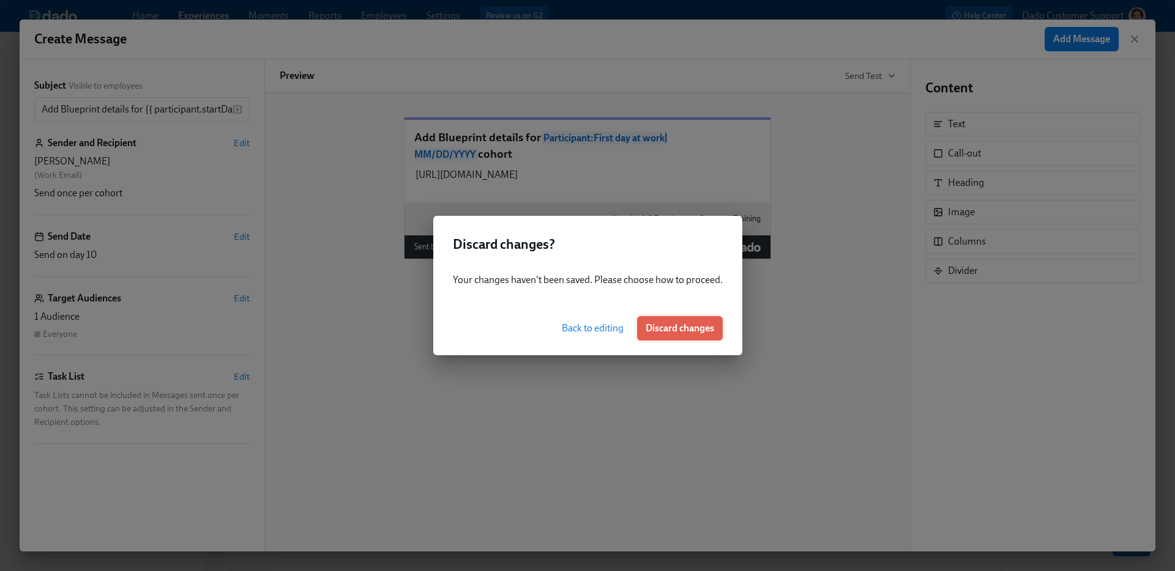
click at [672, 330] on span "Discard changes" at bounding box center [679, 328] width 69 height 12
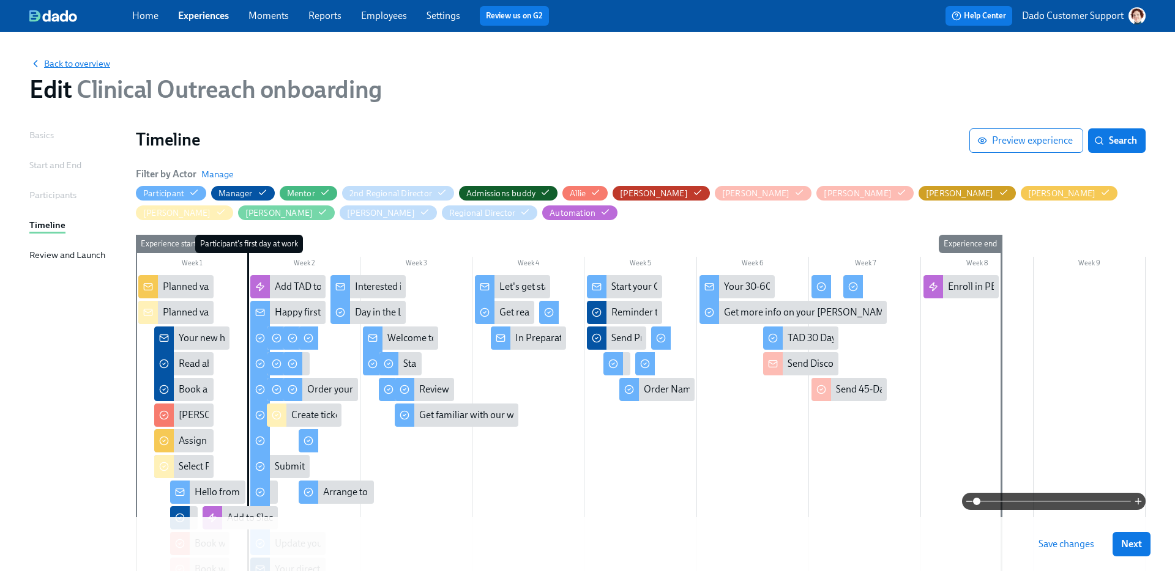
click at [103, 62] on span "Back to overview" at bounding box center [69, 64] width 81 height 12
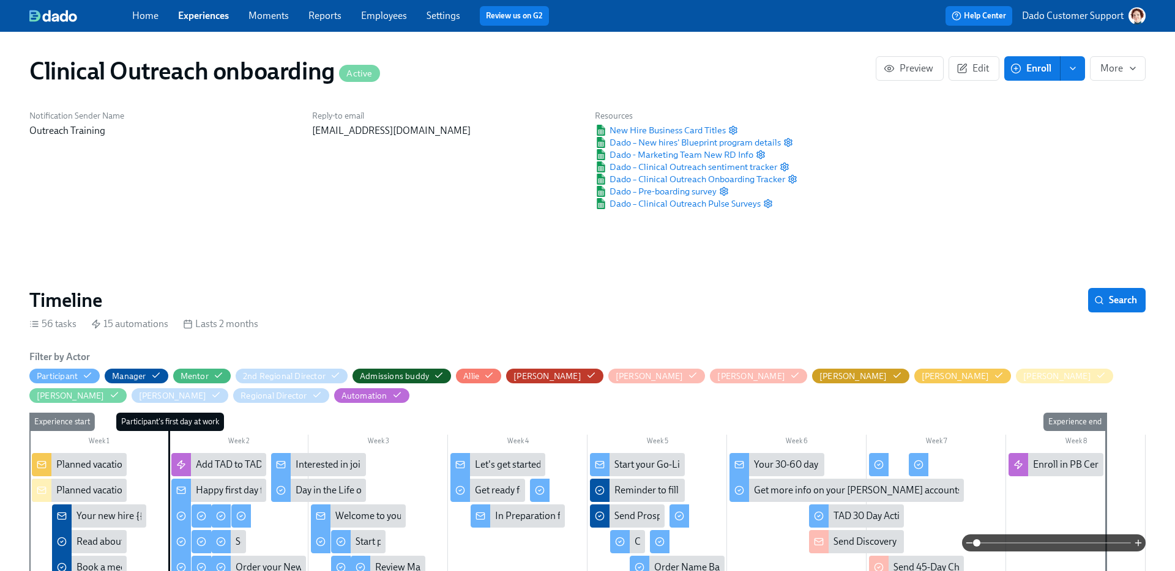
scroll to position [0, 7921]
click at [734, 127] on icon "button" at bounding box center [732, 130] width 7 height 8
click at [788, 141] on circle "button" at bounding box center [788, 142] width 2 height 2
click at [760, 155] on icon "button" at bounding box center [760, 155] width 10 height 10
click at [784, 165] on icon "button" at bounding box center [784, 167] width 10 height 10
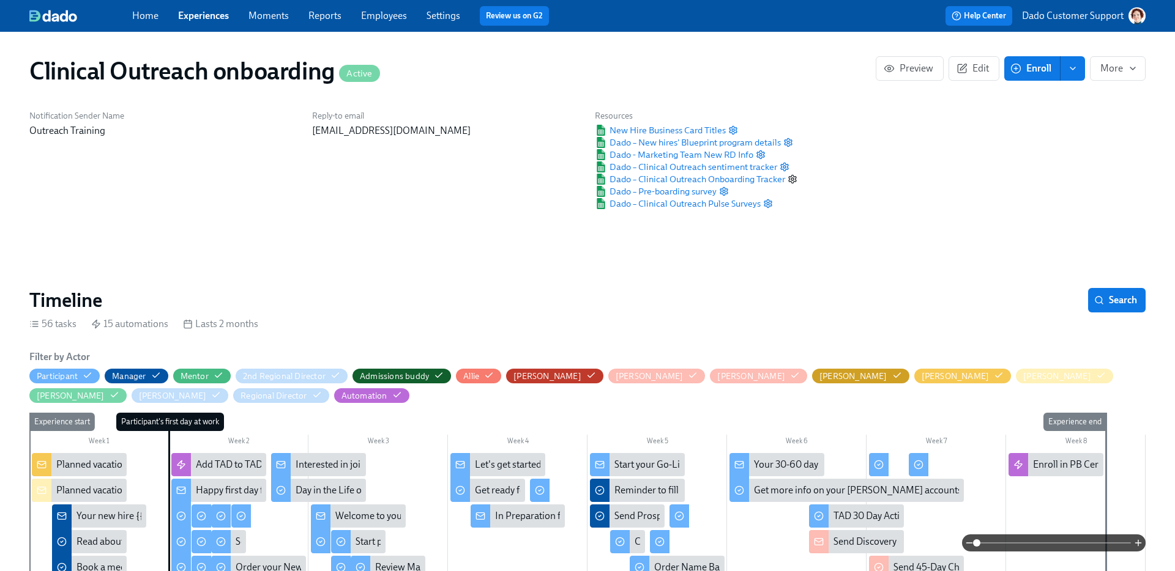
click at [792, 180] on circle "button" at bounding box center [792, 179] width 2 height 2
click at [723, 192] on circle "button" at bounding box center [723, 191] width 2 height 2
click at [771, 205] on icon "button" at bounding box center [768, 204] width 10 height 10
click at [741, 180] on span "Dado – Clinical Outreach Onboarding Tracker" at bounding box center [690, 179] width 190 height 12
click at [1027, 65] on span "Enroll" at bounding box center [1031, 68] width 39 height 12
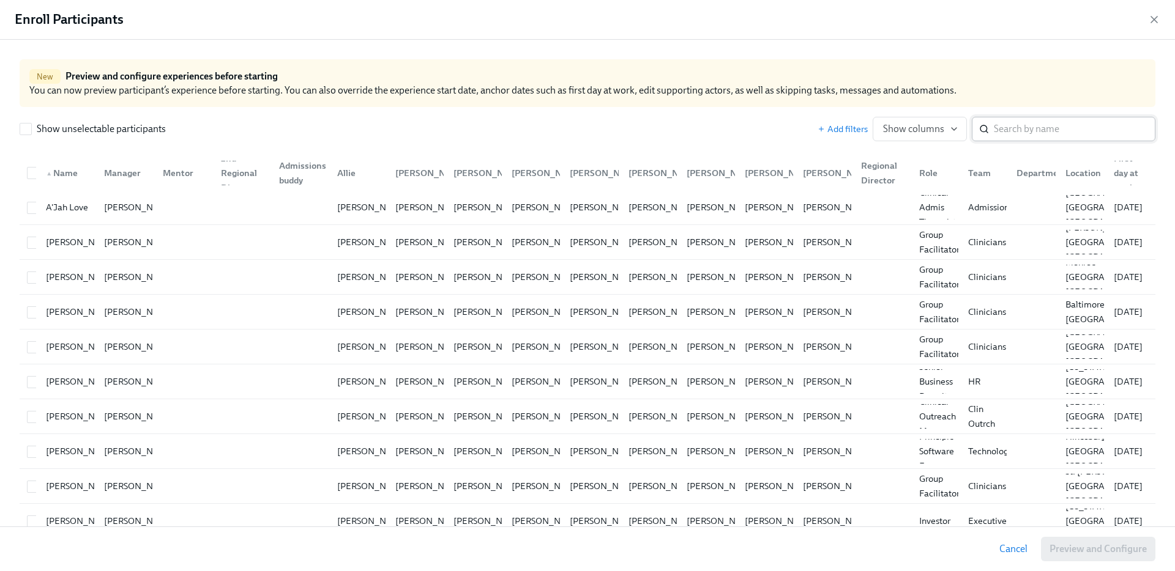
click at [1017, 127] on input "search" at bounding box center [1073, 129] width 161 height 24
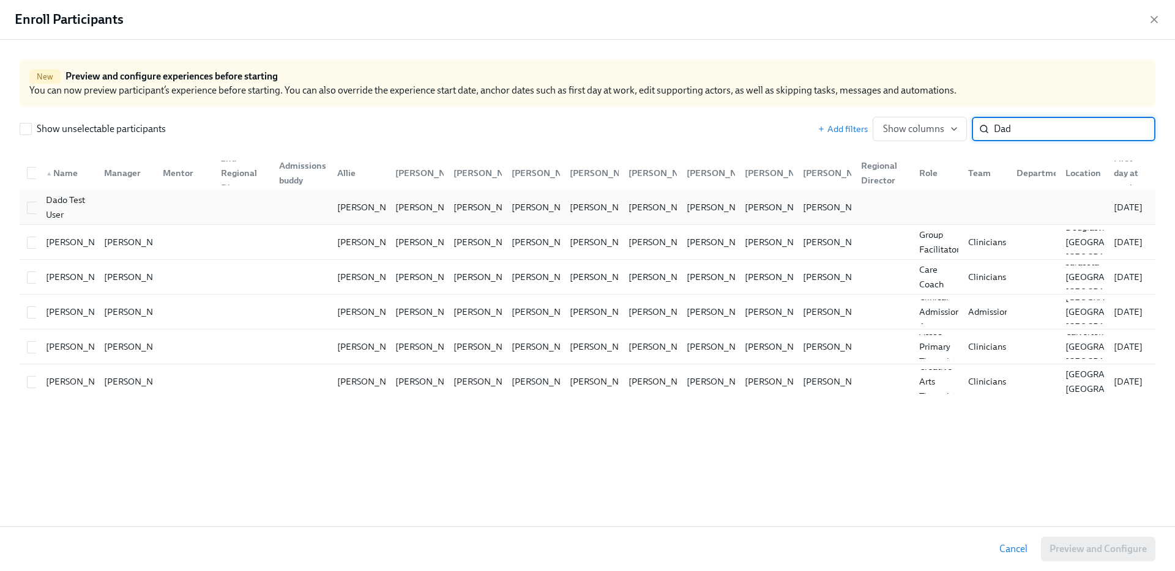
type input "Dad"
click at [183, 221] on div "Dado Test User Allie Sweet Amanda Davison Annie Thacker Annie Tornabene Erica H…" at bounding box center [587, 207] width 1135 height 35
checkbox input "true"
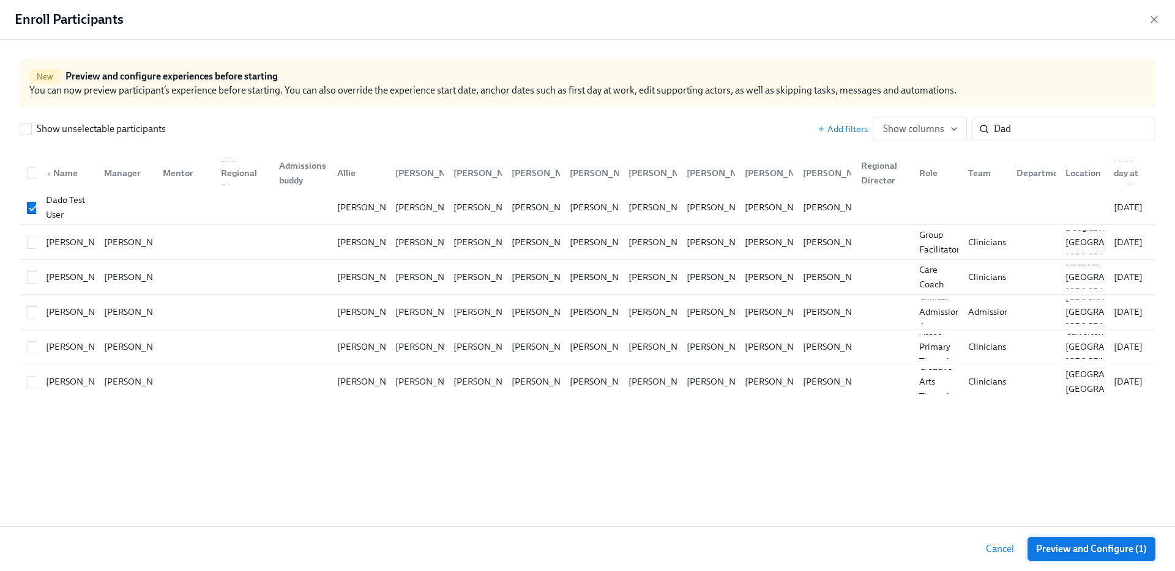
click at [1052, 553] on span "Preview and Configure (1)" at bounding box center [1091, 549] width 111 height 12
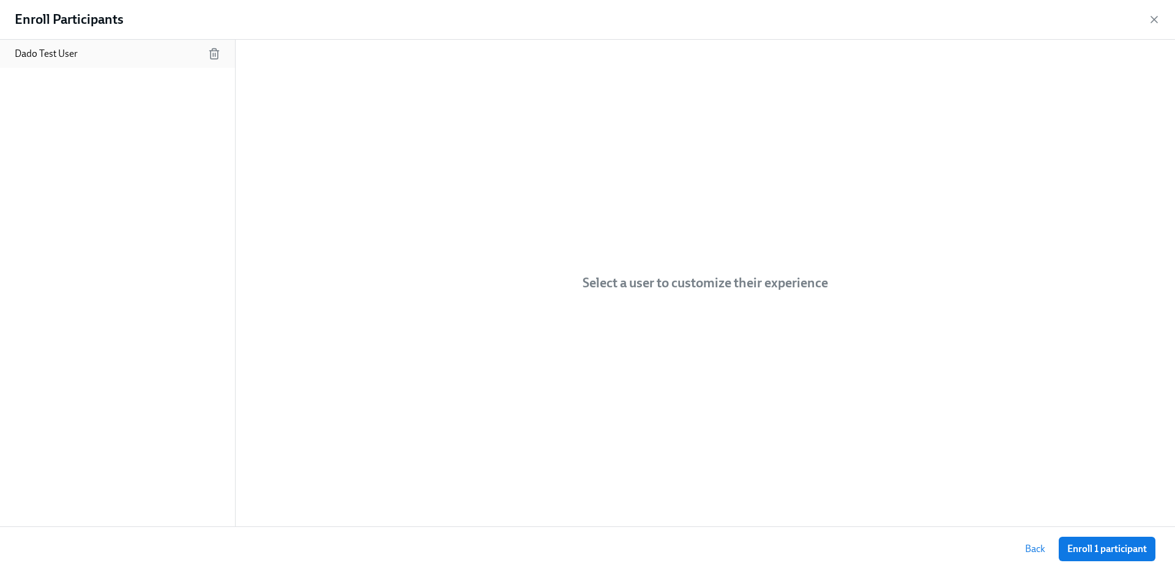
click at [151, 58] on div "Dado Test User" at bounding box center [117, 54] width 235 height 28
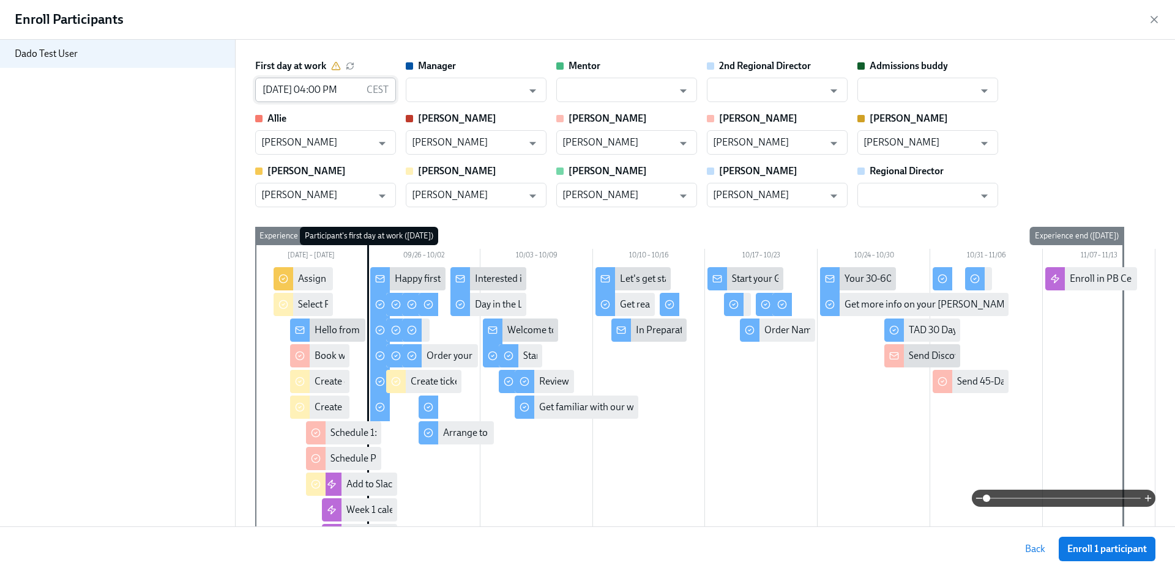
click at [281, 92] on input "09/26/2025 04:00 PM" at bounding box center [308, 90] width 106 height 24
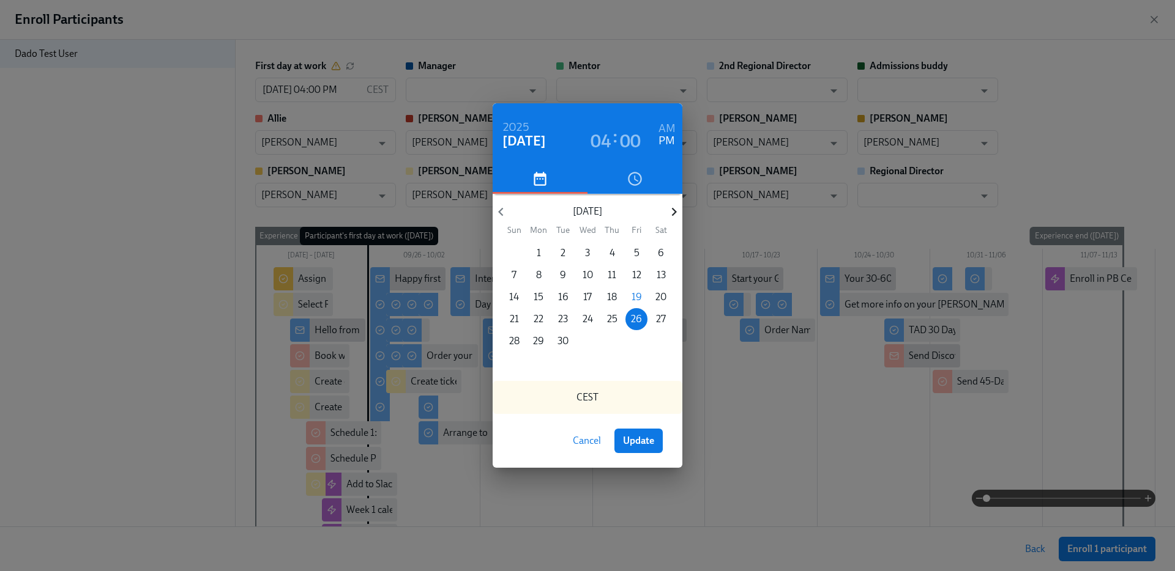
click at [678, 212] on icon "button" at bounding box center [674, 212] width 17 height 17
click at [634, 337] on p "31" at bounding box center [636, 341] width 9 height 13
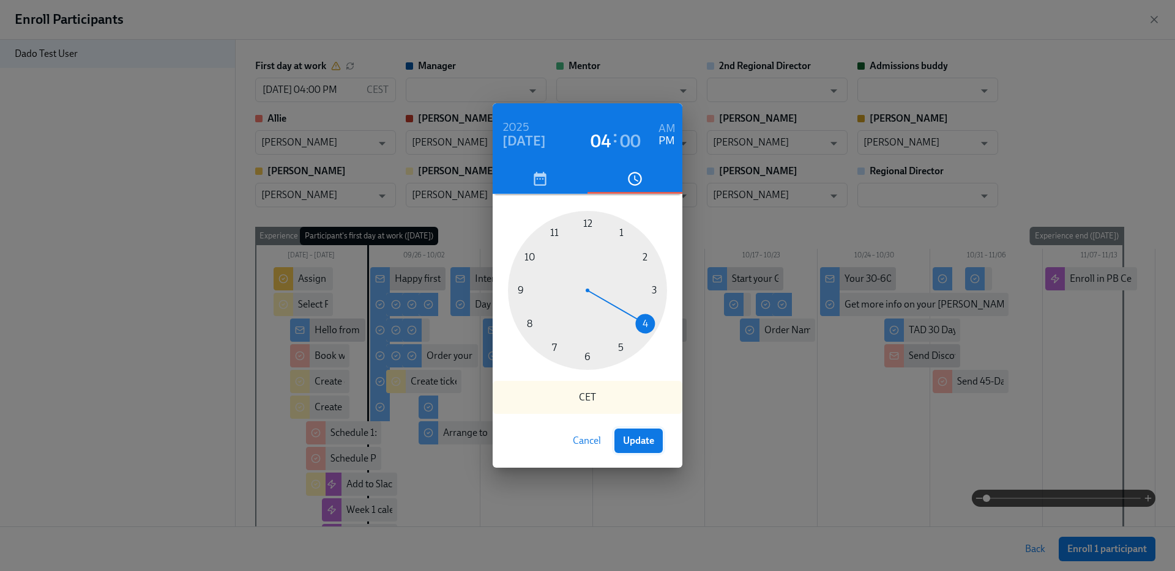
click at [649, 444] on span "Update" at bounding box center [638, 441] width 31 height 12
type input "10/31/2025 04:00 PM"
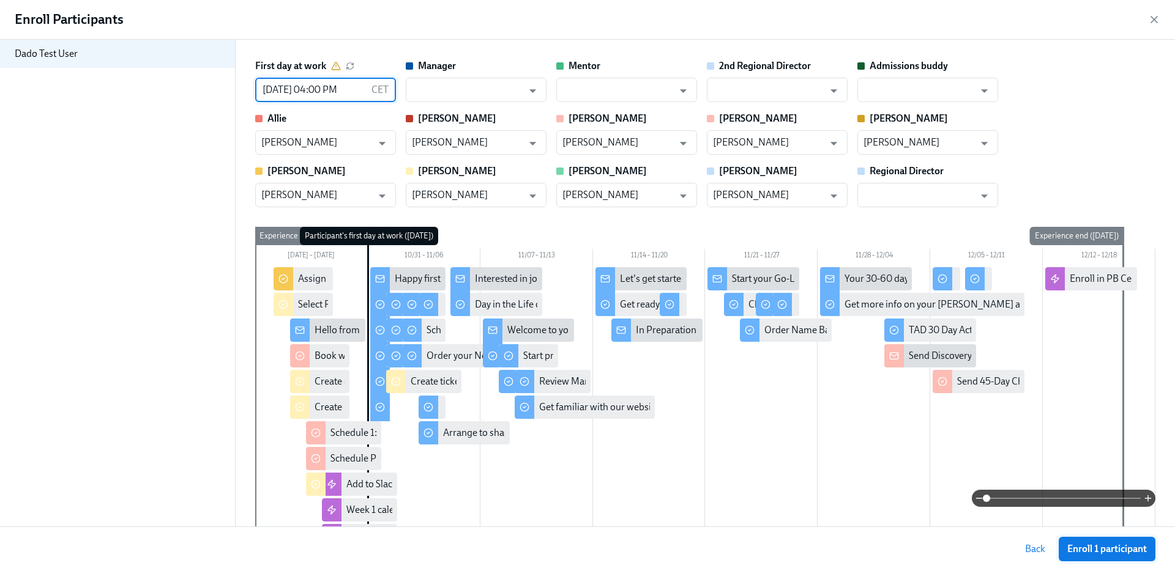
click at [1119, 544] on span "Enroll 1 participant" at bounding box center [1107, 549] width 80 height 12
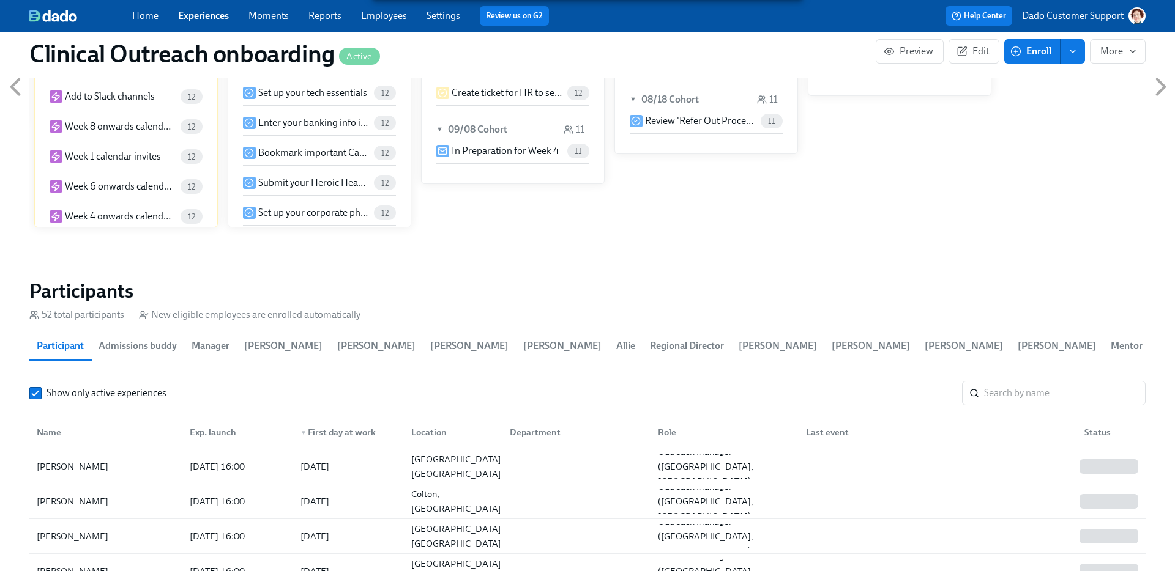
scroll to position [1522, 0]
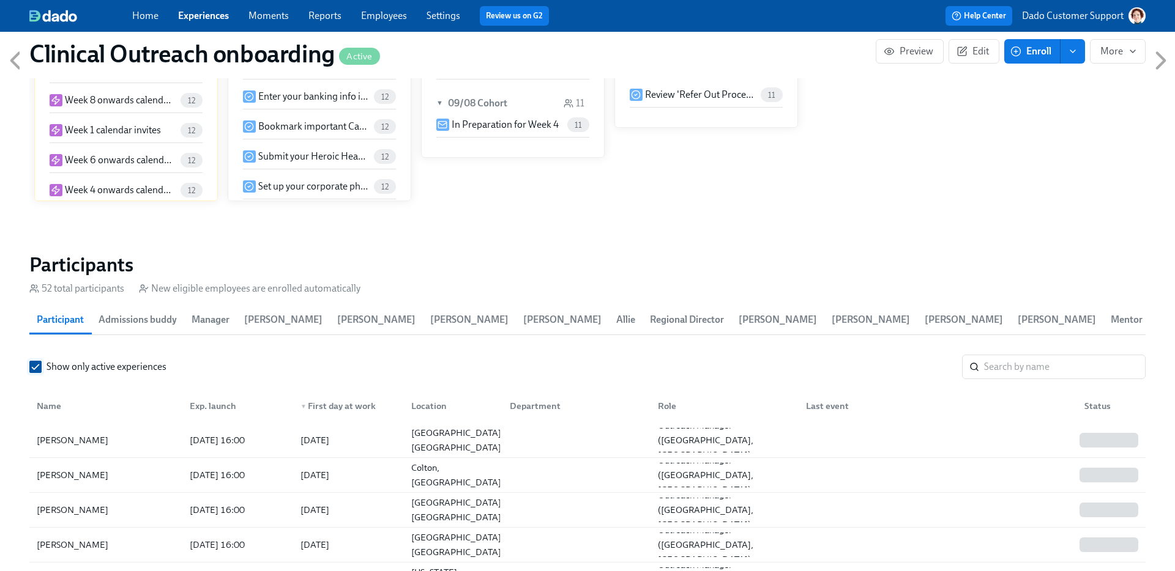
click at [81, 369] on span "Show only active experiences" at bounding box center [106, 366] width 120 height 13
click at [41, 369] on input "Show only active experiences" at bounding box center [35, 367] width 11 height 11
click at [1053, 358] on input "search" at bounding box center [1064, 367] width 161 height 24
type input "Dad"
type input "Dado Test"
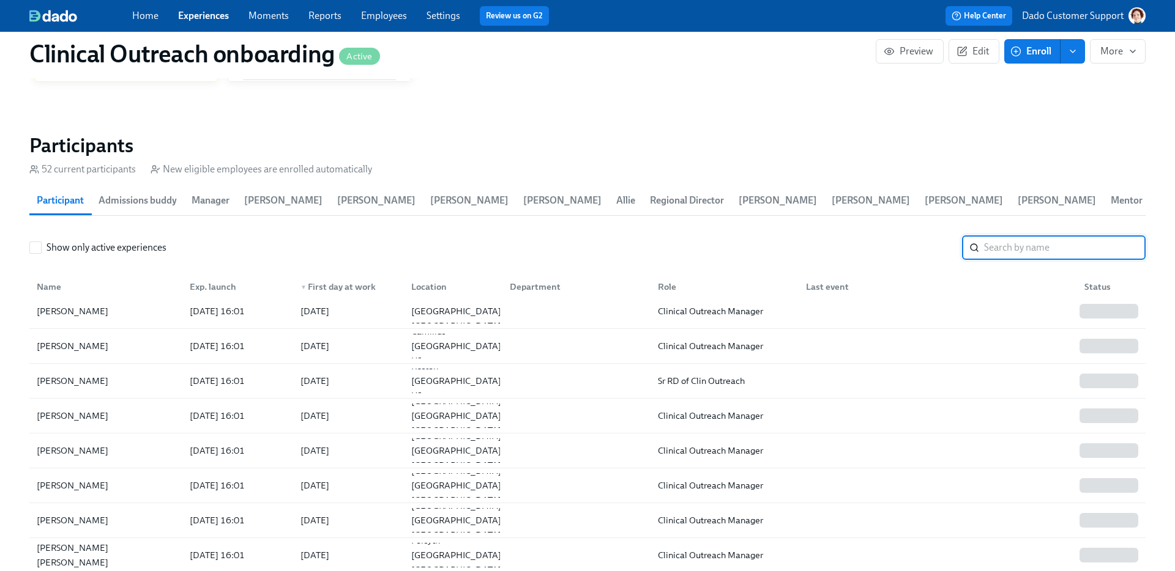
scroll to position [138, 0]
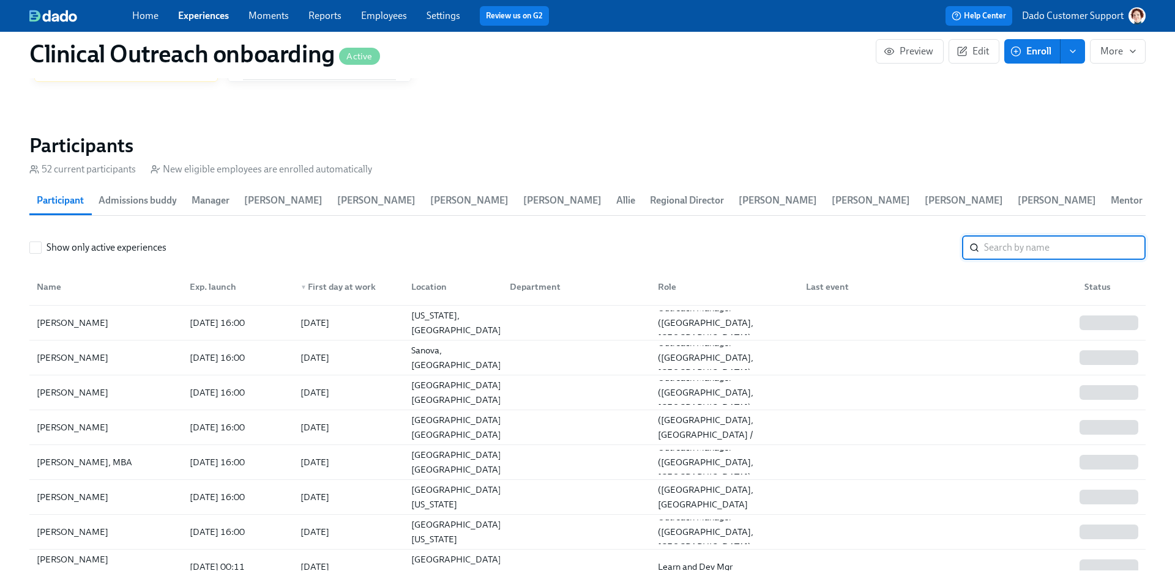
click at [210, 290] on div "Exp. launch" at bounding box center [213, 287] width 56 height 15
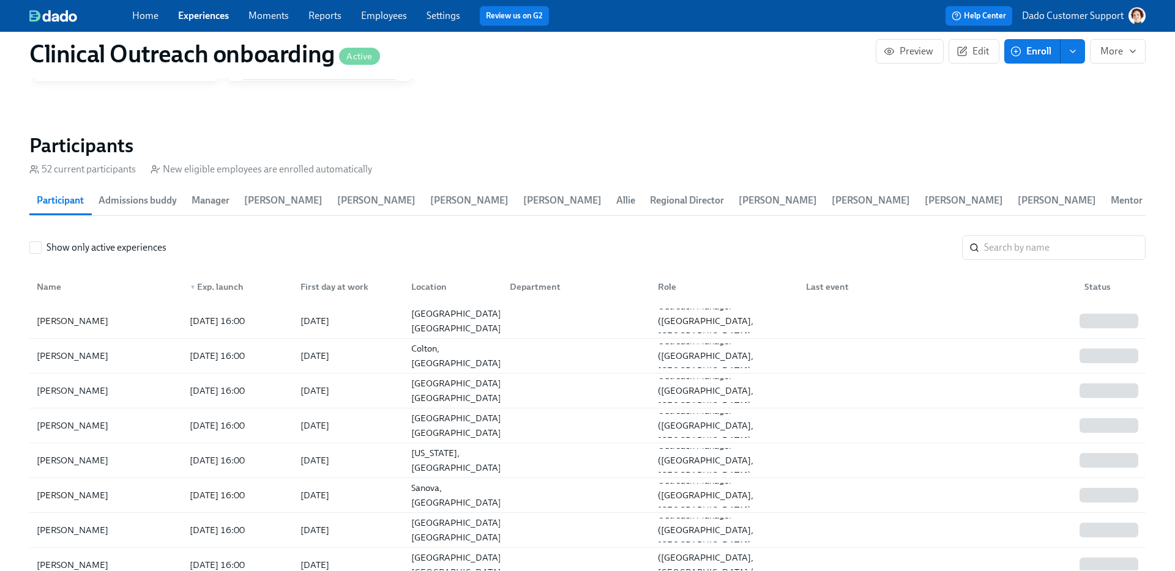
click at [210, 290] on div "▼ Exp. launch" at bounding box center [217, 287] width 64 height 15
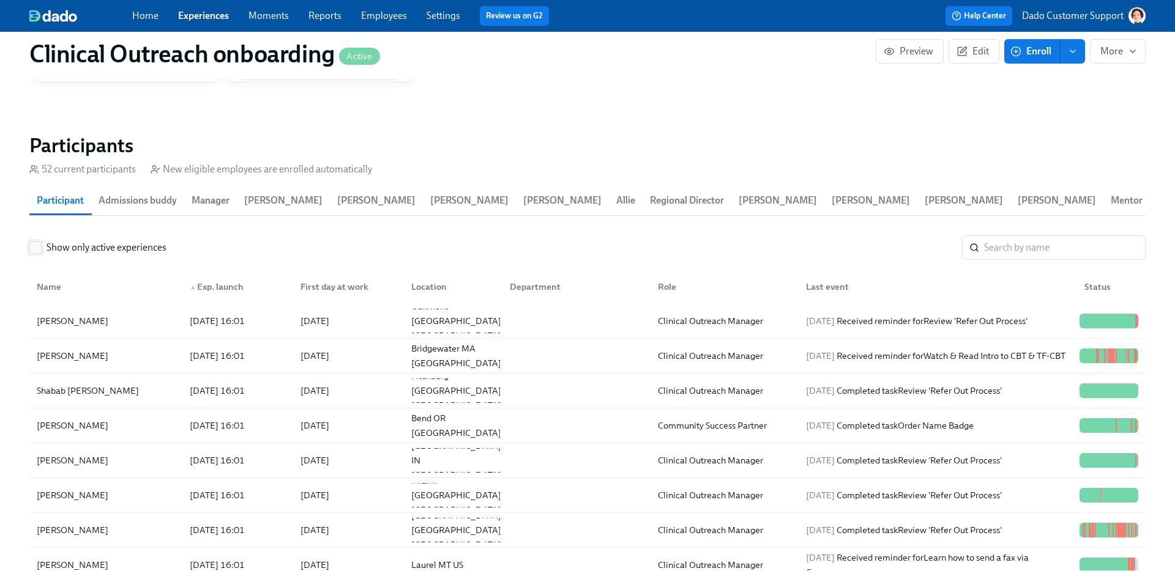
click at [128, 247] on span "Show only active experiences" at bounding box center [106, 247] width 120 height 13
click at [41, 247] on input "Show only active experiences" at bounding box center [35, 247] width 11 height 11
click at [128, 247] on span "Show only active experiences" at bounding box center [106, 247] width 120 height 13
click at [41, 247] on input "Show only active experiences" at bounding box center [35, 247] width 11 height 11
click at [209, 283] on div "▲ Exp. launch" at bounding box center [217, 287] width 64 height 15
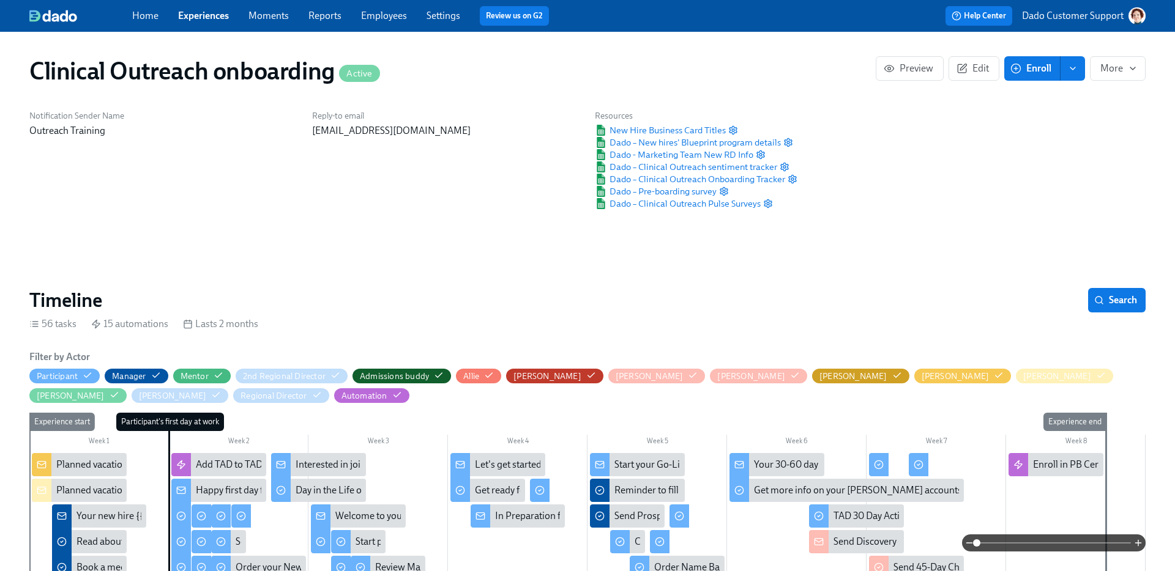
click at [389, 10] on link "Employees" at bounding box center [384, 16] width 46 height 12
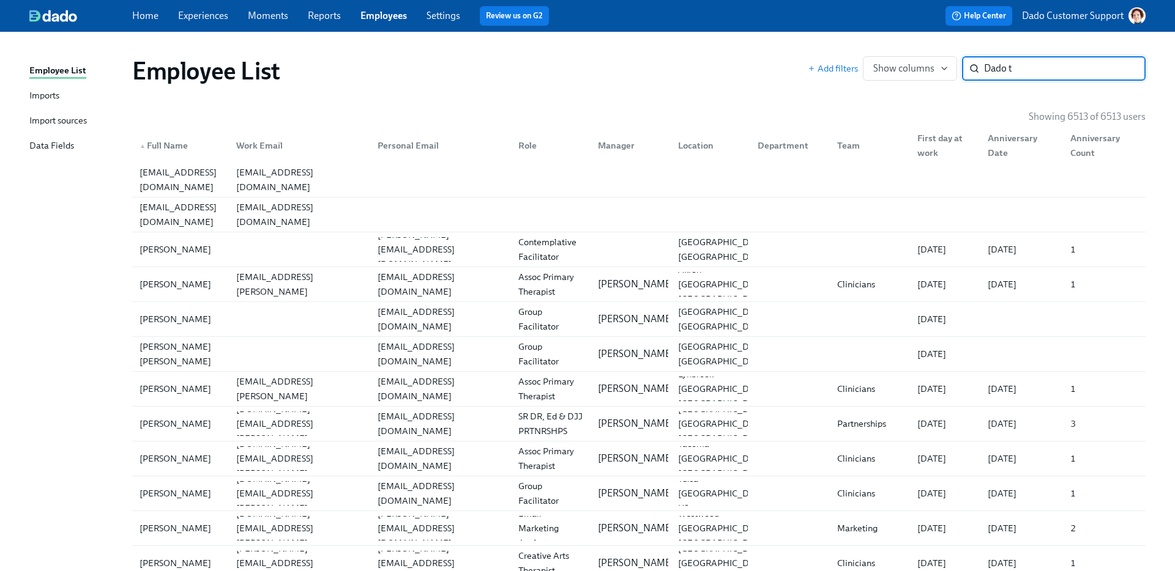
type input "Dado te"
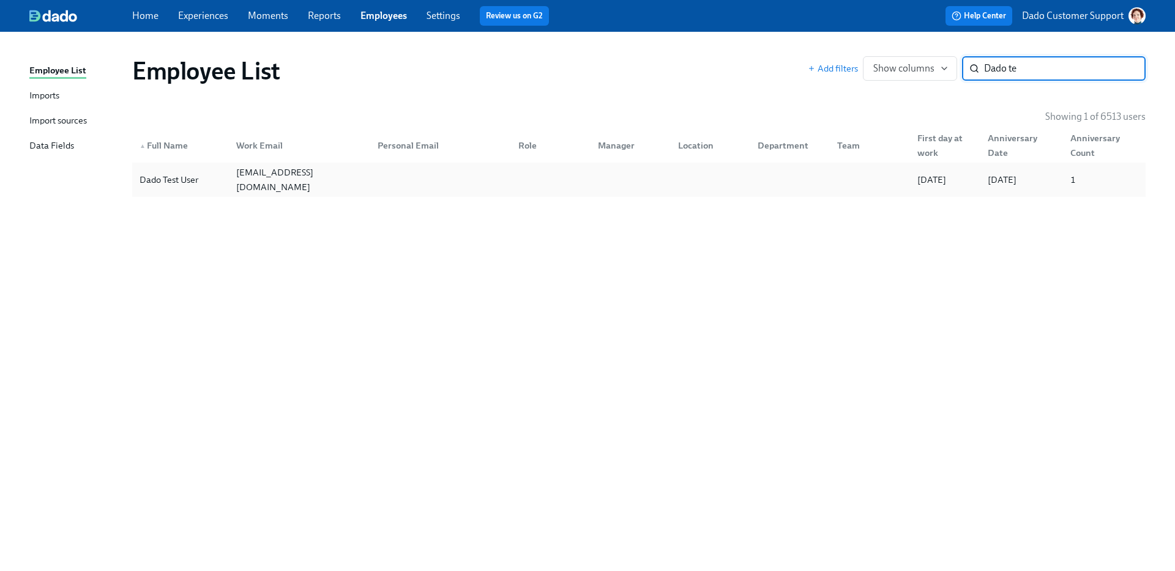
click at [320, 187] on div "testuser+charliehealth@dadohr.com" at bounding box center [296, 180] width 141 height 24
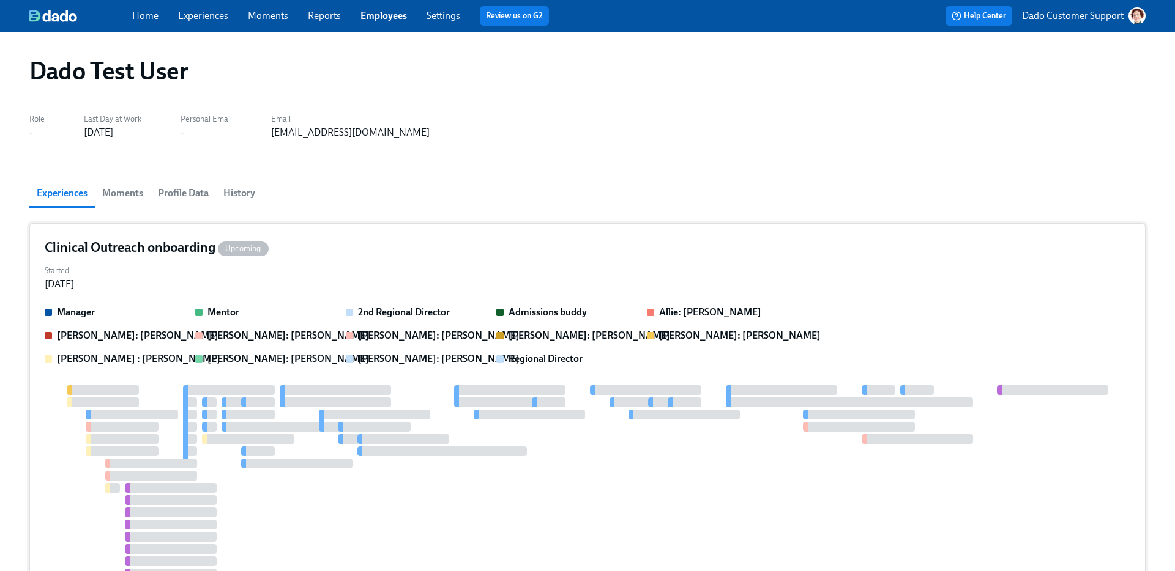
click at [83, 250] on h4 "Clinical Outreach onboarding Upcoming" at bounding box center [157, 248] width 224 height 18
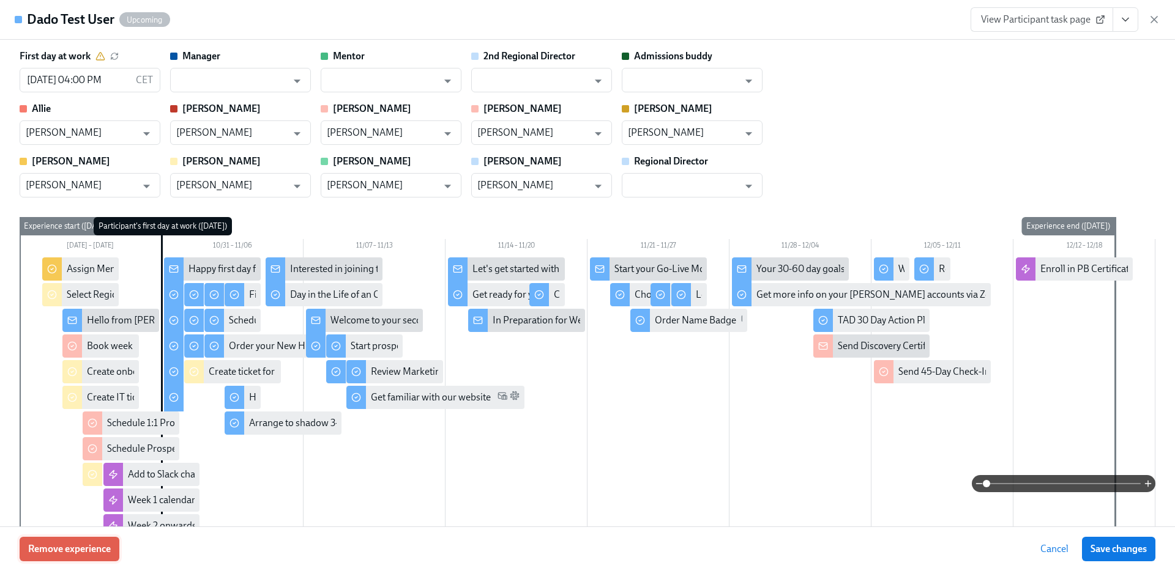
click at [67, 546] on span "Remove experience" at bounding box center [69, 549] width 83 height 12
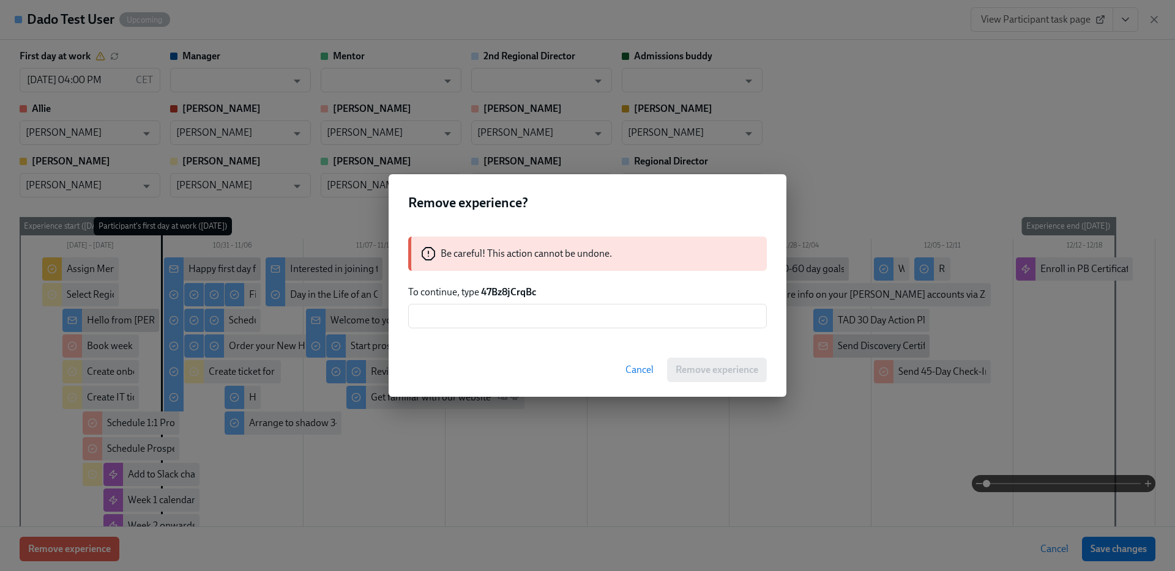
drag, startPoint x: 484, startPoint y: 292, endPoint x: 588, endPoint y: 291, distance: 104.6
click at [588, 291] on p "To continue, type 47Bz8jCrqBc" at bounding box center [587, 292] width 358 height 13
click at [516, 291] on strong "47Bz8jCrqBc" at bounding box center [508, 292] width 55 height 12
copy strong "47Bz8jCrqBc"
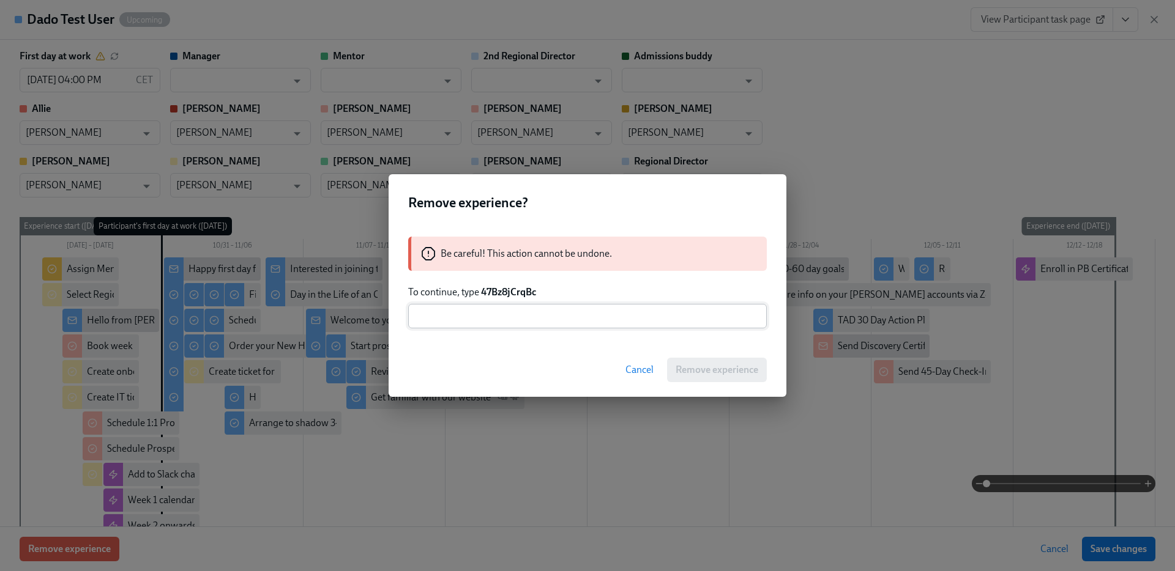
click at [506, 313] on input "text" at bounding box center [587, 316] width 358 height 24
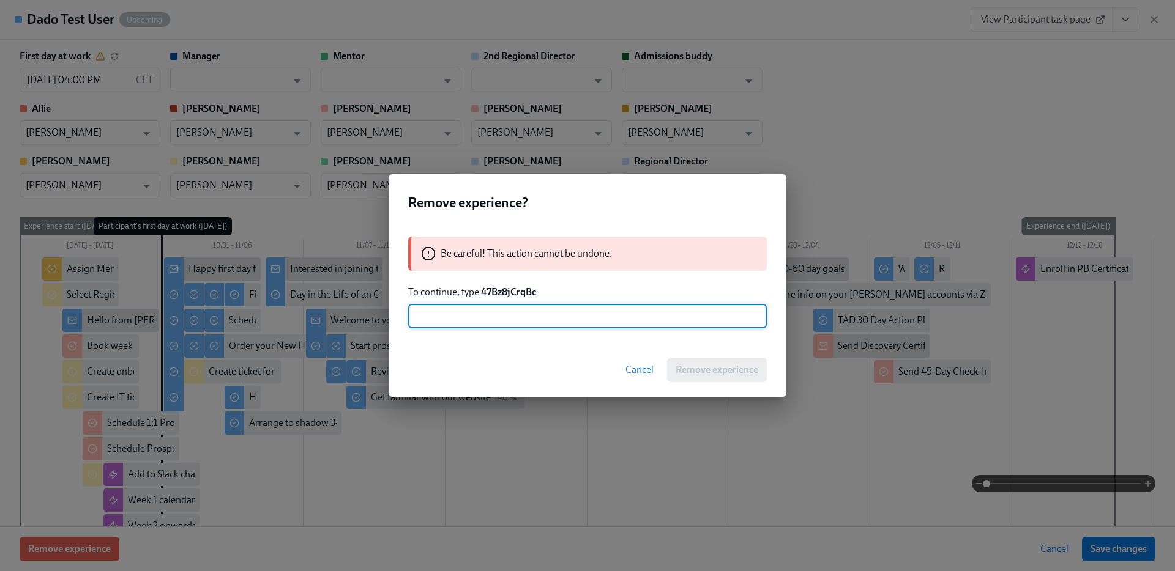
paste input "47Bz8jCrqBc"
type input "47Bz8jCrqBc"
click at [683, 373] on span "Remove experience" at bounding box center [716, 370] width 83 height 12
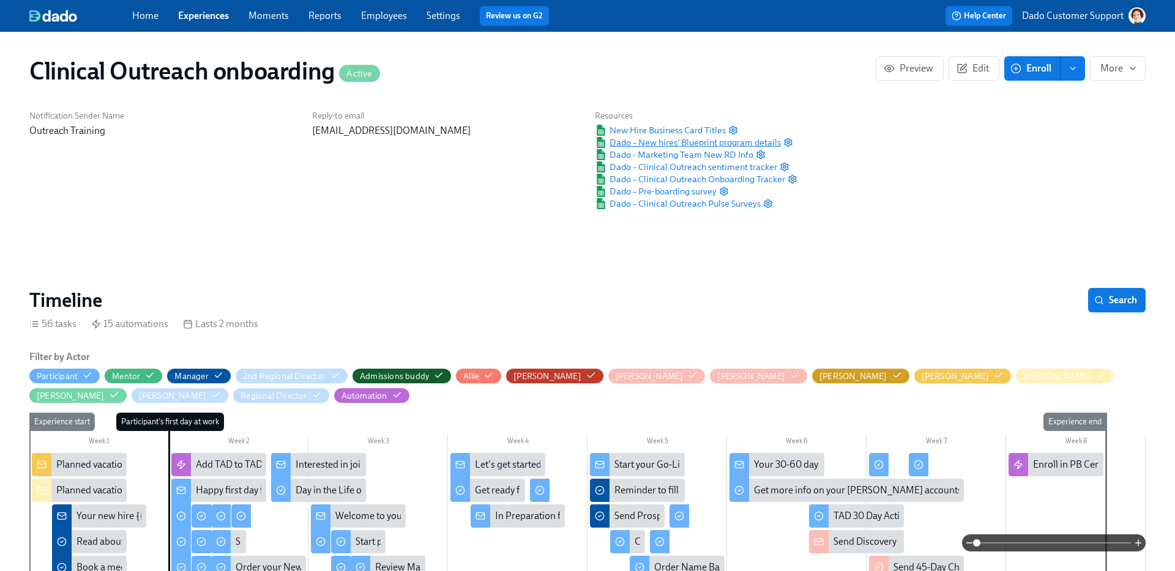
click at [731, 139] on span "Dado – New hires' Blueprint program details" at bounding box center [688, 142] width 186 height 12
click at [393, 16] on link "Employees" at bounding box center [384, 16] width 46 height 12
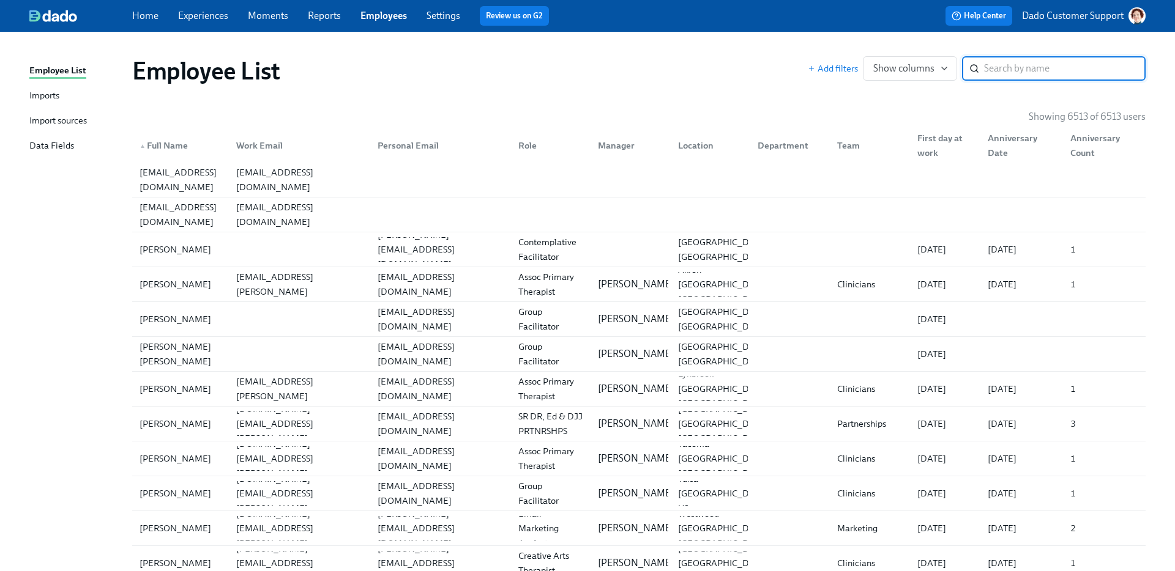
click at [56, 119] on div "Import sources" at bounding box center [58, 121] width 58 height 15
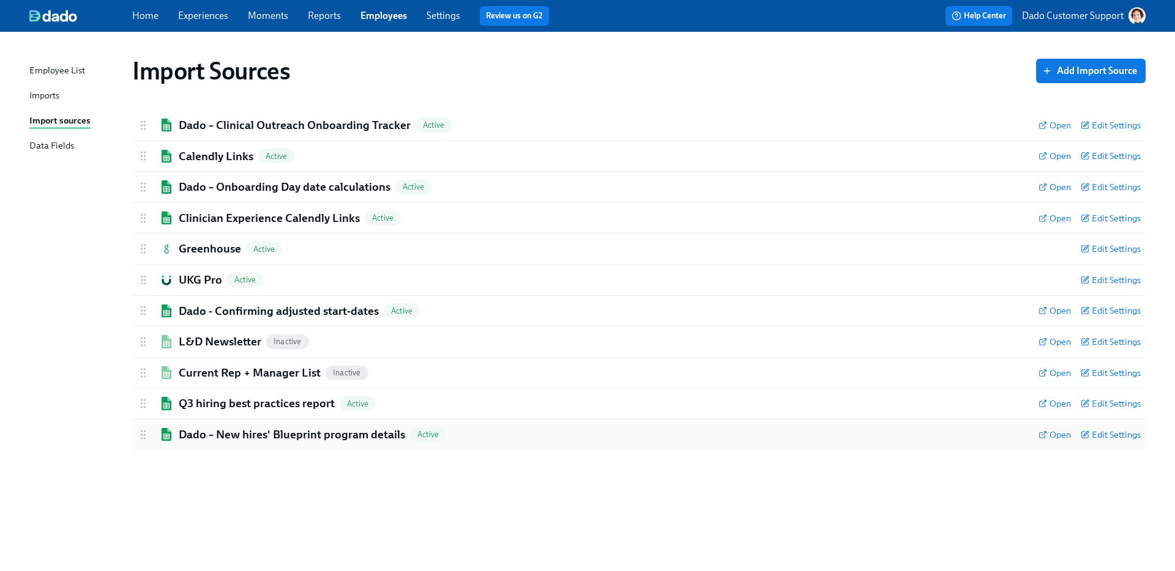
click at [252, 437] on h2 "Dado – New hires' Blueprint program details" at bounding box center [292, 435] width 226 height 16
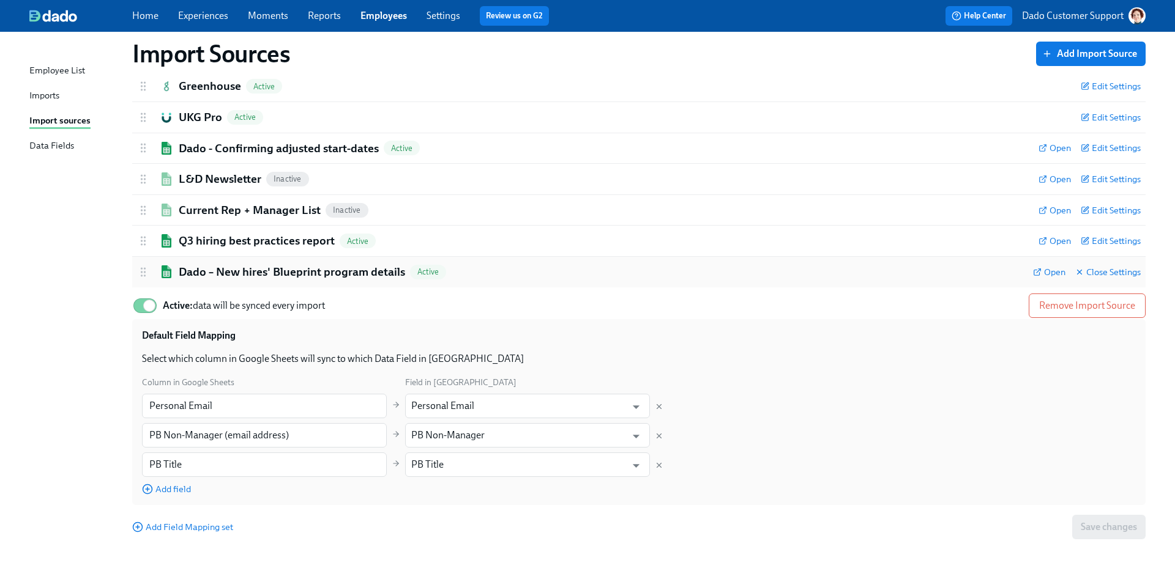
scroll to position [165, 0]
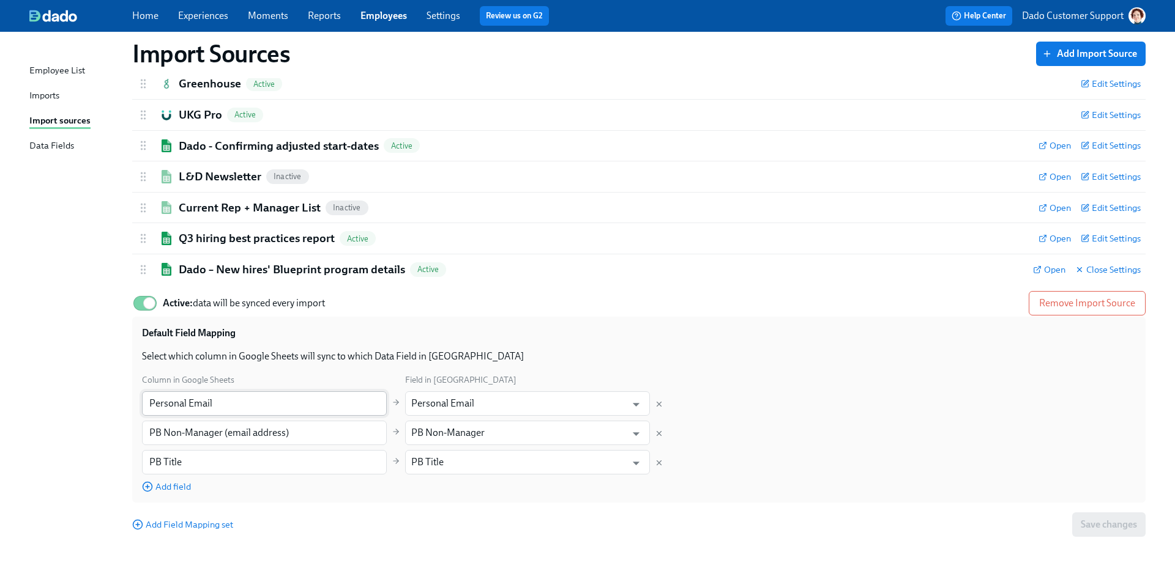
click at [252, 401] on input "Personal Email" at bounding box center [264, 404] width 245 height 24
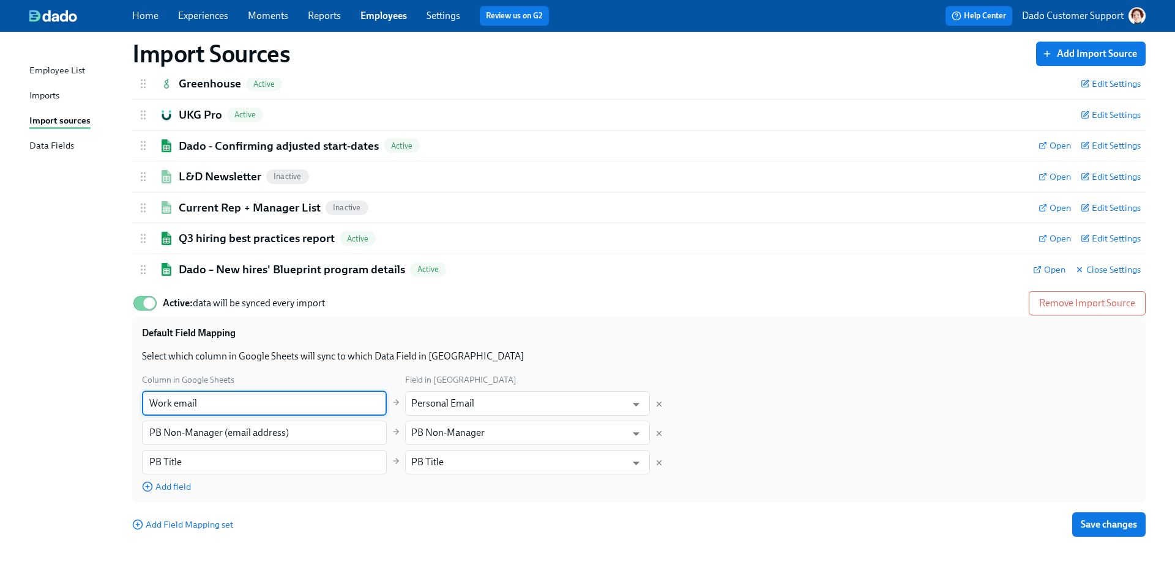
type input "Work email"
click at [467, 383] on div "Field in [GEOGRAPHIC_DATA]" at bounding box center [527, 379] width 245 height 13
click at [464, 401] on input "Personal Email" at bounding box center [518, 404] width 215 height 24
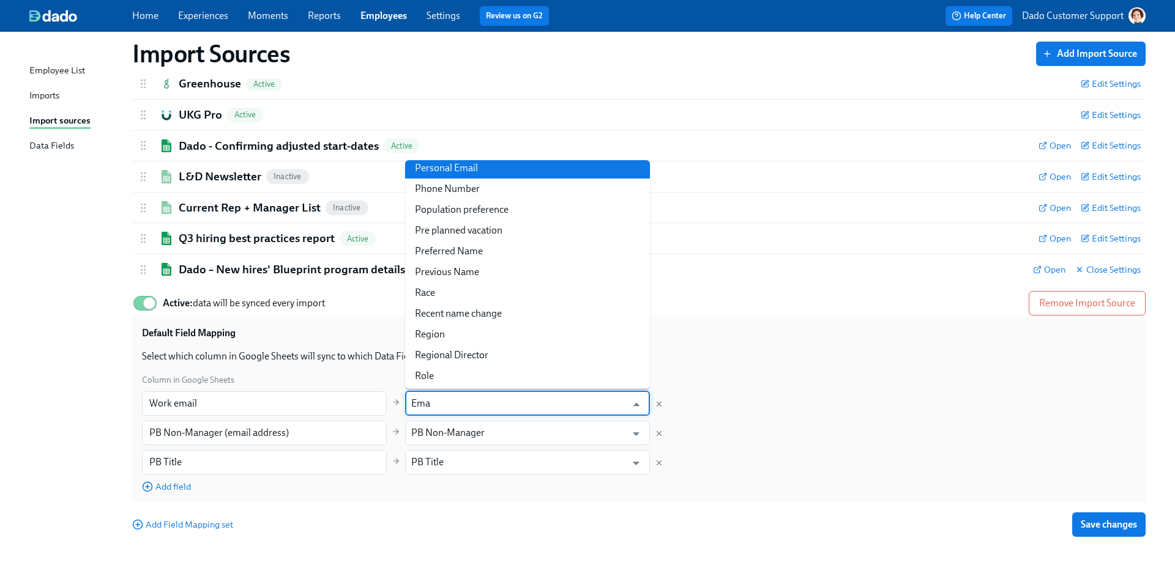
scroll to position [0, 0]
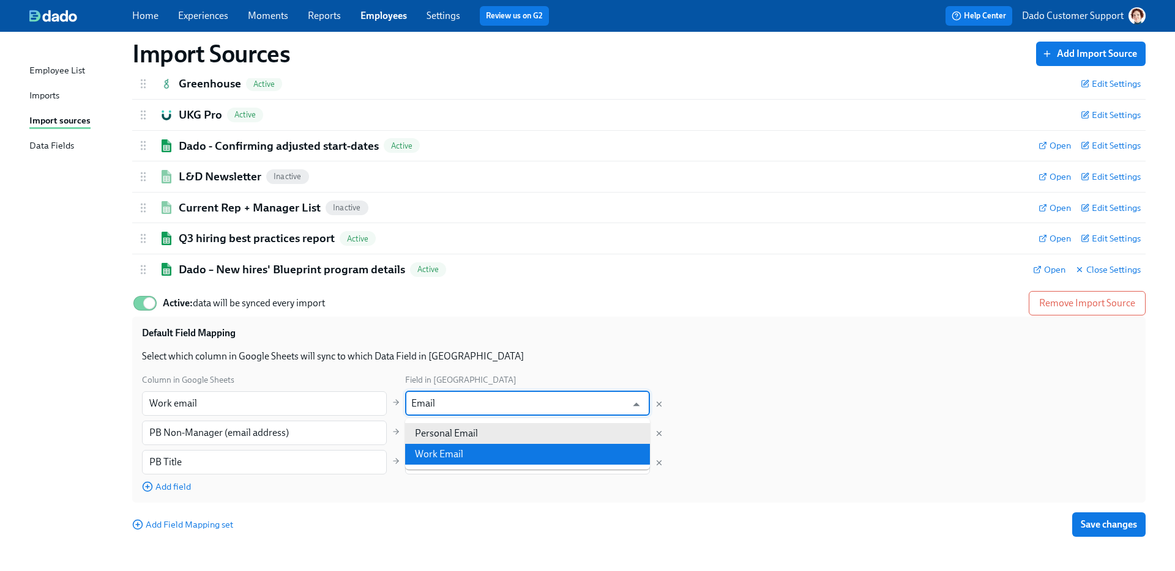
click at [478, 455] on li "Work Email" at bounding box center [527, 454] width 245 height 21
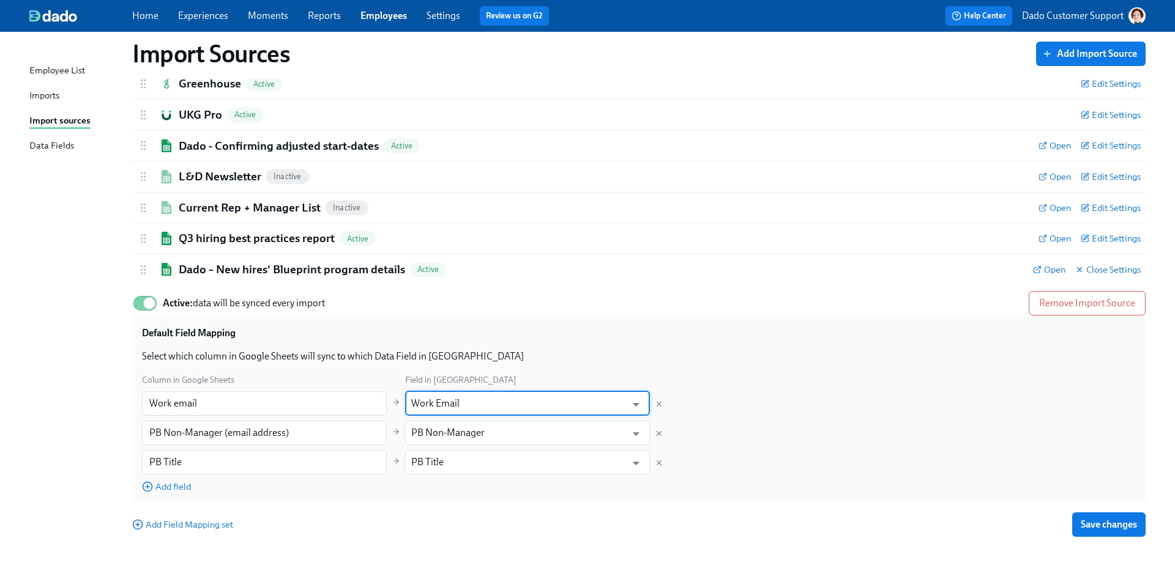
type input "Work Email"
click at [300, 406] on input "Work email" at bounding box center [264, 404] width 245 height 24
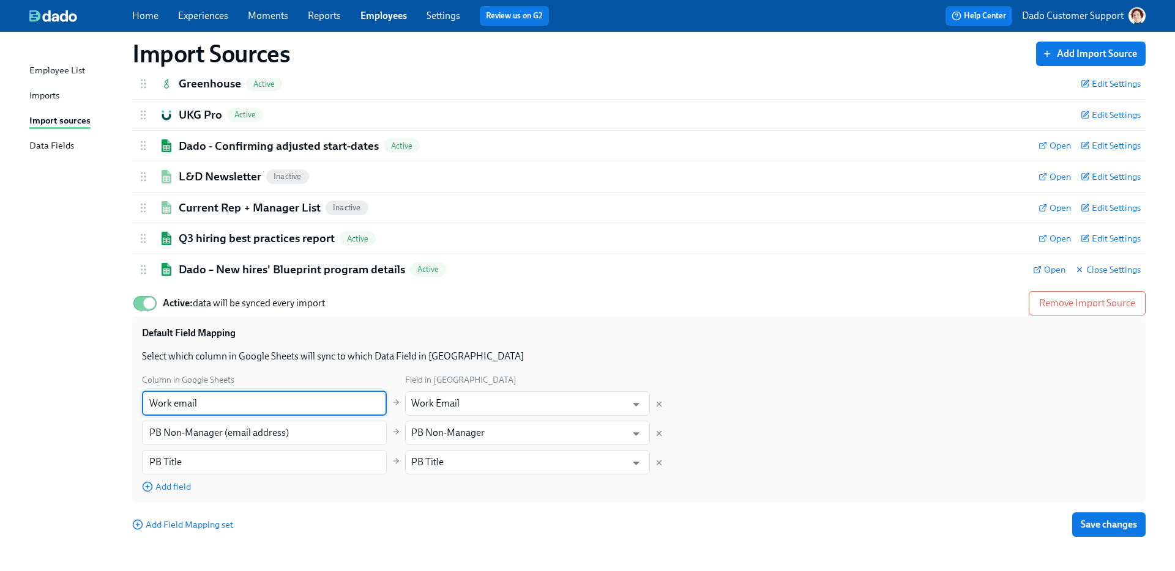
click at [878, 370] on div "Default Field Mapping Select which column in Google Sheets will sync to which D…" at bounding box center [638, 410] width 1013 height 186
click at [1107, 513] on div "Add Field Mapping set Save changes" at bounding box center [638, 525] width 1013 height 24
click at [1107, 522] on span "Save changes" at bounding box center [1108, 525] width 56 height 12
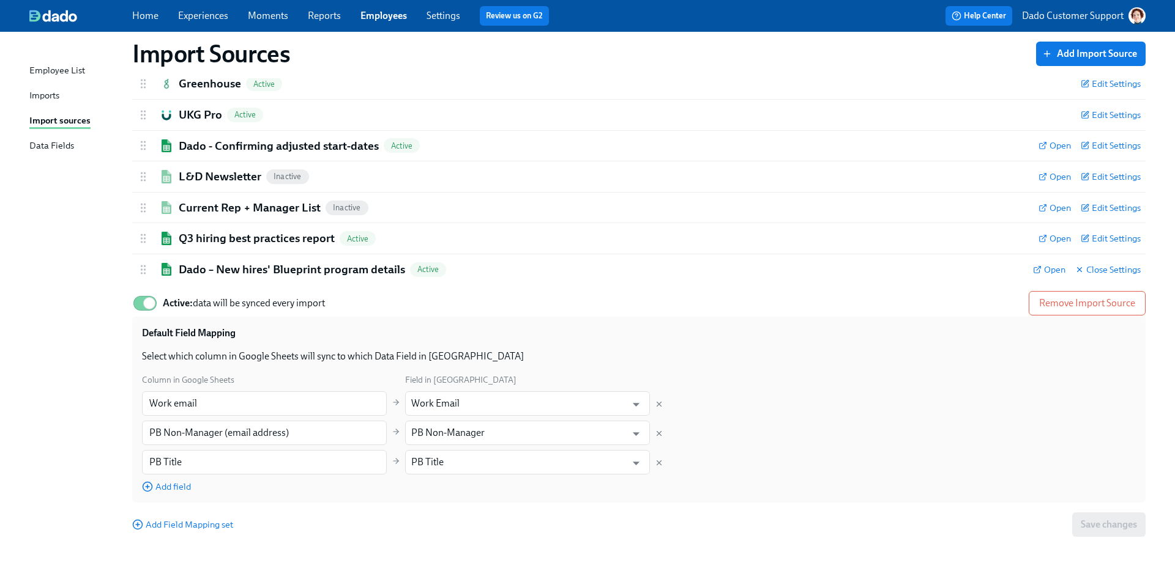
click at [210, 18] on link "Experiences" at bounding box center [203, 16] width 50 height 12
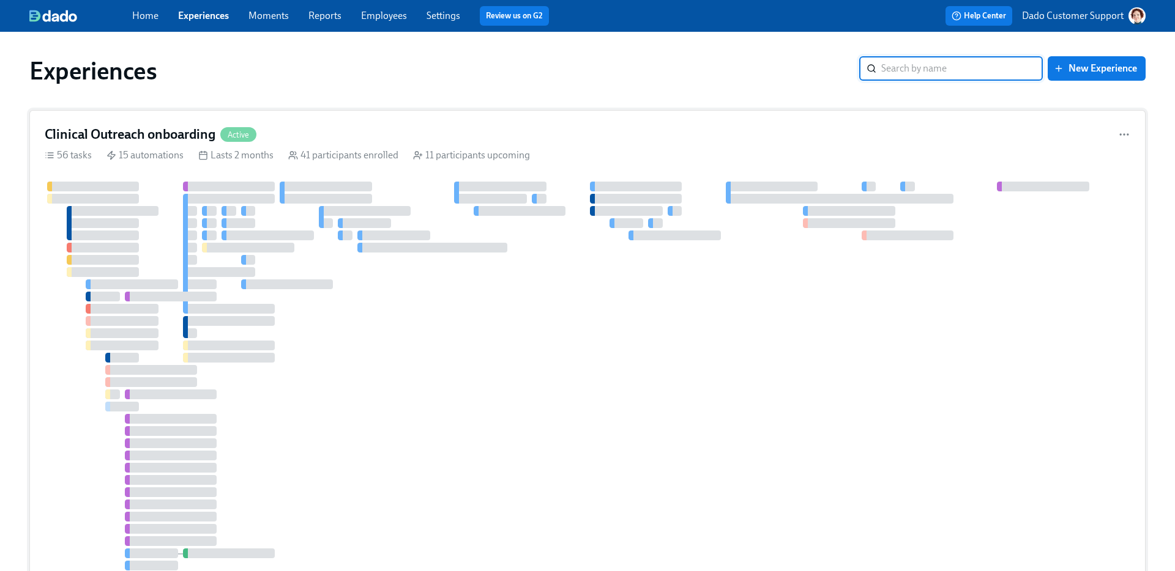
click at [305, 150] on div "41 participants enrolled" at bounding box center [343, 155] width 110 height 13
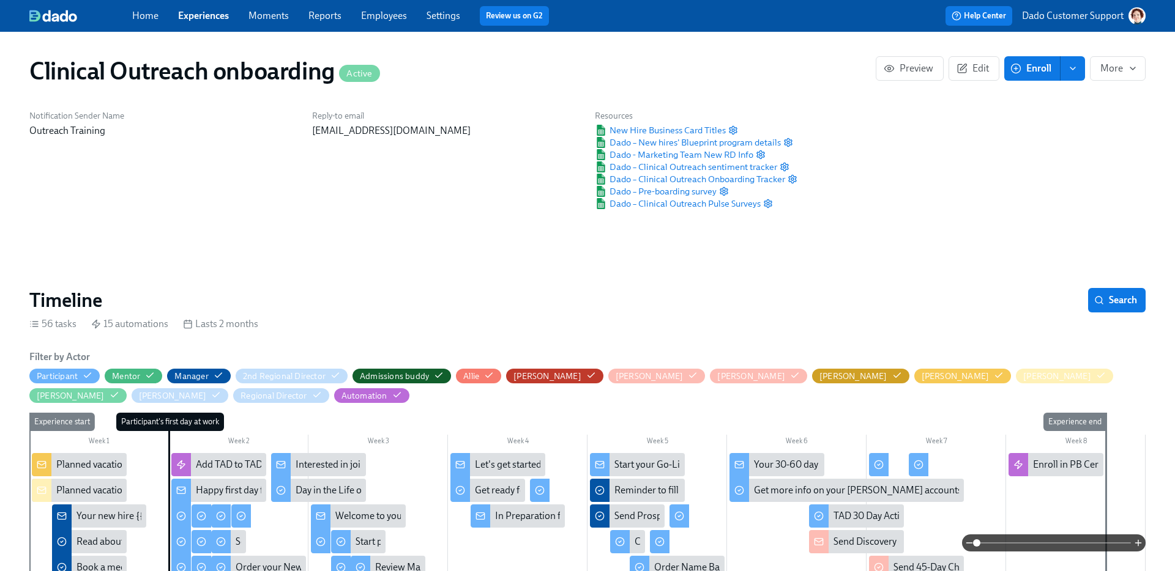
scroll to position [0, 7921]
click at [787, 143] on icon "button" at bounding box center [788, 143] width 10 height 10
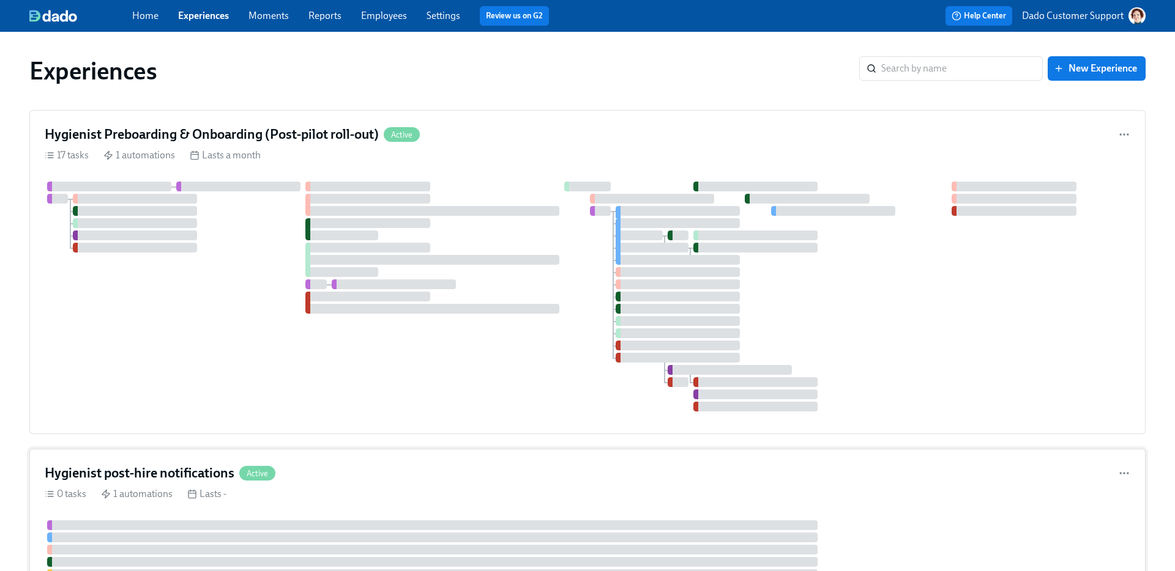
click at [186, 541] on div at bounding box center [432, 538] width 770 height 10
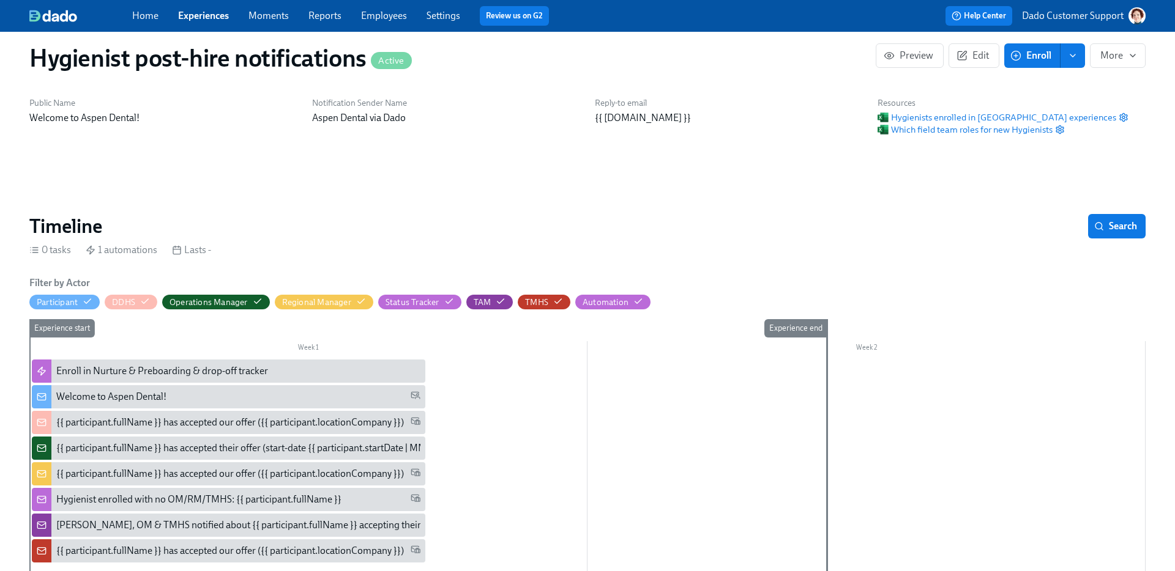
scroll to position [120, 0]
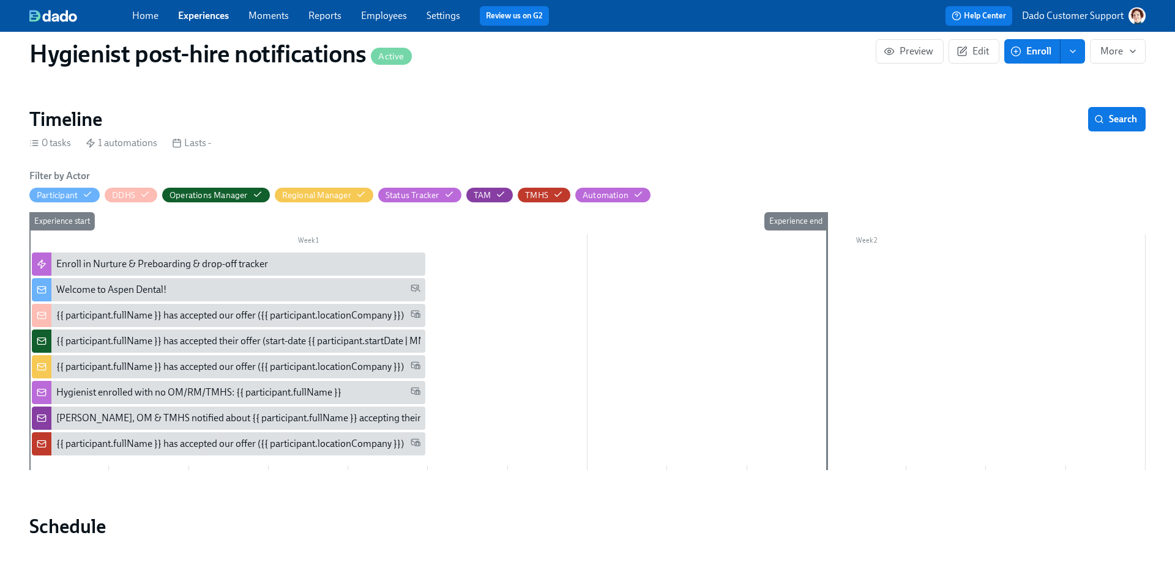
click at [126, 392] on div "Hygienist enrolled with no OM/RM/TMHS: {{ participant.fullName }}" at bounding box center [198, 392] width 285 height 13
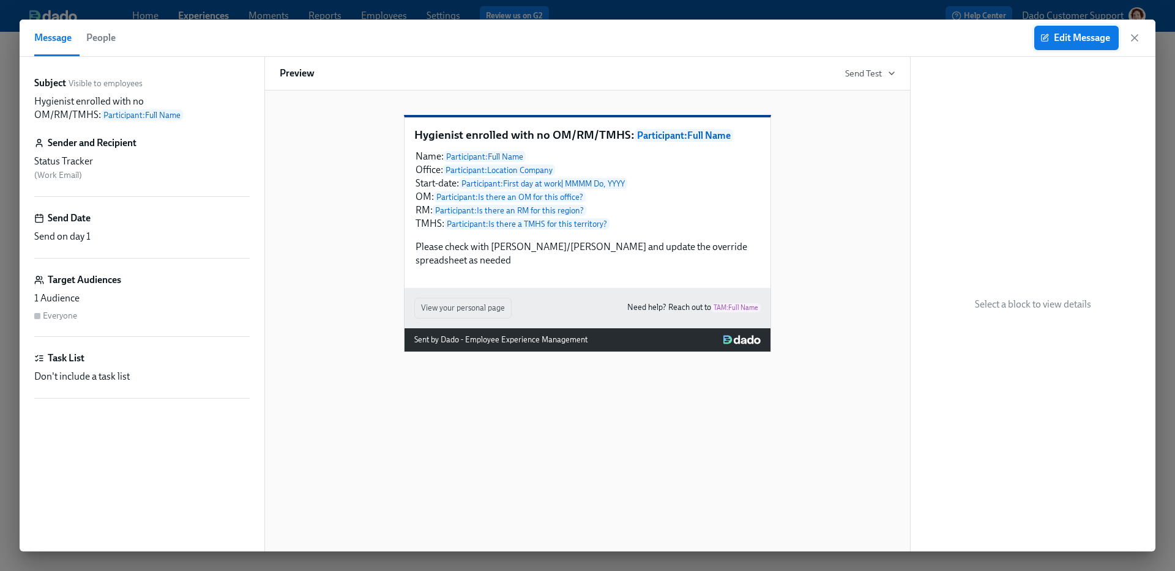
click at [1077, 35] on span "Edit Message" at bounding box center [1075, 38] width 67 height 12
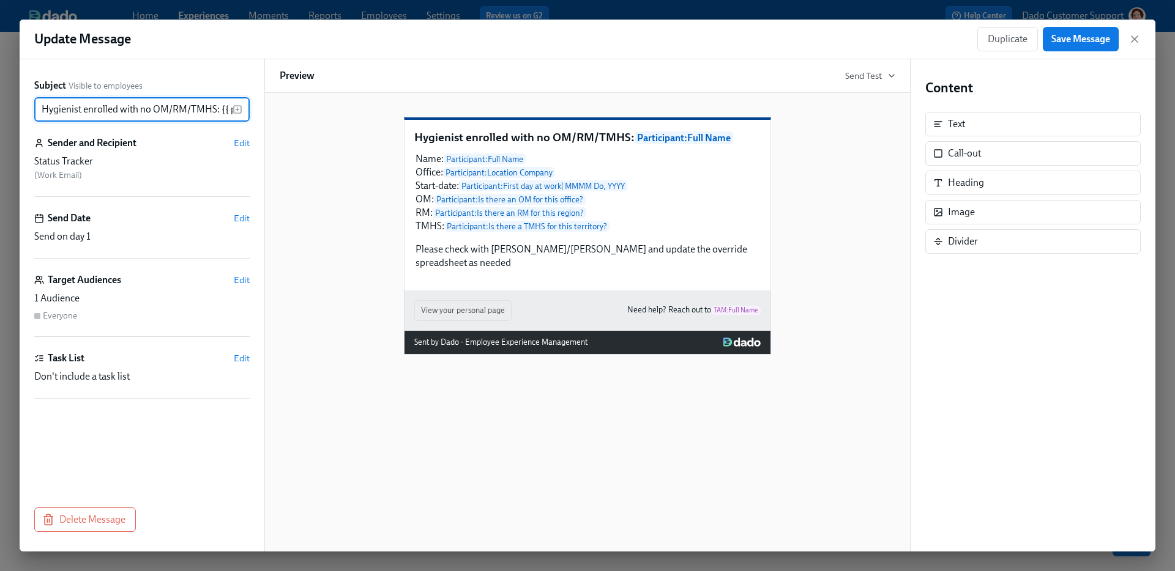
click at [240, 271] on div "Subject Visible to employees Hygienist enrolled with no OM/RM/TMHS: {{ particip…" at bounding box center [141, 278] width 215 height 399
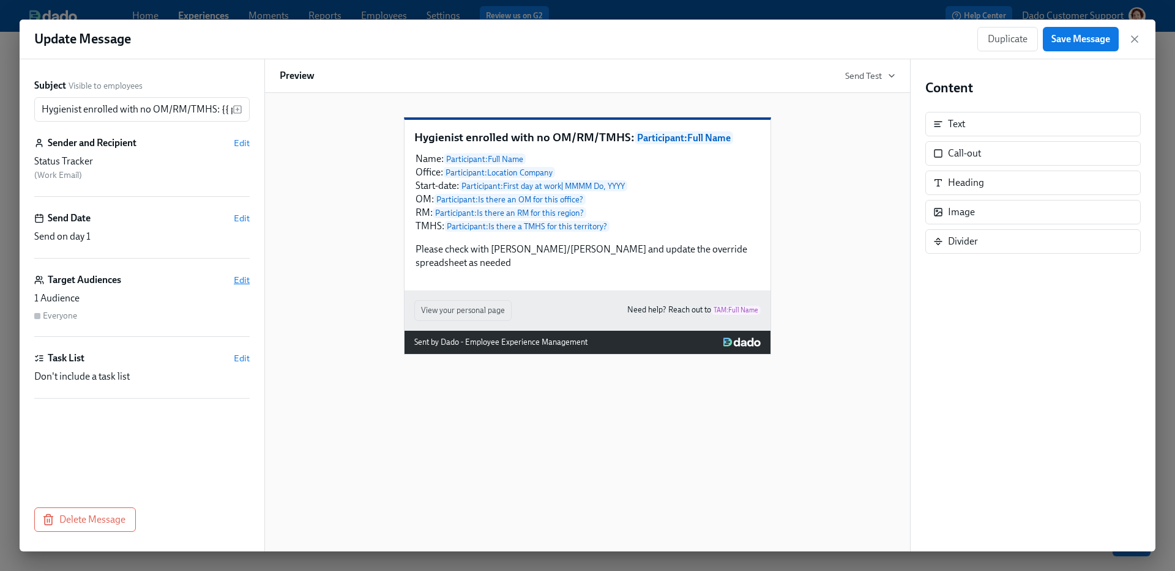
click at [242, 281] on span "Edit" at bounding box center [242, 280] width 16 height 12
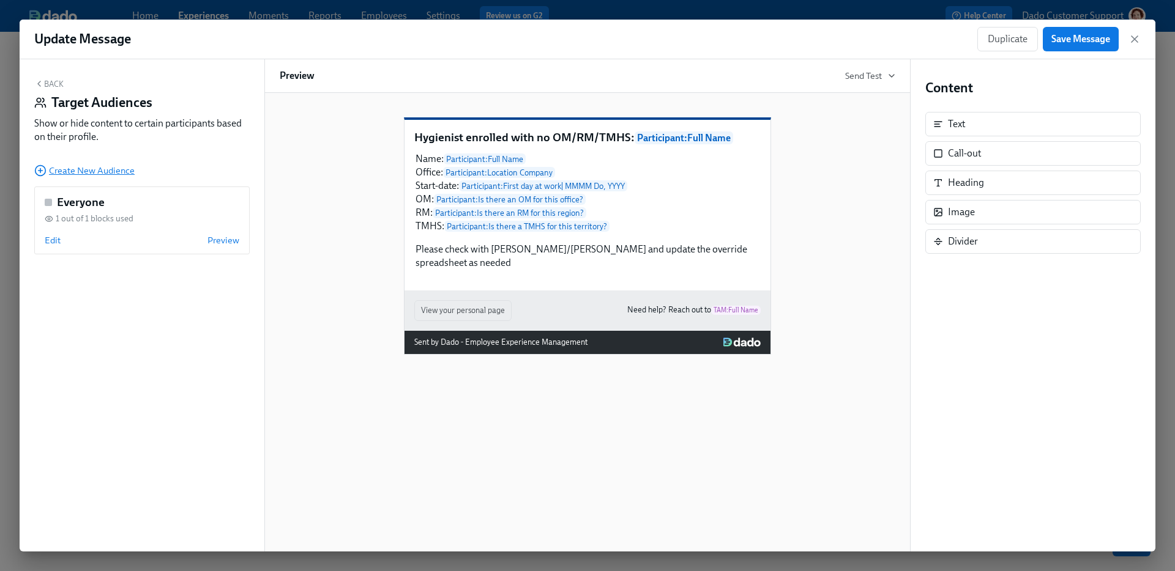
click at [42, 169] on icon "button" at bounding box center [40, 171] width 12 height 12
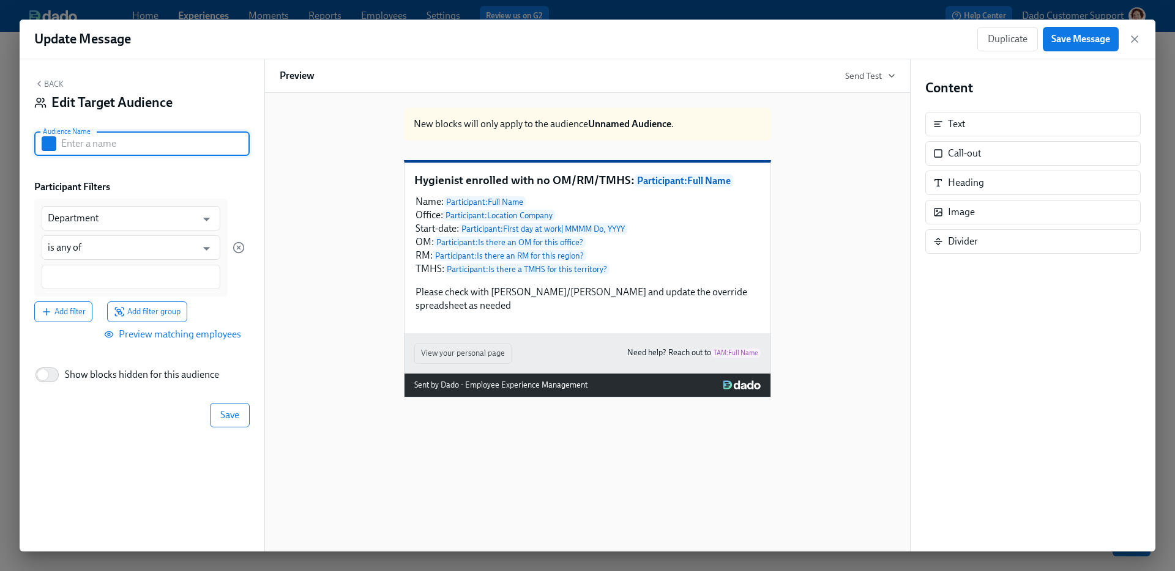
click at [87, 141] on input "text" at bounding box center [155, 144] width 188 height 24
type input "No OM, RM, TMHS"
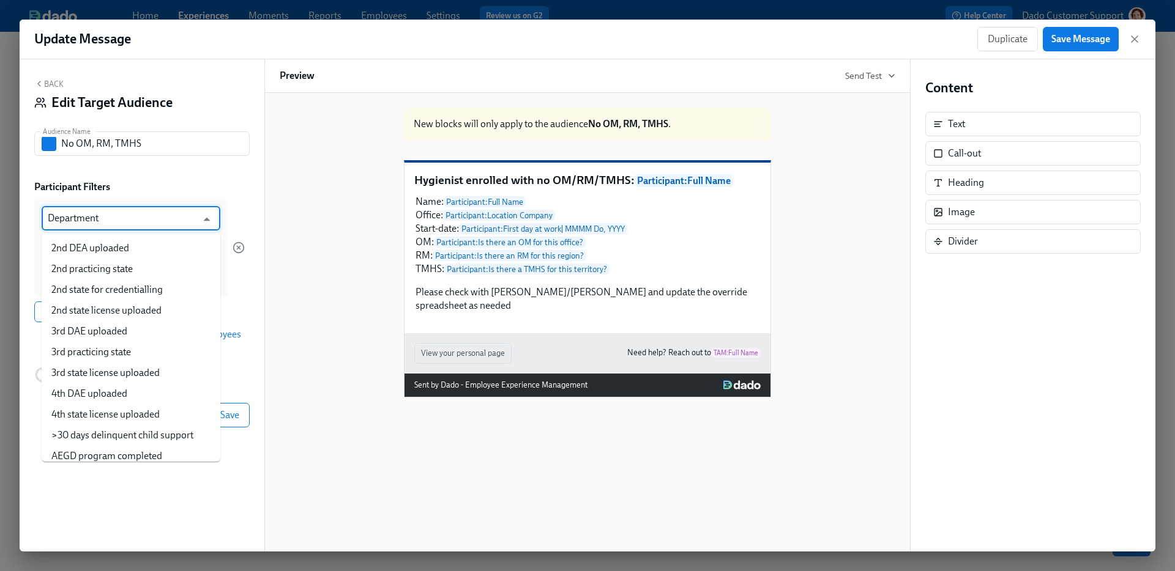
click at [92, 220] on input "Department" at bounding box center [122, 218] width 149 height 24
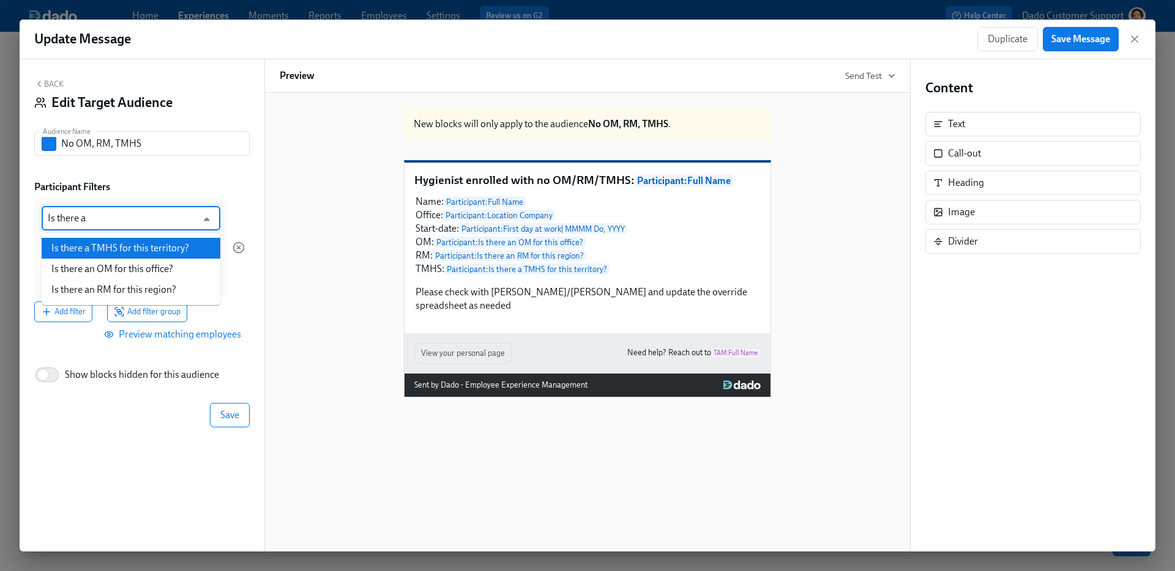
click at [102, 247] on li "Is there a TMHS for this territory?" at bounding box center [131, 248] width 179 height 21
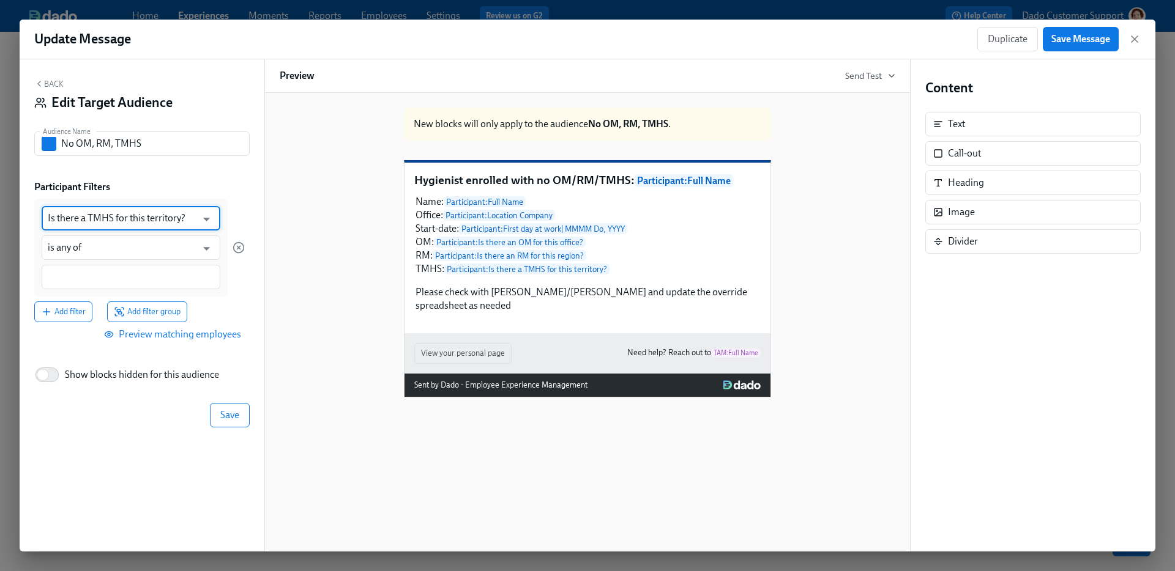
type input "Is there a TMHS for this territory?"
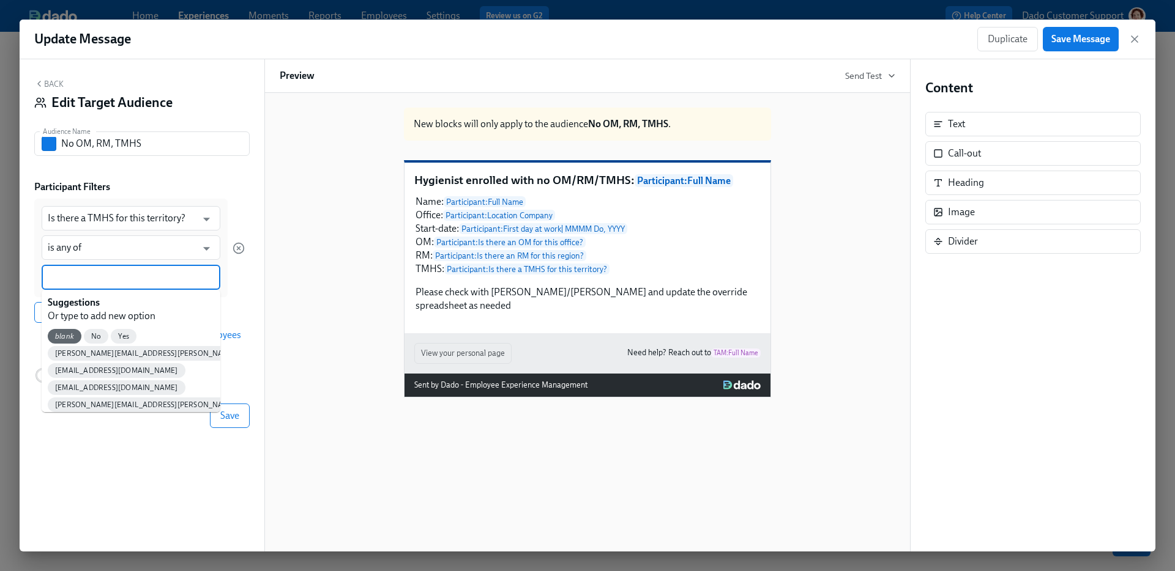
click at [78, 272] on input at bounding box center [131, 277] width 166 height 13
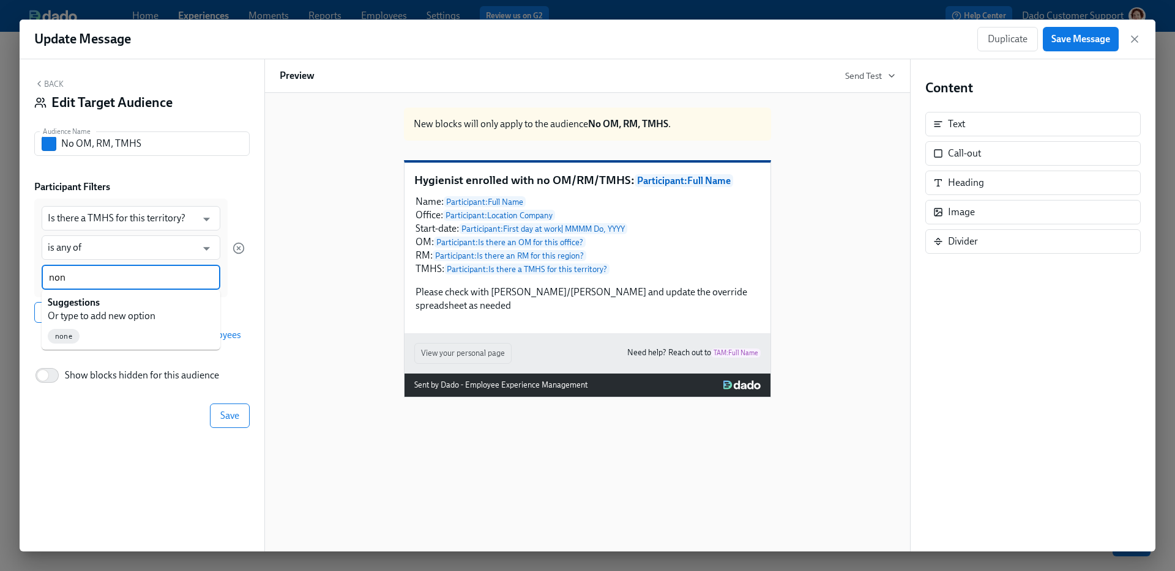
type input "none"
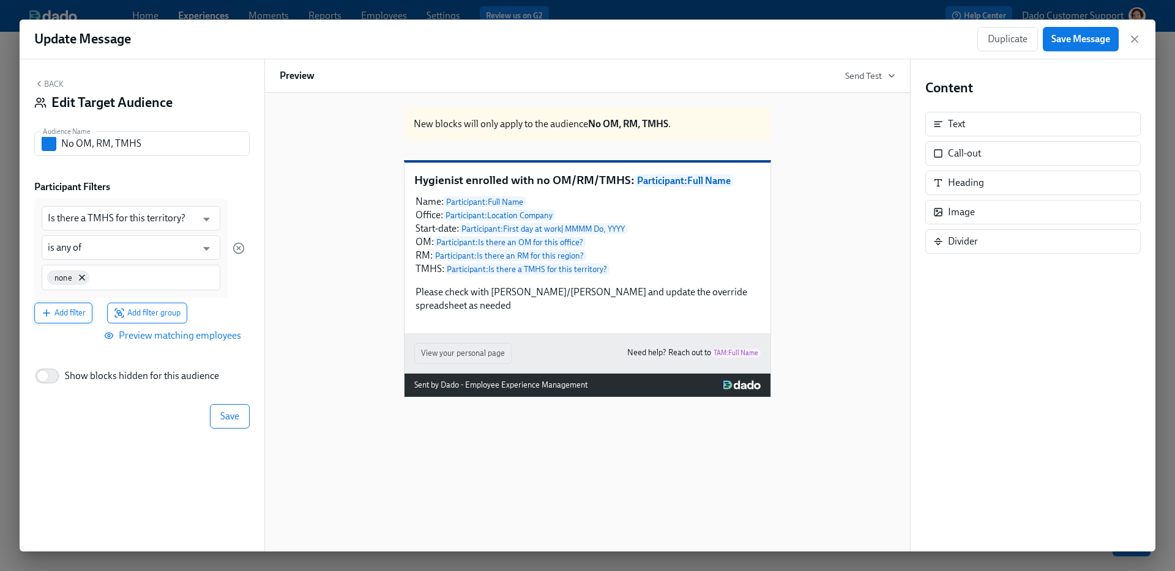
click at [53, 317] on span "Add filter" at bounding box center [63, 313] width 45 height 12
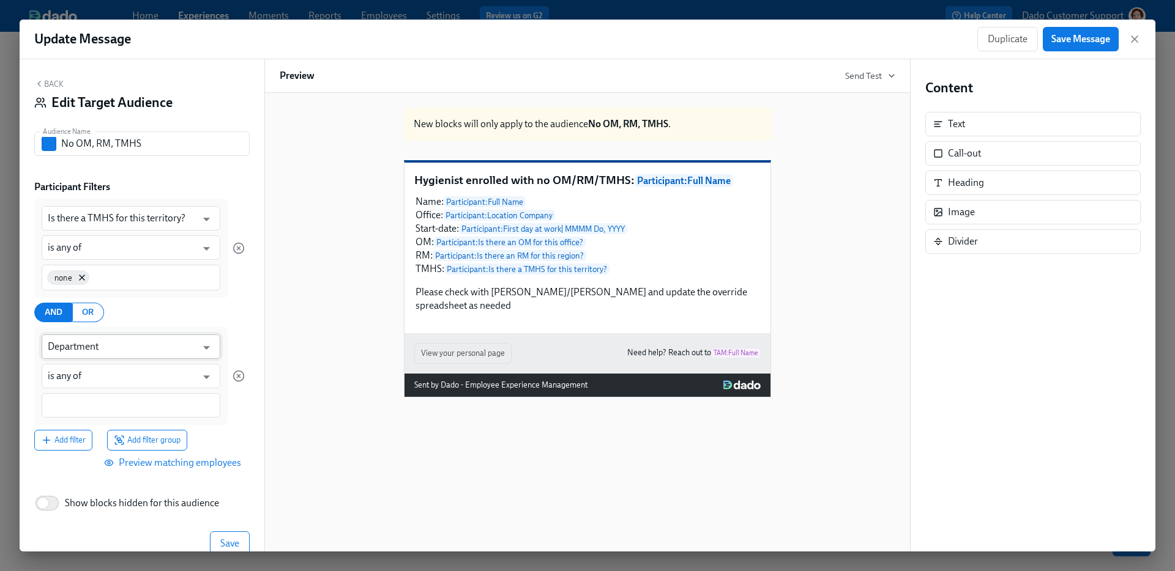
click at [66, 345] on input "Department" at bounding box center [122, 347] width 149 height 24
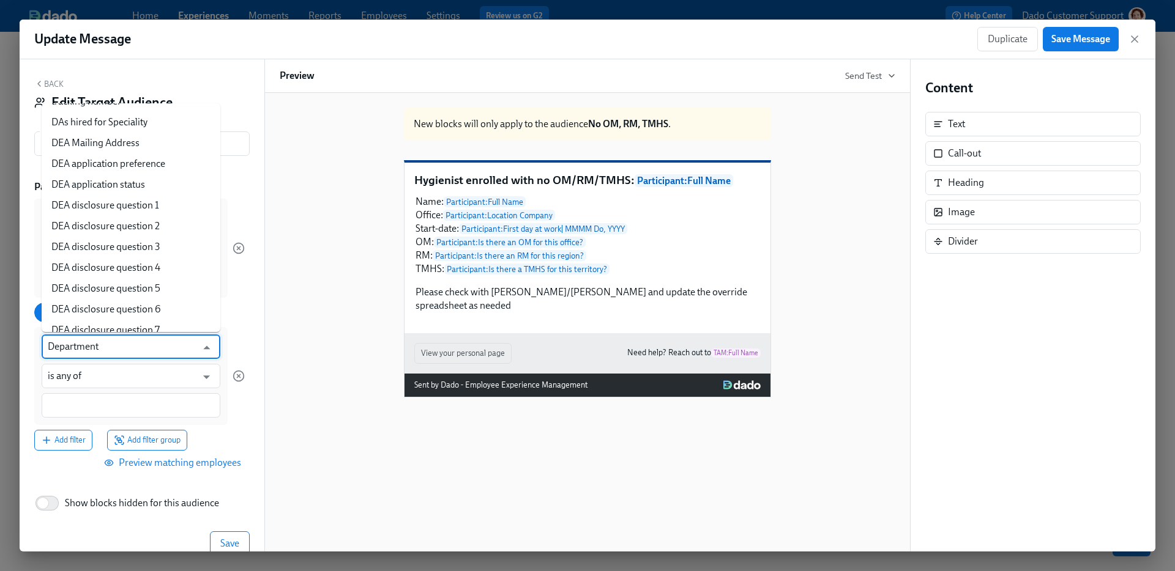
paste input "Is there a"
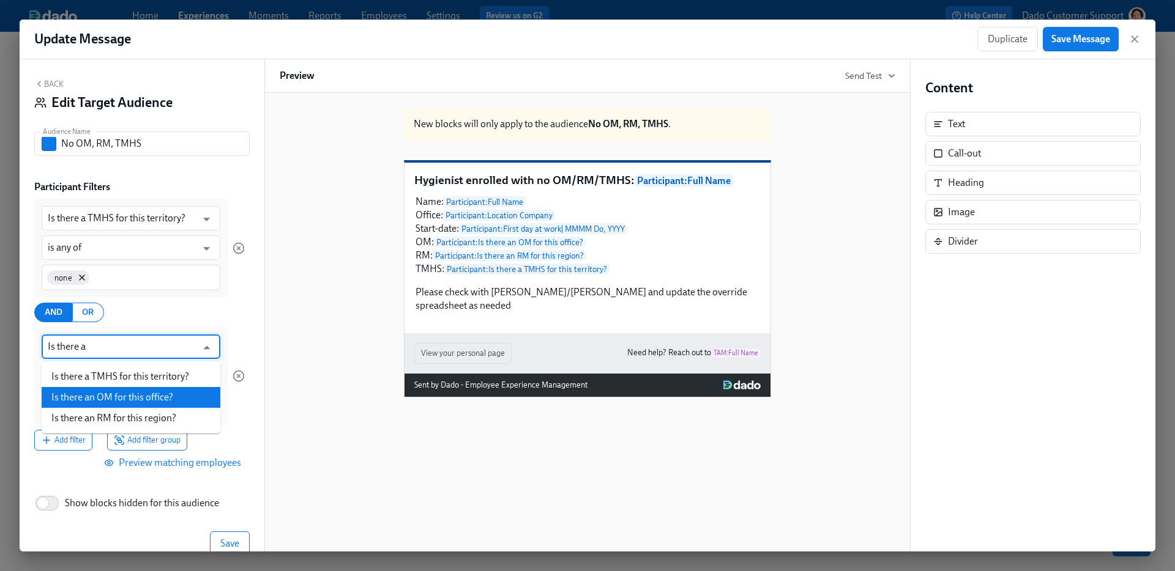
click at [86, 396] on li "Is there an OM for this office?" at bounding box center [131, 397] width 179 height 21
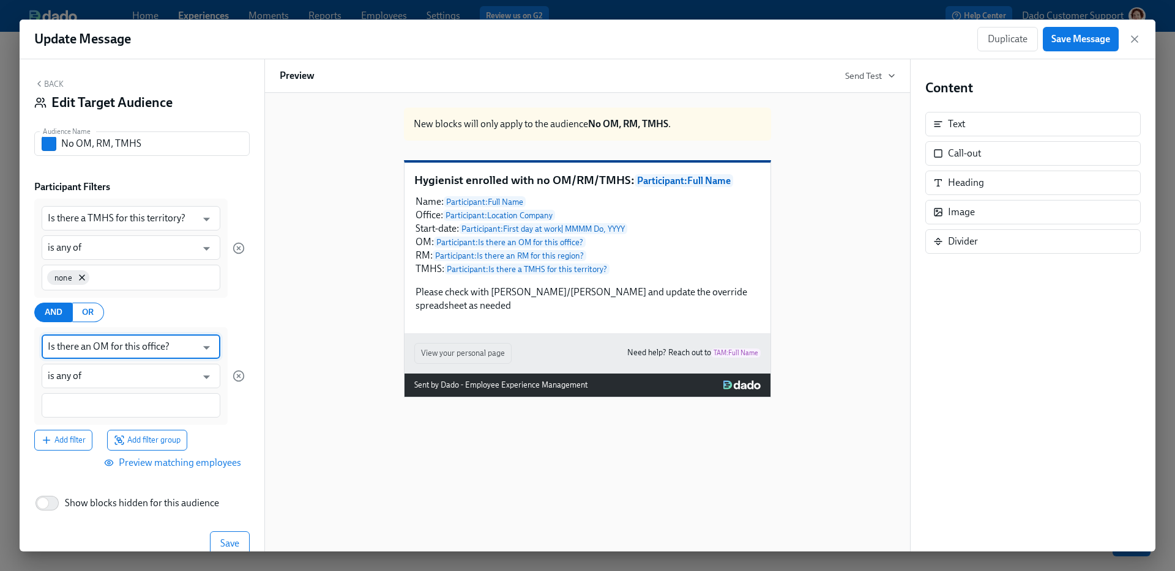
type input "Is there an OM for this office?"
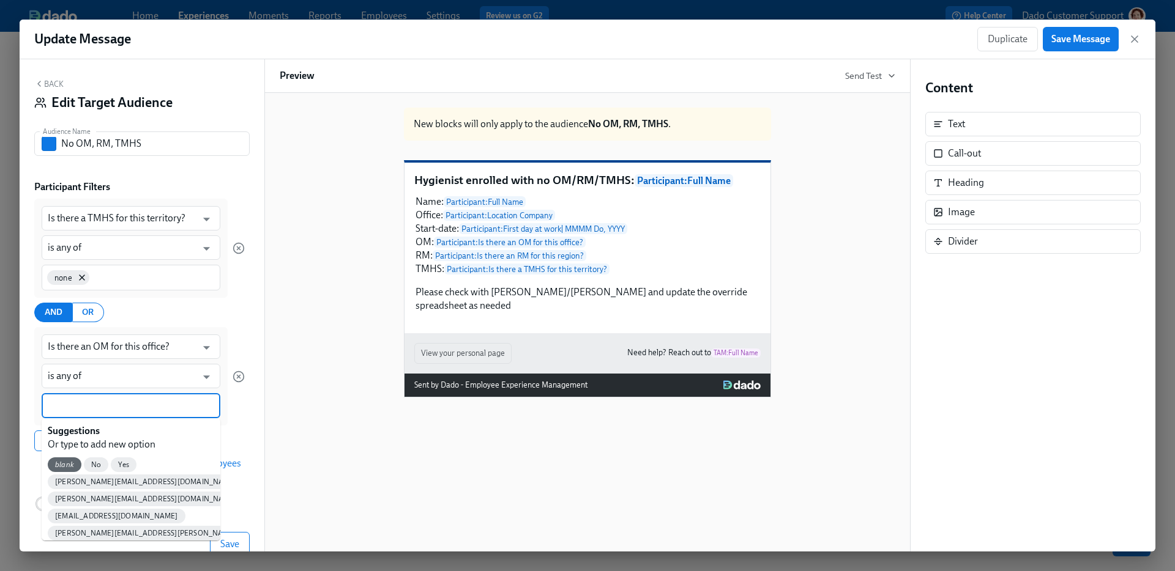
click at [77, 409] on input at bounding box center [131, 405] width 166 height 13
type input "none"
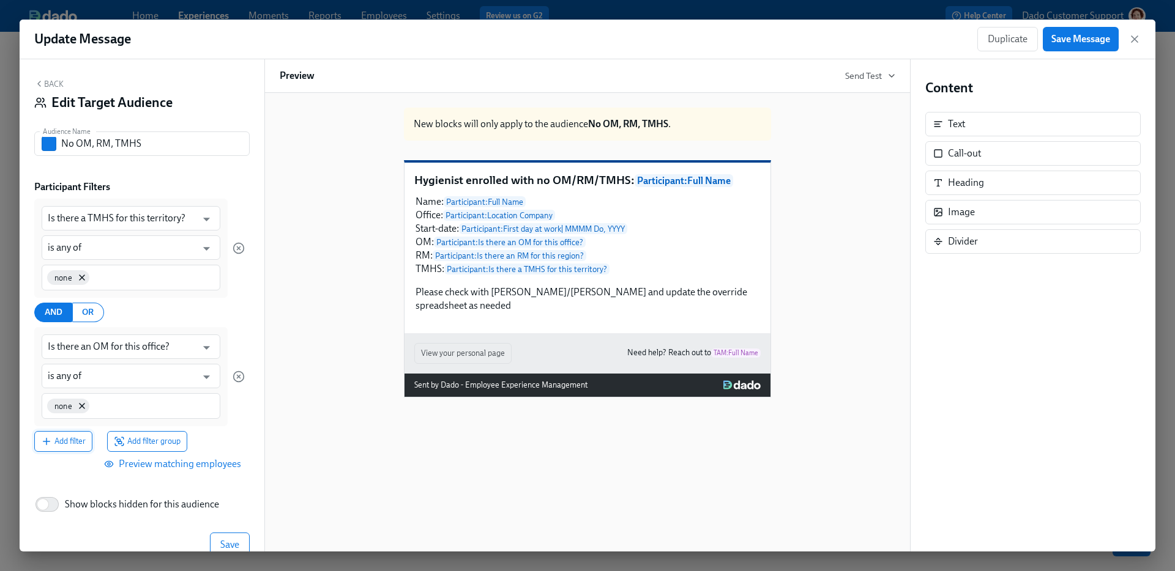
click at [67, 435] on button "Add filter" at bounding box center [63, 441] width 58 height 21
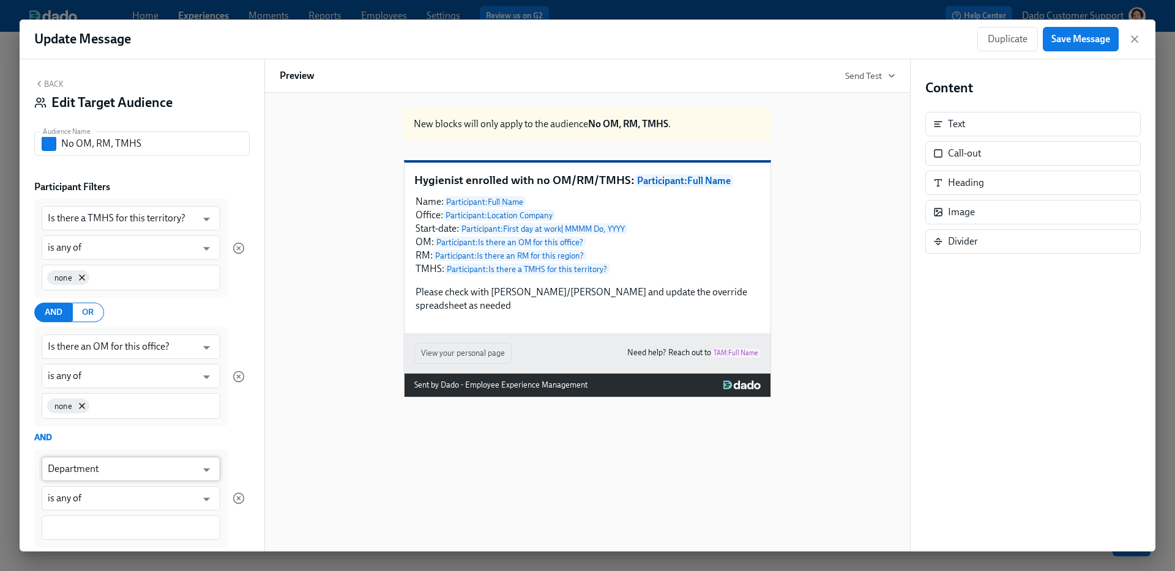
click at [64, 458] on input "Department" at bounding box center [122, 469] width 149 height 24
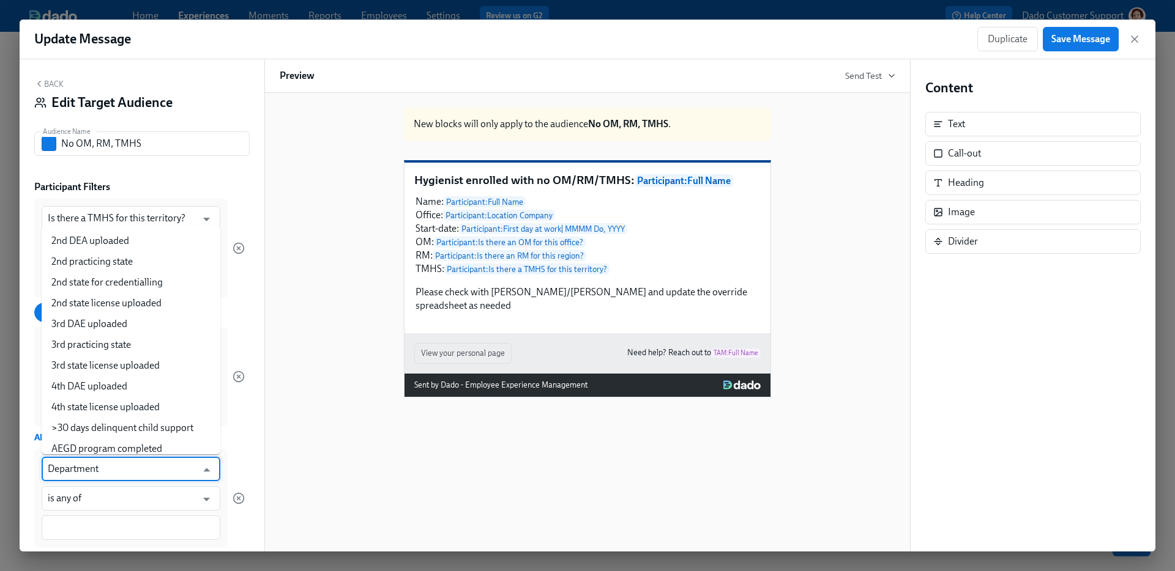
scroll to position [4110, 0]
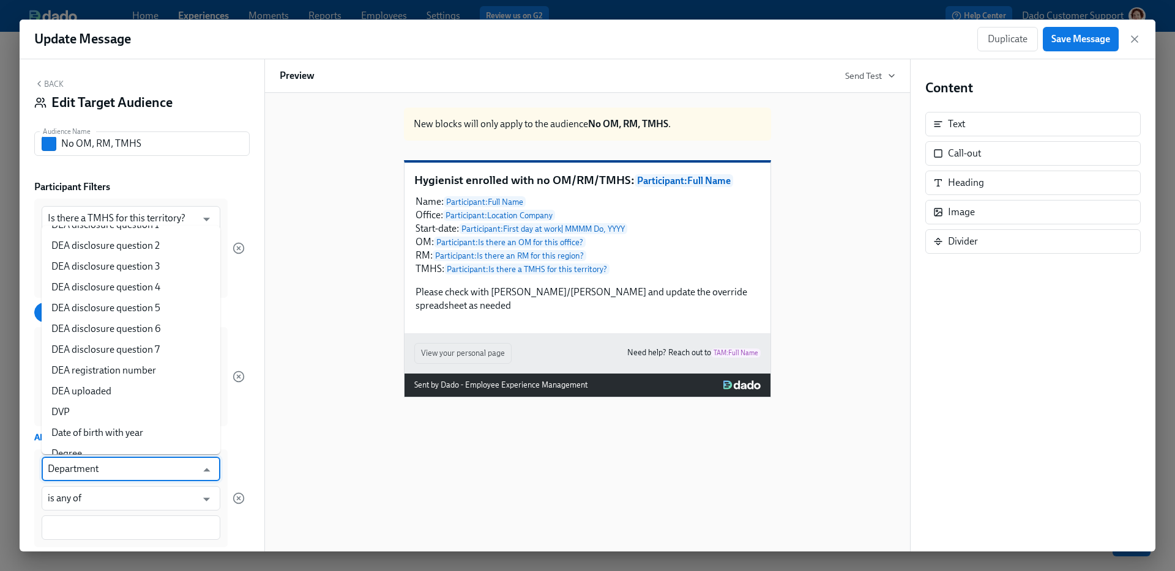
paste input "Is there a"
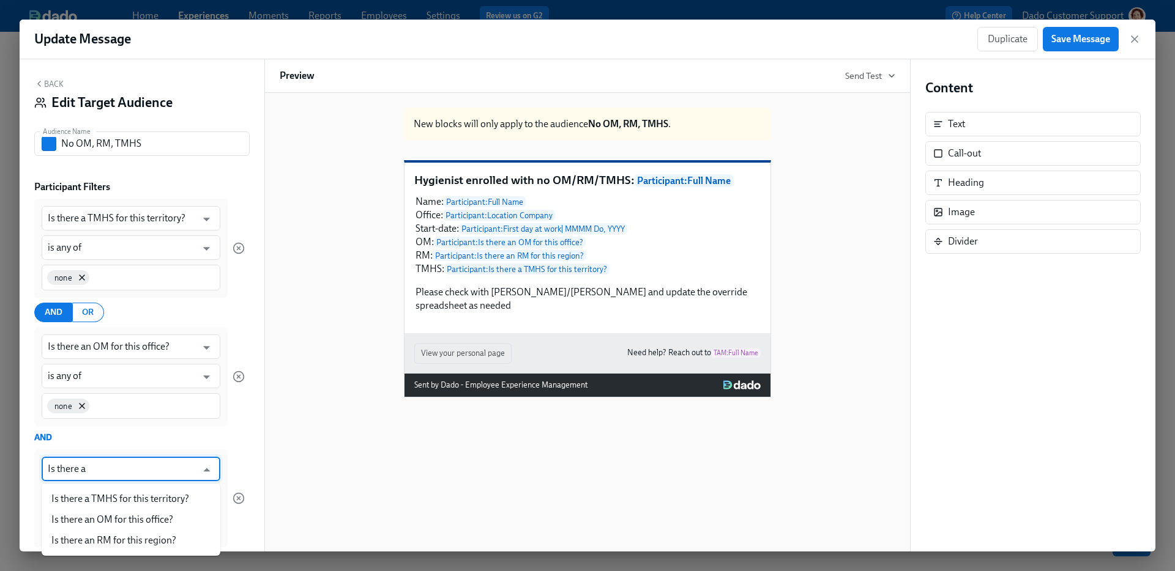
scroll to position [0, 0]
click at [109, 538] on li "Is there an RM for this region?" at bounding box center [131, 540] width 179 height 21
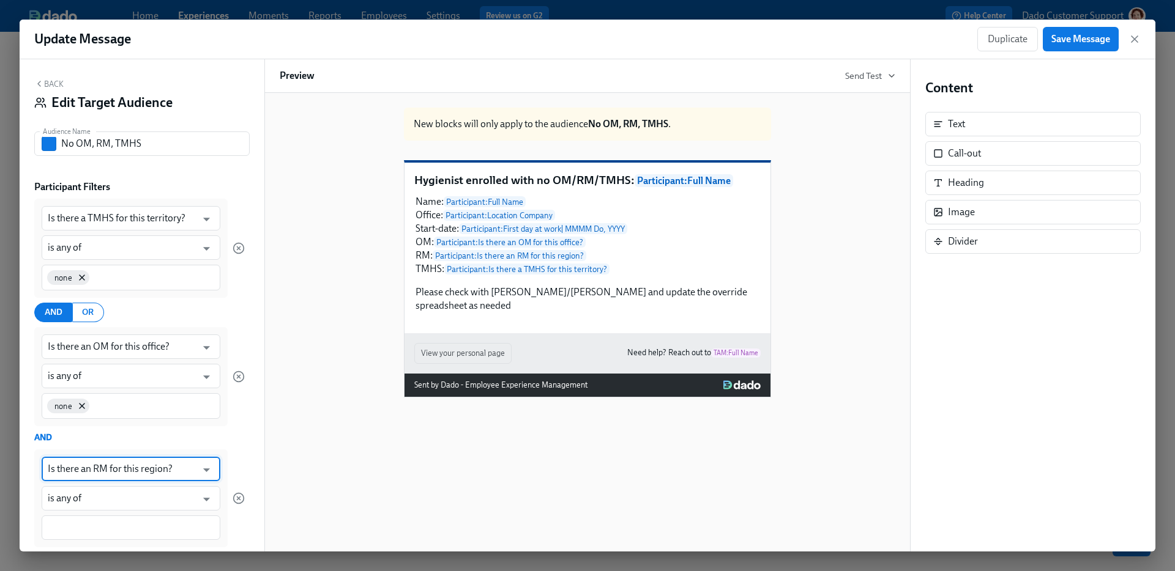
type input "Is there an RM for this region?"
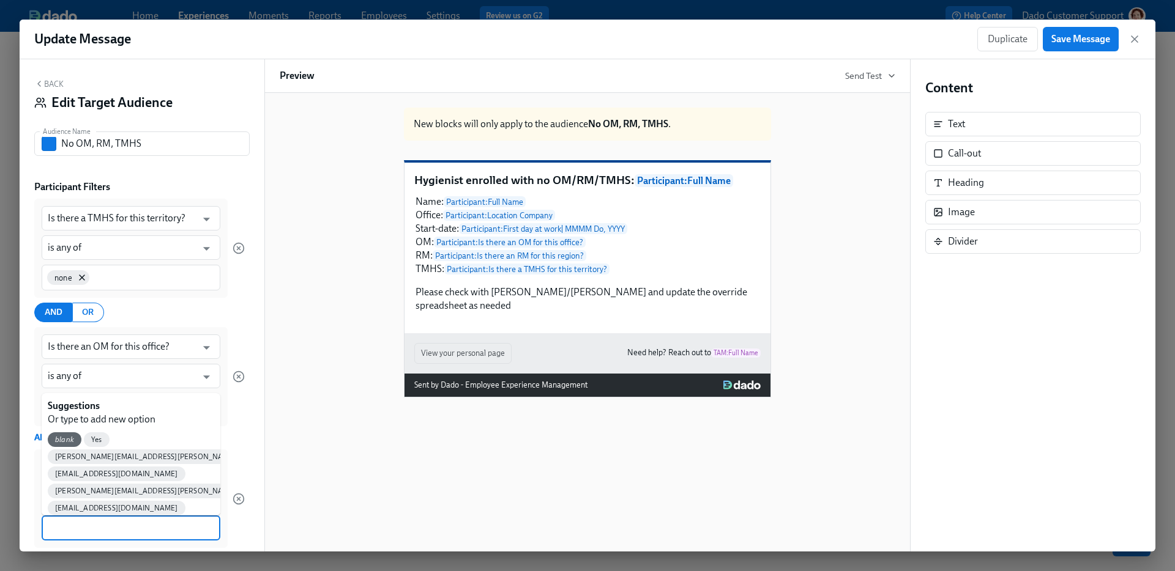
click at [78, 522] on input at bounding box center [131, 528] width 166 height 13
type input "m"
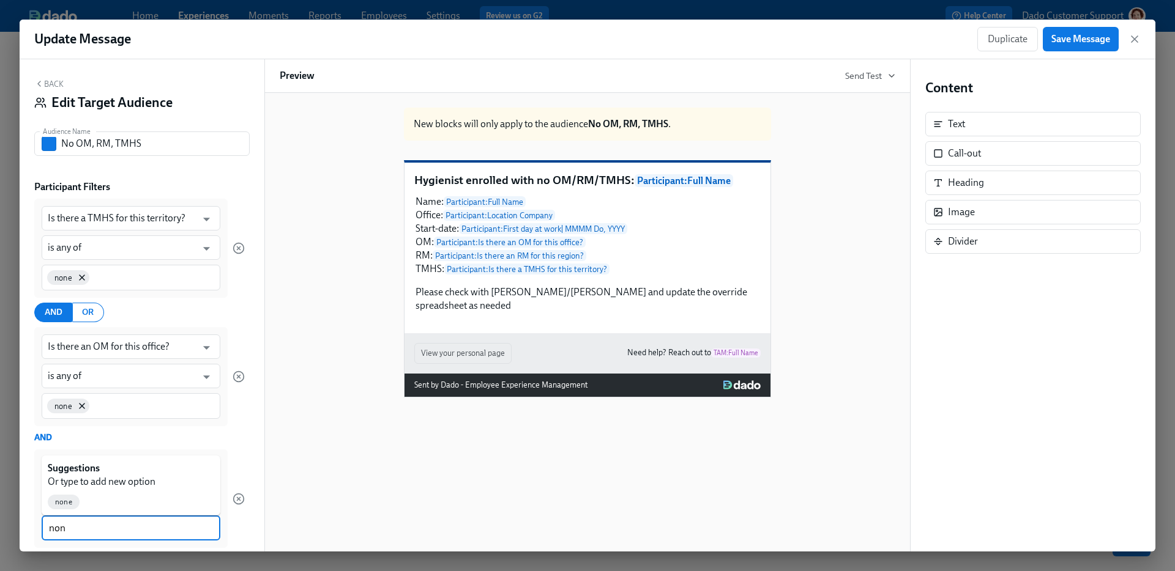
type input "none"
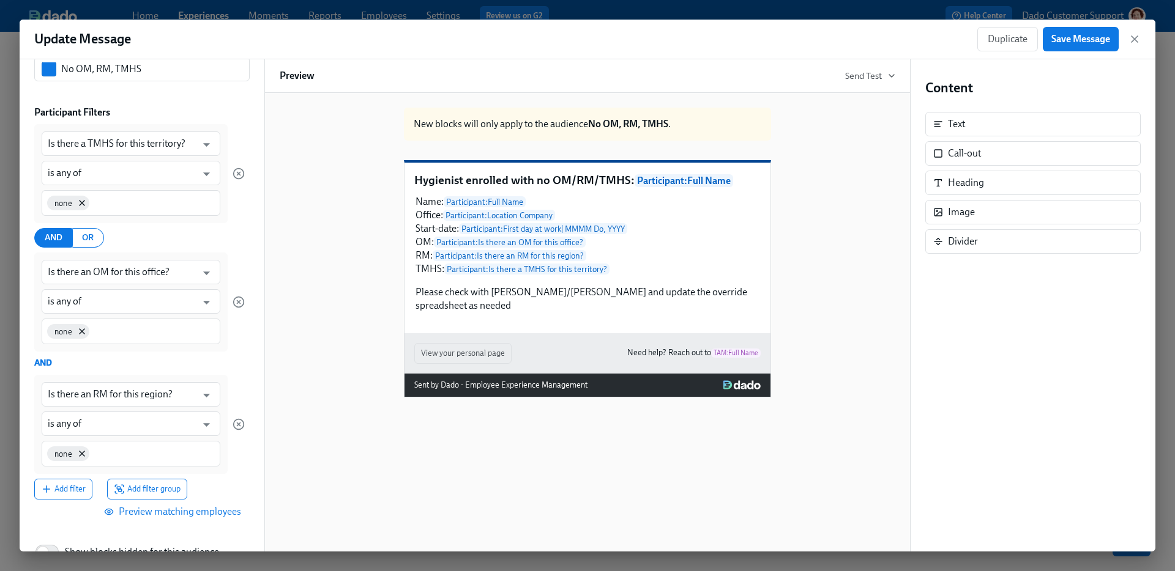
scroll to position [147, 0]
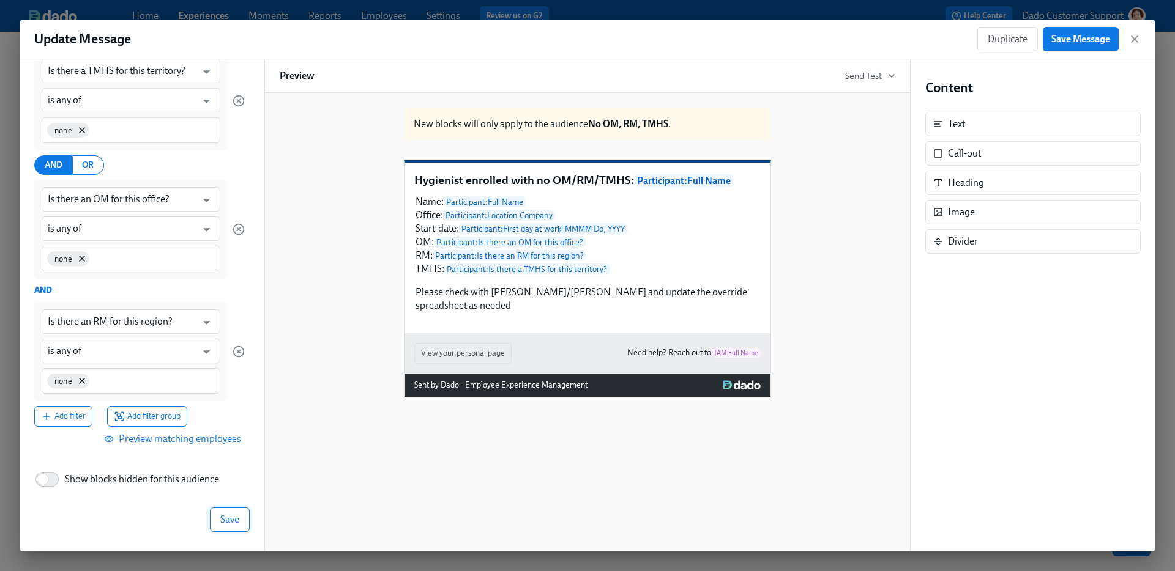
click at [236, 521] on span "Save" at bounding box center [229, 520] width 19 height 12
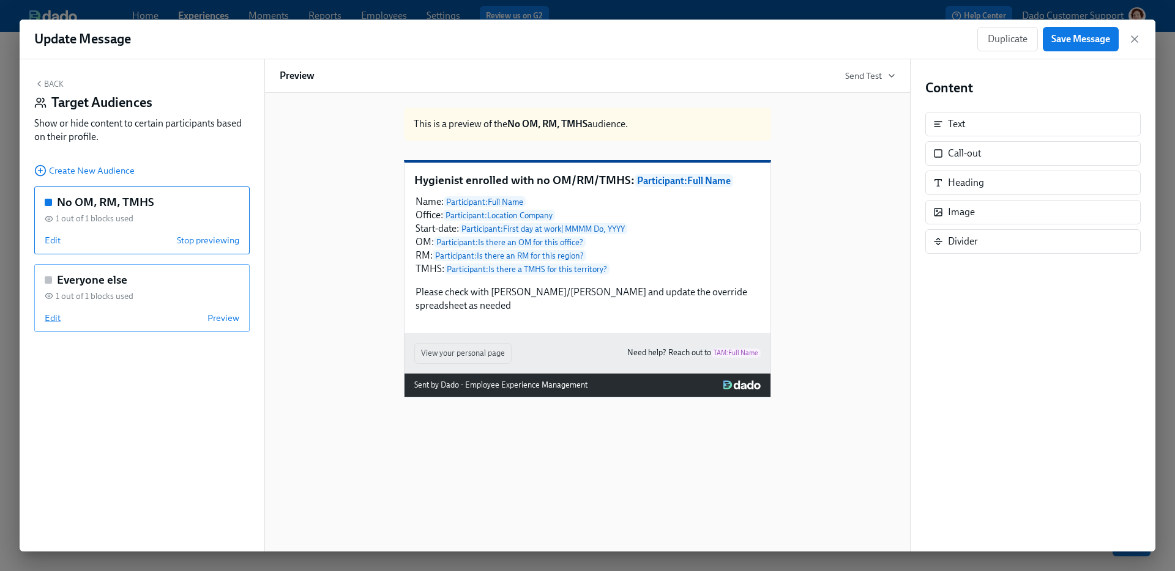
click at [52, 320] on span "Edit" at bounding box center [53, 318] width 16 height 12
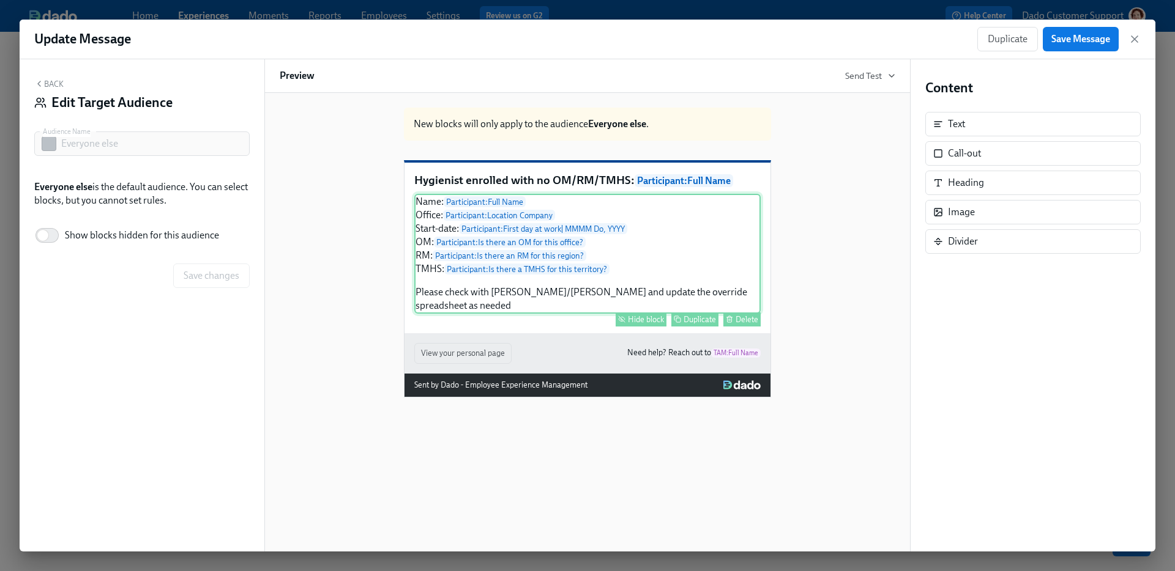
click at [637, 324] on div "Hide block" at bounding box center [646, 319] width 36 height 9
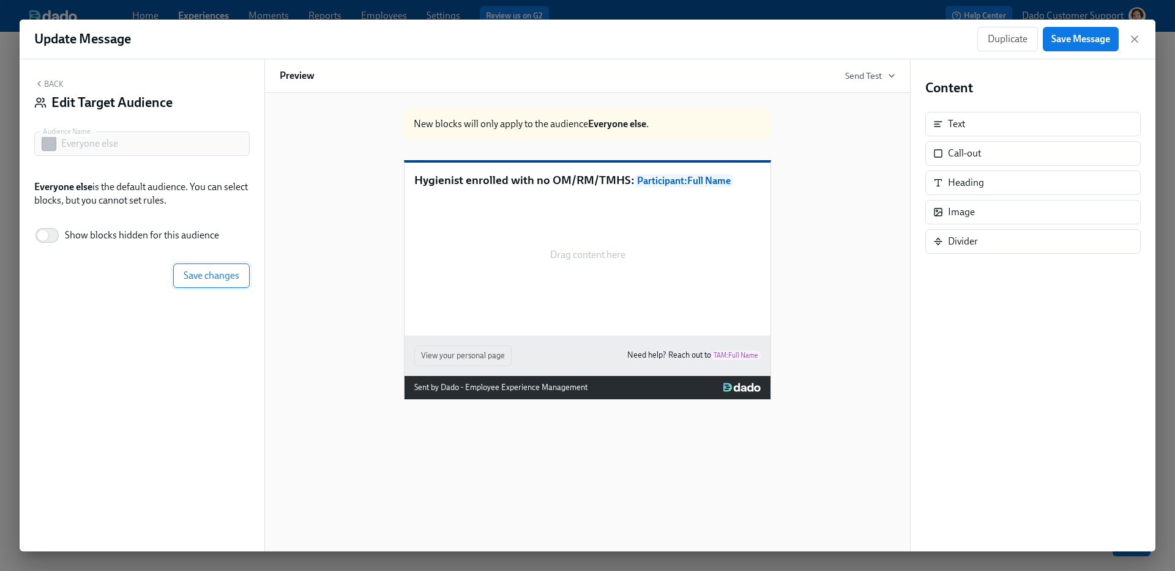
click at [202, 271] on span "Save changes" at bounding box center [212, 276] width 56 height 12
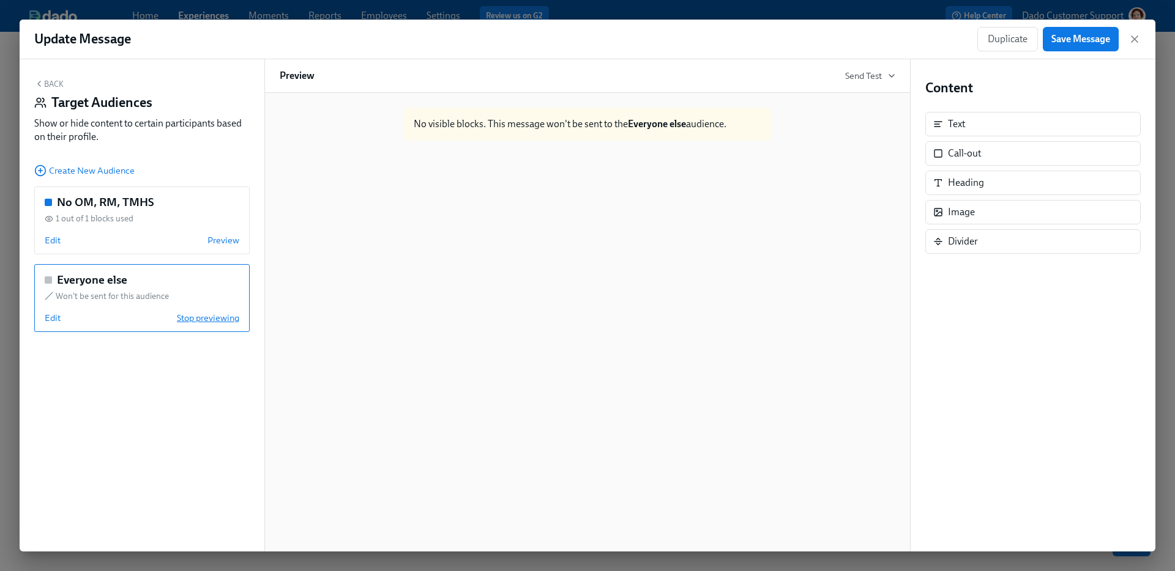
click at [184, 322] on span "Stop previewing" at bounding box center [208, 318] width 62 height 12
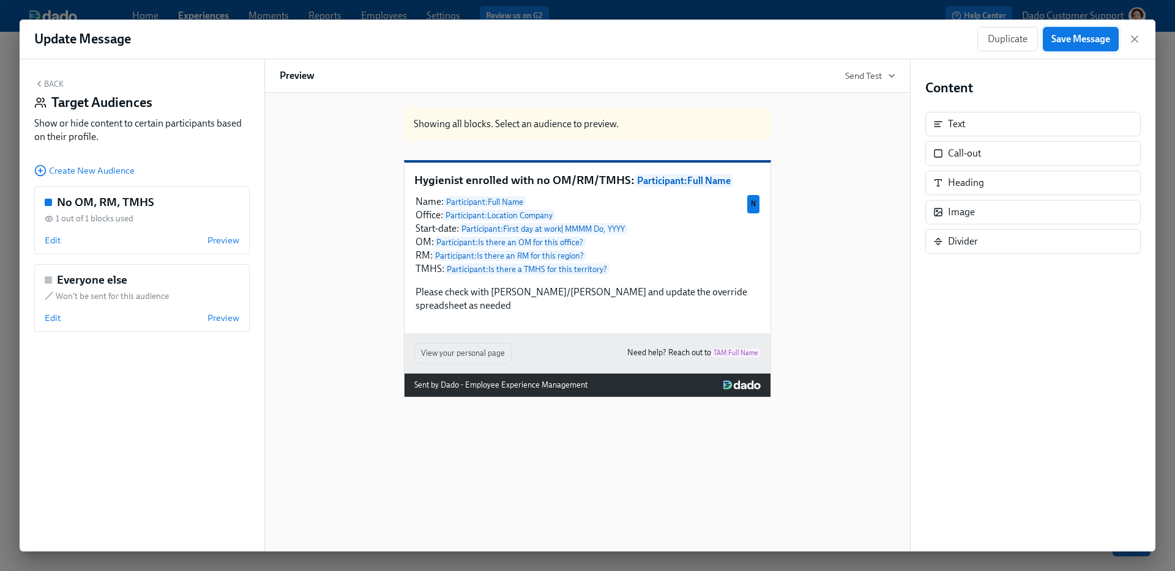
click at [1069, 36] on span "Save Message" at bounding box center [1080, 39] width 59 height 12
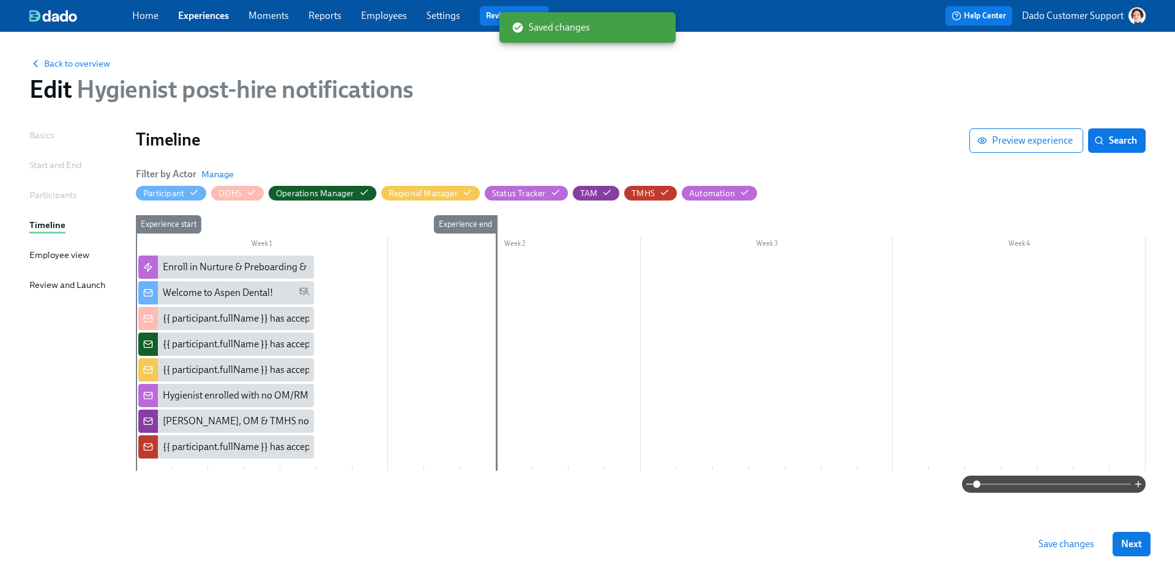
click at [393, 13] on link "Employees" at bounding box center [384, 16] width 46 height 12
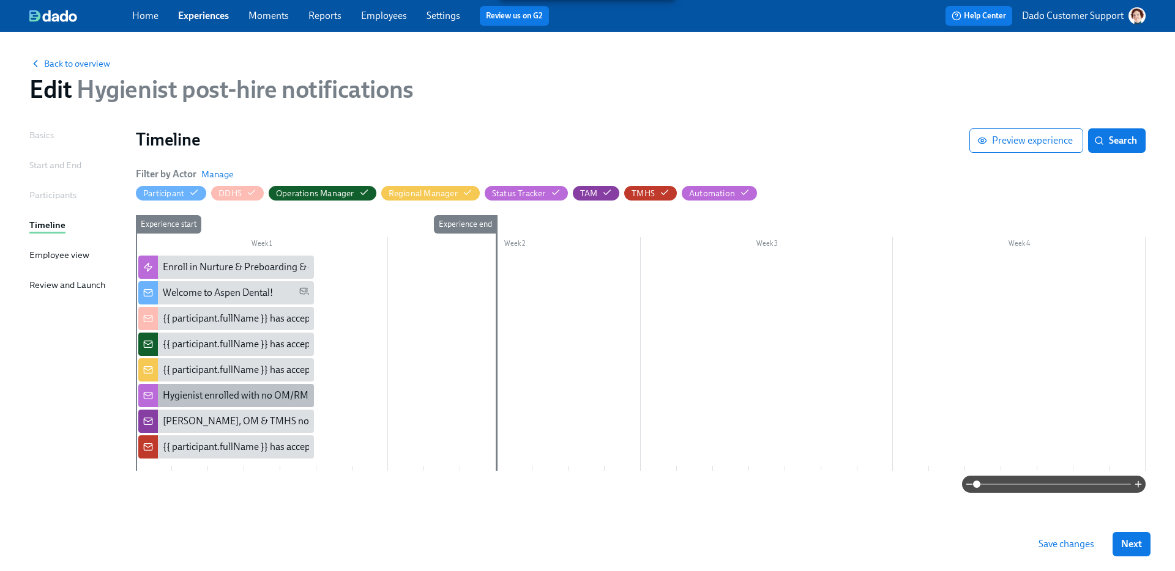
click at [185, 404] on div "Hygienist enrolled with no OM/RM/TMHS: {{ participant.fullName }}" at bounding box center [226, 395] width 176 height 23
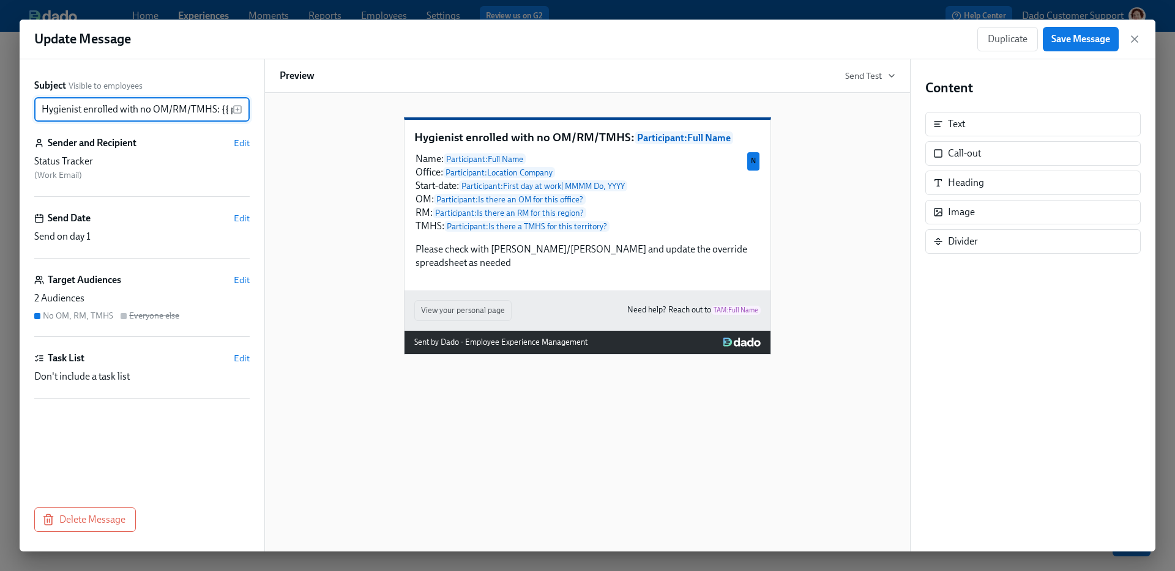
click at [612, 291] on div "Hygienist enrolled with no OM/RM/TMHS: Participant : Full Name Name: Participan…" at bounding box center [587, 205] width 366 height 171
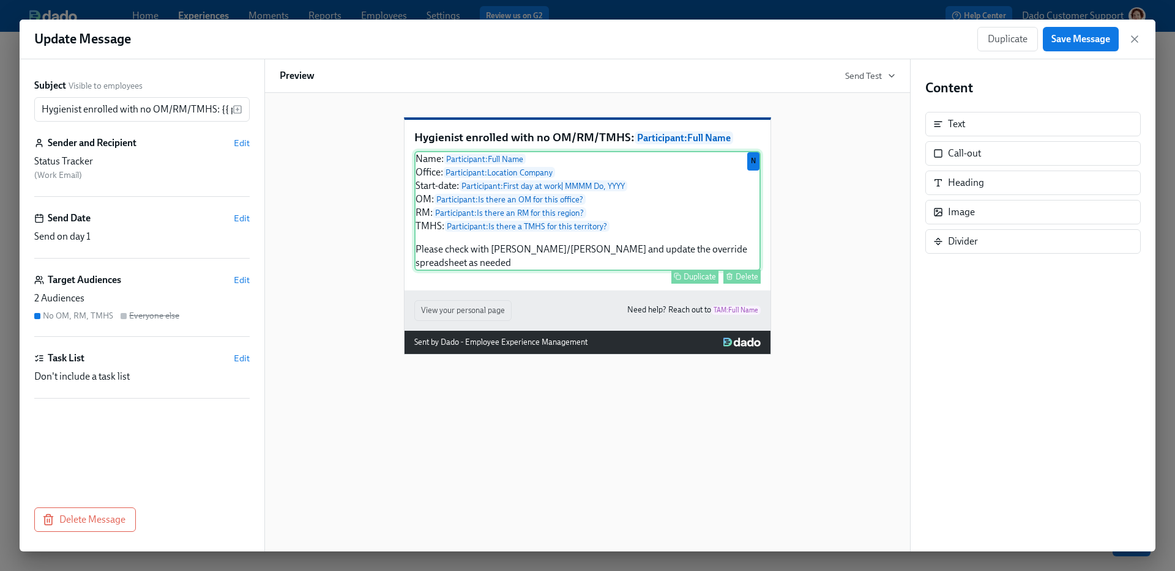
click at [617, 264] on div "Name: Participant : Full Name Office: Participant : Location Company Start-date…" at bounding box center [587, 211] width 346 height 120
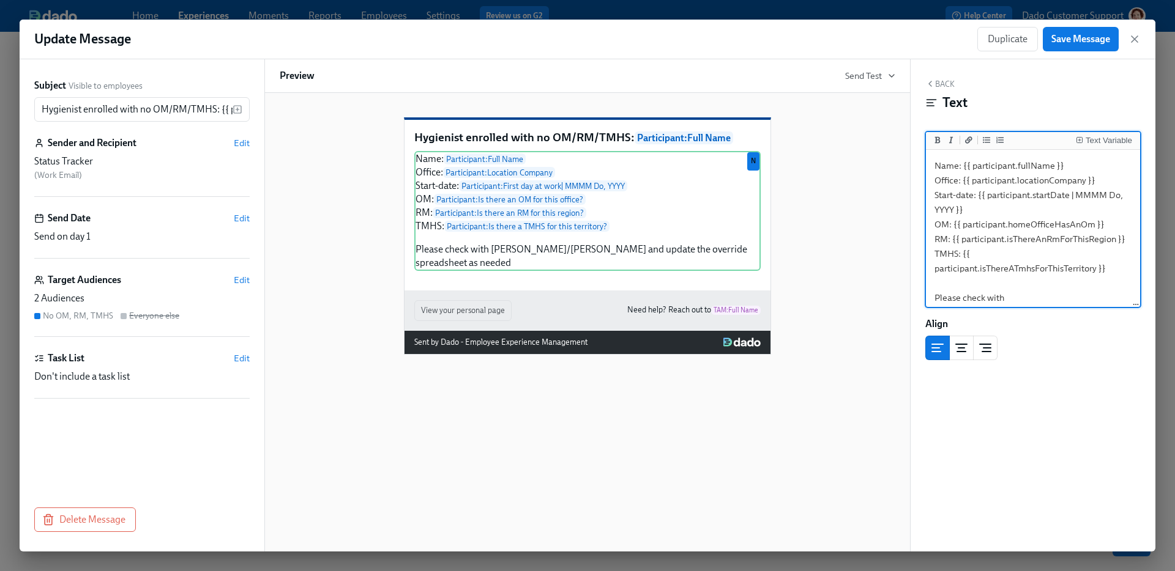
scroll to position [20, 0]
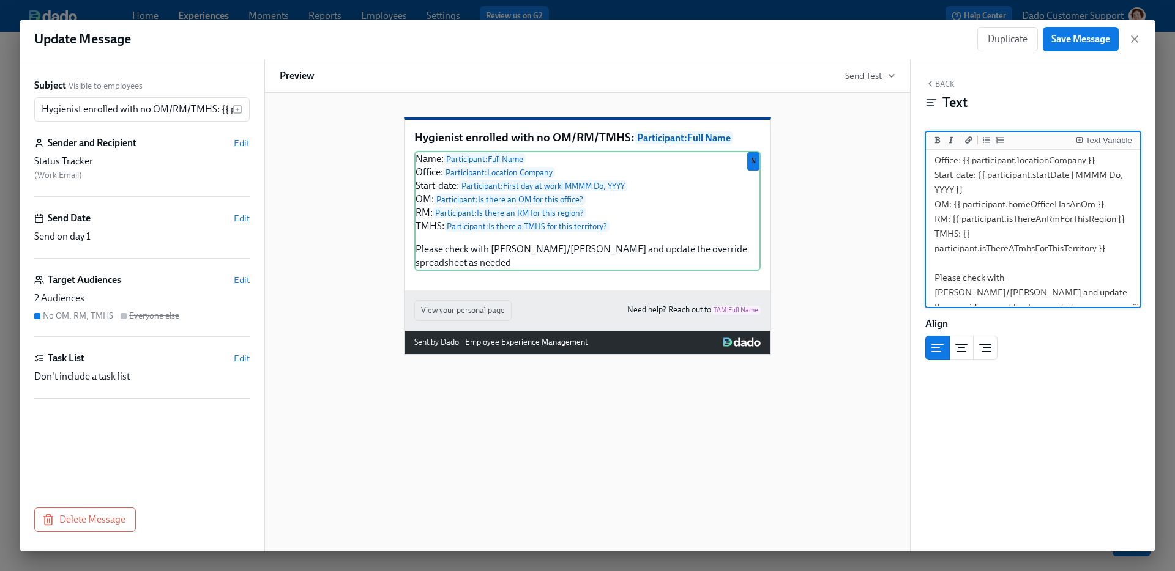
click at [1096, 278] on textarea "Name: {{ participant.fullName }} Office: {{ participant.locationCompany }} Star…" at bounding box center [1032, 226] width 209 height 188
click at [1016, 293] on textarea "Name: {{ participant.fullName }} Office: {{ participant.locationCompany }} Star…" at bounding box center [1032, 226] width 209 height 188
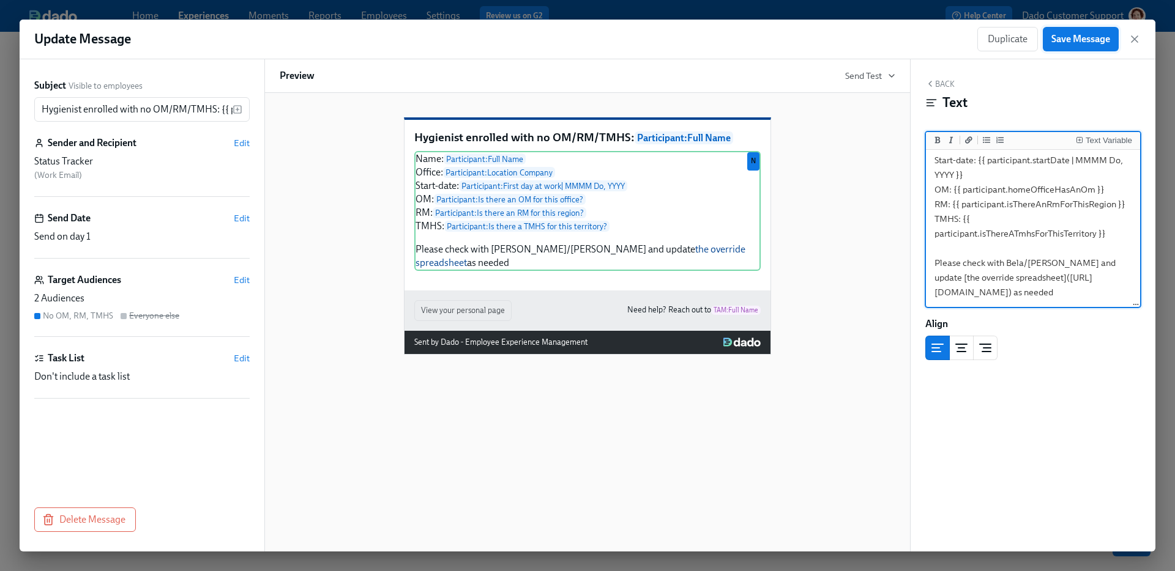
type textarea "Name: {{ participant.fullName }} Office: {{ participant.locationCompany }} Star…"
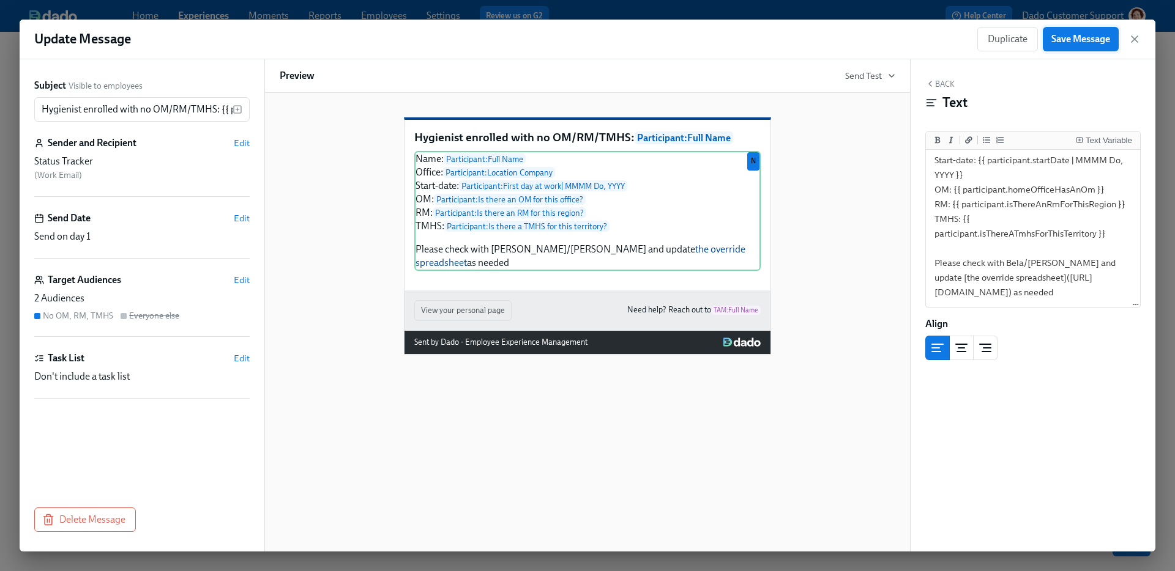
click at [1095, 37] on span "Save Message" at bounding box center [1080, 39] width 59 height 12
click at [1137, 38] on icon "button" at bounding box center [1134, 39] width 12 height 12
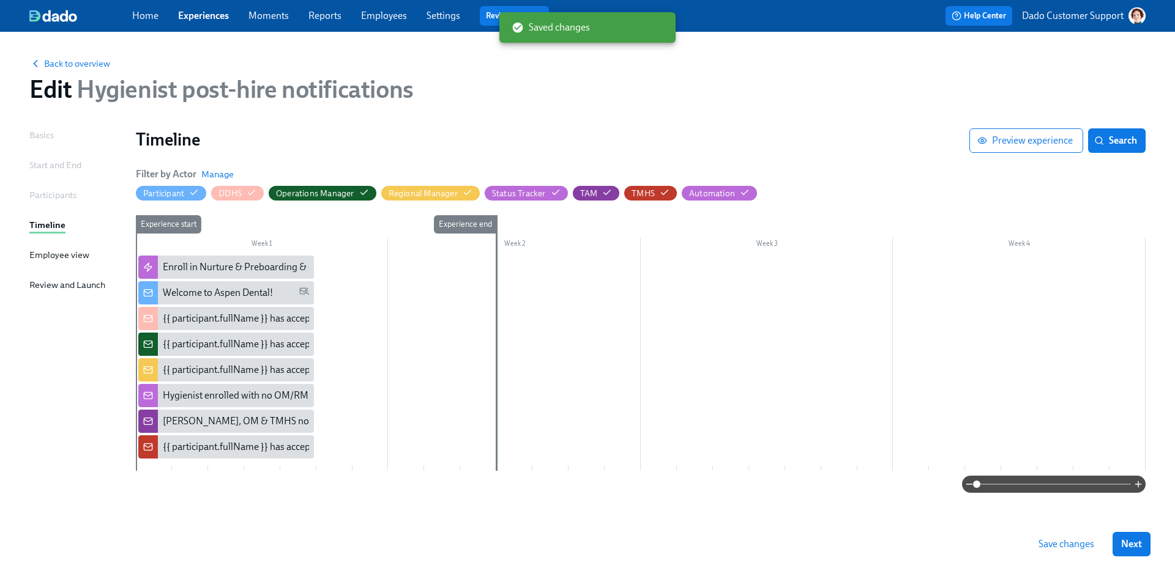
click at [1076, 557] on div "Save changes Next" at bounding box center [587, 545] width 1175 height 54
click at [1075, 550] on span "Save changes" at bounding box center [1066, 544] width 56 height 12
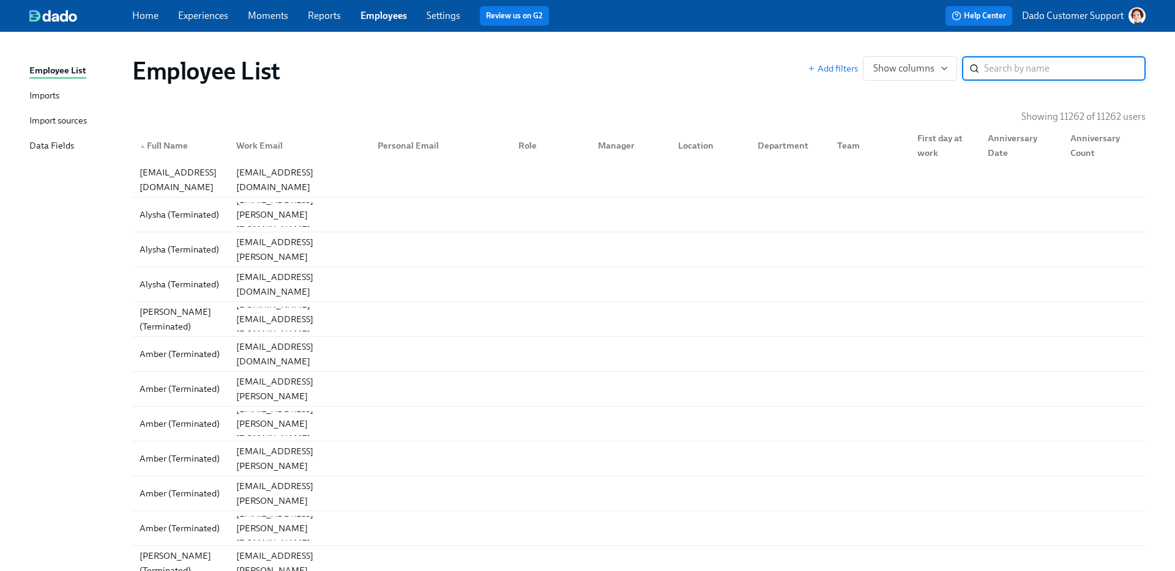
click at [59, 119] on div "Import sources" at bounding box center [58, 121] width 58 height 15
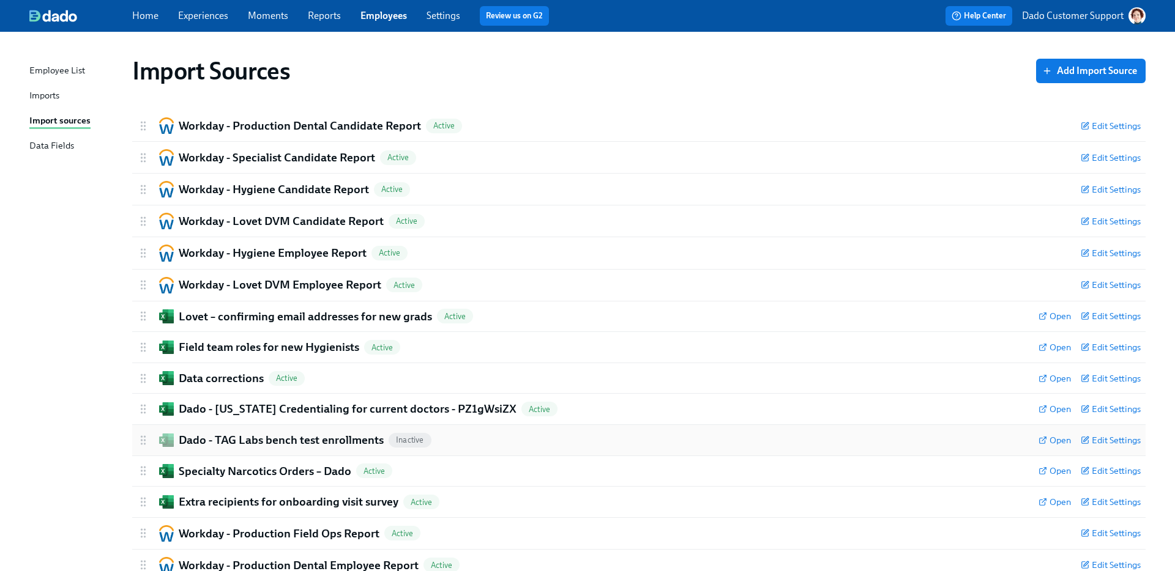
scroll to position [101, 0]
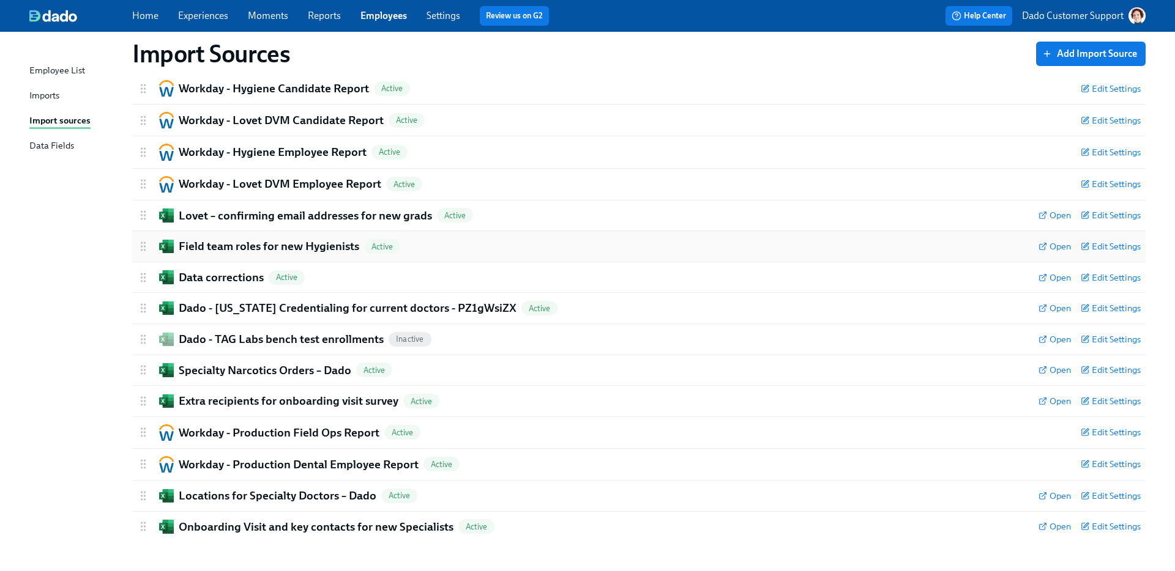
click at [258, 239] on h2 "Field team roles for new Hygienists" at bounding box center [269, 247] width 180 height 16
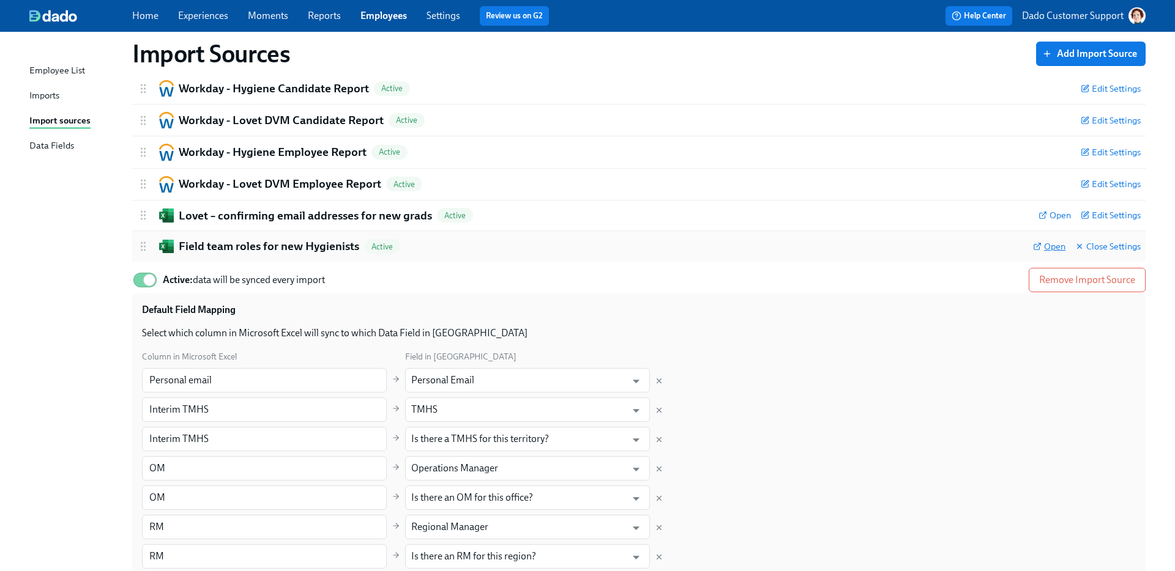
click at [1052, 244] on span "Open" at bounding box center [1049, 246] width 32 height 12
click at [390, 19] on link "Employees" at bounding box center [383, 16] width 46 height 12
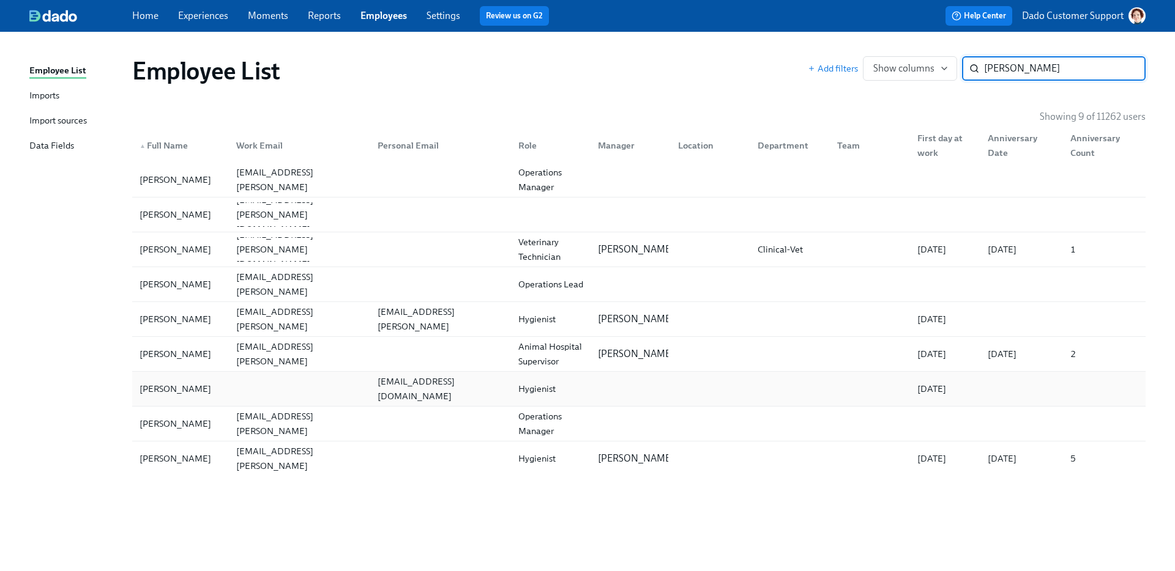
type input "[PERSON_NAME]"
click at [192, 392] on div "[PERSON_NAME]" at bounding box center [175, 389] width 81 height 15
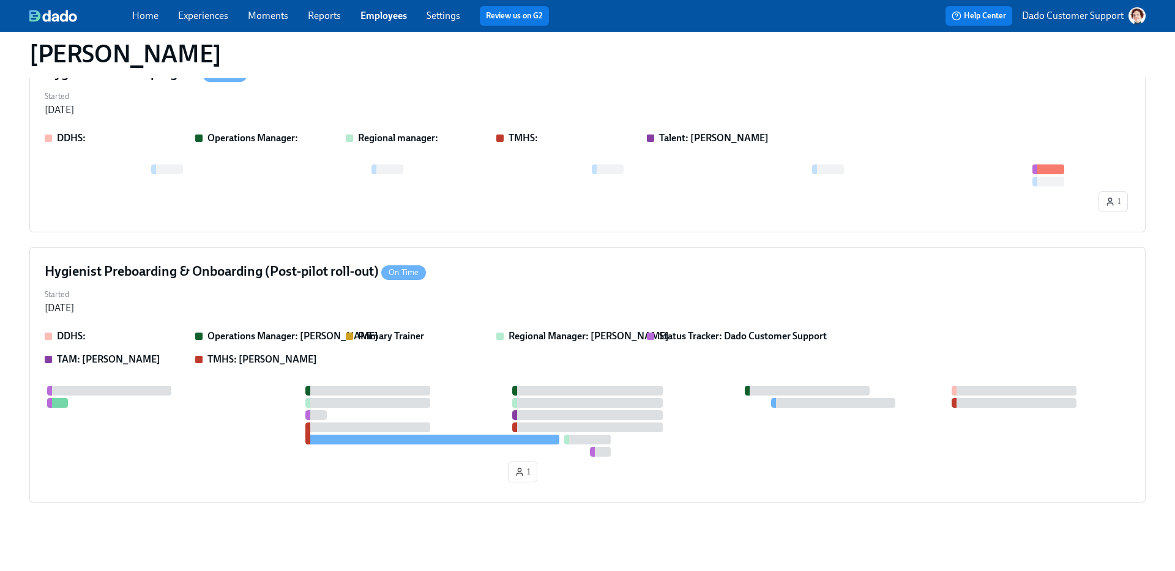
scroll to position [833, 0]
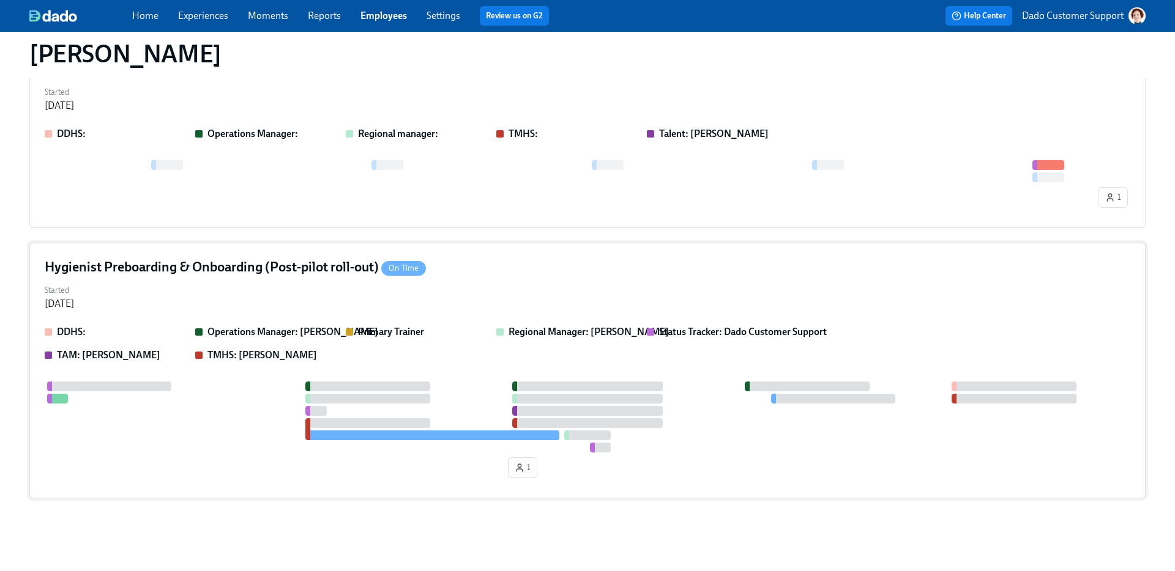
click at [157, 325] on div "Hygienist Preboarding & Onboarding (Post-pilot roll-out) On Time Started [DATE]…" at bounding box center [587, 371] width 1116 height 256
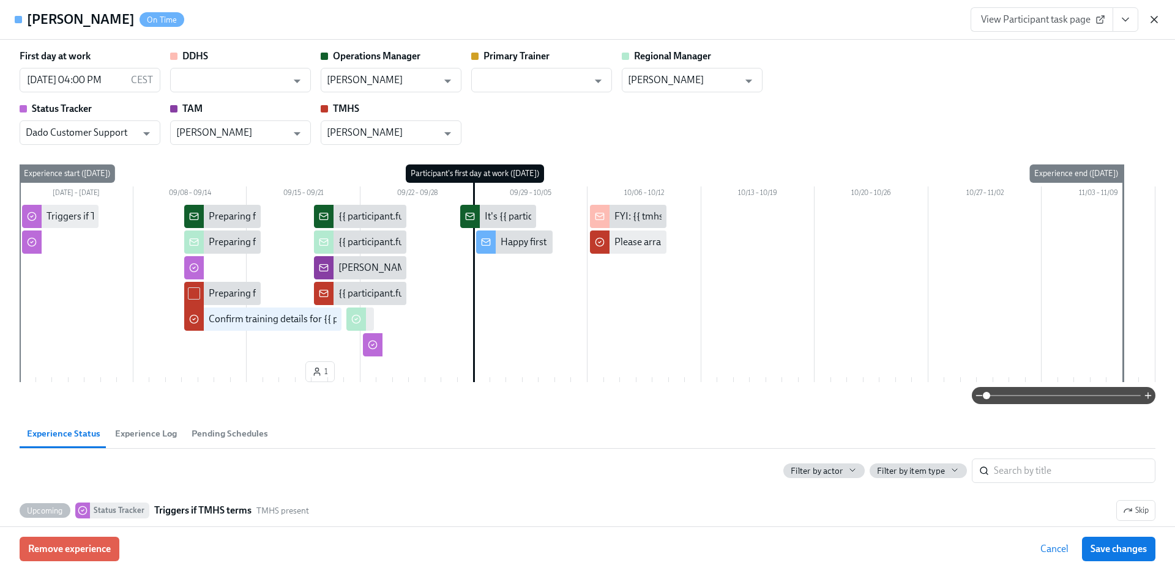
click at [1158, 25] on icon "button" at bounding box center [1154, 19] width 12 height 12
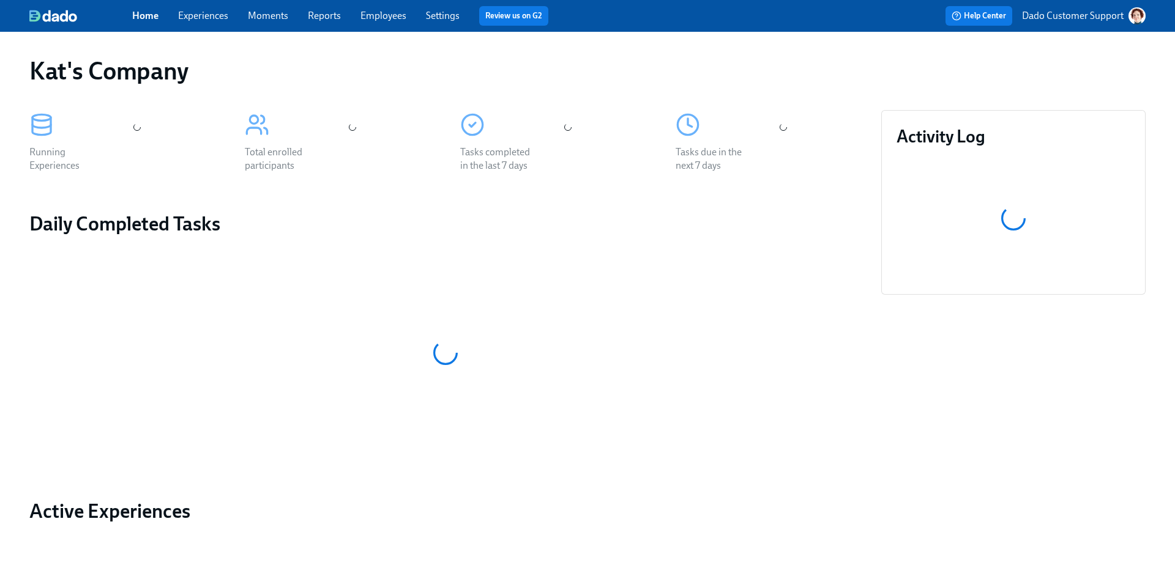
click at [187, 11] on link "Experiences" at bounding box center [203, 16] width 50 height 12
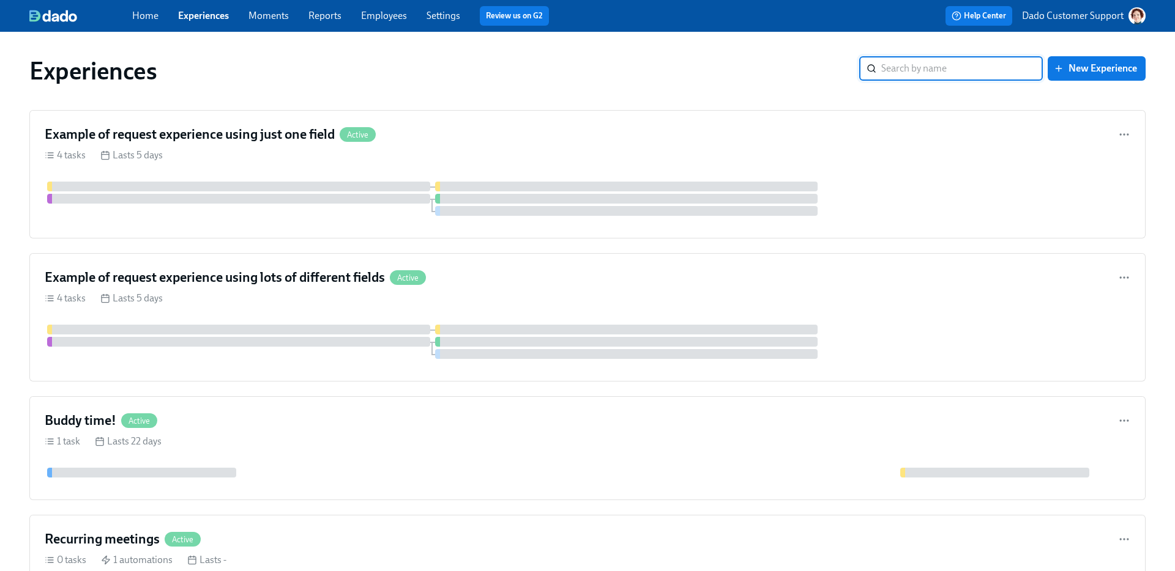
click at [1055, 9] on button "Dado Customer Support" at bounding box center [1084, 15] width 124 height 17
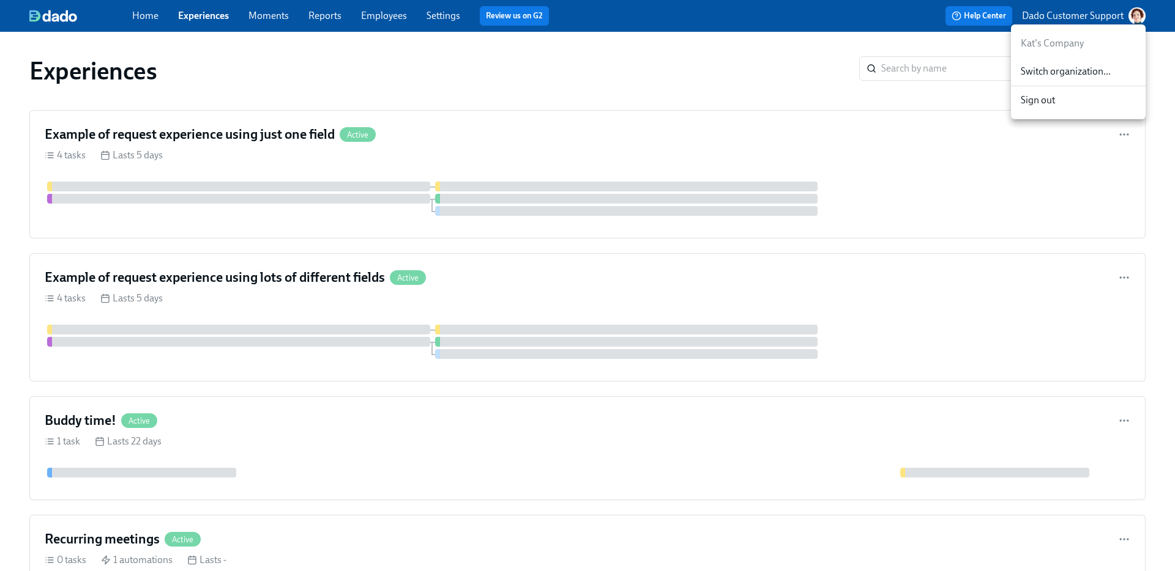
click at [1045, 55] on li "Kat's Company" at bounding box center [1078, 43] width 135 height 28
click at [1043, 67] on span "Switch organization..." at bounding box center [1077, 71] width 115 height 13
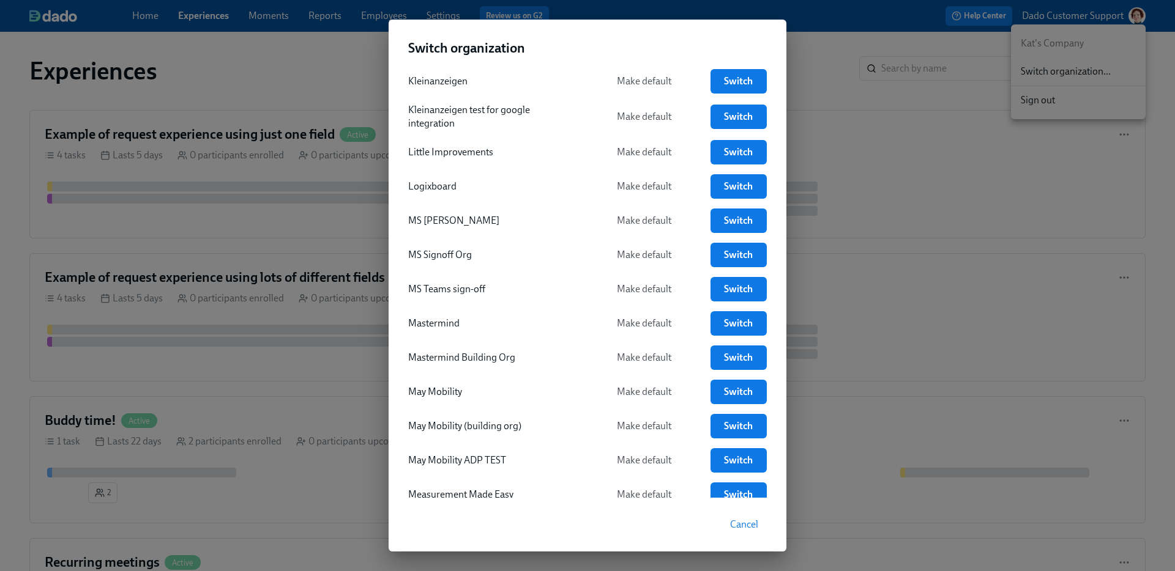
scroll to position [1996, 0]
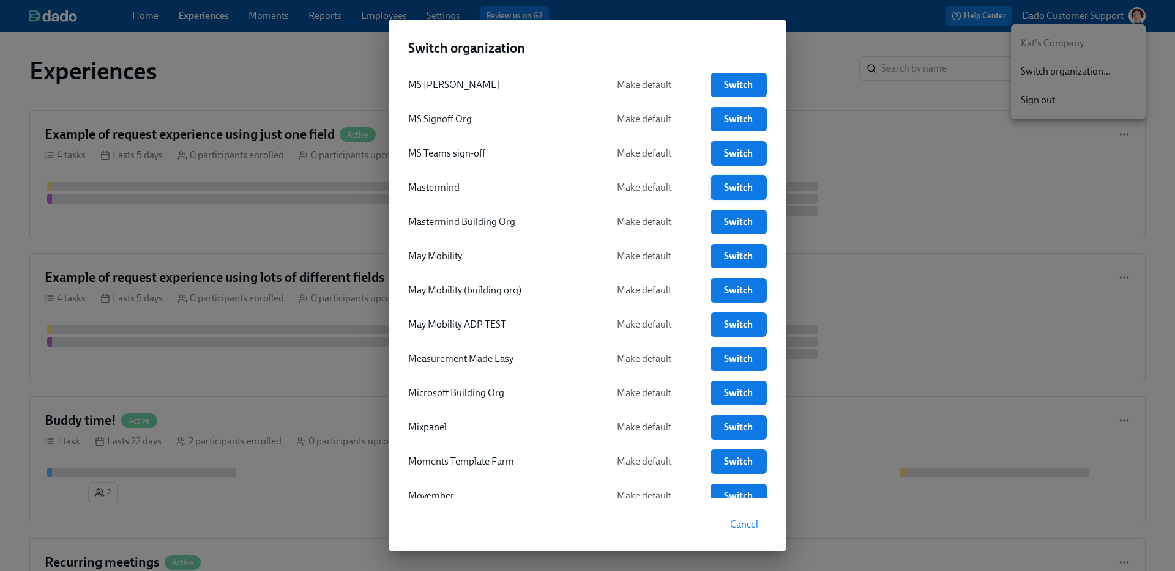
click at [733, 184] on span "Switch" at bounding box center [738, 188] width 39 height 12
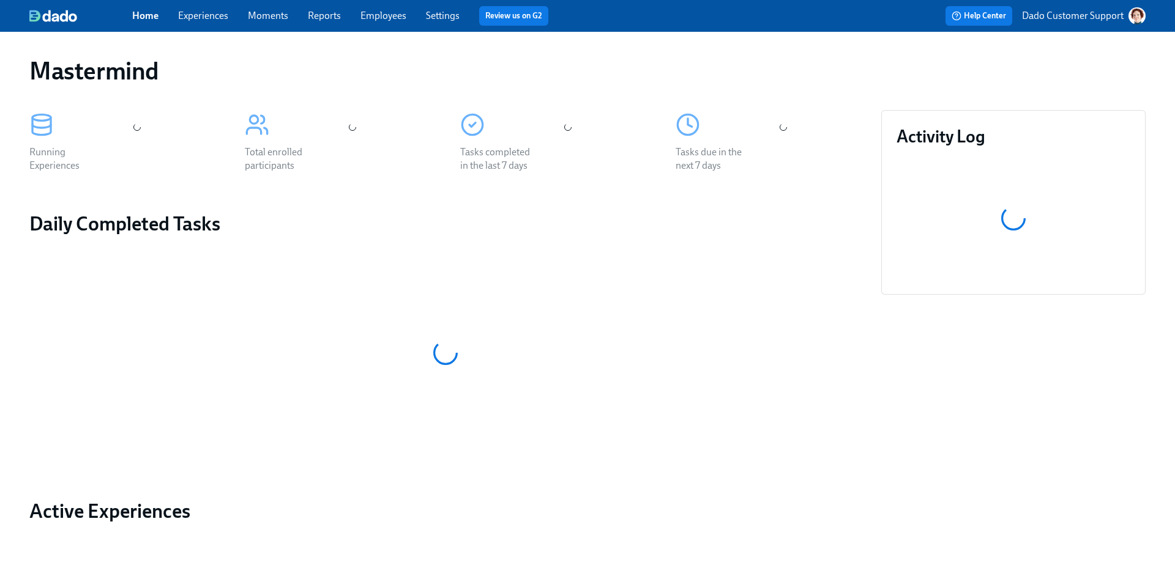
click at [208, 20] on link "Experiences" at bounding box center [203, 16] width 50 height 12
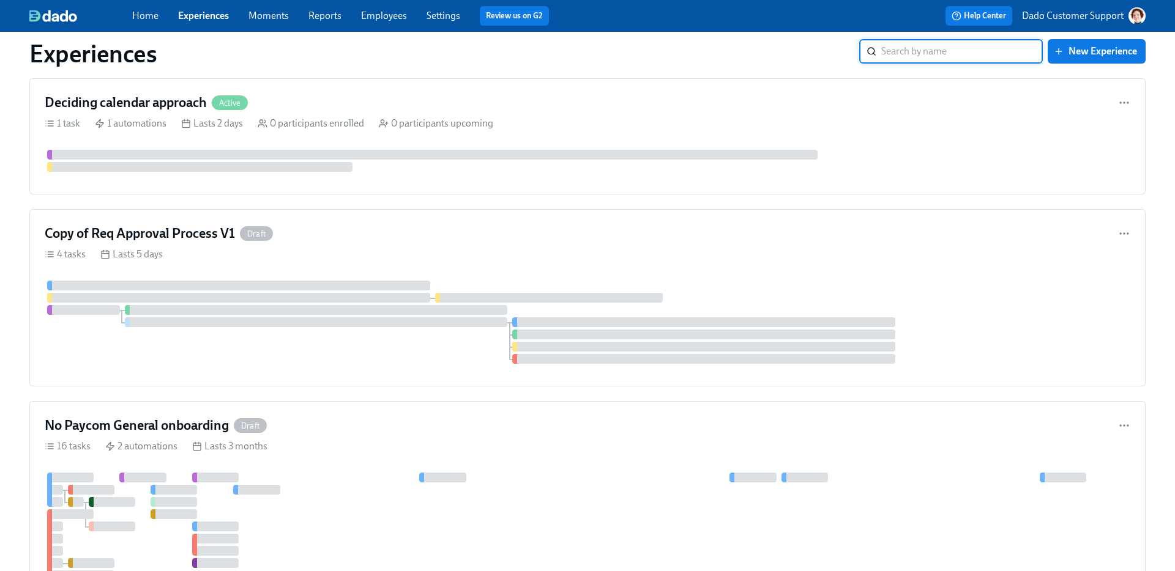
scroll to position [862, 0]
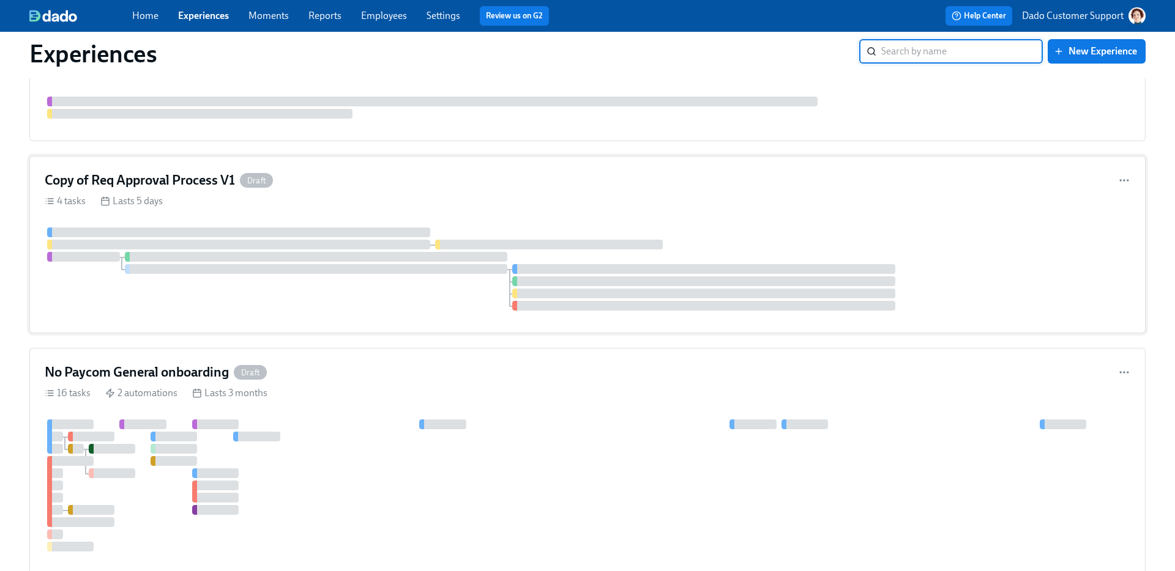
click at [224, 201] on div "4 tasks Lasts 5 days" at bounding box center [587, 201] width 1085 height 13
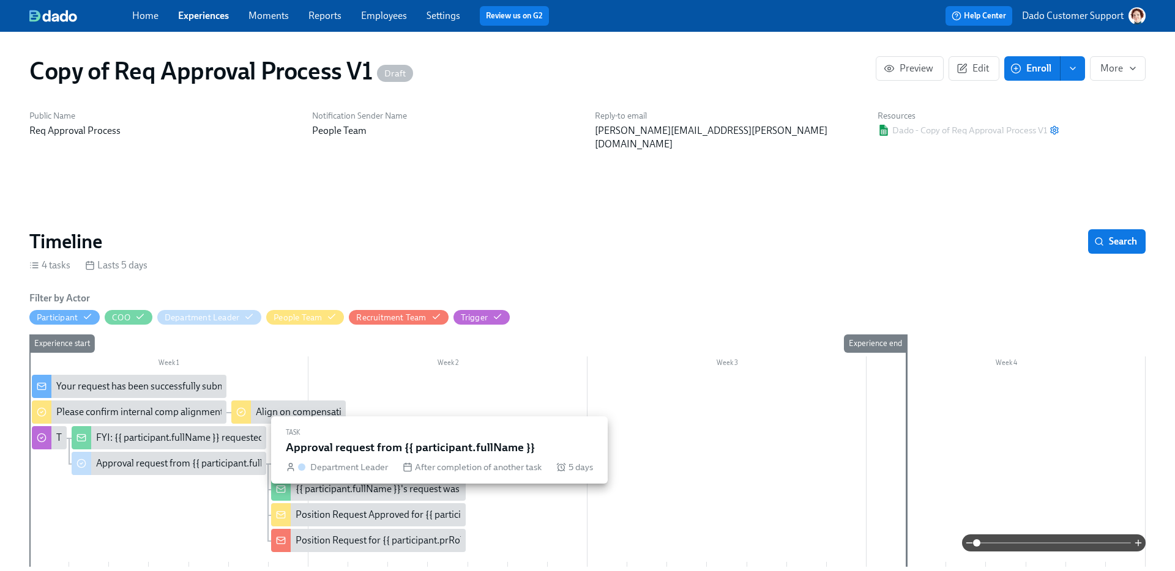
click at [158, 457] on div "Approval request from {{ participant.fullName }}" at bounding box center [196, 463] width 201 height 13
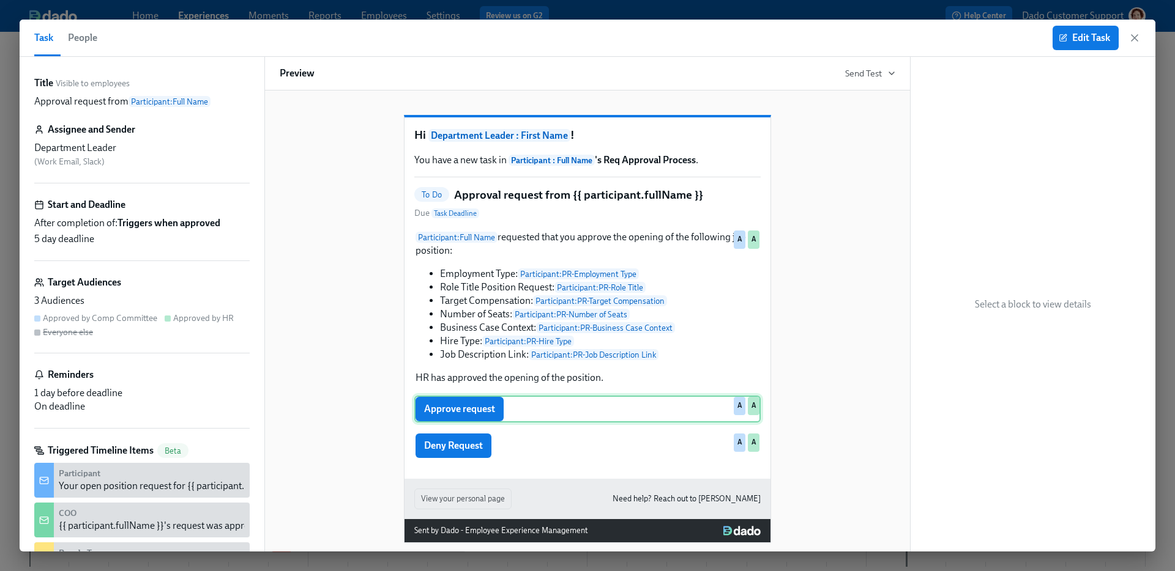
click at [482, 416] on div "Approve request A A" at bounding box center [587, 409] width 346 height 27
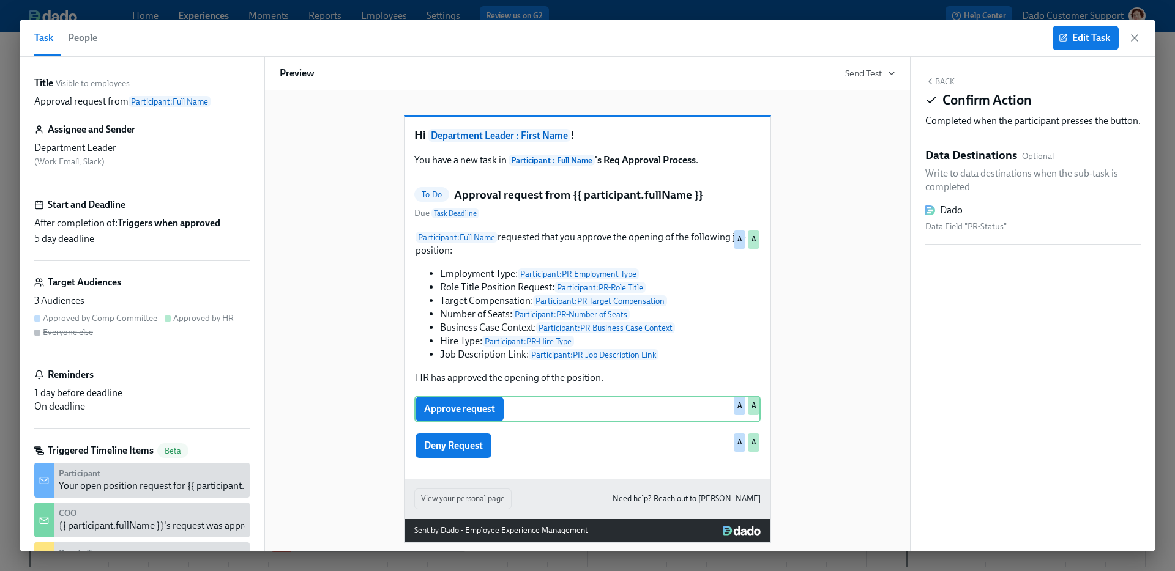
click at [978, 234] on div "Data Field "PR-Status"" at bounding box center [1032, 227] width 215 height 15
click at [1081, 48] on button "Edit Task" at bounding box center [1085, 38] width 66 height 24
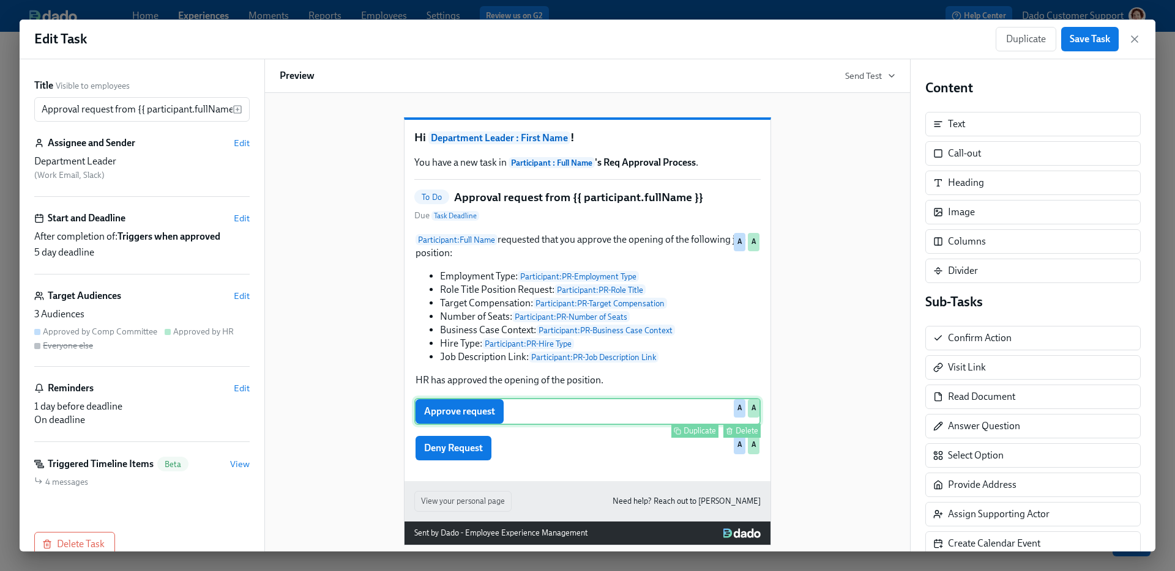
click at [574, 414] on div "Approve request Duplicate Delete A A" at bounding box center [587, 411] width 346 height 27
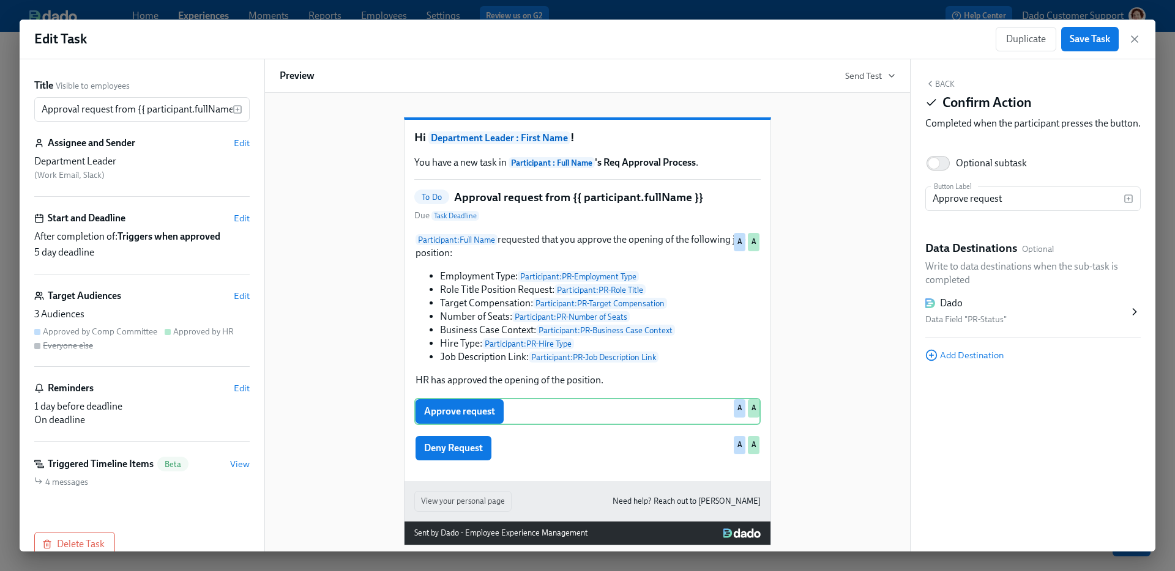
click at [991, 310] on div "Dado" at bounding box center [1026, 303] width 203 height 13
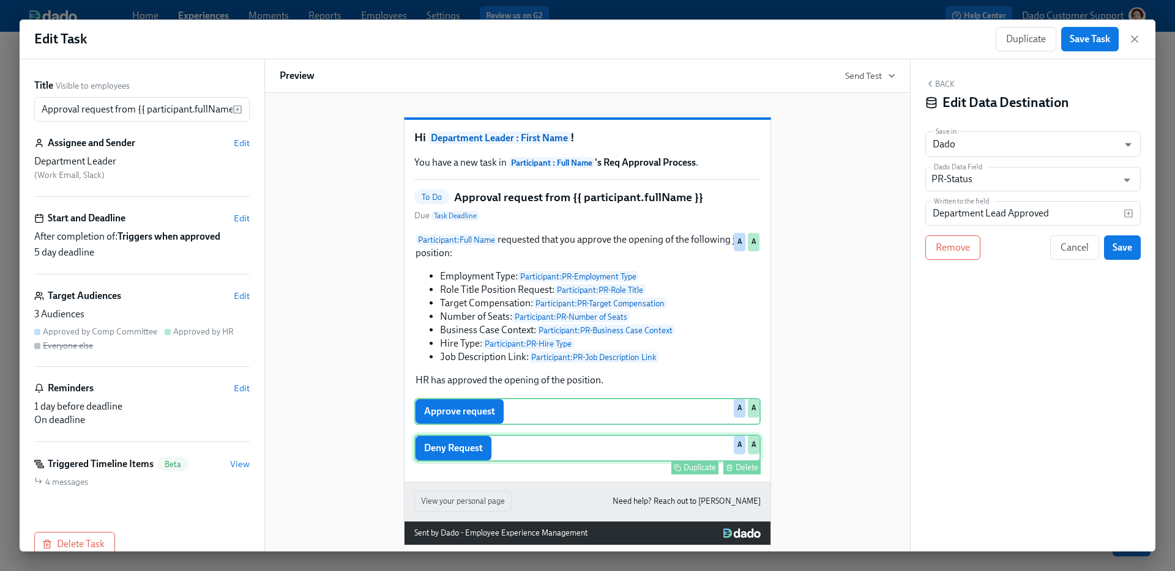
click at [626, 475] on div "Duplicate Delete" at bounding box center [589, 468] width 344 height 14
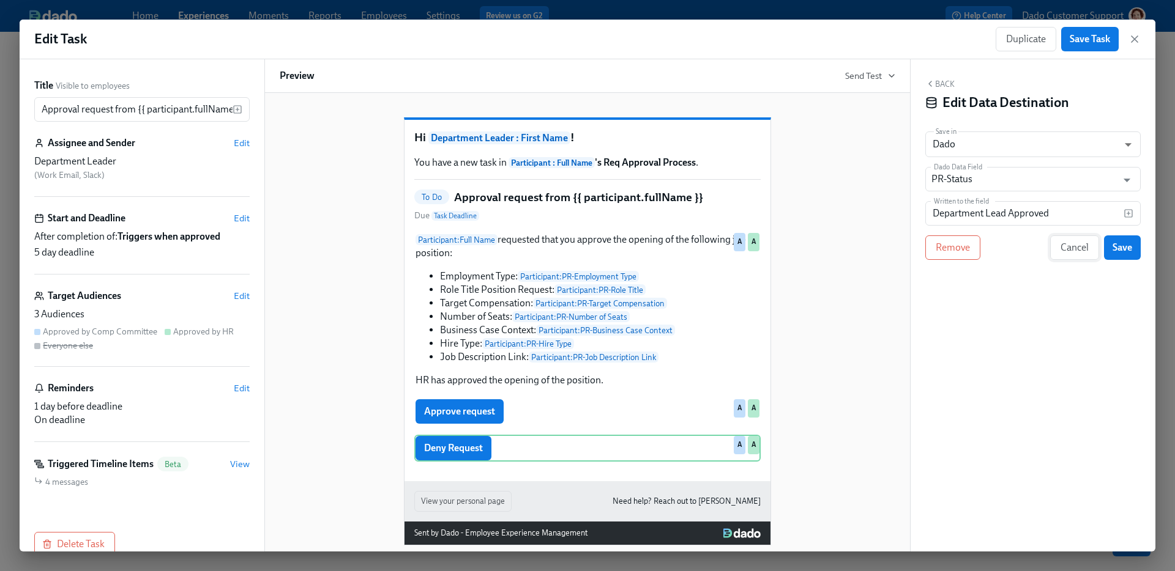
click at [1080, 255] on button "Cancel" at bounding box center [1074, 248] width 49 height 24
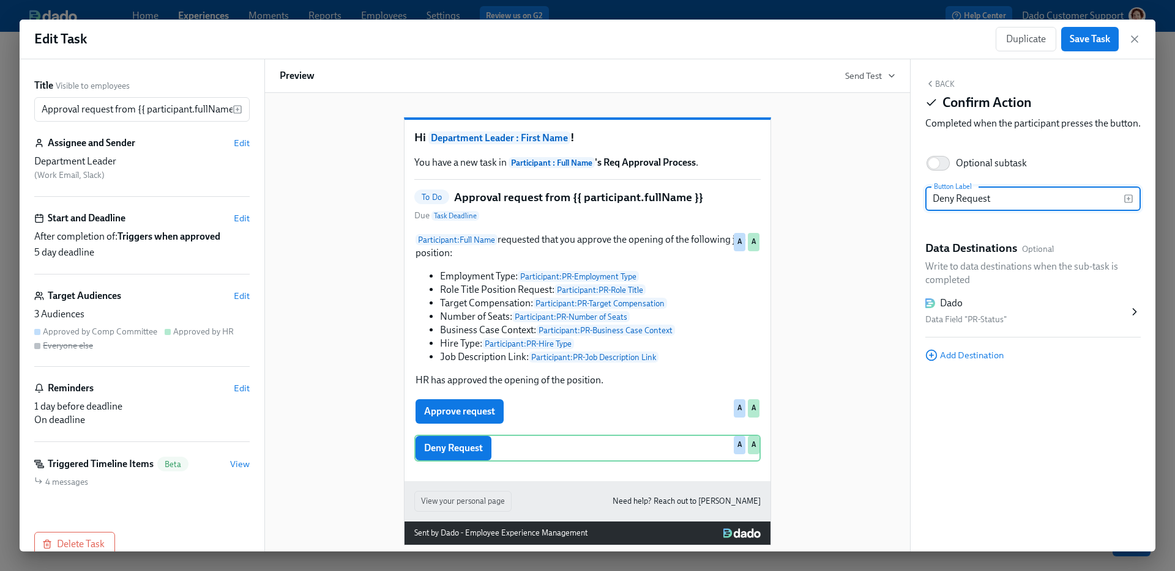
click at [1008, 310] on div "Dado" at bounding box center [1026, 303] width 203 height 13
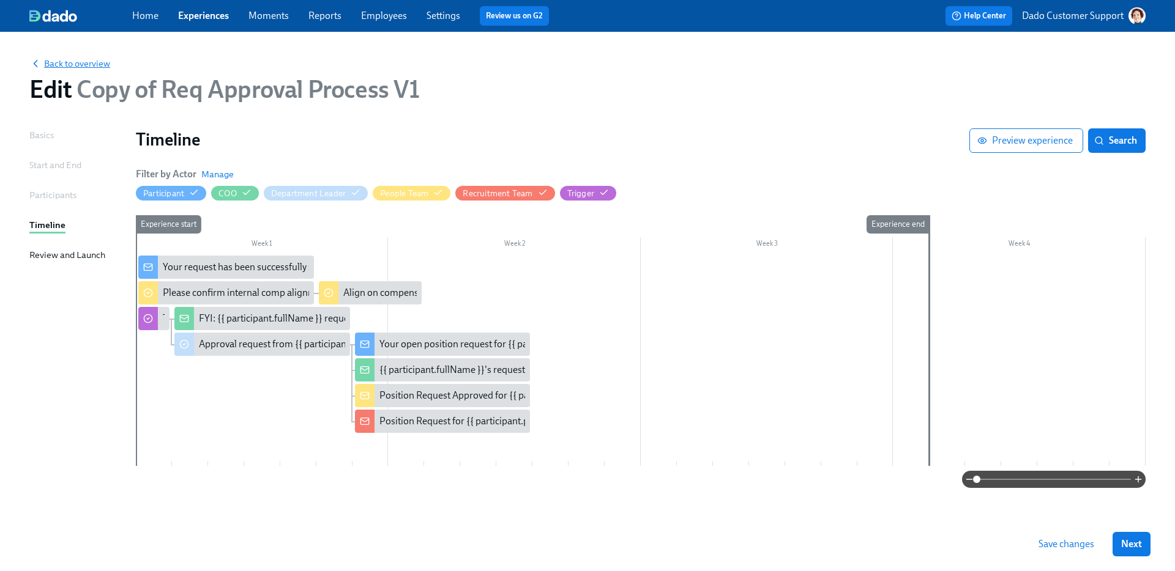
click at [61, 66] on span "Back to overview" at bounding box center [69, 64] width 81 height 12
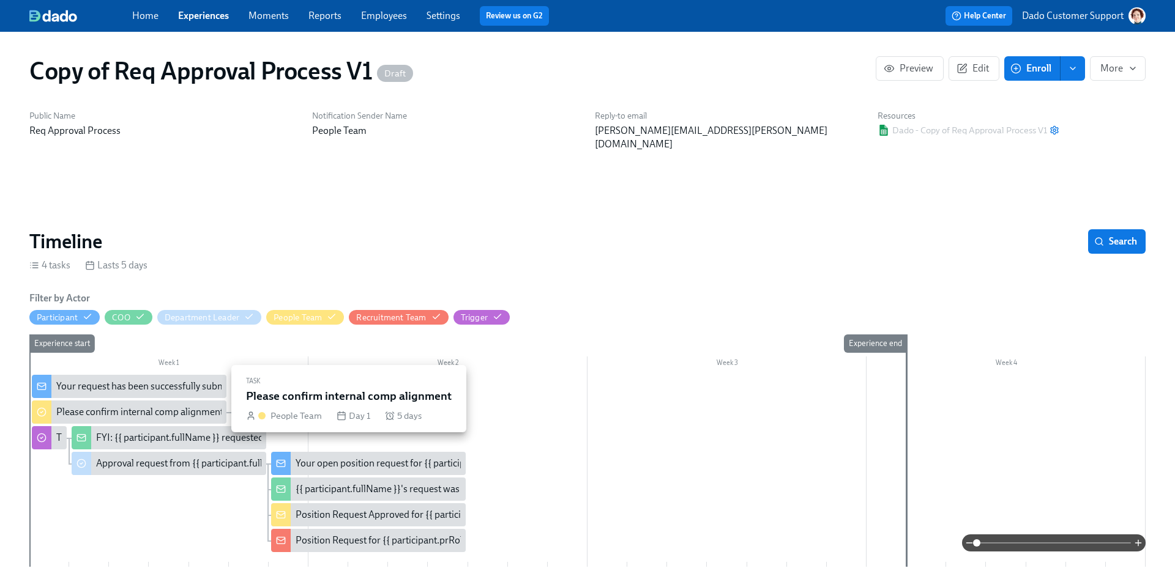
click at [81, 406] on div "Please confirm internal comp alignment" at bounding box center [139, 412] width 167 height 13
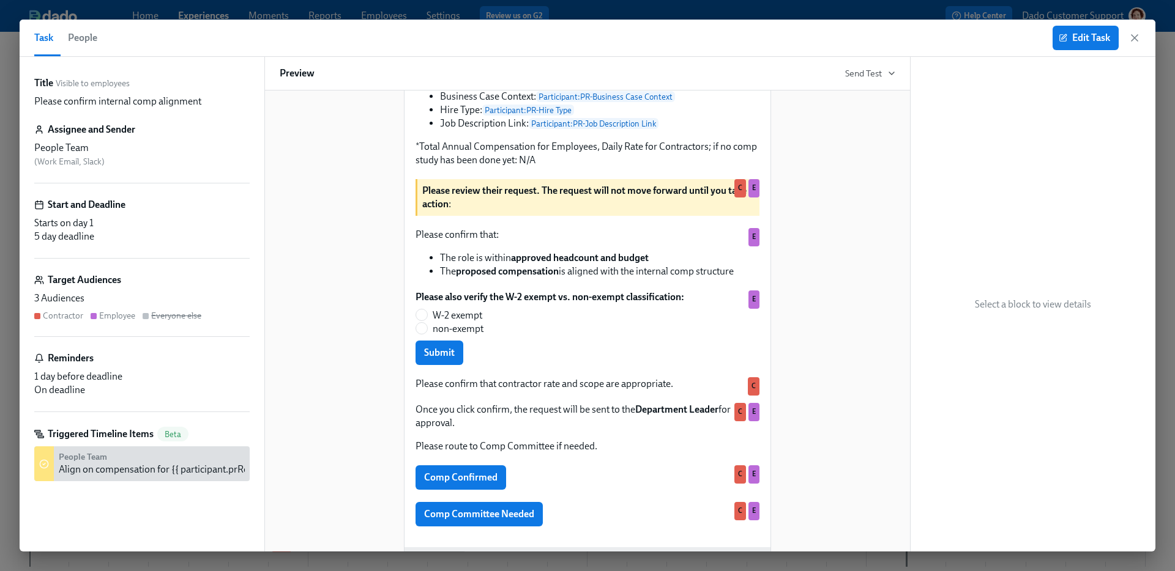
scroll to position [358, 0]
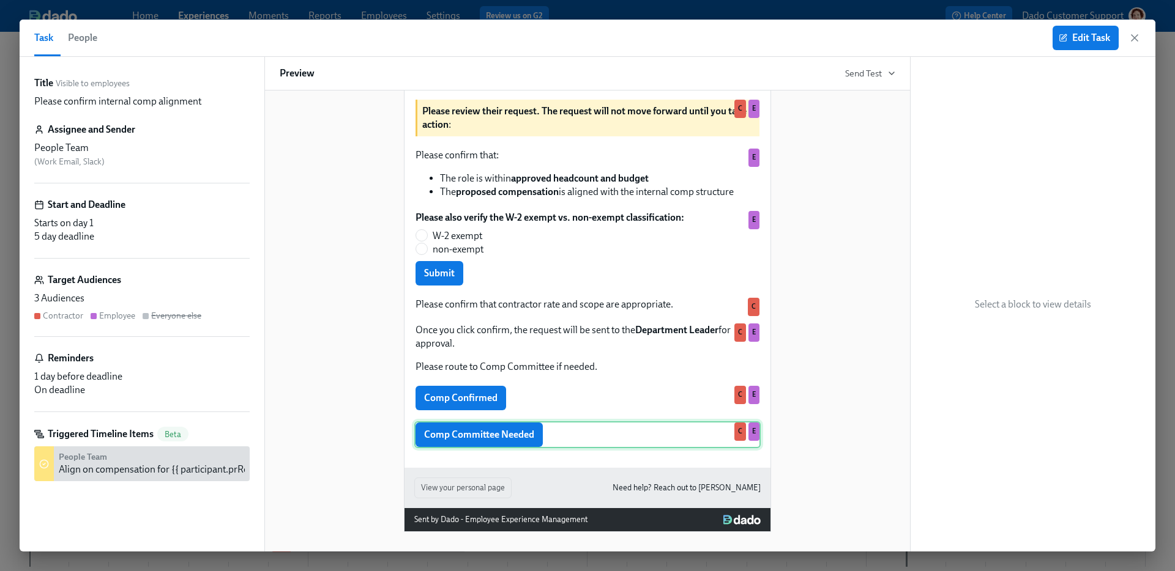
click at [524, 437] on div "Comp Committee Needed C E" at bounding box center [587, 434] width 346 height 27
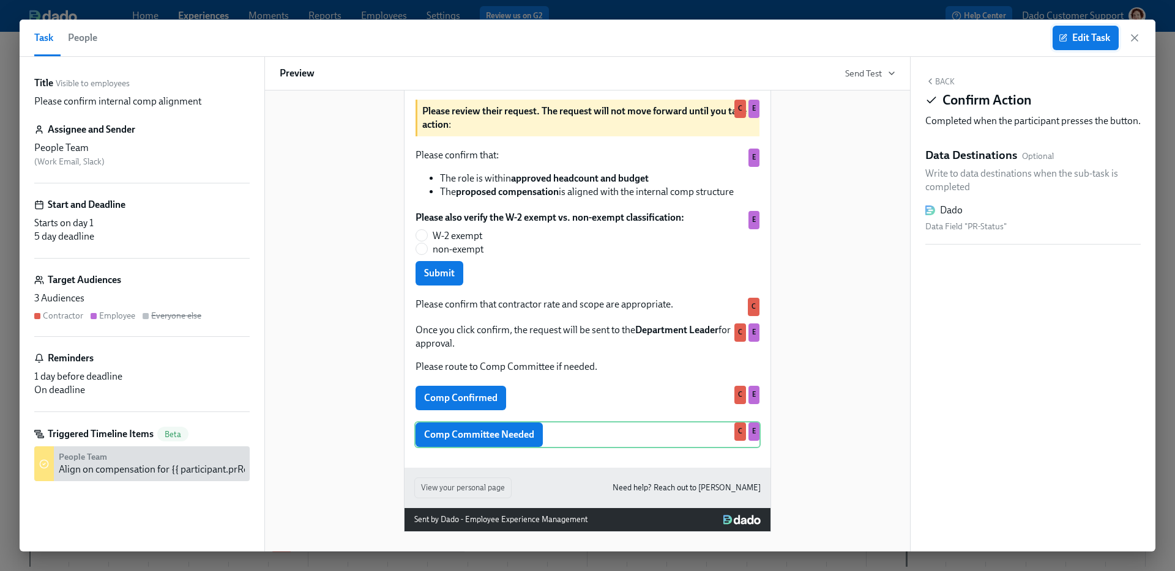
click at [1082, 48] on button "Edit Task" at bounding box center [1085, 38] width 66 height 24
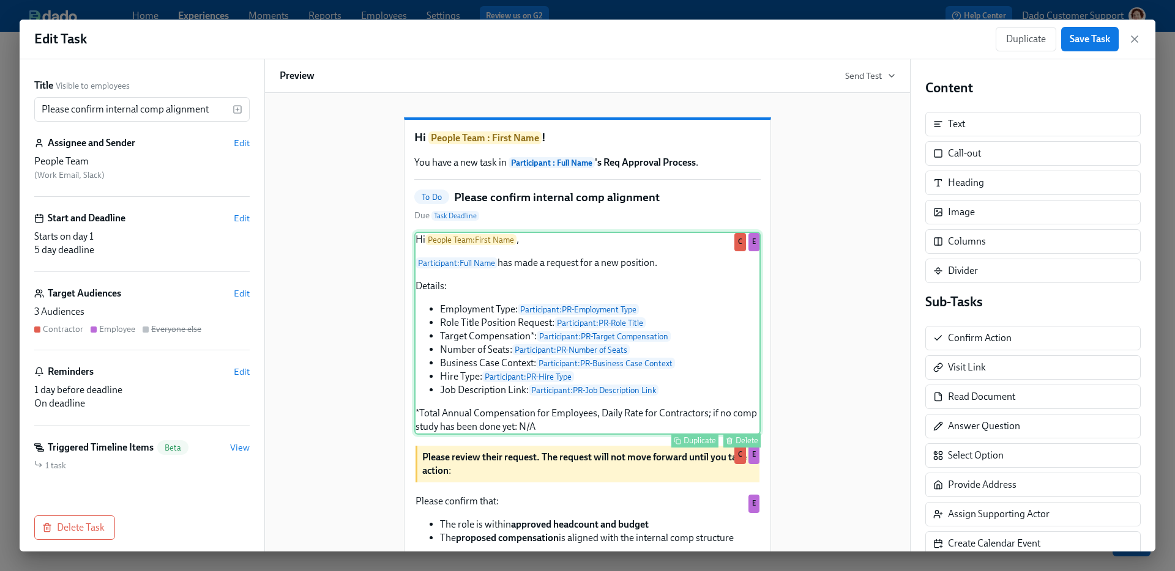
scroll to position [360, 0]
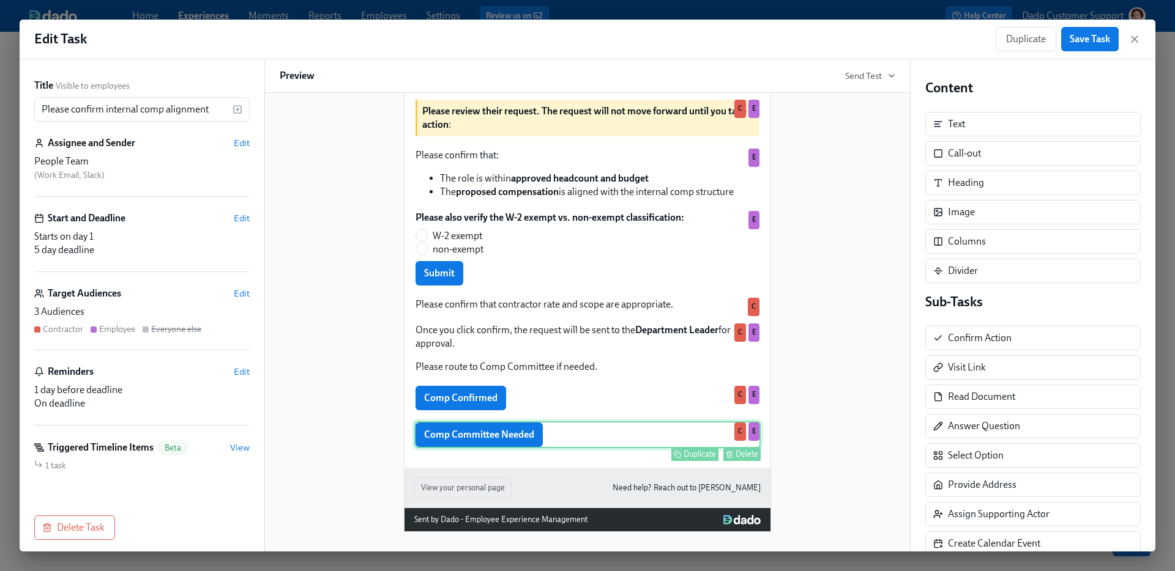
click at [618, 434] on div "Comp Committee Needed Duplicate Delete C E" at bounding box center [587, 434] width 346 height 27
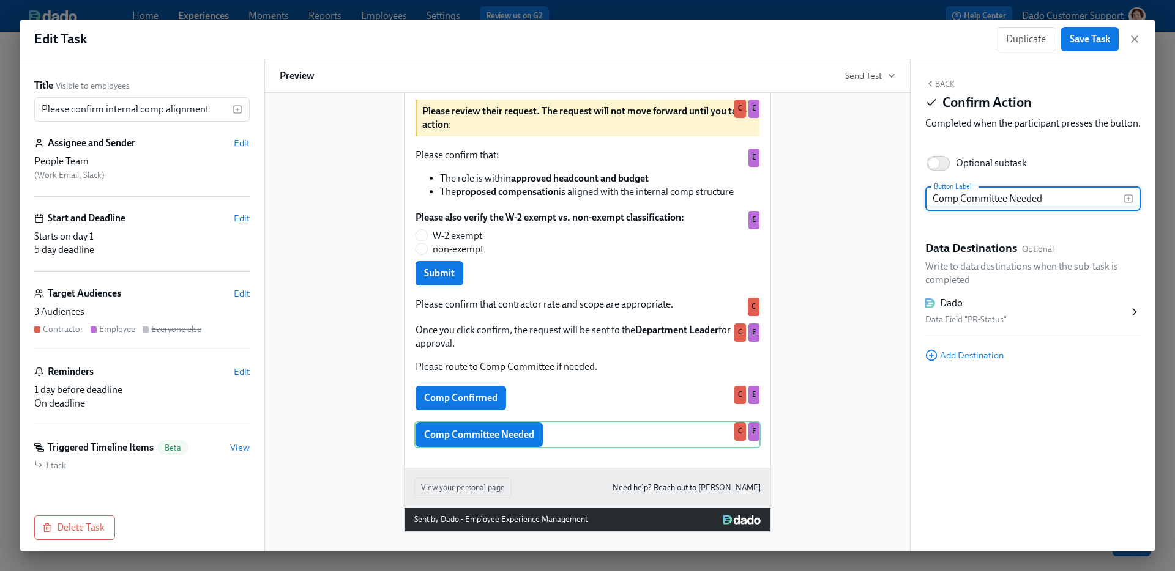
click at [1007, 327] on div "Data Field "PR-Status"" at bounding box center [1026, 320] width 203 height 15
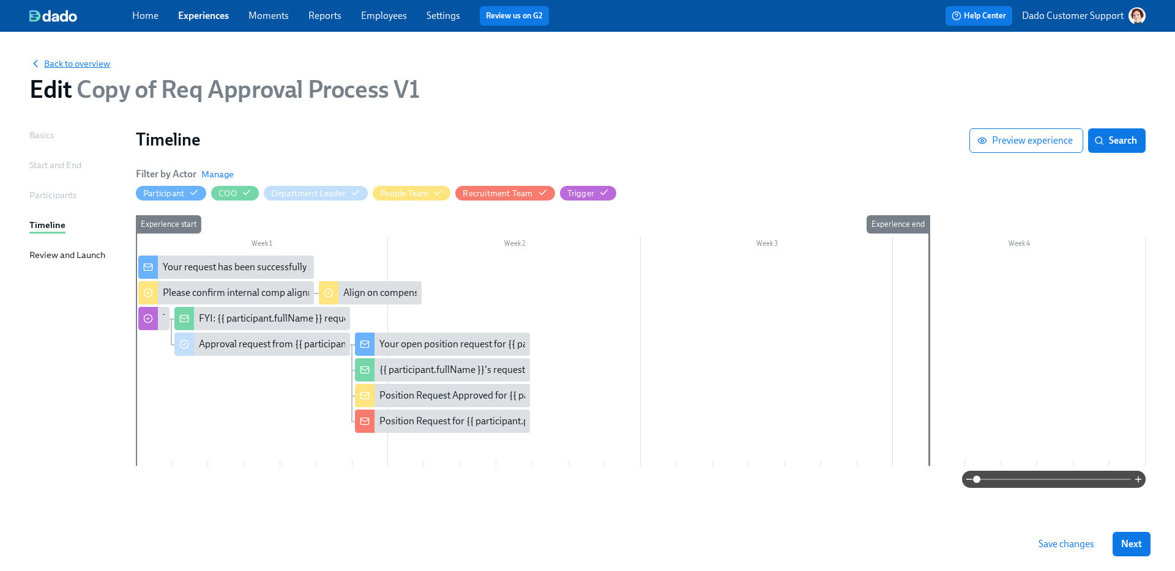
click at [64, 68] on span "Back to overview" at bounding box center [69, 64] width 81 height 12
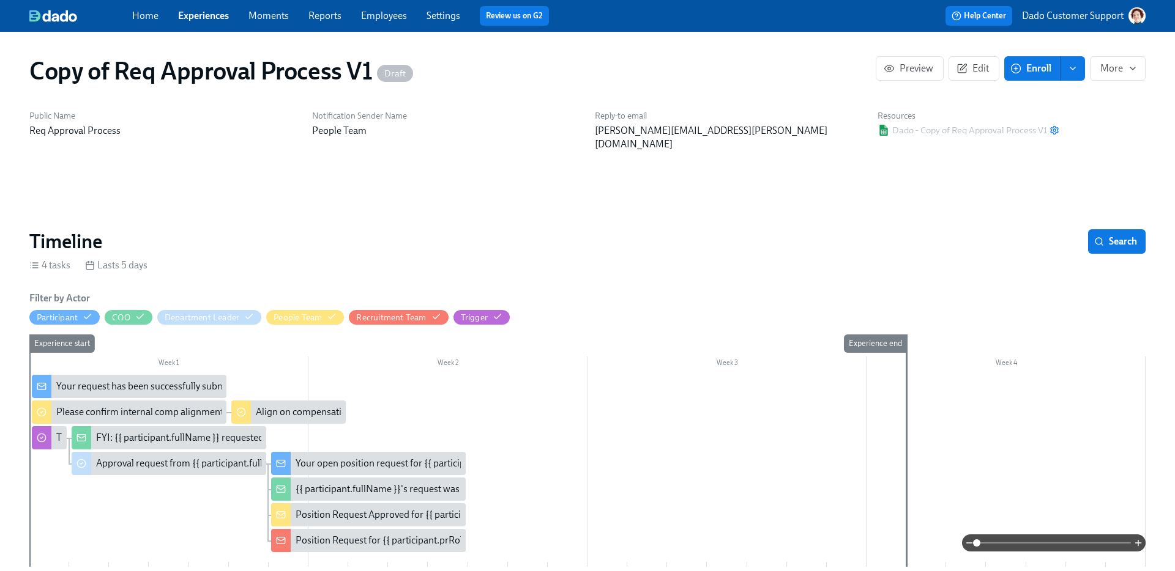
click at [121, 457] on div "Approval request from {{ participant.fullName }}" at bounding box center [169, 463] width 195 height 23
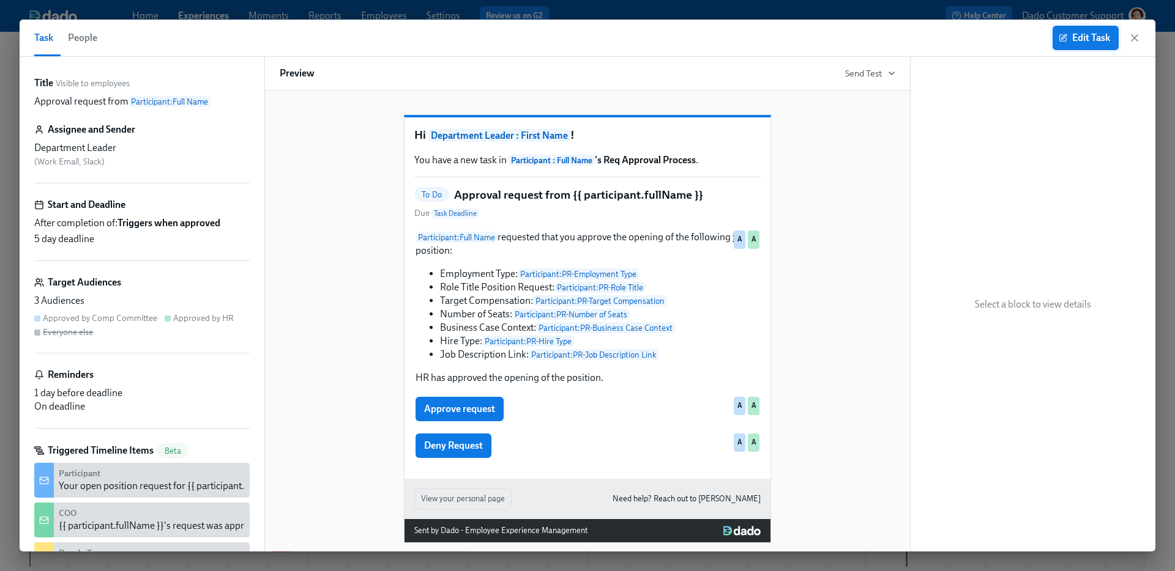
click at [1091, 46] on button "Edit Task" at bounding box center [1085, 38] width 66 height 24
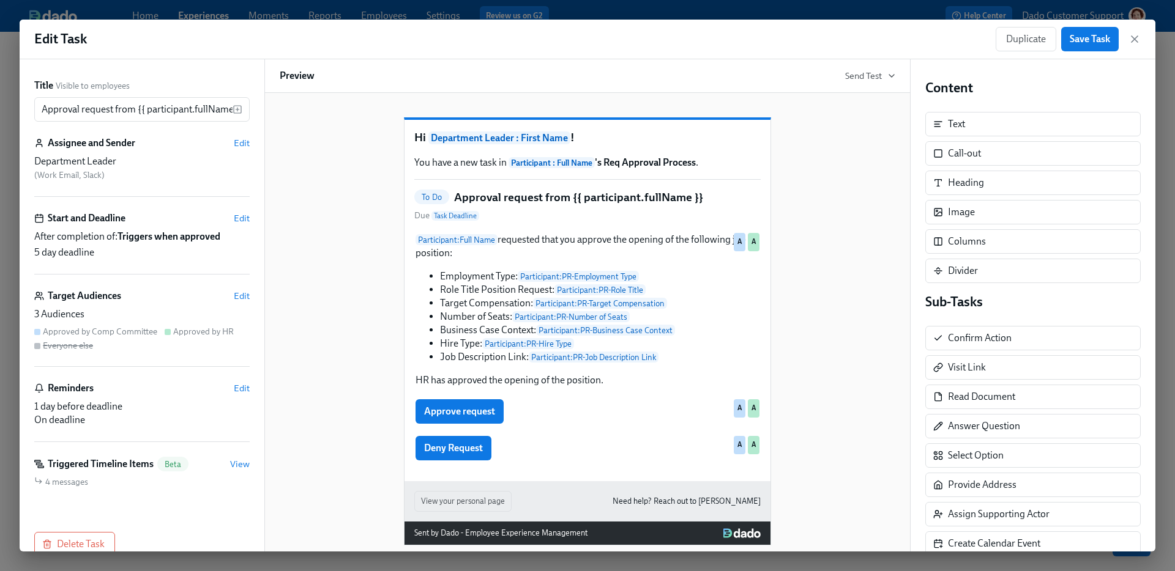
click at [239, 302] on div "Target Audiences Edit" at bounding box center [141, 295] width 215 height 13
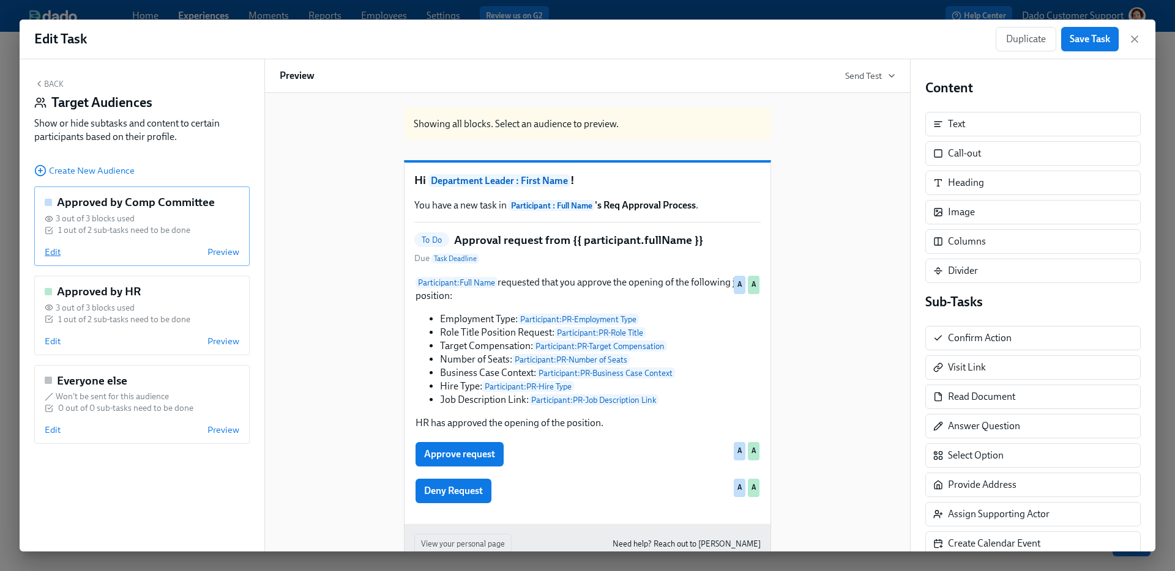
click at [46, 254] on span "Edit" at bounding box center [53, 252] width 16 height 12
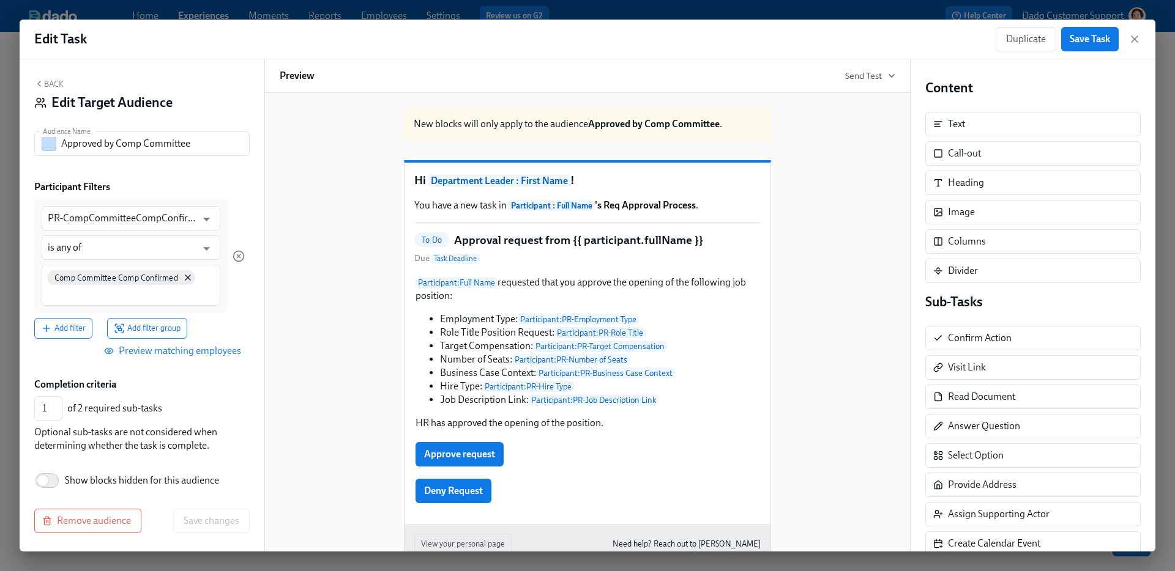
click at [20, 125] on div "Back Edit Target Audience Audience Name Approved by Comp Committee Audience Nam…" at bounding box center [142, 305] width 245 height 492
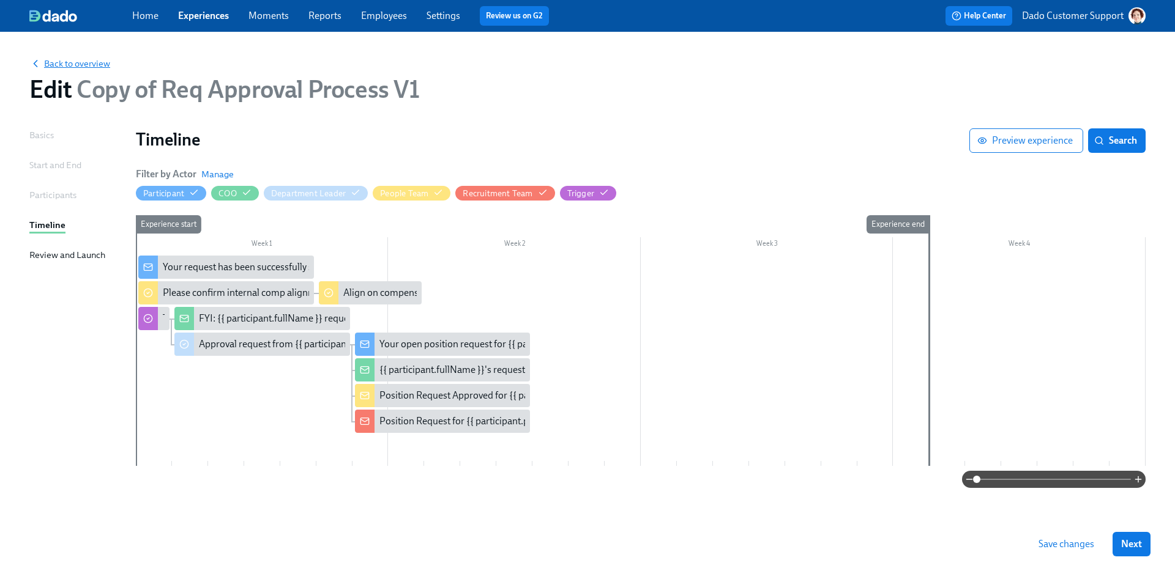
click at [46, 59] on span "Back to overview" at bounding box center [69, 64] width 81 height 12
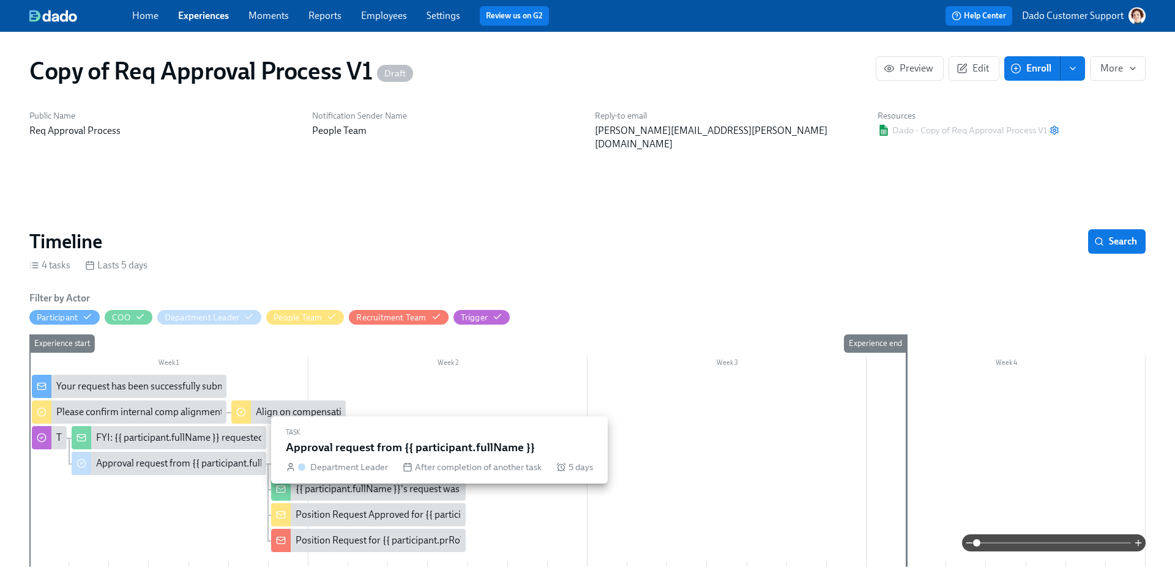
click at [152, 457] on div "Approval request from {{ participant.fullName }}" at bounding box center [196, 463] width 201 height 13
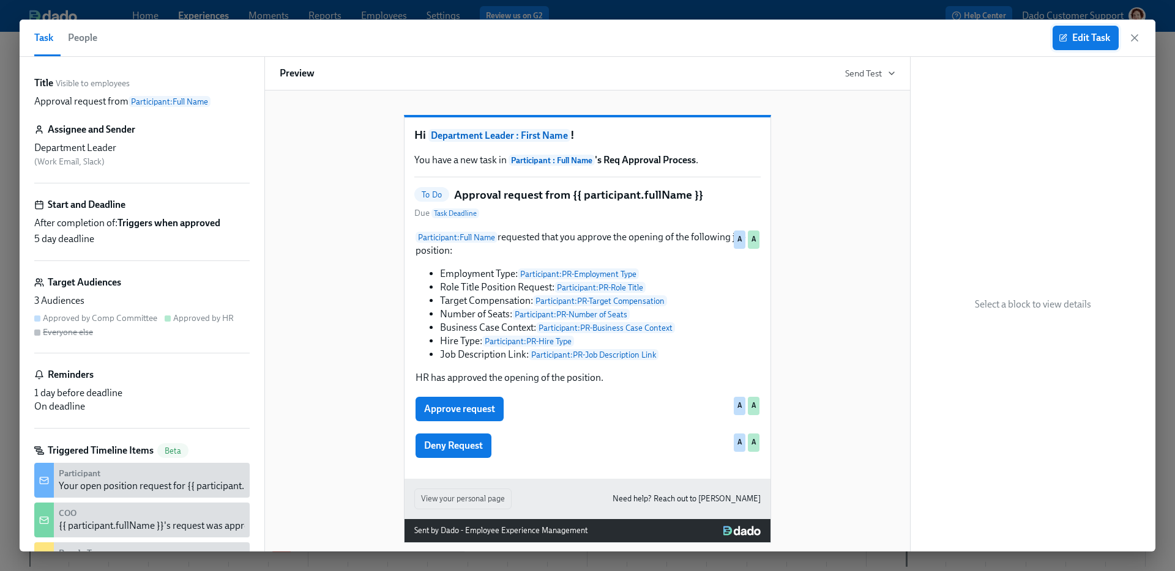
click at [1083, 43] on button "Edit Task" at bounding box center [1085, 38] width 66 height 24
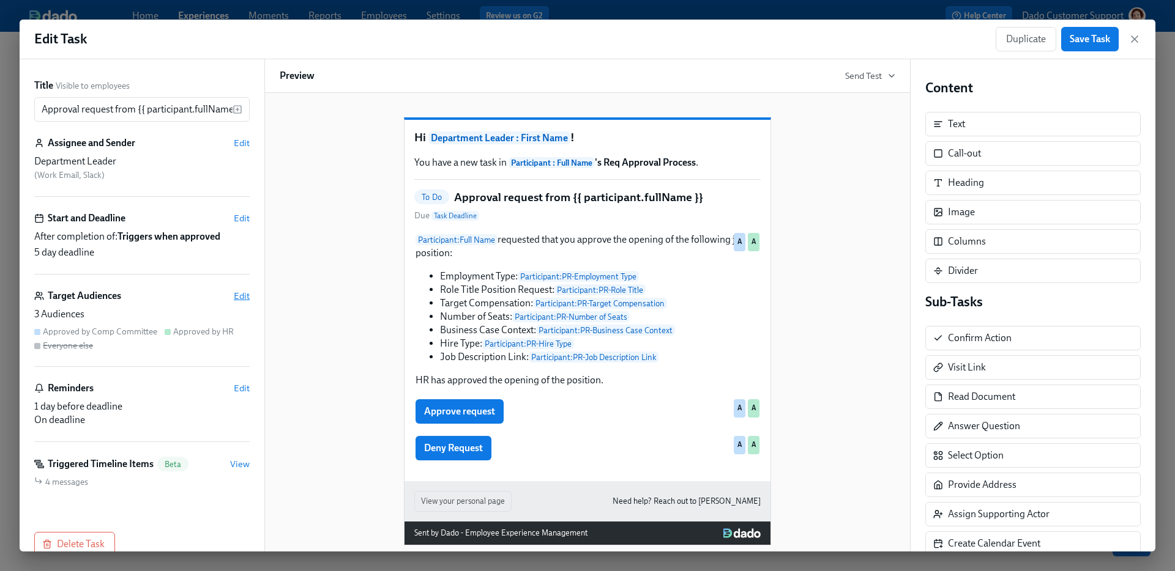
click at [236, 298] on span "Edit" at bounding box center [242, 296] width 16 height 12
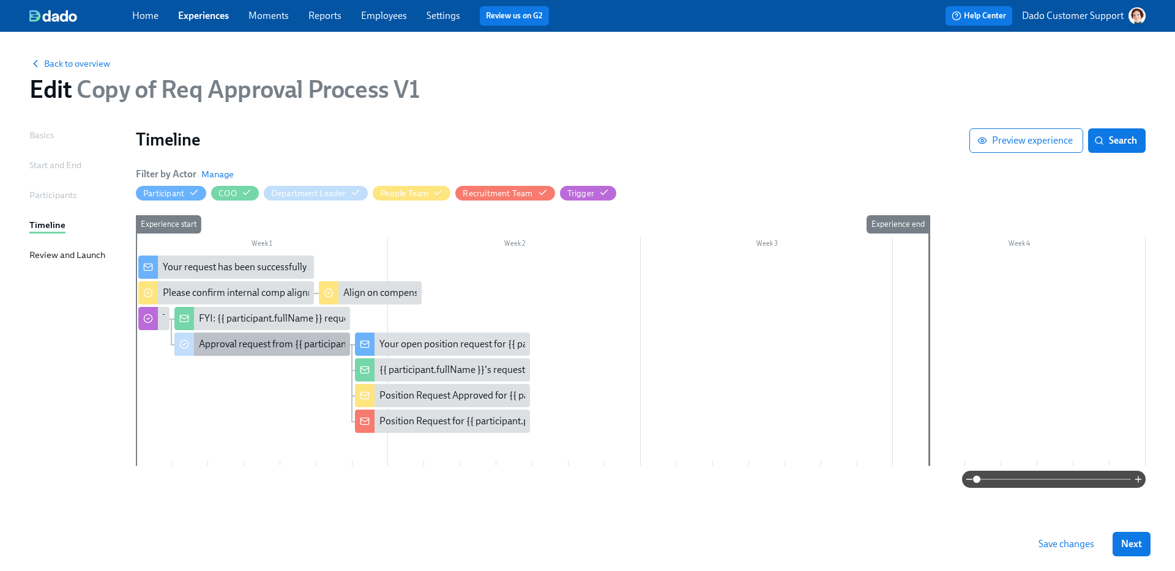
click at [240, 346] on div "Approval request from {{ participant.fullName }}" at bounding box center [299, 344] width 201 height 13
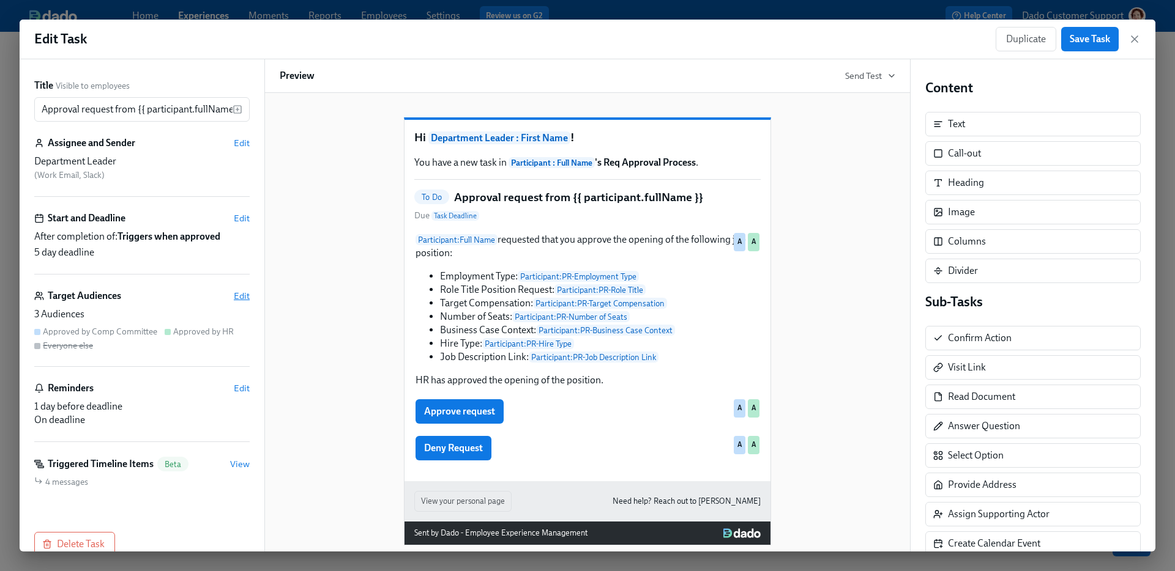
click at [244, 299] on span "Edit" at bounding box center [242, 296] width 16 height 12
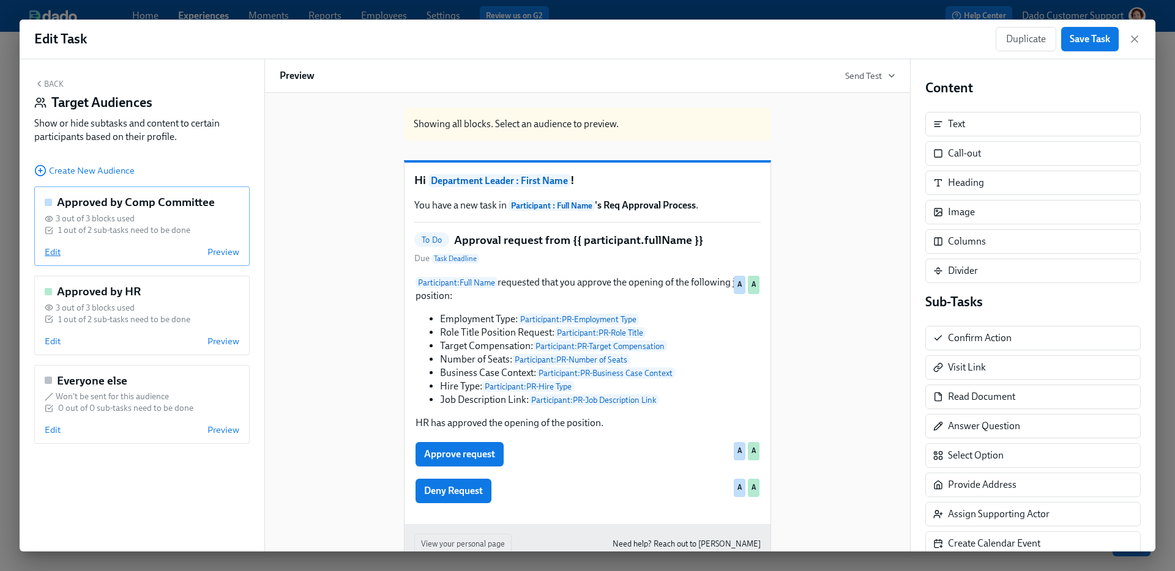
click at [55, 248] on span "Edit" at bounding box center [53, 252] width 16 height 12
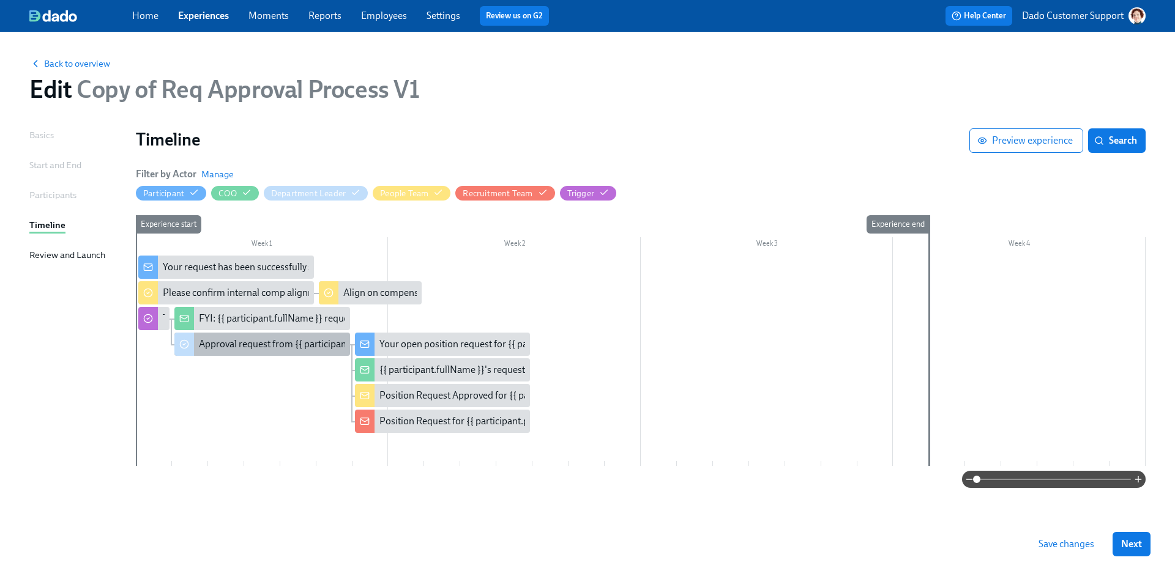
click at [217, 333] on div "Approval request from {{ participant.fullName }}" at bounding box center [262, 344] width 176 height 23
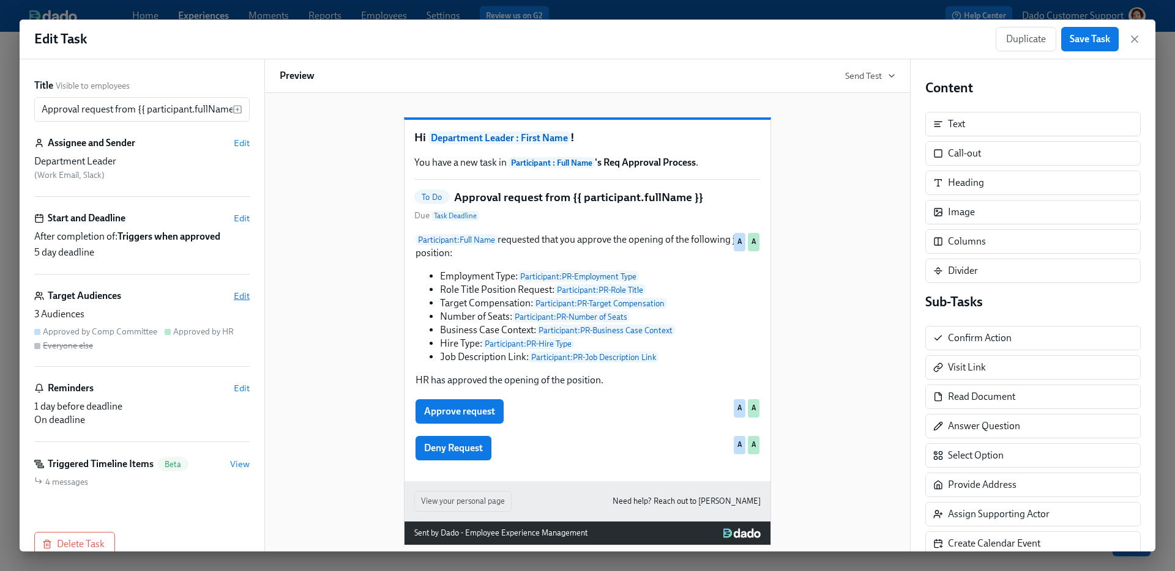
click at [243, 293] on span "Edit" at bounding box center [242, 296] width 16 height 12
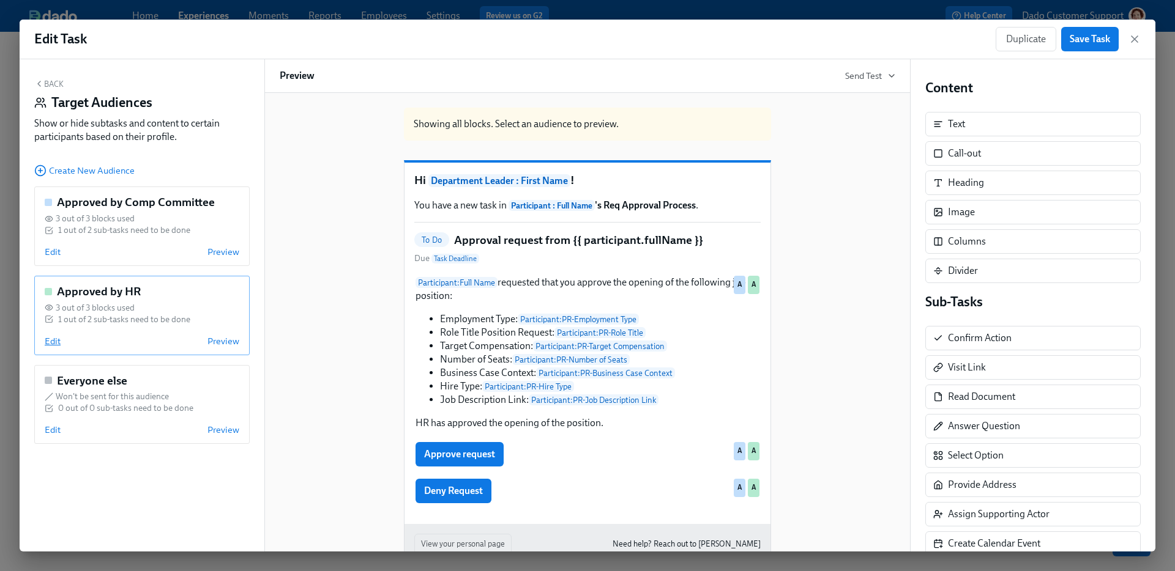
click at [53, 338] on span "Edit" at bounding box center [53, 341] width 16 height 12
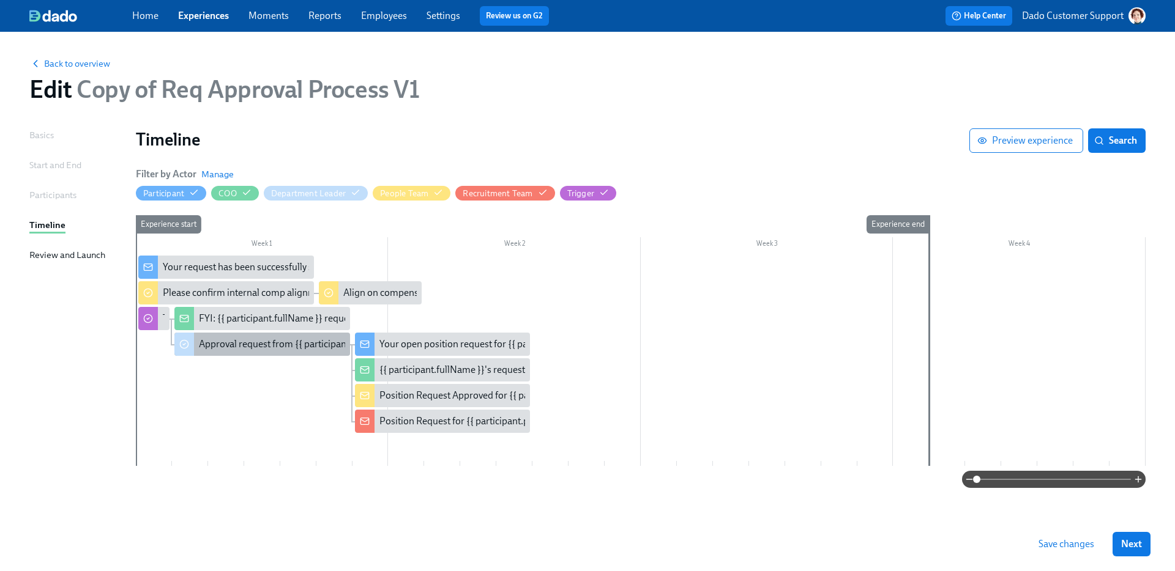
click at [240, 336] on div "Approval request from {{ participant.fullName }}" at bounding box center [262, 344] width 176 height 23
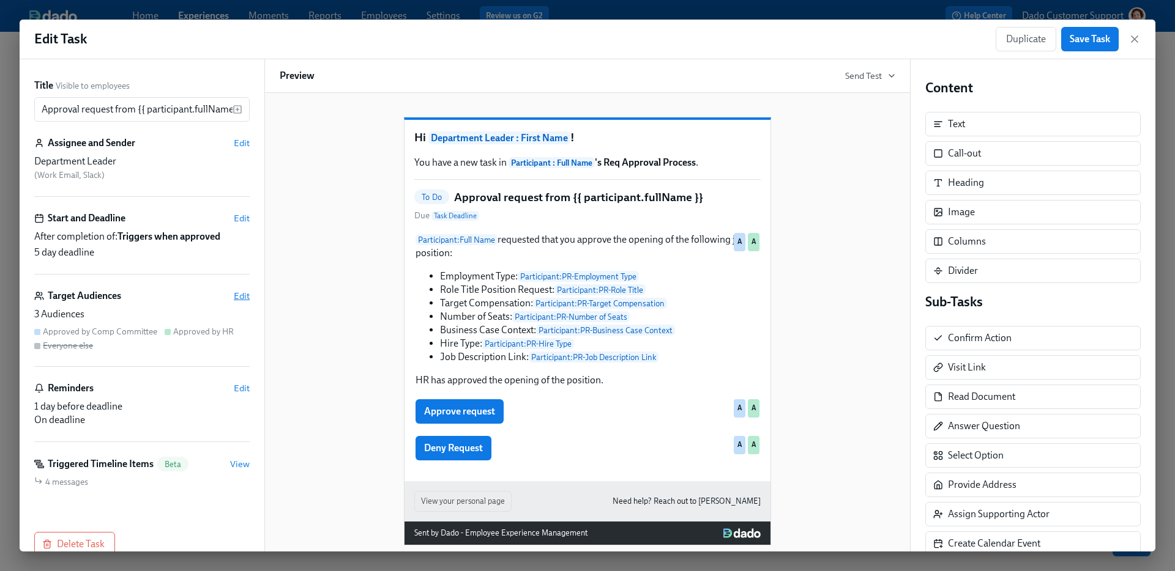
click at [242, 295] on span "Edit" at bounding box center [242, 296] width 16 height 12
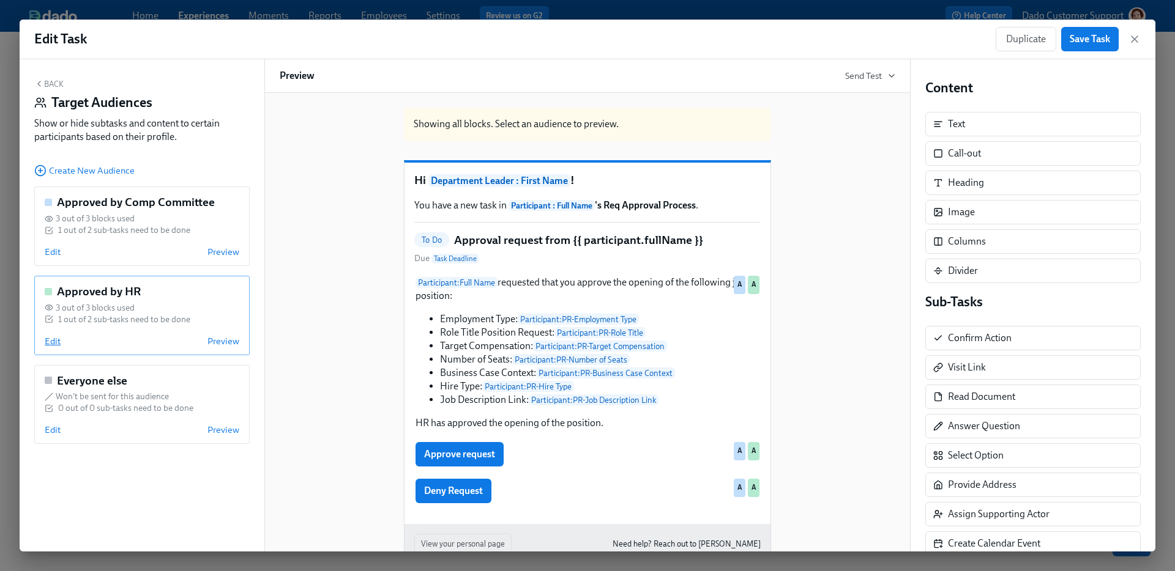
click at [53, 344] on span "Edit" at bounding box center [53, 341] width 16 height 12
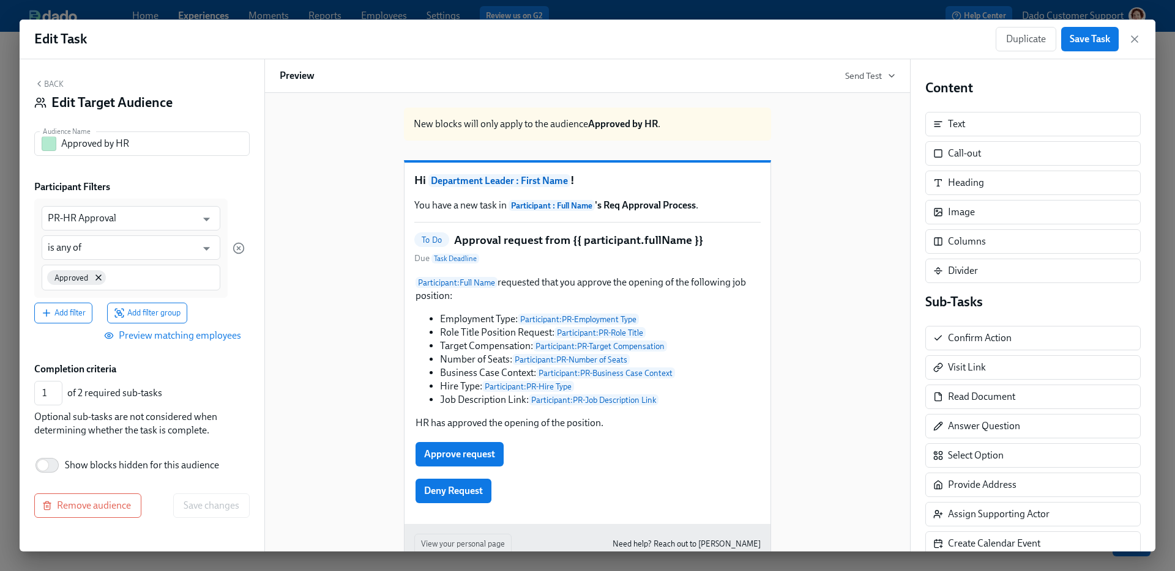
click at [13, 291] on div "Edit Task Duplicate Save Task Back Edit Target Audience Audience Name Approved …" at bounding box center [587, 285] width 1175 height 571
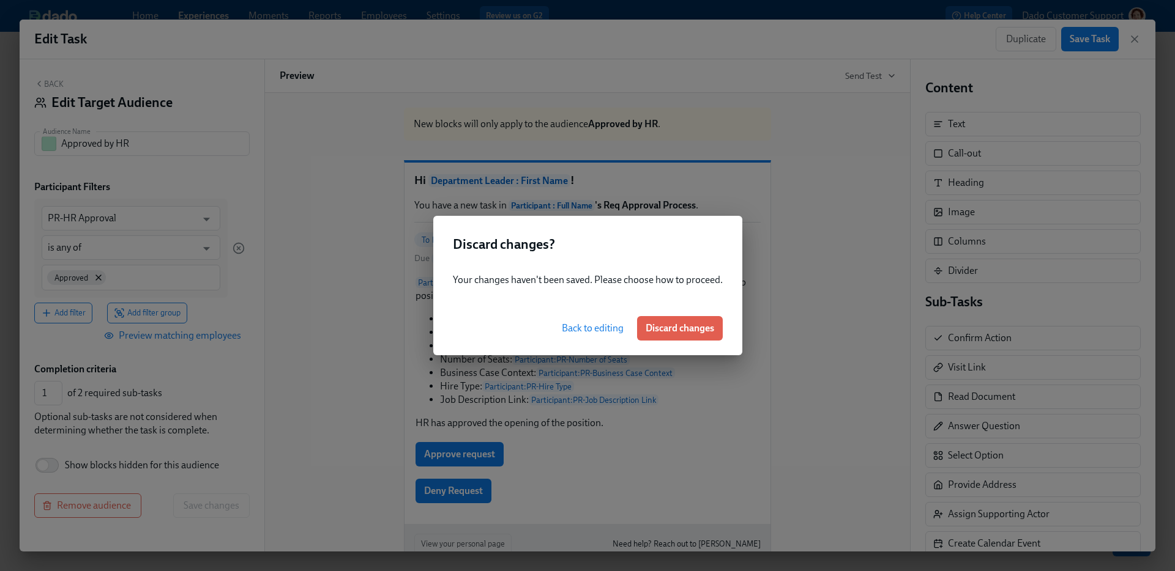
click at [584, 326] on span "Back to editing" at bounding box center [593, 328] width 62 height 12
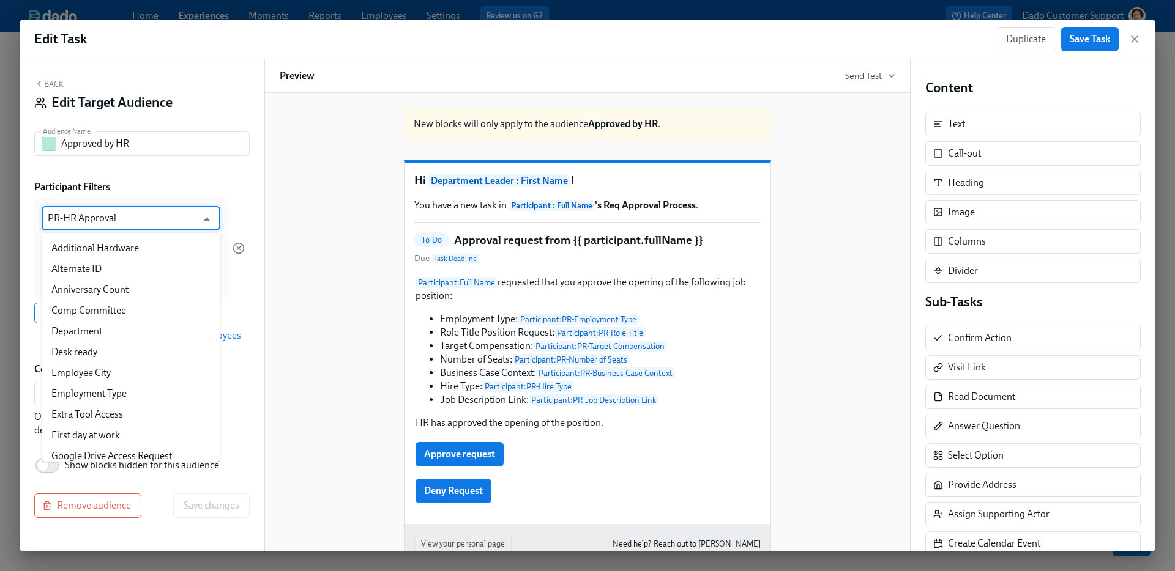
click at [141, 215] on input "PR-HR Approval" at bounding box center [122, 218] width 149 height 24
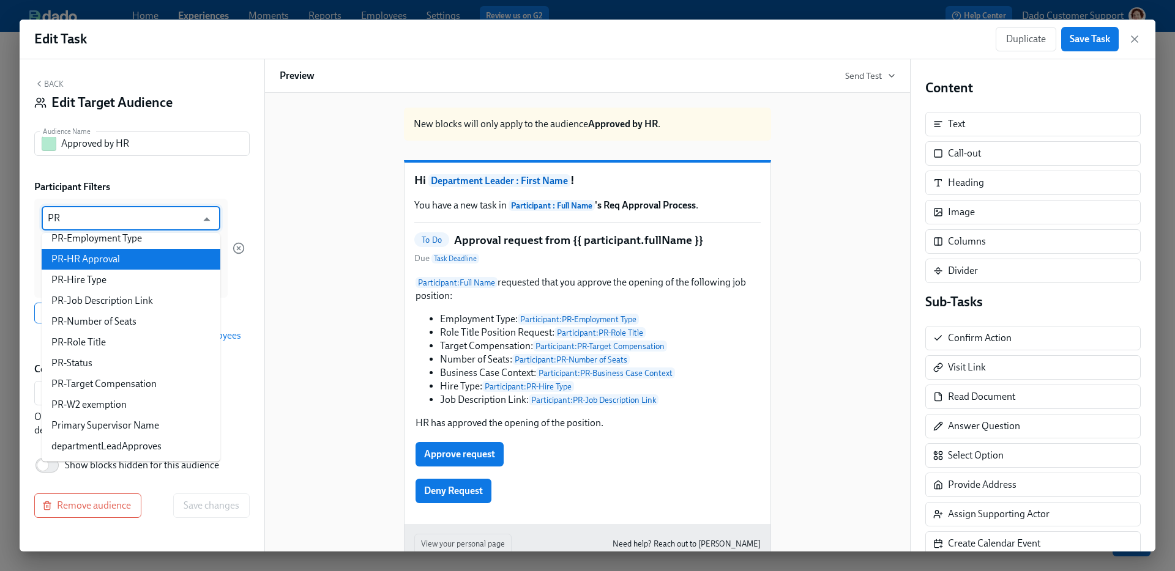
scroll to position [106, 0]
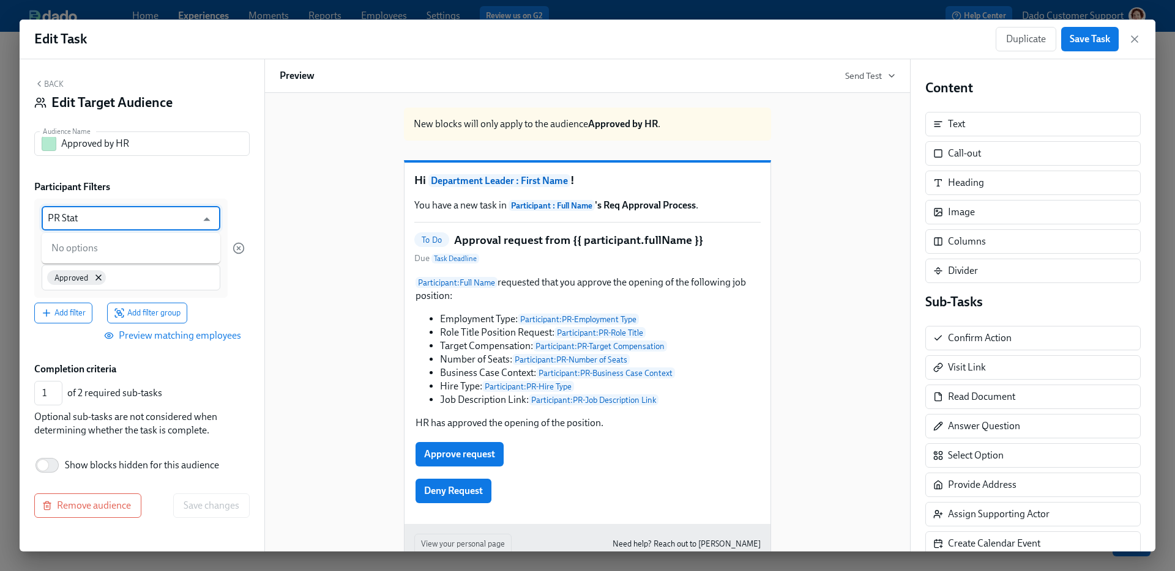
type input "PR Statu"
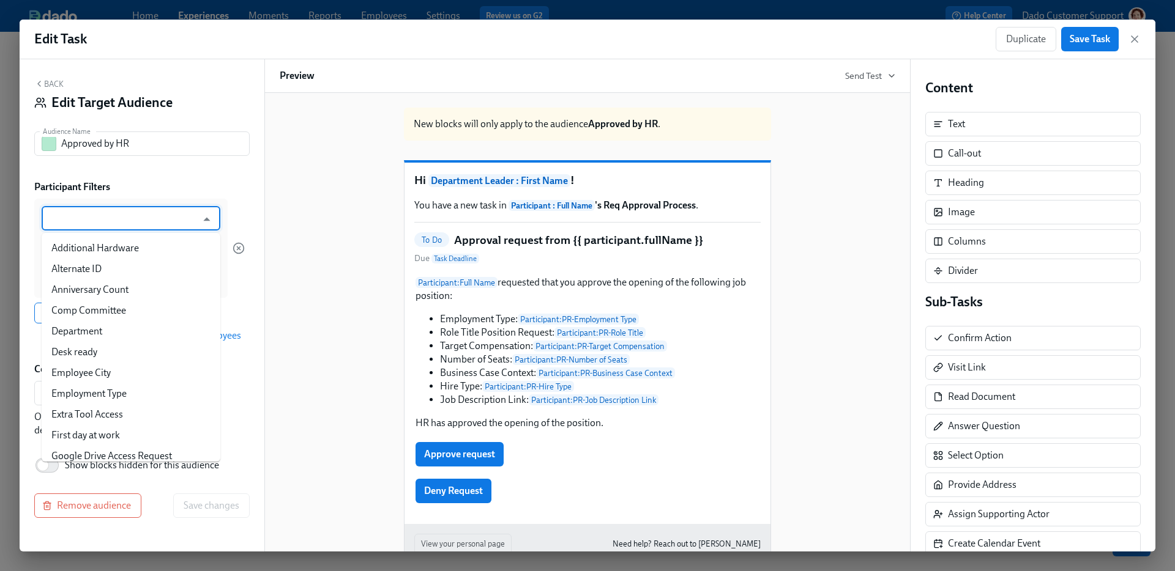
scroll to position [250, 0]
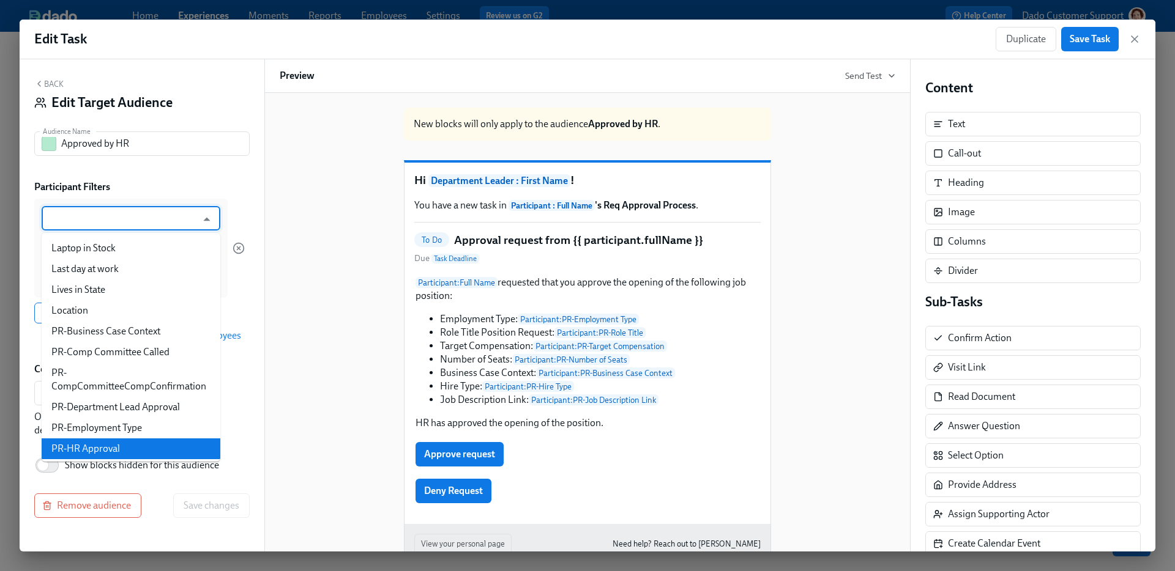
type input "PR-HR Approval"
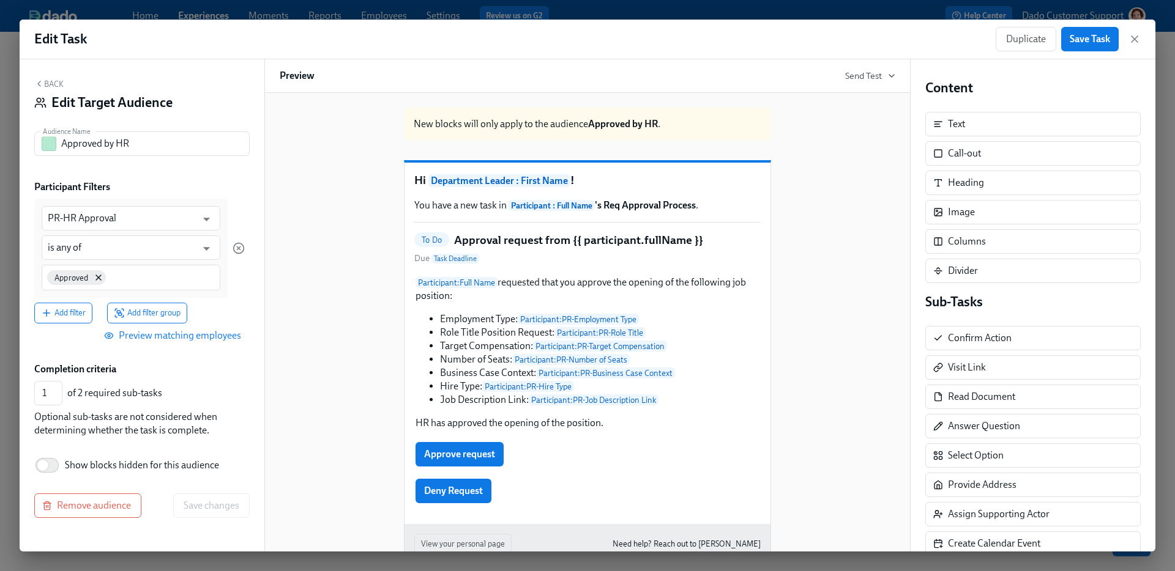
click at [171, 13] on div "Edit Task Duplicate Save Task Back Edit Target Audience Audience Name Approved …" at bounding box center [587, 285] width 1175 height 571
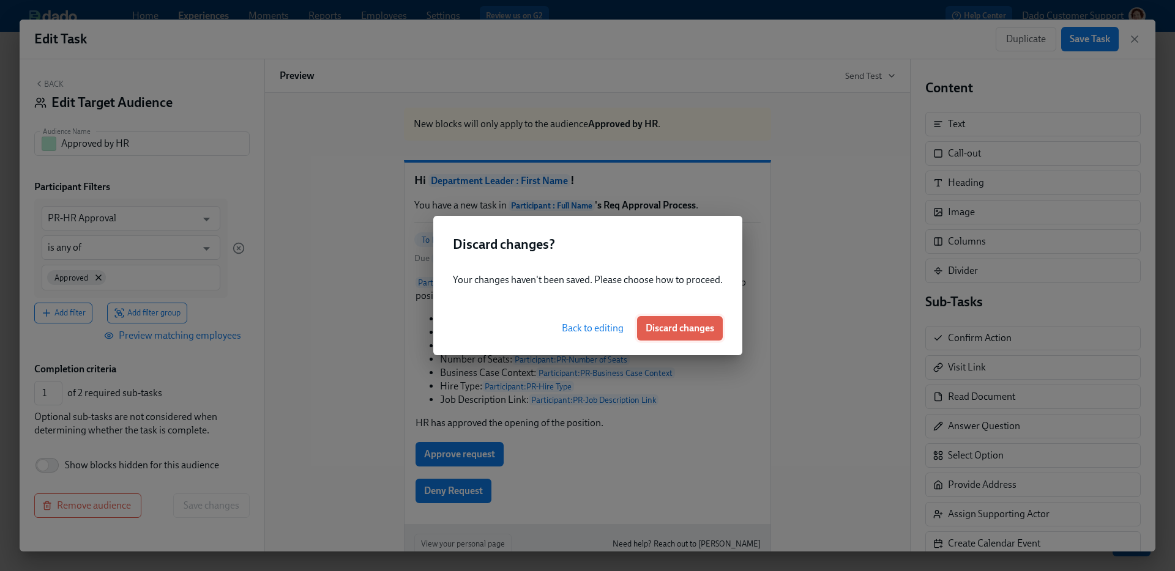
click at [678, 330] on span "Discard changes" at bounding box center [679, 328] width 69 height 12
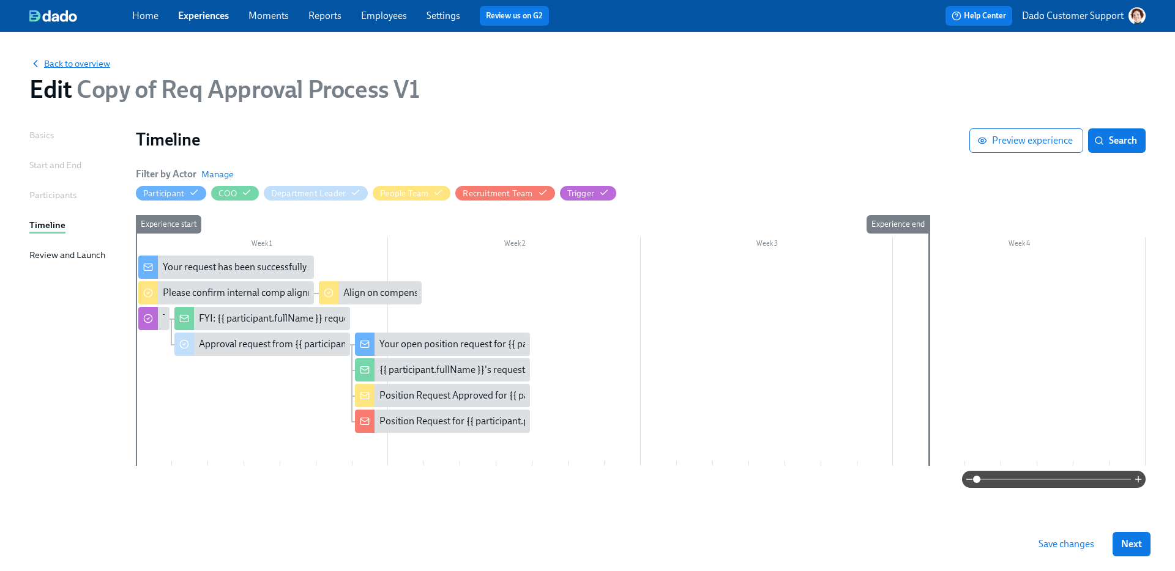
click at [74, 61] on span "Back to overview" at bounding box center [69, 64] width 81 height 12
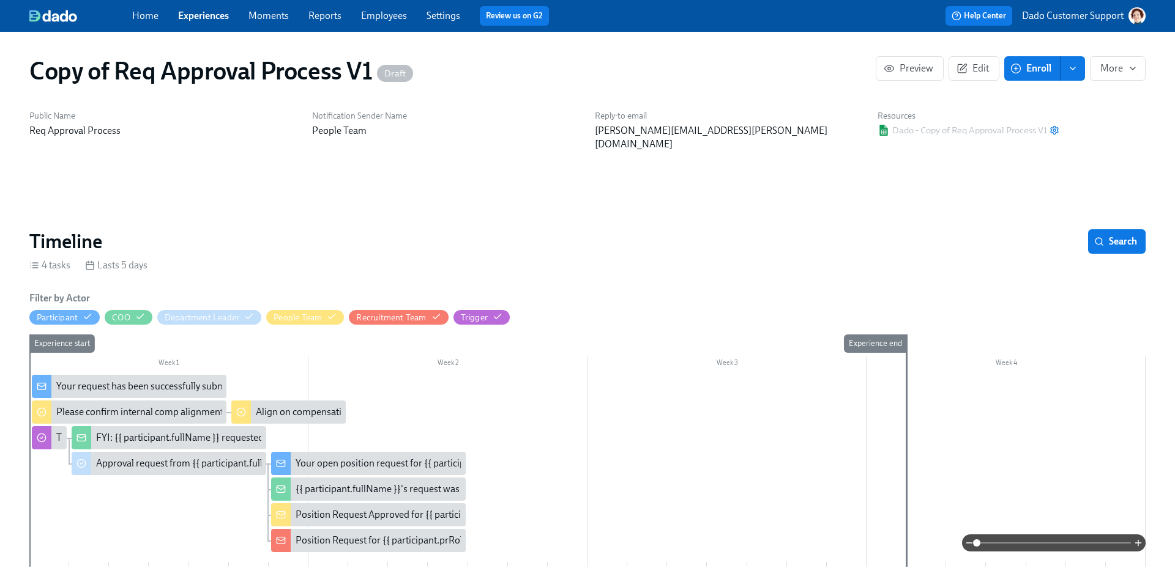
scroll to position [249, 0]
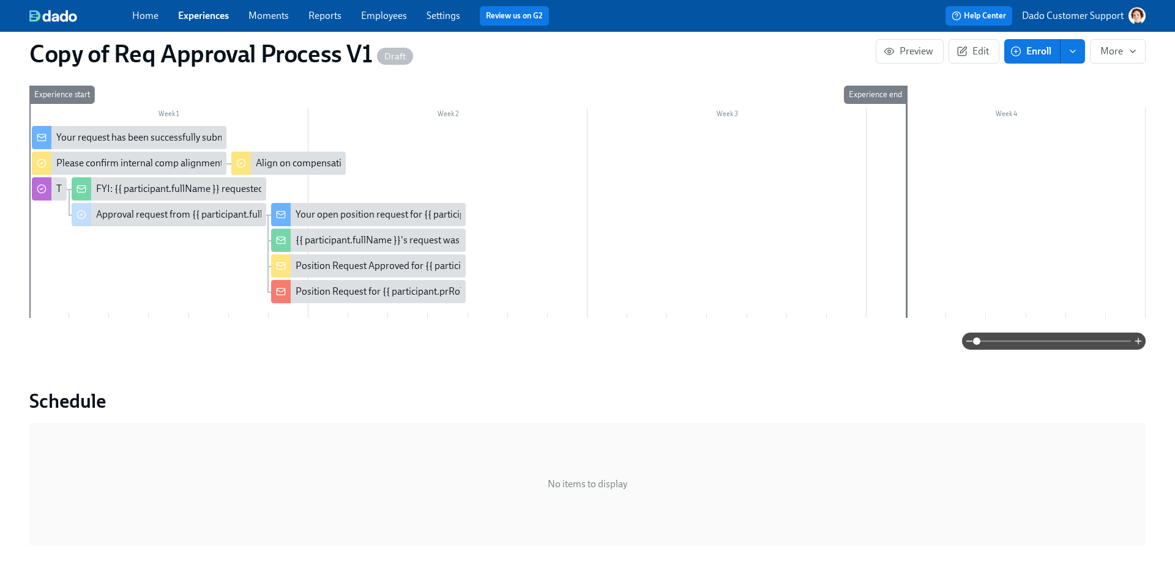
click at [1069, 333] on span at bounding box center [1053, 341] width 154 height 17
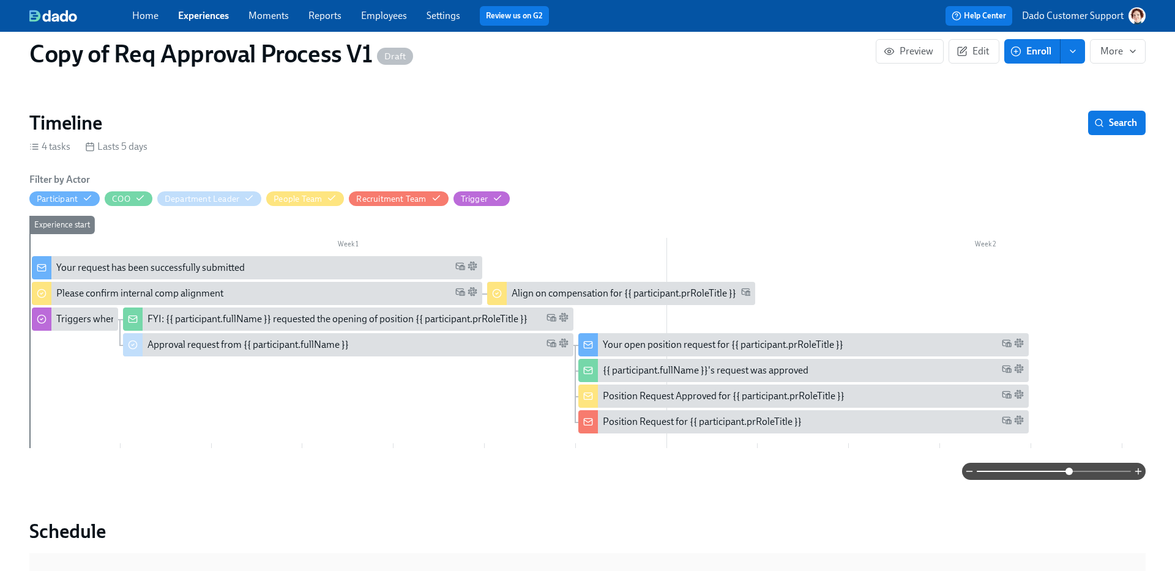
scroll to position [117, 0]
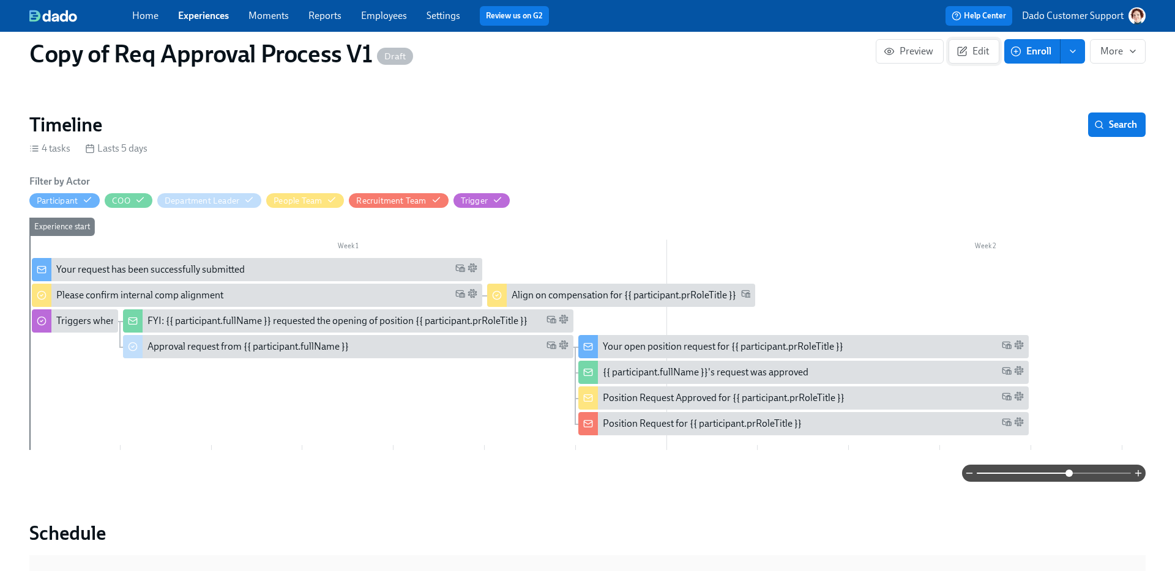
click at [980, 50] on span "Edit" at bounding box center [974, 51] width 30 height 12
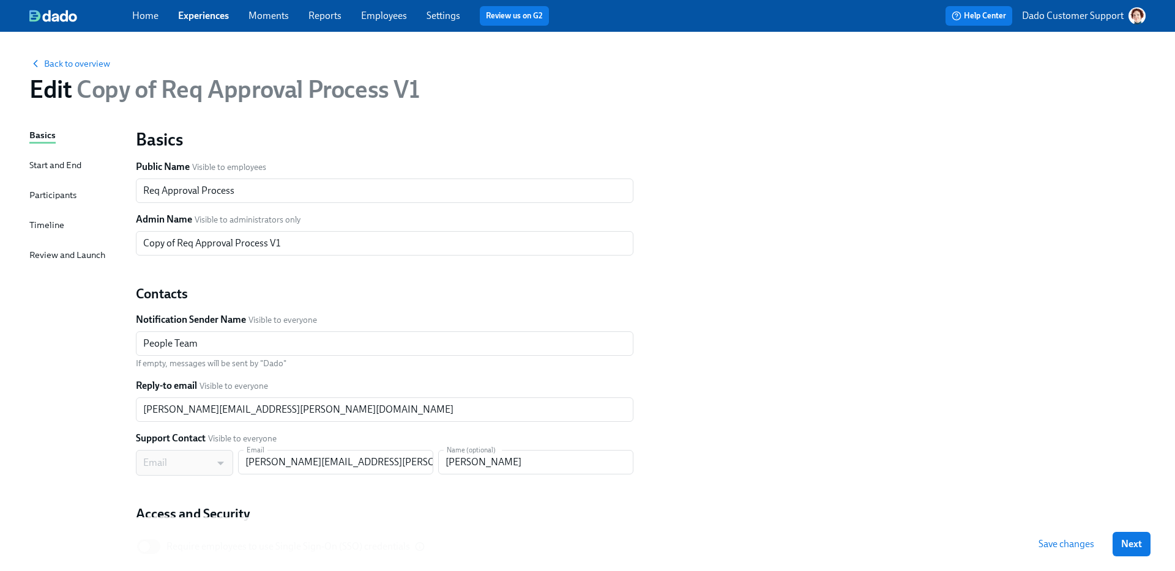
click at [44, 223] on div "Timeline" at bounding box center [46, 224] width 35 height 13
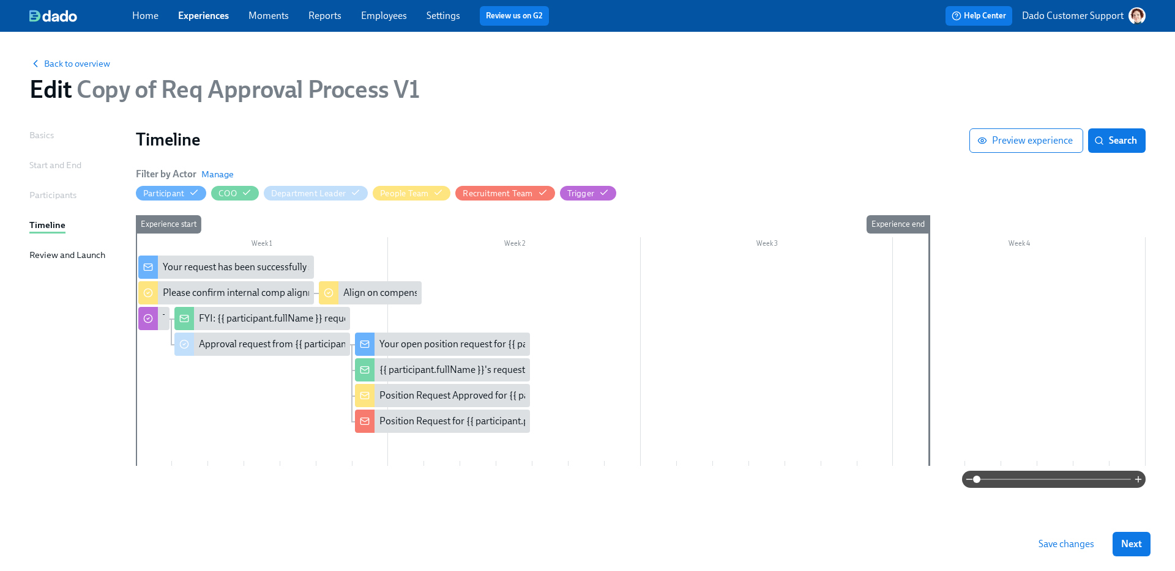
drag, startPoint x: 265, startPoint y: 395, endPoint x: 374, endPoint y: 13, distance: 396.5
click at [0, 0] on div "Home Experiences Moments Reports Employees Settings Review us on G2 Help Center…" at bounding box center [587, 285] width 1175 height 571
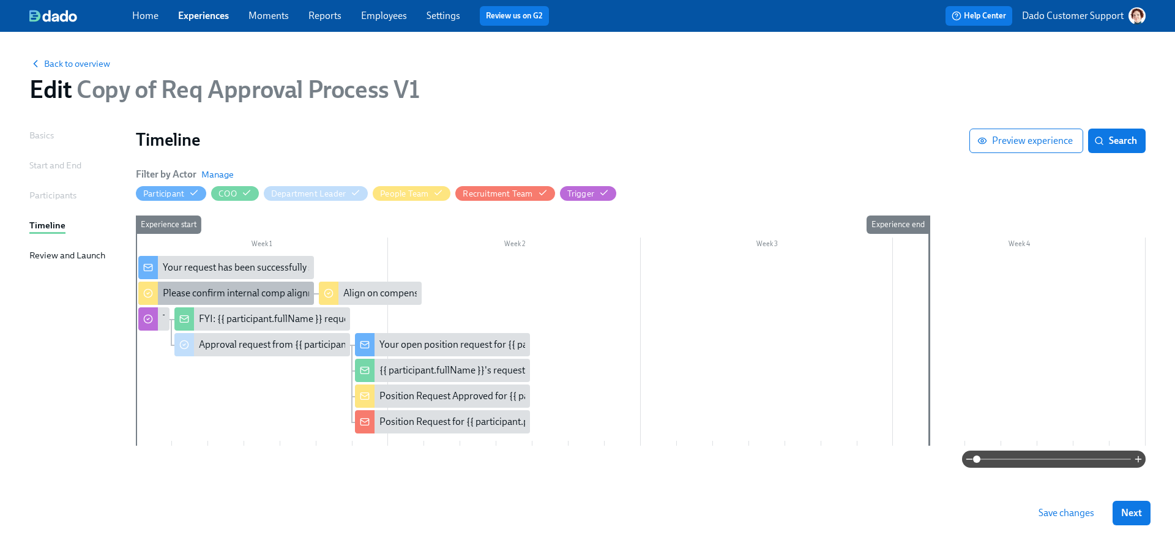
click at [193, 294] on div "Please confirm internal comp alignment" at bounding box center [246, 292] width 167 height 13
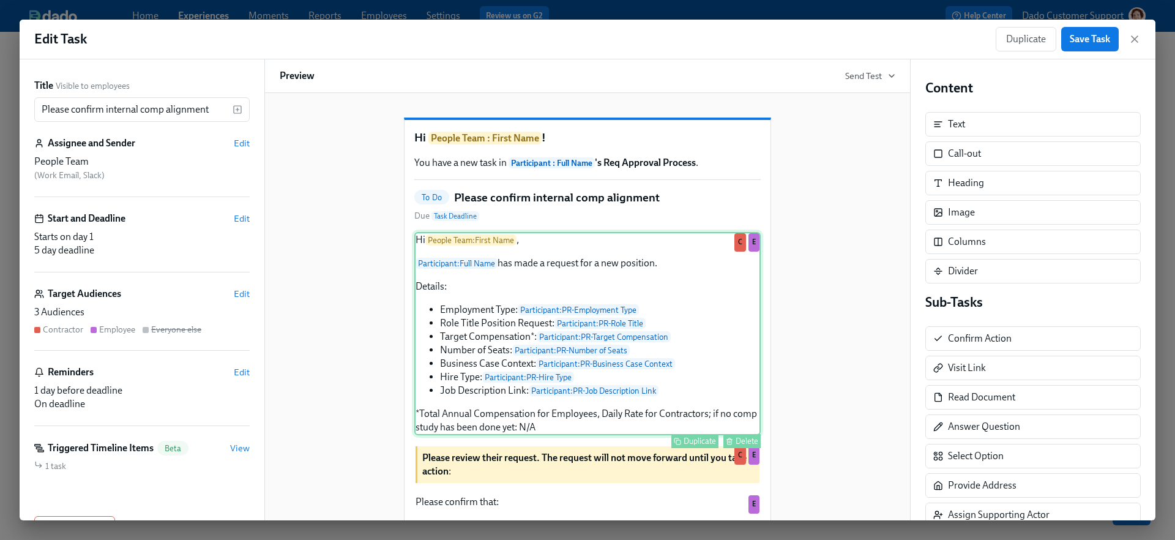
scroll to position [392, 0]
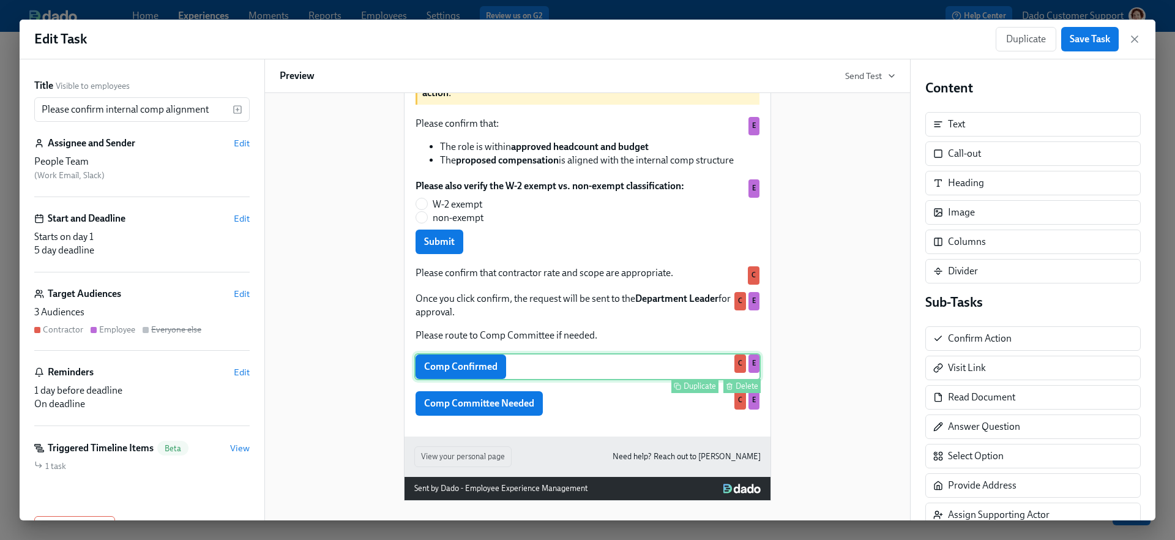
click at [513, 372] on div "Comp Confirmed Duplicate Delete C E" at bounding box center [587, 366] width 346 height 27
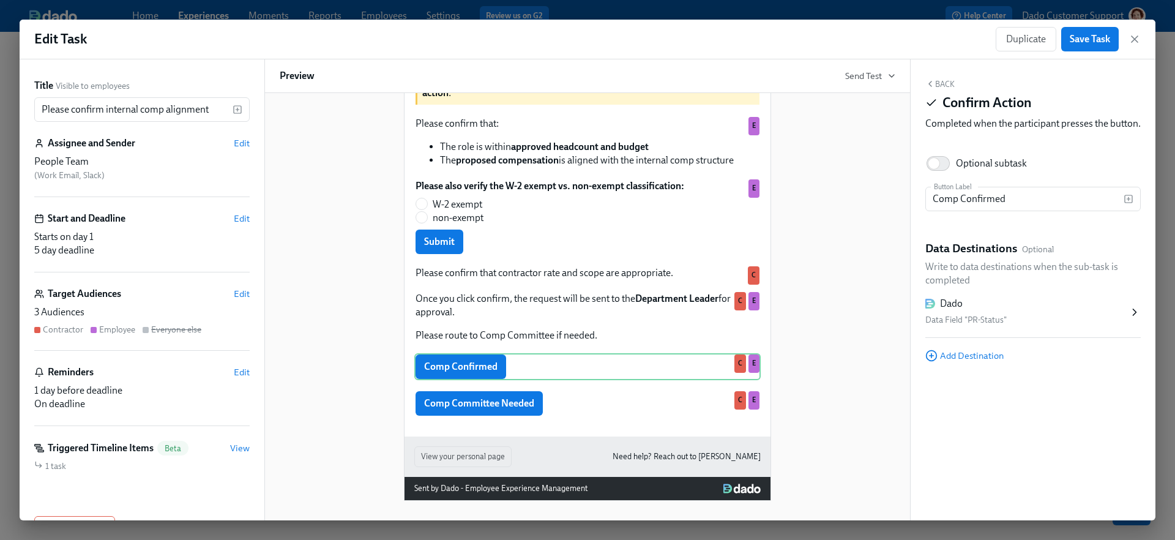
click at [968, 310] on div "Dado" at bounding box center [1026, 303] width 203 height 13
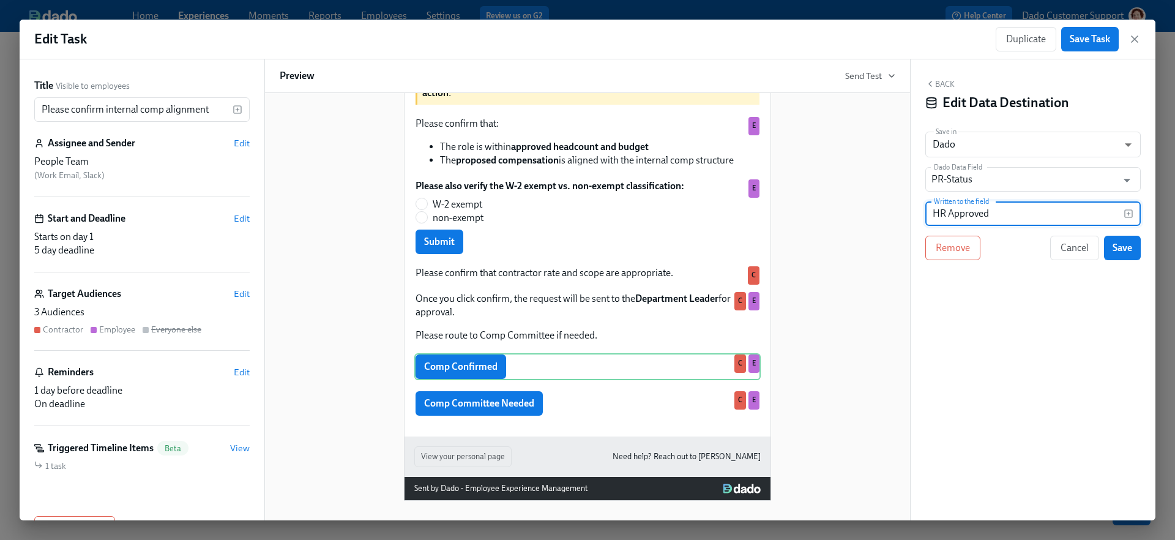
click at [1008, 214] on input "HR Approved" at bounding box center [1024, 213] width 198 height 24
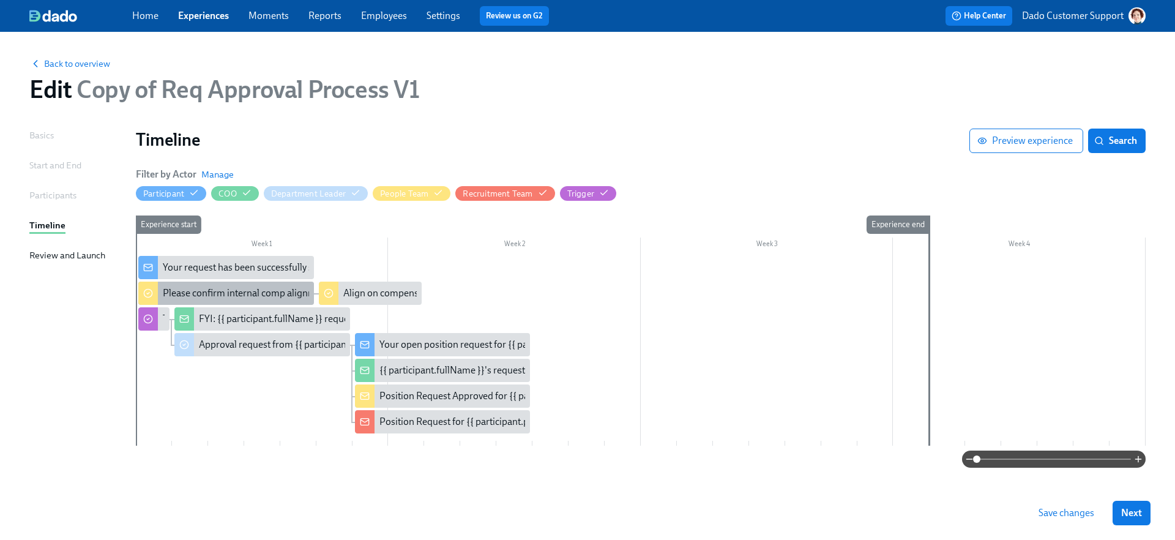
click at [270, 291] on div "Please confirm internal comp alignment" at bounding box center [246, 292] width 167 height 13
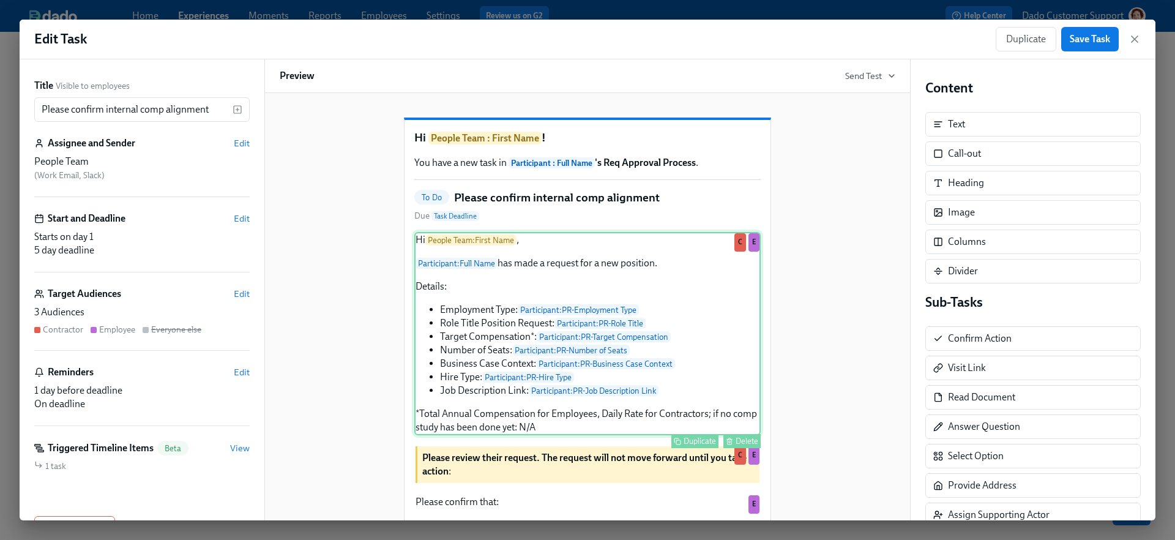
scroll to position [392, 0]
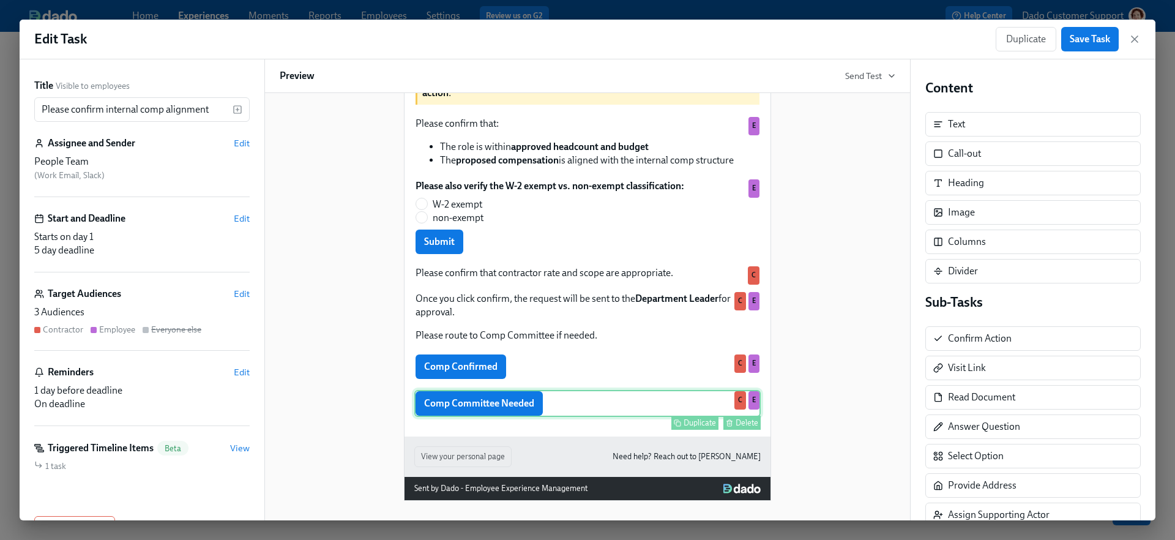
click at [571, 410] on div "Comp Committee Needed Duplicate Delete C E" at bounding box center [587, 403] width 346 height 27
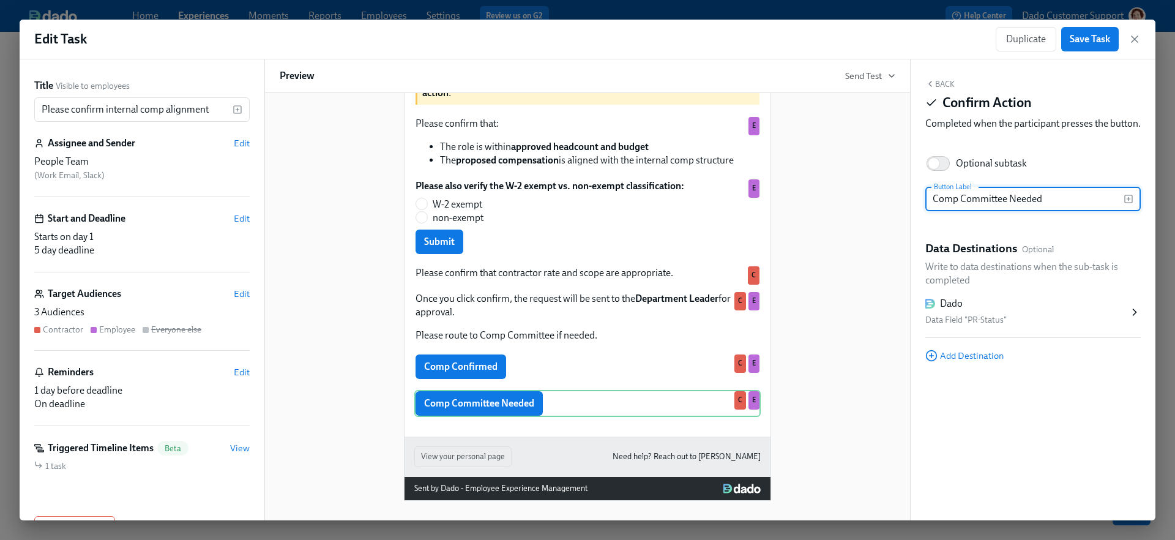
click at [1032, 310] on div "Dado" at bounding box center [1026, 303] width 203 height 13
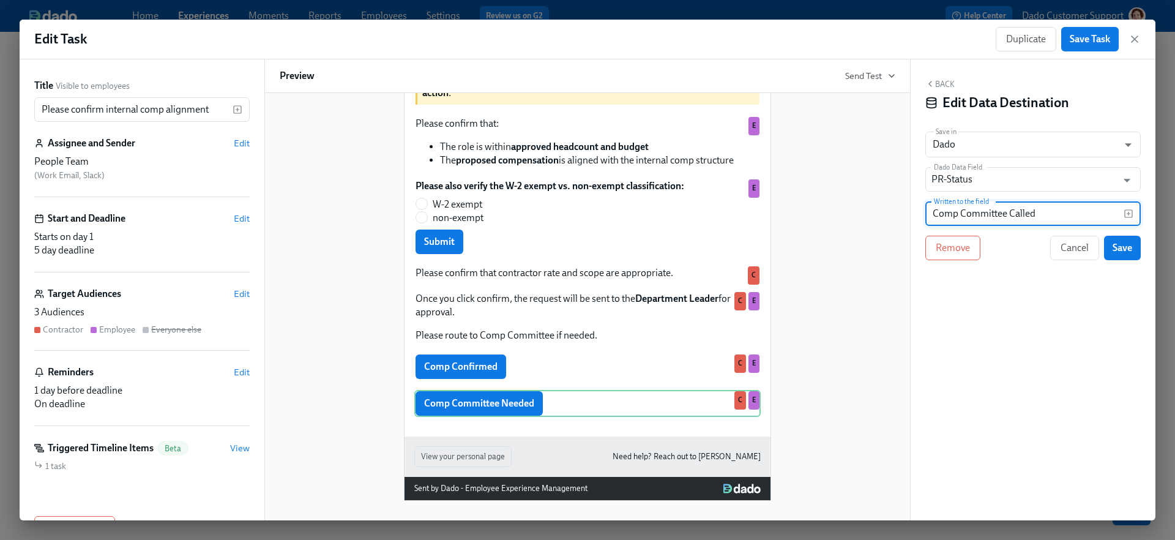
click at [1014, 207] on input "Comp Committee Called" at bounding box center [1024, 213] width 198 height 24
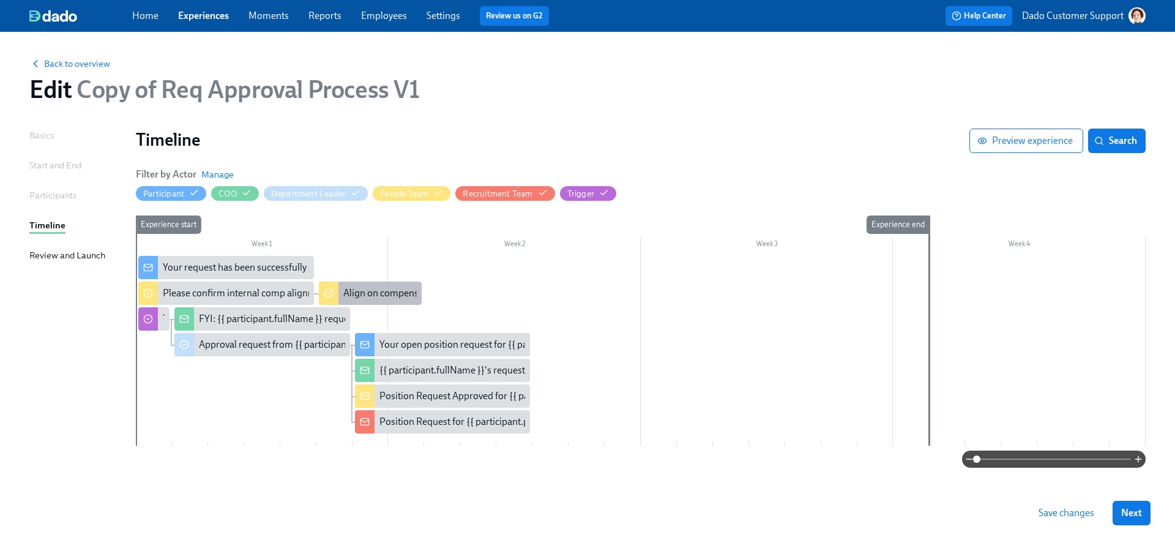
click at [395, 289] on div "Align on compensation for {{ participant.prRoleTitle }}" at bounding box center [455, 292] width 225 height 13
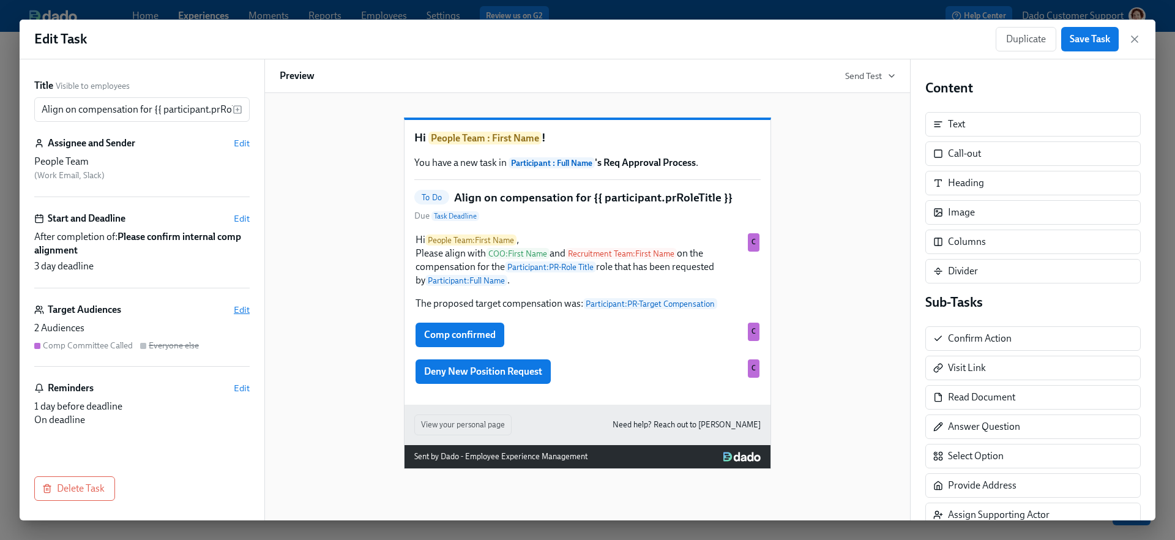
click at [242, 303] on span "Edit" at bounding box center [242, 309] width 16 height 12
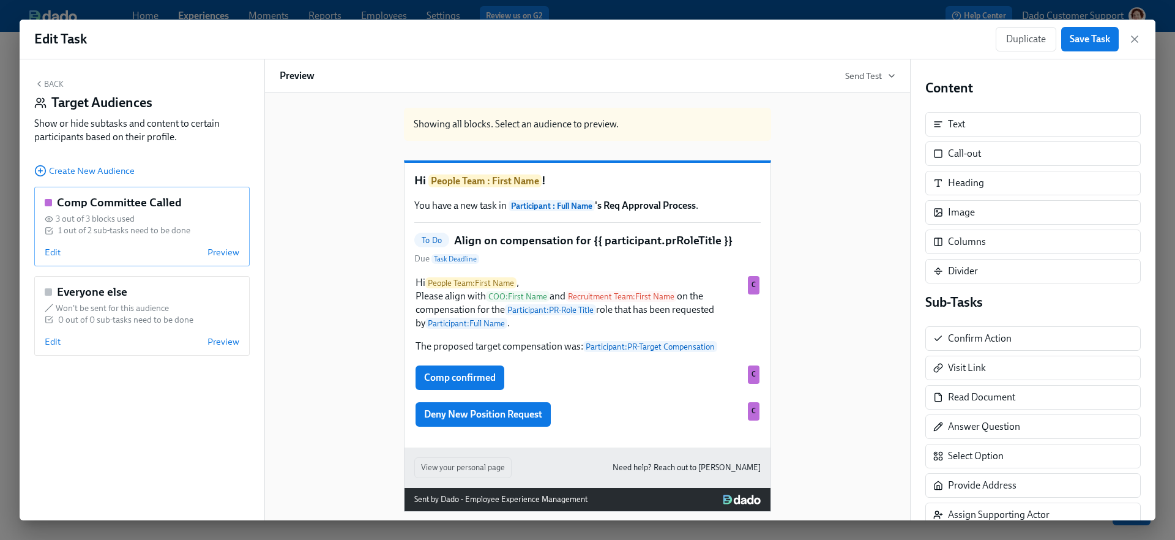
click at [62, 259] on div "Comp Committee Called 3 out of 3 blocks used 1 out of 2 sub-tasks need to be do…" at bounding box center [141, 227] width 215 height 80
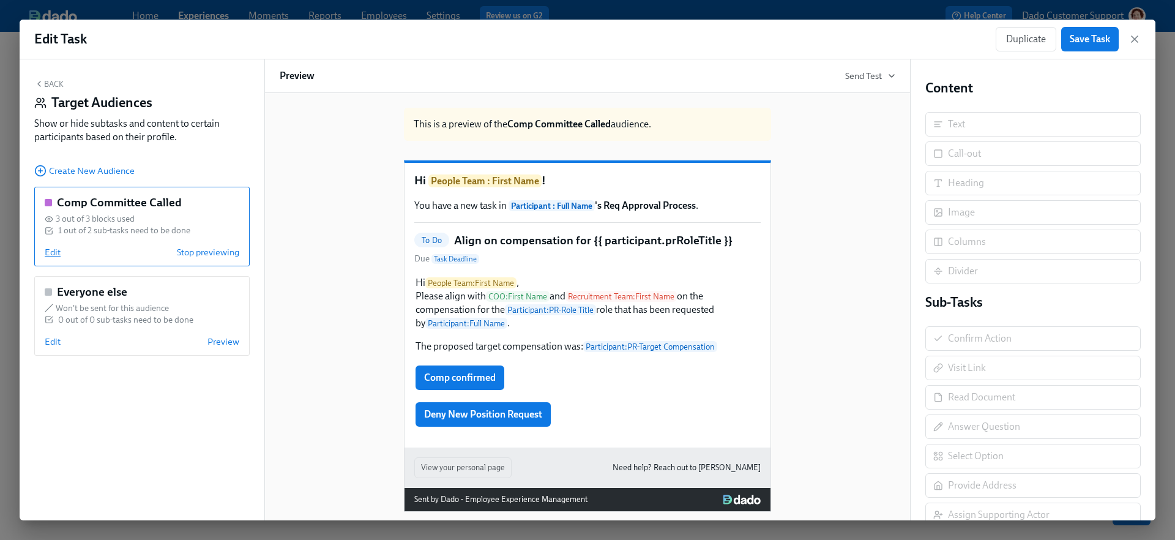
click at [51, 250] on span "Edit" at bounding box center [53, 252] width 16 height 12
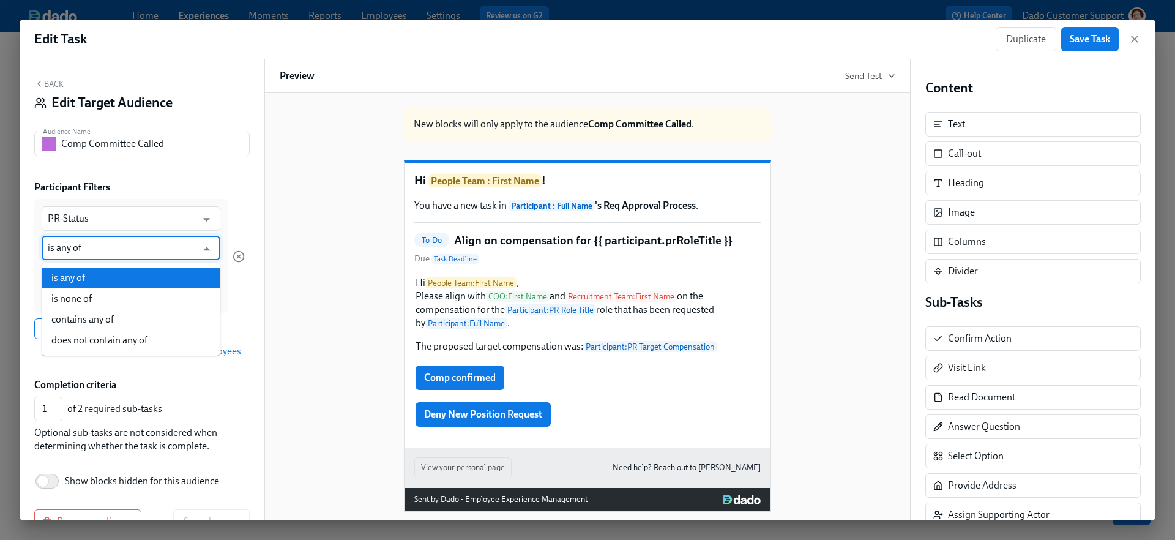
drag, startPoint x: 51, startPoint y: 250, endPoint x: 65, endPoint y: 182, distance: 69.5
click at [65, 185] on div "Participant Filters PR-Status ​ is any of ​ Comp Committee Called Add filter Ad…" at bounding box center [141, 271] width 215 height 183
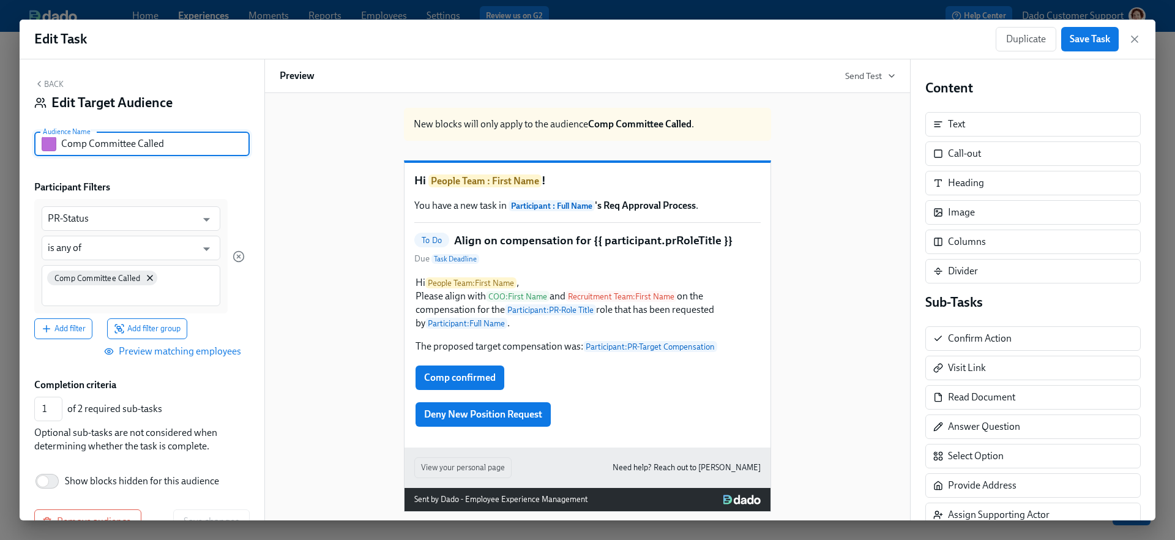
click at [98, 139] on input "Comp Committee Called" at bounding box center [155, 144] width 188 height 24
type input "Comp Committee Called"
click at [45, 90] on div "Back Edit Target Audience" at bounding box center [141, 98] width 215 height 38
click at [46, 83] on button "Back" at bounding box center [48, 84] width 29 height 10
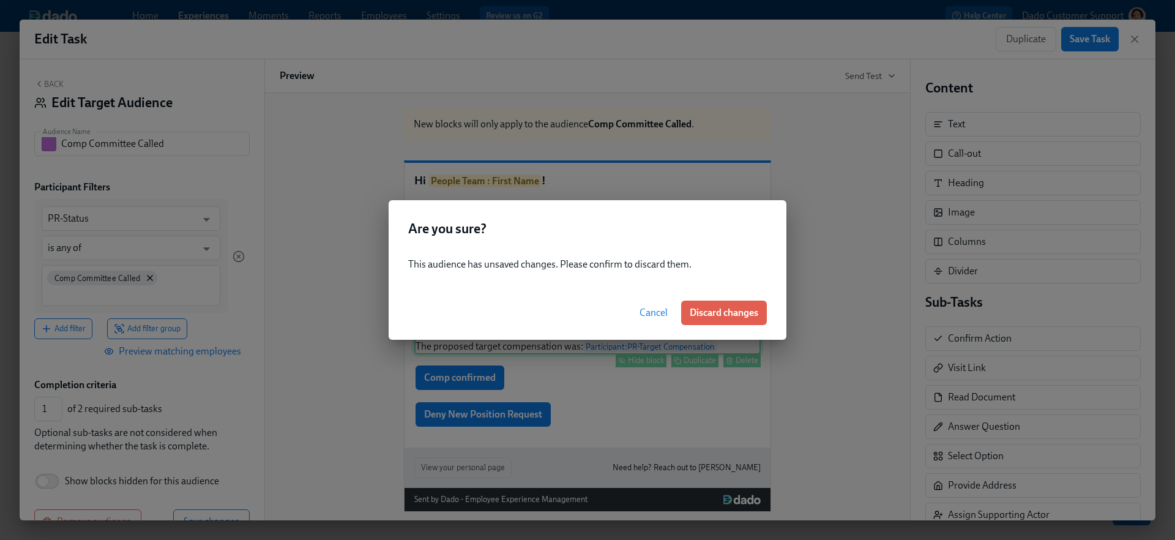
click at [722, 305] on button "Discard changes" at bounding box center [724, 312] width 86 height 24
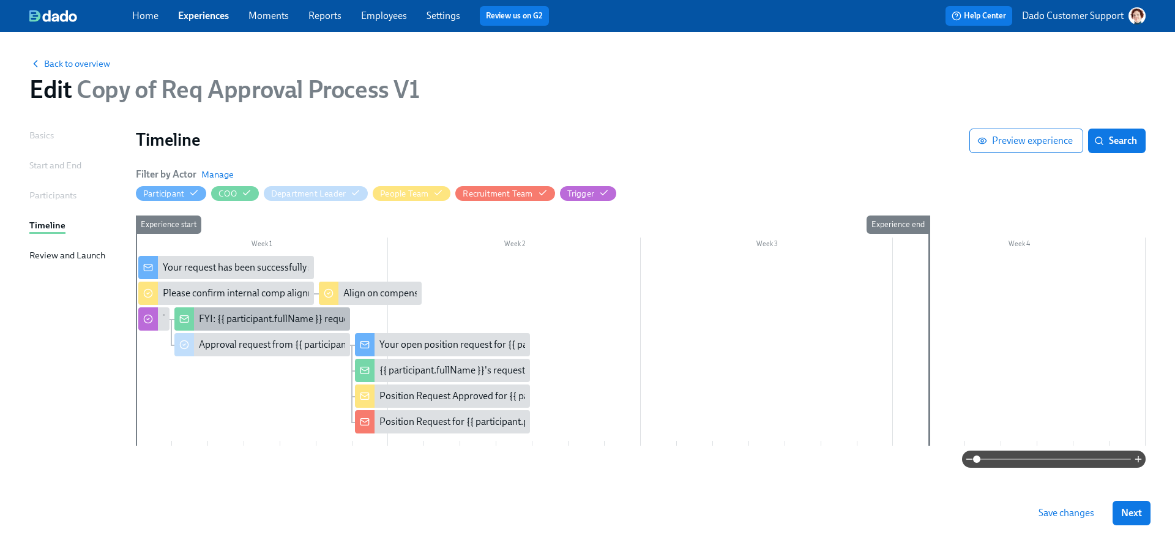
click at [213, 326] on div "FYI: {{ participant.fullName }} requested the opening of position {{ participan…" at bounding box center [262, 318] width 176 height 23
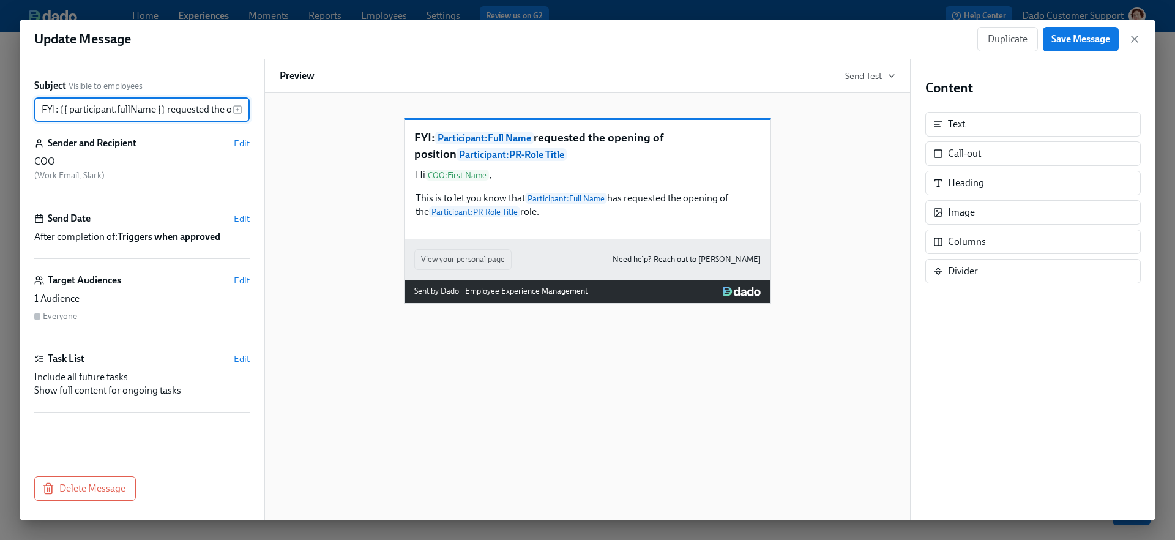
scroll to position [0, 188]
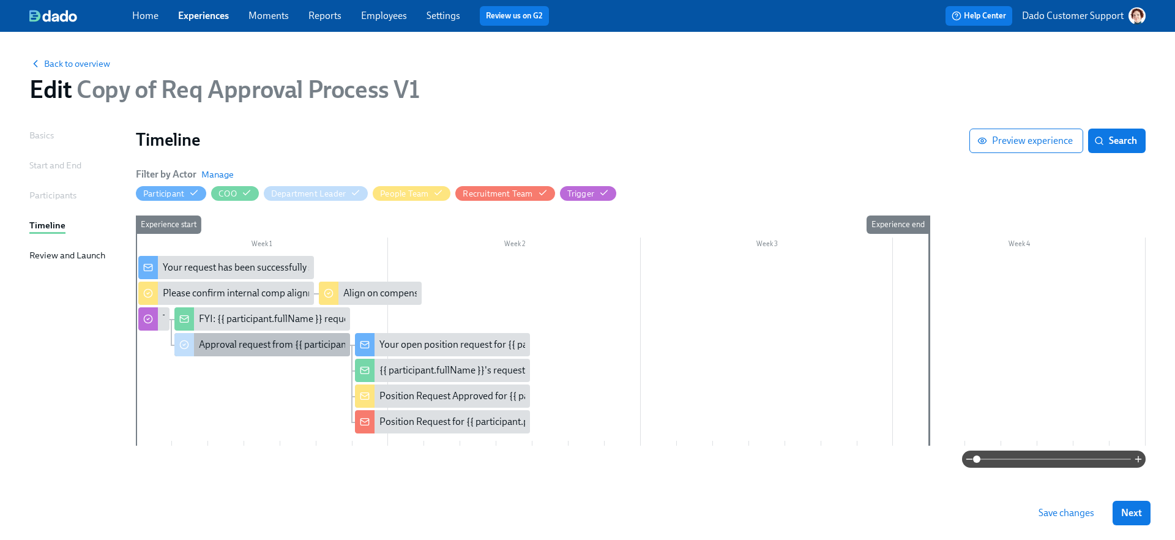
click at [283, 342] on div "Approval request from {{ participant.fullName }}" at bounding box center [299, 344] width 201 height 13
click at [412, 343] on div "Your open position request for {{ participant.prRoleTitle }}" at bounding box center [499, 344] width 240 height 13
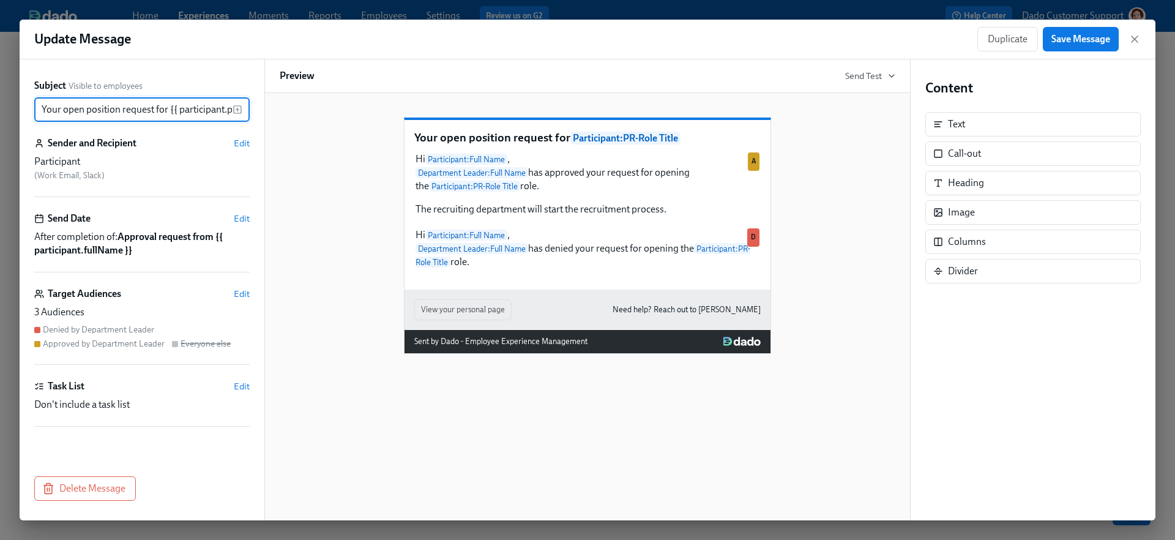
scroll to position [0, 48]
click at [242, 291] on span "Edit" at bounding box center [242, 294] width 16 height 12
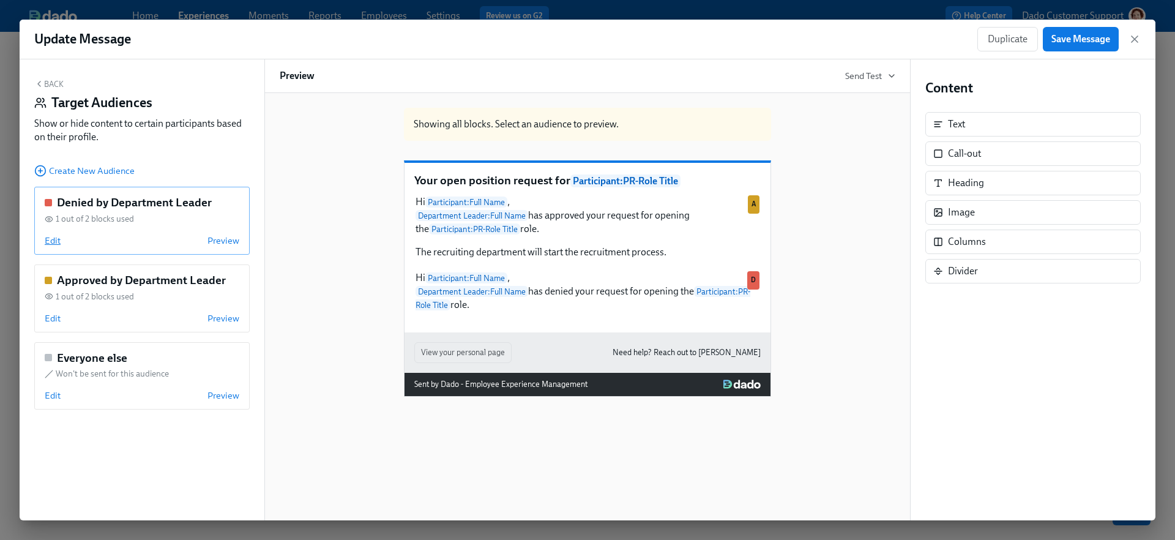
click at [54, 244] on span "Edit" at bounding box center [53, 240] width 16 height 12
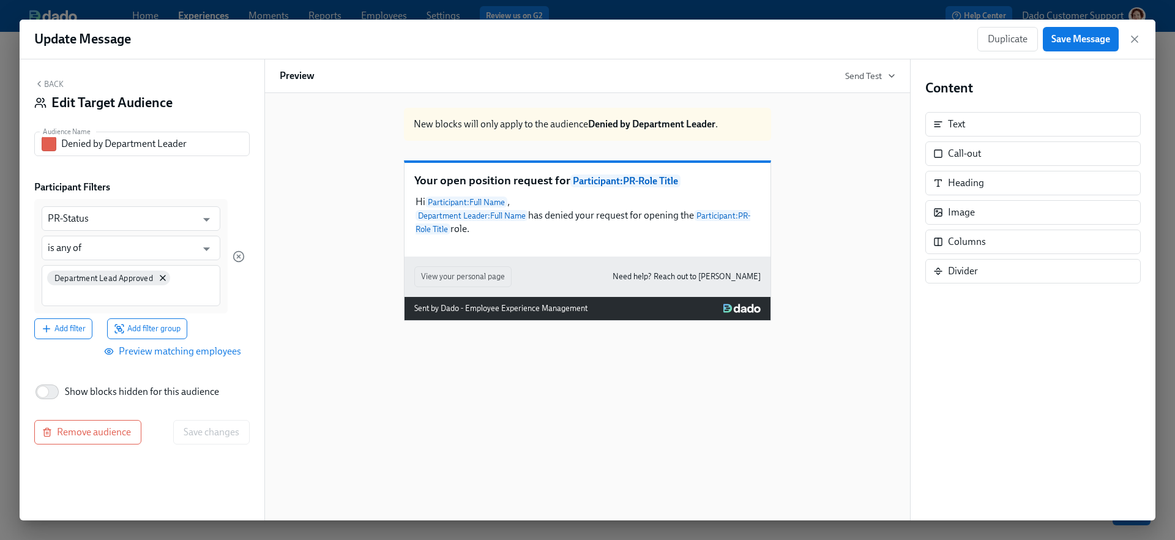
click at [46, 79] on button "Back" at bounding box center [48, 84] width 29 height 10
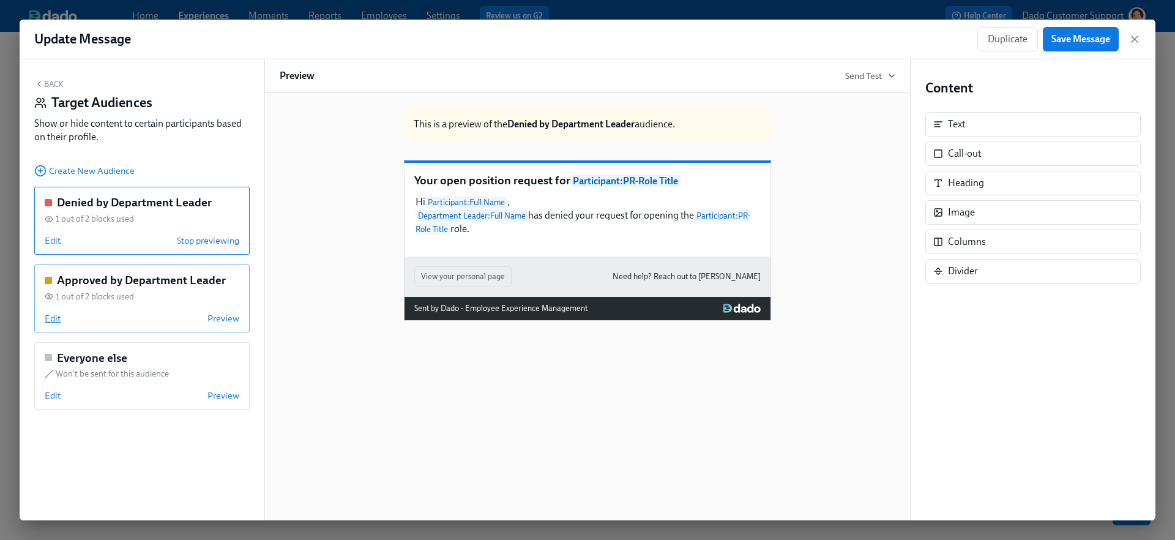
click at [45, 320] on span "Edit" at bounding box center [53, 318] width 16 height 12
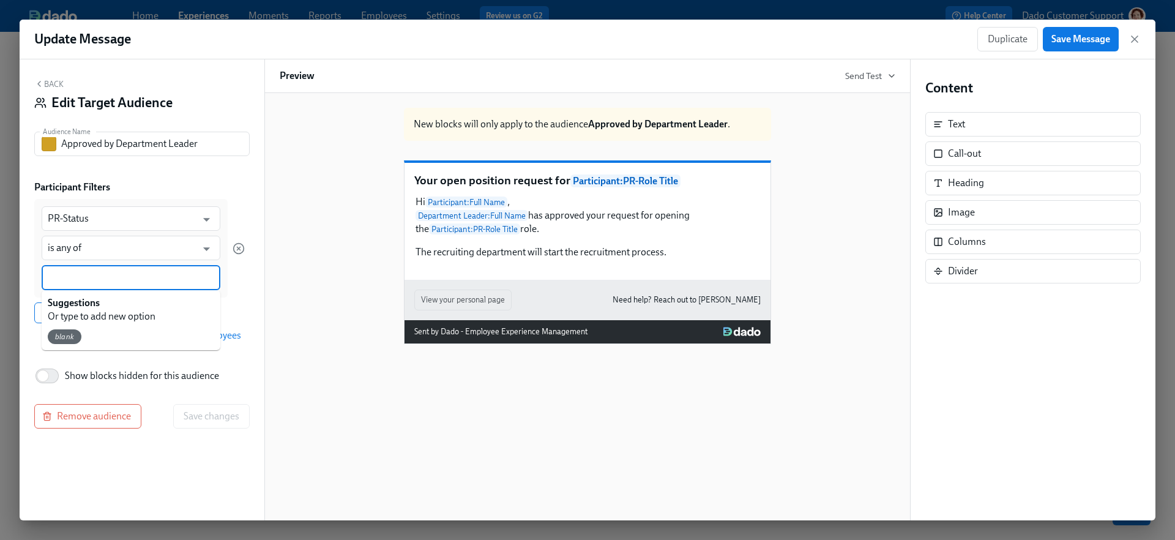
click at [88, 271] on input at bounding box center [131, 277] width 166 height 13
click at [42, 80] on icon "button" at bounding box center [39, 84] width 10 height 10
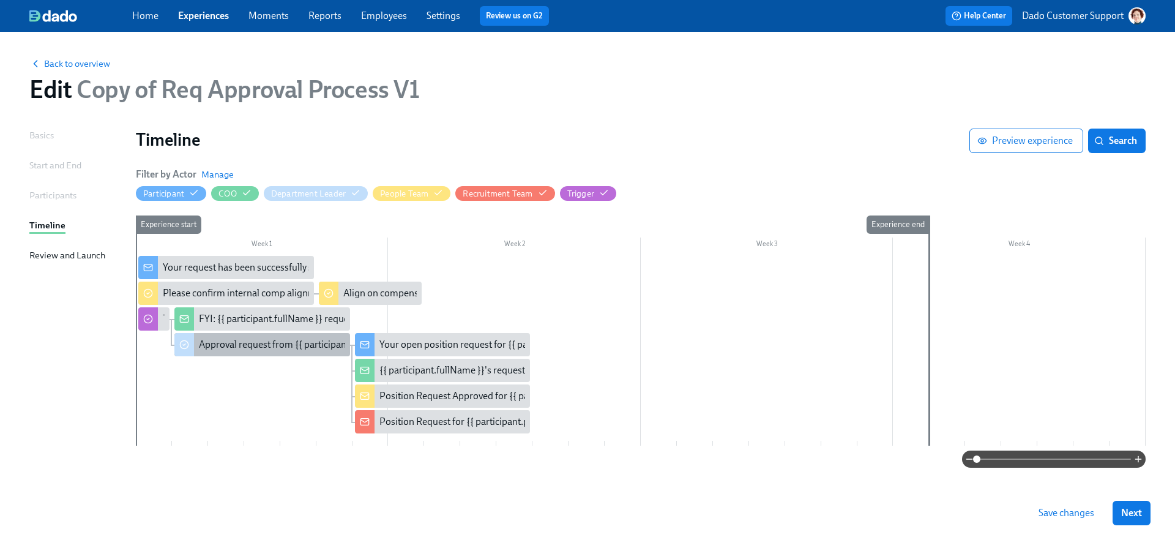
click at [223, 343] on div "Approval request from {{ participant.fullName }}" at bounding box center [299, 344] width 201 height 13
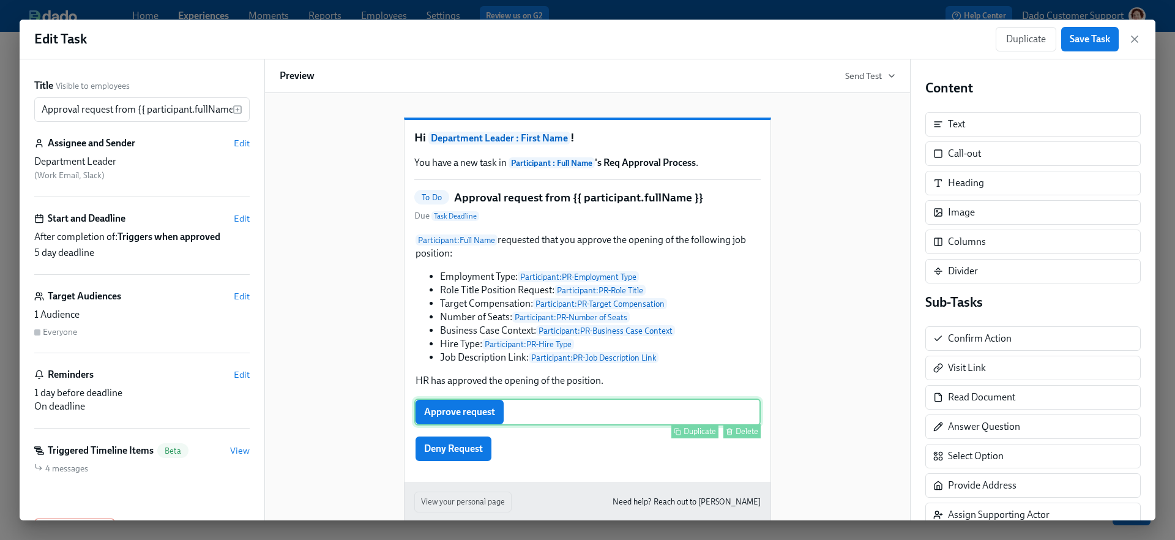
click at [484, 425] on div "Approve request Duplicate Delete" at bounding box center [587, 411] width 346 height 27
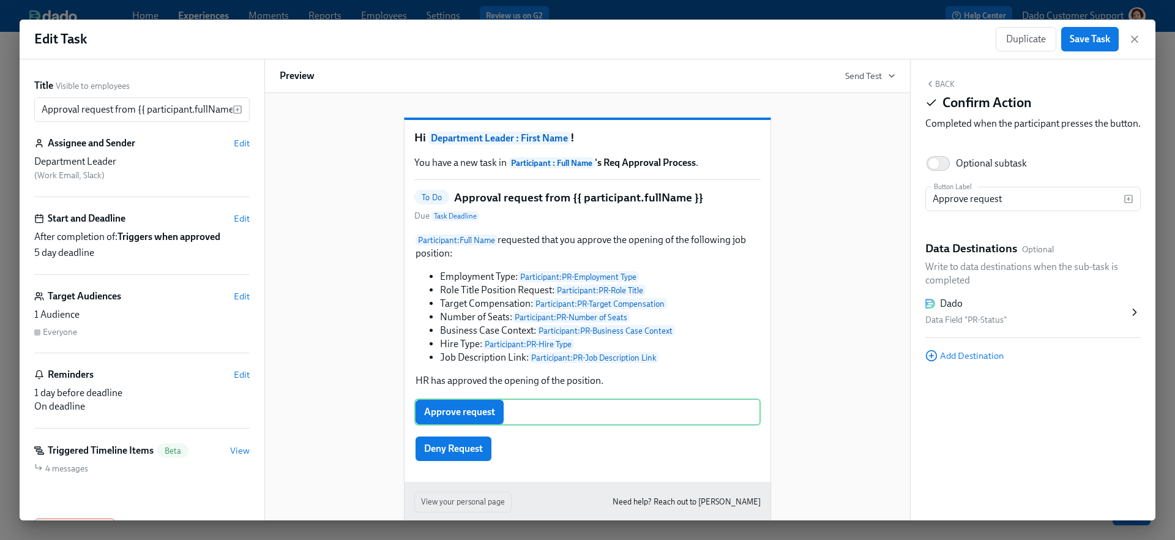
click at [942, 310] on div "Dado" at bounding box center [951, 303] width 23 height 13
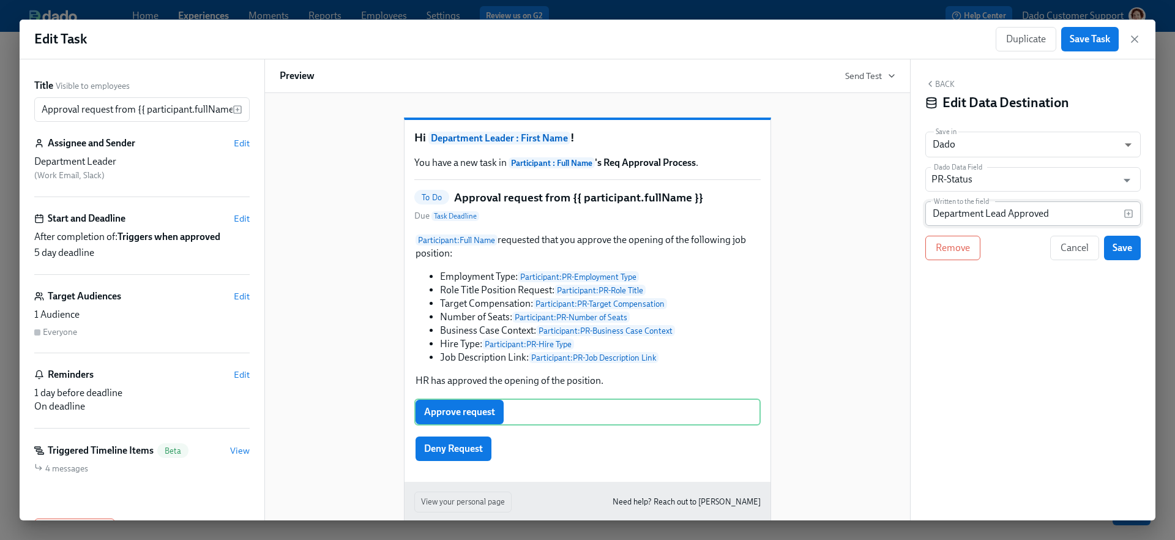
click at [979, 206] on input "Department Lead Approved" at bounding box center [1024, 213] width 198 height 24
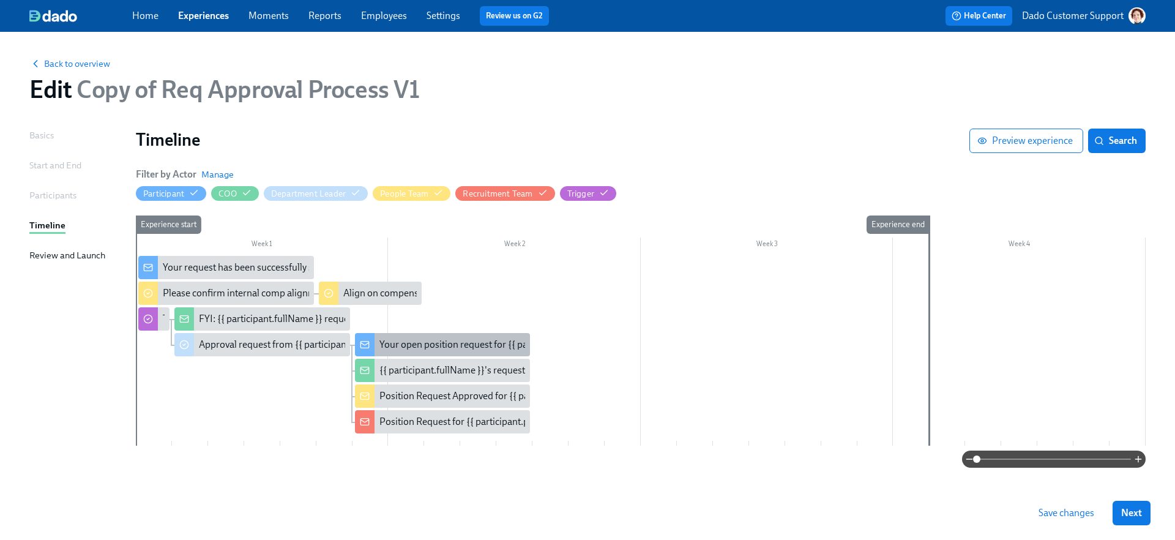
click at [414, 338] on div "Your open position request for {{ participant.prRoleTitle }}" at bounding box center [499, 344] width 240 height 13
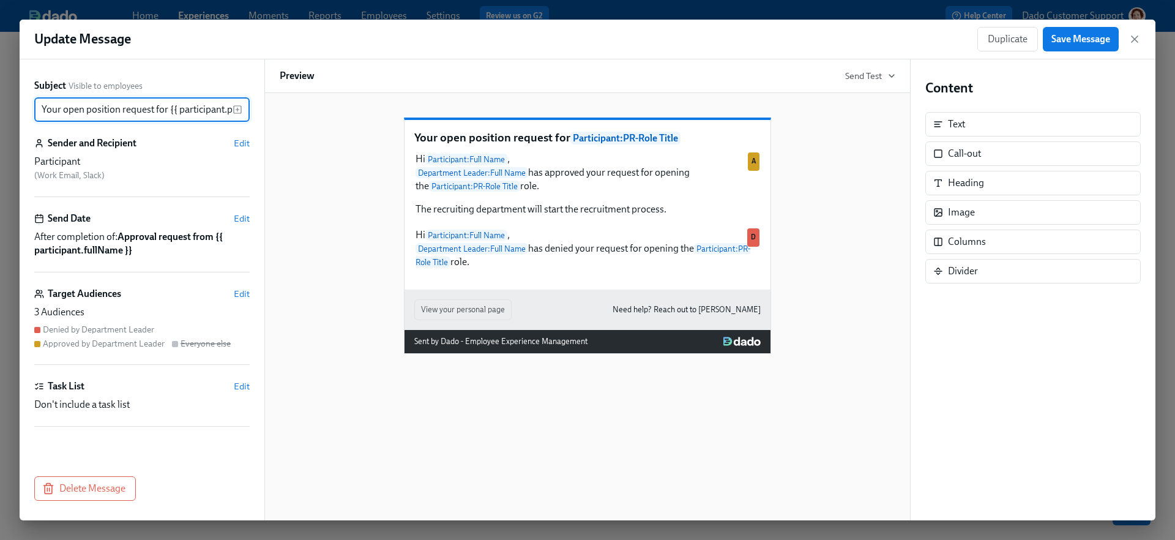
scroll to position [0, 48]
click at [248, 294] on span "Edit" at bounding box center [242, 294] width 16 height 12
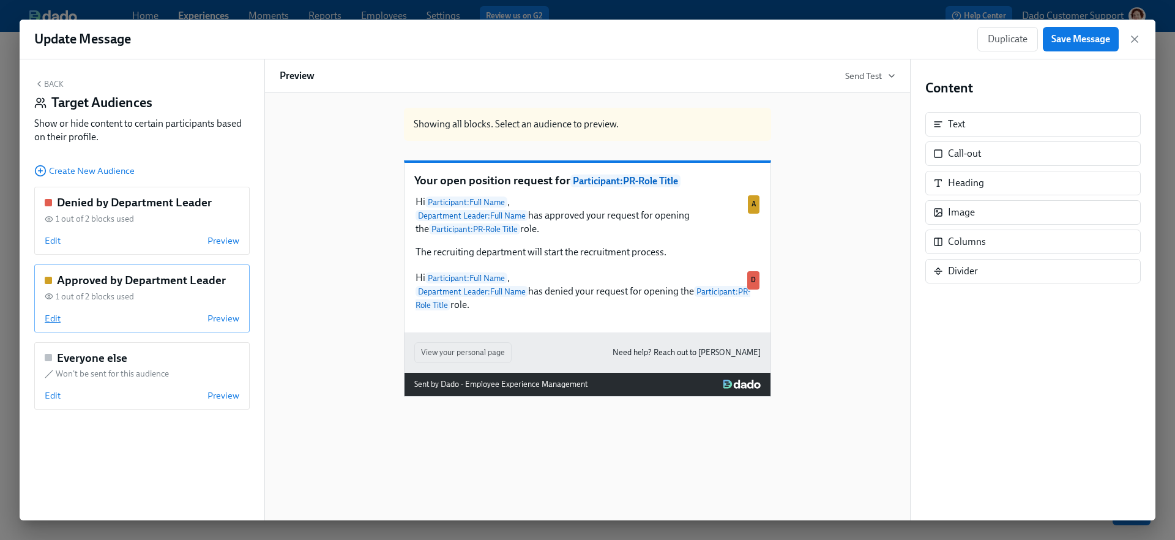
click at [50, 323] on span "Edit" at bounding box center [53, 318] width 16 height 12
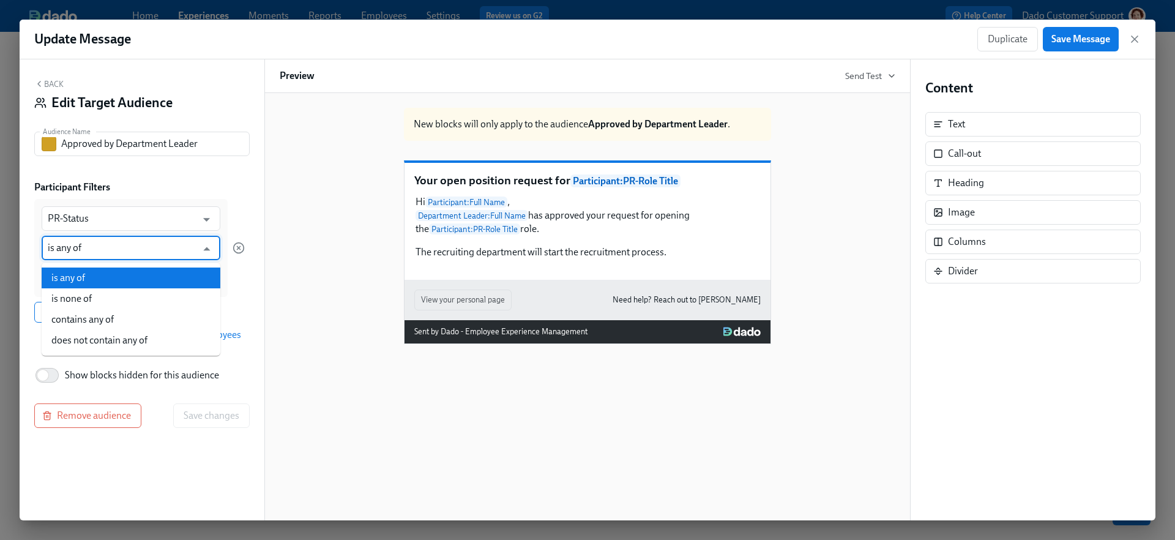
click at [80, 250] on input "is any of" at bounding box center [122, 248] width 149 height 24
click at [238, 146] on input "Approved by Department Leader" at bounding box center [155, 144] width 188 height 24
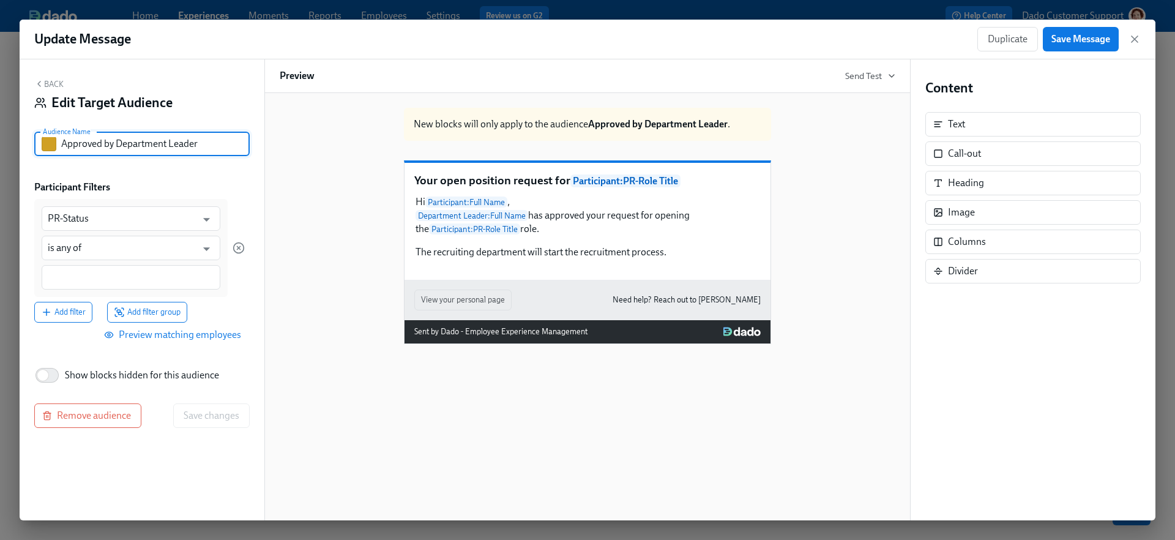
click at [115, 286] on div at bounding box center [131, 277] width 179 height 24
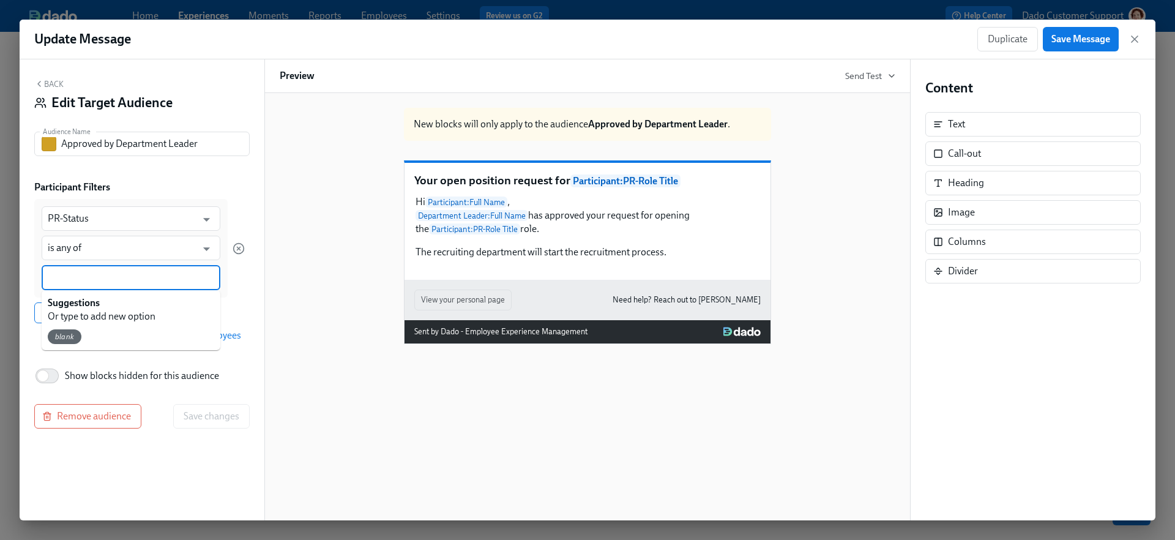
paste input "Department Lead Approved"
type input "Department Lead Approved"
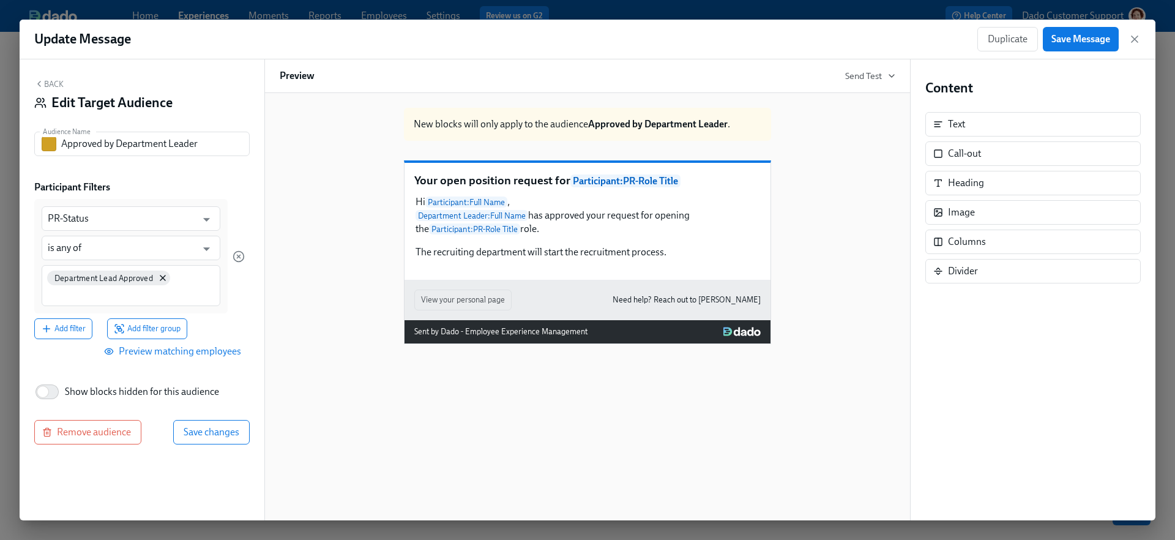
click at [229, 417] on div "Back Edit Target Audience Audience Name Approved by Department Leader Audience …" at bounding box center [142, 289] width 245 height 461
click at [222, 428] on span "Save changes" at bounding box center [212, 432] width 56 height 12
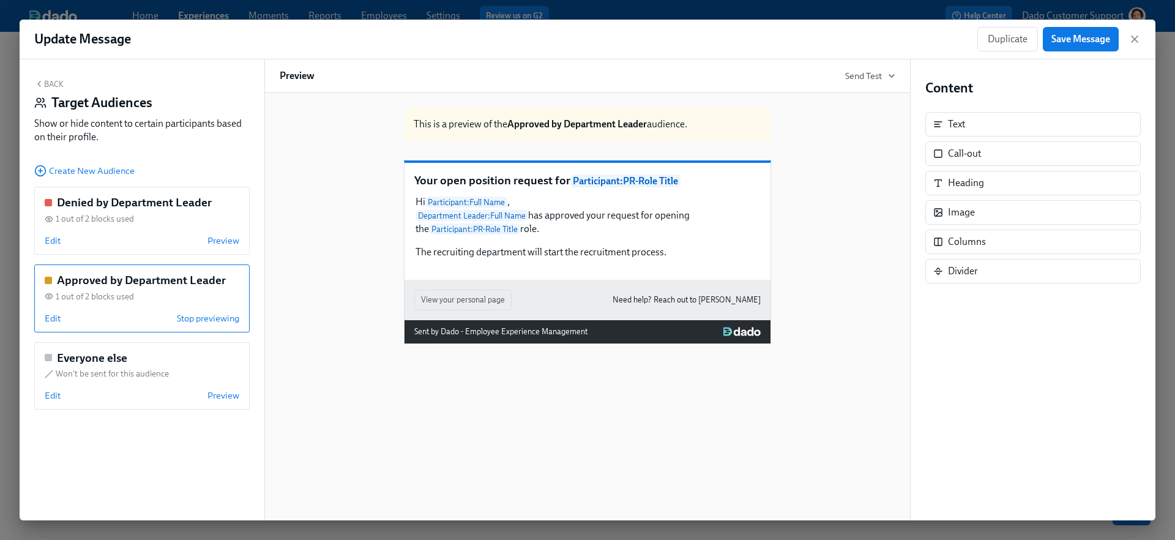
click at [1082, 22] on div "Update Message Duplicate Save Message" at bounding box center [587, 40] width 1135 height 40
click at [1075, 34] on span "Save Message" at bounding box center [1080, 39] width 59 height 12
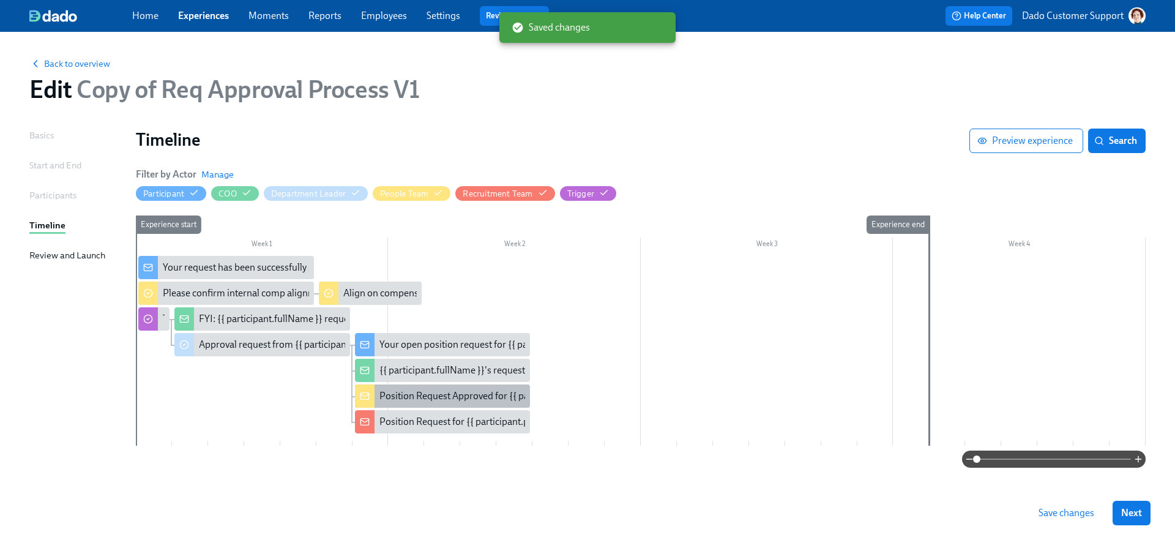
click at [434, 389] on div "Position Request Approved for {{ participant.prRoleTitle }}" at bounding box center [500, 395] width 242 height 13
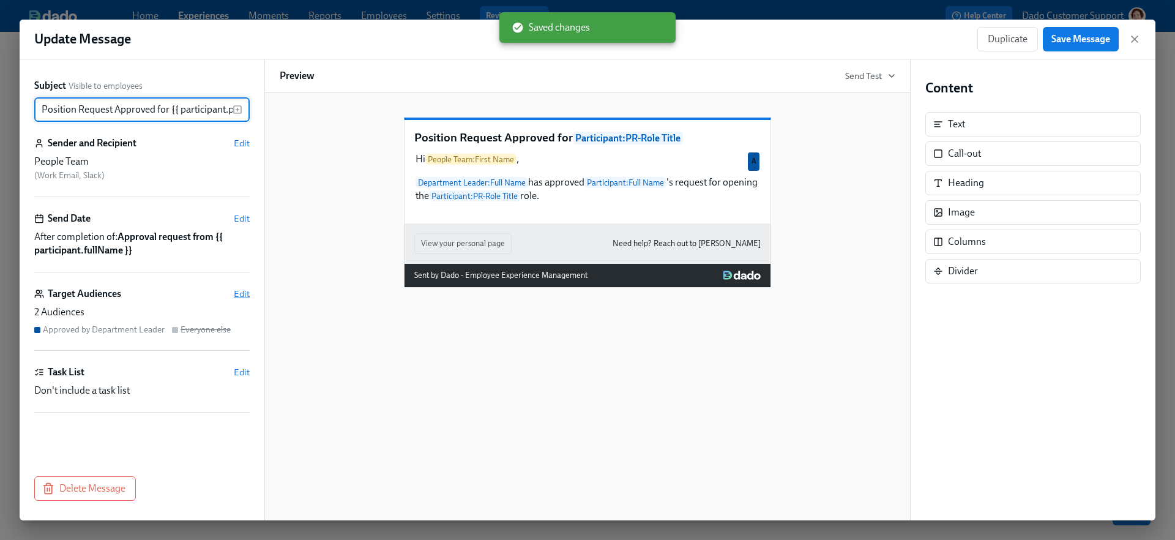
click at [245, 288] on span "Edit" at bounding box center [242, 294] width 16 height 12
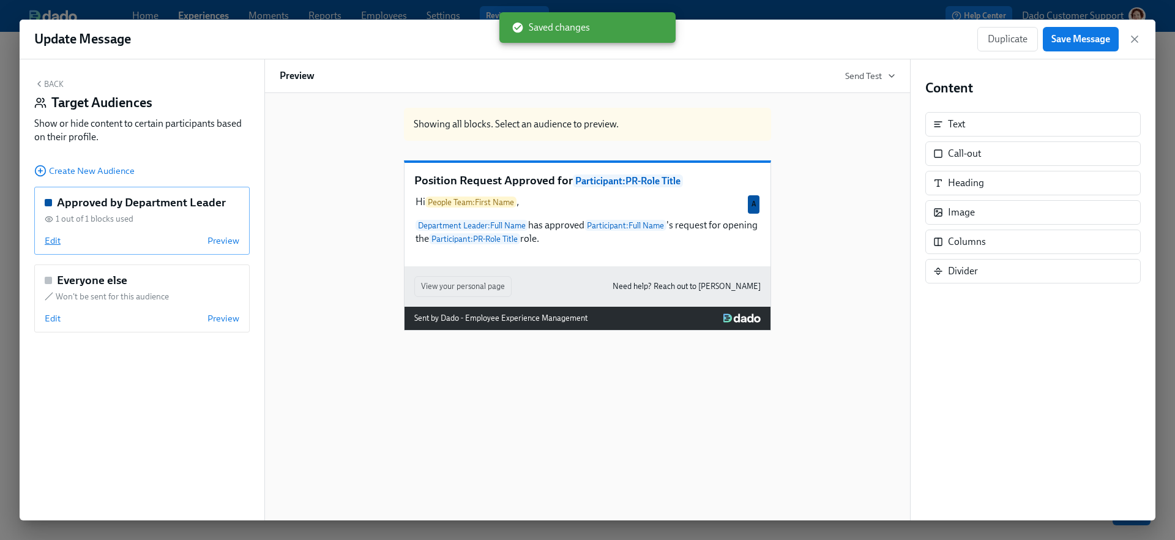
click at [48, 242] on span "Edit" at bounding box center [53, 240] width 16 height 12
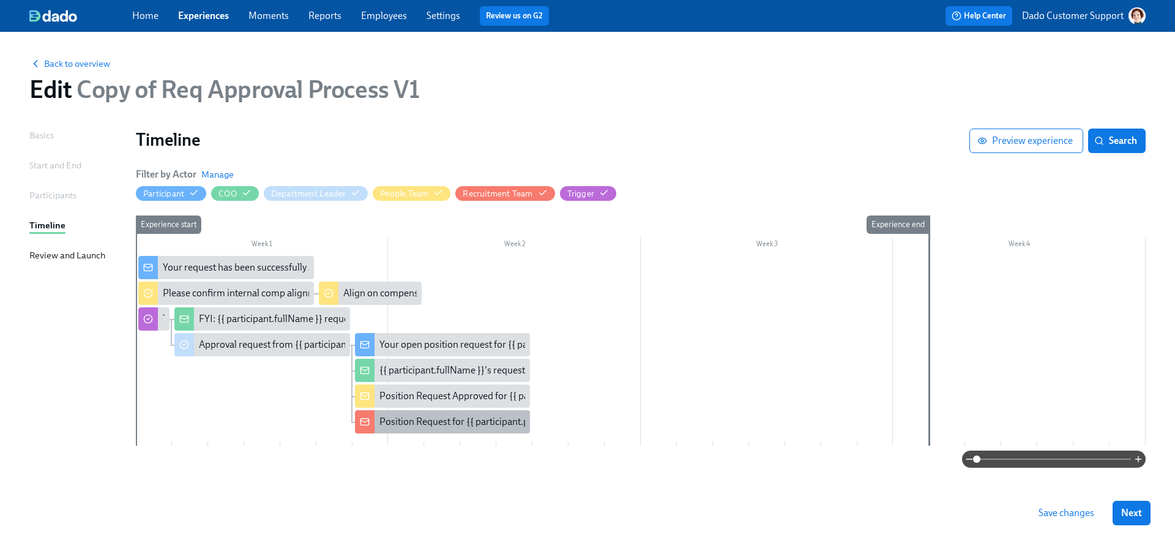
click at [392, 418] on div "Position Request for {{ participant.prRoleTitle }}" at bounding box center [478, 421] width 199 height 13
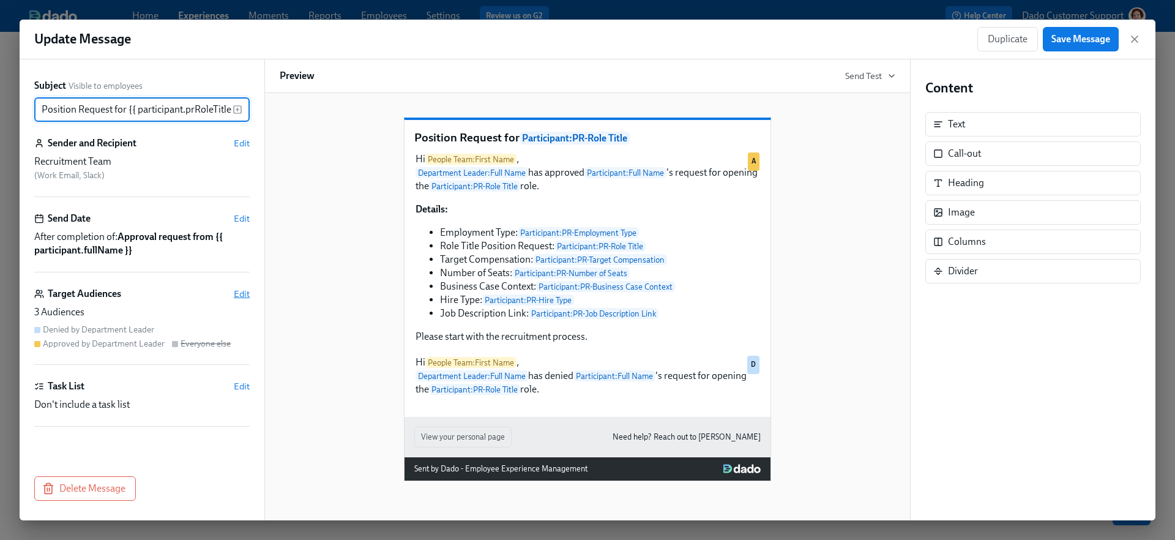
click at [241, 295] on span "Edit" at bounding box center [242, 294] width 16 height 12
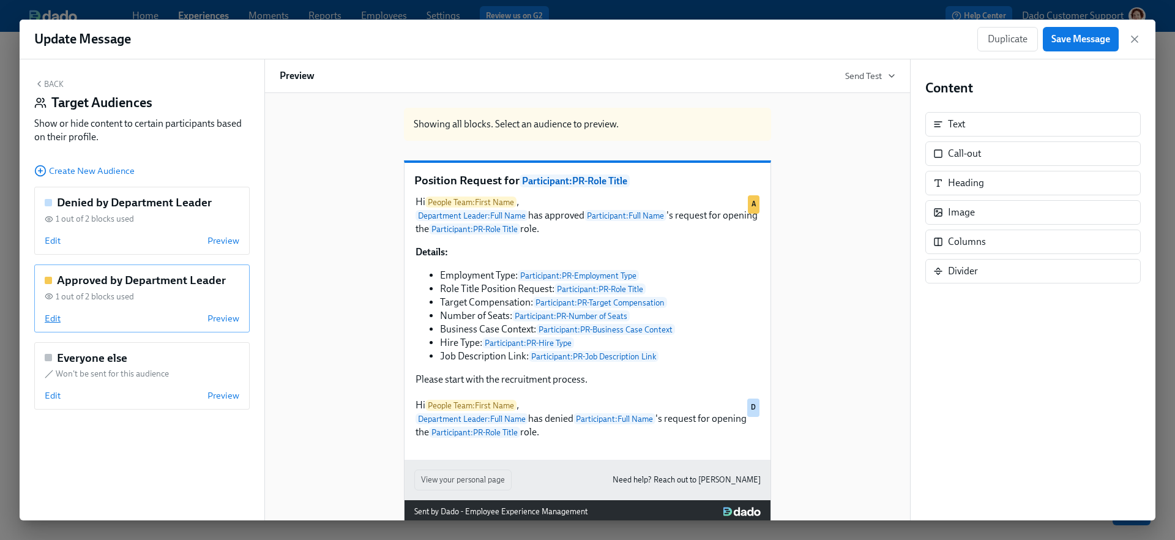
click at [50, 321] on span "Edit" at bounding box center [53, 318] width 16 height 12
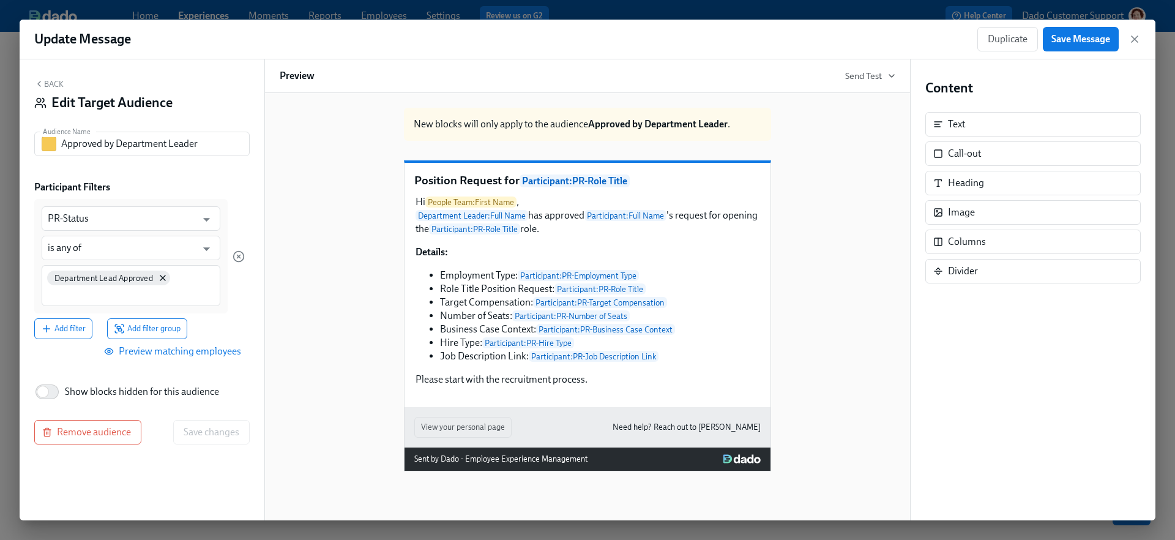
click at [51, 79] on button "Back" at bounding box center [48, 84] width 29 height 10
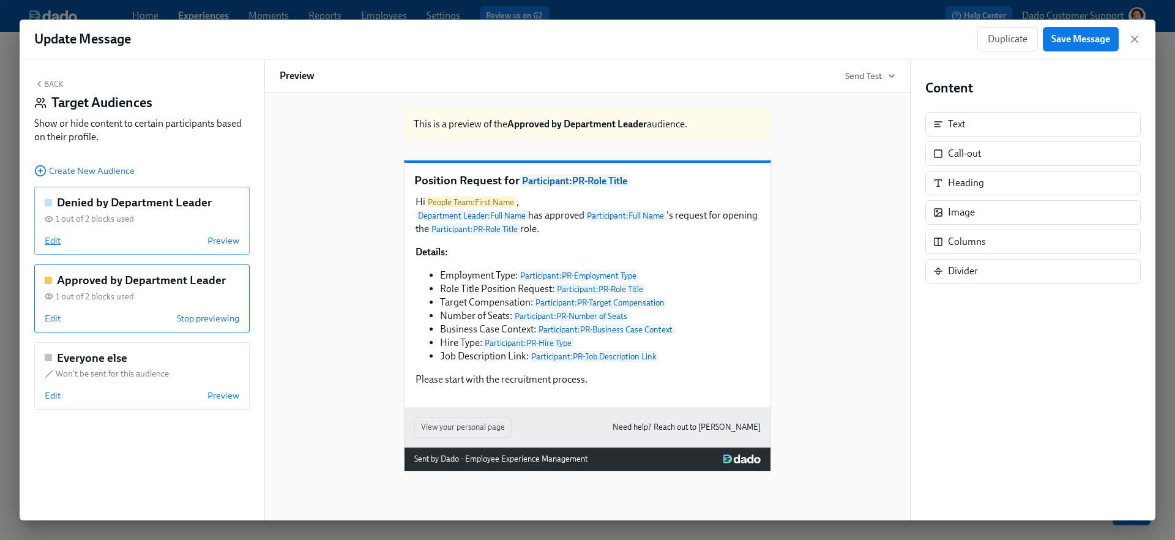
click at [54, 237] on span "Edit" at bounding box center [53, 240] width 16 height 12
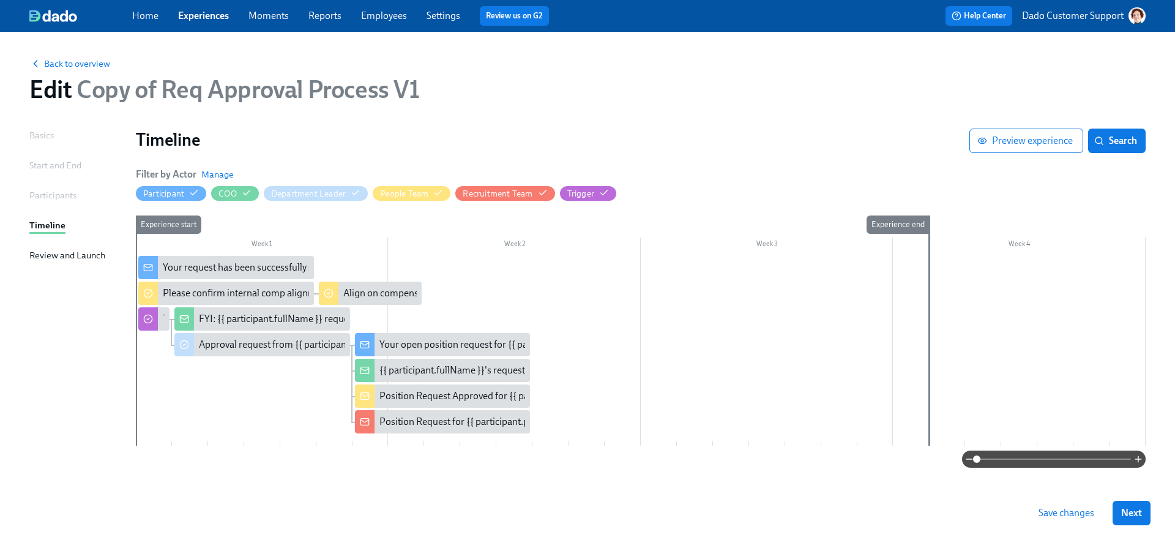
click at [1093, 507] on button "Save changes" at bounding box center [1066, 512] width 73 height 24
click at [191, 341] on div at bounding box center [184, 344] width 20 height 23
click at [65, 64] on span "Back to overview" at bounding box center [69, 64] width 81 height 12
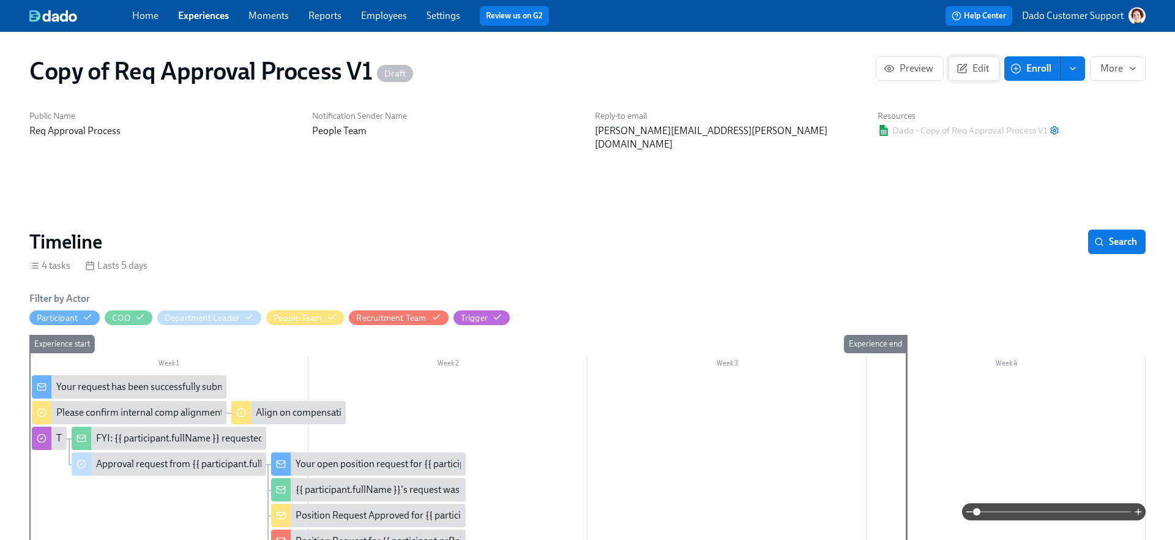
click at [976, 76] on button "Edit" at bounding box center [973, 68] width 51 height 24
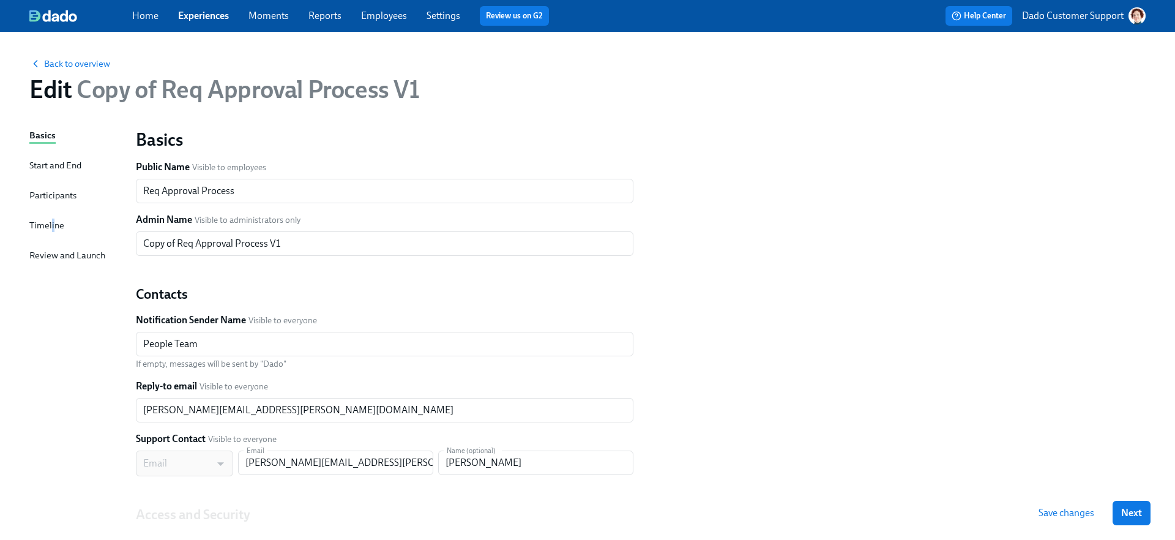
click at [51, 220] on div "Timeline" at bounding box center [46, 224] width 35 height 13
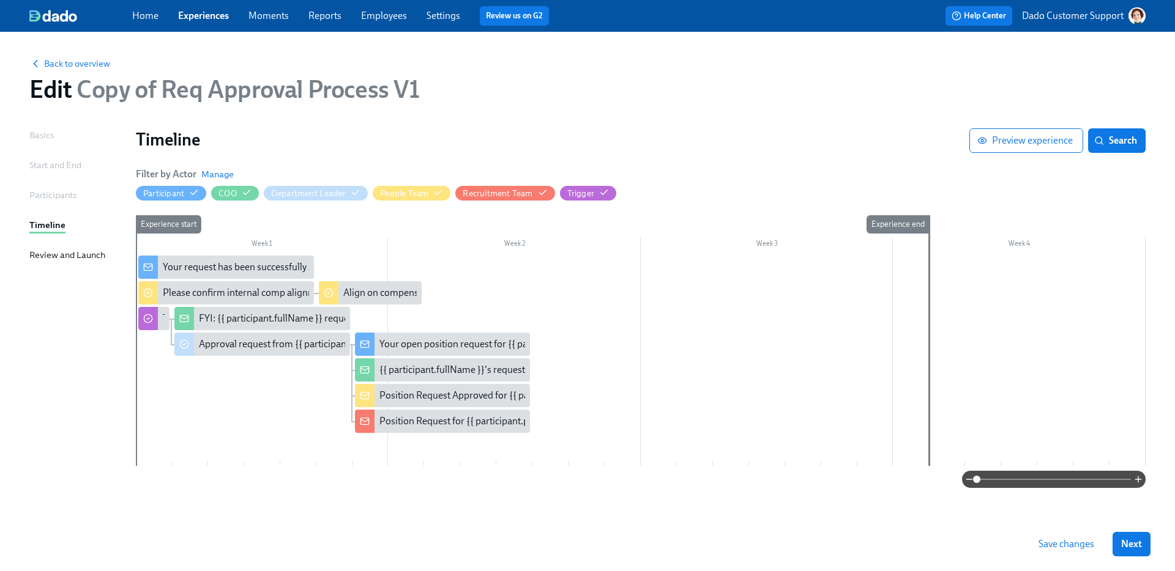
click at [363, 305] on div at bounding box center [640, 361] width 1009 height 210
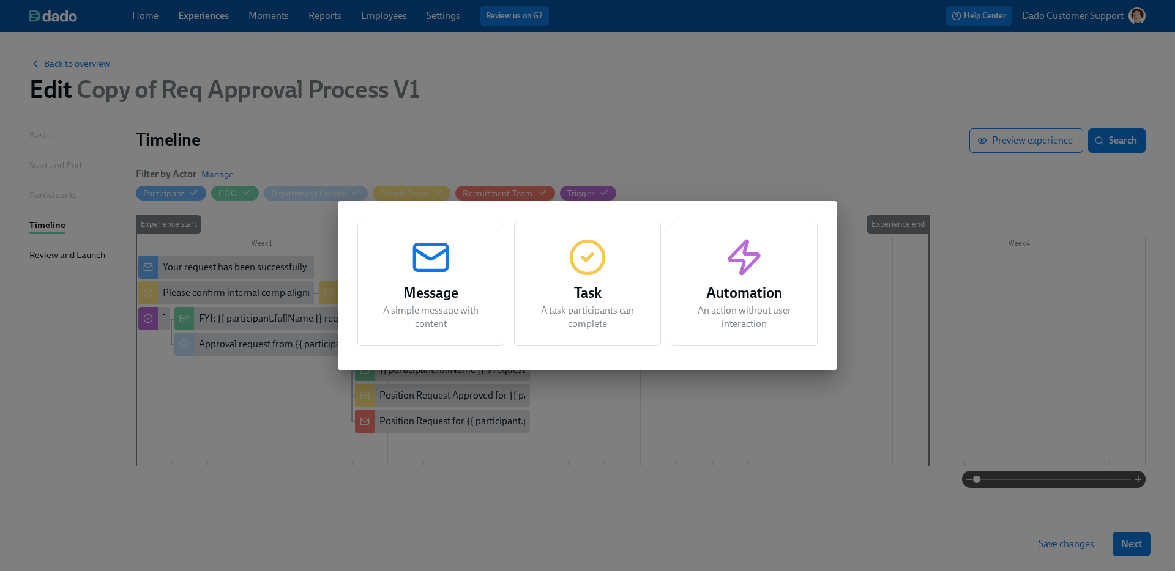
click at [322, 218] on div "Message A simple message with content Task A task participants can complete Aut…" at bounding box center [587, 285] width 1175 height 571
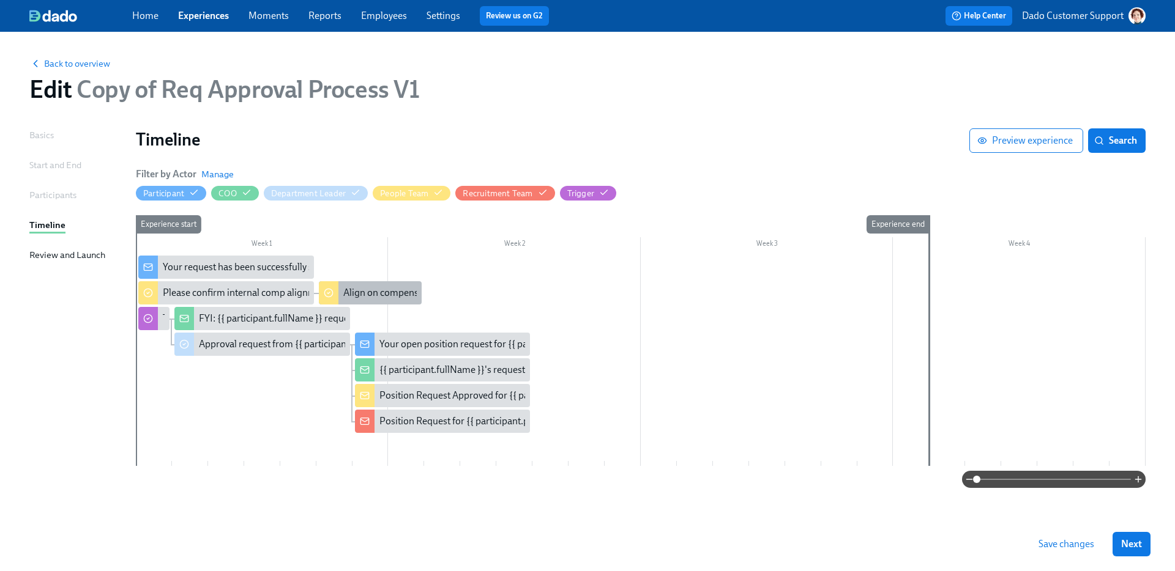
click at [352, 284] on div "Align on compensation for {{ participant.prRoleTitle }}" at bounding box center [370, 292] width 103 height 23
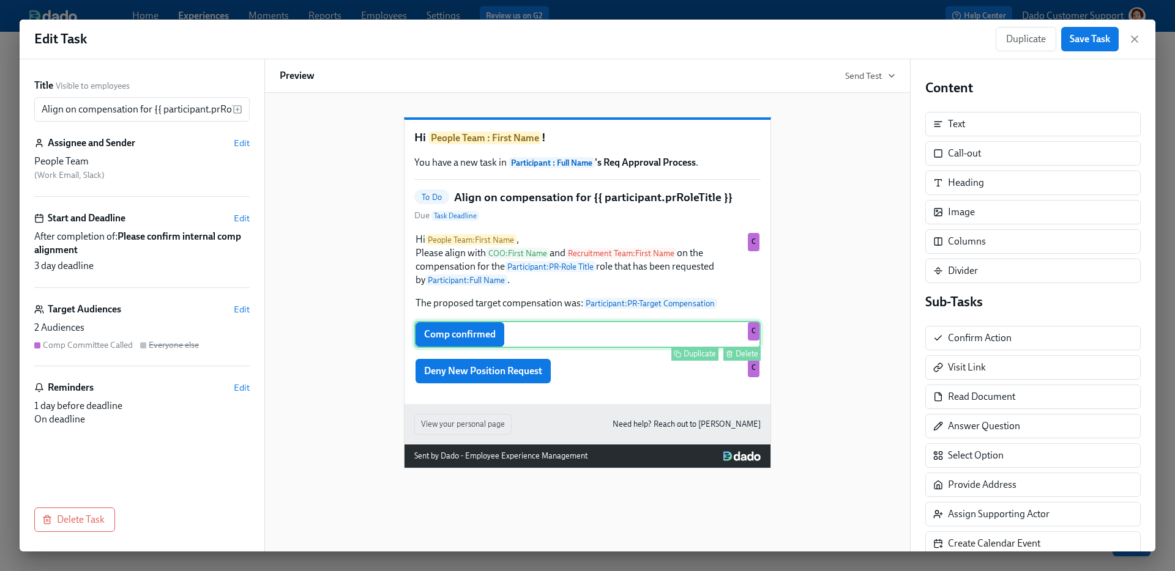
click at [579, 361] on div "Duplicate Delete" at bounding box center [589, 354] width 344 height 14
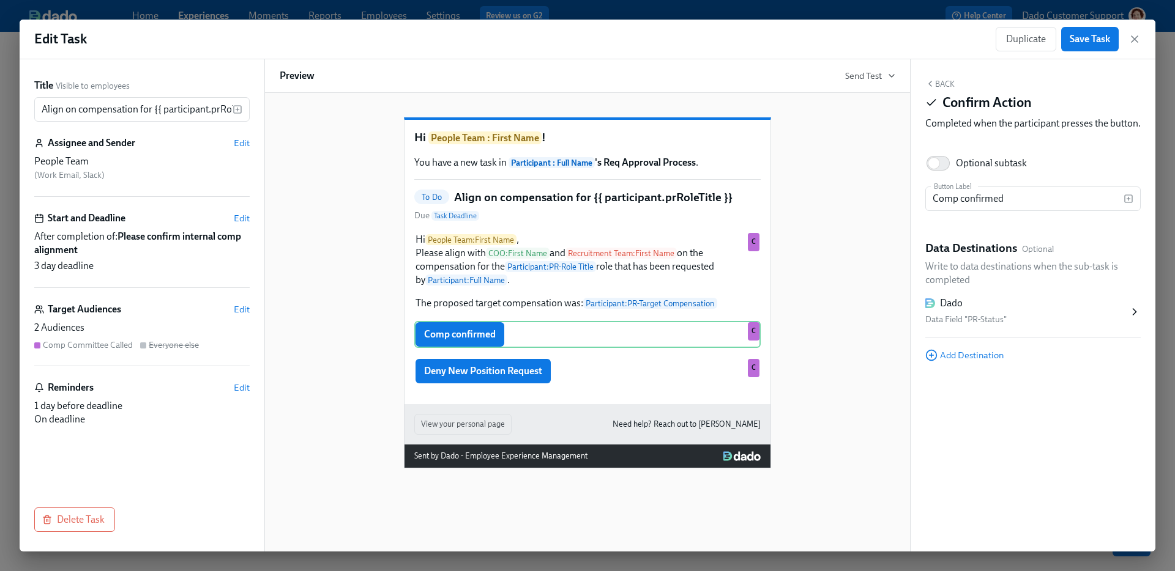
click at [985, 310] on div "Dado" at bounding box center [1026, 303] width 203 height 13
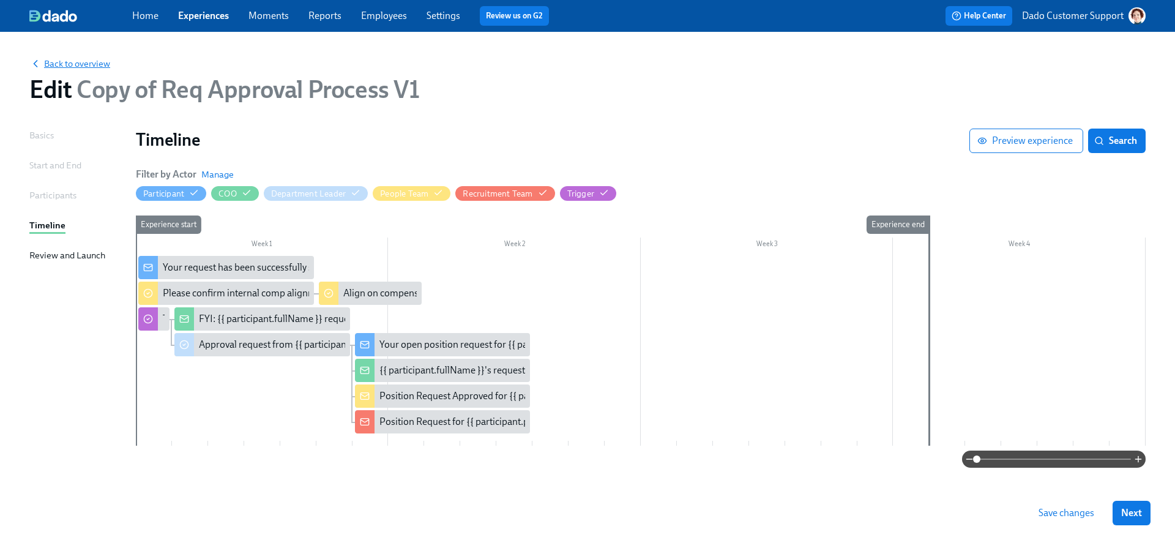
click at [77, 66] on span "Back to overview" at bounding box center [69, 64] width 81 height 12
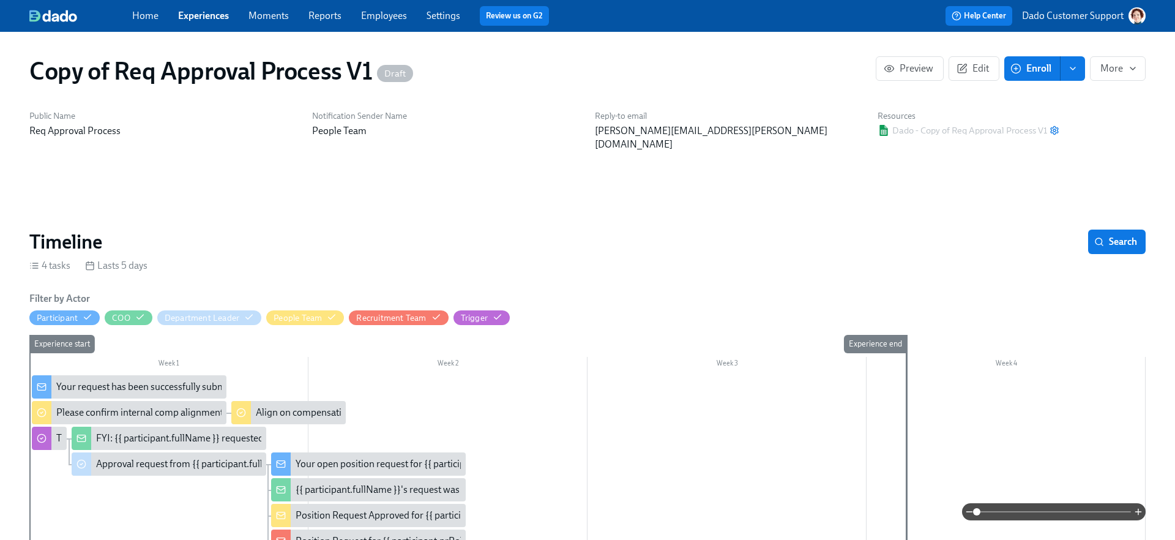
click at [1075, 72] on icon "enroll" at bounding box center [1072, 69] width 10 height 10
click at [1111, 67] on span "More" at bounding box center [1117, 68] width 35 height 12
click at [1088, 97] on li "Start ..." at bounding box center [1103, 99] width 83 height 26
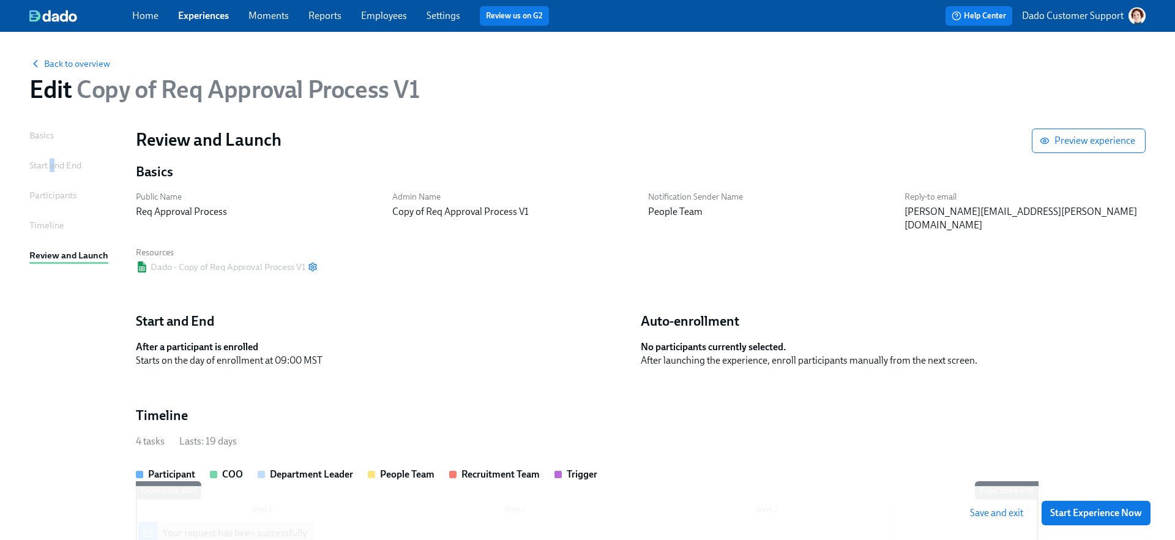
click at [52, 167] on div "Start and End" at bounding box center [55, 164] width 52 height 13
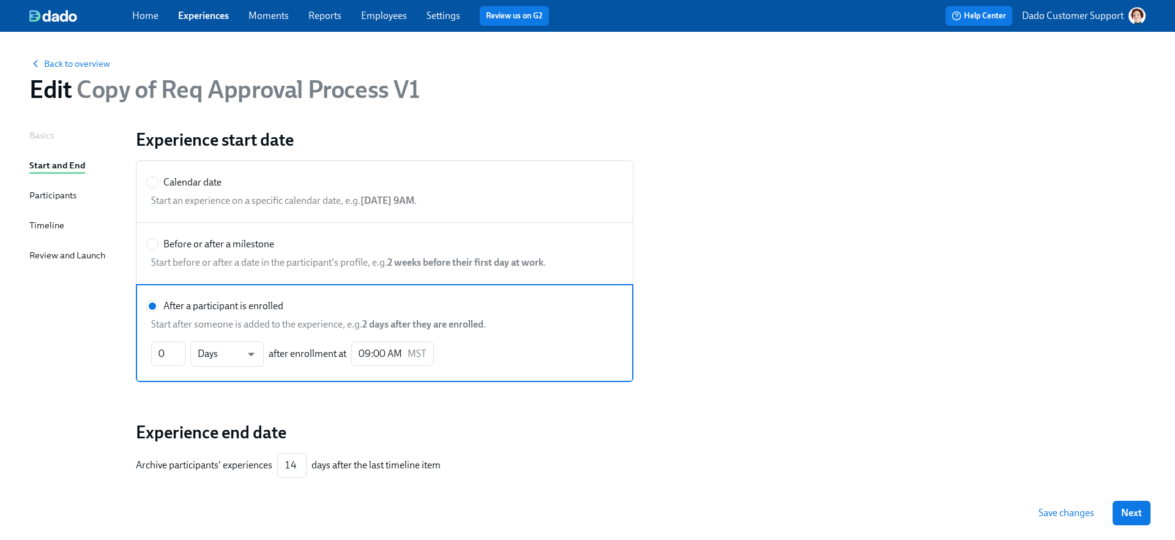
click at [51, 201] on div "Participants" at bounding box center [52, 194] width 47 height 13
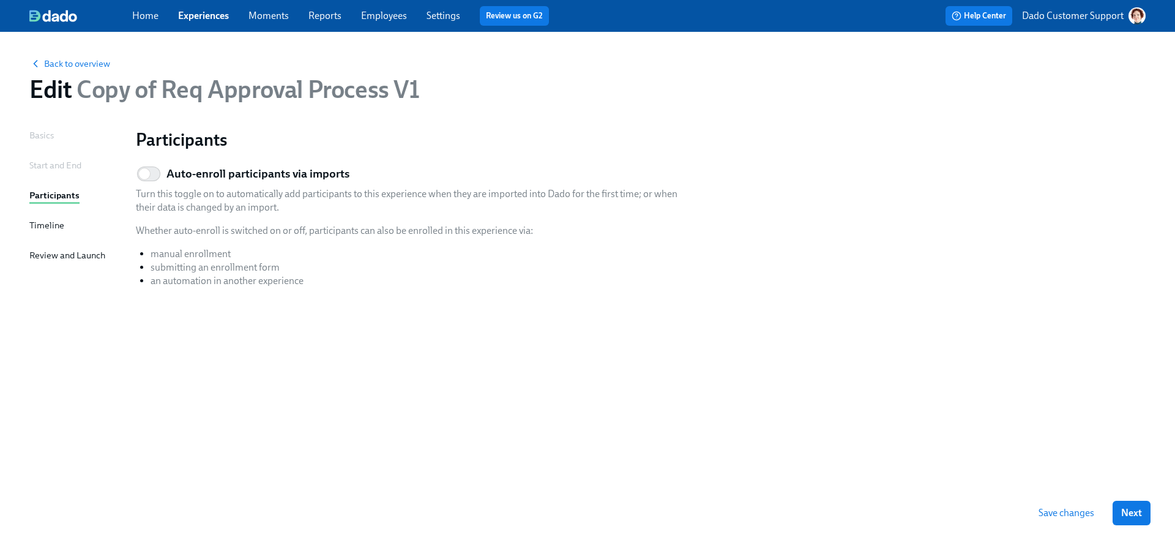
click at [52, 254] on div "Review and Launch" at bounding box center [67, 254] width 76 height 13
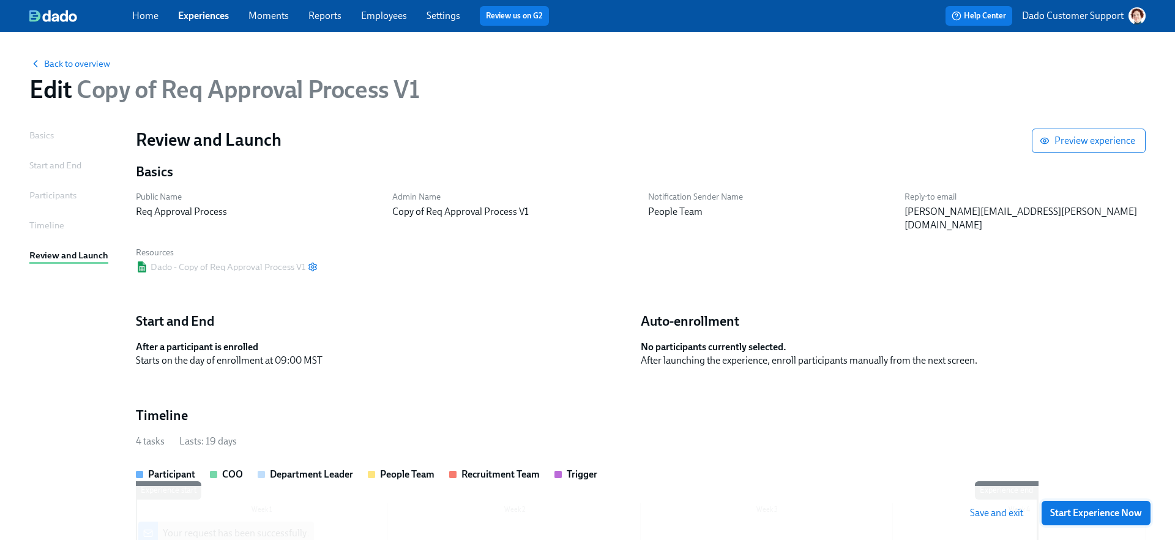
click at [1127, 511] on span "Start Experience Now" at bounding box center [1096, 513] width 92 height 12
click at [65, 67] on span "Back to overview" at bounding box center [69, 64] width 81 height 12
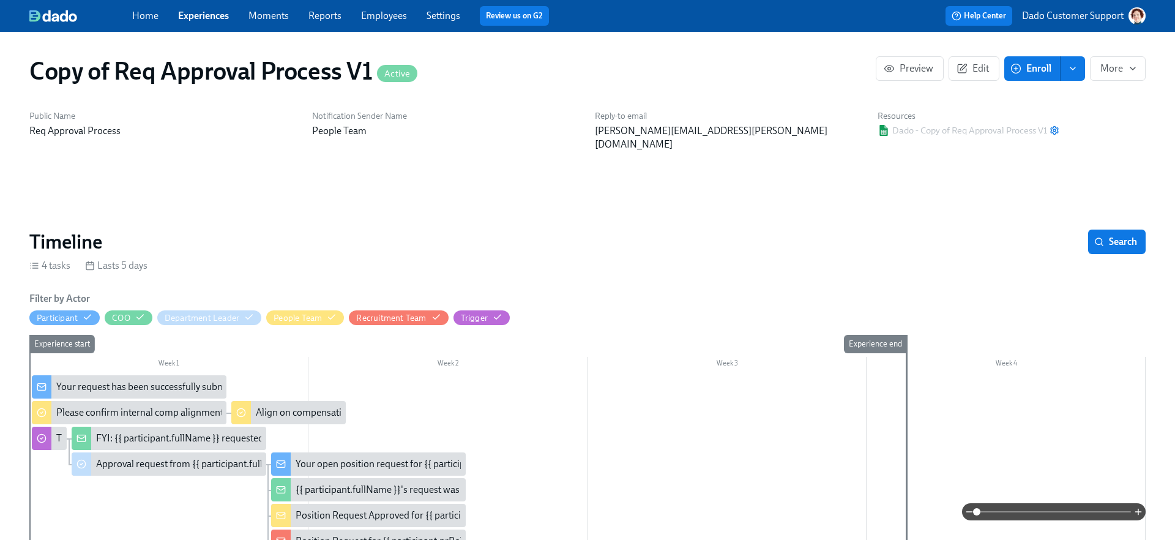
click at [1077, 62] on span "enroll" at bounding box center [1072, 68] width 12 height 12
click at [1037, 120] on span "Enrollment form" at bounding box center [1041, 123] width 70 height 13
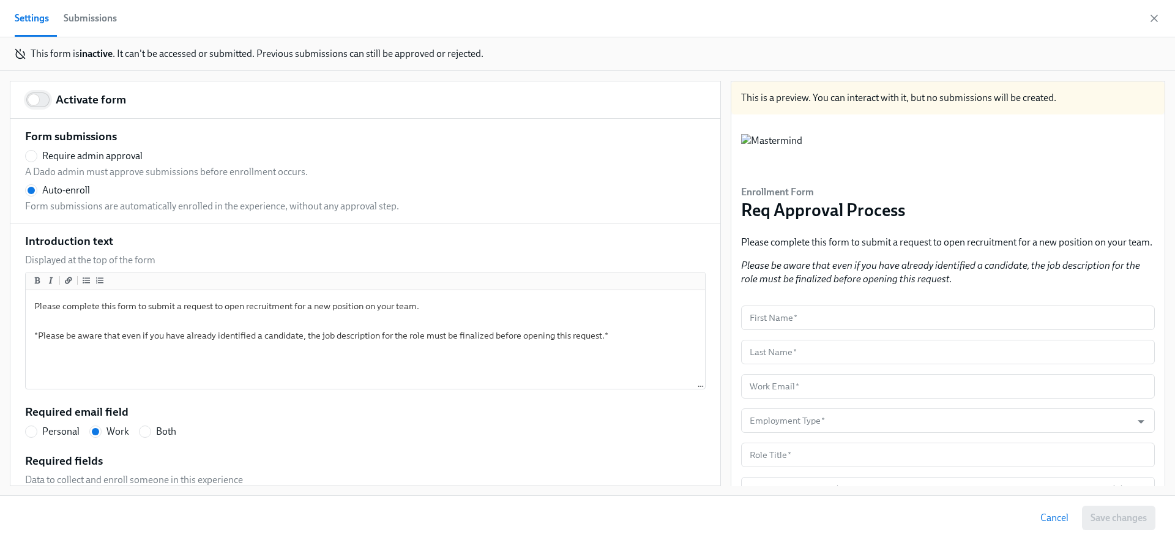
click at [55, 106] on input "Activate form" at bounding box center [33, 99] width 81 height 27
checkbox input "true"
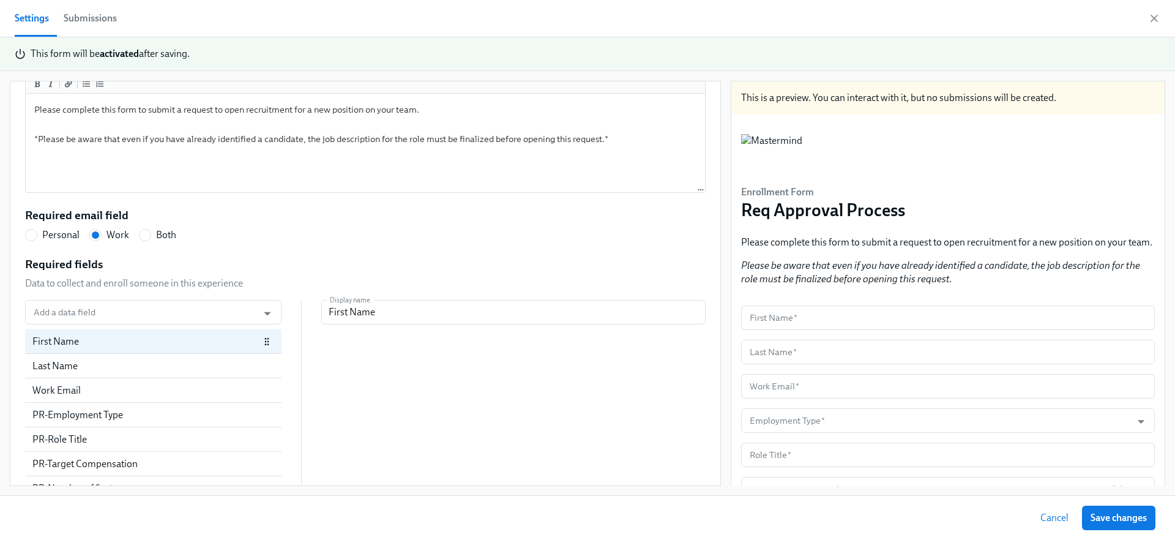
scroll to position [295, 0]
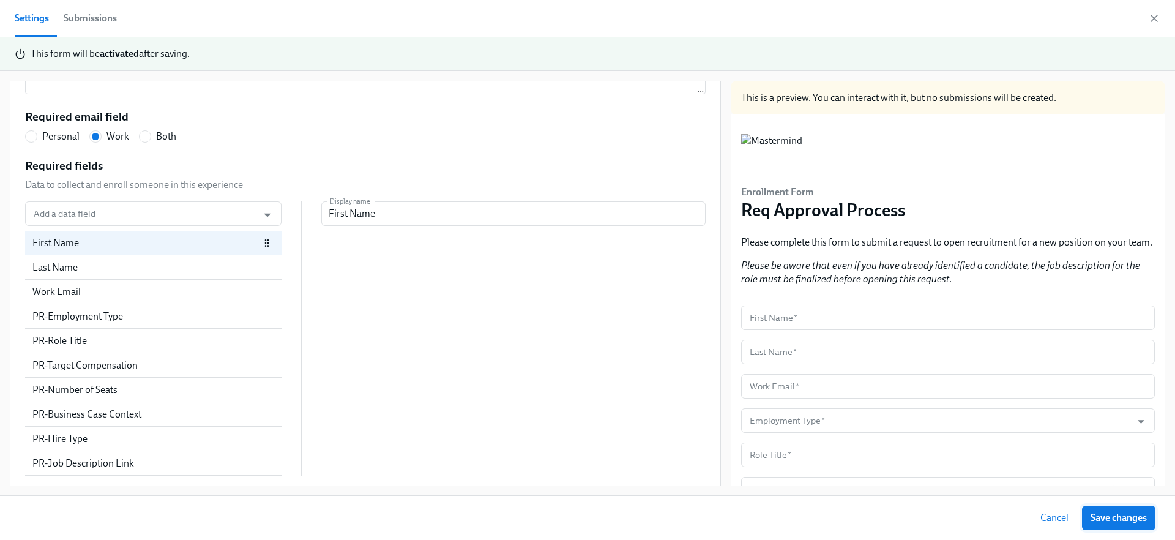
click at [1138, 525] on button "Save changes" at bounding box center [1118, 517] width 73 height 24
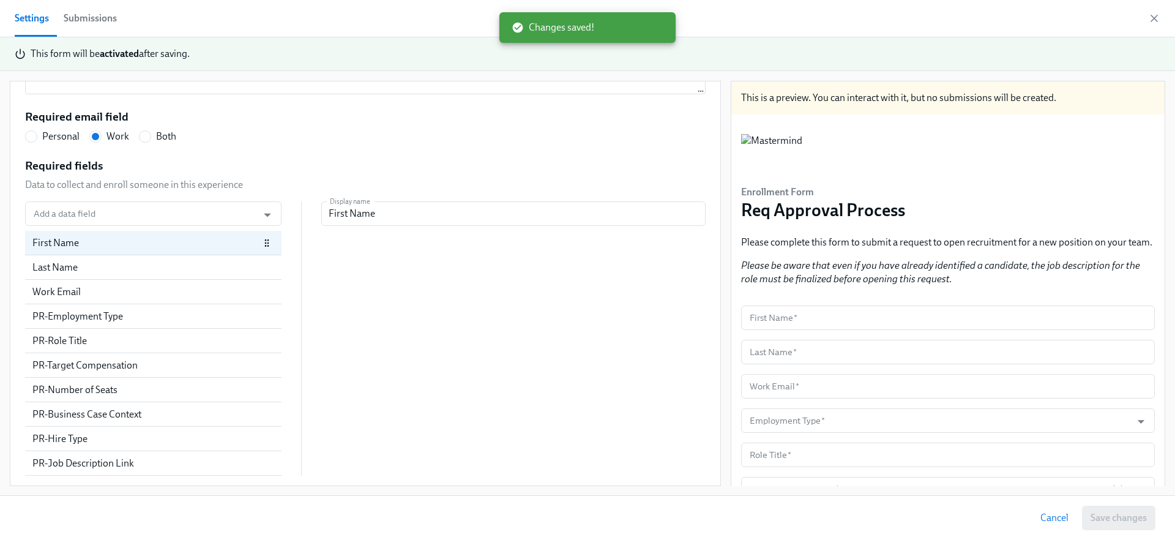
radio input "false"
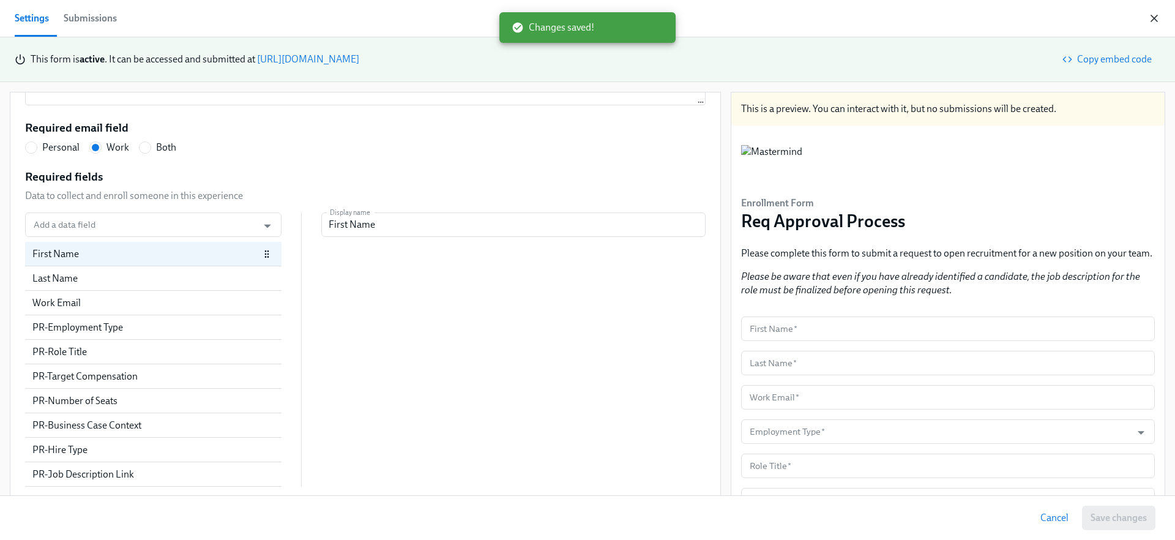
click at [1154, 17] on icon "button" at bounding box center [1154, 18] width 12 height 12
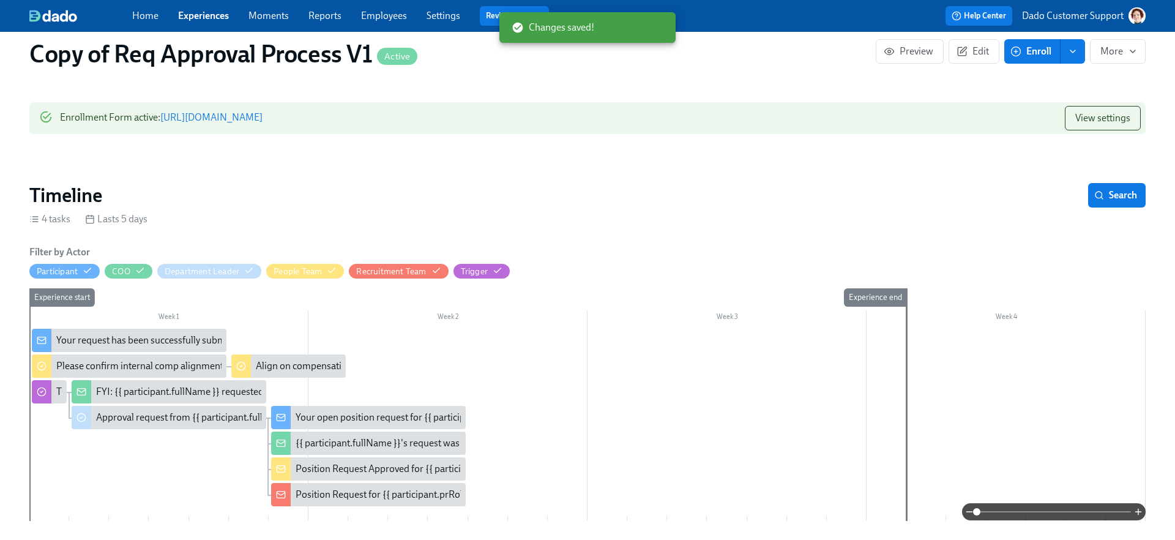
scroll to position [188, 0]
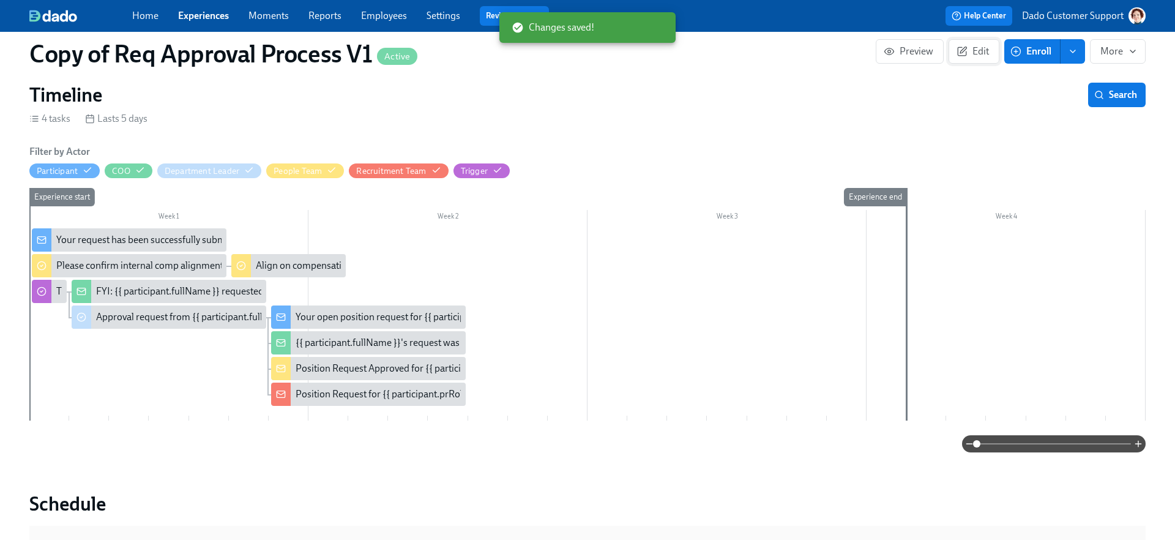
click at [966, 54] on icon "button" at bounding box center [961, 51] width 9 height 9
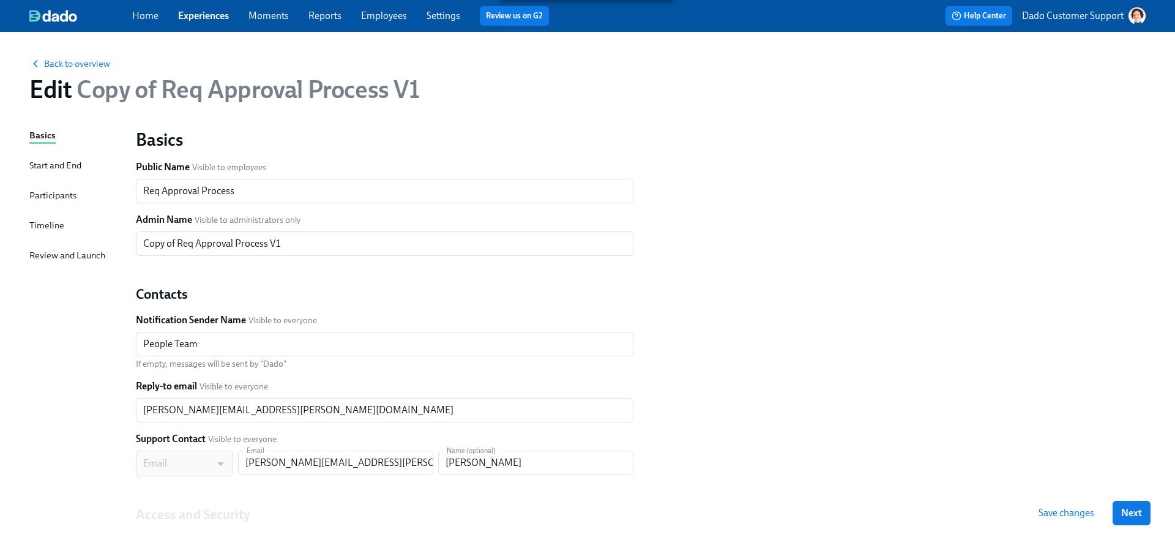
click at [42, 226] on div "Timeline" at bounding box center [46, 224] width 35 height 13
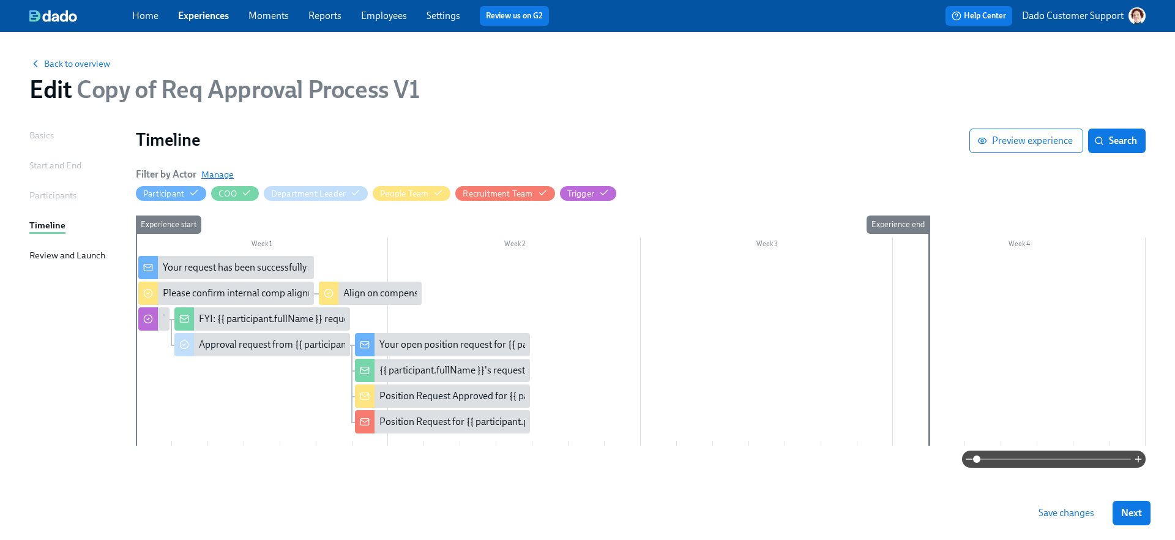
click at [227, 173] on span "Manage" at bounding box center [217, 174] width 32 height 12
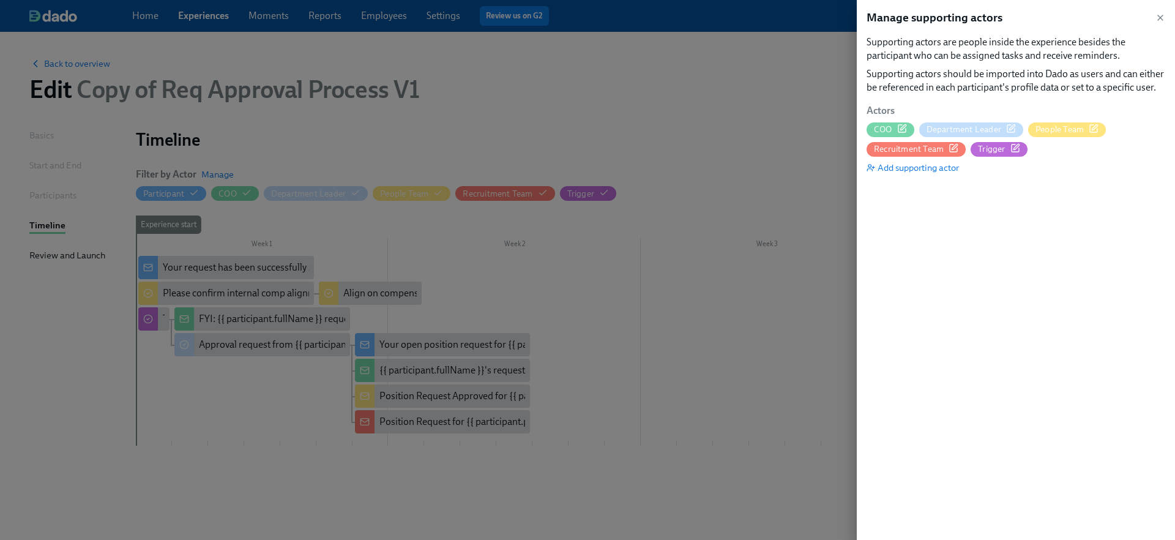
click at [1095, 128] on icon "button" at bounding box center [1093, 129] width 10 height 10
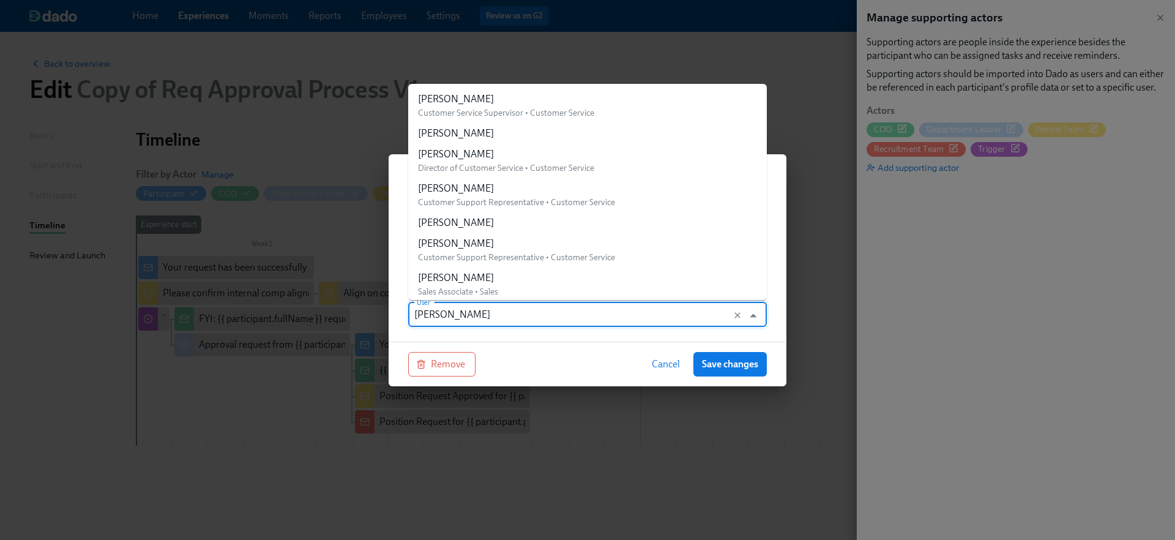
click at [559, 317] on input "[PERSON_NAME]" at bounding box center [575, 314] width 323 height 24
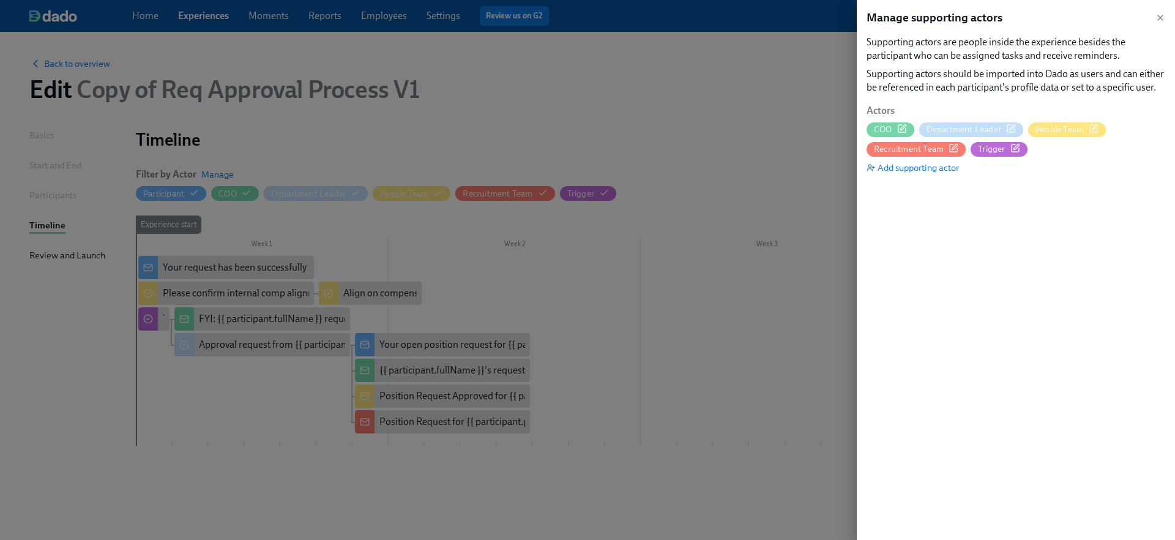
click at [34, 77] on div at bounding box center [587, 270] width 1175 height 540
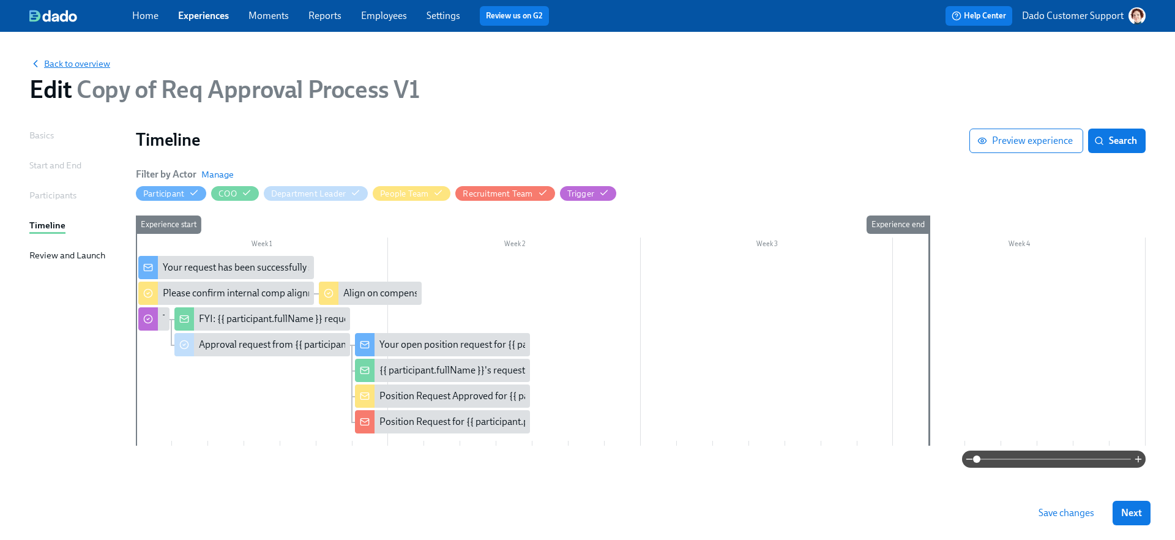
click at [72, 64] on span "Back to overview" at bounding box center [69, 64] width 81 height 12
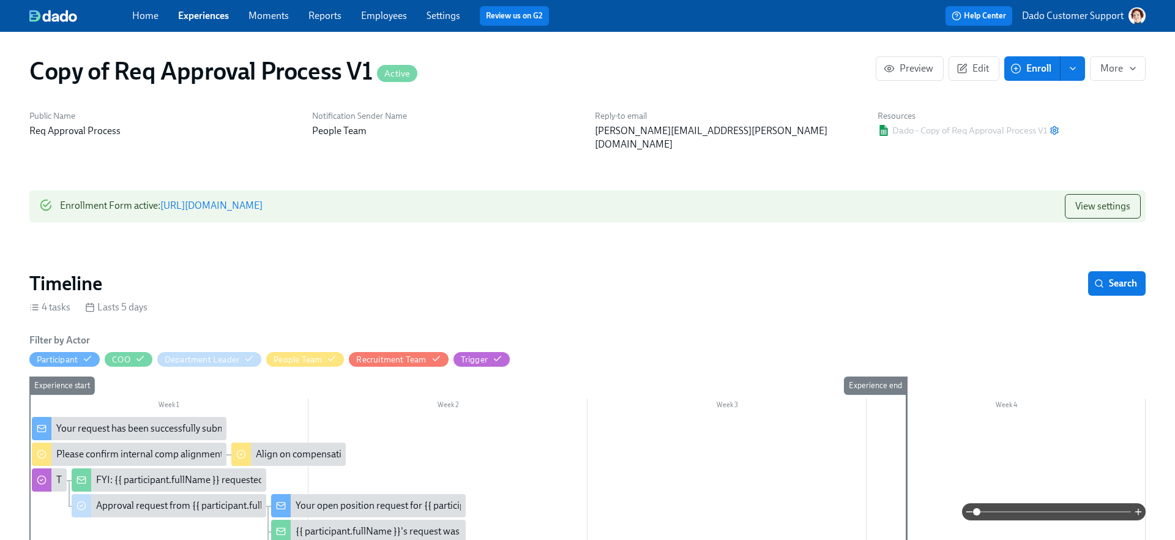
click at [262, 198] on div "Enrollment Form active : [URL][DOMAIN_NAME]" at bounding box center [161, 206] width 202 height 24
click at [262, 199] on link "[URL][DOMAIN_NAME]" at bounding box center [211, 205] width 102 height 12
click at [963, 63] on icon "button" at bounding box center [961, 68] width 11 height 11
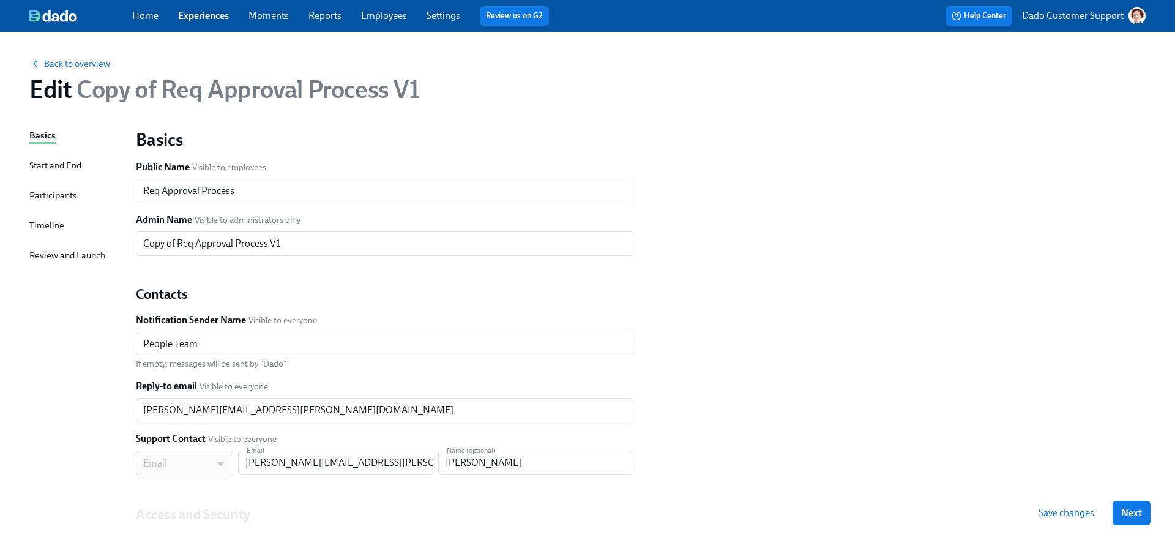
click at [46, 225] on div "Timeline" at bounding box center [46, 224] width 35 height 13
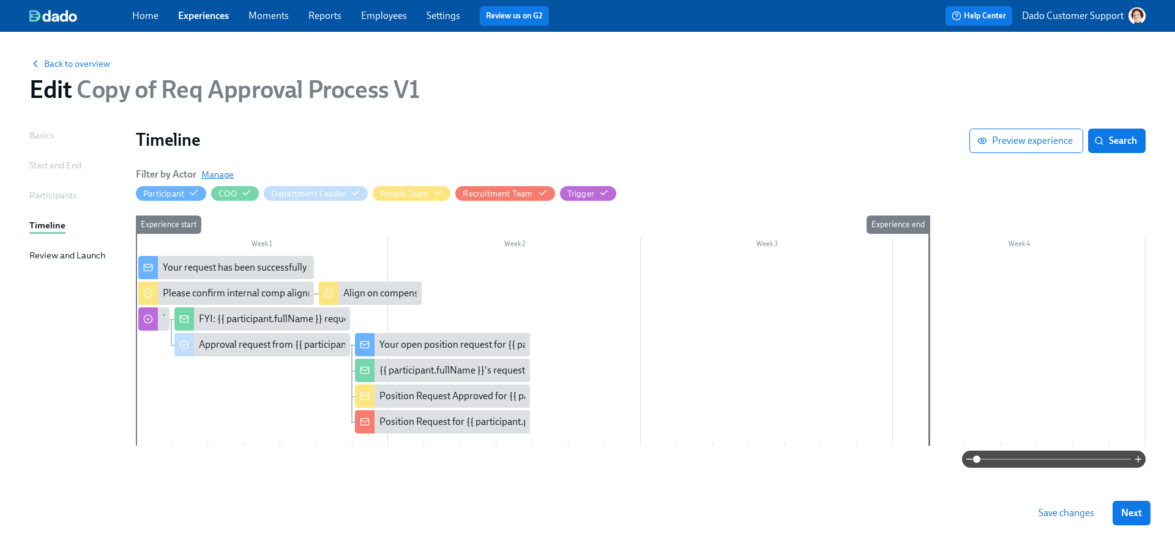
click at [202, 174] on span "Manage" at bounding box center [217, 174] width 32 height 12
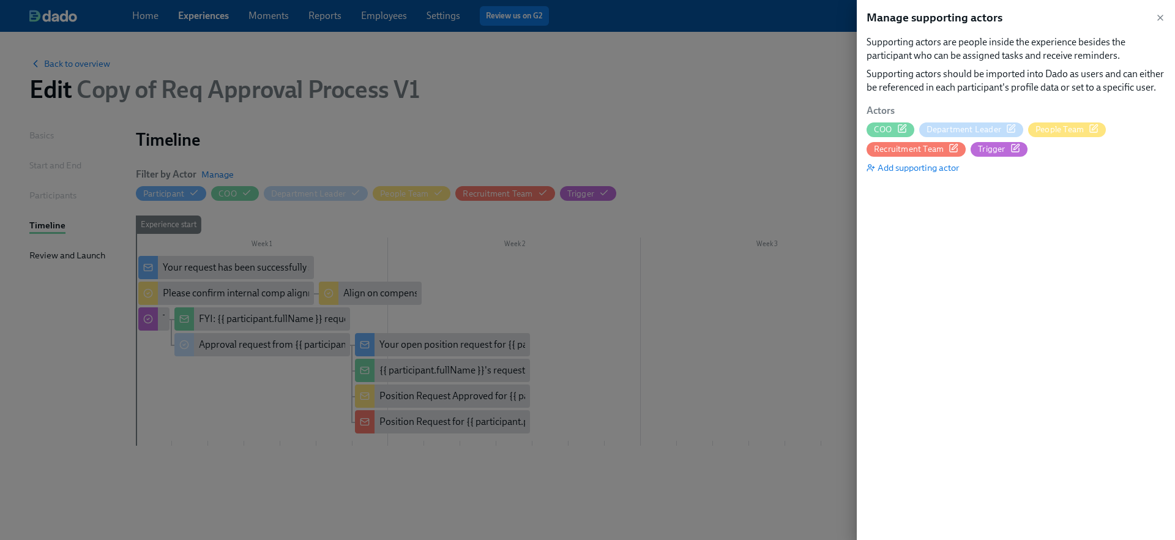
click at [1096, 127] on icon "button" at bounding box center [1093, 129] width 10 height 10
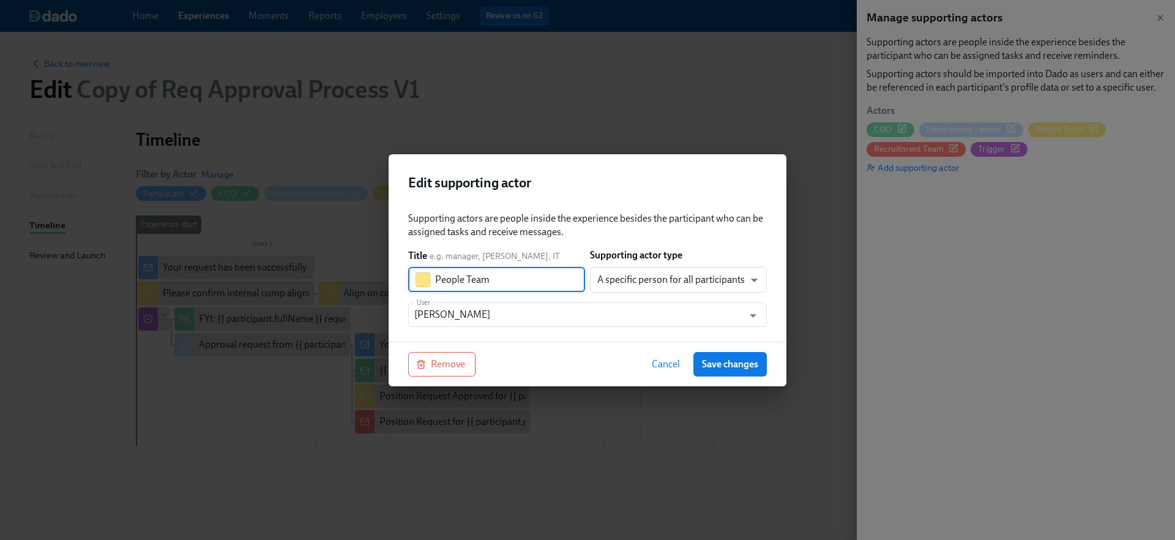
click at [471, 283] on input "People Team" at bounding box center [510, 279] width 150 height 24
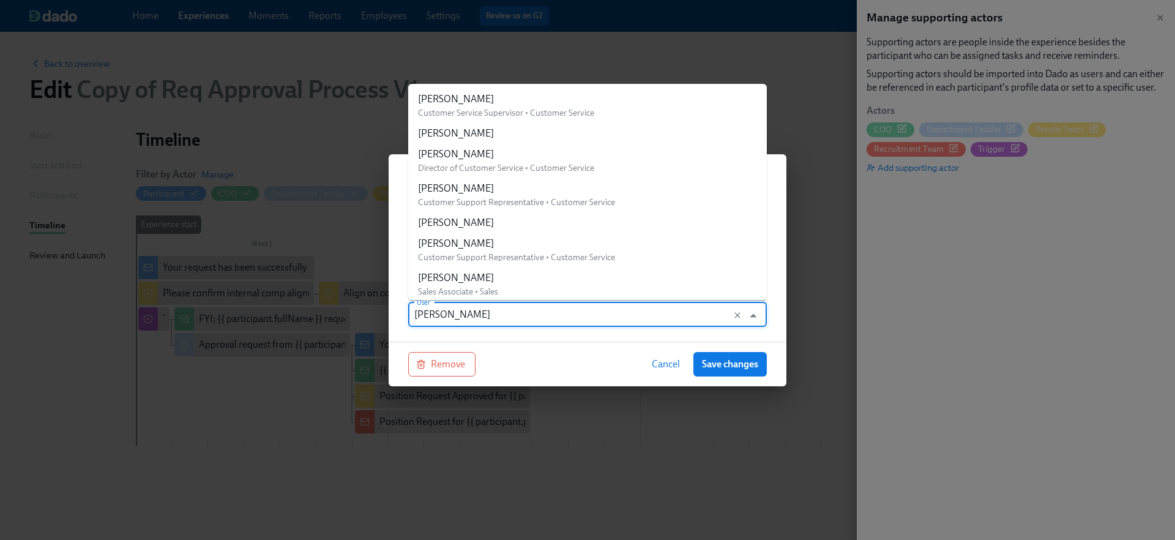
click at [536, 308] on input "[PERSON_NAME]" at bounding box center [575, 314] width 323 height 24
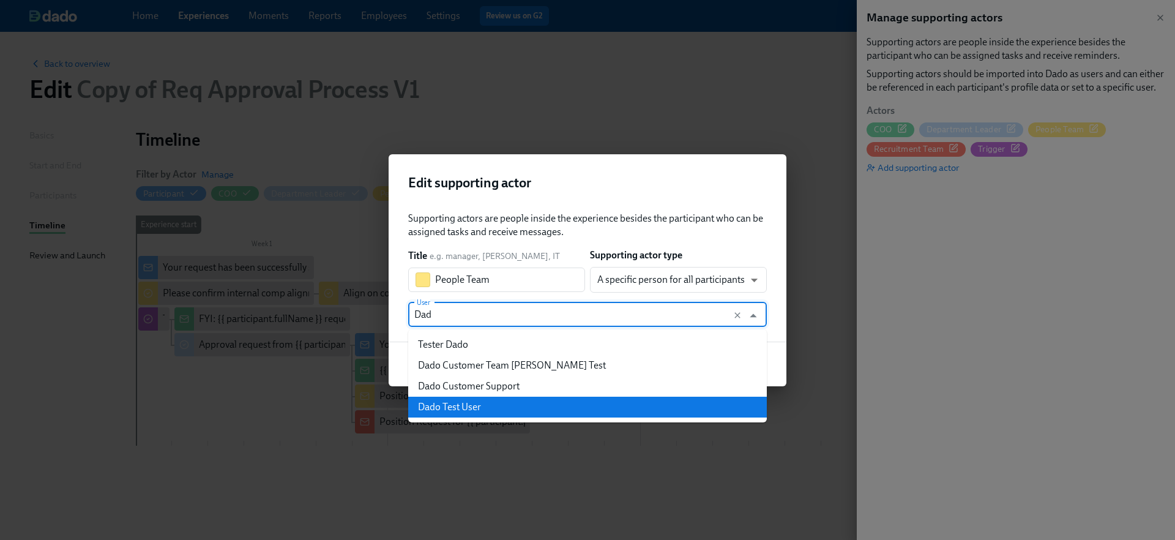
click at [447, 407] on div "Dado Test User" at bounding box center [449, 406] width 63 height 13
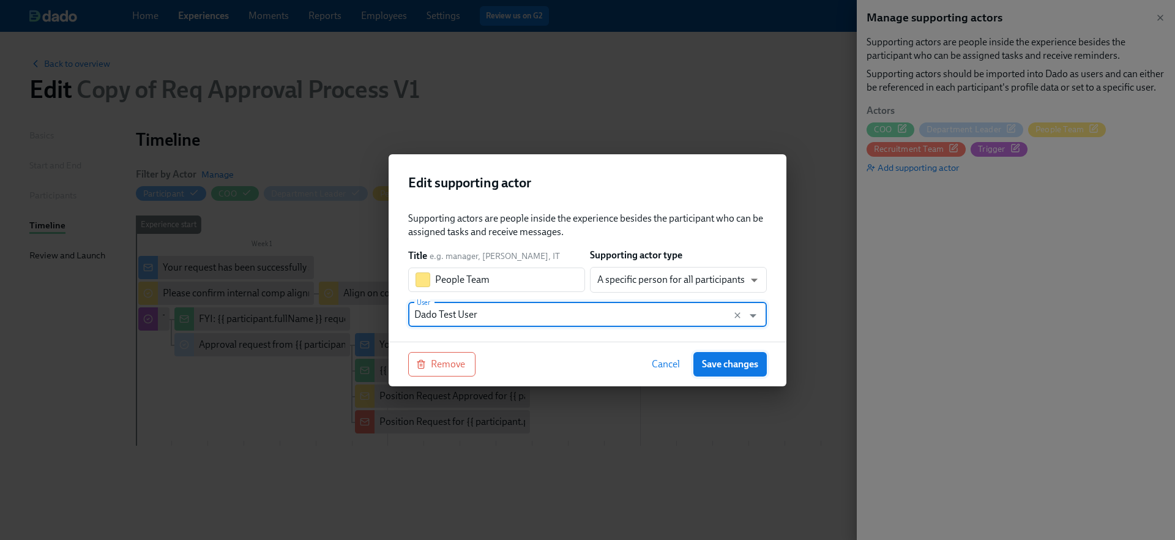
type input "Dado Test User"
click at [741, 365] on span "Save changes" at bounding box center [730, 364] width 56 height 12
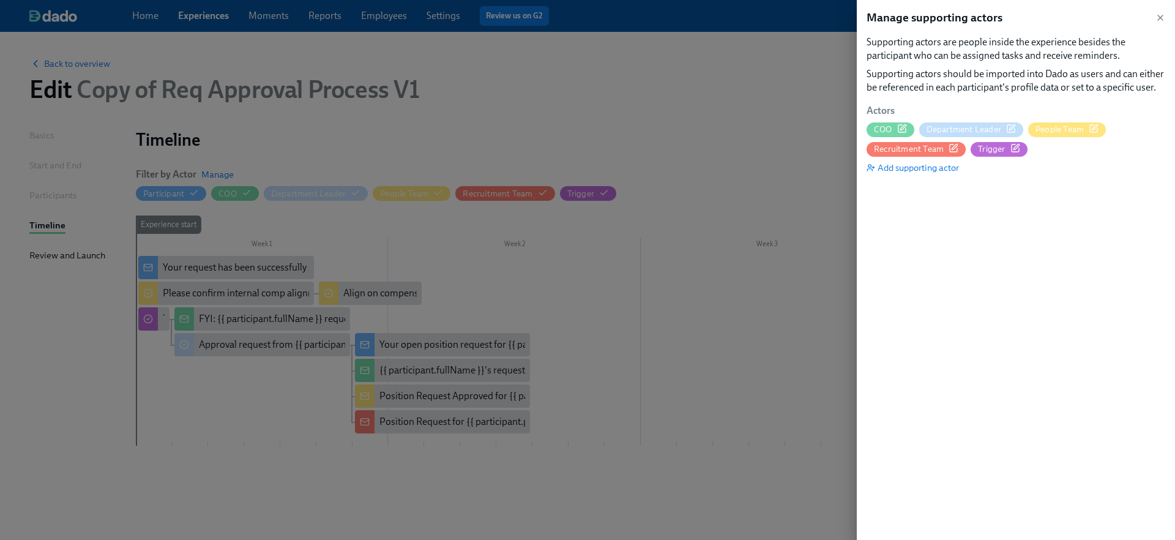
click at [629, 102] on div at bounding box center [587, 270] width 1175 height 540
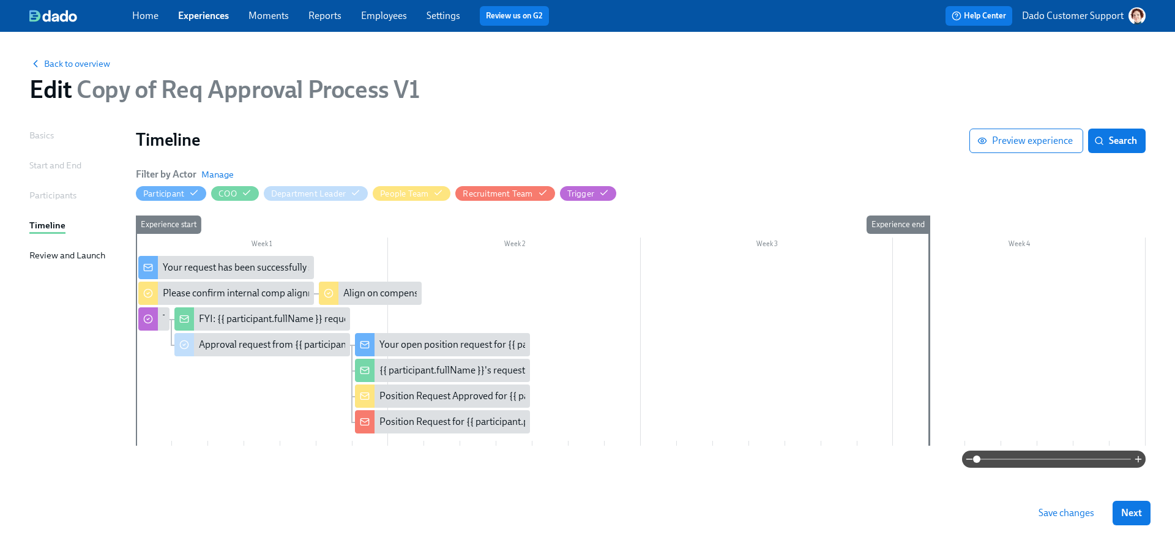
click at [1064, 510] on span "Save changes" at bounding box center [1066, 513] width 56 height 12
click at [76, 70] on div "Back to overview Edit Copy of Req Approval Process V1" at bounding box center [587, 79] width 1135 height 67
click at [73, 60] on span "Back to overview" at bounding box center [69, 64] width 81 height 12
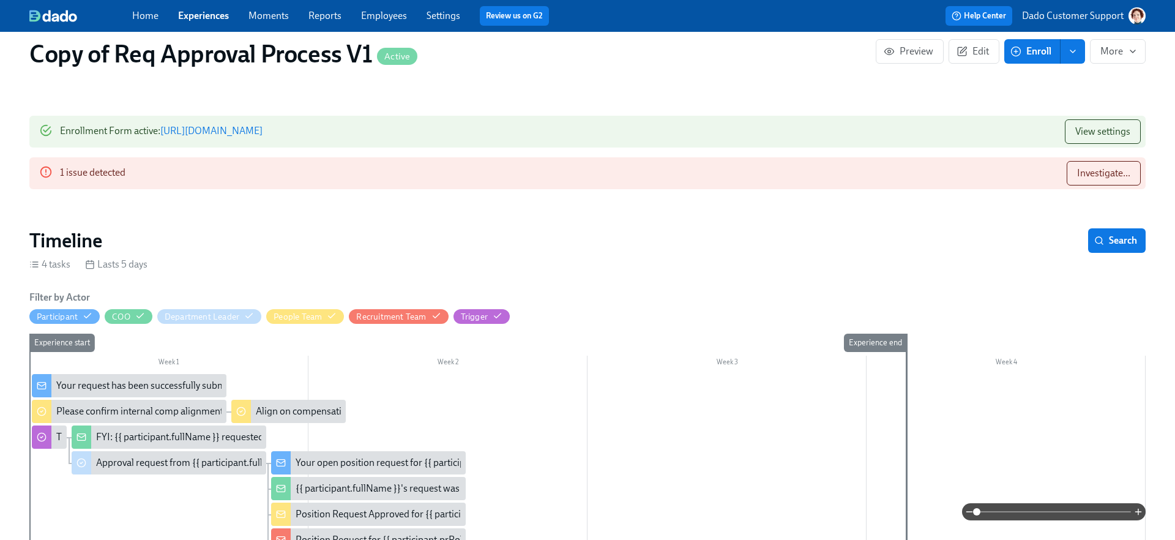
scroll to position [82, 0]
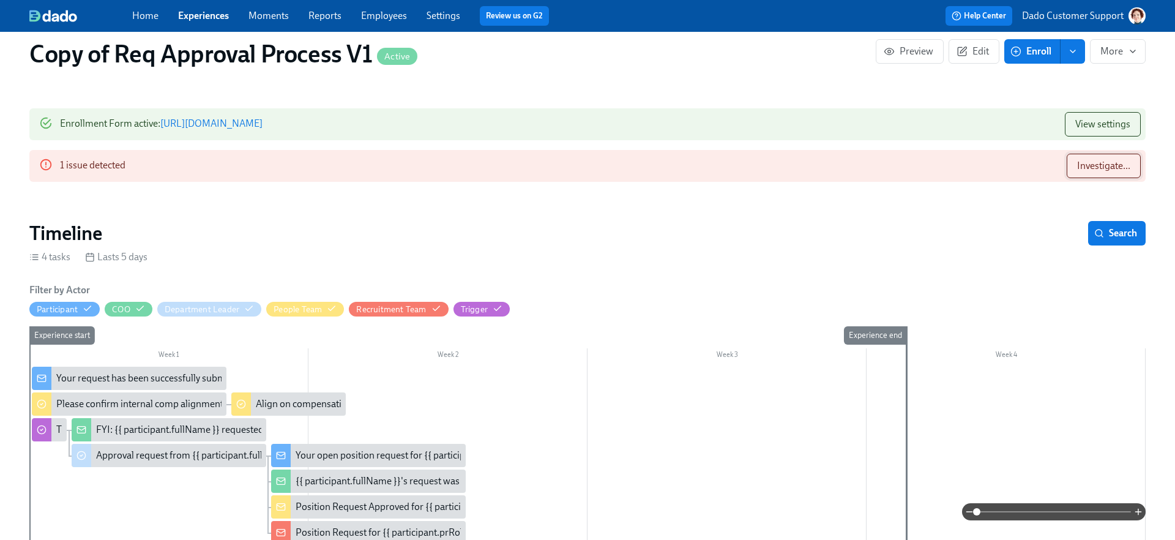
click at [1093, 154] on button "Investigate..." at bounding box center [1103, 166] width 74 height 24
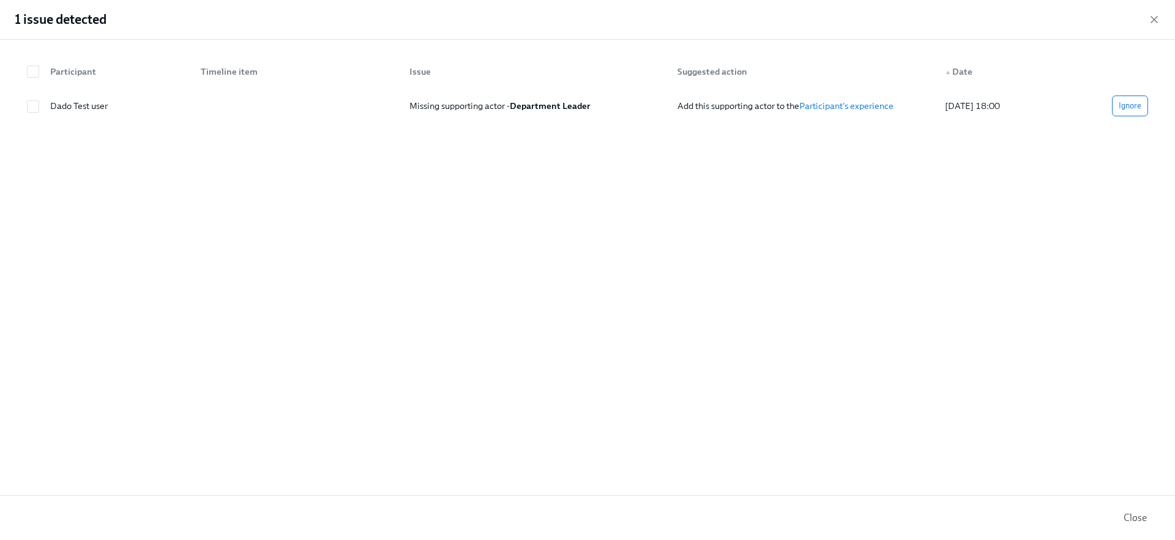
click at [1162, 22] on div "1 issue detected" at bounding box center [587, 20] width 1175 height 40
click at [1156, 18] on icon "button" at bounding box center [1154, 19] width 12 height 12
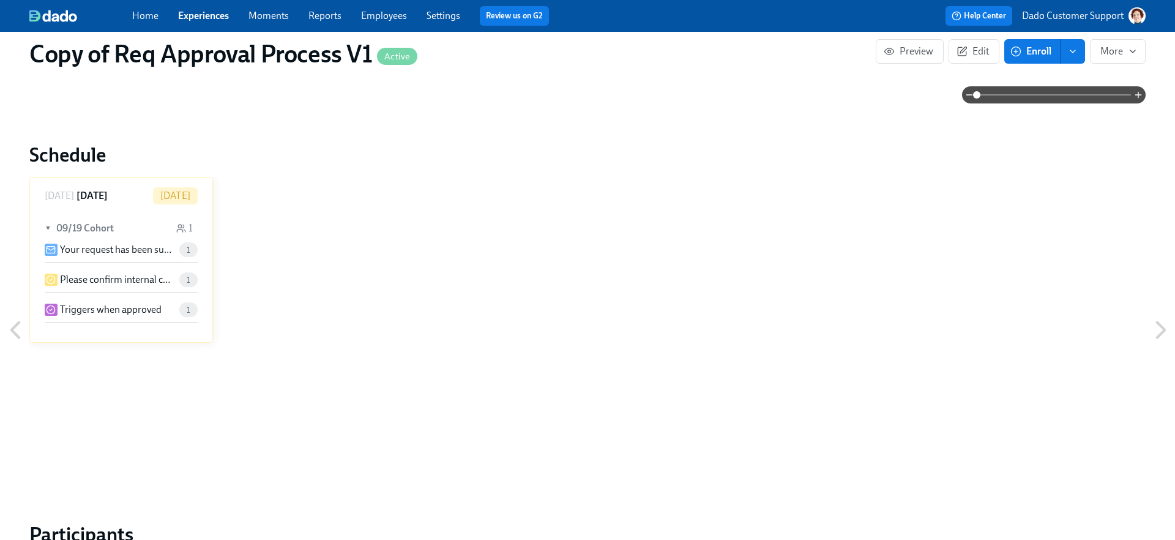
scroll to position [1063, 0]
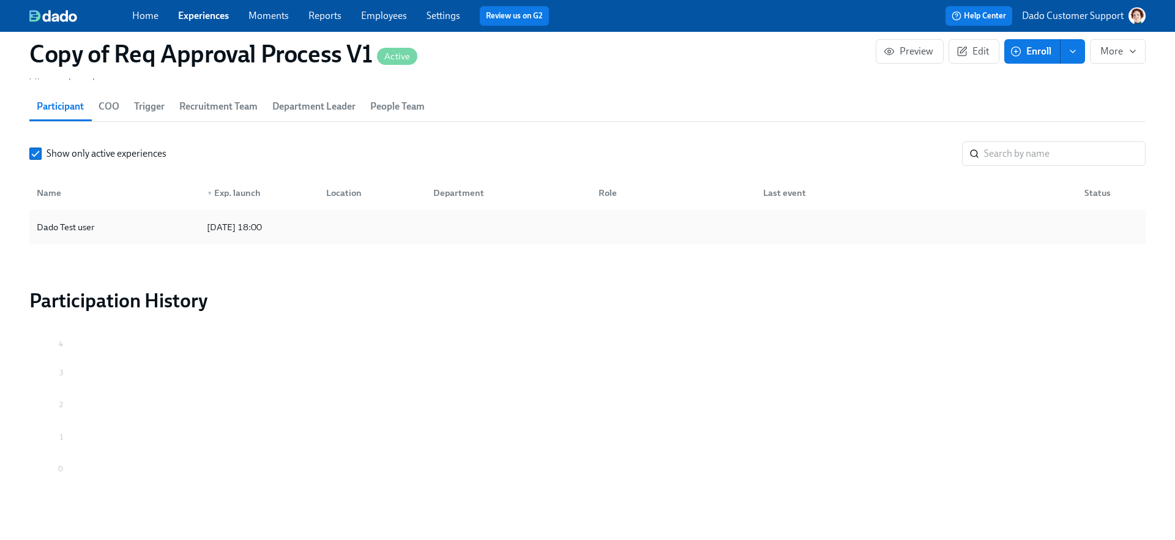
click at [125, 218] on div "Dado Test user" at bounding box center [114, 227] width 165 height 24
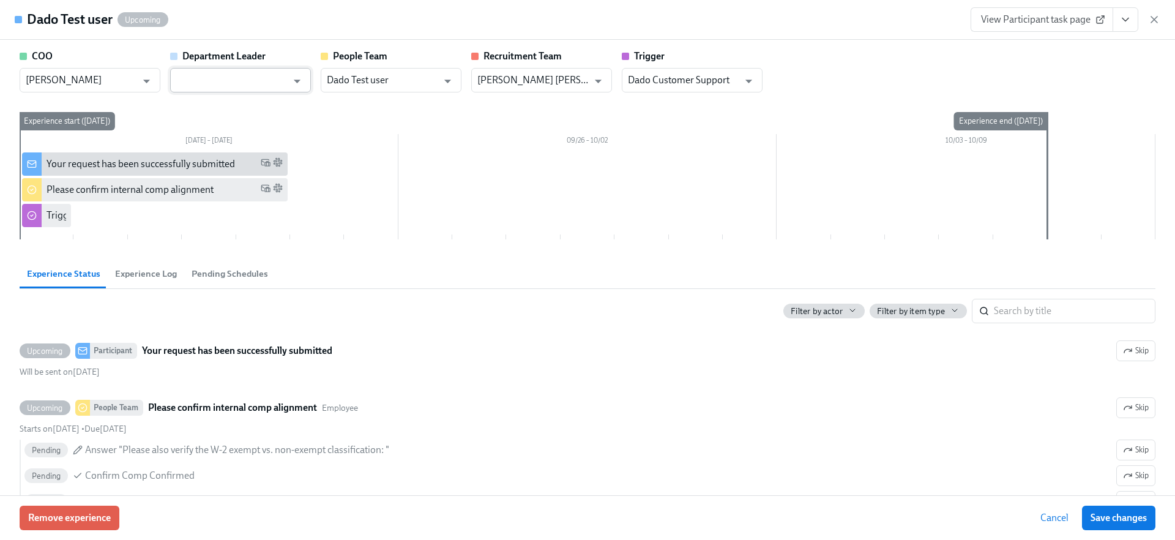
click at [224, 80] on input "text" at bounding box center [231, 80] width 111 height 24
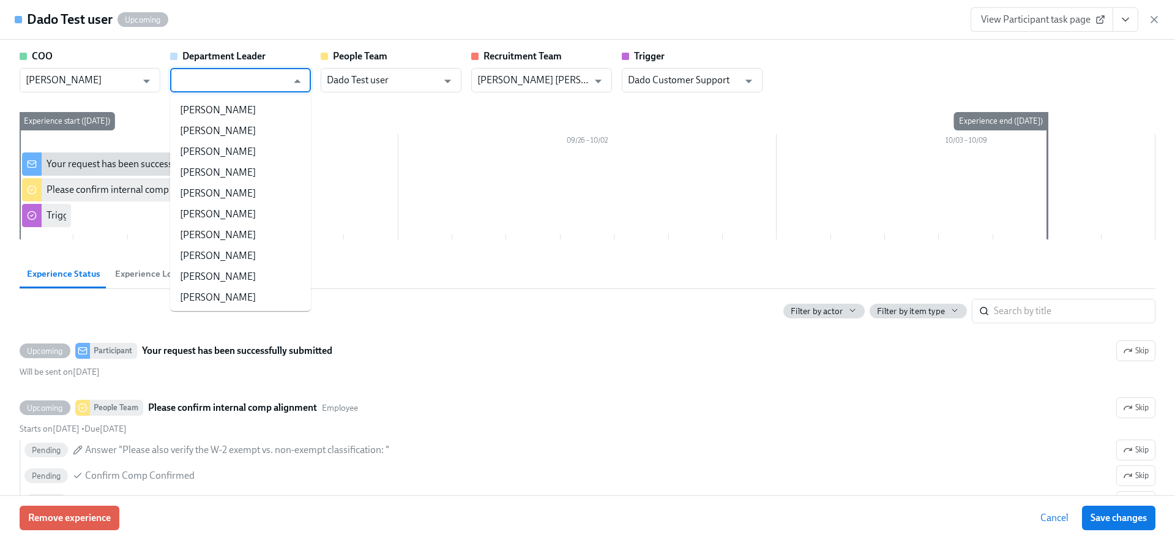
click at [194, 70] on input "text" at bounding box center [231, 80] width 111 height 24
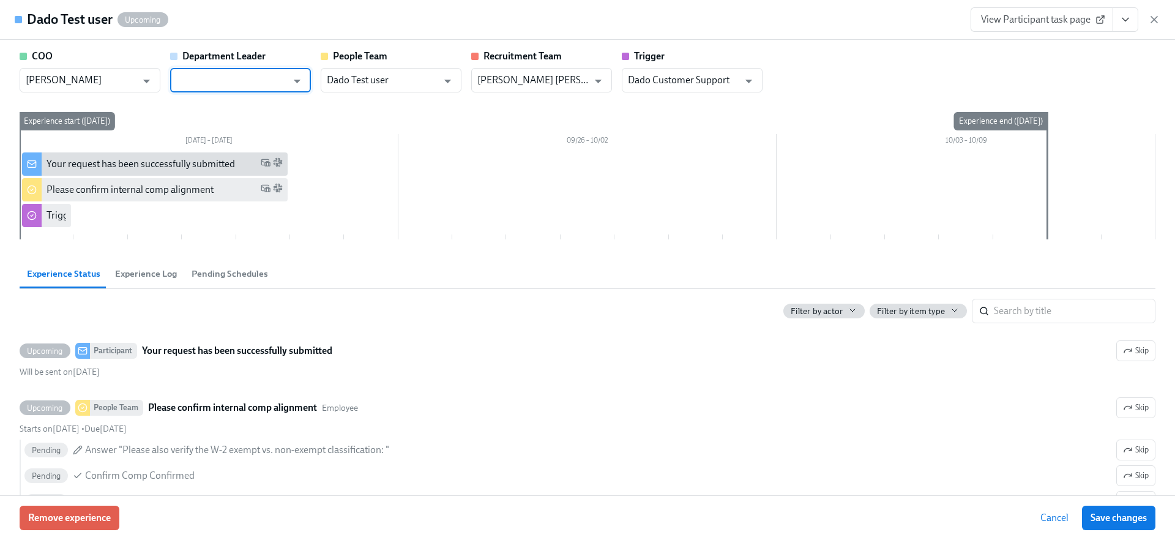
click at [194, 70] on input "text" at bounding box center [231, 80] width 111 height 24
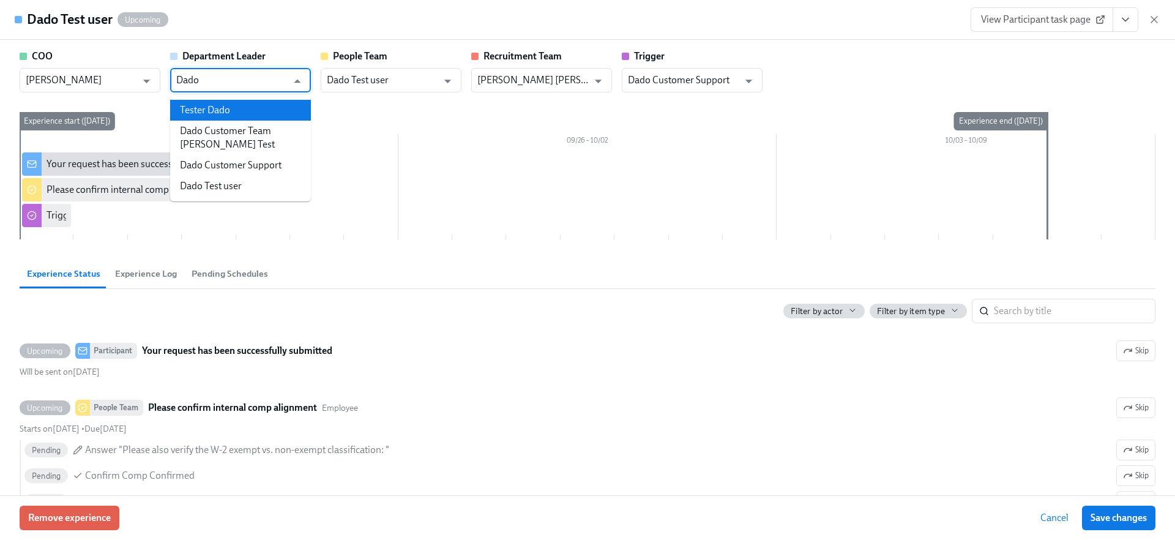
click at [210, 104] on li "Tester Dado" at bounding box center [240, 110] width 141 height 21
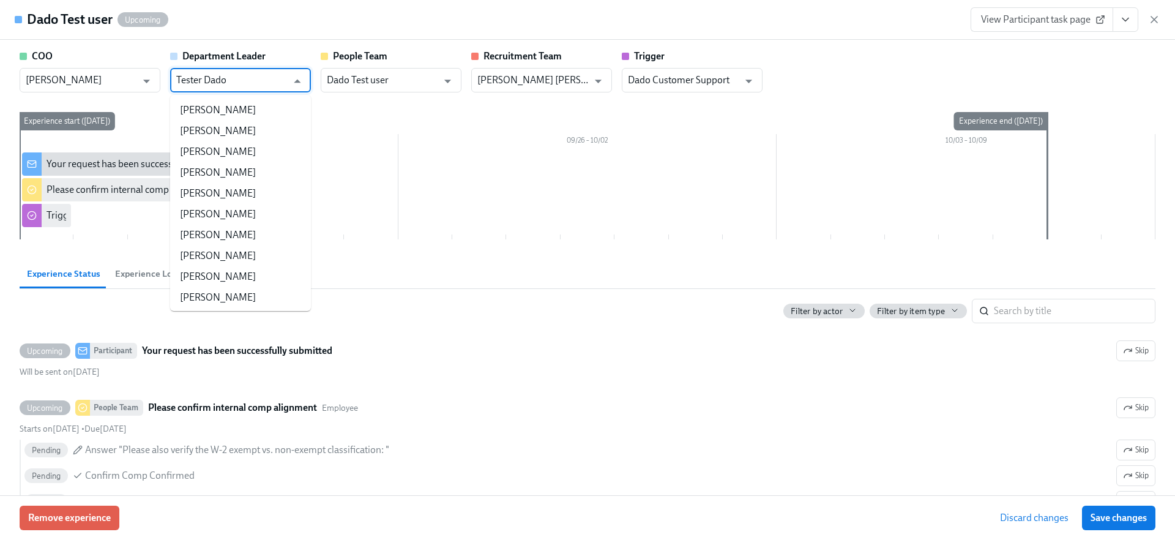
click at [214, 78] on input "Tester Dado" at bounding box center [231, 80] width 111 height 24
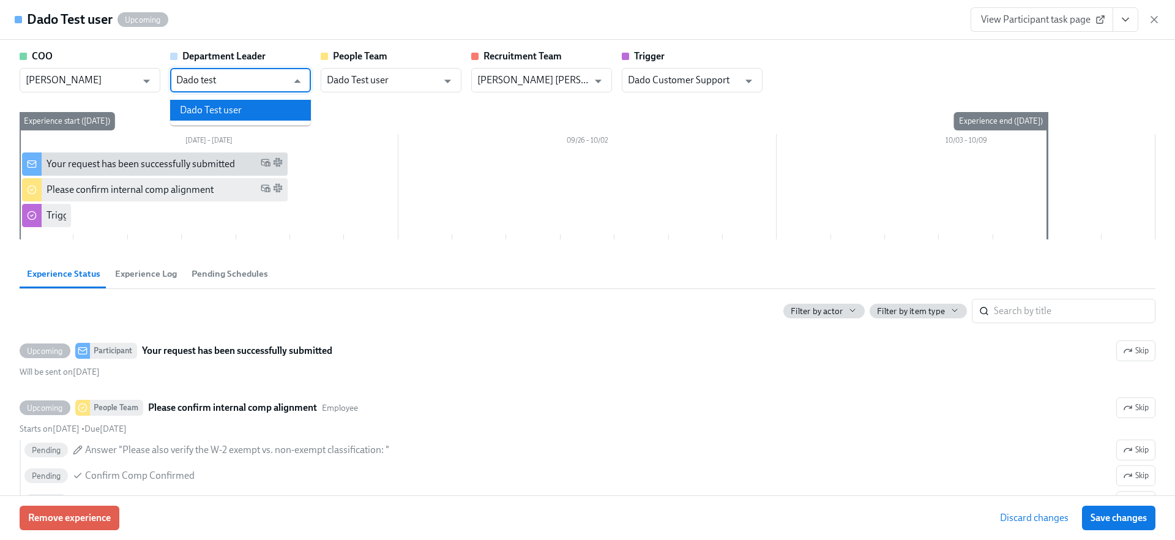
click at [213, 106] on li "Dado Test user" at bounding box center [240, 110] width 141 height 21
type input "Dado Test user"
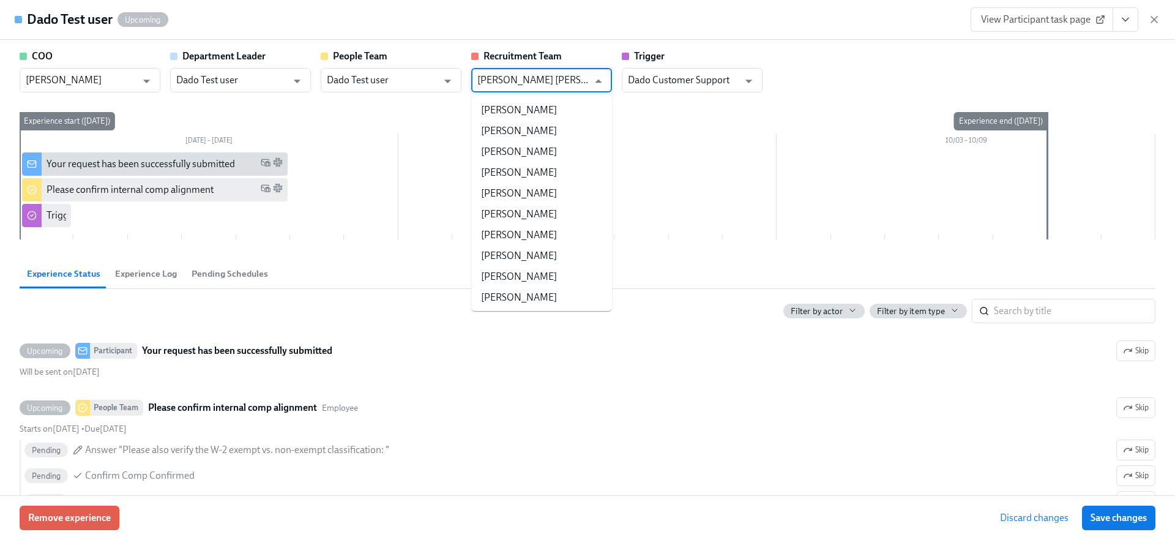
click at [555, 78] on input "[PERSON_NAME] [PERSON_NAME]" at bounding box center [532, 80] width 111 height 24
paste input "Dado Test user"
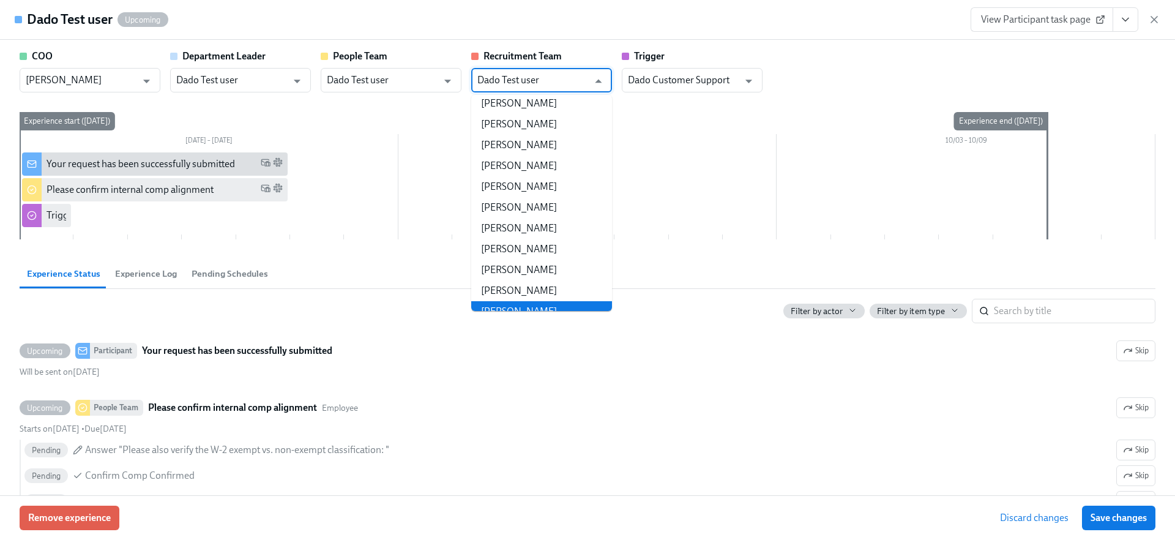
scroll to position [0, 0]
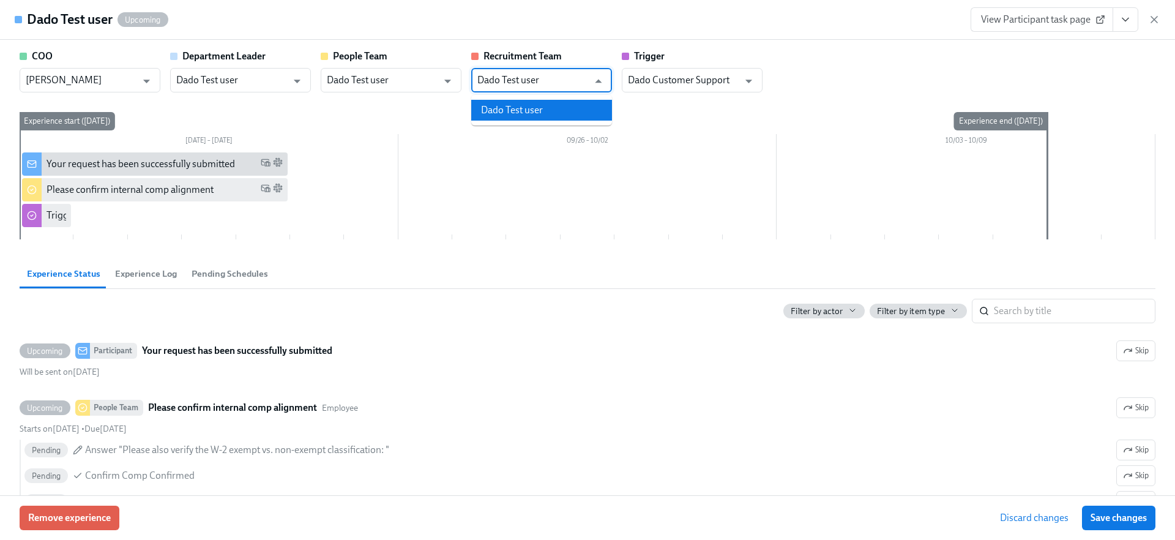
click at [510, 111] on li "Dado Test user" at bounding box center [541, 110] width 141 height 21
type input "Dado Test user"
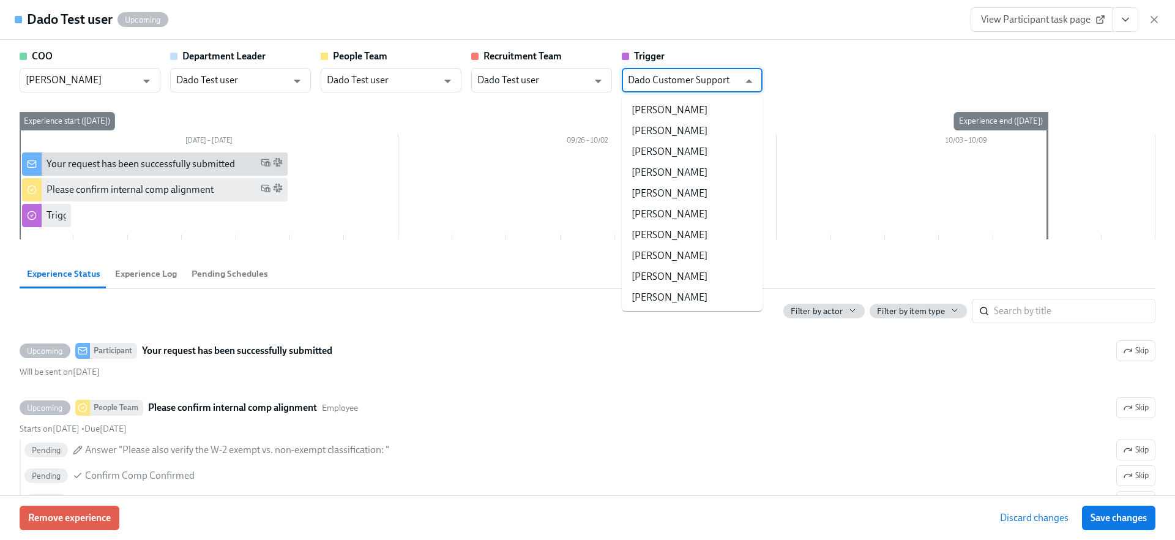
click at [679, 87] on input "Dado Customer Support" at bounding box center [683, 80] width 111 height 24
click at [718, 42] on div "COO [PERSON_NAME] ​ Department Leader Dado Test user ​ People Team Dado Test us…" at bounding box center [587, 267] width 1175 height 455
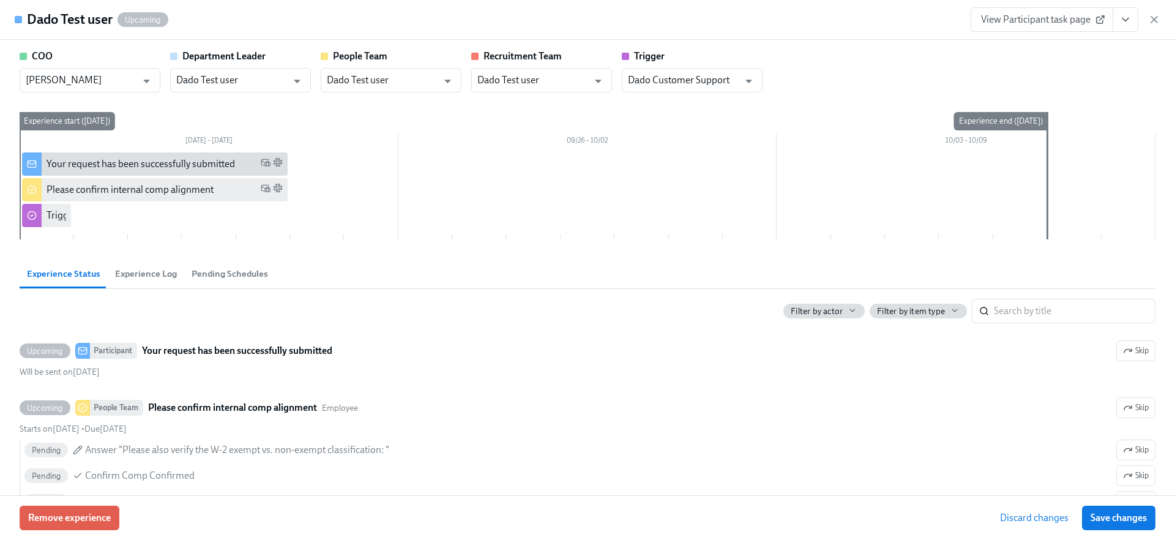
click at [1034, 530] on div "Remove experience Discard changes Save changes" at bounding box center [587, 517] width 1175 height 45
click at [1032, 519] on span "Discard changes" at bounding box center [1034, 517] width 69 height 12
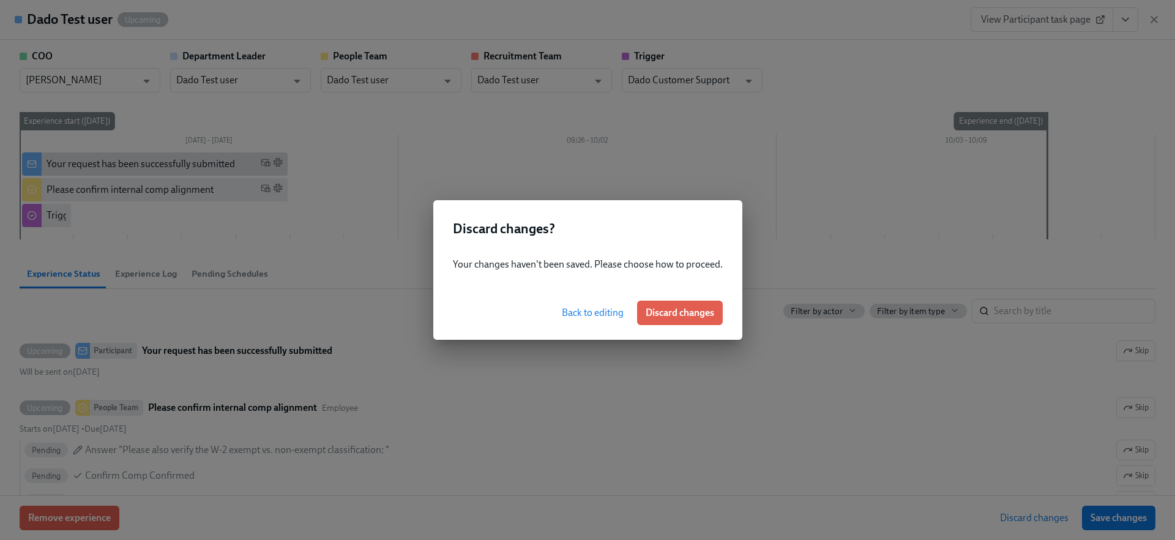
click at [574, 317] on button "Back to editing" at bounding box center [592, 312] width 79 height 24
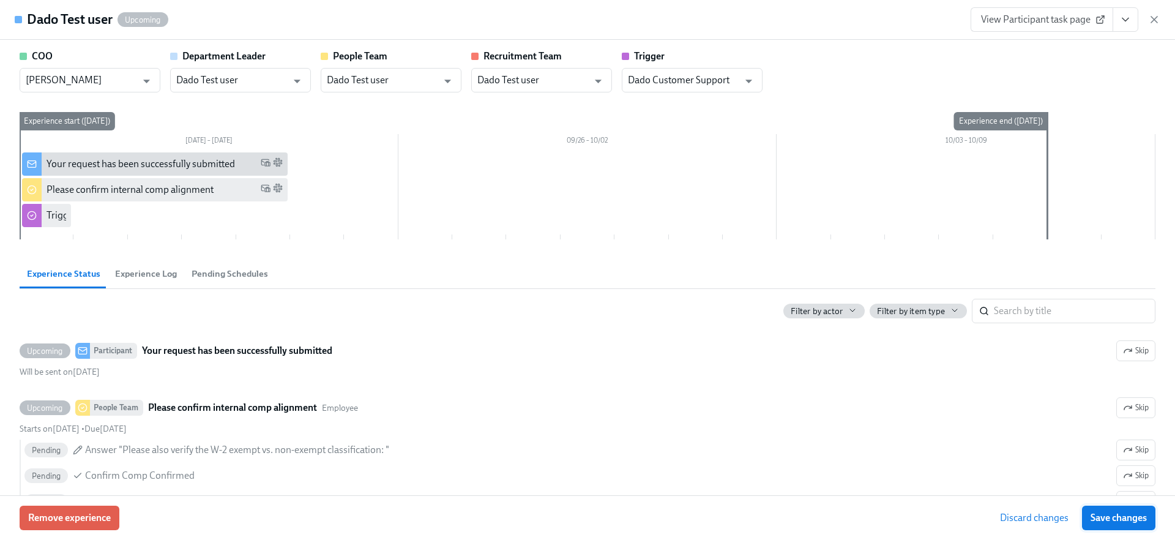
click at [1144, 516] on span "Save changes" at bounding box center [1118, 517] width 56 height 12
type input "Dado Test user"
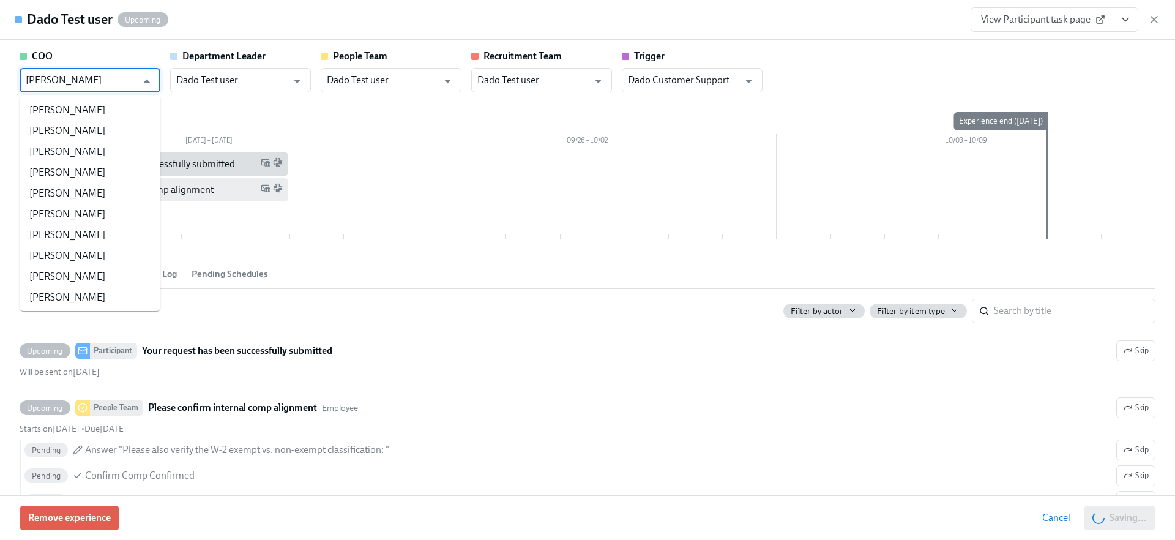
click at [110, 72] on input "[PERSON_NAME]" at bounding box center [81, 80] width 111 height 24
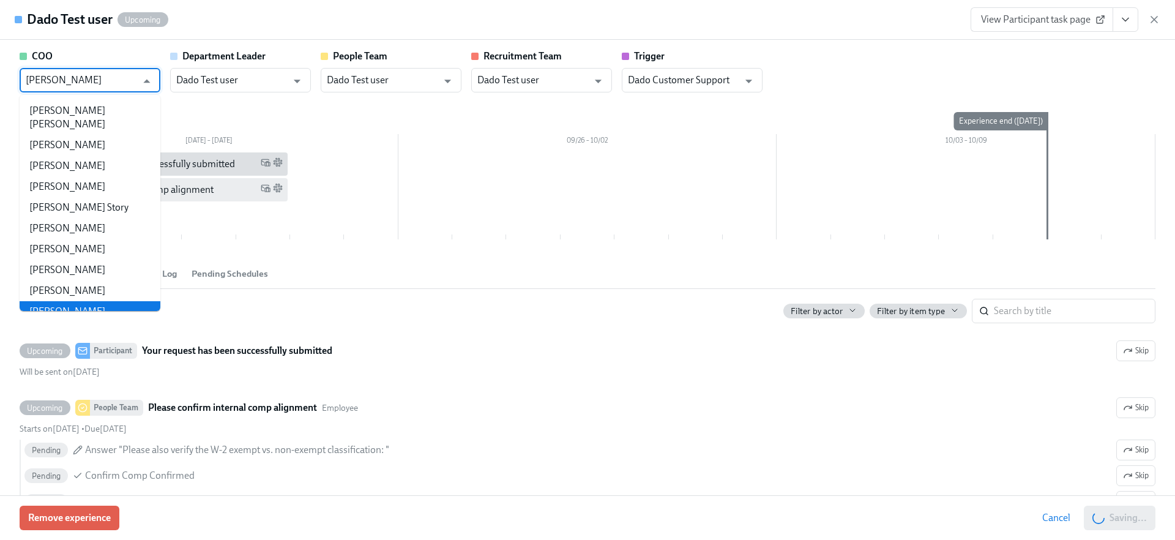
paste input "Dado Test user"
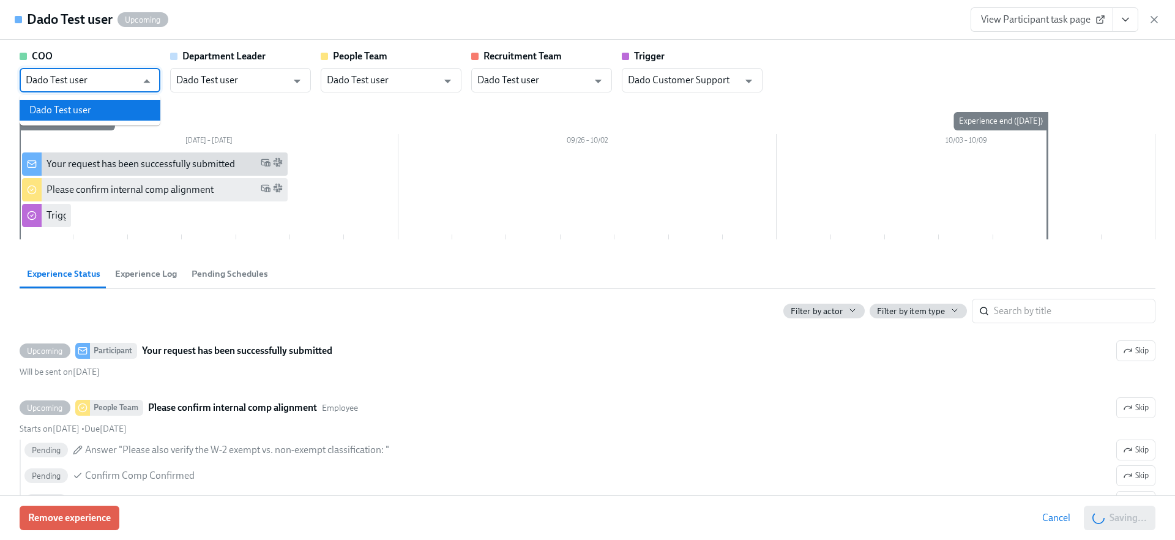
click at [83, 104] on li "Dado Test user" at bounding box center [90, 110] width 141 height 21
type input "Dado Test user"
click at [1055, 518] on span "Discard changes" at bounding box center [1035, 517] width 69 height 12
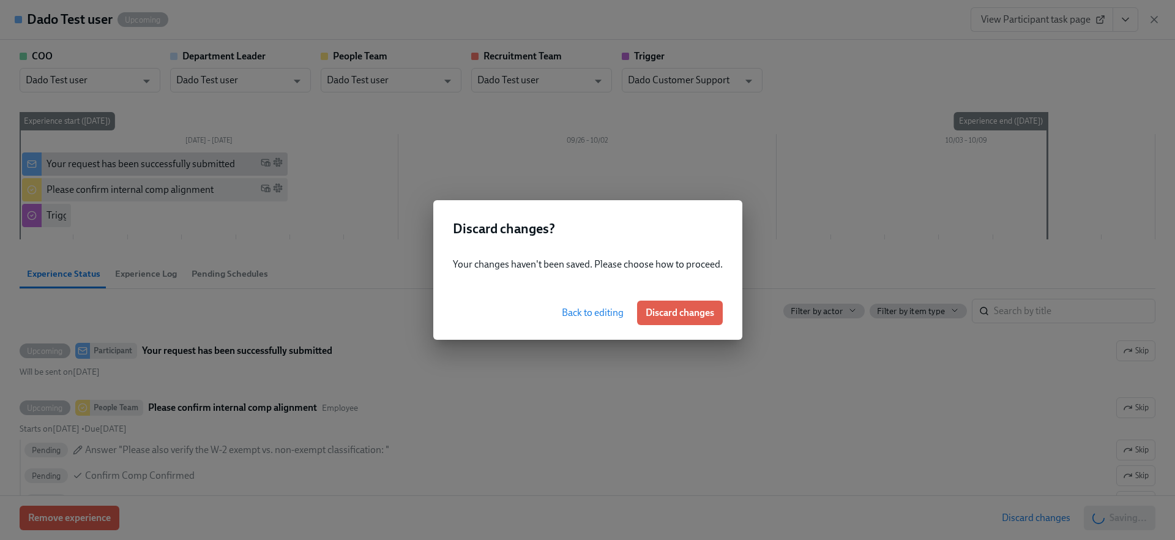
click at [566, 306] on span "Back to editing" at bounding box center [593, 312] width 62 height 12
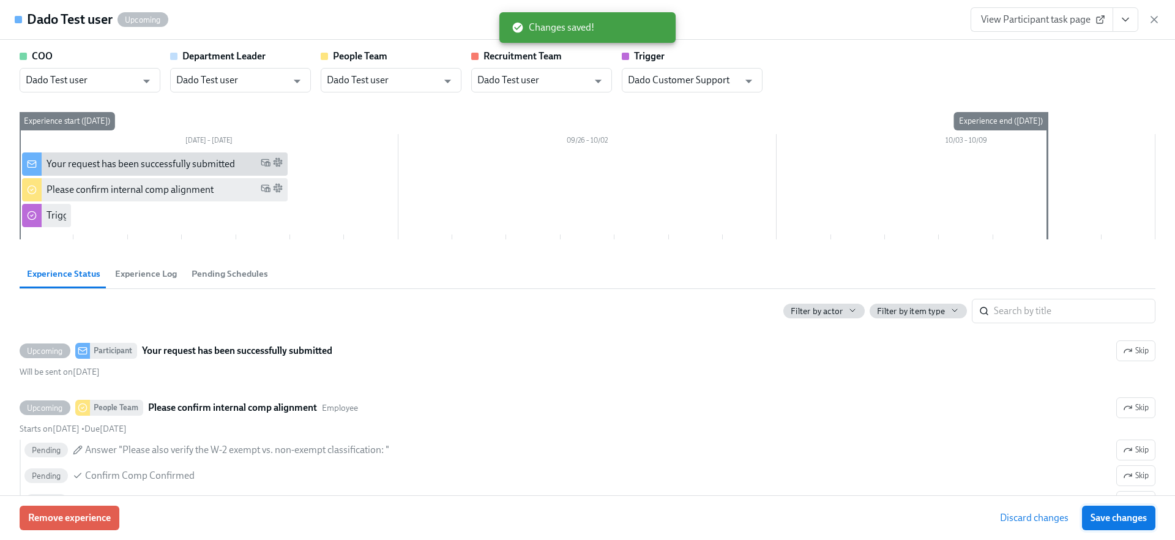
click at [1116, 519] on span "Save changes" at bounding box center [1118, 517] width 56 height 12
type input "Dado Test user"
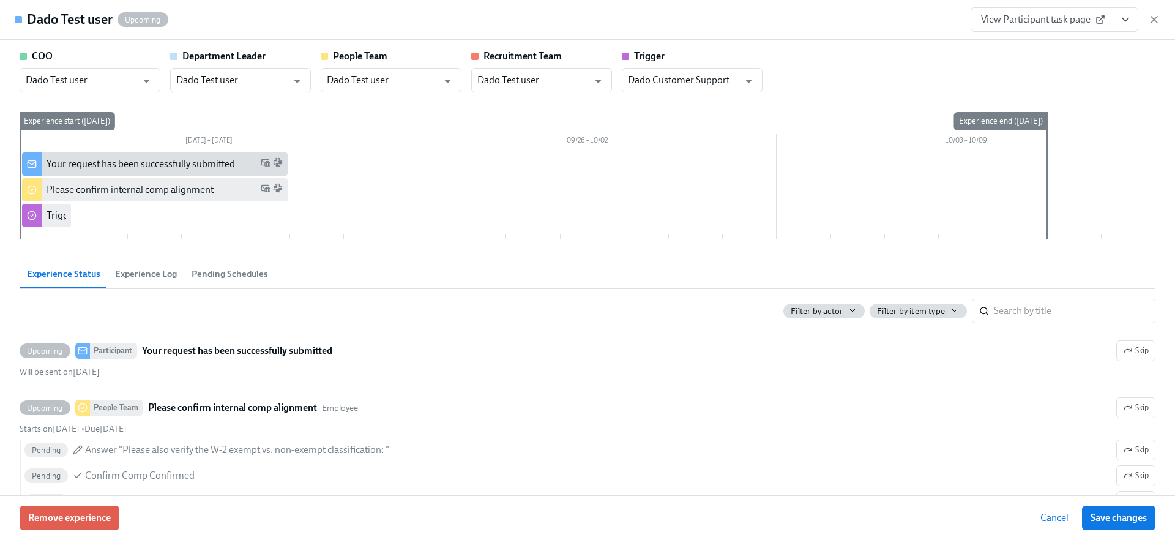
click at [1130, 20] on icon "View task page" at bounding box center [1125, 19] width 12 height 12
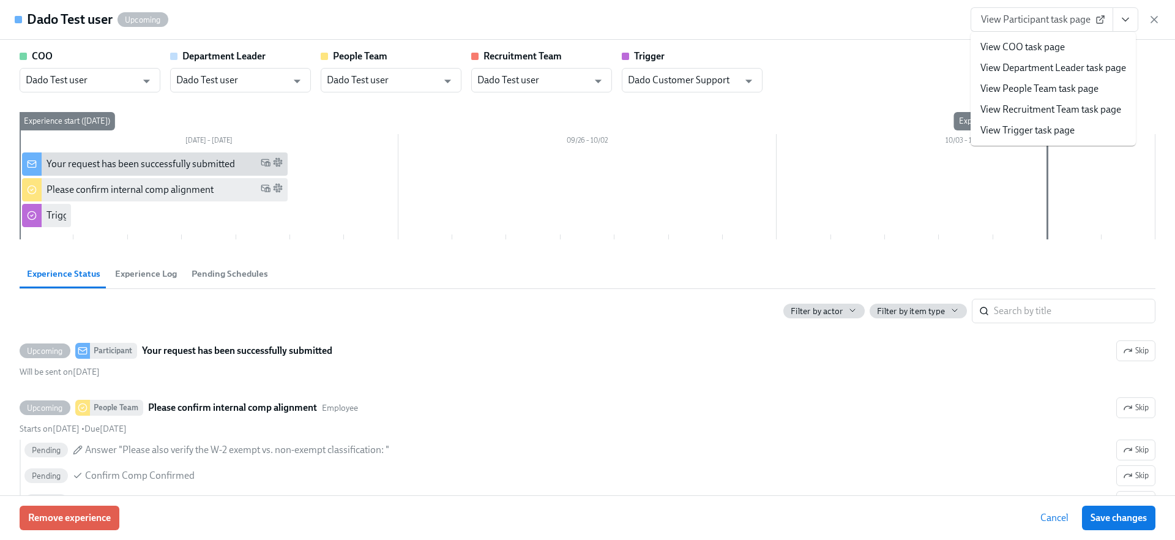
click at [1020, 89] on link "View People Team task page" at bounding box center [1039, 88] width 118 height 13
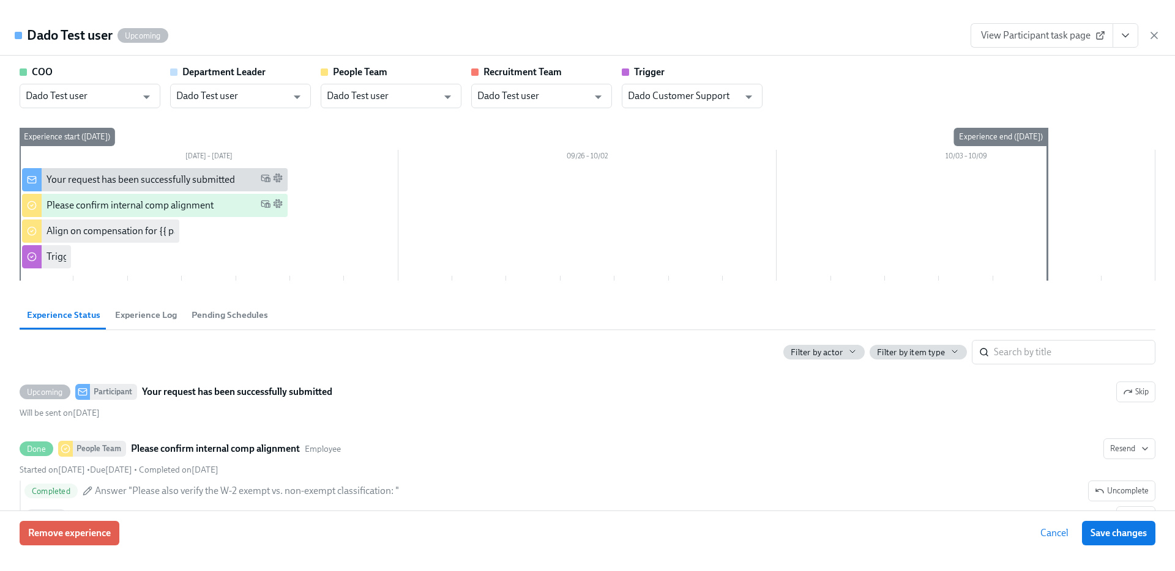
scroll to position [1004, 0]
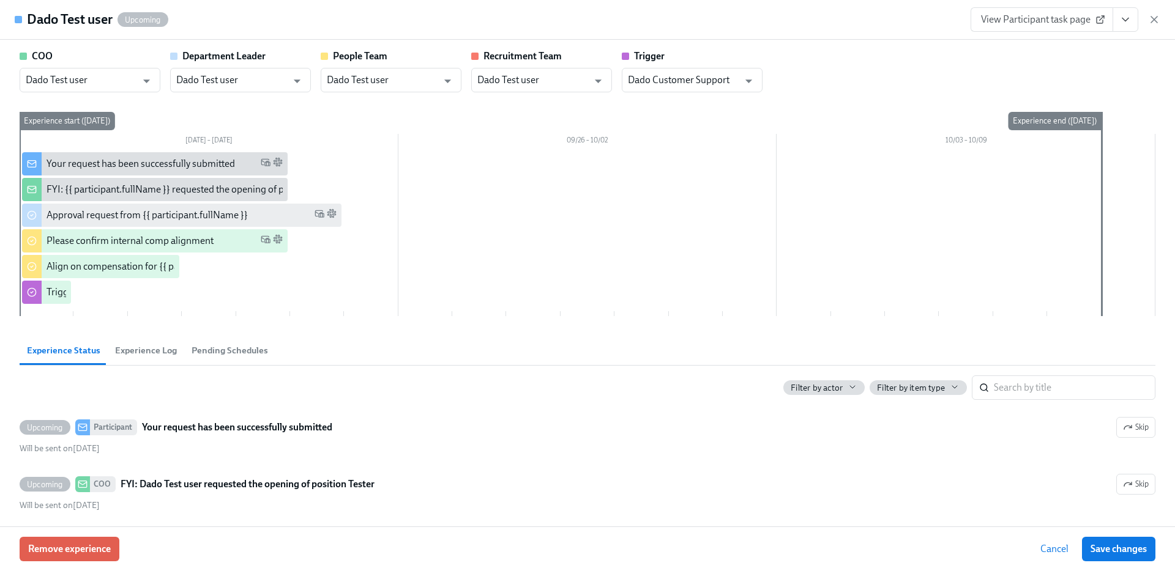
click at [1120, 20] on icon "View task page" at bounding box center [1125, 19] width 12 height 12
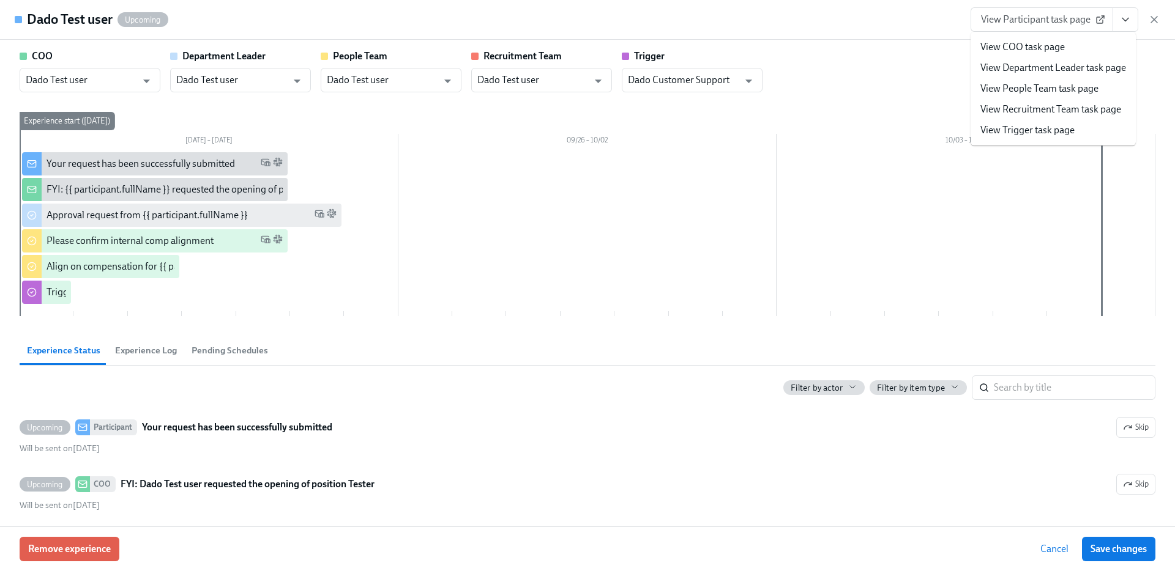
click at [1028, 69] on link "View Department Leader task page" at bounding box center [1053, 67] width 146 height 13
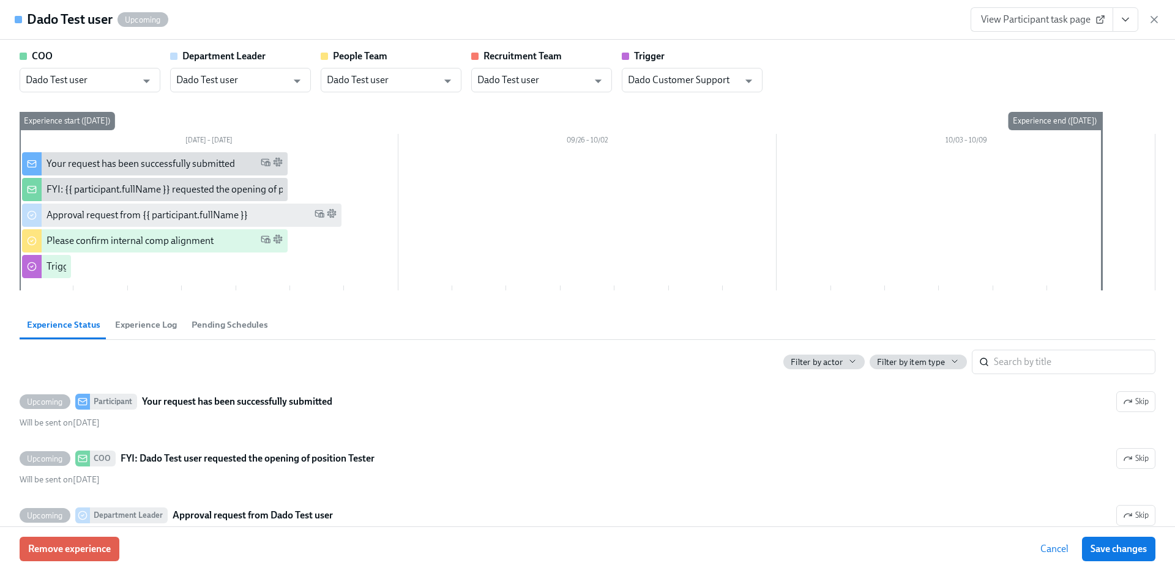
scroll to position [970, 0]
click at [1154, 16] on icon "button" at bounding box center [1154, 19] width 12 height 12
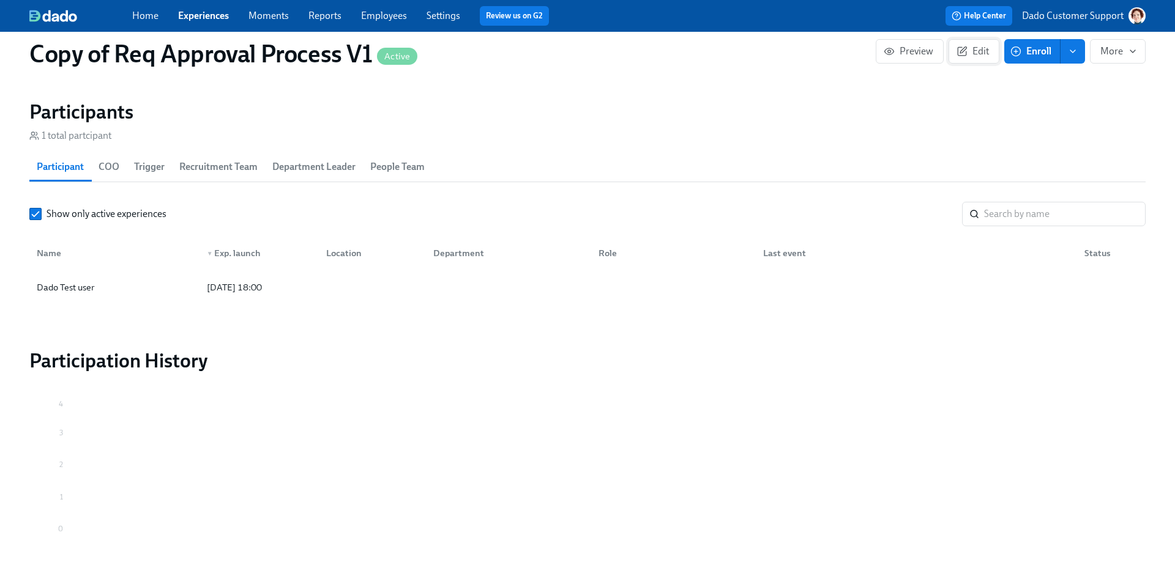
click at [974, 45] on span "Edit" at bounding box center [974, 51] width 30 height 12
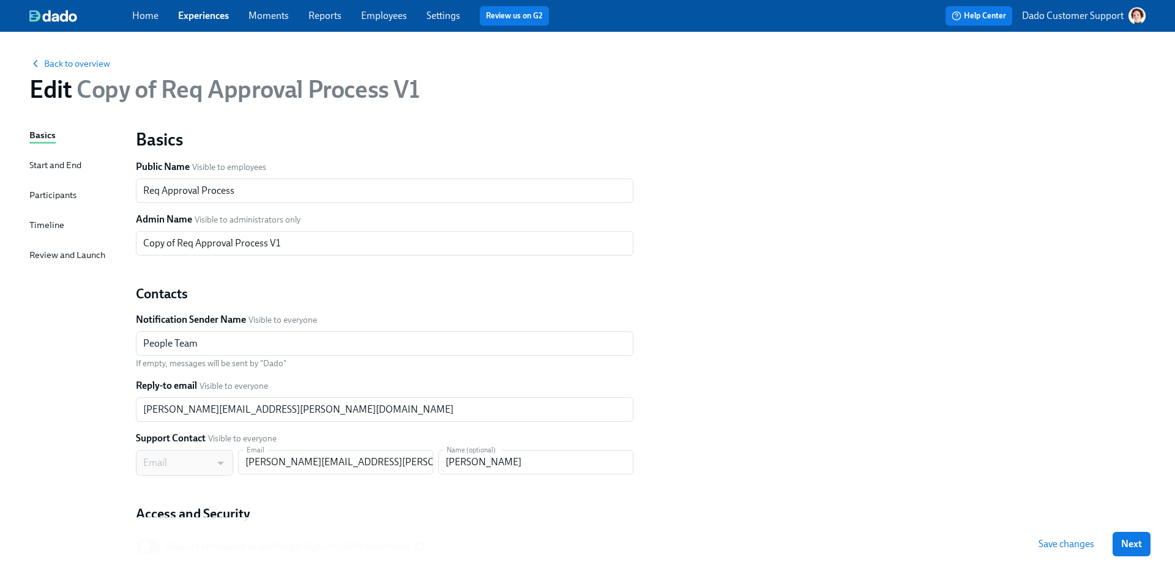
click at [51, 223] on div "Timeline" at bounding box center [46, 224] width 35 height 13
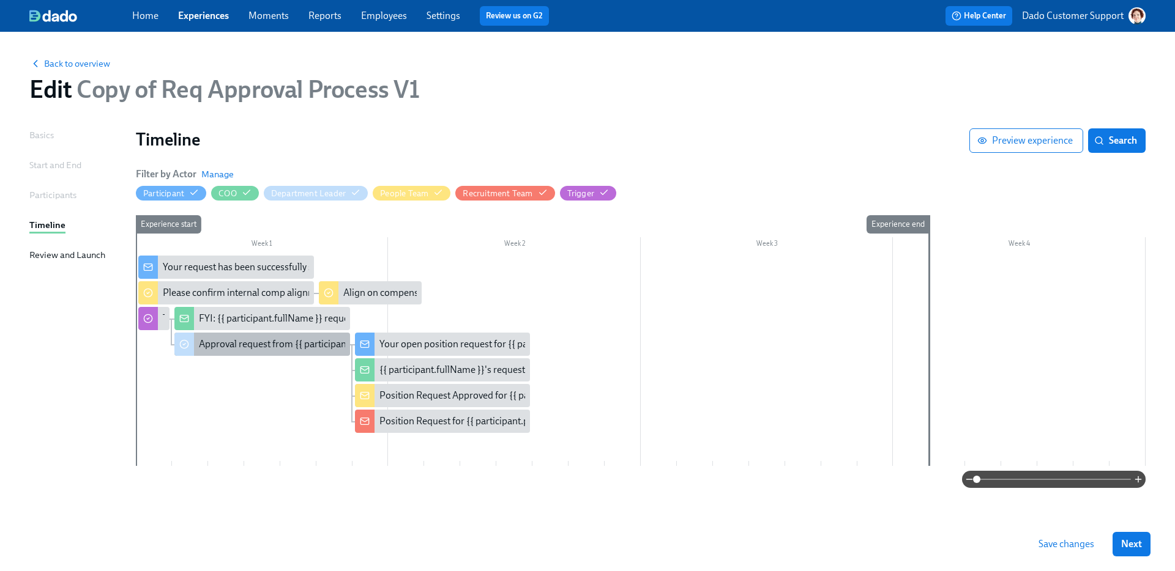
click at [229, 338] on div "Approval request from {{ participant.fullName }}" at bounding box center [299, 344] width 201 height 13
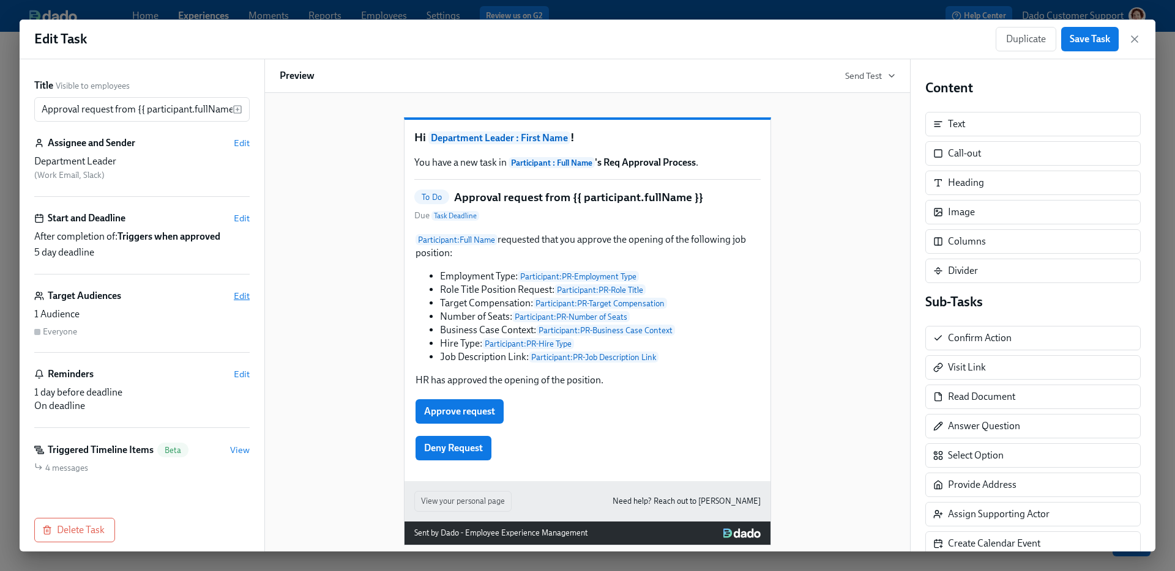
click at [239, 291] on span "Edit" at bounding box center [242, 296] width 16 height 12
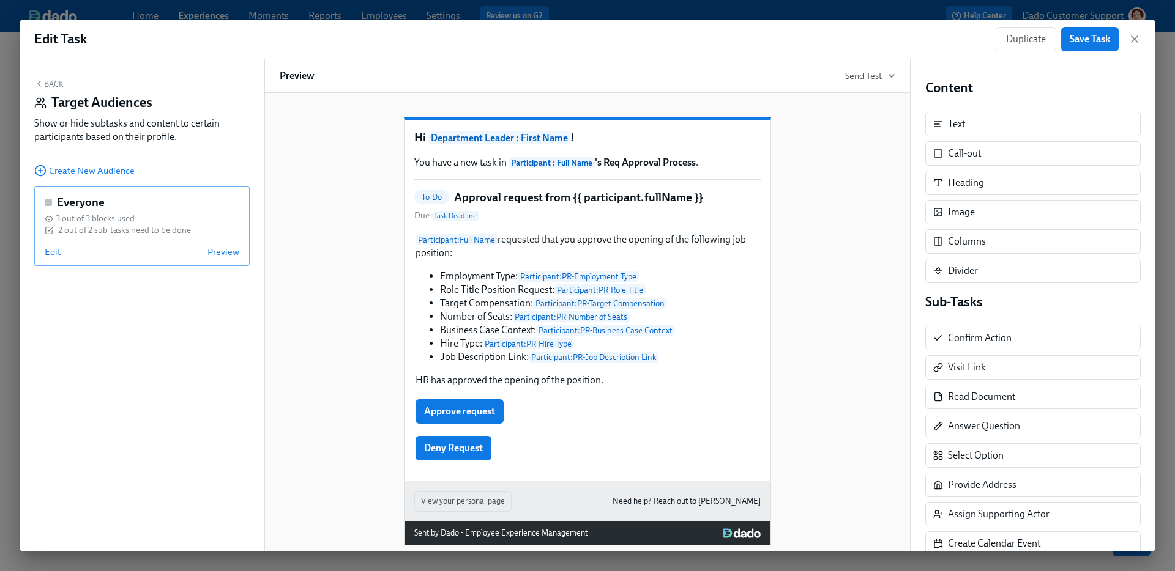
click at [50, 254] on span "Edit" at bounding box center [53, 252] width 16 height 12
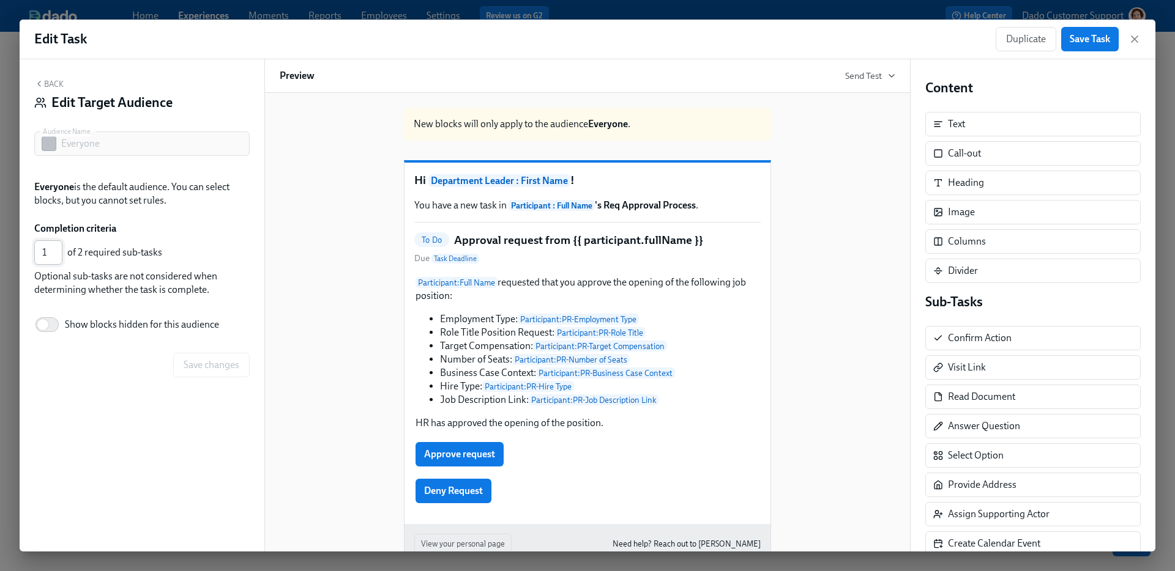
type input "1"
click at [55, 256] on input "1" at bounding box center [48, 252] width 28 height 24
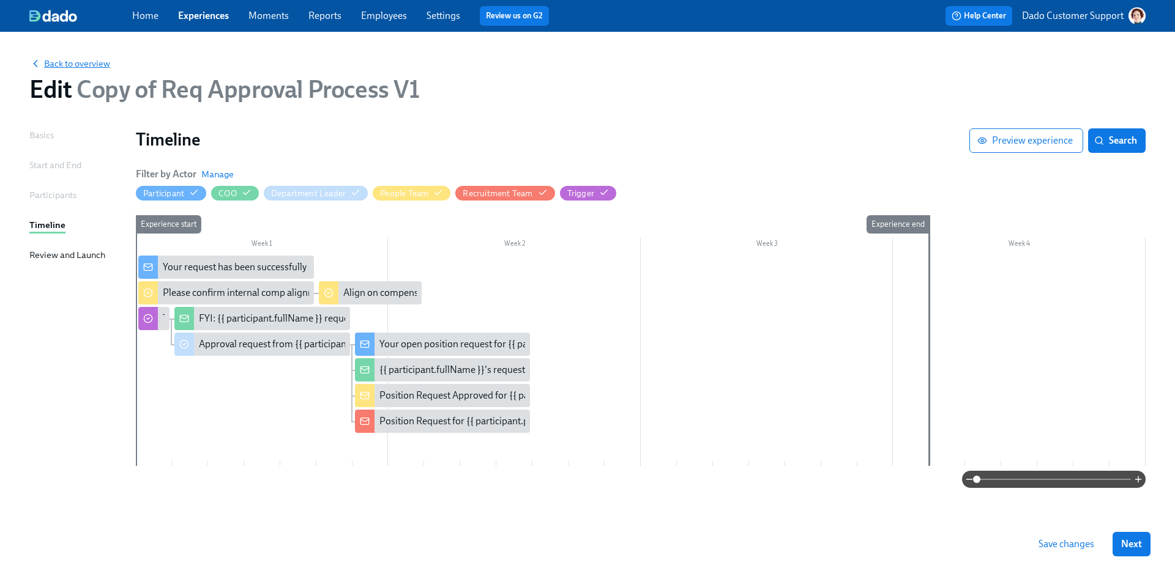
click at [92, 60] on span "Back to overview" at bounding box center [69, 64] width 81 height 12
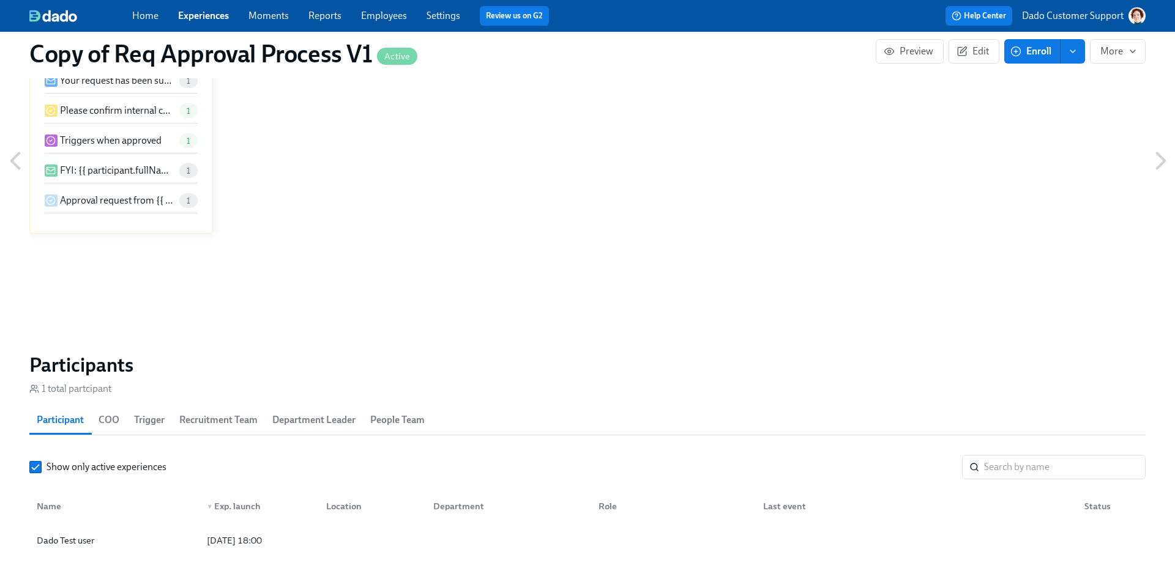
scroll to position [872, 0]
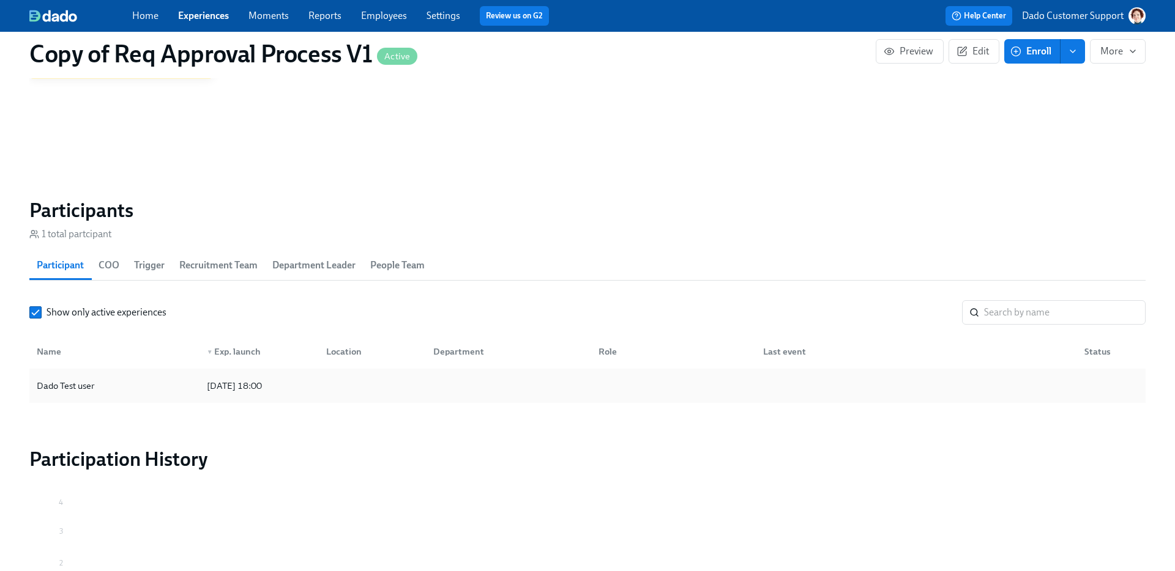
click at [86, 379] on div "Dado Test user" at bounding box center [65, 386] width 67 height 15
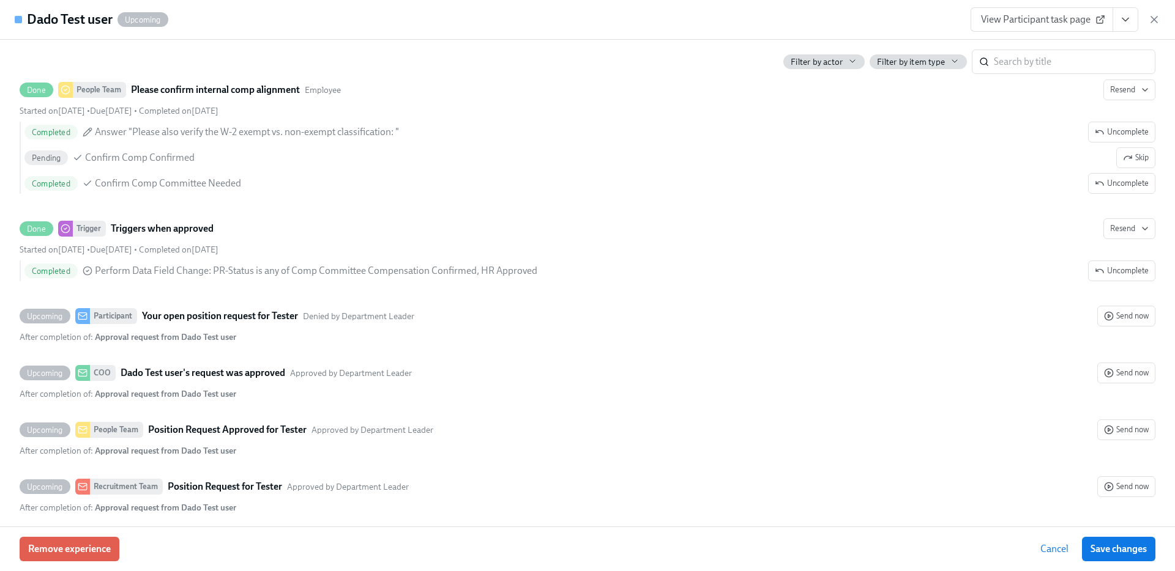
scroll to position [548, 0]
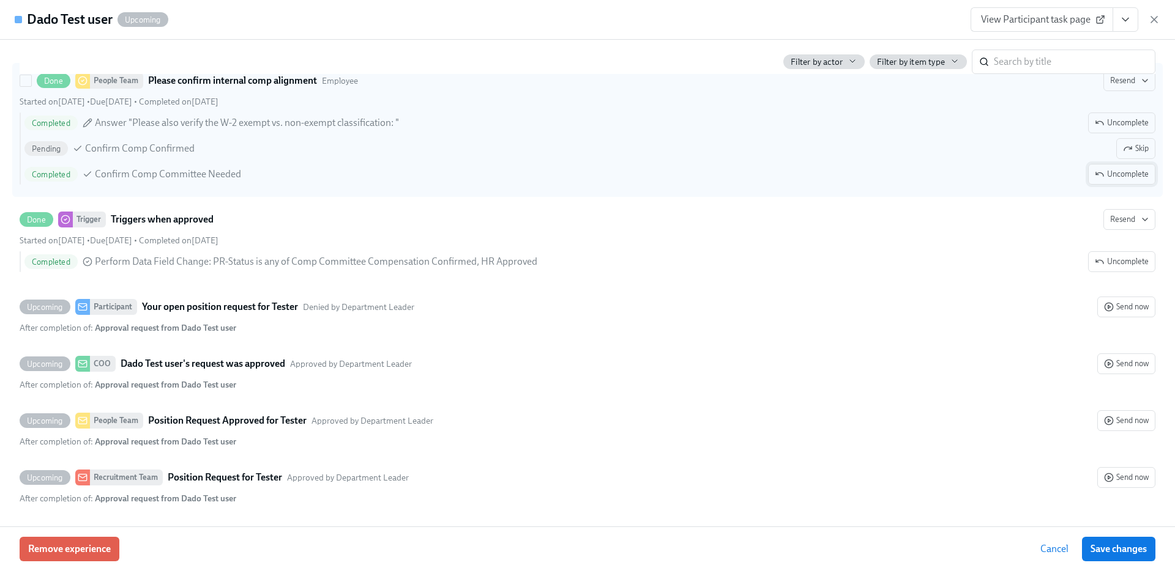
click at [1107, 177] on span "Uncomplete" at bounding box center [1121, 174] width 54 height 12
click at [1111, 539] on button "Save changes" at bounding box center [1118, 549] width 73 height 24
click at [1132, 173] on span "Skip" at bounding box center [1136, 174] width 26 height 12
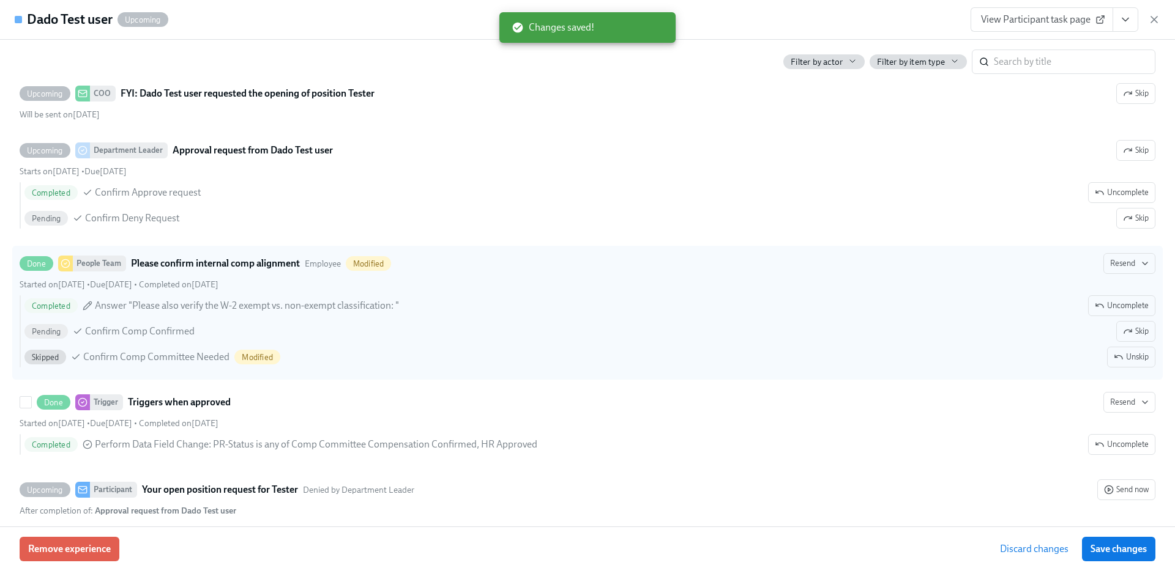
scroll to position [215, 0]
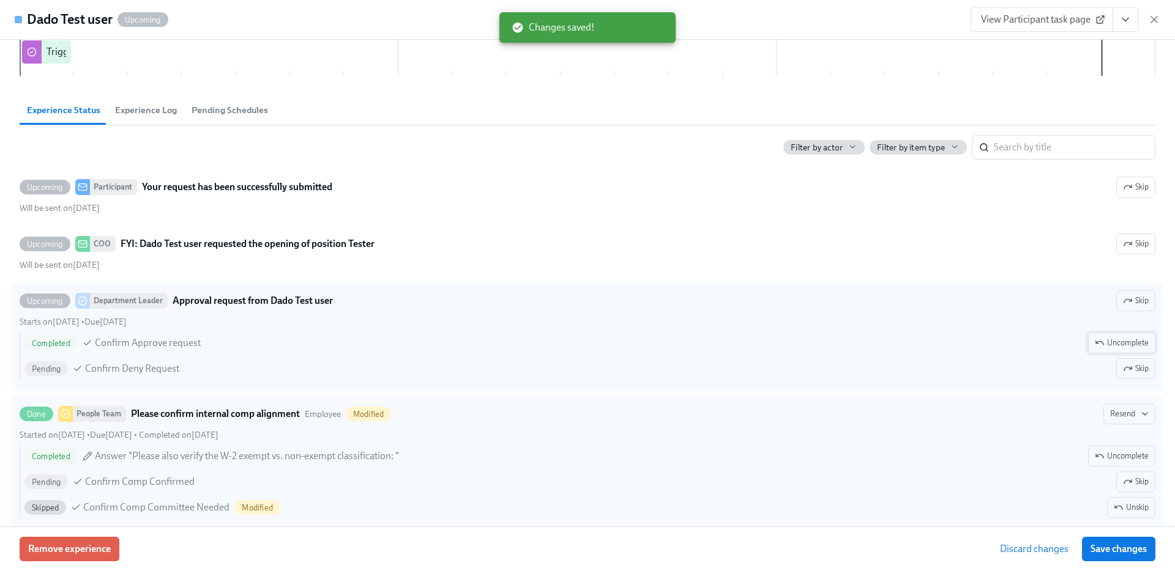
click at [1126, 342] on span "Uncomplete" at bounding box center [1121, 343] width 54 height 12
click at [1115, 539] on span "Save changes" at bounding box center [1118, 549] width 56 height 12
click at [1153, 20] on icon "button" at bounding box center [1154, 20] width 6 height 6
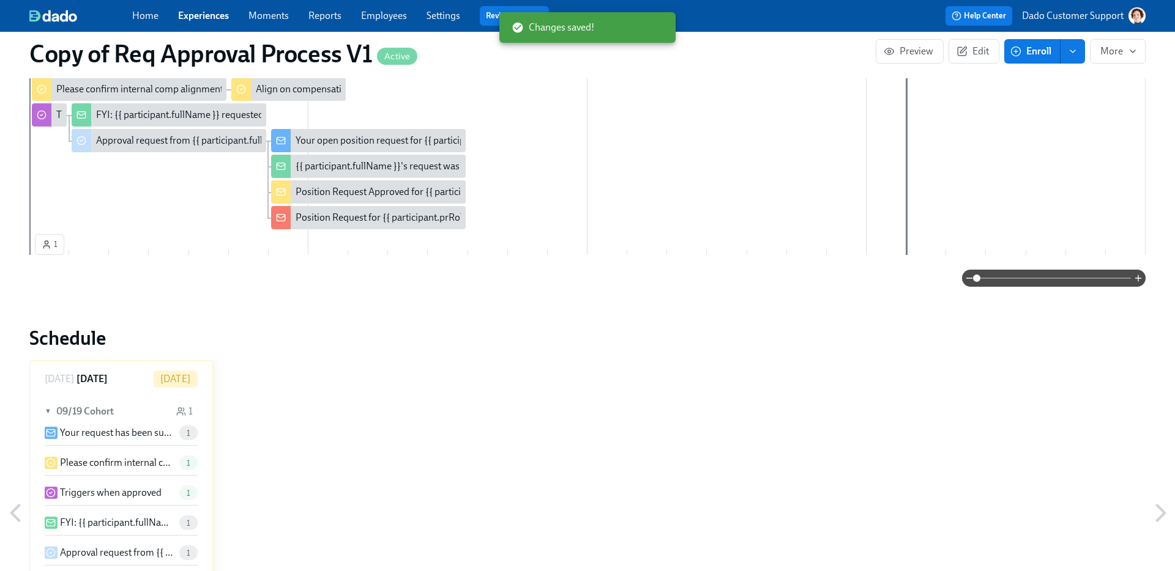
scroll to position [275, 0]
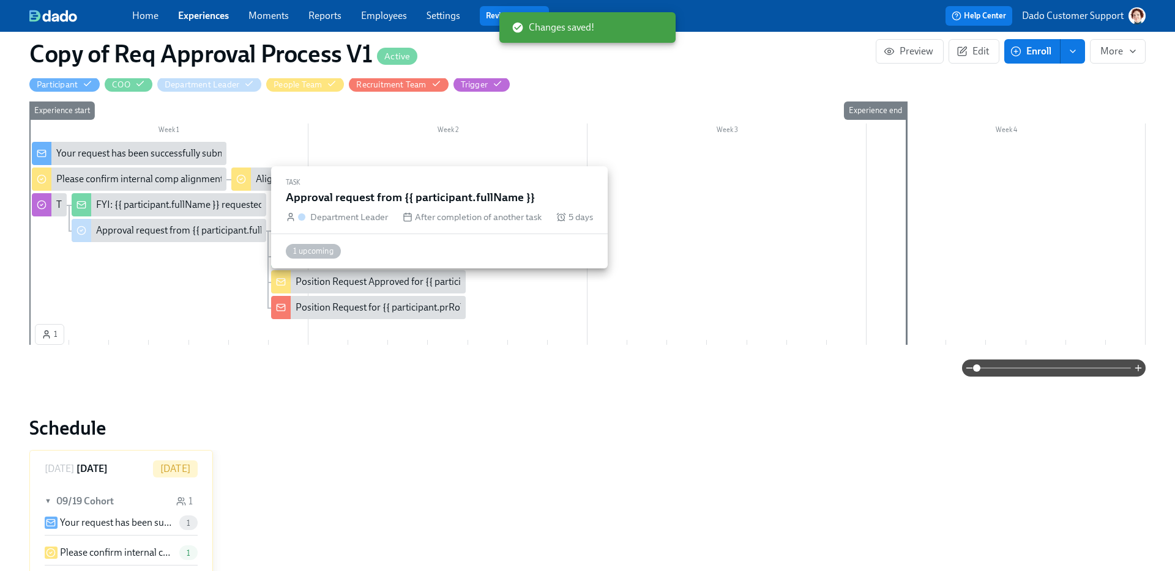
click at [124, 224] on div "Approval request from {{ participant.fullName }}" at bounding box center [196, 230] width 201 height 13
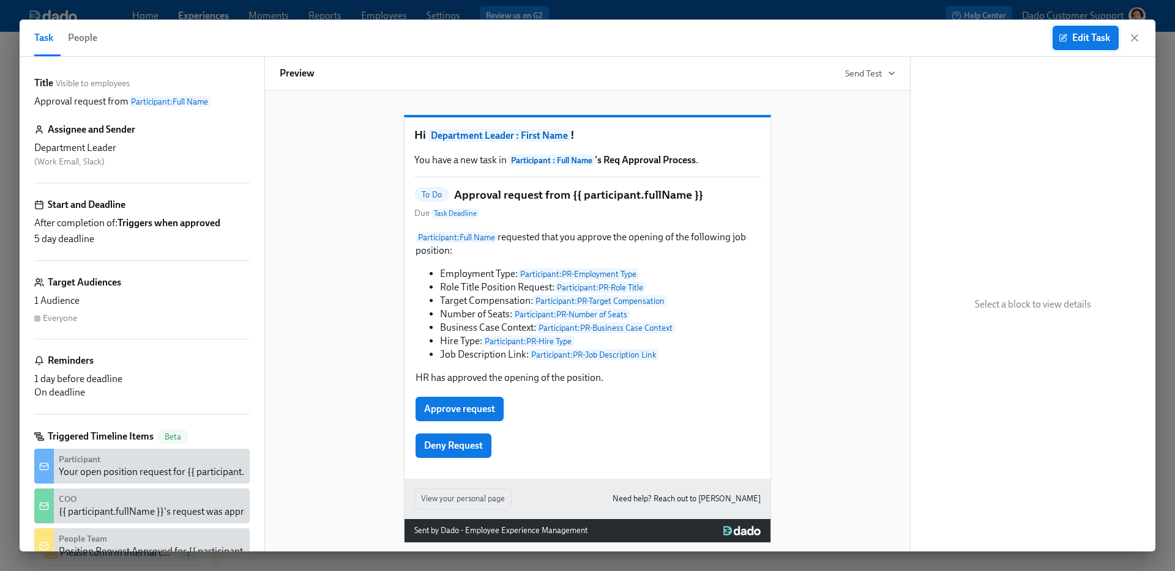
click at [1099, 46] on button "Edit Task" at bounding box center [1085, 38] width 66 height 24
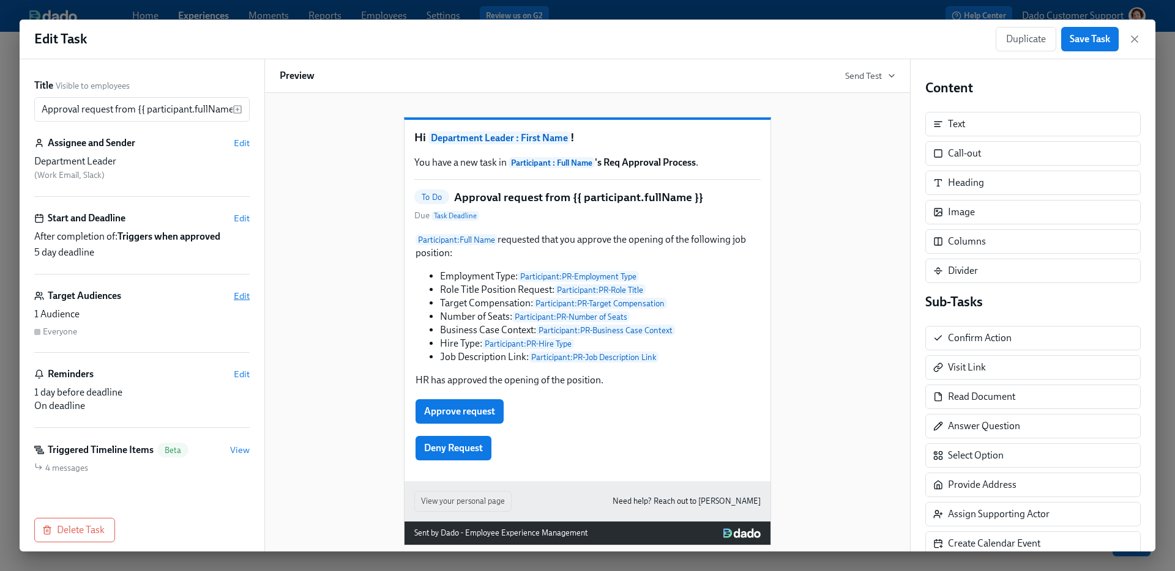
click at [248, 292] on span "Edit" at bounding box center [242, 296] width 16 height 12
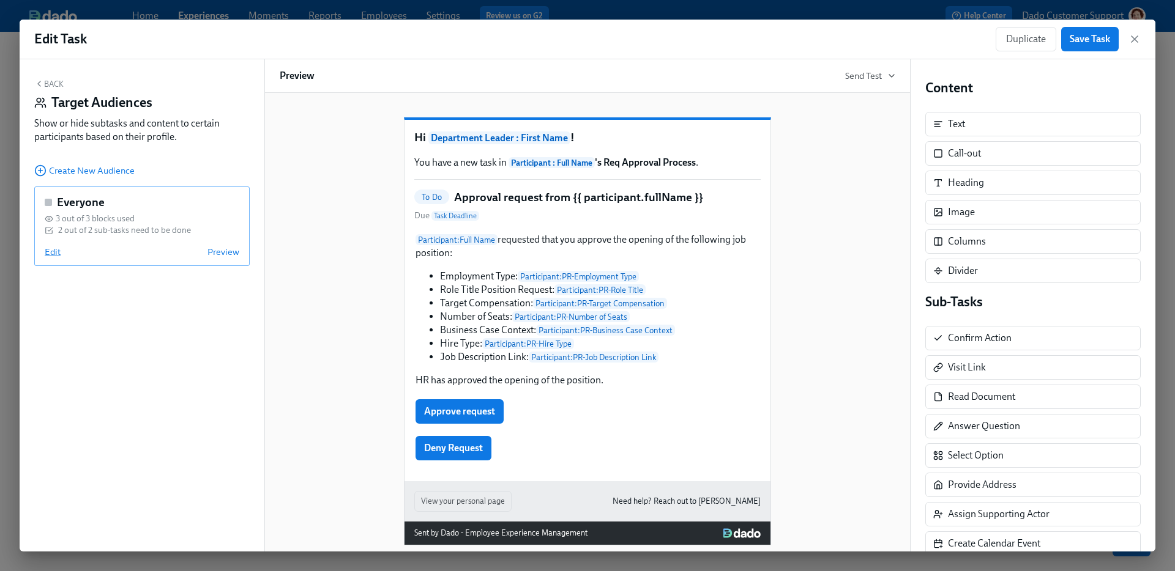
click at [46, 251] on span "Edit" at bounding box center [53, 252] width 16 height 12
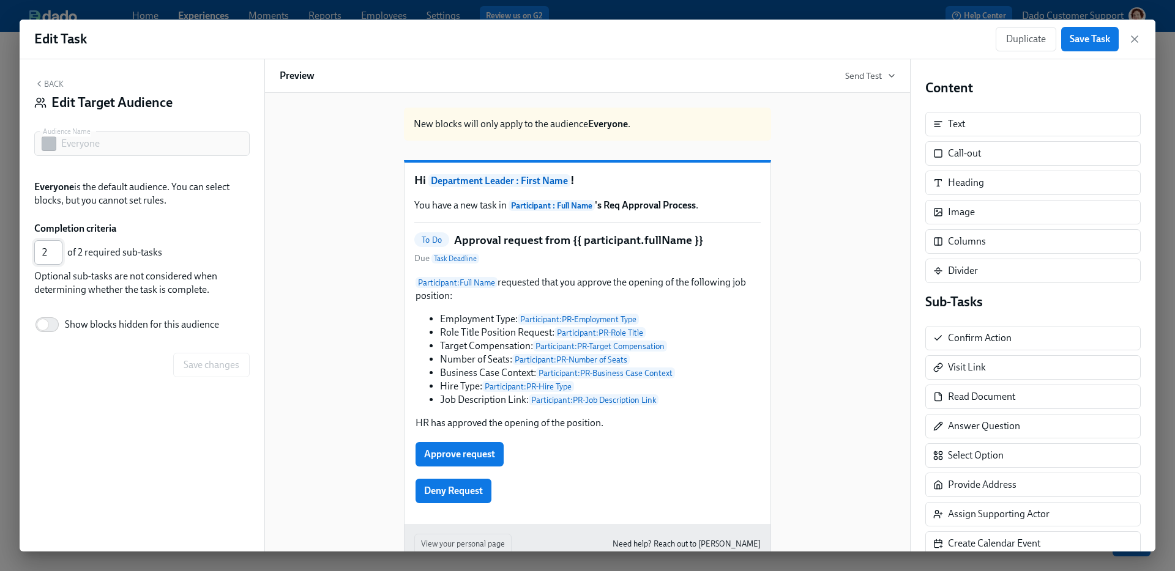
click at [56, 261] on input "2" at bounding box center [48, 252] width 28 height 24
type input "1"
click at [56, 259] on input "1" at bounding box center [48, 252] width 28 height 24
click at [205, 356] on button "Save changes" at bounding box center [211, 365] width 76 height 24
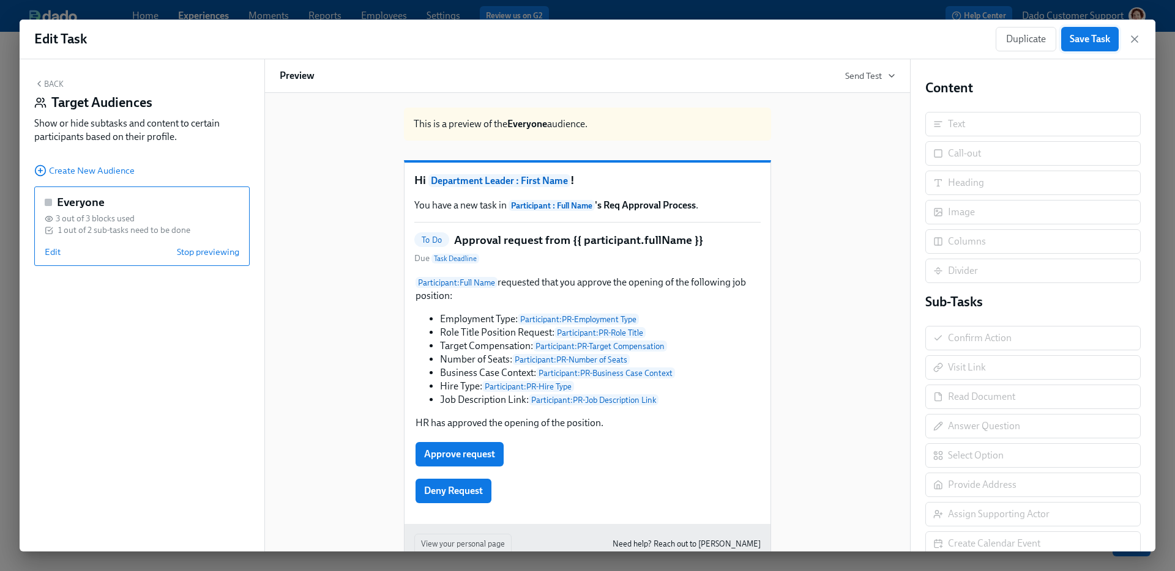
click at [1072, 40] on span "Save Task" at bounding box center [1089, 39] width 40 height 12
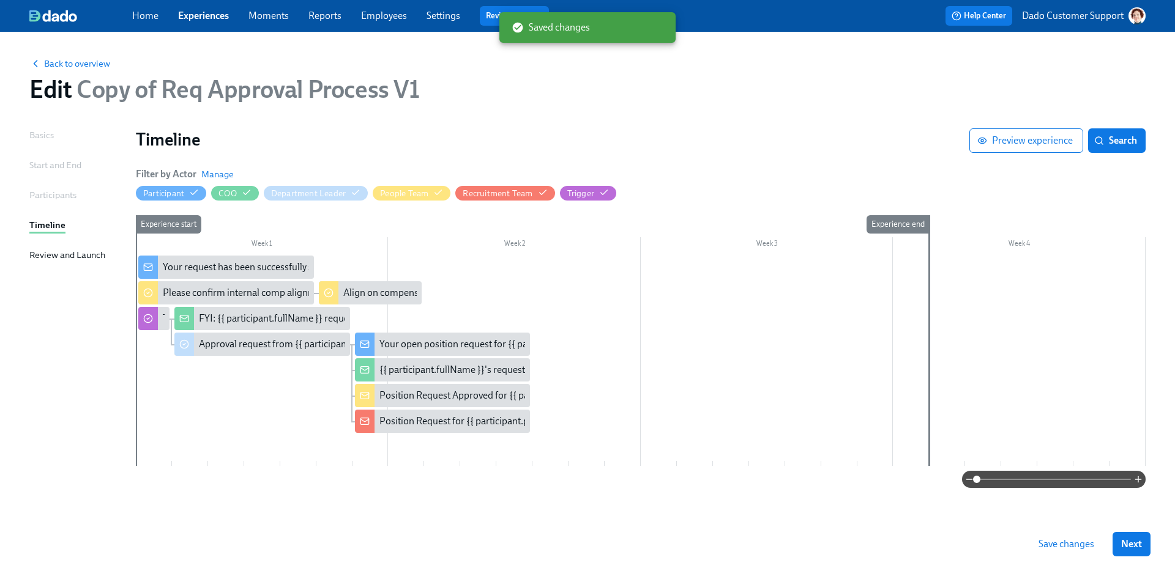
click at [1053, 539] on div "Save changes Next" at bounding box center [587, 545] width 1175 height 54
click at [1058, 539] on span "Save changes" at bounding box center [1066, 544] width 56 height 12
click at [74, 64] on span "Back to overview" at bounding box center [69, 64] width 81 height 12
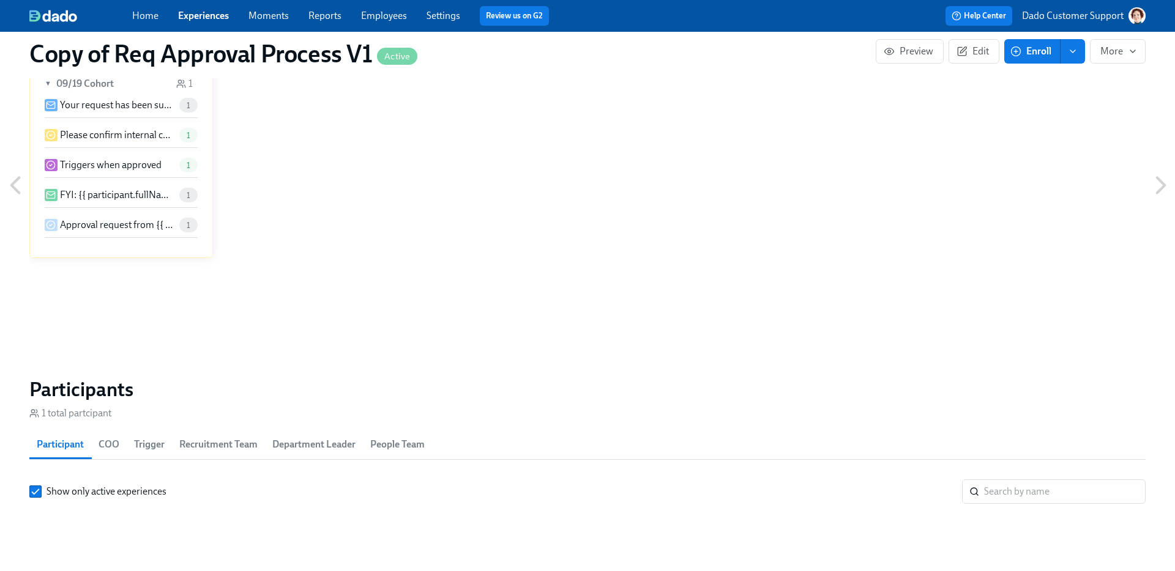
scroll to position [1004, 0]
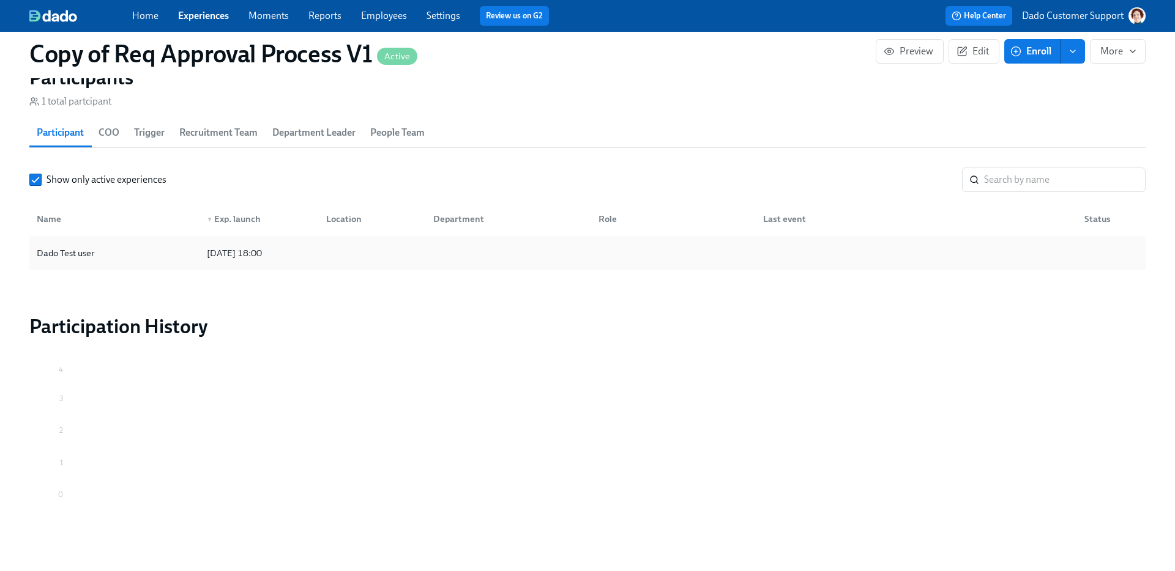
click at [88, 249] on div "Dado Test user" at bounding box center [114, 253] width 165 height 24
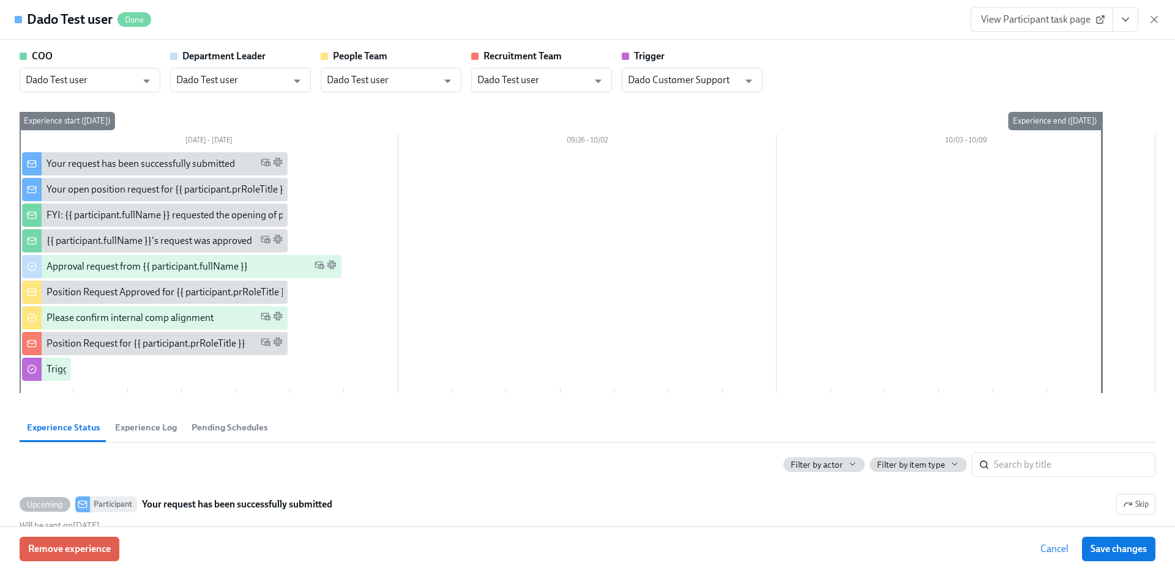
scroll to position [787, 0]
click at [72, 538] on button "Remove experience" at bounding box center [70, 549] width 100 height 24
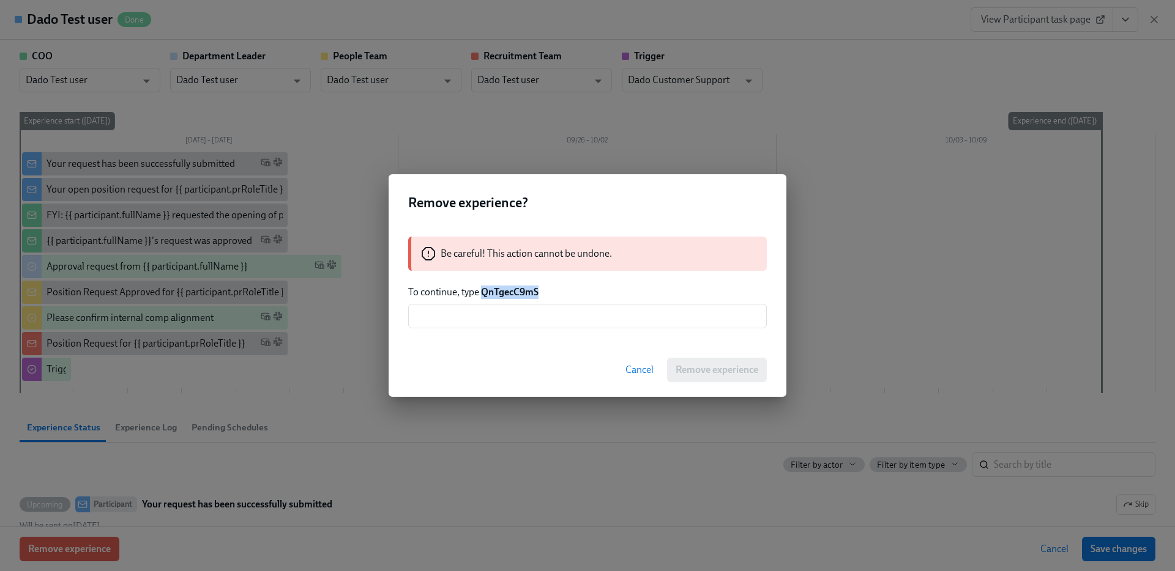
drag, startPoint x: 481, startPoint y: 294, endPoint x: 616, endPoint y: 294, distance: 134.6
click at [616, 294] on p "To continue, type QnTgecC9mS" at bounding box center [587, 292] width 358 height 13
copy strong "QnTgecC9mS"
click at [585, 321] on input "text" at bounding box center [587, 316] width 358 height 24
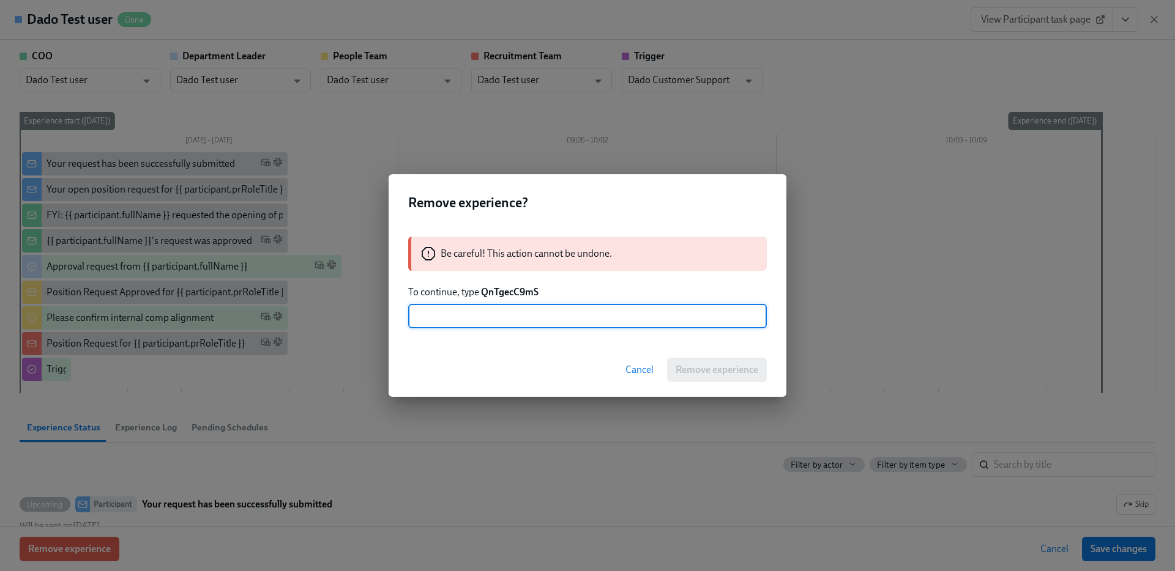
paste input "QnTgecC9mS"
type input "QnTgecC9mS"
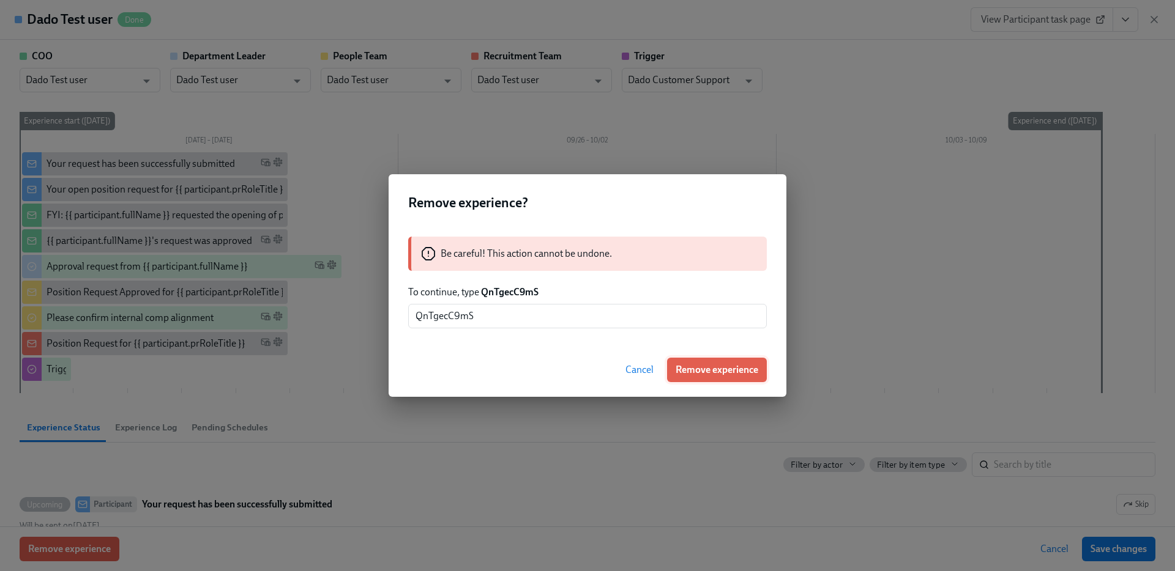
click at [728, 377] on button "Remove experience" at bounding box center [717, 370] width 100 height 24
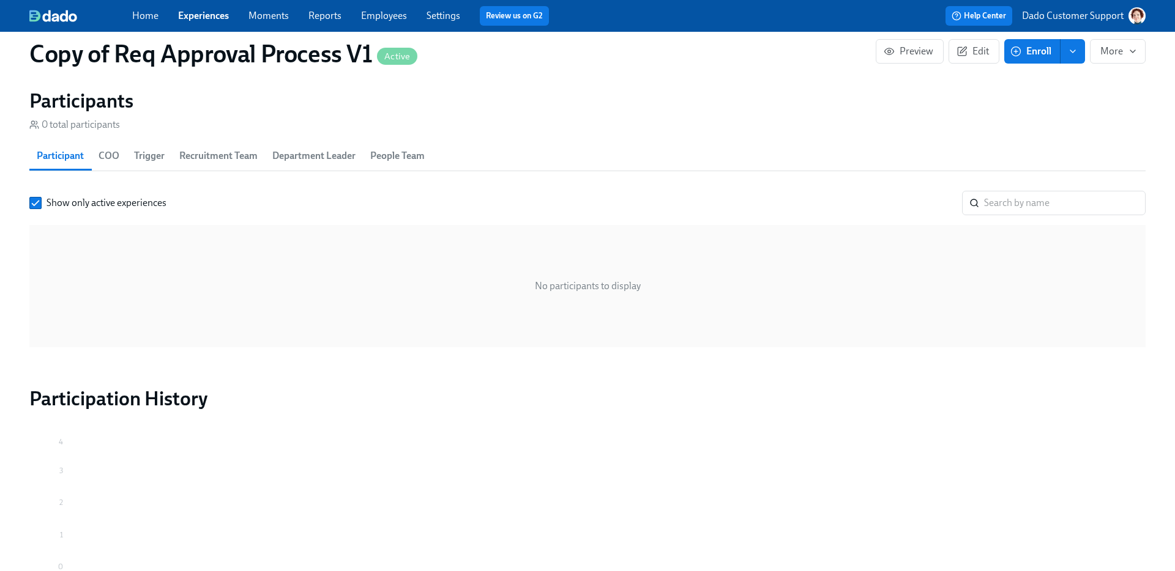
scroll to position [776, 0]
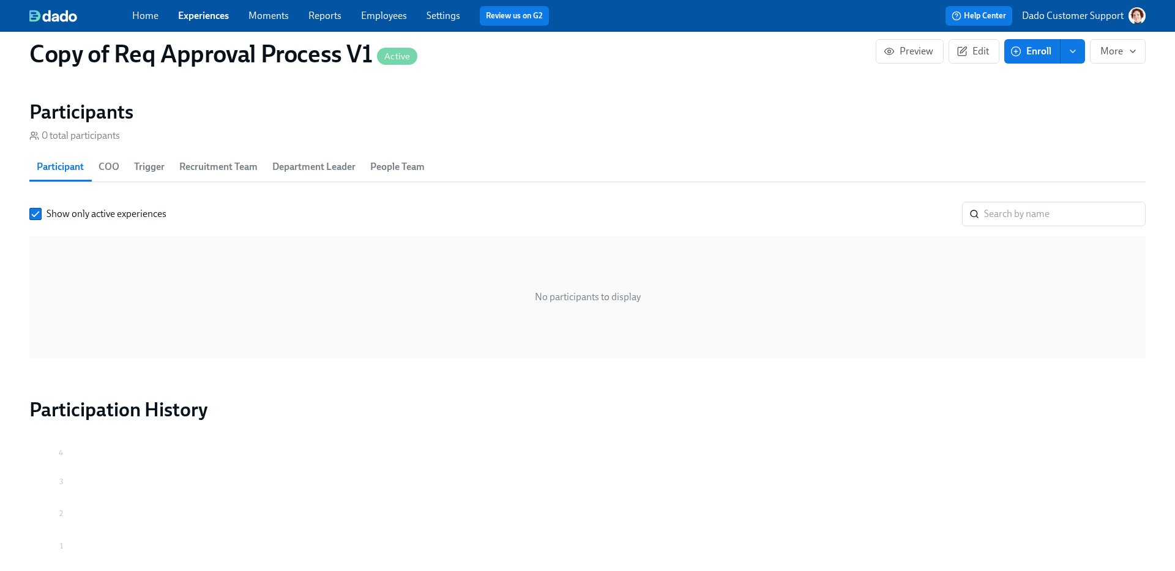
click at [1039, 50] on span "Enroll" at bounding box center [1031, 51] width 39 height 12
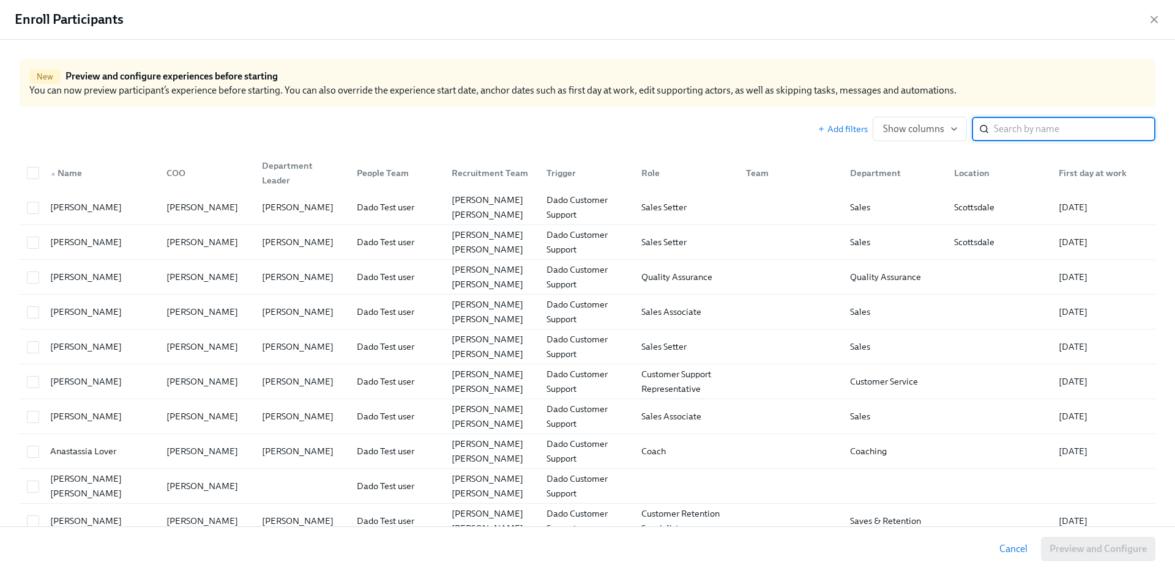
click at [1063, 126] on input "search" at bounding box center [1073, 129] width 161 height 24
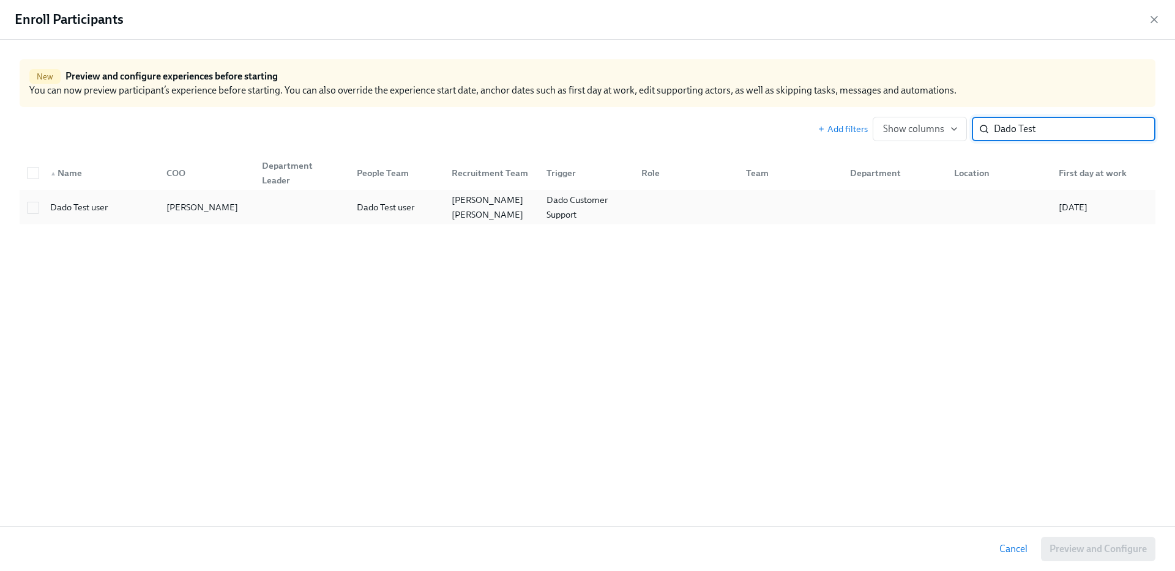
type input "Dado Test"
click at [113, 191] on div "Dado Test user Marcello Anzalone Dado Test user Andres Sette Arruza Dado Custom…" at bounding box center [587, 207] width 1135 height 34
checkbox input "true"
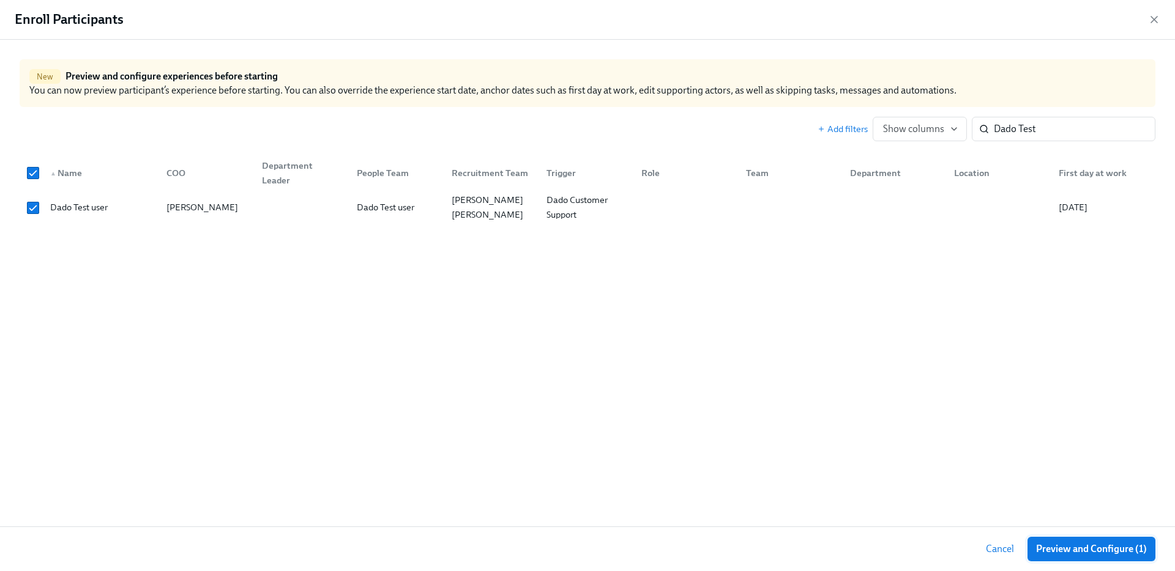
click at [1088, 539] on span "Preview and Configure (1)" at bounding box center [1091, 549] width 111 height 12
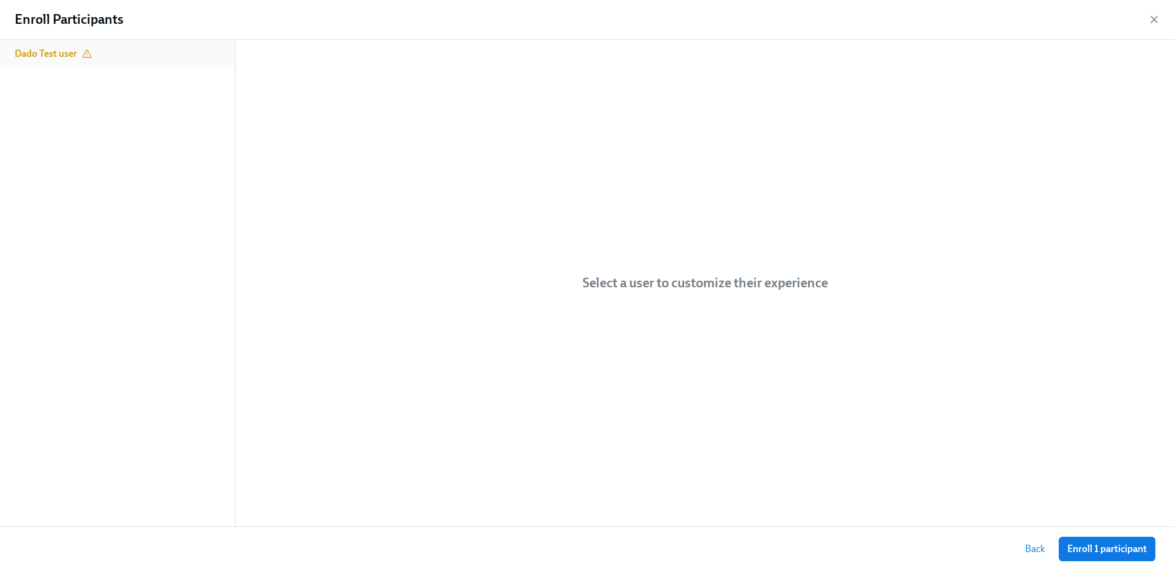
click at [146, 60] on div "Dado Test user" at bounding box center [117, 54] width 235 height 28
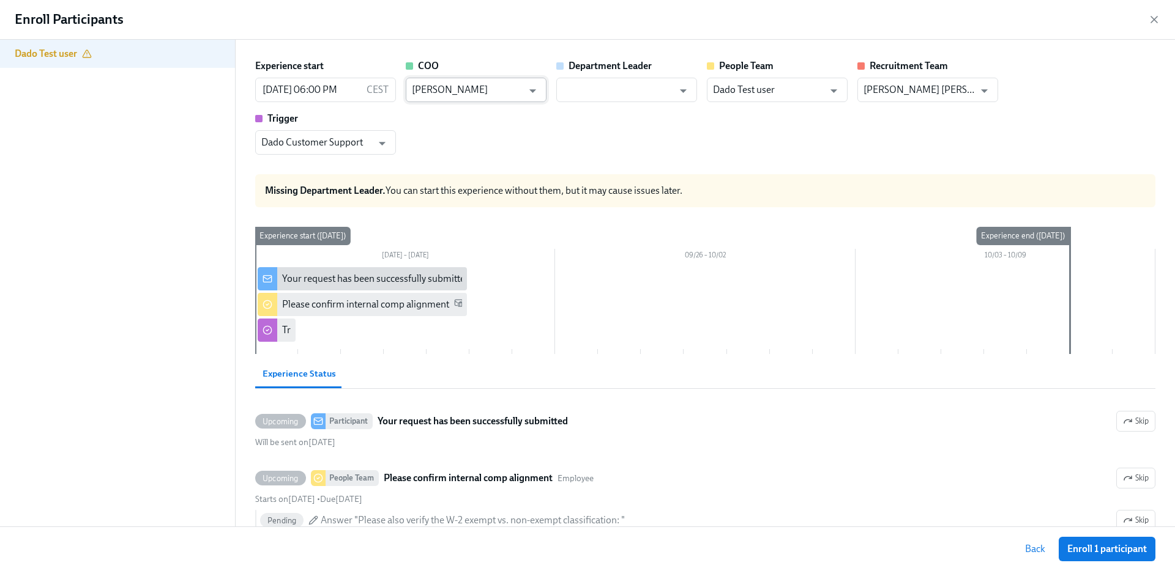
click at [492, 92] on input "Marcello Anzalone" at bounding box center [467, 90] width 111 height 24
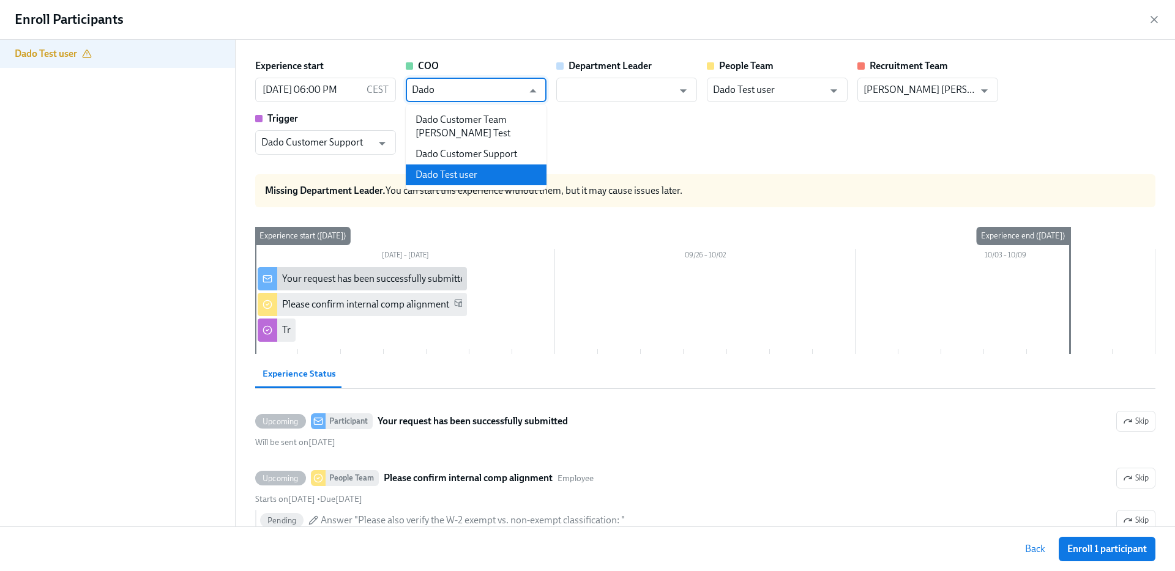
click at [467, 173] on li "Dado Test user" at bounding box center [476, 175] width 141 height 21
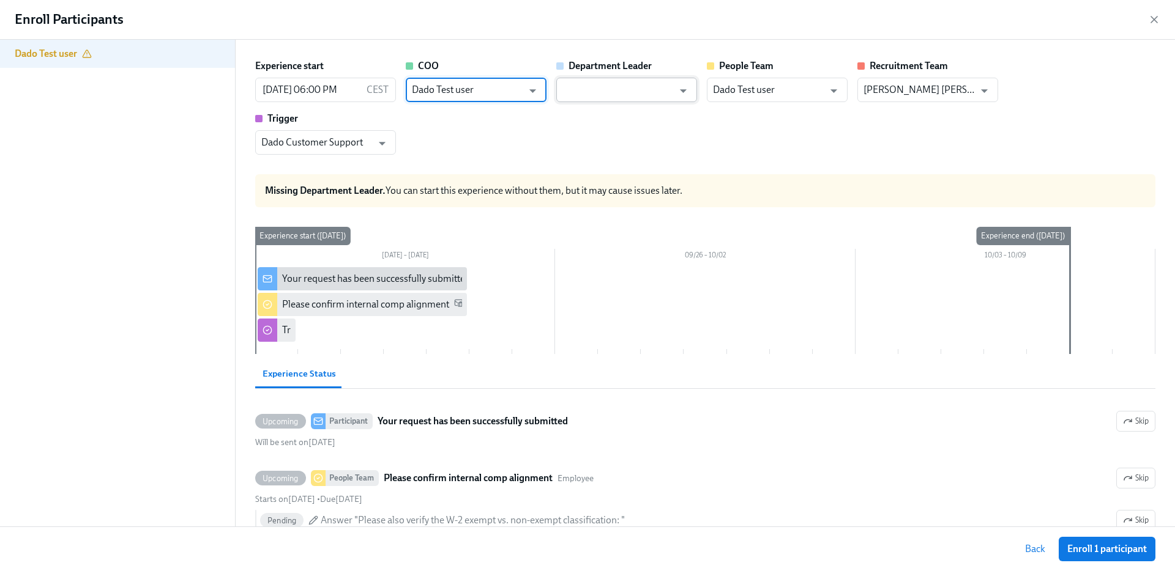
type input "Dado Test user"
click at [633, 89] on input "text" at bounding box center [617, 90] width 111 height 24
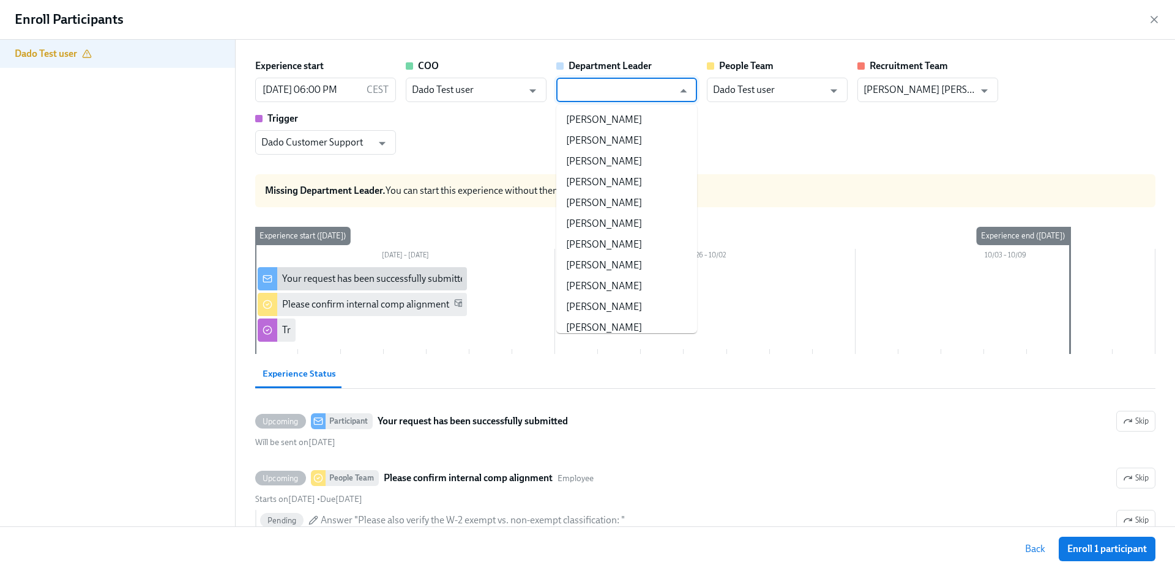
paste input "Dado Test user"
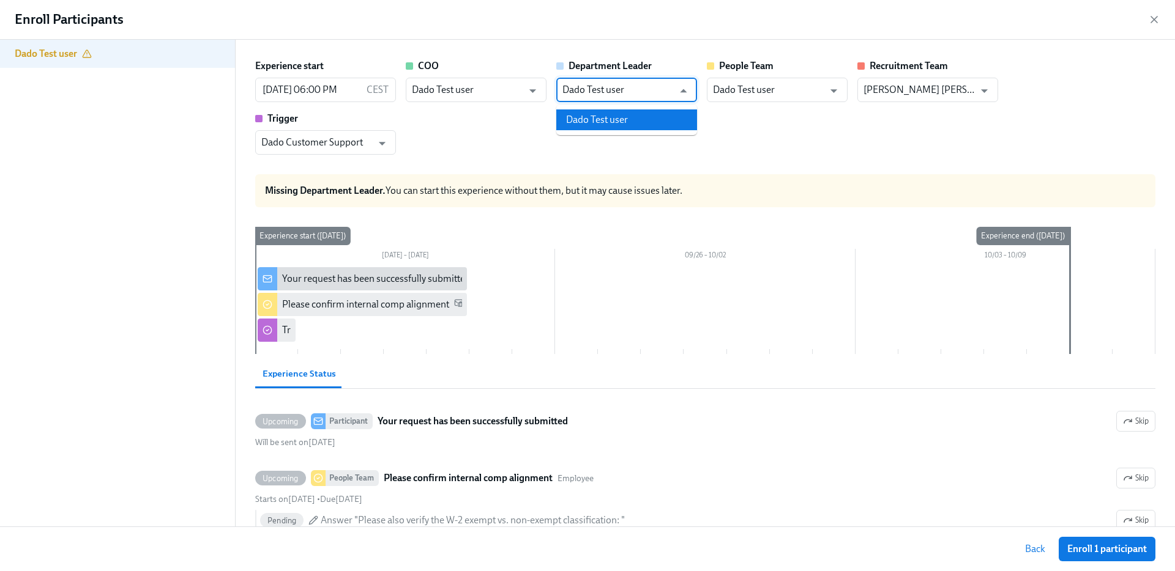
click at [606, 117] on li "Dado Test user" at bounding box center [626, 119] width 141 height 21
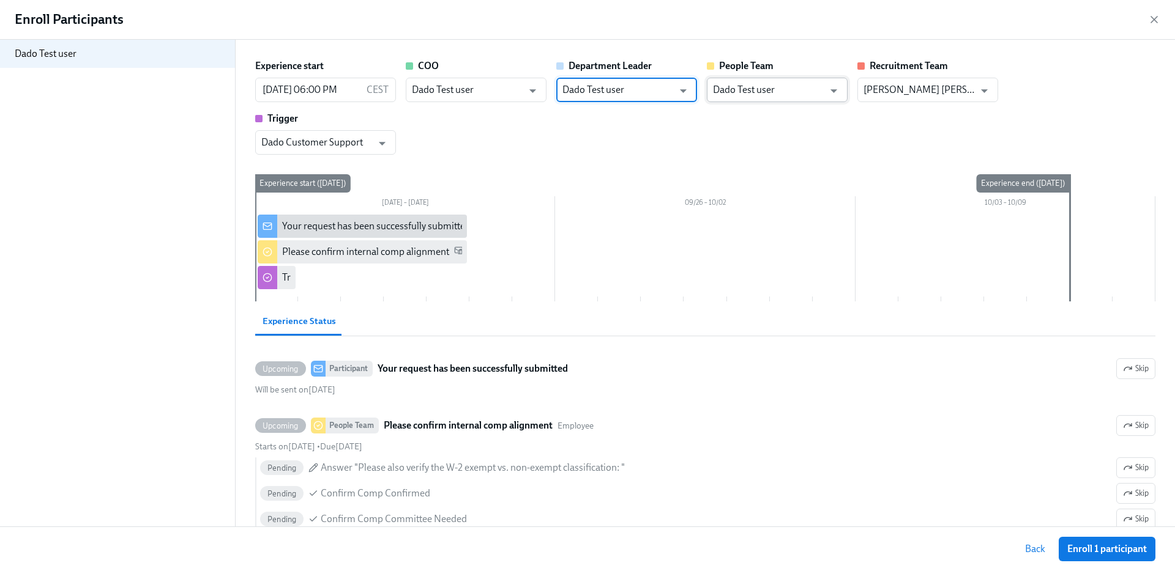
type input "Dado Test user"
click at [754, 91] on input "Dado Test user" at bounding box center [768, 90] width 111 height 24
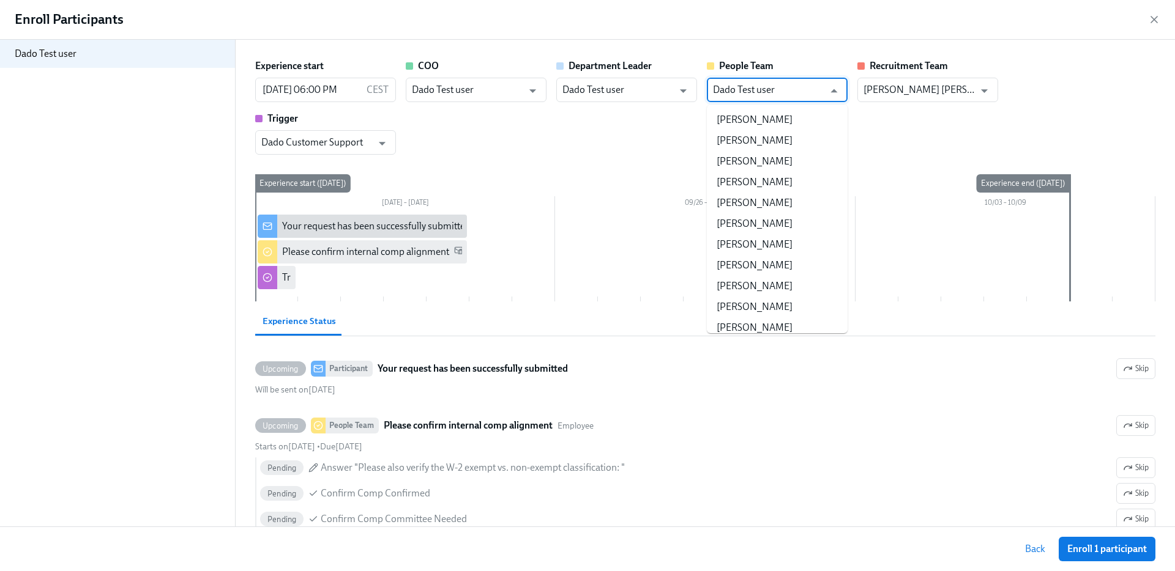
scroll to position [2558, 0]
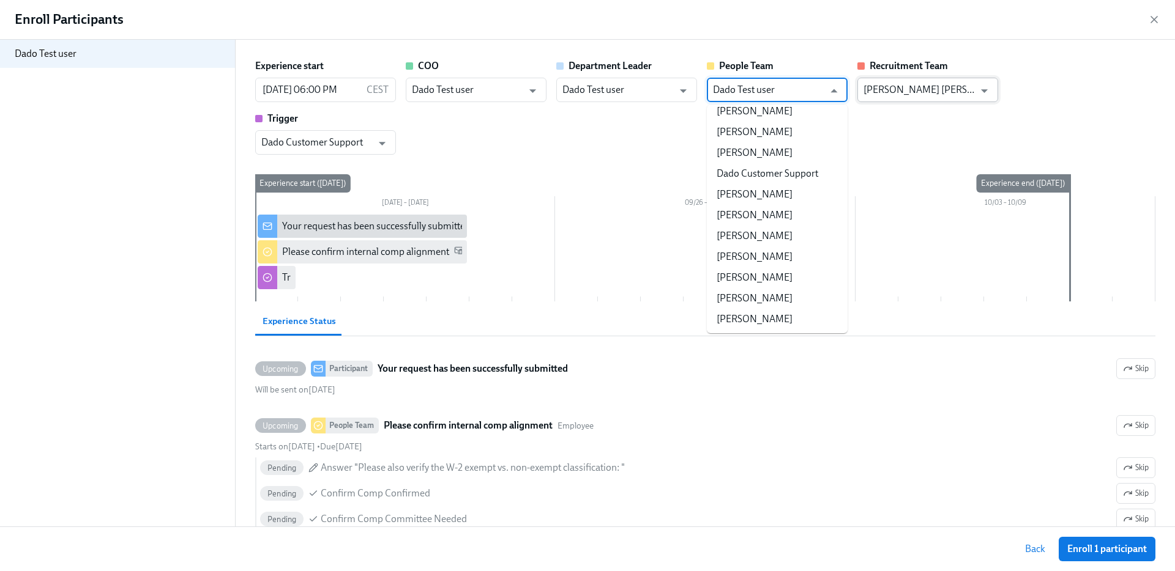
click at [940, 92] on input "Andres Sette Arruza" at bounding box center [918, 90] width 111 height 24
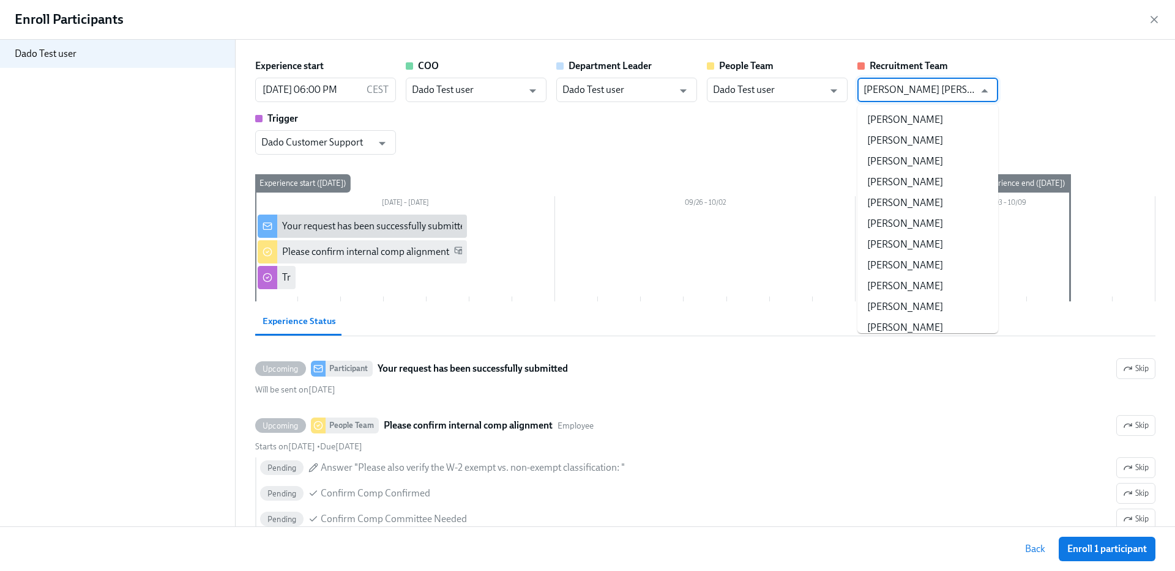
scroll to position [0, 0]
paste input "Dado Test user"
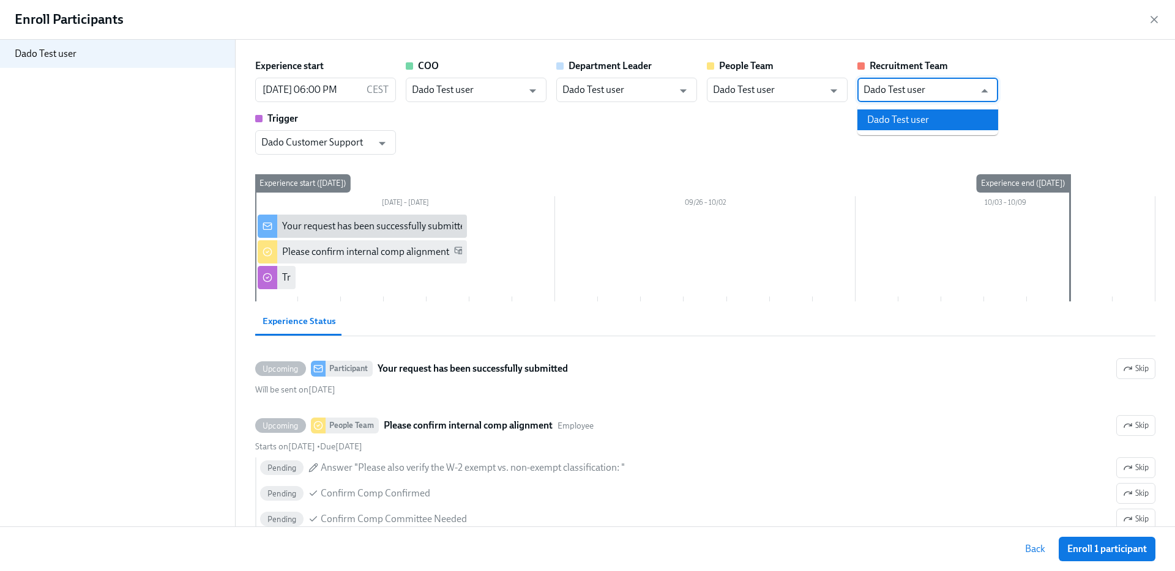
click at [912, 130] on li "Dado Test user" at bounding box center [927, 119] width 141 height 21
type input "Dado Test user"
click at [620, 39] on div "Enroll Participants Dado Test user Experience start 09/19/2025 06:00 PM CEST ​ …" at bounding box center [587, 285] width 1175 height 571
click at [1102, 539] on span "Enroll 1 participant" at bounding box center [1107, 549] width 80 height 12
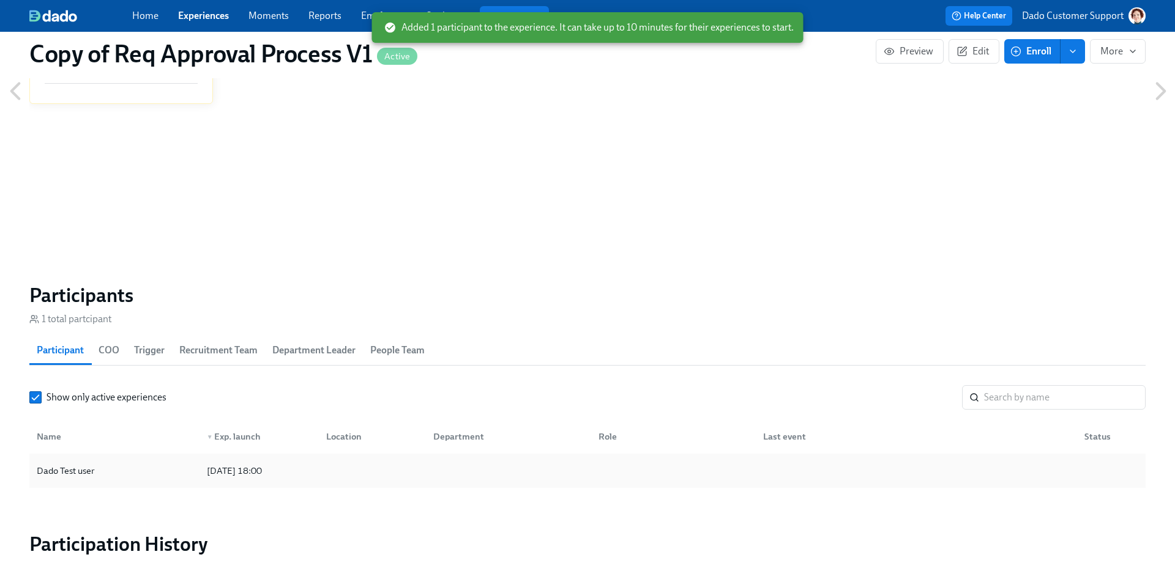
click at [77, 464] on div "Dado Test user" at bounding box center [65, 471] width 67 height 15
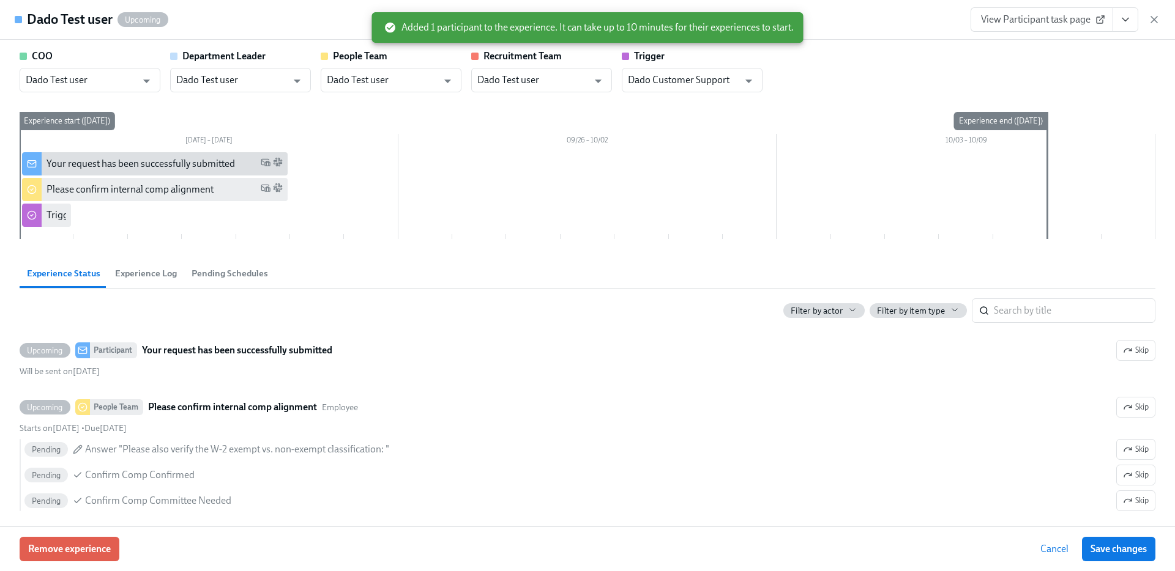
click at [1124, 21] on icon "View task page" at bounding box center [1125, 19] width 6 height 3
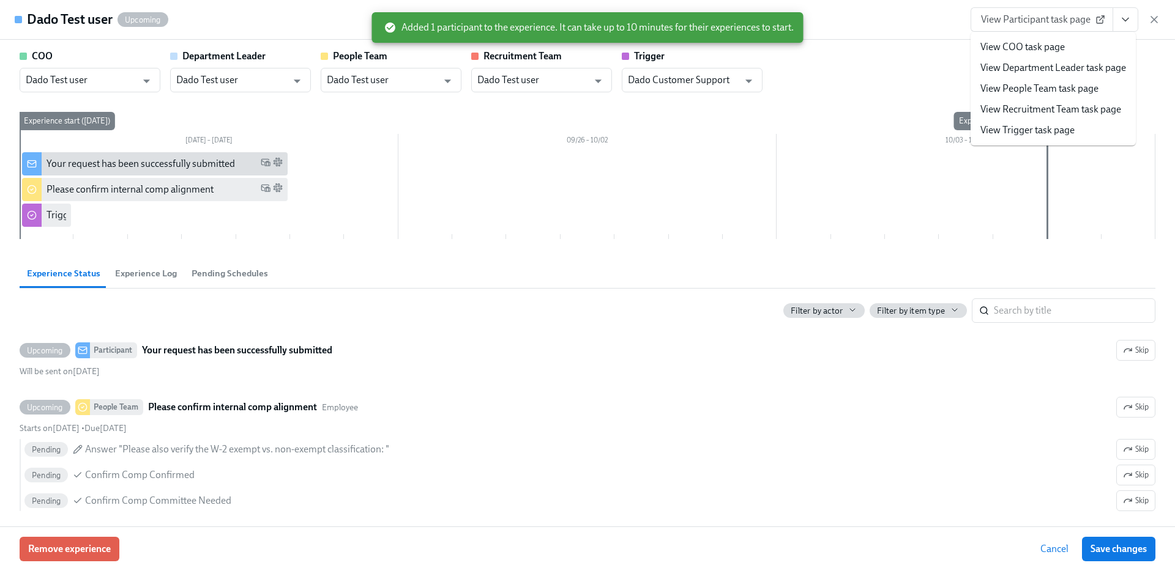
click at [1034, 88] on link "View People Team task page" at bounding box center [1039, 88] width 118 height 13
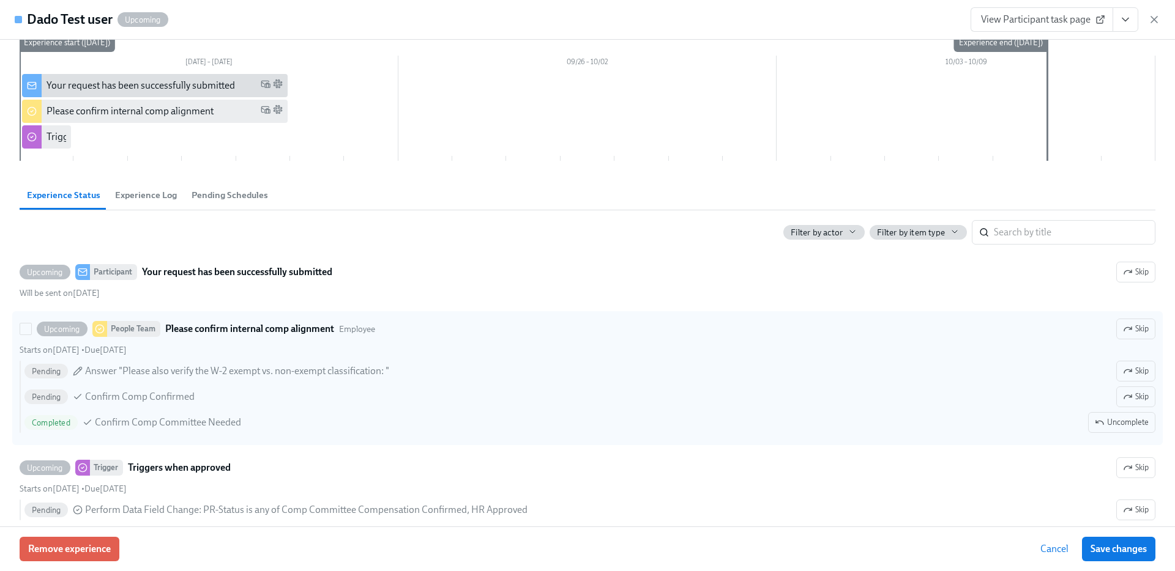
scroll to position [86, 0]
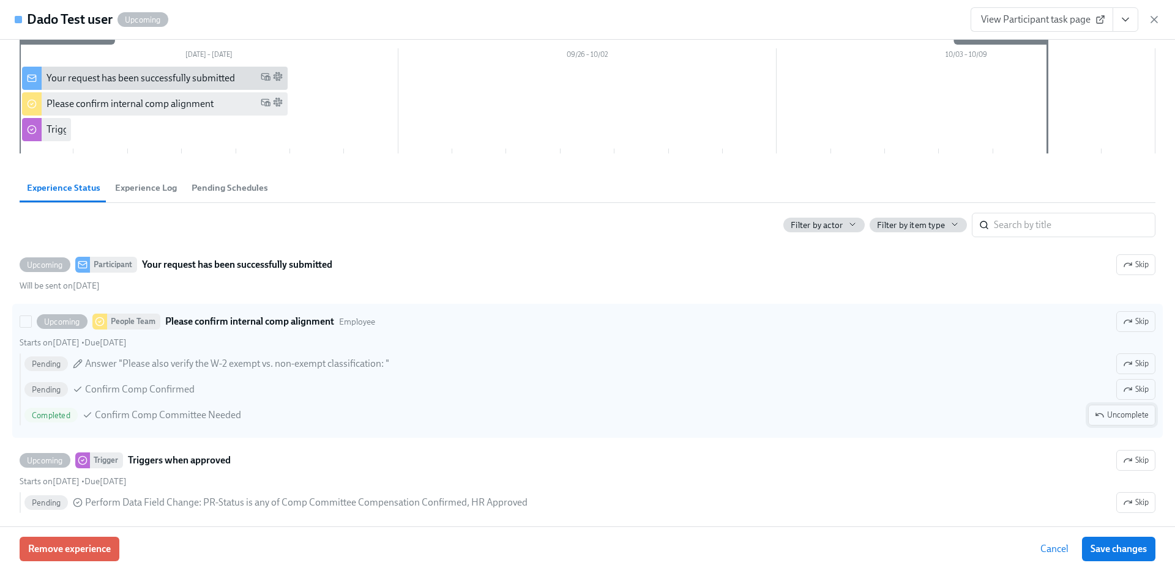
click at [1118, 417] on span "Uncomplete" at bounding box center [1121, 415] width 54 height 12
click at [1137, 539] on span "Save changes" at bounding box center [1118, 549] width 56 height 12
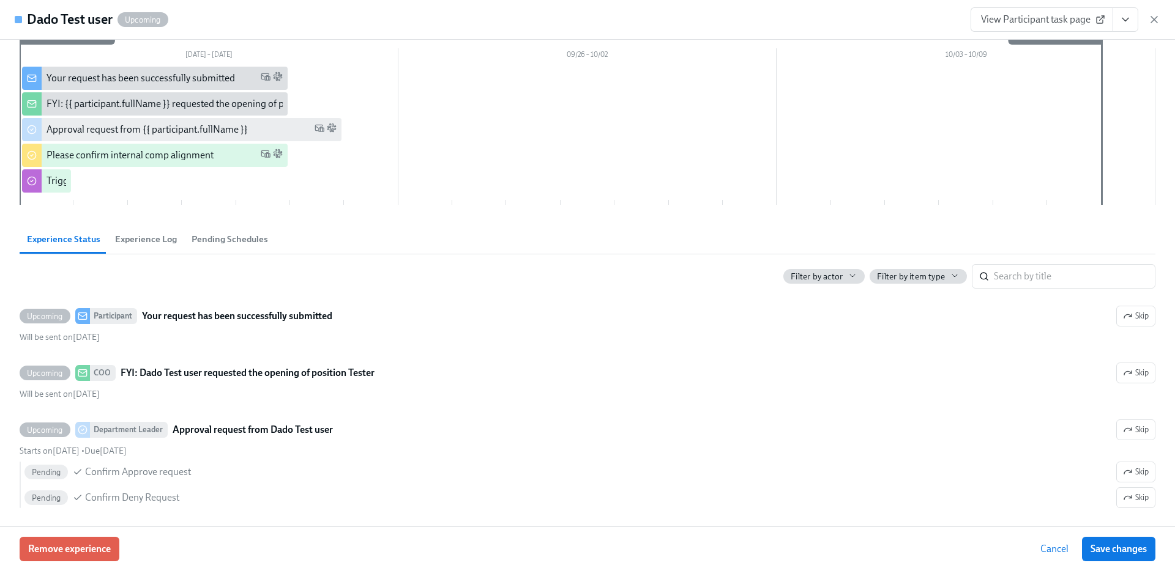
click at [1130, 21] on icon "View task page" at bounding box center [1125, 19] width 12 height 12
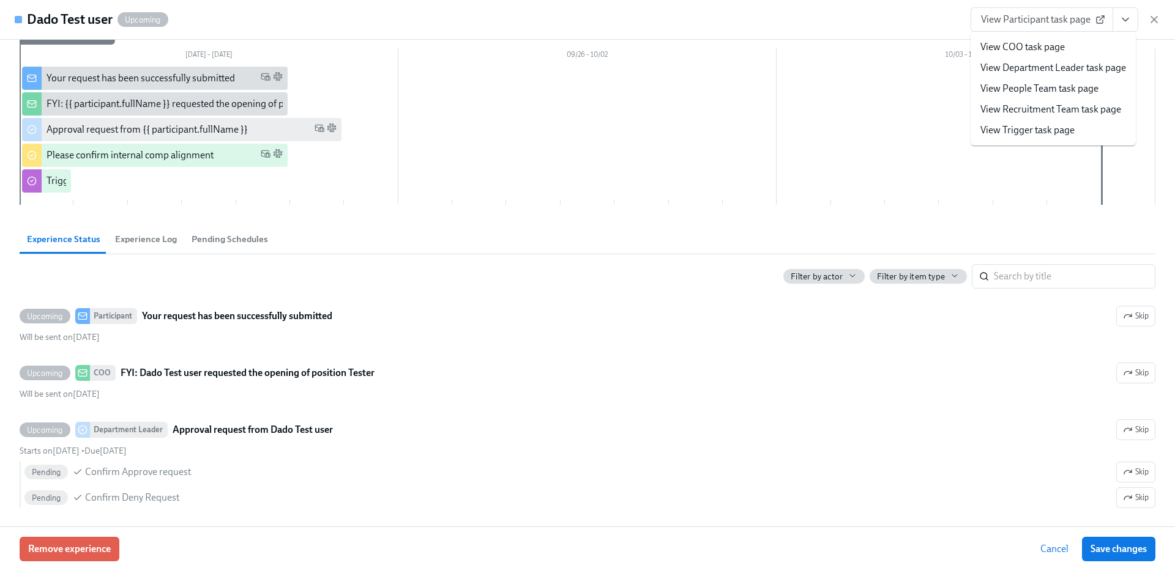
click at [1006, 72] on link "View Department Leader task page" at bounding box center [1053, 67] width 146 height 13
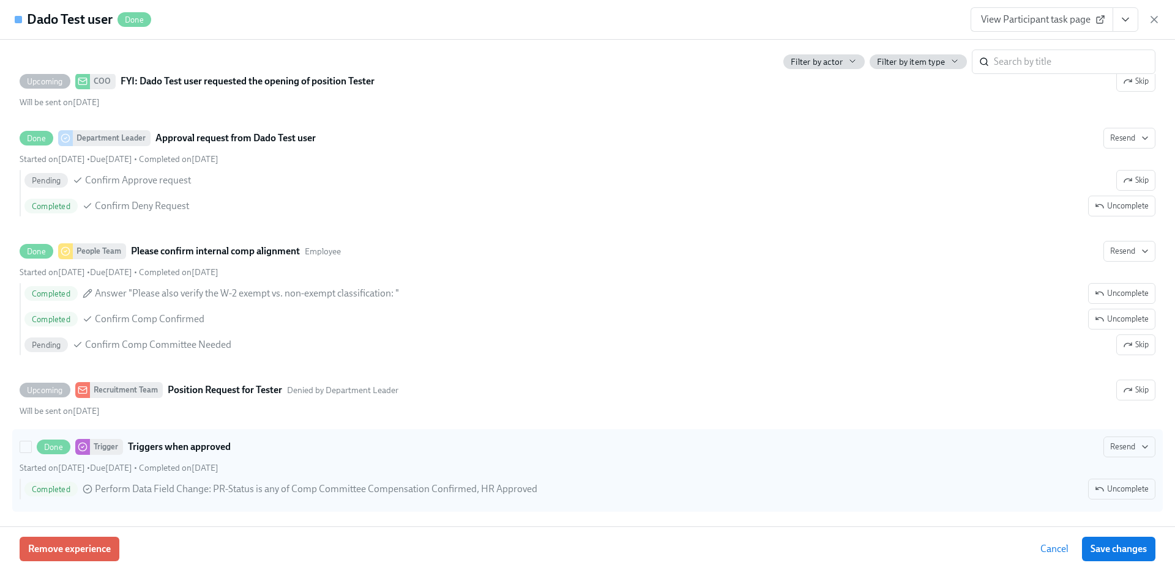
scroll to position [0, 0]
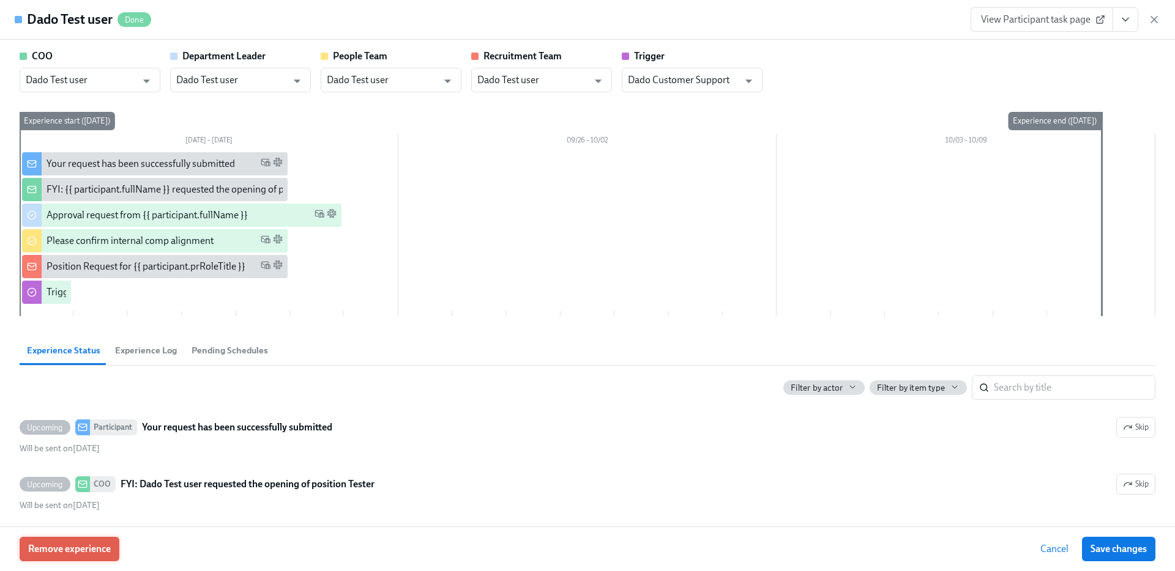
click at [78, 539] on span "Remove experience" at bounding box center [69, 549] width 83 height 12
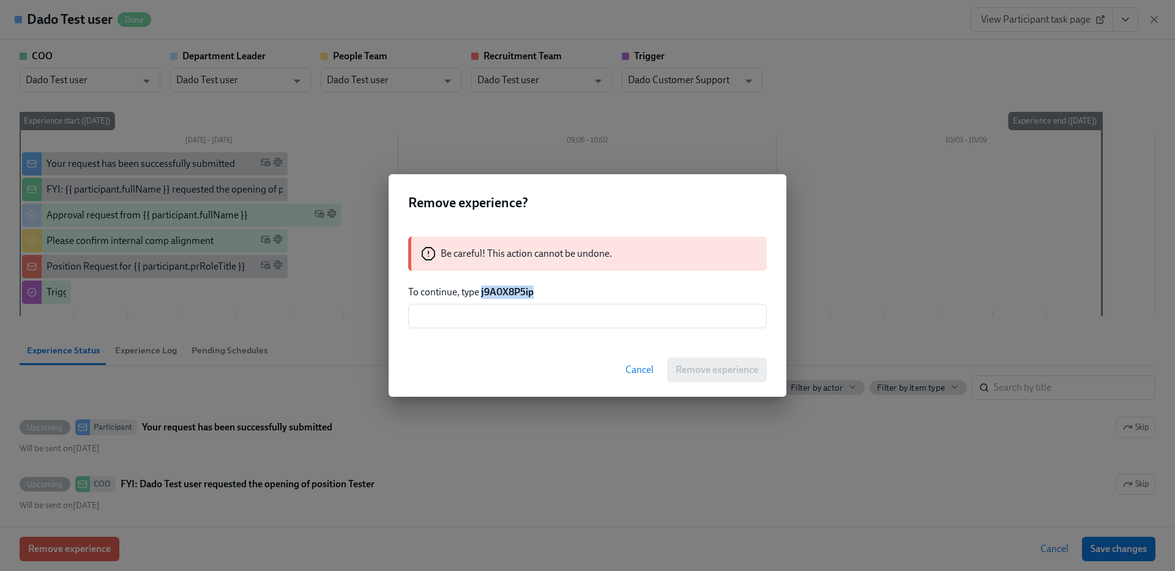
drag, startPoint x: 481, startPoint y: 293, endPoint x: 576, endPoint y: 294, distance: 94.8
click at [576, 294] on p "To continue, type j9A0X8P5ip" at bounding box center [587, 292] width 358 height 13
copy strong "j9A0X8P5ip"
click at [552, 312] on input "text" at bounding box center [587, 316] width 358 height 24
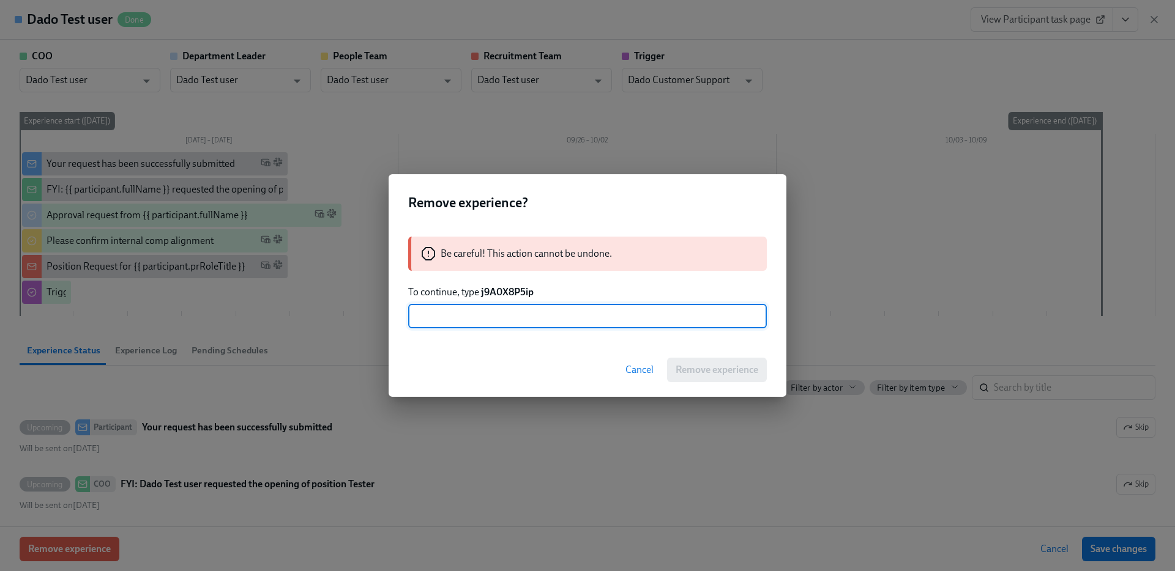
paste input "j9A0X8P5ip"
type input "j9A0X8P5ip"
click at [755, 360] on button "Remove experience" at bounding box center [717, 370] width 100 height 24
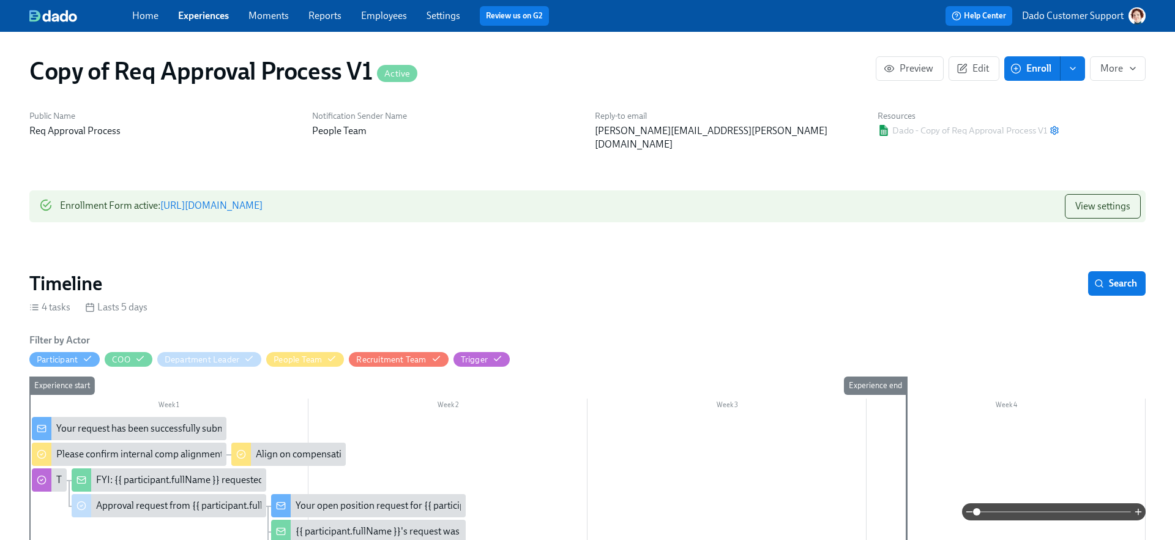
scroll to position [2, 0]
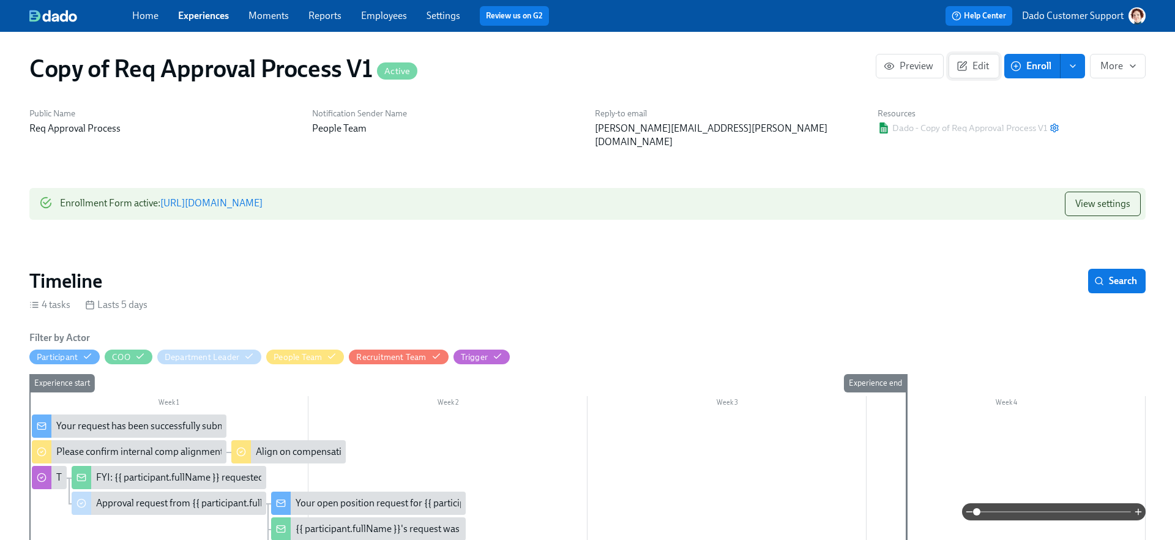
click at [979, 69] on span "Edit" at bounding box center [974, 66] width 30 height 12
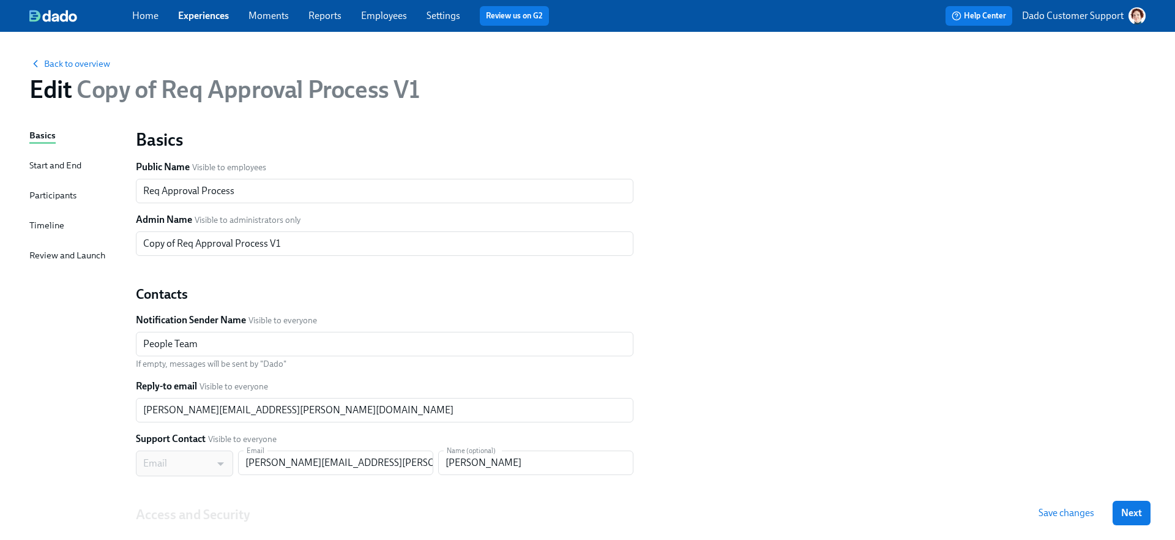
click at [56, 213] on div "Basics Start and End Participants Timeline Review and Launch" at bounding box center [75, 373] width 92 height 491
click at [51, 226] on div "Timeline" at bounding box center [46, 224] width 35 height 13
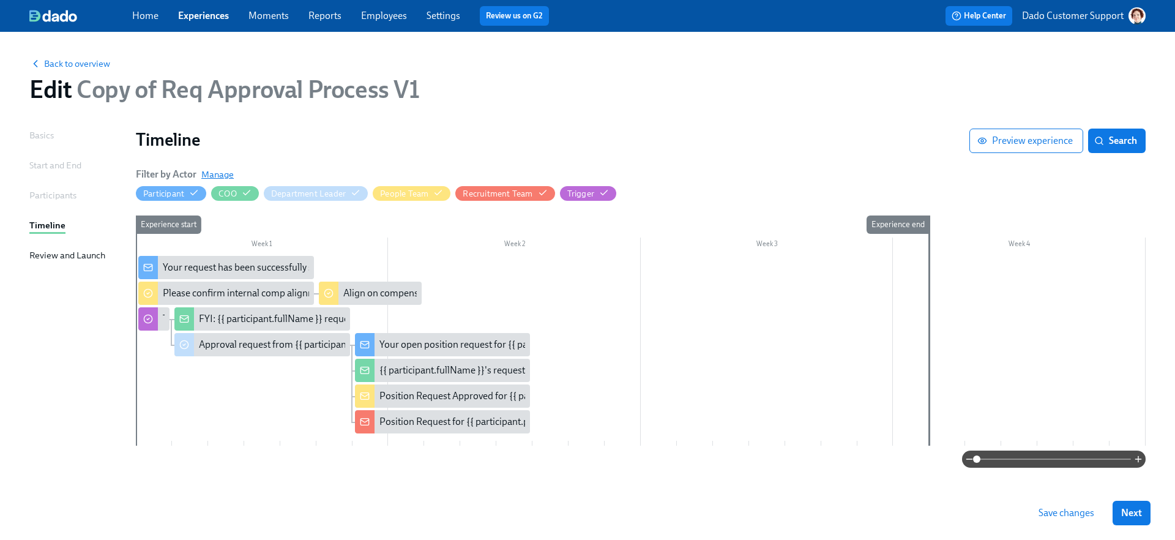
click at [211, 177] on span "Manage" at bounding box center [217, 174] width 32 height 12
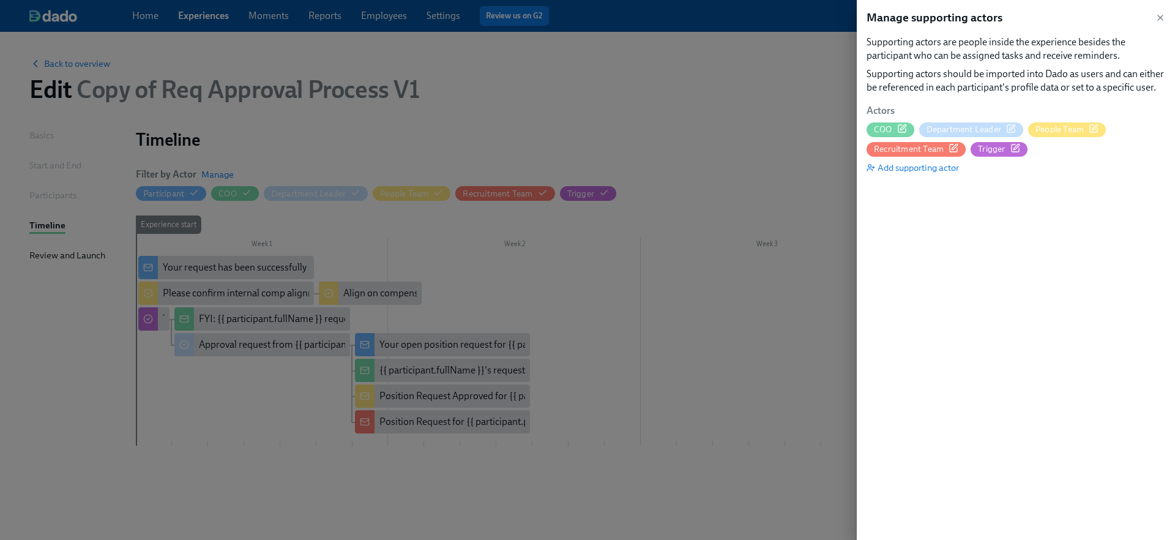
click at [1098, 130] on span "People Team" at bounding box center [1067, 130] width 78 height 12
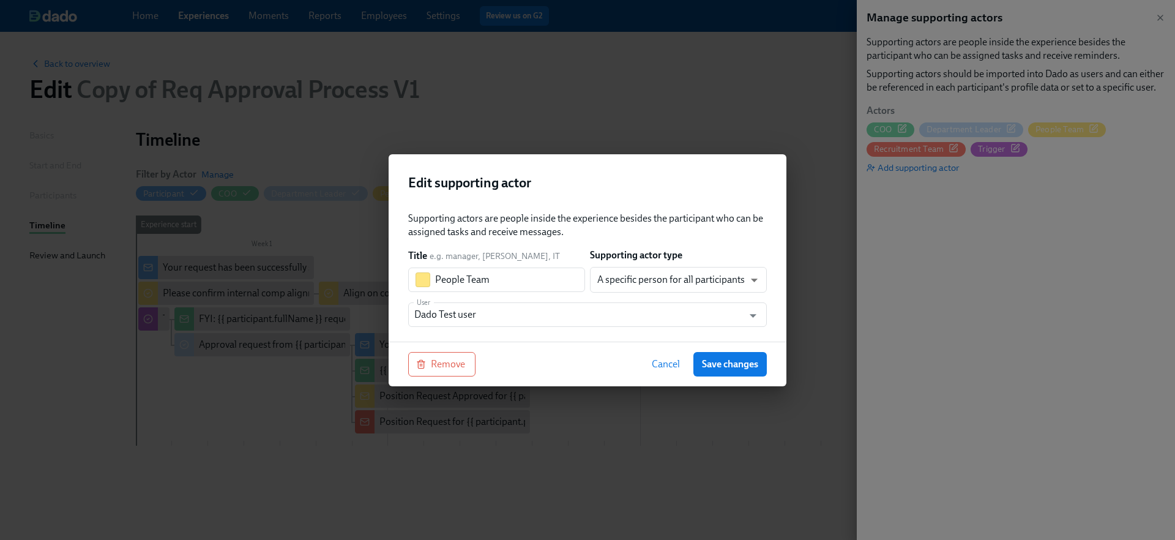
click at [514, 328] on div "Supporting actors are people inside the experience besides the participant who …" at bounding box center [587, 271] width 398 height 139
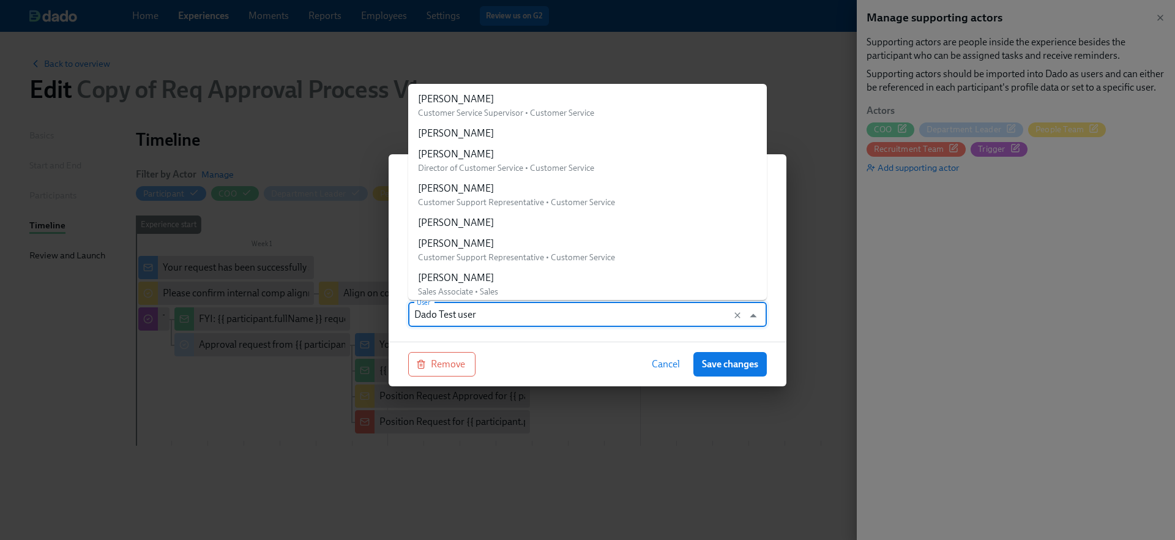
click at [507, 313] on input "Dado Test user" at bounding box center [575, 314] width 323 height 24
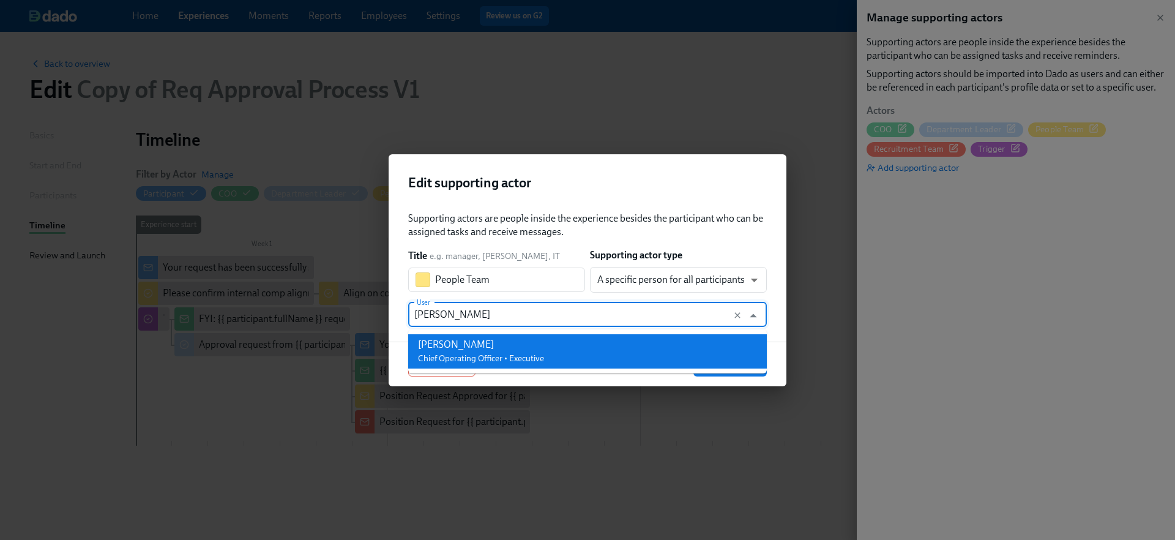
click at [503, 360] on span "Chief Operating Officer • Executive" at bounding box center [481, 358] width 126 height 10
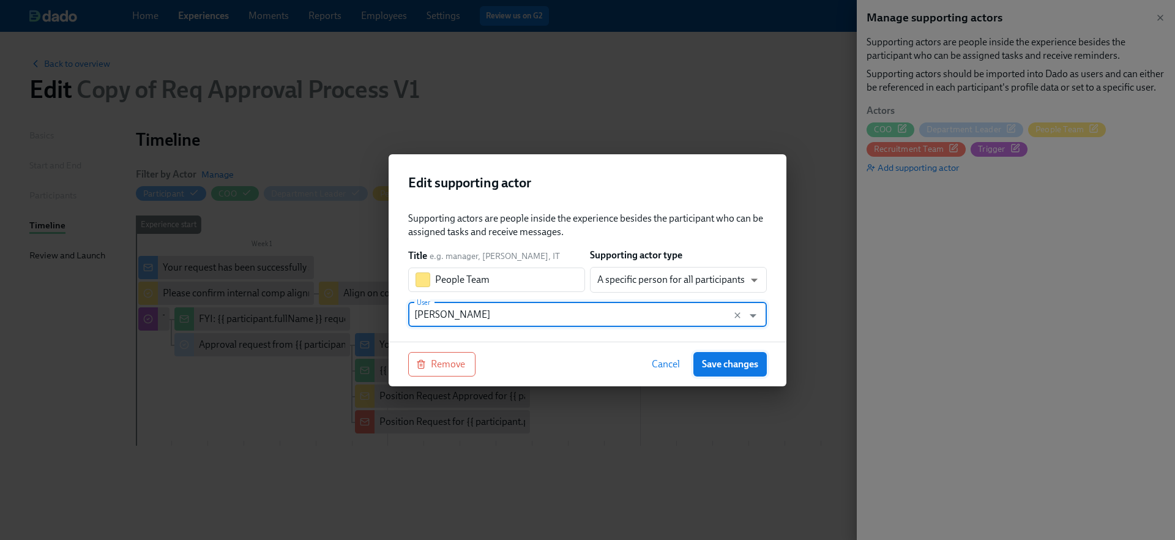
type input "Marcello Anzalone"
click at [743, 371] on button "Save changes" at bounding box center [729, 364] width 73 height 24
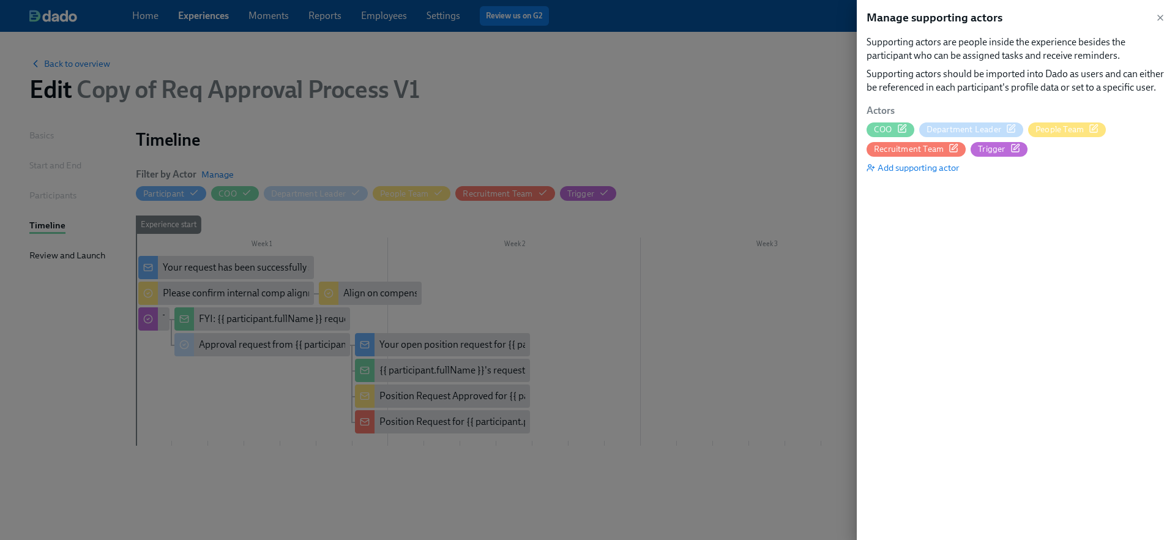
click at [662, 140] on div at bounding box center [587, 270] width 1175 height 540
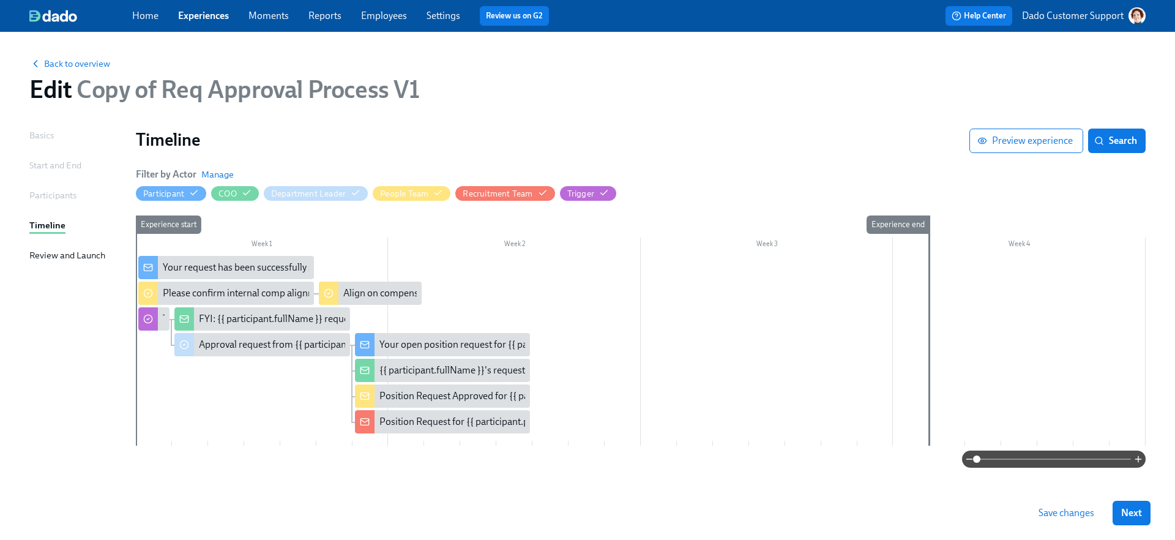
click at [1052, 505] on button "Save changes" at bounding box center [1066, 512] width 73 height 24
click at [77, 59] on span "Back to overview" at bounding box center [69, 64] width 81 height 12
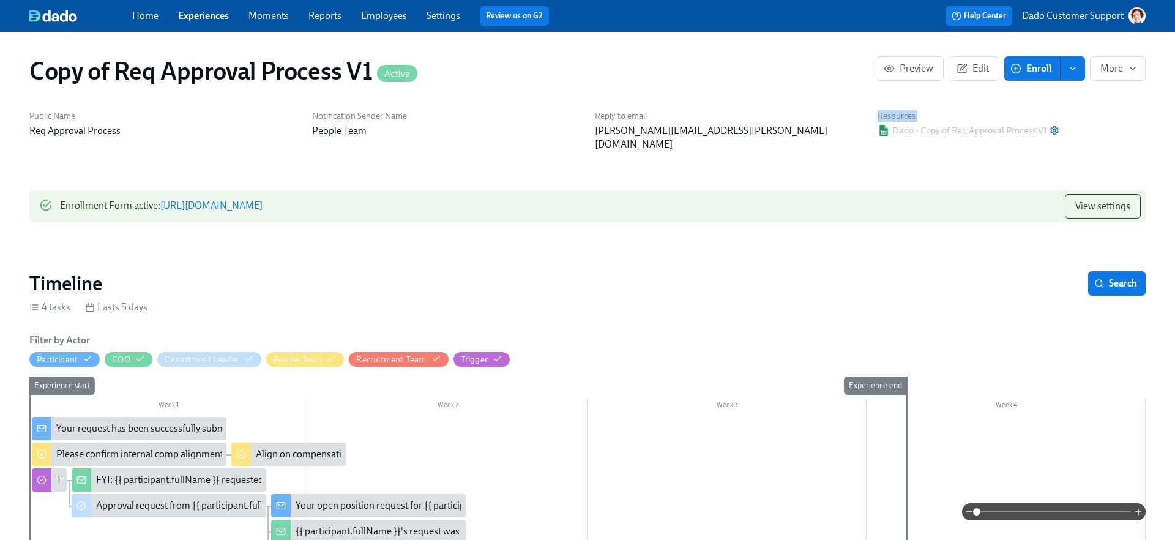
drag, startPoint x: 870, startPoint y: 115, endPoint x: 1111, endPoint y: 138, distance: 242.1
click at [1111, 138] on div "Public Name Req Approval Process Notification Sender Name People Team Reply-to …" at bounding box center [587, 131] width 1130 height 56
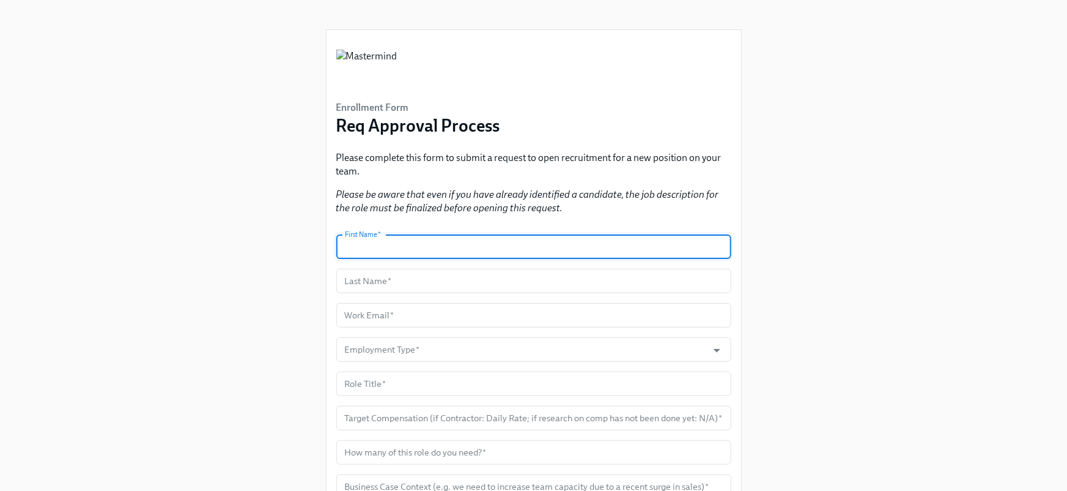
click at [401, 252] on input "text" at bounding box center [533, 246] width 395 height 24
paste input "[EMAIL_ADDRESS][DOMAIN_NAME]"
type input "[EMAIL_ADDRESS][DOMAIN_NAME]"
click at [370, 322] on input "text" at bounding box center [533, 315] width 395 height 24
paste input "[EMAIL_ADDRESS][DOMAIN_NAME]"
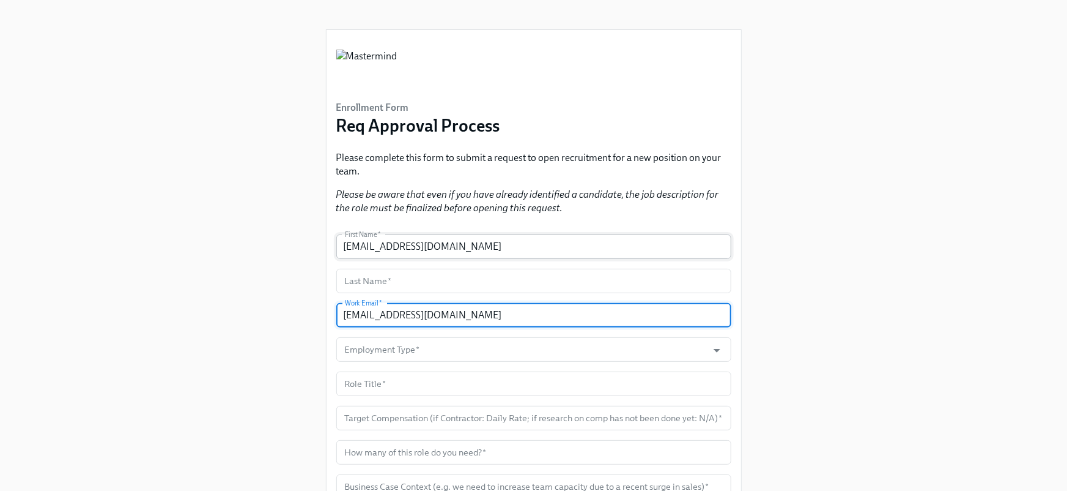
type input "[EMAIL_ADDRESS][DOMAIN_NAME]"
click at [388, 254] on input "[EMAIL_ADDRESS][DOMAIN_NAME]" at bounding box center [533, 246] width 395 height 24
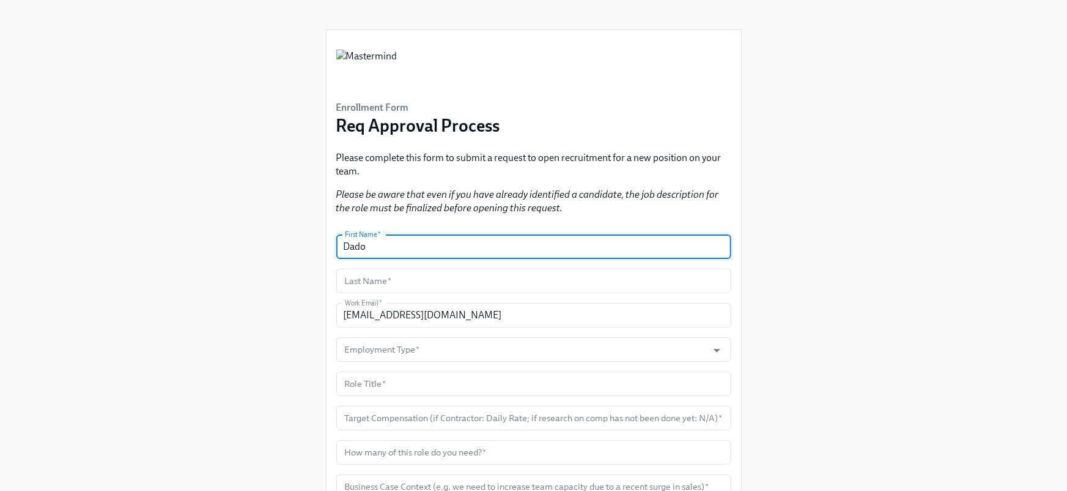
type input "Dado"
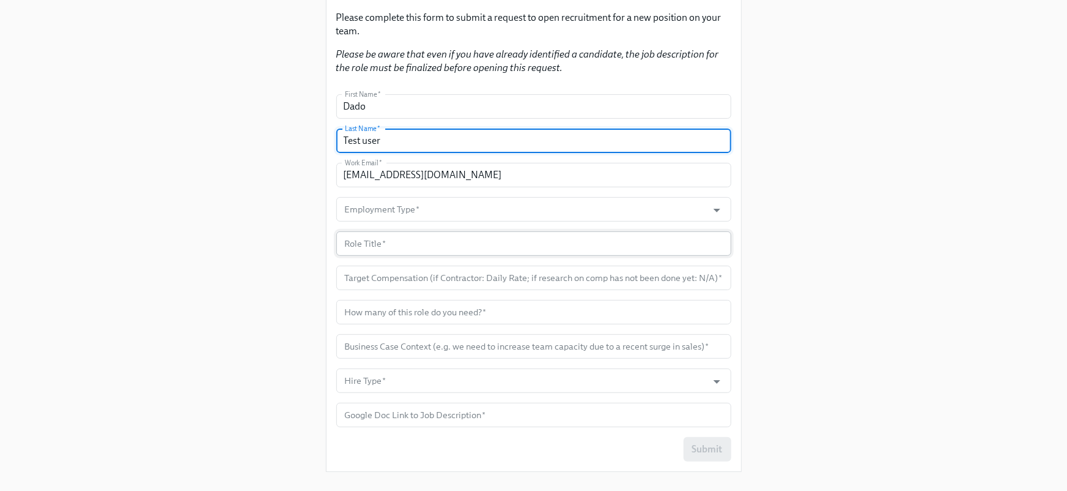
scroll to position [139, 0]
type input "Test user"
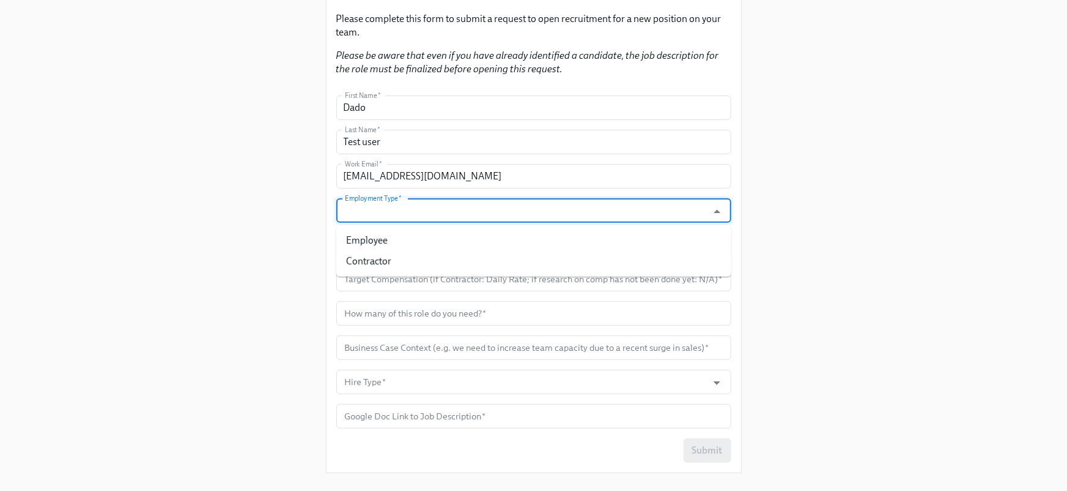
click at [406, 213] on input "Employment Type   *" at bounding box center [523, 210] width 360 height 24
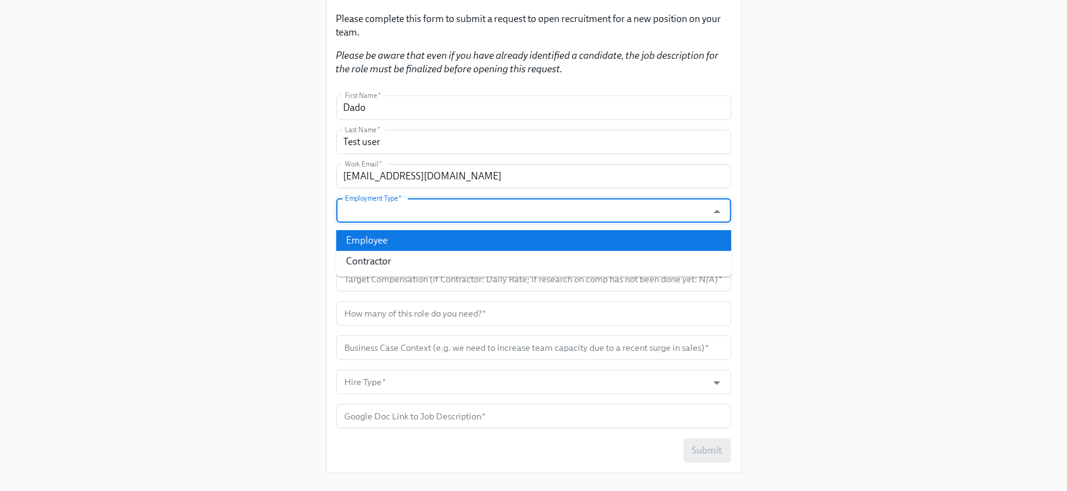
click at [384, 244] on li "Employee" at bounding box center [533, 240] width 395 height 21
type input "Employee"
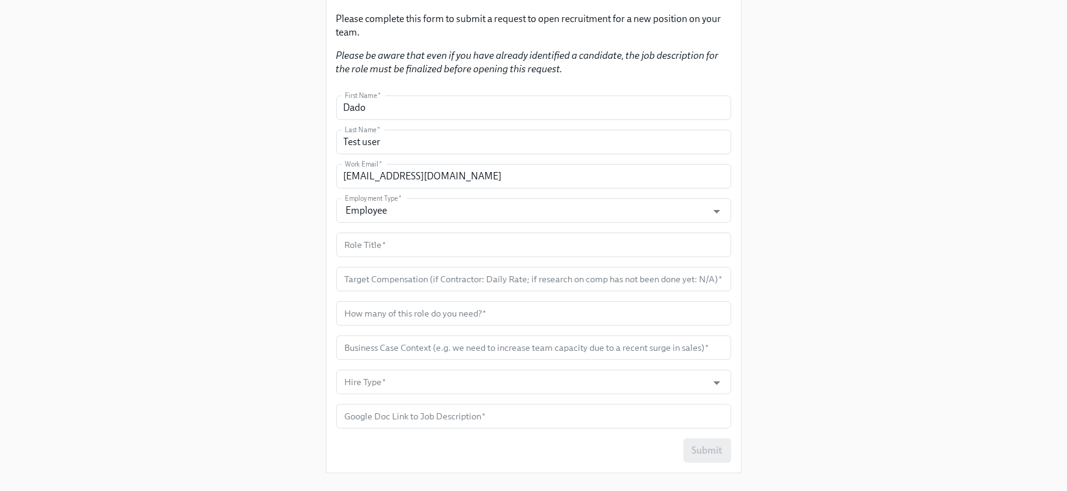
click at [385, 264] on form "First Name   * Dado First Name * Last Name   * Test user Last Name * Work Email…" at bounding box center [533, 278] width 395 height 367
click at [385, 250] on input "text" at bounding box center [533, 244] width 395 height 24
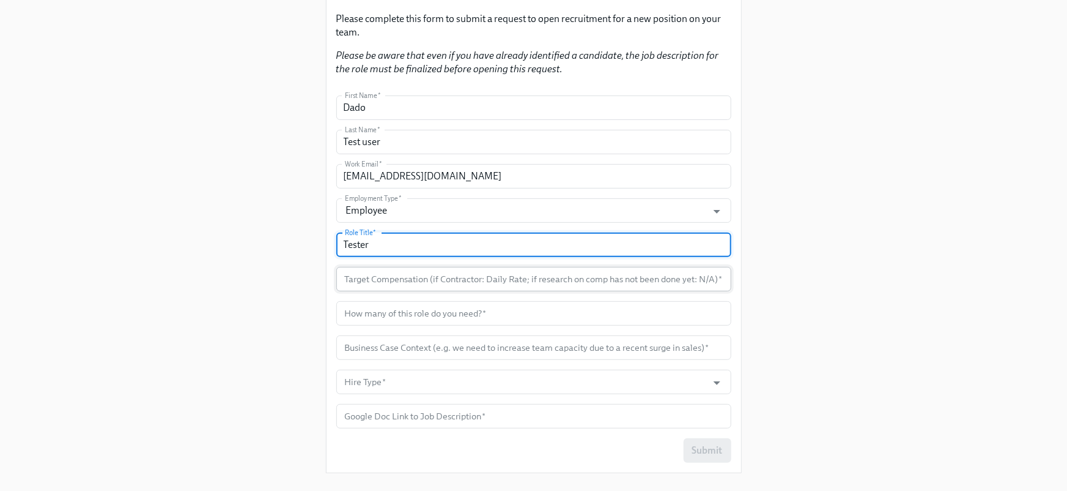
type input "Tester"
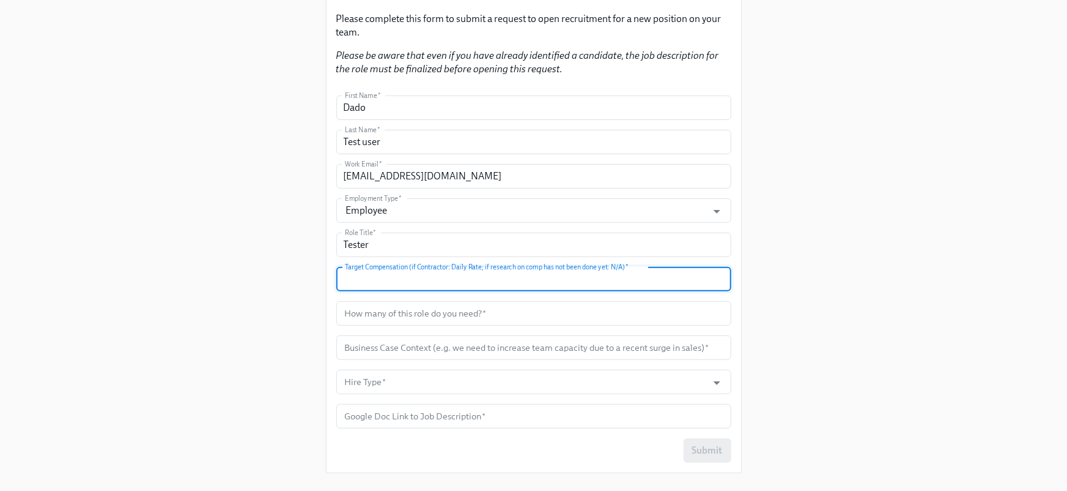
click at [417, 283] on input "text" at bounding box center [533, 279] width 395 height 24
type input "1 USD"
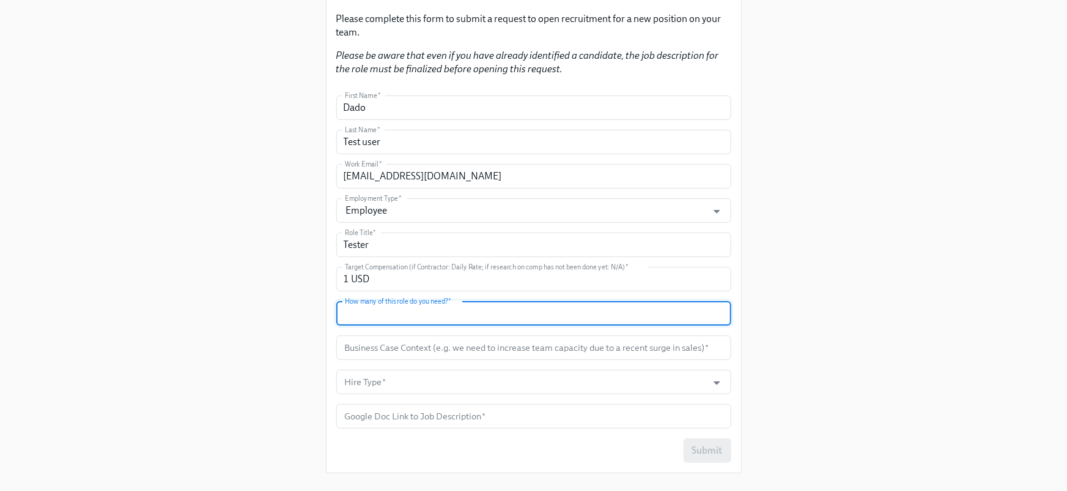
click at [440, 324] on input "text" at bounding box center [533, 313] width 395 height 24
type input "1"
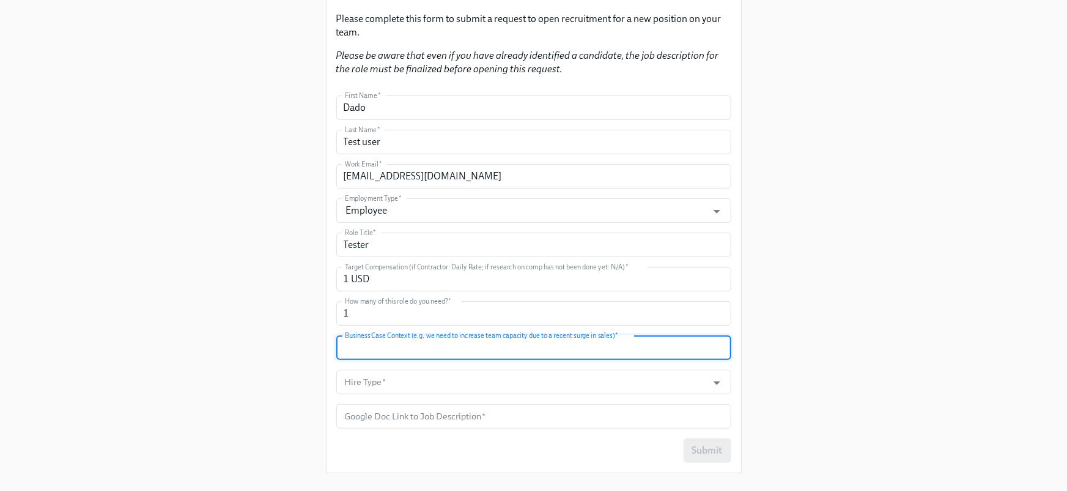
click at [420, 348] on input "text" at bounding box center [533, 347] width 395 height 24
type input "Sales surge"
click at [445, 374] on input "Hire Type   *" at bounding box center [523, 381] width 360 height 24
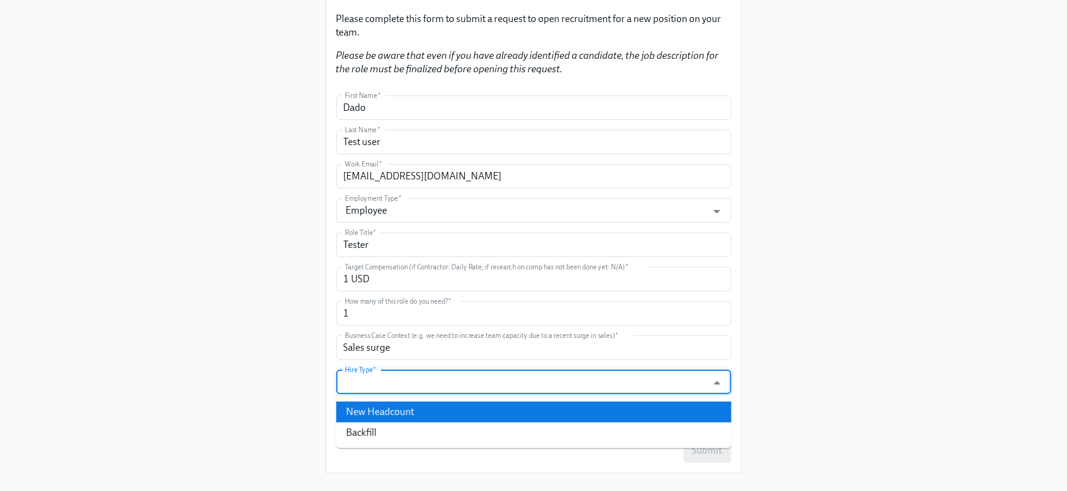
click at [413, 412] on li "New Headcount" at bounding box center [533, 411] width 395 height 21
type input "New Headcount"
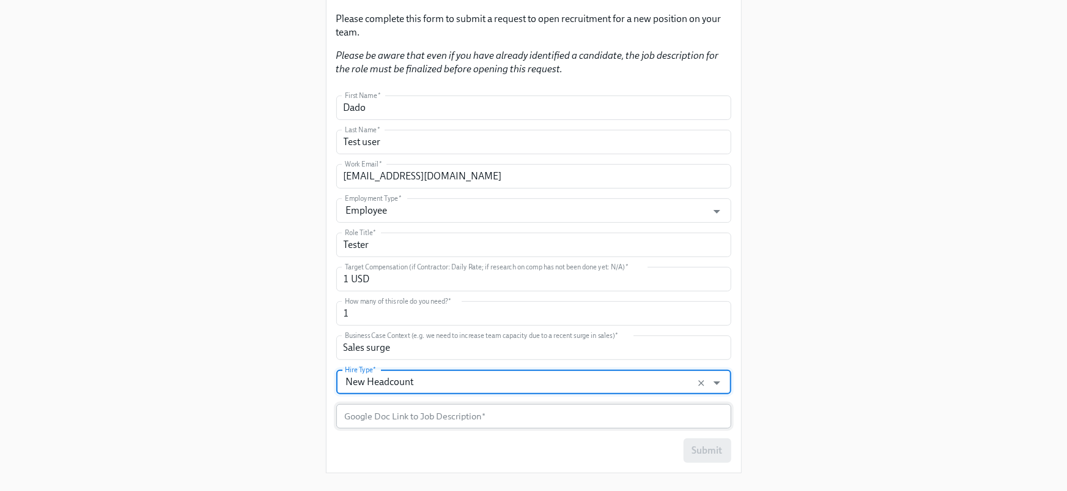
click at [406, 420] on input "text" at bounding box center [533, 416] width 395 height 24
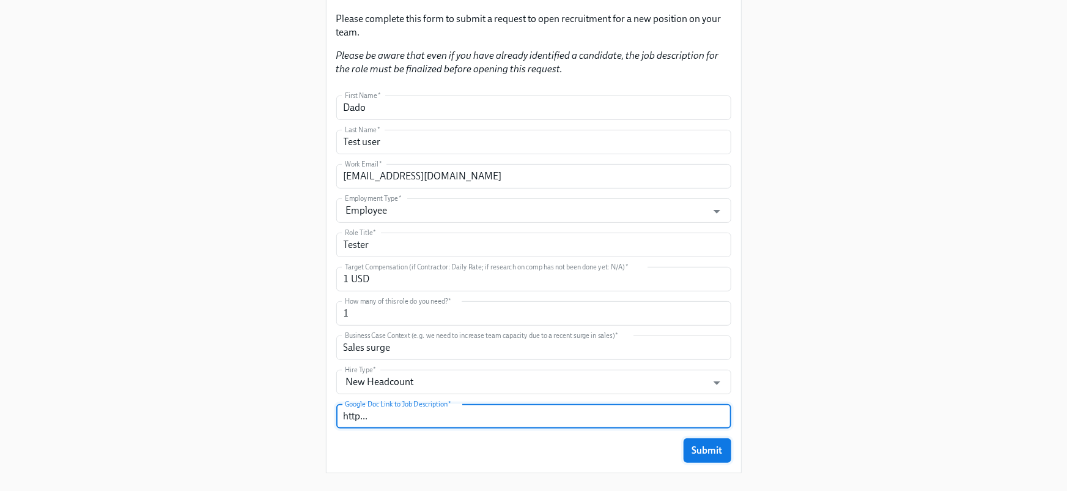
type input "http..."
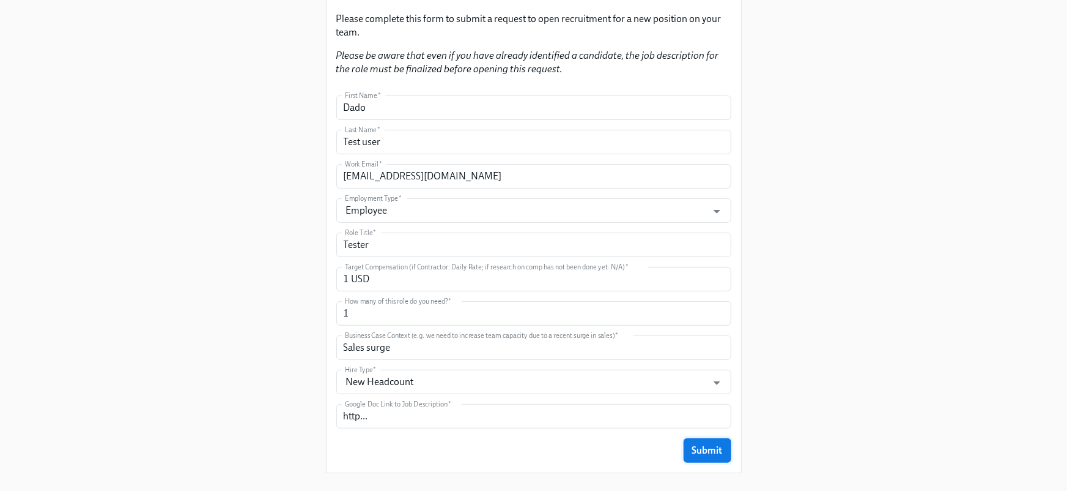
click at [719, 449] on span "Submit" at bounding box center [707, 450] width 31 height 12
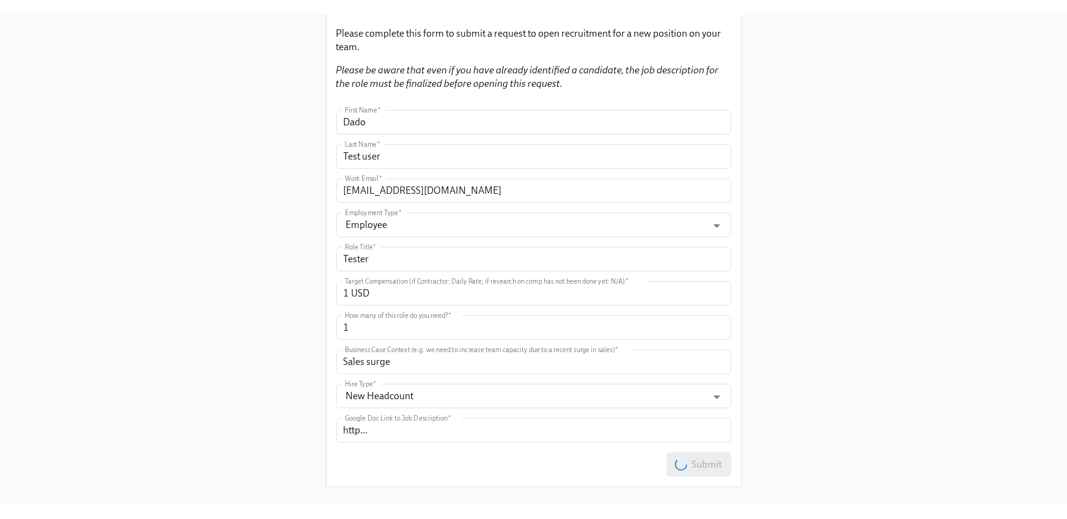
scroll to position [0, 0]
